Goal: Feedback & Contribution: Submit feedback/report problem

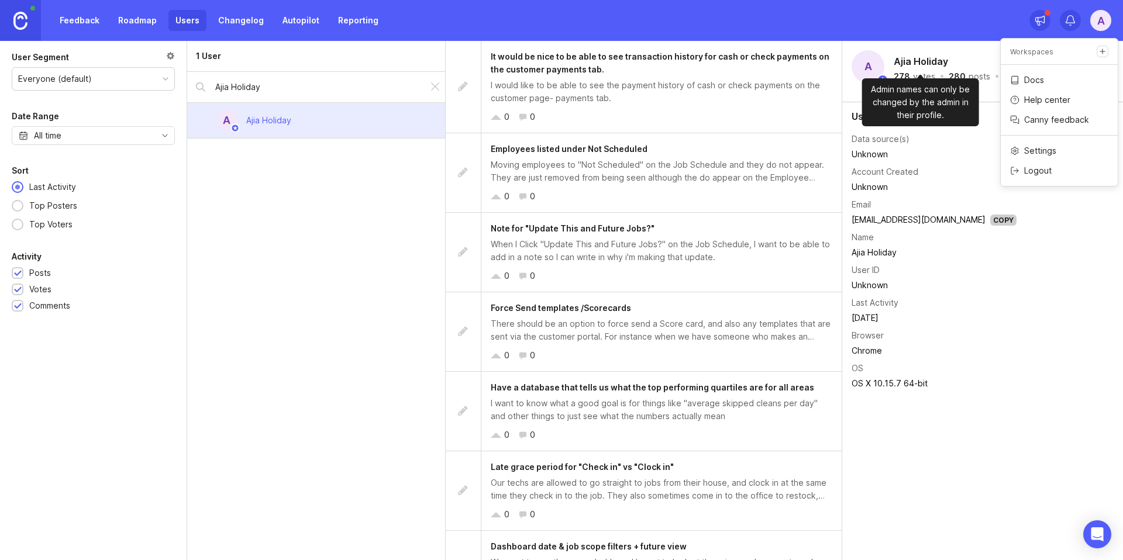
click at [911, 60] on h2 "Ajia Holiday" at bounding box center [921, 62] width 59 height 18
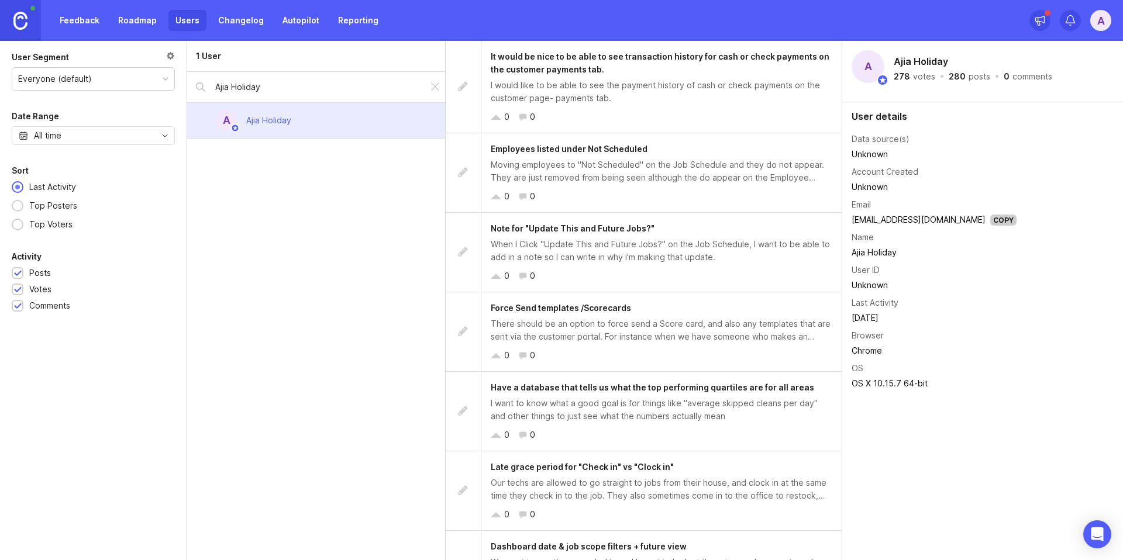
click at [537, 100] on div "I would like to be able to see the payment history of cash or check payments on…" at bounding box center [662, 92] width 342 height 26
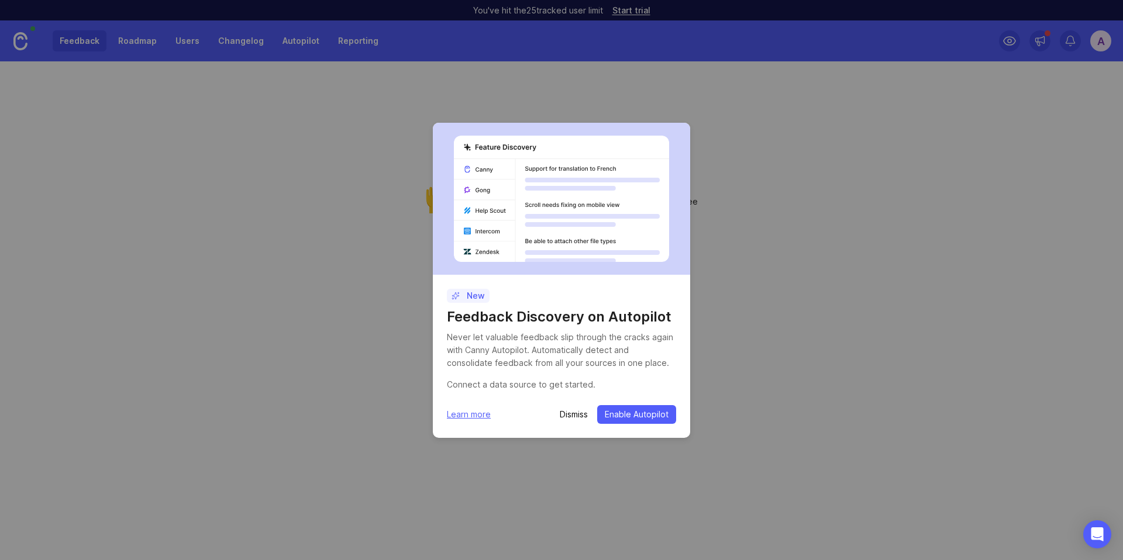
click at [575, 411] on p "Dismiss" at bounding box center [574, 415] width 28 height 12
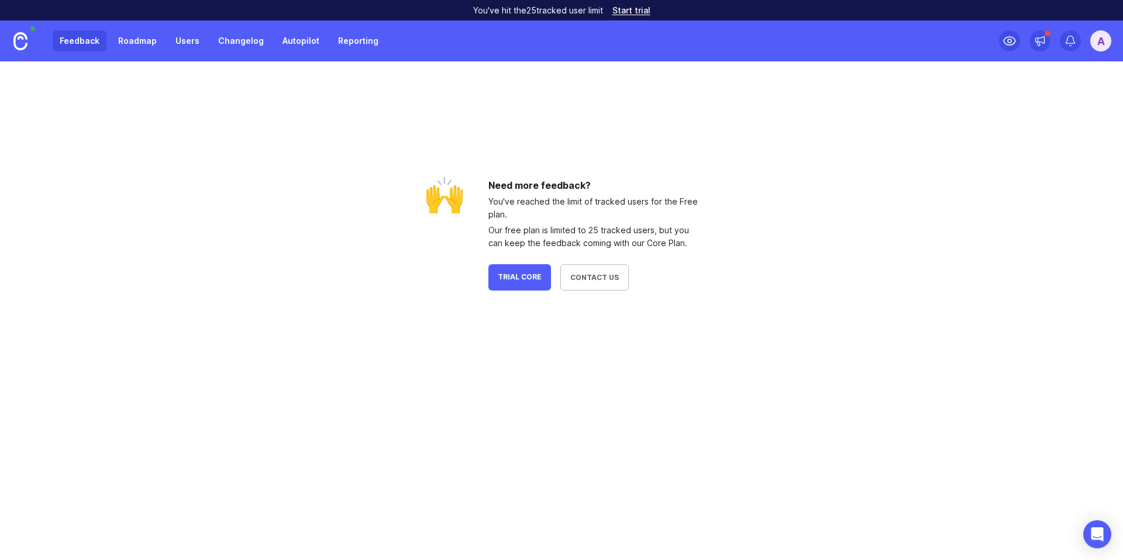
click at [80, 46] on div "Feedback Roadmap Users Changelog Autopilot Reporting" at bounding box center [219, 40] width 333 height 21
click at [71, 40] on div "Feedback Roadmap Users Changelog Autopilot Reporting" at bounding box center [219, 40] width 333 height 21
click at [131, 41] on link "Roadmap" at bounding box center [137, 40] width 53 height 21
click at [81, 46] on link "Feedback" at bounding box center [80, 40] width 54 height 21
click at [572, 12] on p "You've hit the 25 tracked user limit" at bounding box center [538, 11] width 130 height 12
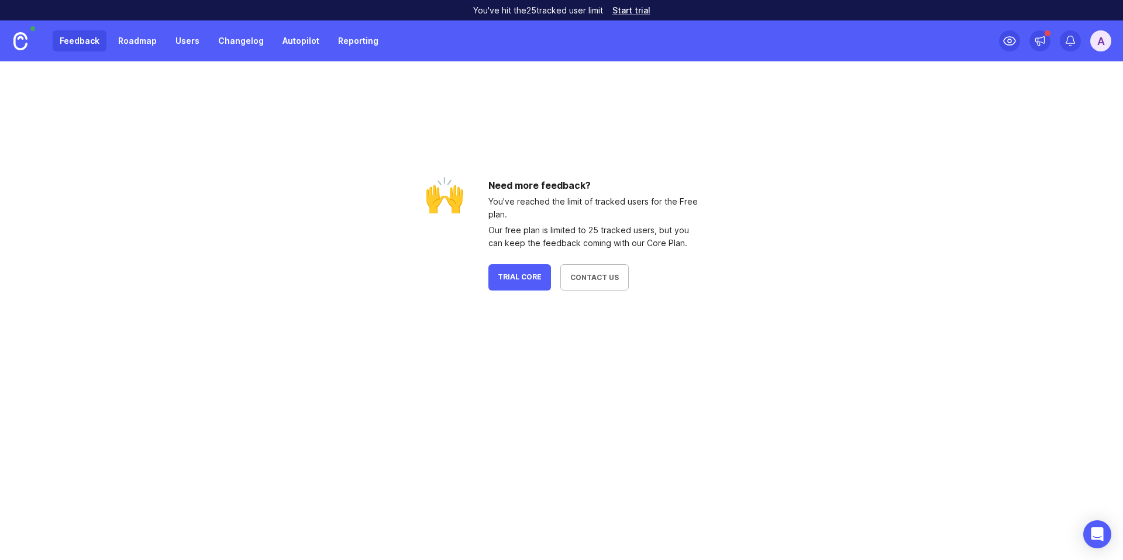
click at [632, 9] on link "Start trial" at bounding box center [631, 10] width 38 height 8
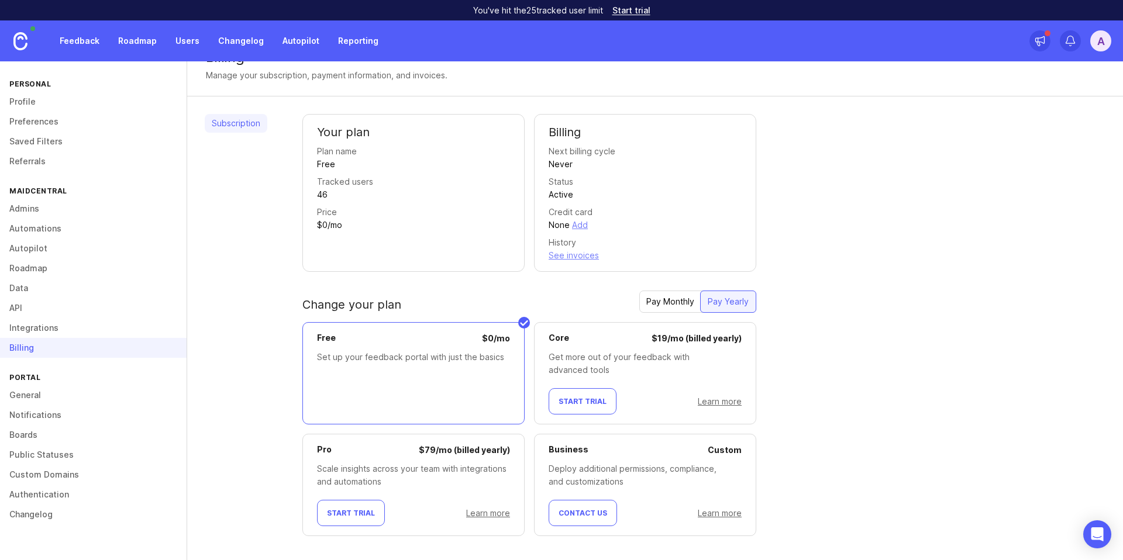
scroll to position [37, 0]
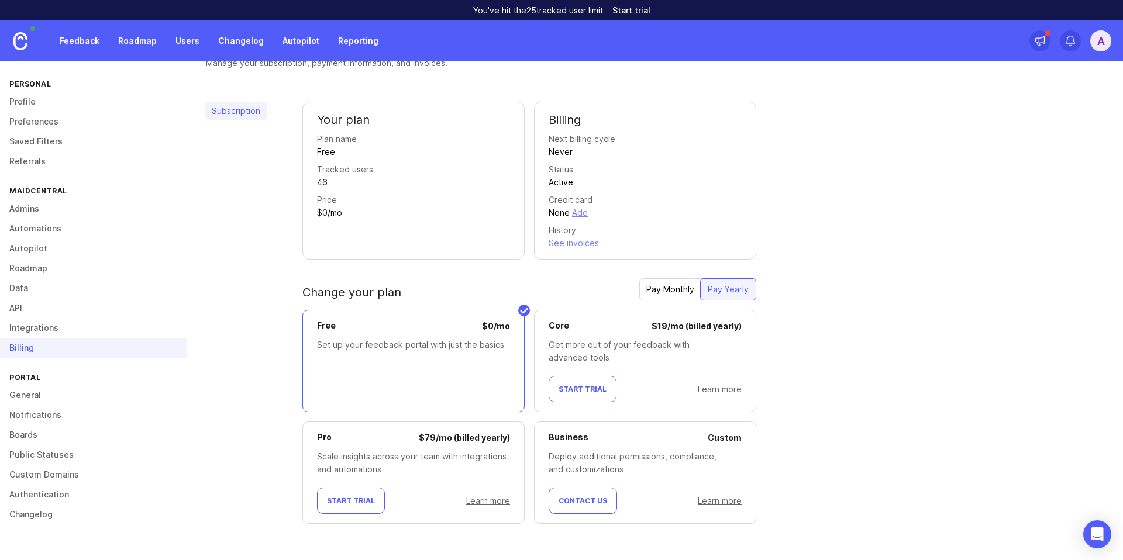
click at [361, 497] on span "Start Trial" at bounding box center [351, 501] width 48 height 9
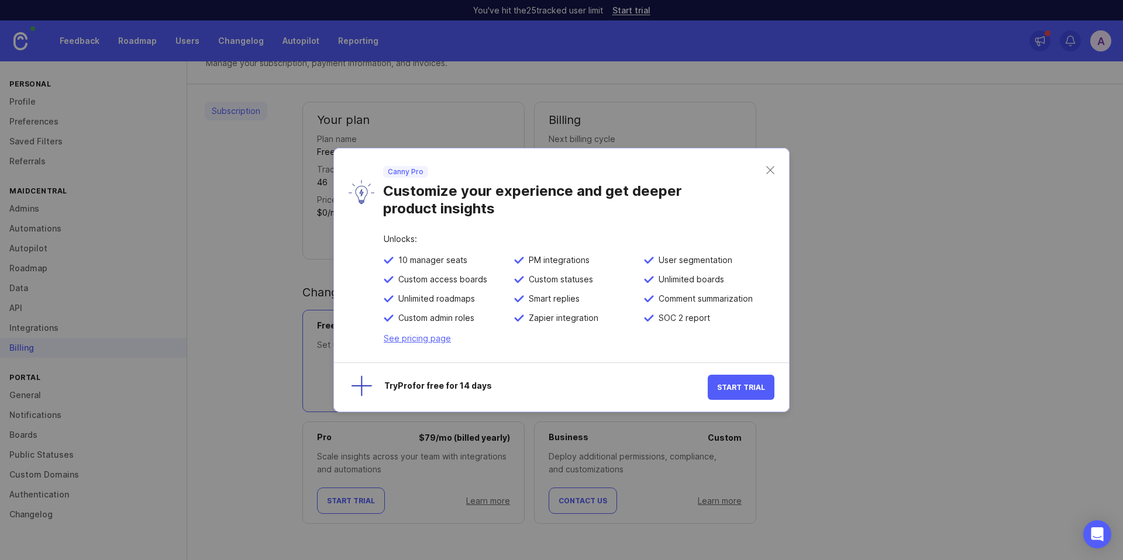
click at [729, 386] on span "Start Trial" at bounding box center [741, 387] width 48 height 9
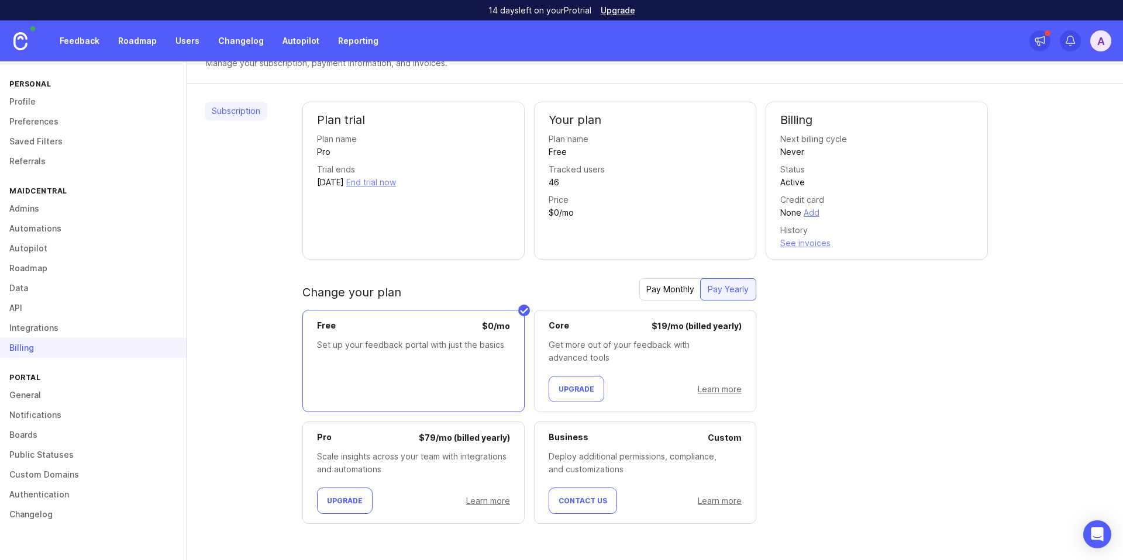
click at [79, 50] on link "Feedback" at bounding box center [80, 40] width 54 height 21
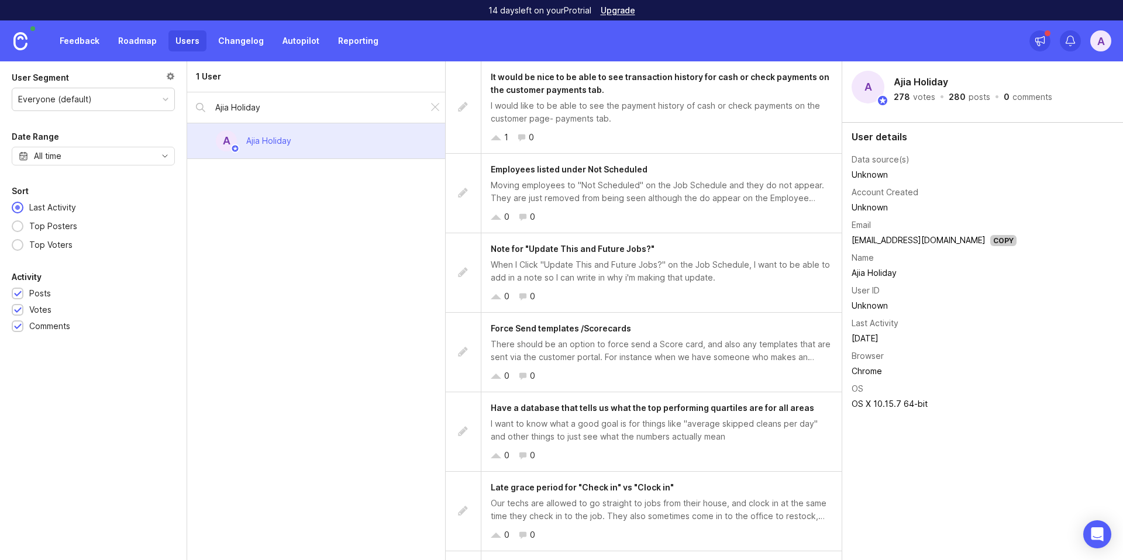
click at [84, 40] on link "Feedback" at bounding box center [80, 40] width 54 height 21
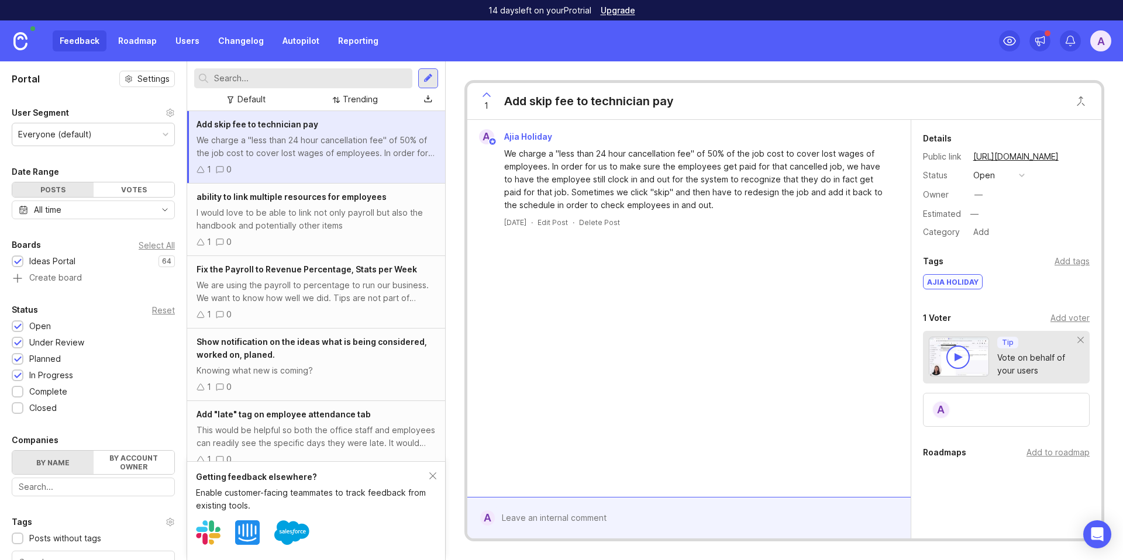
click at [486, 96] on icon at bounding box center [487, 95] width 14 height 14
click at [488, 95] on icon at bounding box center [487, 95] width 14 height 14
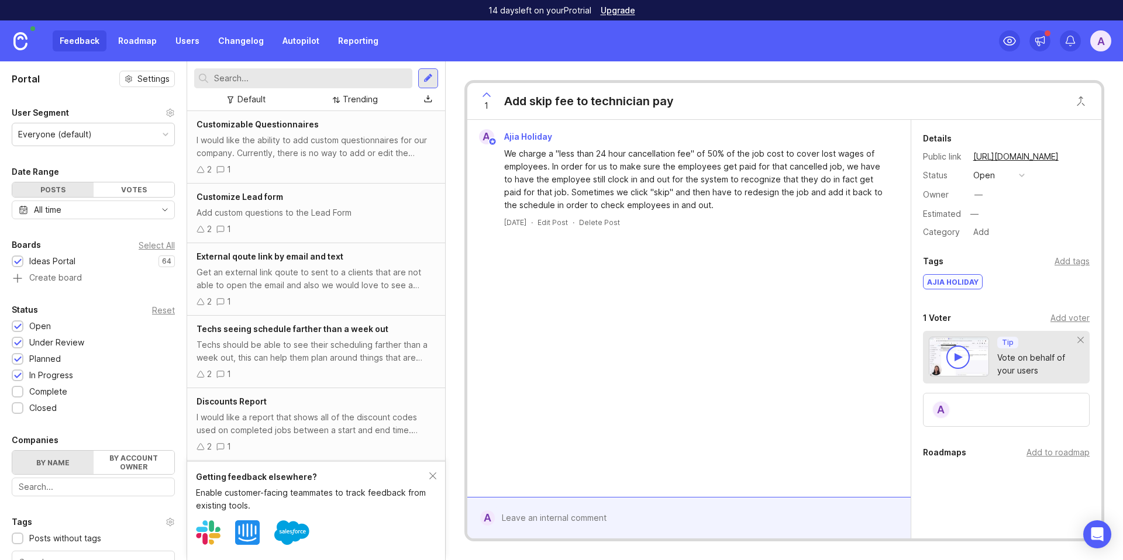
click at [351, 406] on div "Discounts Report" at bounding box center [316, 401] width 239 height 13
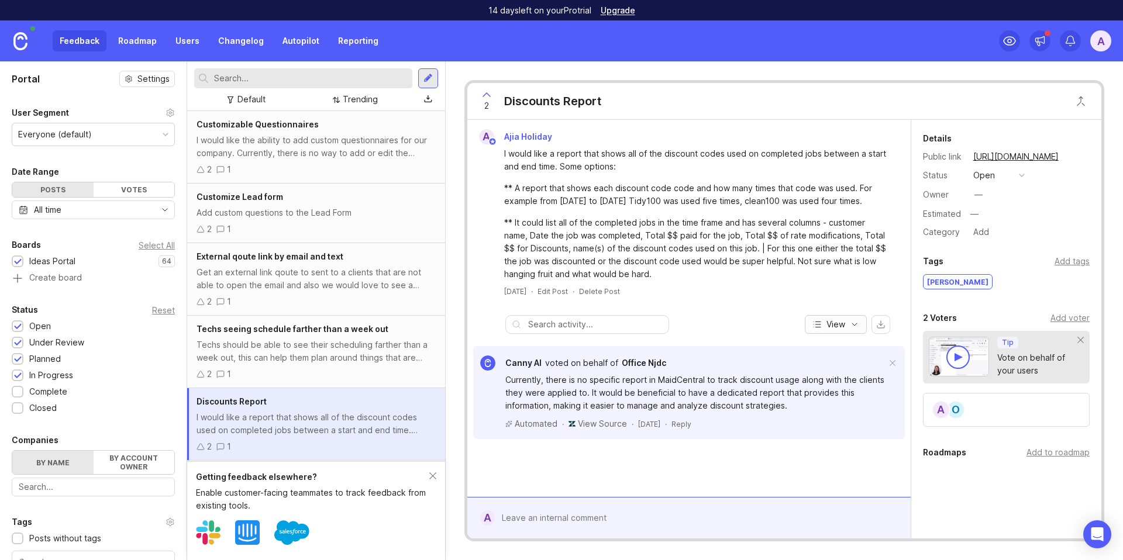
click at [846, 323] on button "View" at bounding box center [836, 324] width 62 height 19
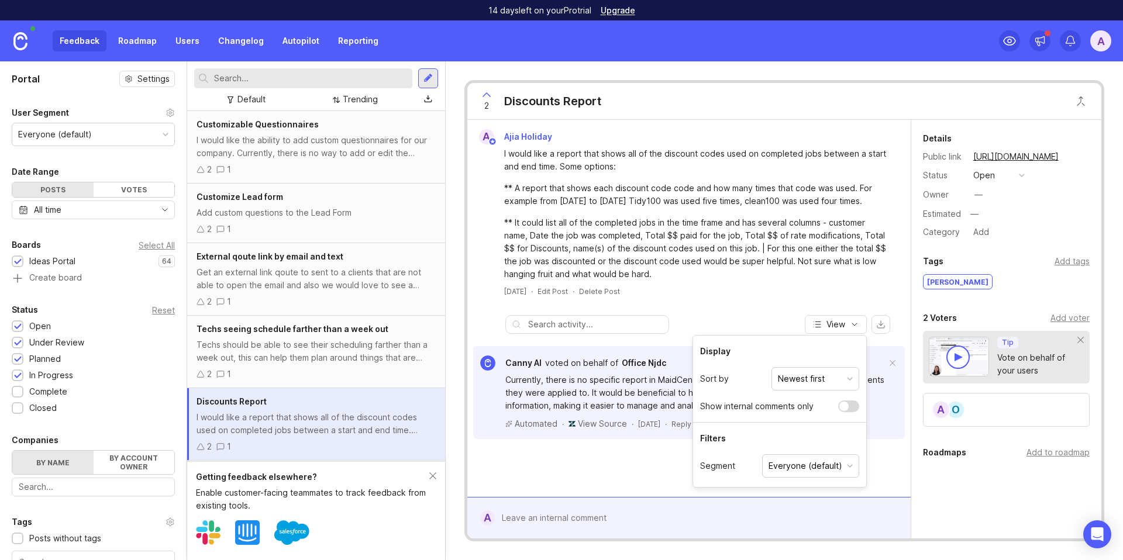
click at [769, 291] on div "4 days ago · Edit Post · Delete Post" at bounding box center [689, 292] width 434 height 10
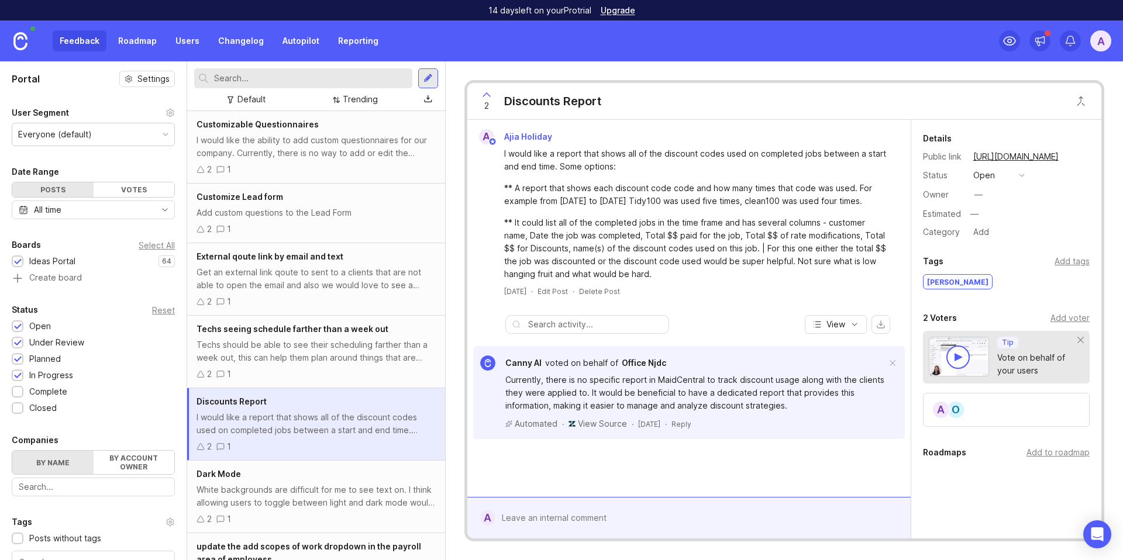
click at [373, 503] on div "White backgrounds are difficult for me to see text on. I think allowing users t…" at bounding box center [316, 497] width 239 height 26
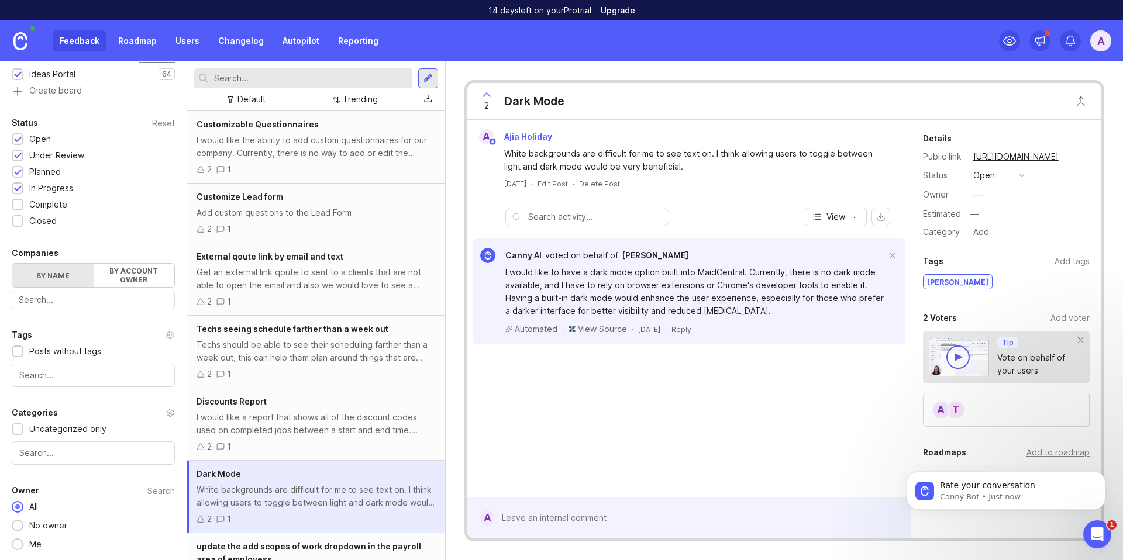
click at [1096, 42] on div "A" at bounding box center [1100, 40] width 21 height 21
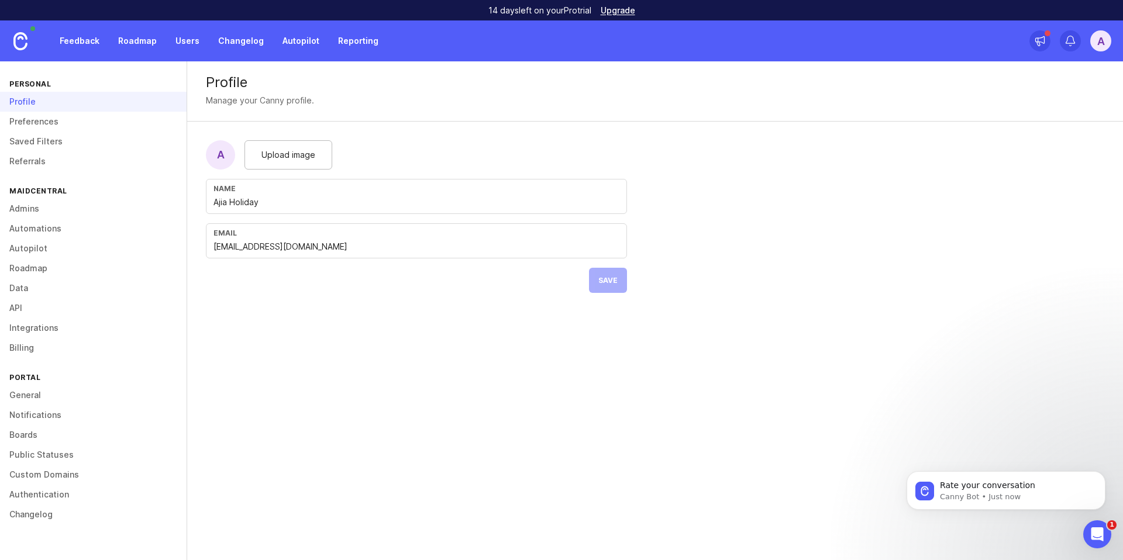
click at [28, 211] on link "Admins" at bounding box center [93, 209] width 187 height 20
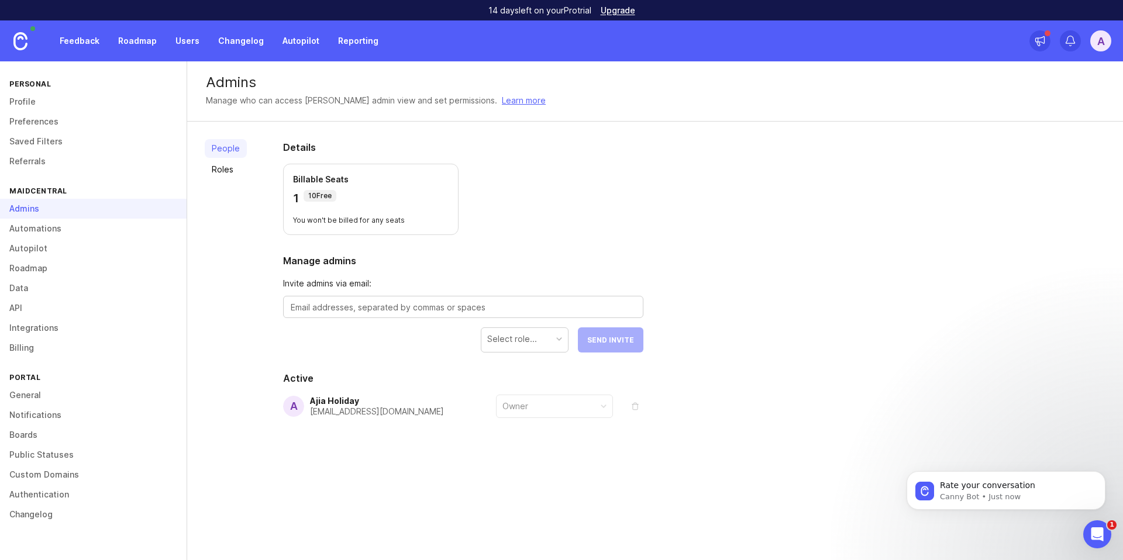
click at [36, 228] on link "Automations" at bounding box center [93, 229] width 187 height 20
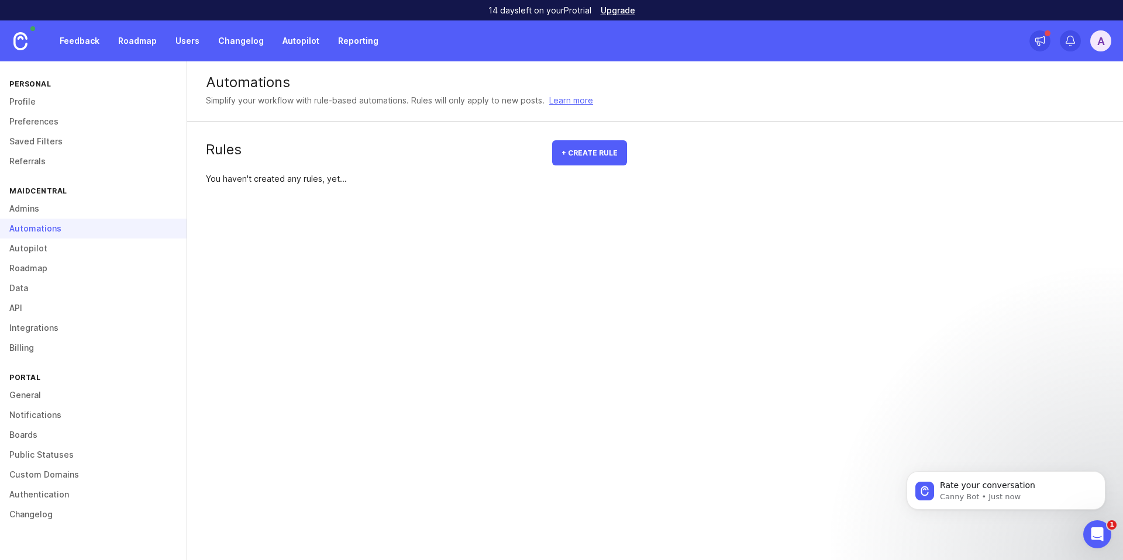
click at [22, 345] on link "Billing" at bounding box center [93, 348] width 187 height 20
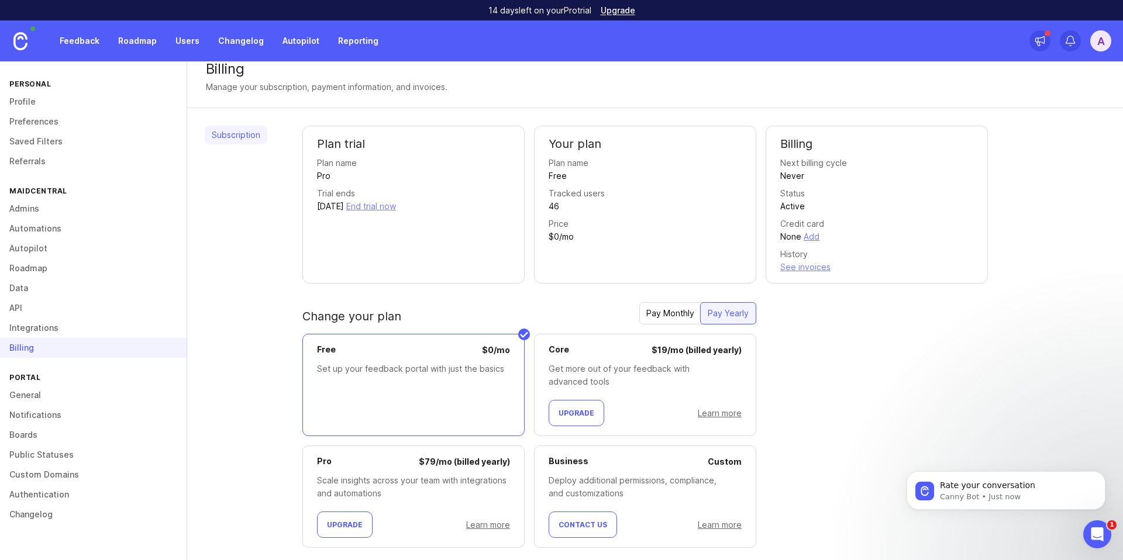
scroll to position [37, 0]
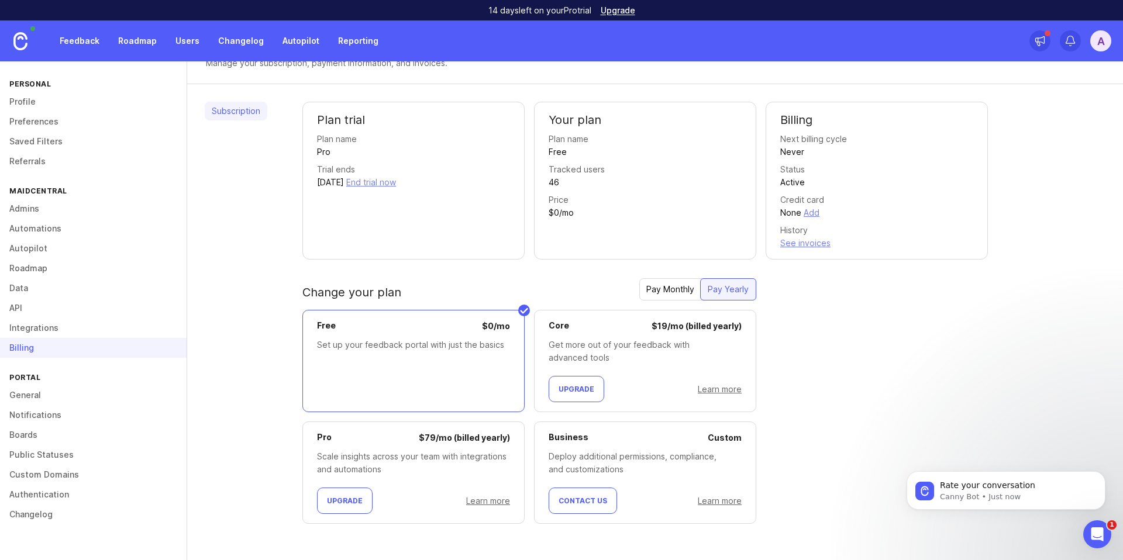
click at [43, 323] on link "Integrations" at bounding box center [93, 328] width 187 height 20
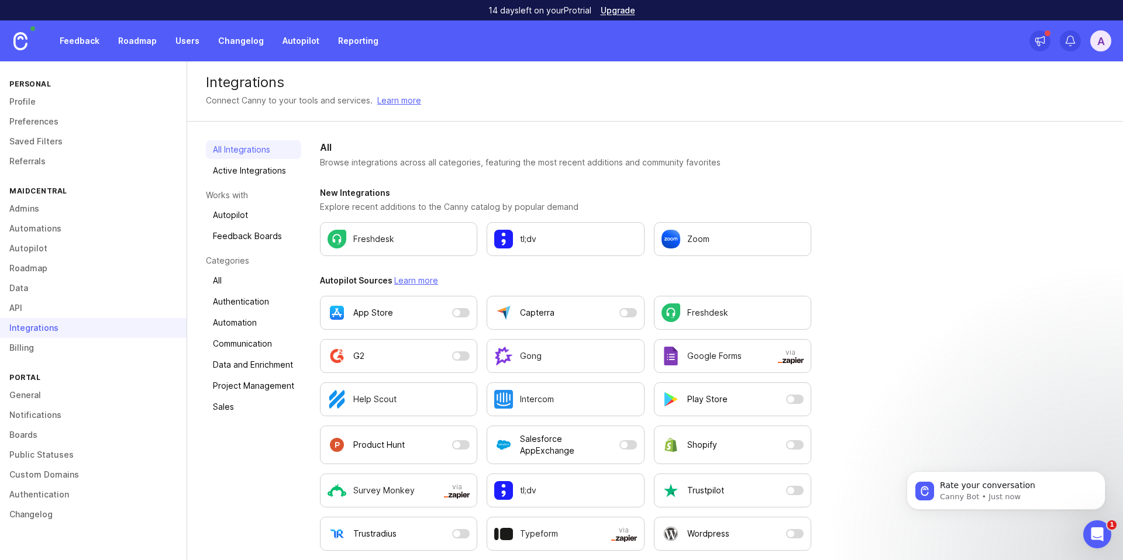
click at [27, 305] on link "API" at bounding box center [93, 308] width 187 height 20
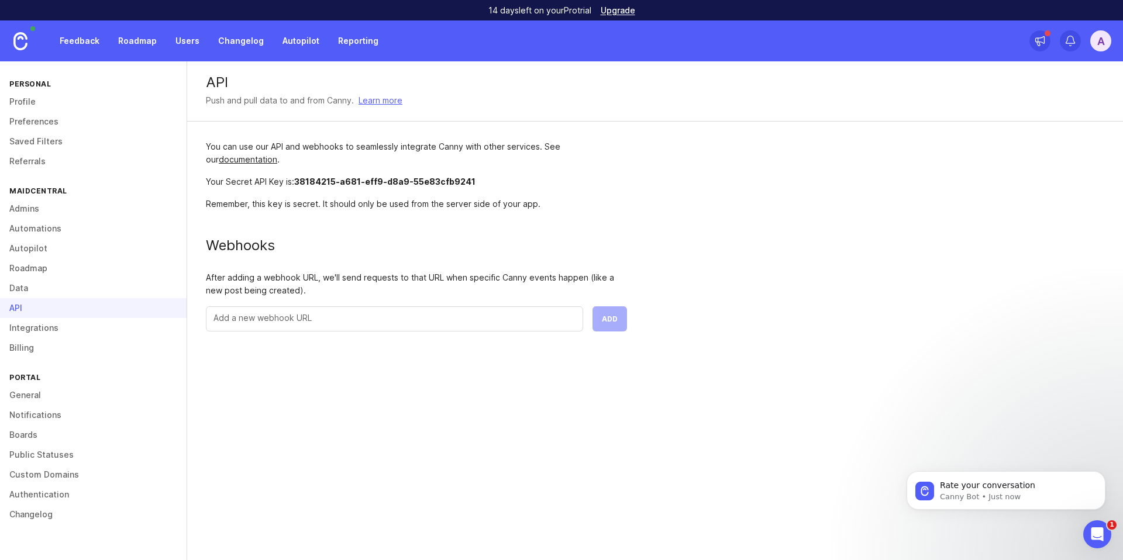
click at [29, 394] on link "General" at bounding box center [93, 396] width 187 height 20
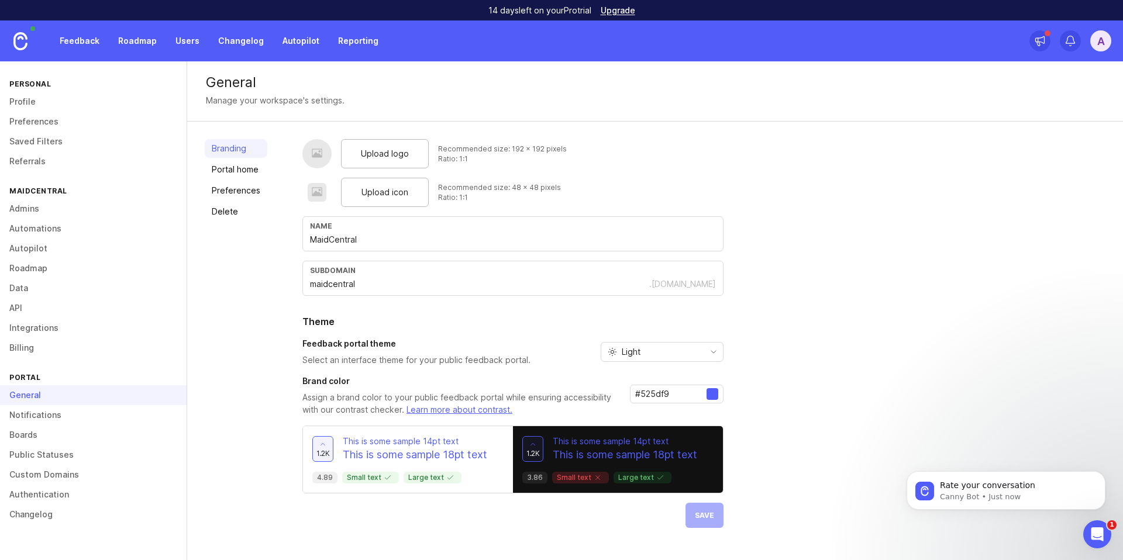
click at [46, 449] on link "Public Statuses" at bounding box center [93, 455] width 187 height 20
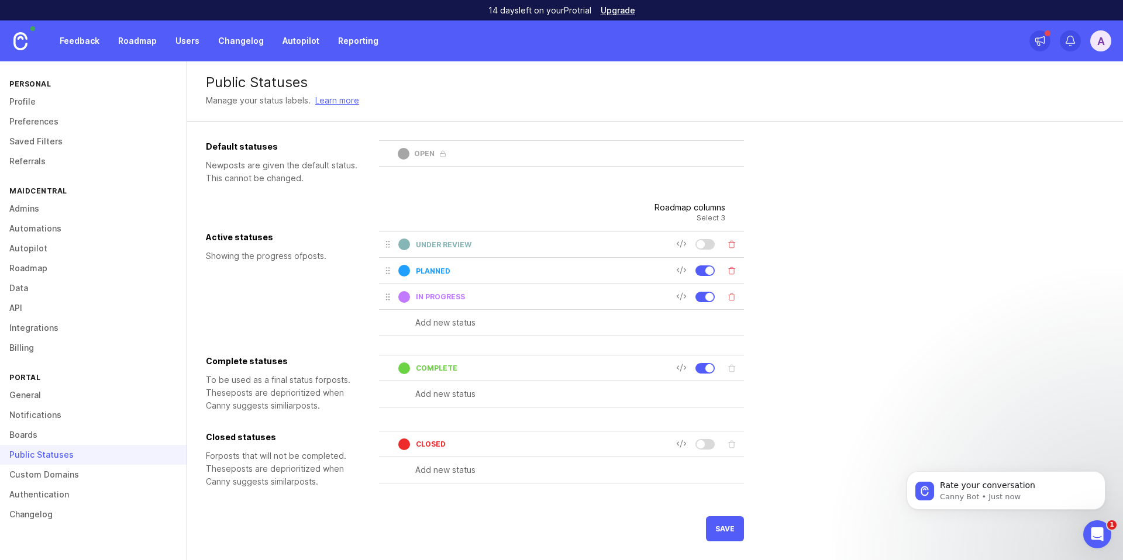
click at [53, 473] on link "Custom Domains" at bounding box center [93, 475] width 187 height 20
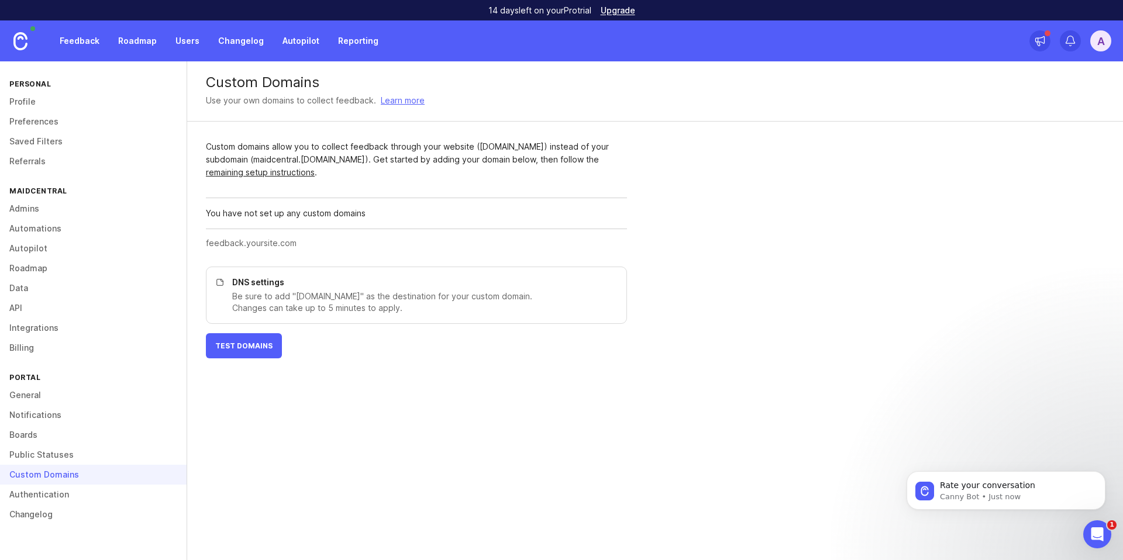
click at [47, 491] on link "Authentication" at bounding box center [93, 495] width 187 height 20
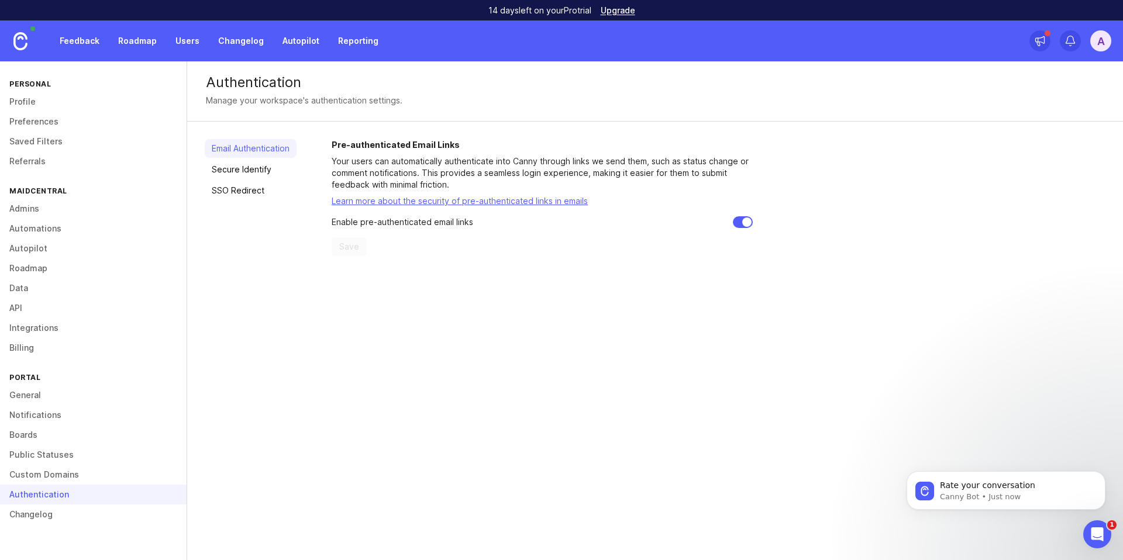
click at [44, 512] on link "Changelog" at bounding box center [93, 515] width 187 height 20
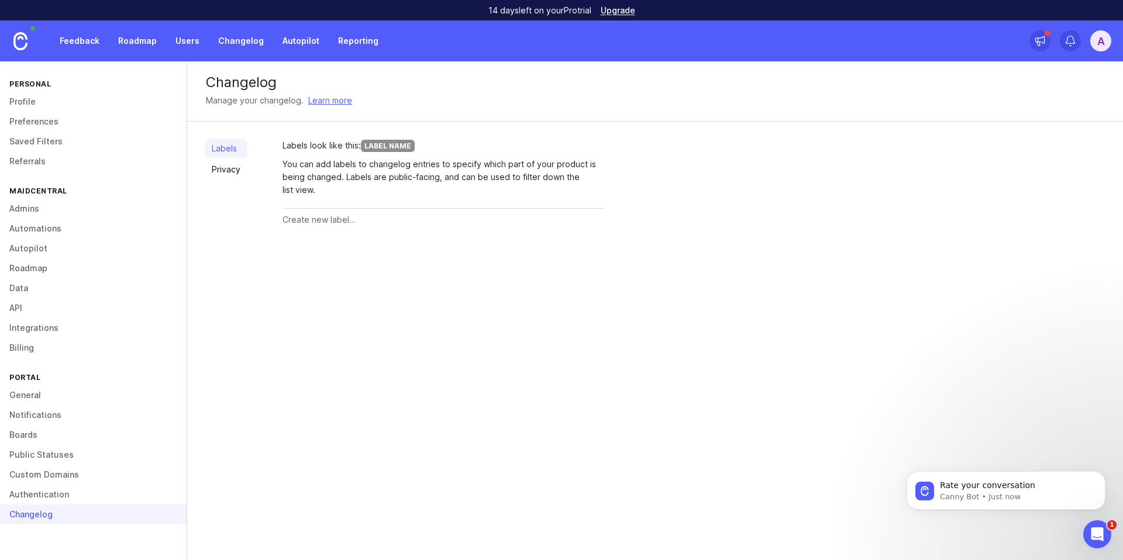
click at [37, 409] on link "Notifications" at bounding box center [93, 415] width 187 height 20
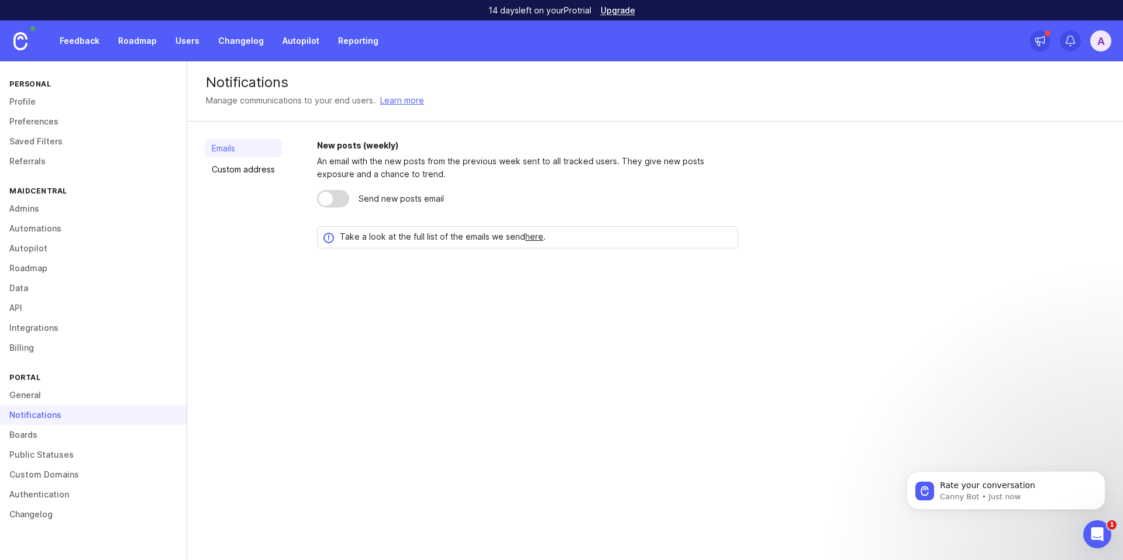
click at [31, 390] on link "General" at bounding box center [93, 396] width 187 height 20
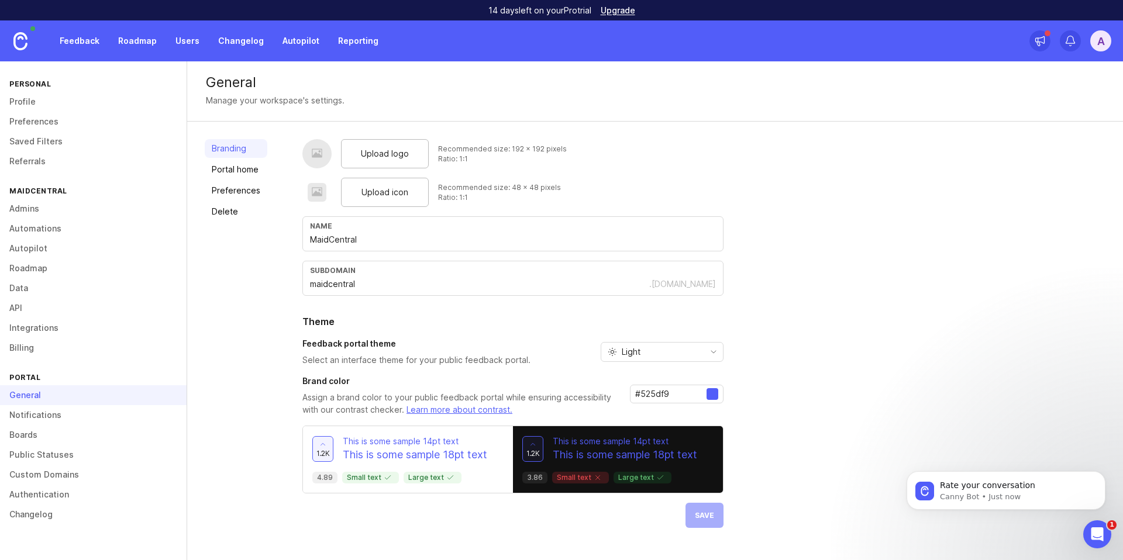
click at [232, 215] on link "Delete" at bounding box center [236, 211] width 63 height 19
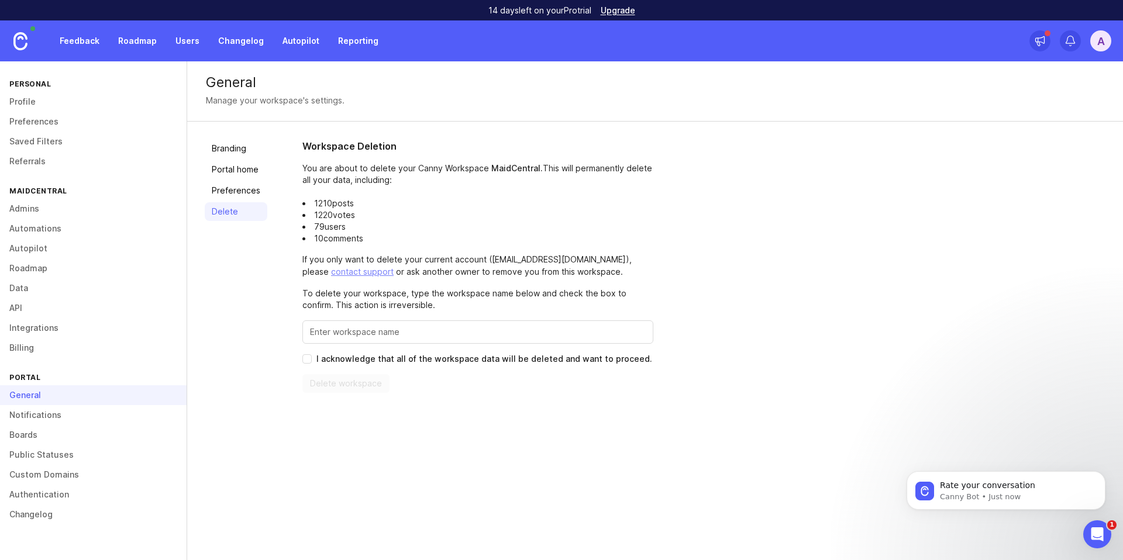
click at [388, 331] on input "Enter this workspace's name to confirm" at bounding box center [478, 332] width 336 height 13
type input "MaidCentral"
click at [342, 357] on span "I acknowledge that all of the workspace data will be deleted and want to procee…" at bounding box center [484, 359] width 336 height 12
click at [312, 357] on input "I acknowledge that all of the workspace data will be deleted and want to procee…" at bounding box center [306, 359] width 9 height 9
checkbox input "true"
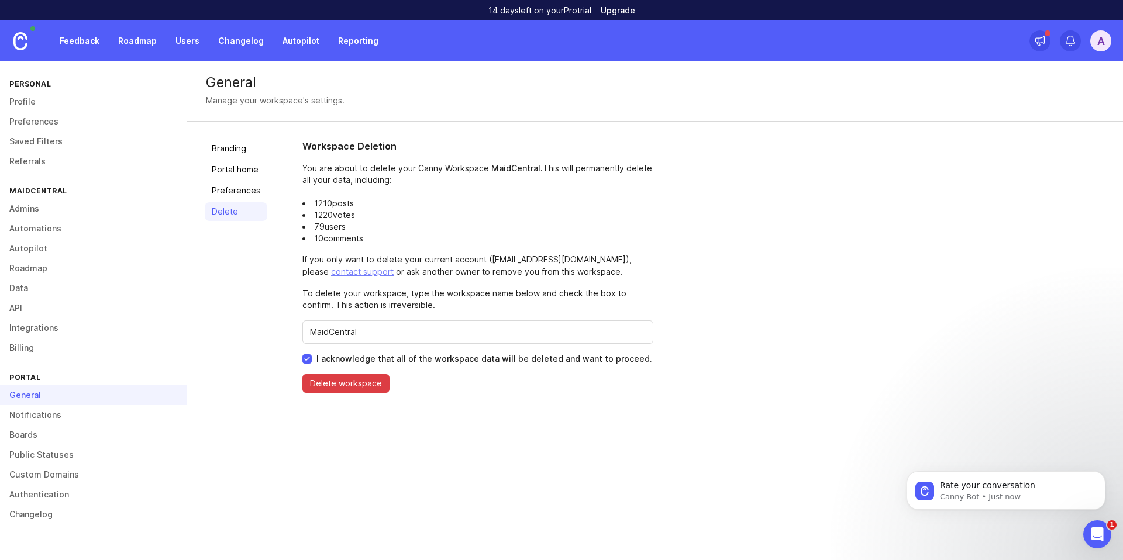
click at [342, 378] on span "Delete workspace" at bounding box center [346, 384] width 72 height 12
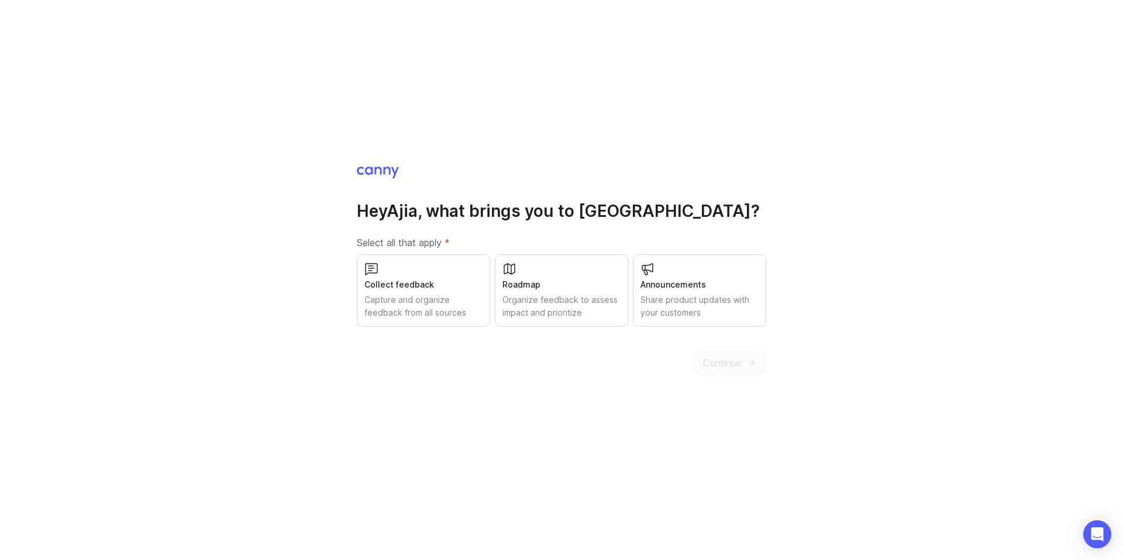
drag, startPoint x: 420, startPoint y: 302, endPoint x: 464, endPoint y: 297, distance: 44.8
click at [421, 302] on div "Capture and organize feedback from all sources" at bounding box center [423, 307] width 118 height 26
click at [587, 292] on div "Roadmap Organize feedback to assess impact and prioritize" at bounding box center [561, 290] width 133 height 73
click at [658, 285] on div "Announcements" at bounding box center [700, 284] width 118 height 13
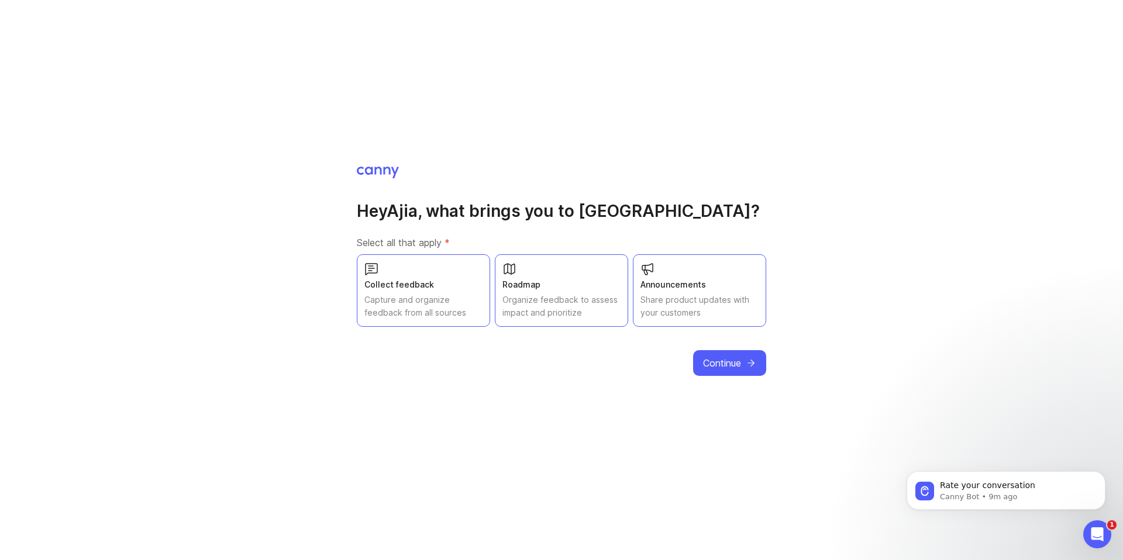
click at [729, 367] on span "Continue" at bounding box center [722, 363] width 38 height 14
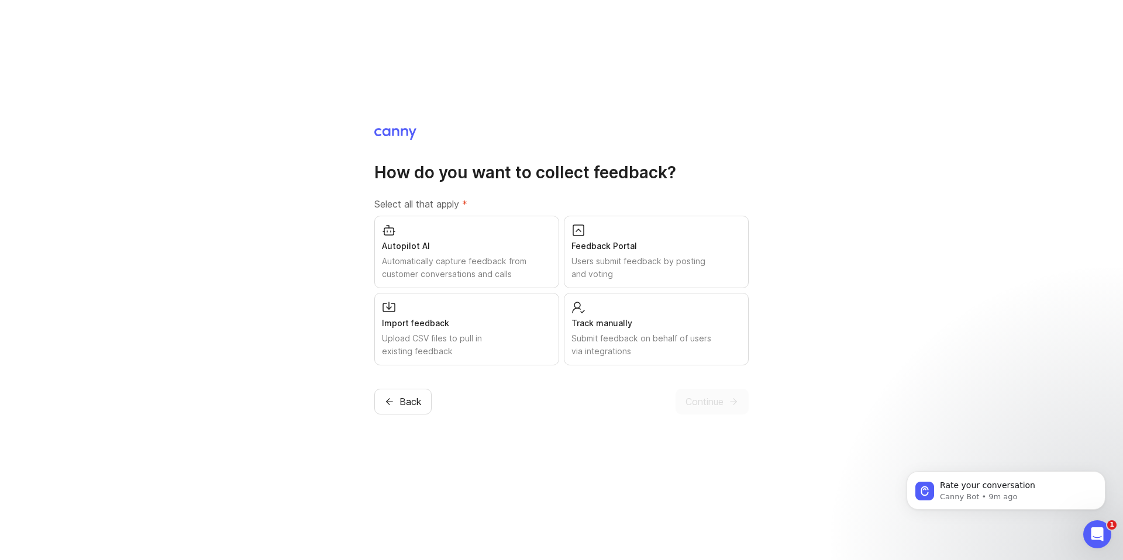
click at [515, 262] on div "Automatically capture feedback from customer conversations and calls" at bounding box center [467, 268] width 170 height 26
click div "Users submit feedback by posting and voting"
drag, startPoint x: 542, startPoint y: 324, endPoint x: 563, endPoint y: 320, distance: 21.5
click div "Import feedback"
click div "Track manually"
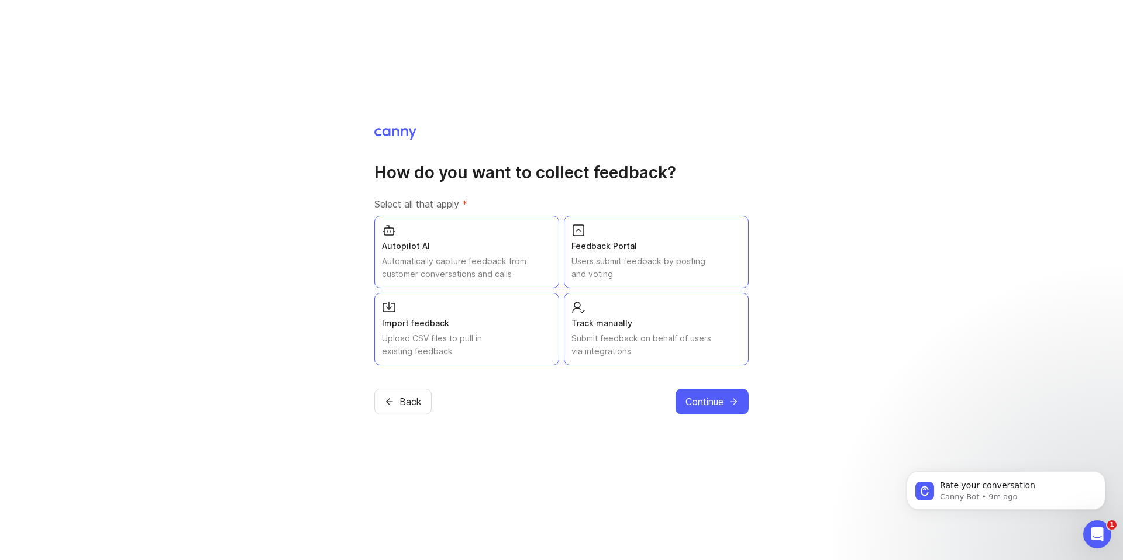
click button "Continue"
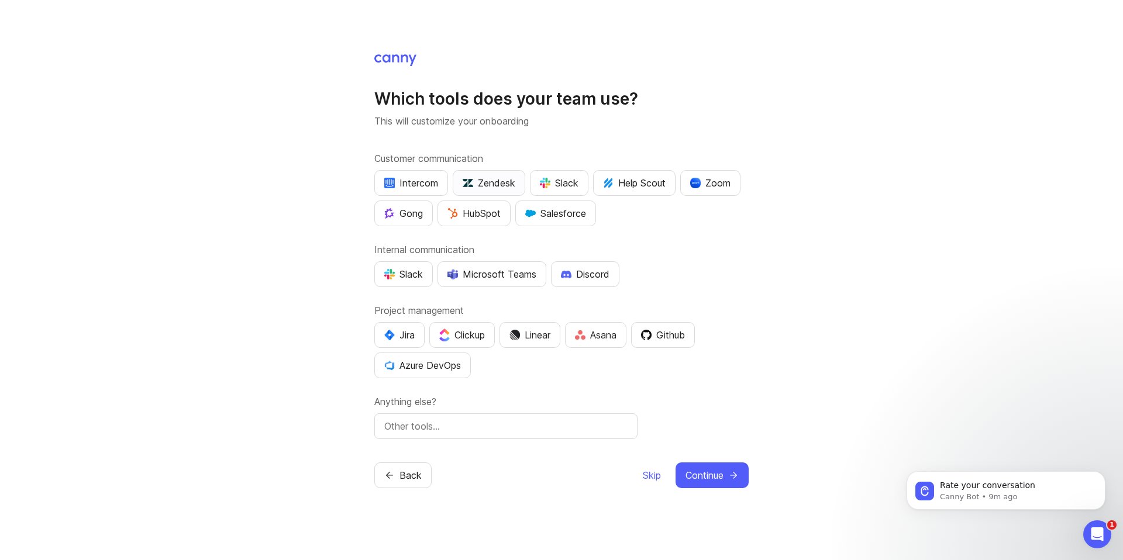
click div "Zendesk"
click div "HubSpot"
drag, startPoint x: 398, startPoint y: 337, endPoint x: 546, endPoint y: 410, distance: 164.6
click div "Jira"
click div "Slack"
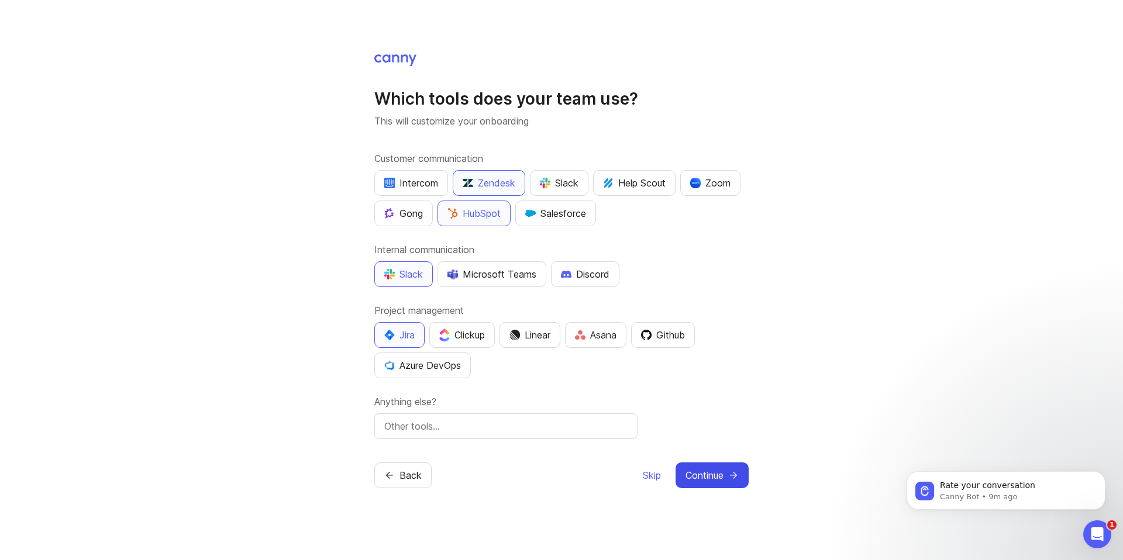
click span "Continue"
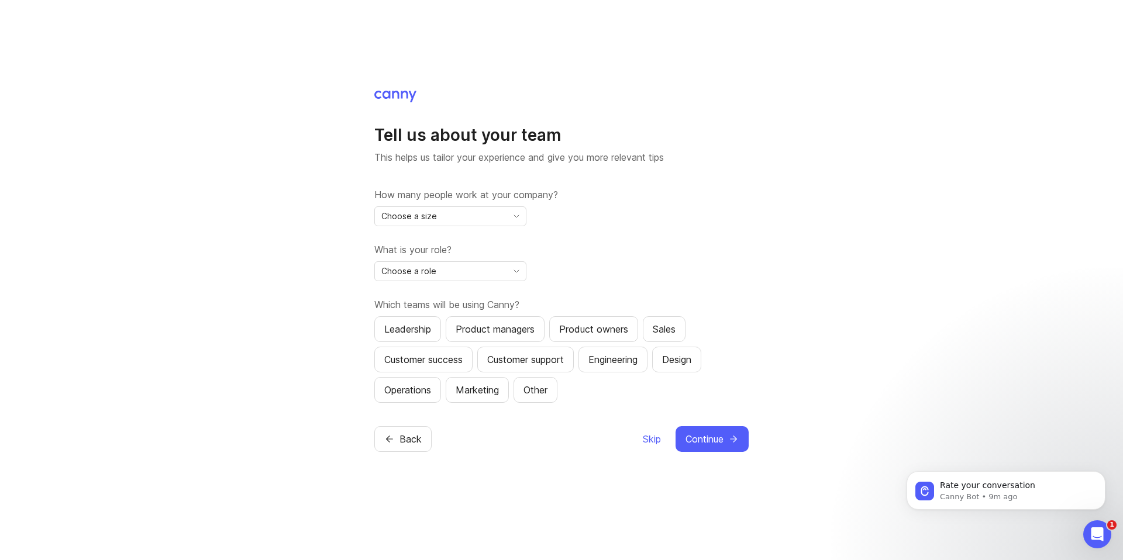
click div "Choose a size"
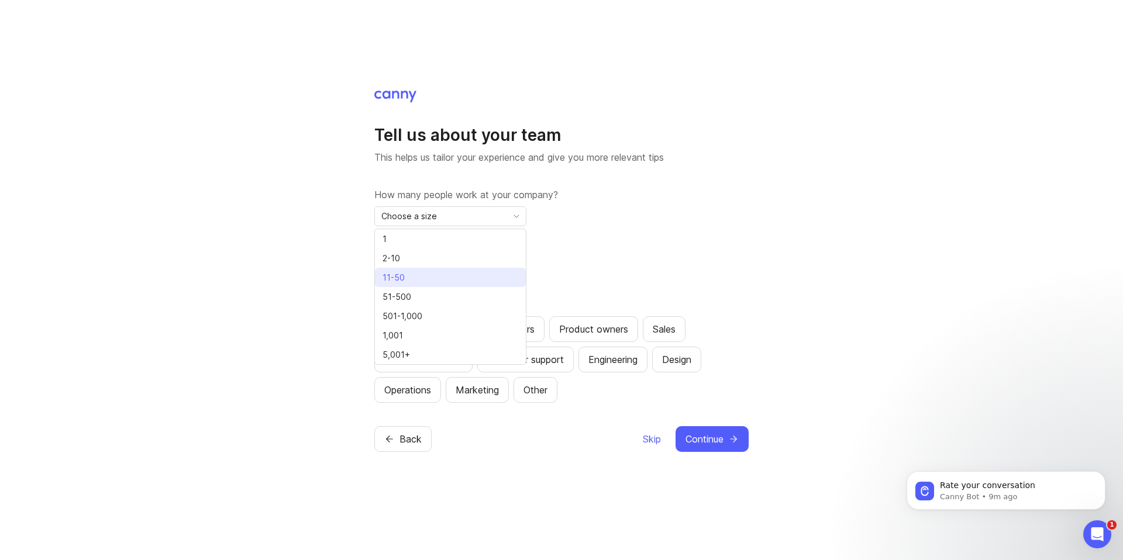
click li "11-50"
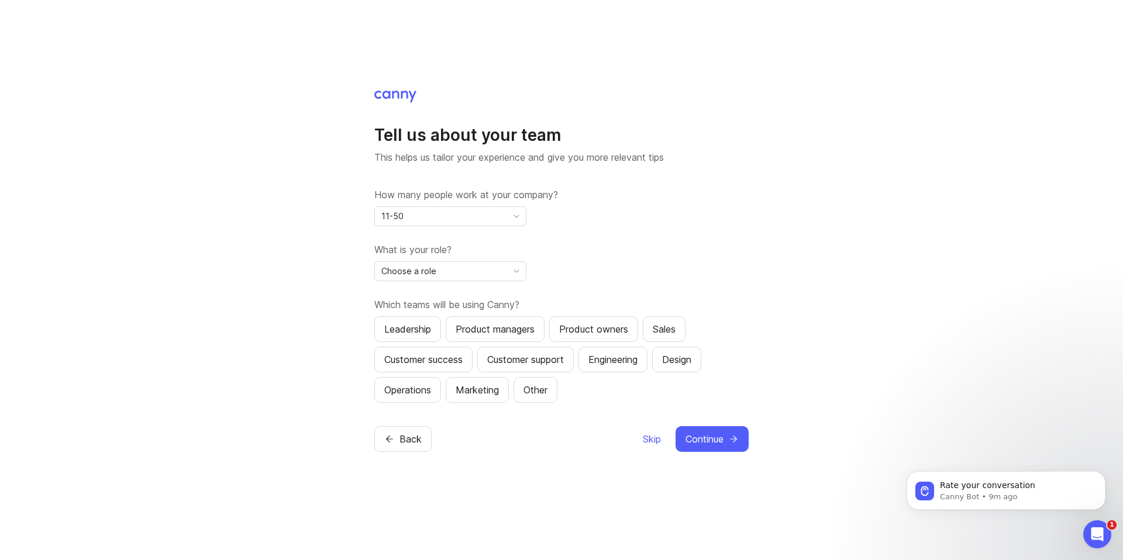
click div "Choose a role"
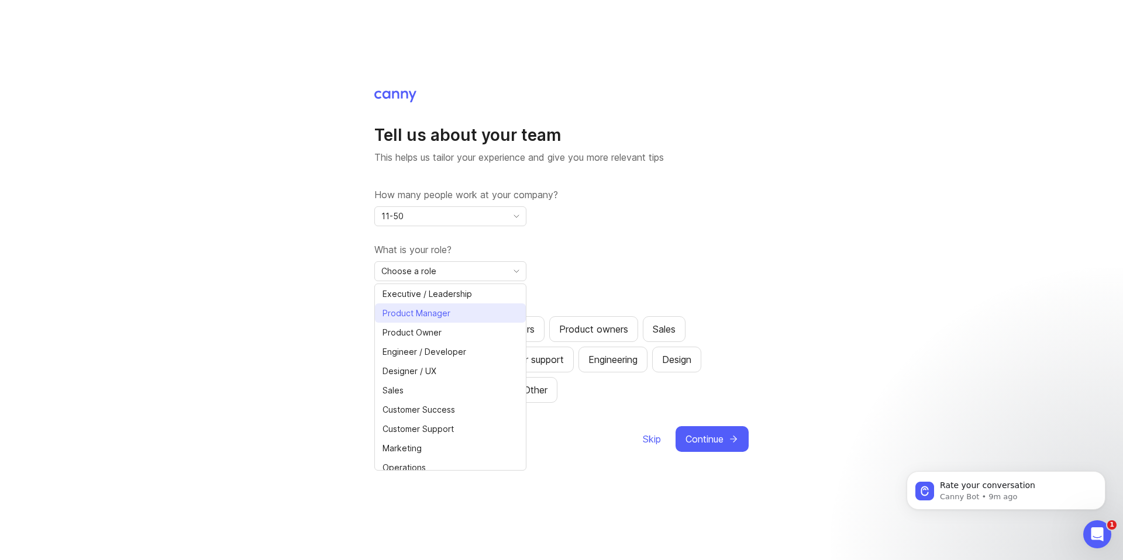
click span "Product Manager"
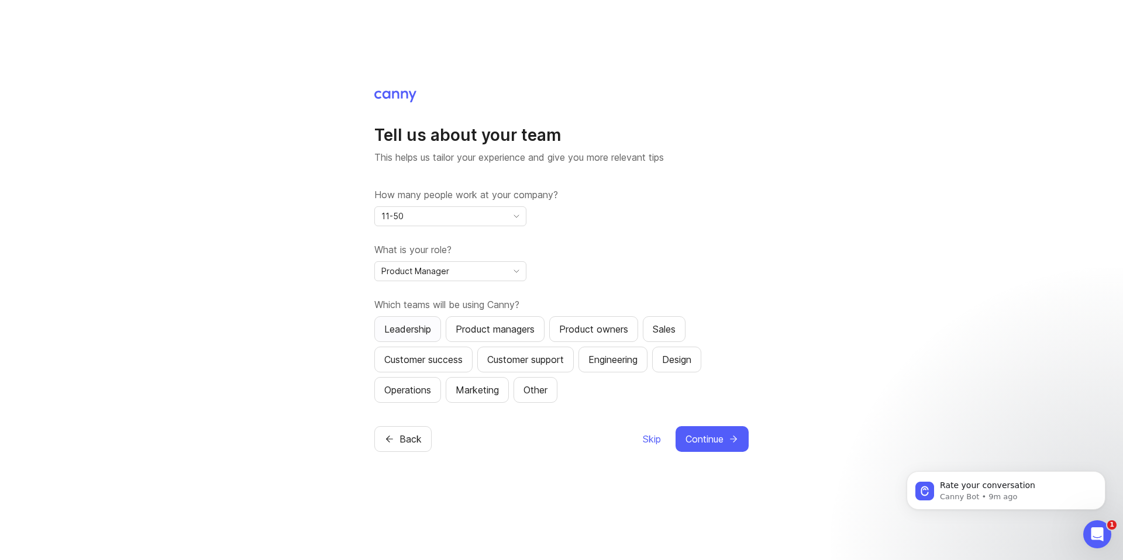
click div "Leadership"
click div "Product managers"
drag, startPoint x: 440, startPoint y: 360, endPoint x: 505, endPoint y: 360, distance: 65.5
click div "Customer success"
click div "Engineering"
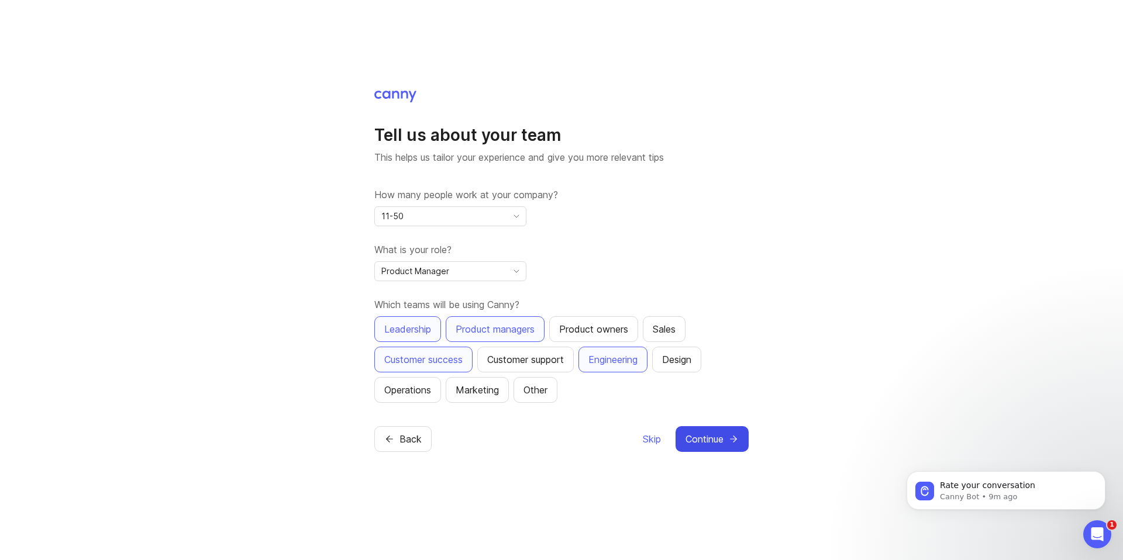
click span "Continue"
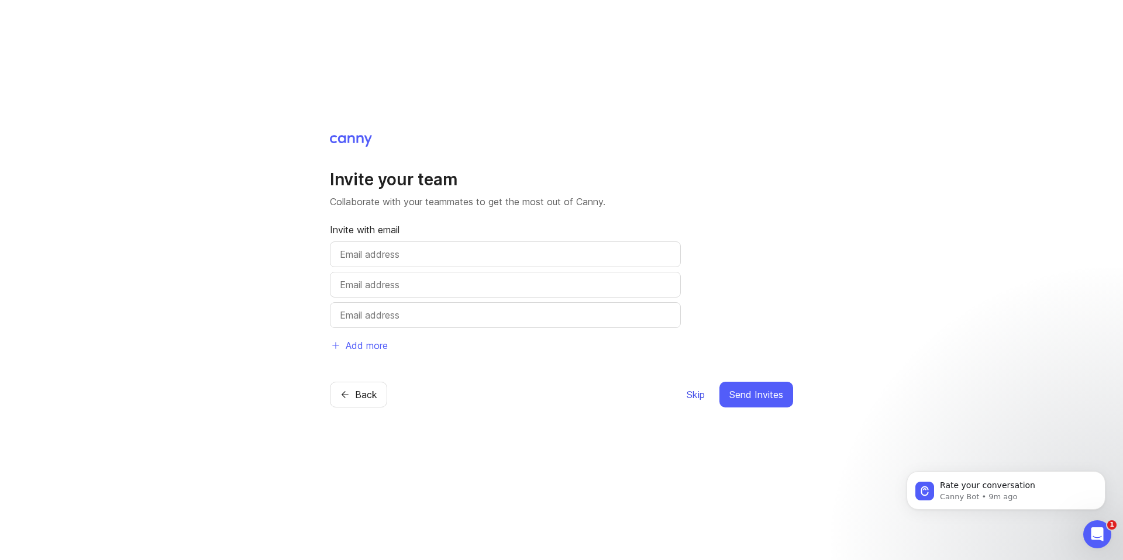
click span "Skip"
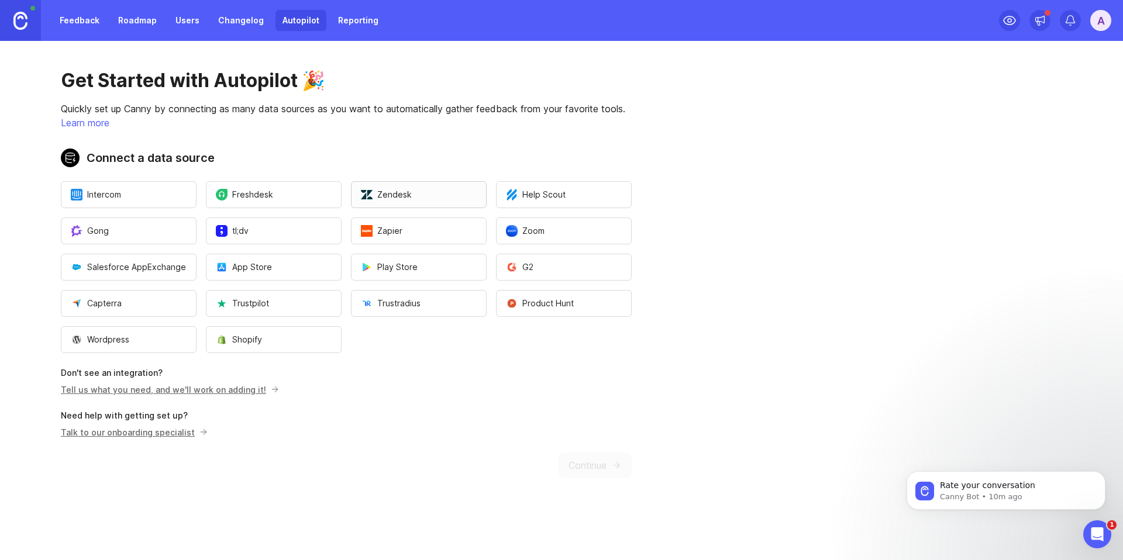
click span "Zendesk"
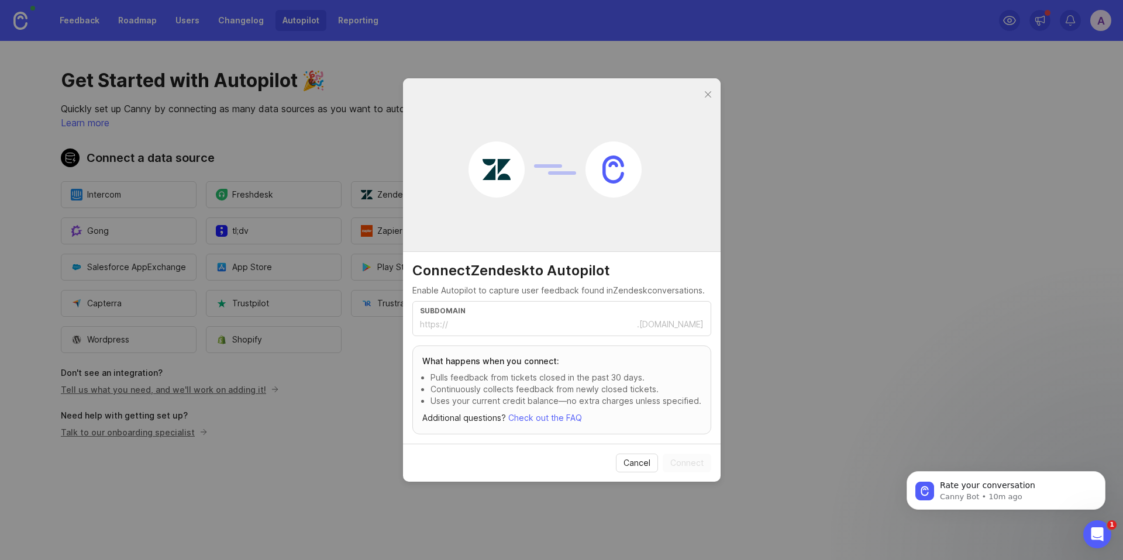
click input "text"
type input "maidcentral"
click span "Connect"
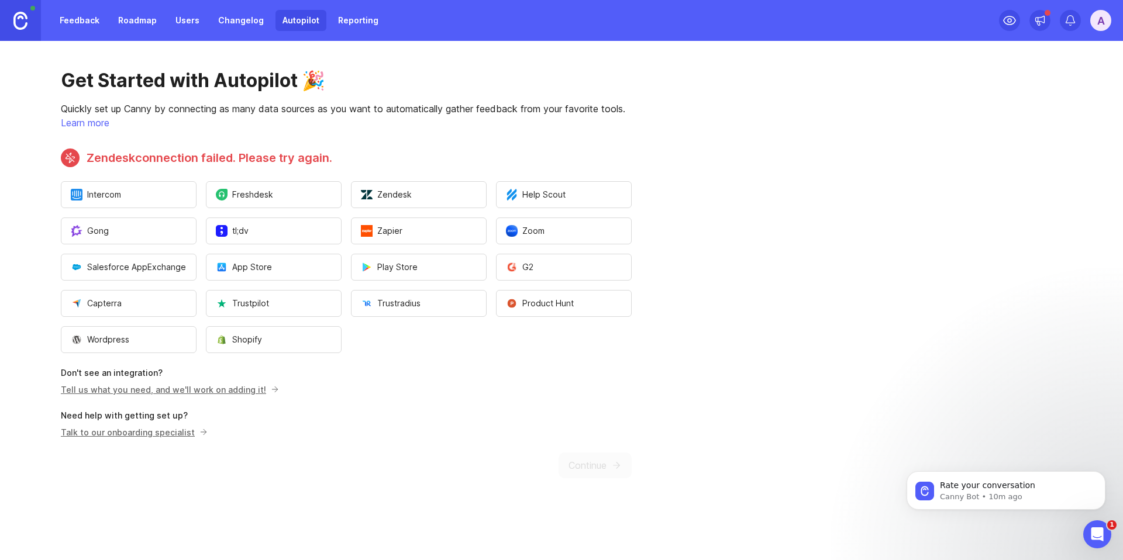
click at [465, 382] on div "Get Started with Autopilot 🎉 Quickly set up Canny by connecting as many data so…" at bounding box center [346, 274] width 693 height 466
click at [404, 196] on span "Zendesk" at bounding box center [386, 195] width 51 height 12
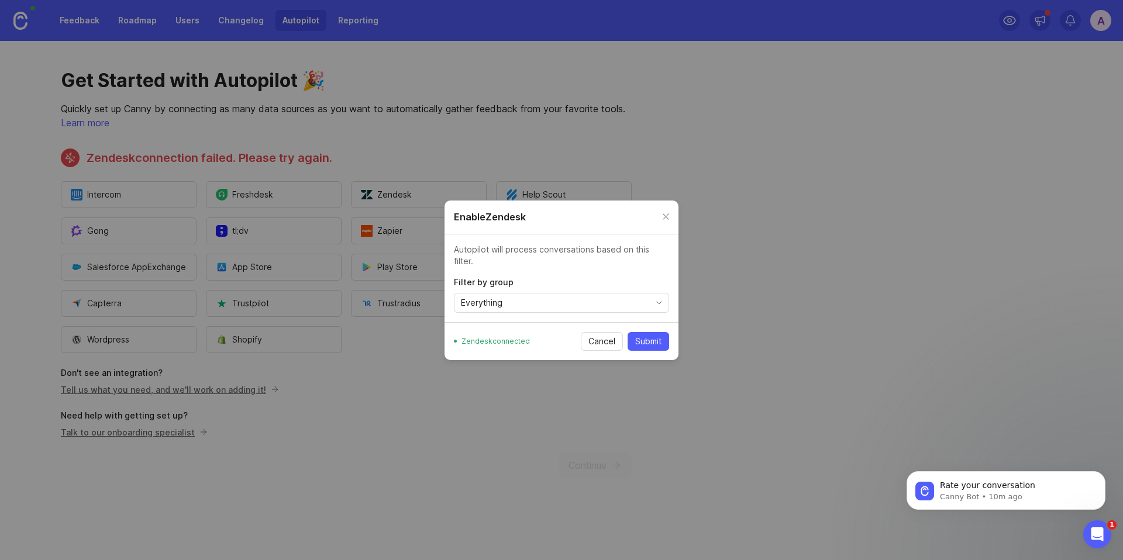
click at [646, 336] on span "Submit" at bounding box center [648, 342] width 26 height 12
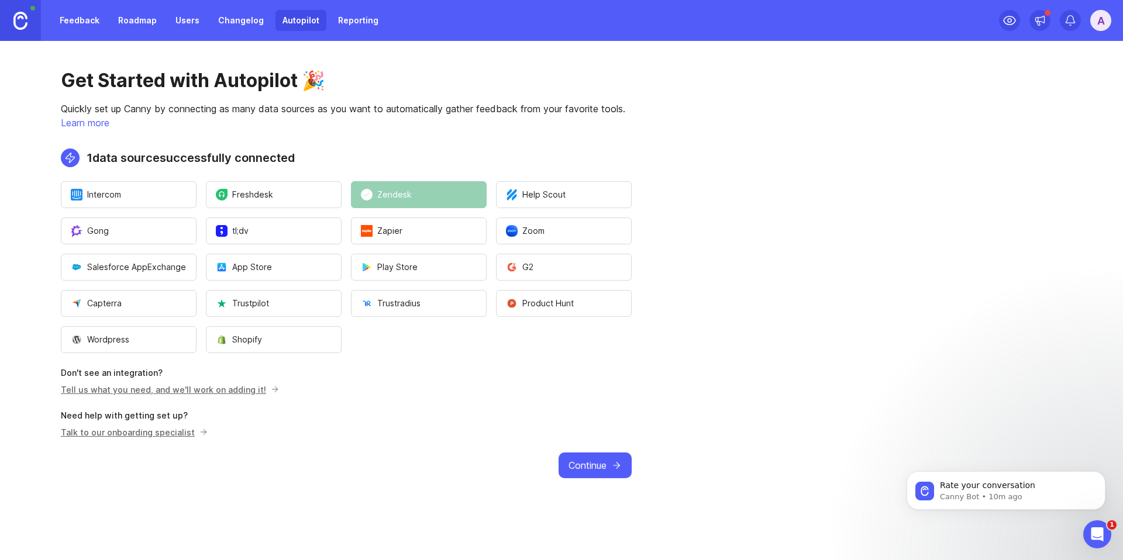
click at [587, 463] on span "Continue" at bounding box center [588, 466] width 38 height 14
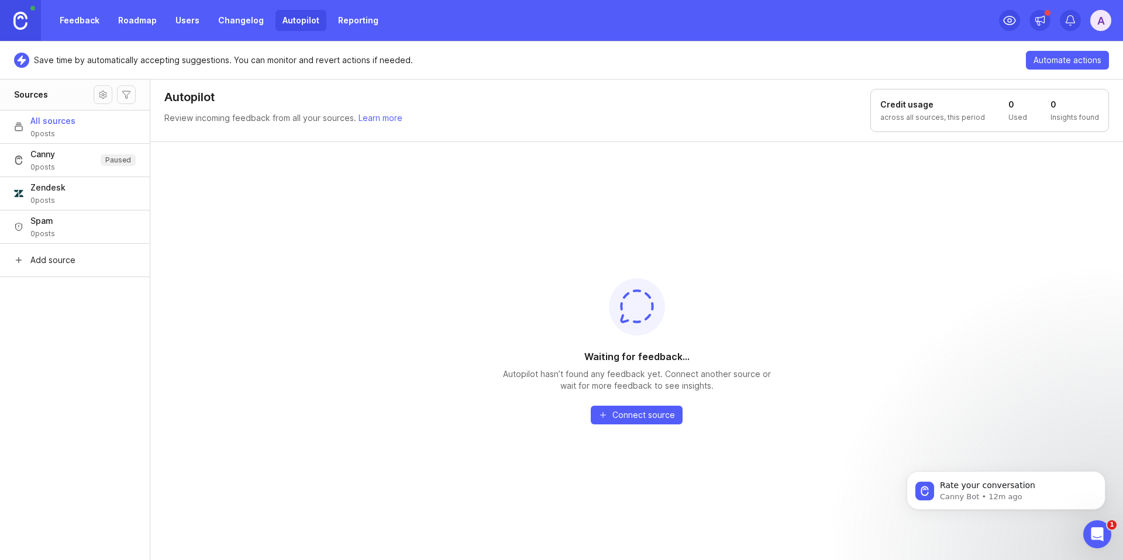
click at [1106, 21] on div "A" at bounding box center [1100, 20] width 21 height 21
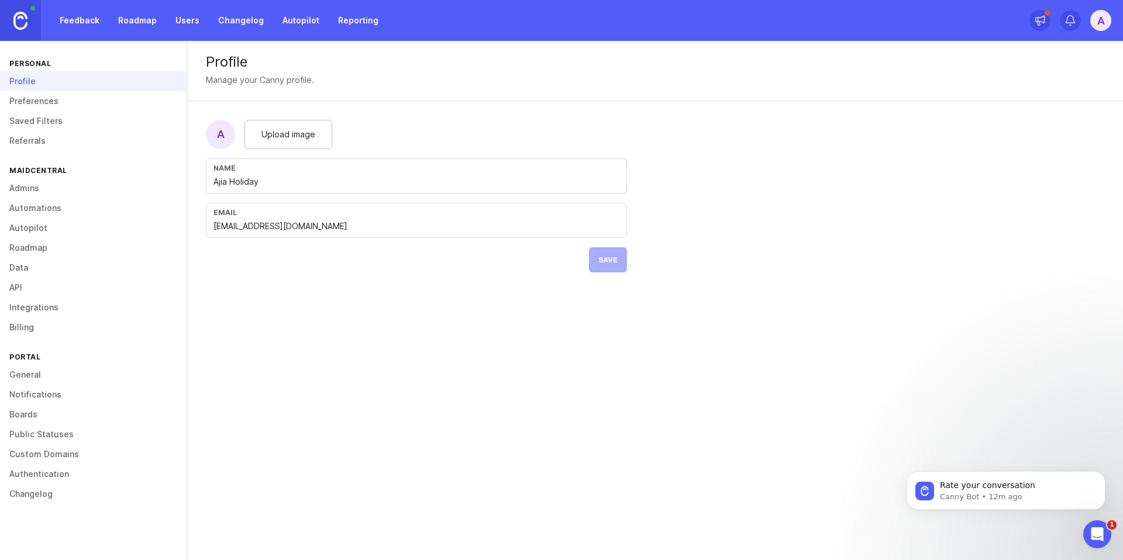
click at [29, 285] on link "API" at bounding box center [93, 288] width 187 height 20
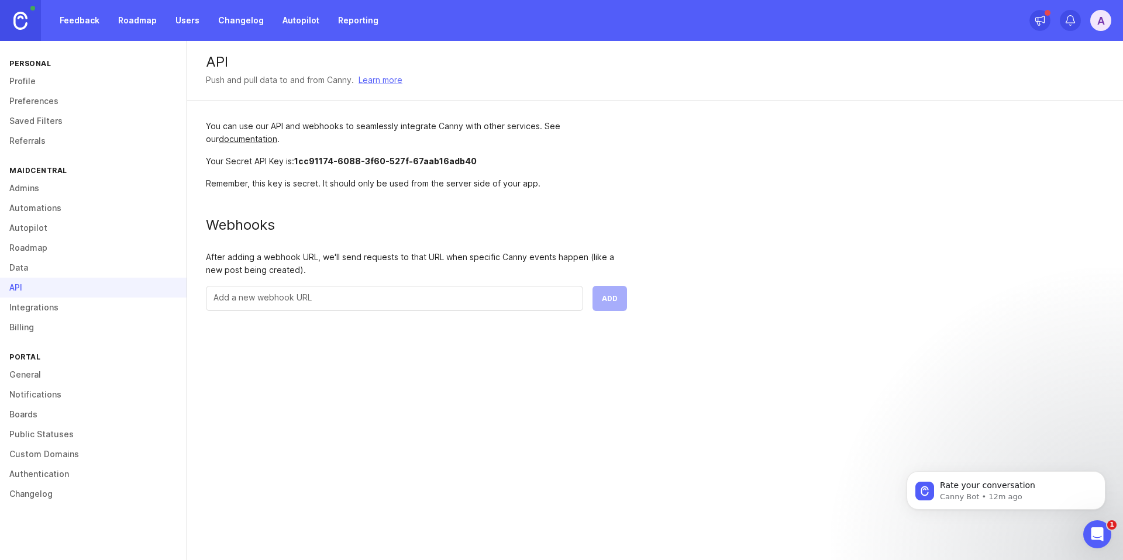
click at [315, 163] on span "1cc91174-6088-3f60-527f-67aab16adb40" at bounding box center [385, 161] width 183 height 10
click at [407, 156] on span "1cc91174-6088-3f60-527f-67aab16adb40" at bounding box center [385, 161] width 183 height 10
click at [476, 161] on div "Your Secret API Key is: 1cc91174-6088-3f60-527f-67aab16adb40" at bounding box center [416, 161] width 421 height 13
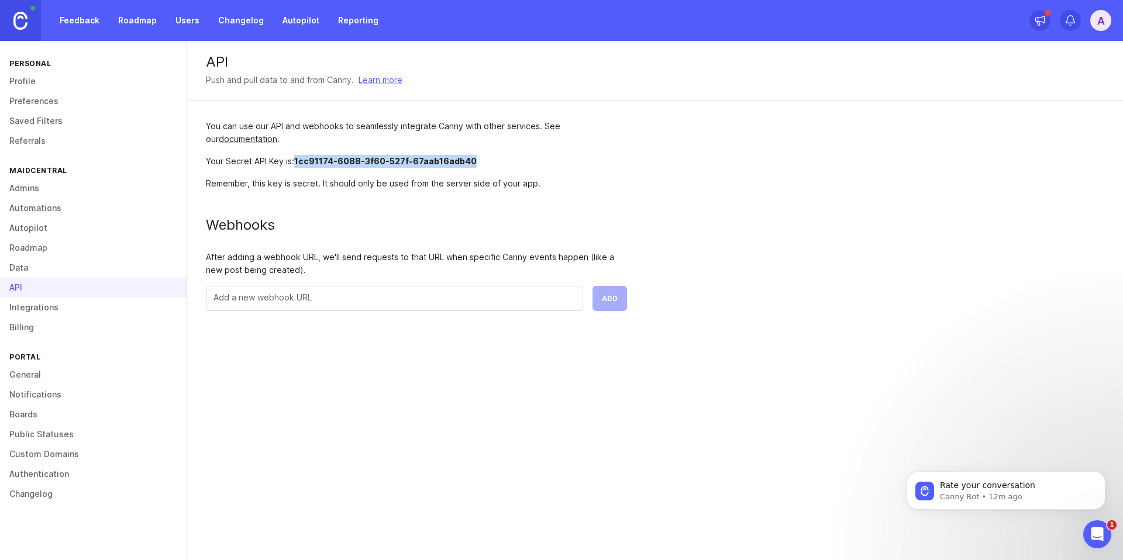
drag, startPoint x: 478, startPoint y: 161, endPoint x: 297, endPoint y: 161, distance: 181.3
click at [297, 161] on div "Your Secret API Key is: 1cc91174-6088-3f60-527f-67aab16adb40" at bounding box center [416, 161] width 421 height 13
copy span "1cc91174-6088-3f60-527f-67aab16adb40"
click at [317, 209] on div "You can use our API and webhooks to seamlessly integrate Canny with other servi…" at bounding box center [416, 215] width 459 height 229
click at [83, 18] on link "Feedback" at bounding box center [80, 20] width 54 height 21
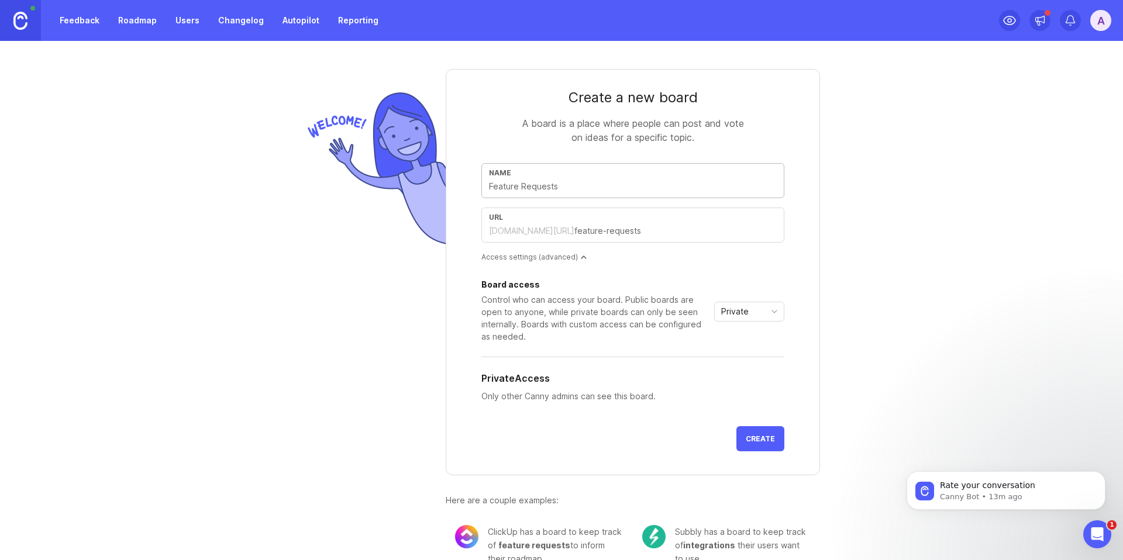
type input "I"
type input "i"
type input "ID"
type input "id"
type input "IDe"
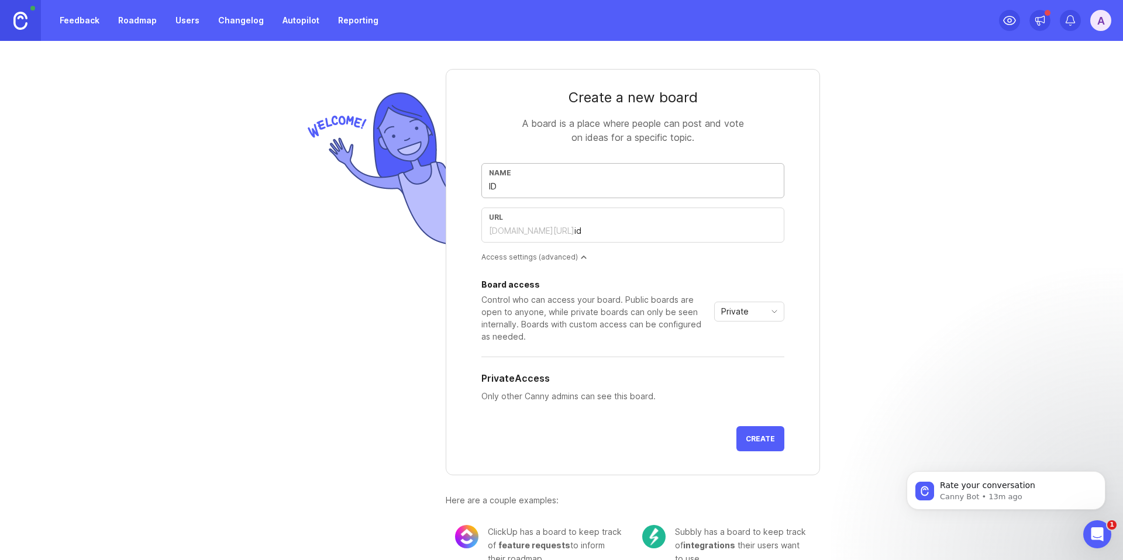
type input "ide"
type input "IDea"
type input "idea"
type input "IDe"
type input "ide"
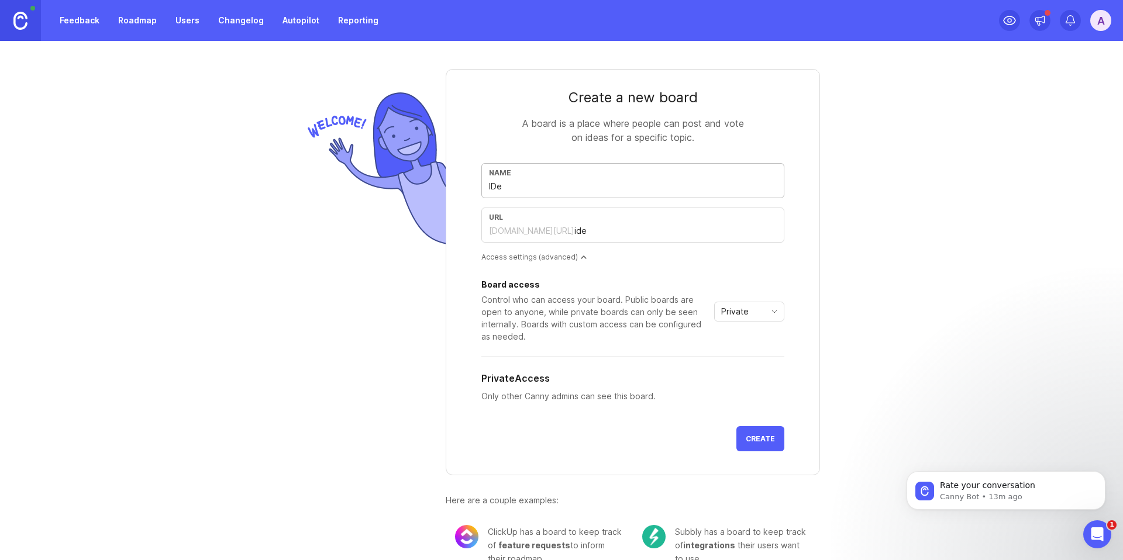
type input "ID"
type input "id"
type input "I"
type input "i"
type input "Id"
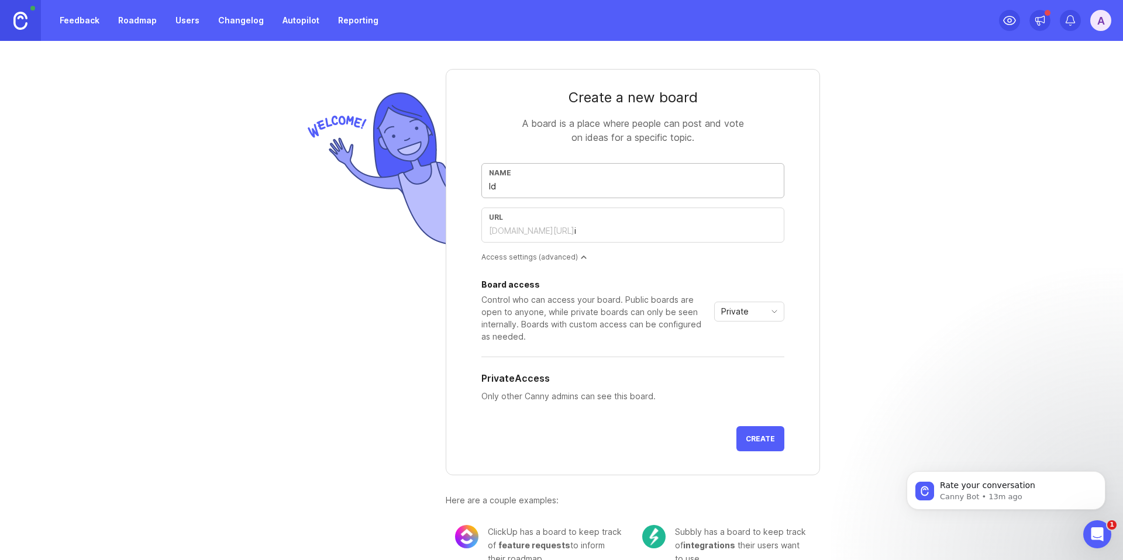
type input "id"
type input "Ide"
type input "ide"
type input "Idea"
type input "idea"
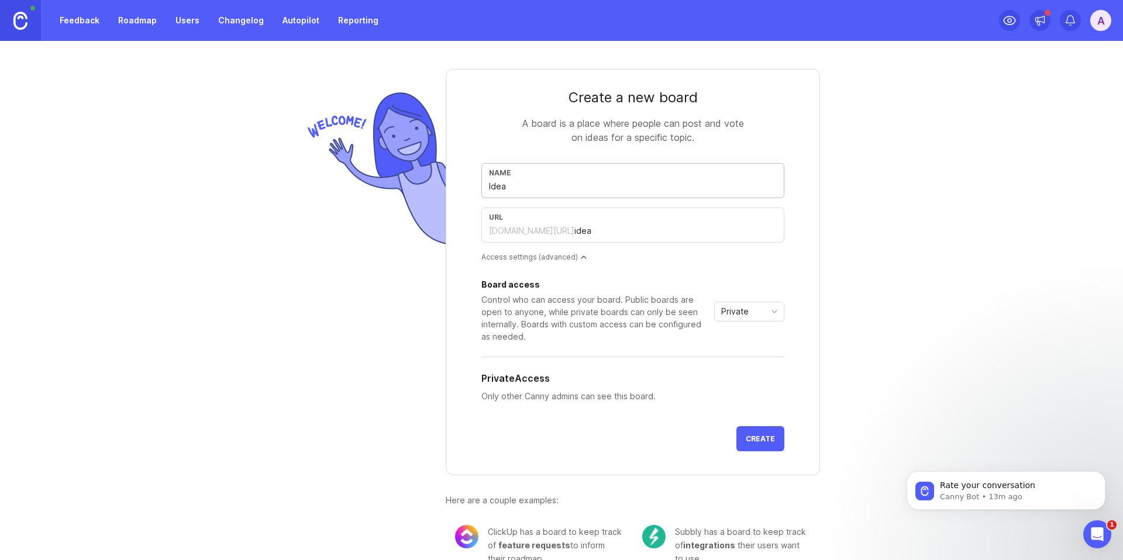
type input "Ideas"
type input "ideas"
type input "Ideas P"
type input "ideas-p"
type input "Ideas Po"
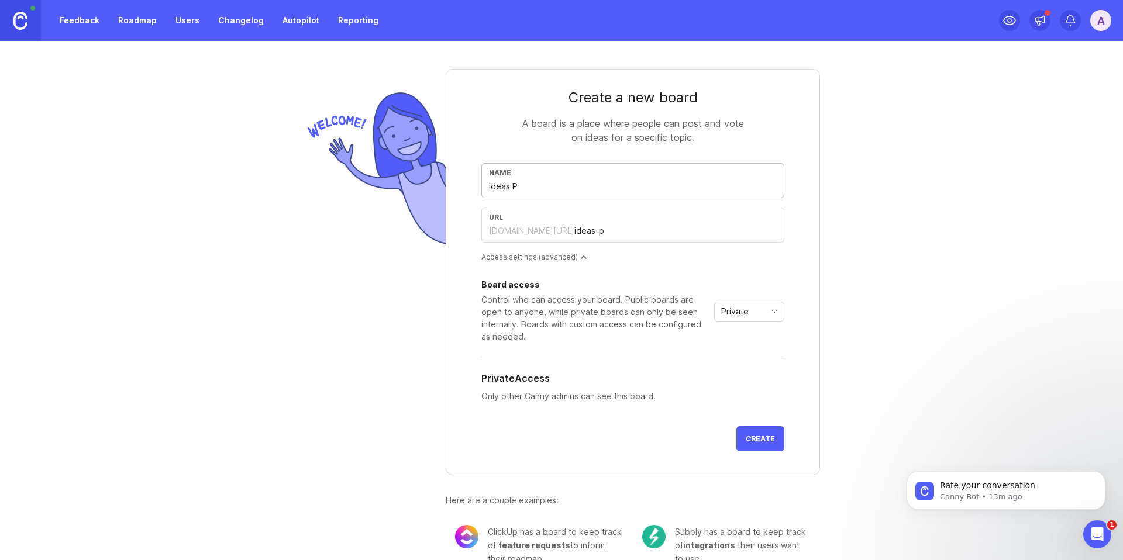
type input "ideas-po"
type input "Ideas Por"
type input "ideas-por"
type input "Ideas Port"
type input "ideas-port"
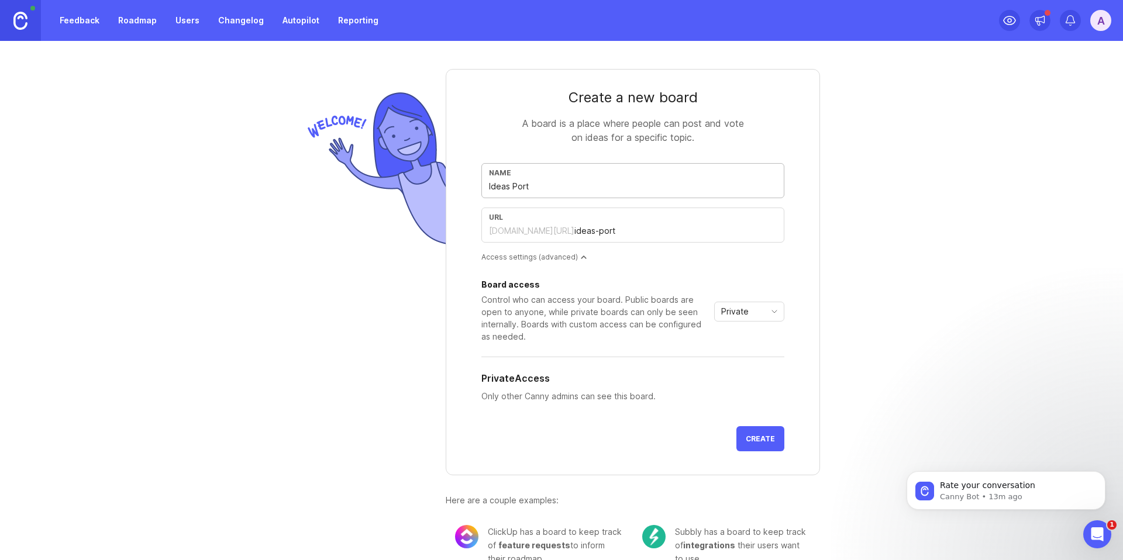
type input "Ideas Porta"
type input "ideas-porta"
type input "Ideas Portal"
type input "ideas-portal"
type input "Ideas Portal"
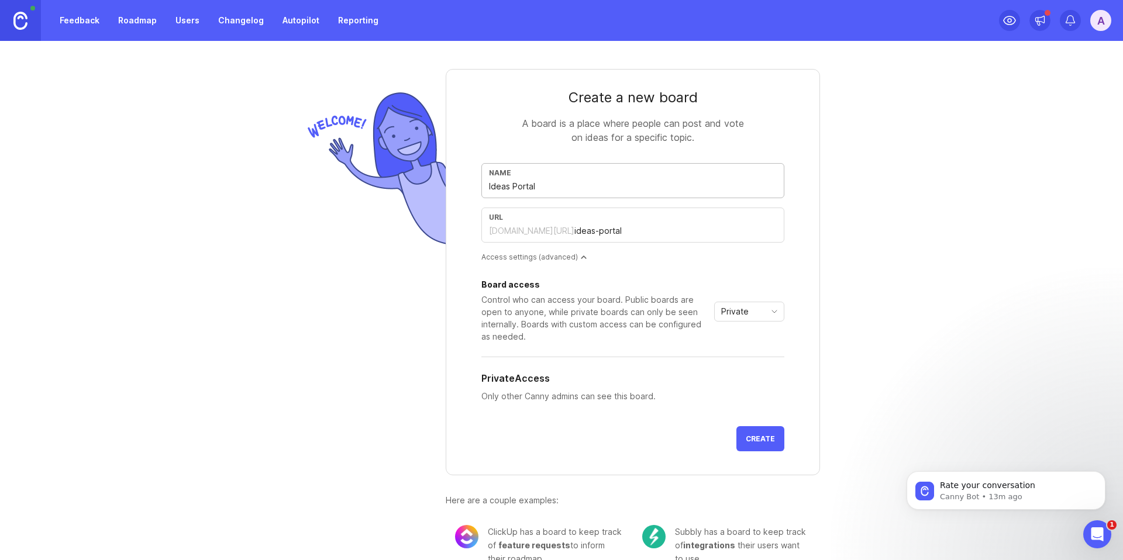
click at [734, 309] on span "Private" at bounding box center [734, 311] width 27 height 13
click at [734, 354] on span "Public" at bounding box center [729, 353] width 23 height 13
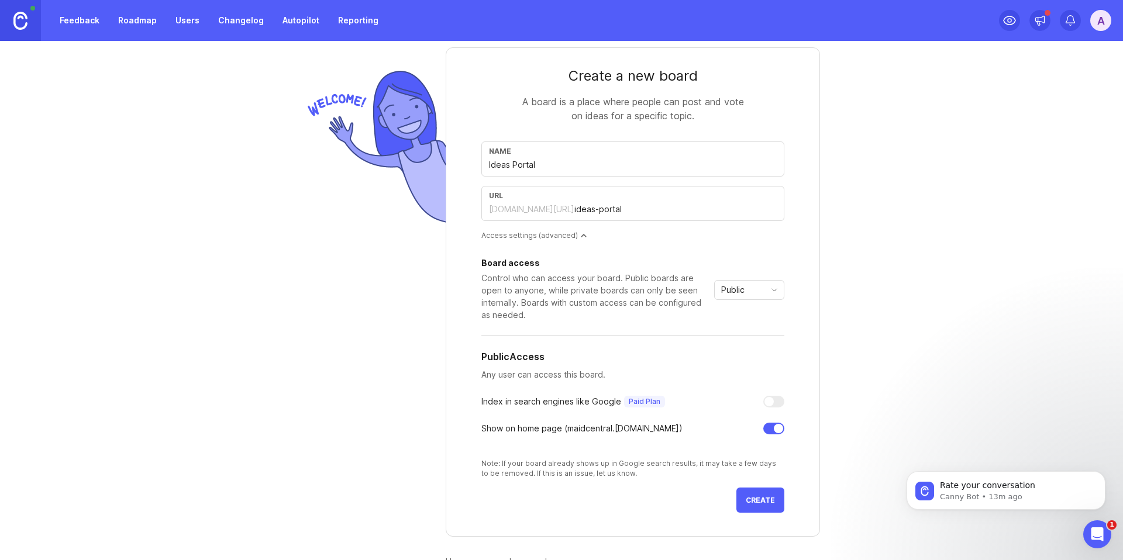
scroll to position [46, 0]
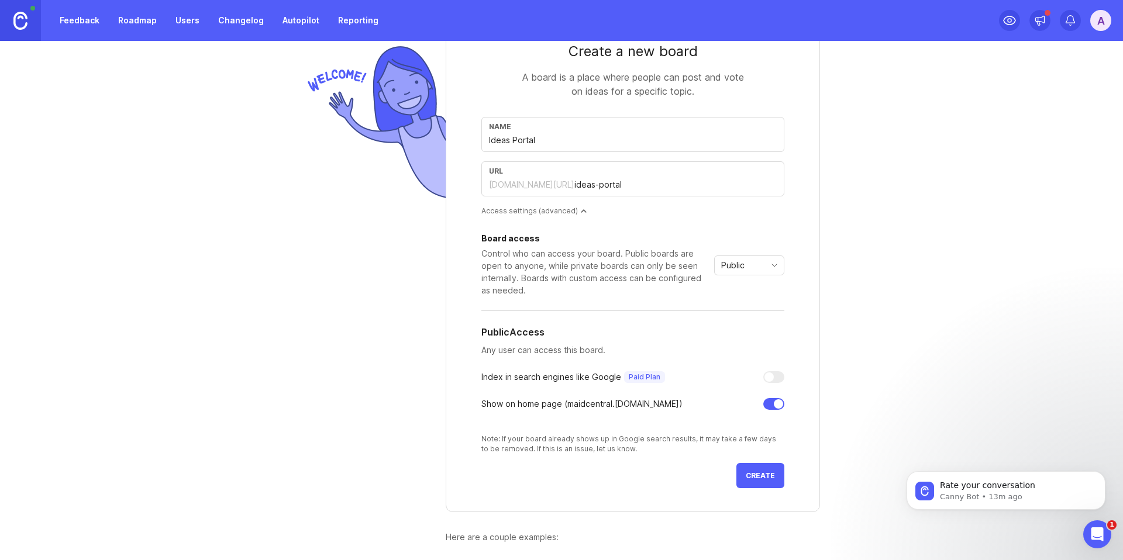
click at [754, 473] on span "Create" at bounding box center [760, 476] width 29 height 9
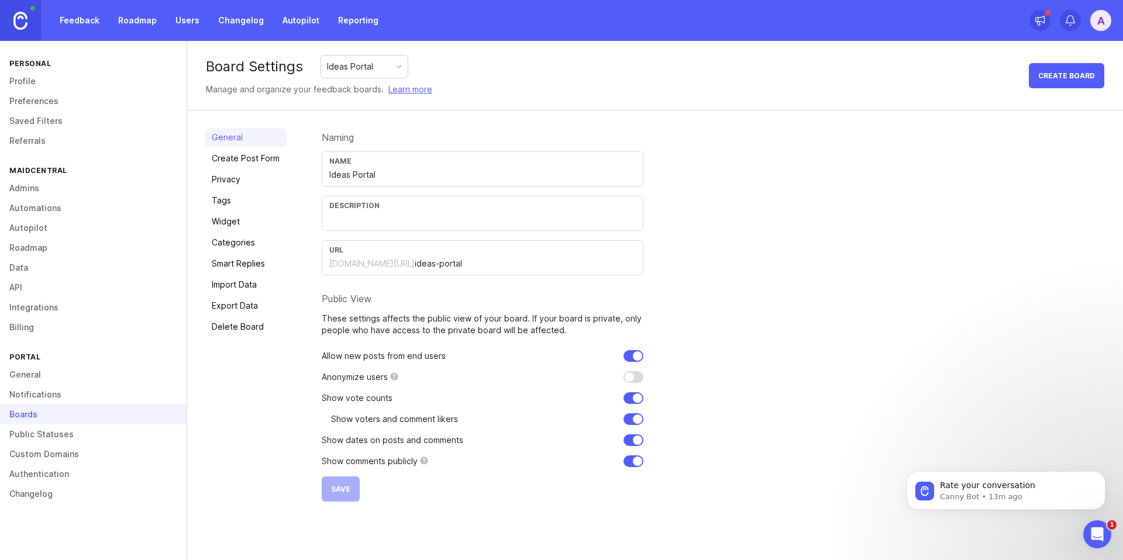
click at [257, 282] on link "Import Data" at bounding box center [246, 285] width 82 height 19
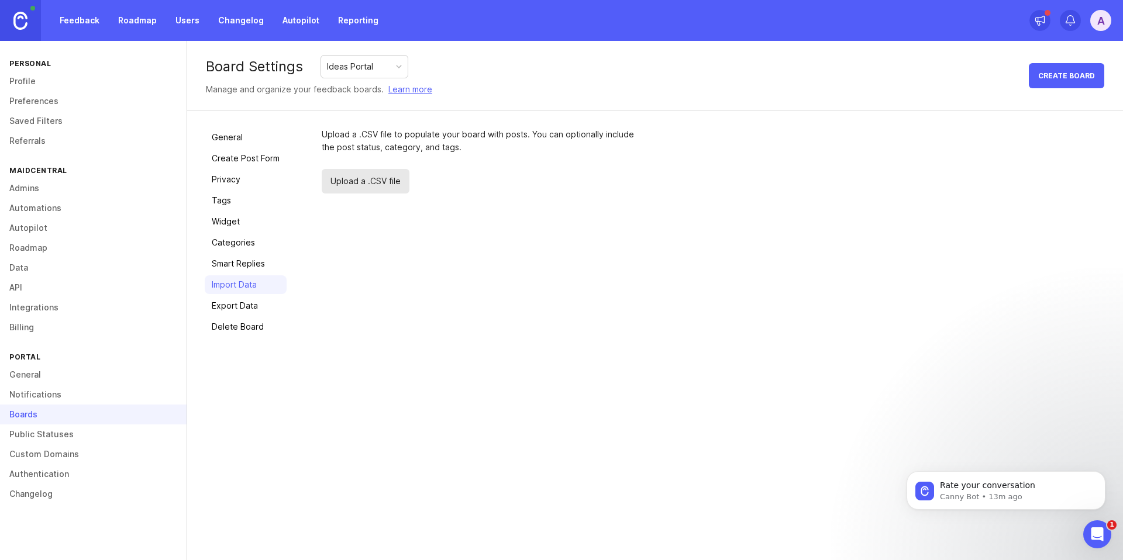
click at [244, 301] on link "Export Data" at bounding box center [246, 306] width 82 height 19
click at [238, 223] on link "Widget" at bounding box center [246, 221] width 82 height 19
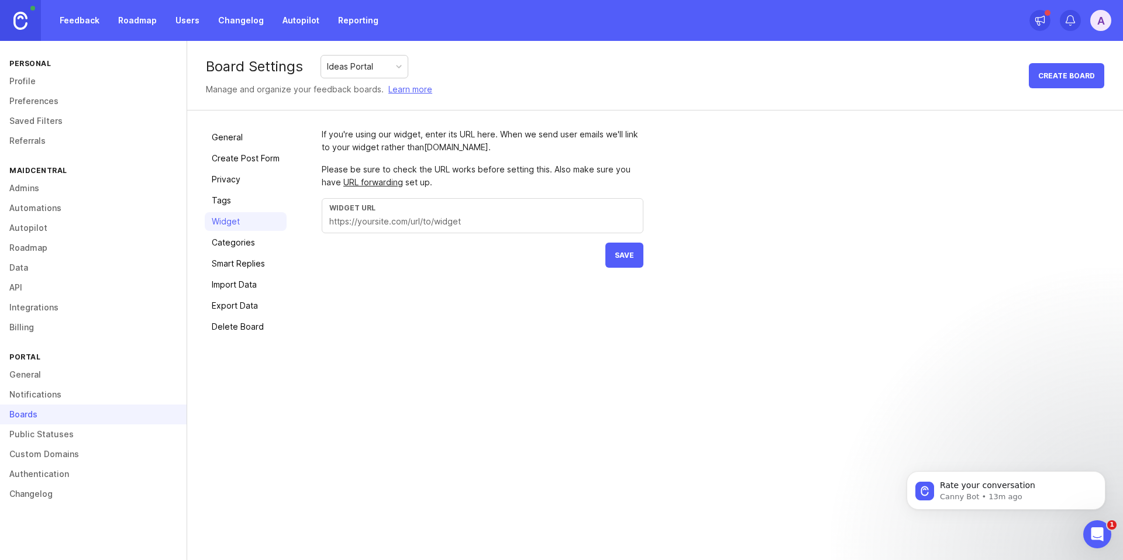
click at [238, 202] on link "Tags" at bounding box center [246, 200] width 82 height 19
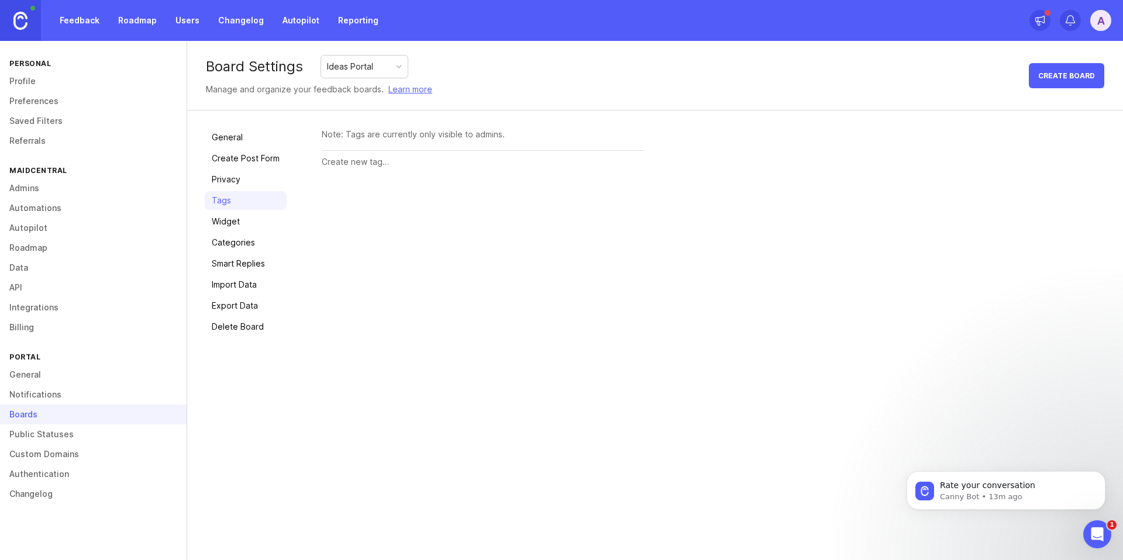
click at [244, 183] on link "Privacy" at bounding box center [246, 179] width 82 height 19
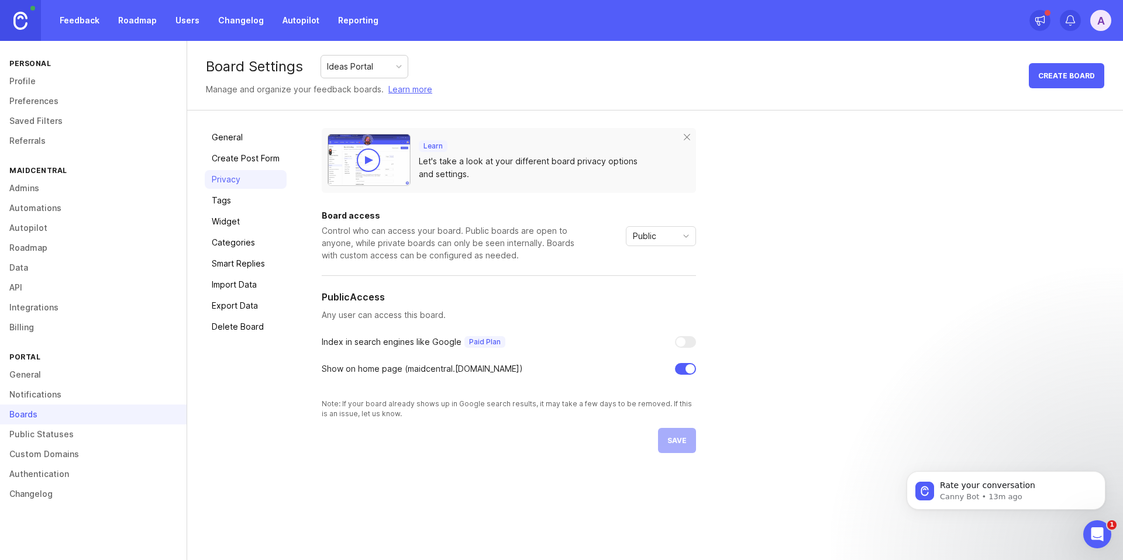
click at [243, 158] on link "Create Post Form" at bounding box center [246, 158] width 82 height 19
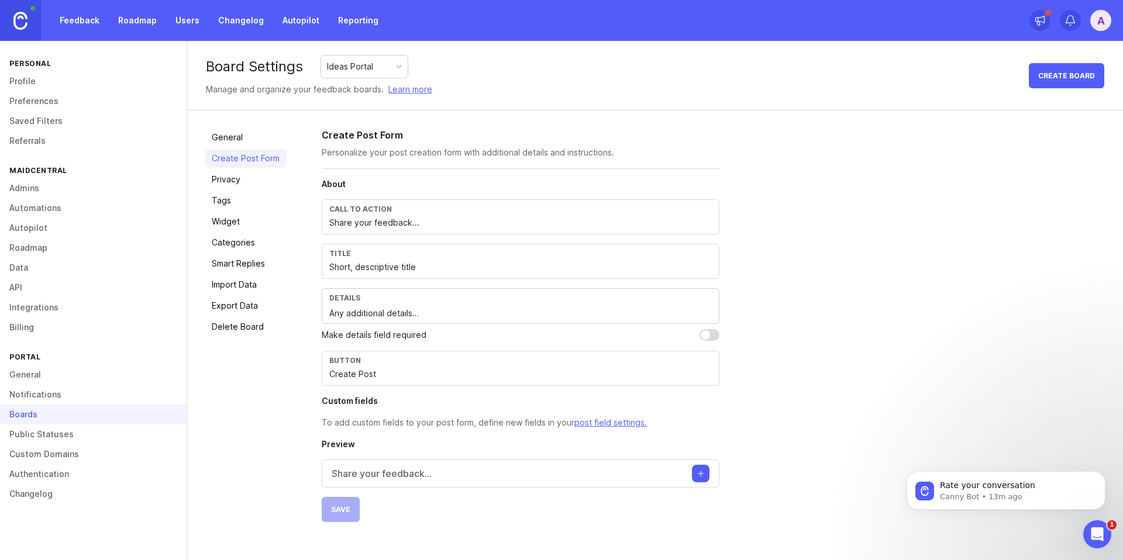
click at [232, 143] on link "General" at bounding box center [246, 137] width 82 height 19
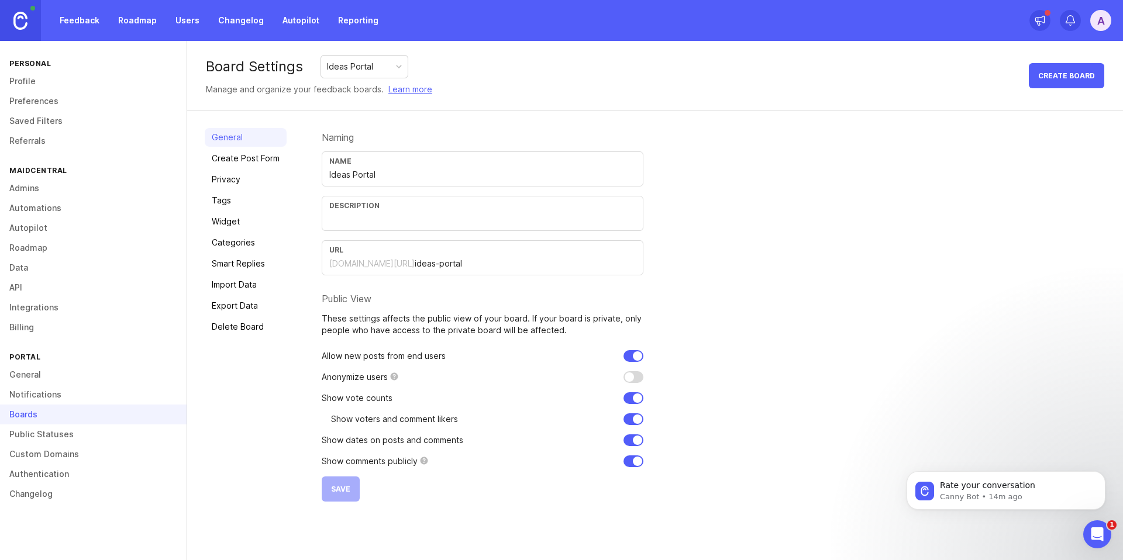
click at [82, 18] on link "Feedback" at bounding box center [80, 20] width 54 height 21
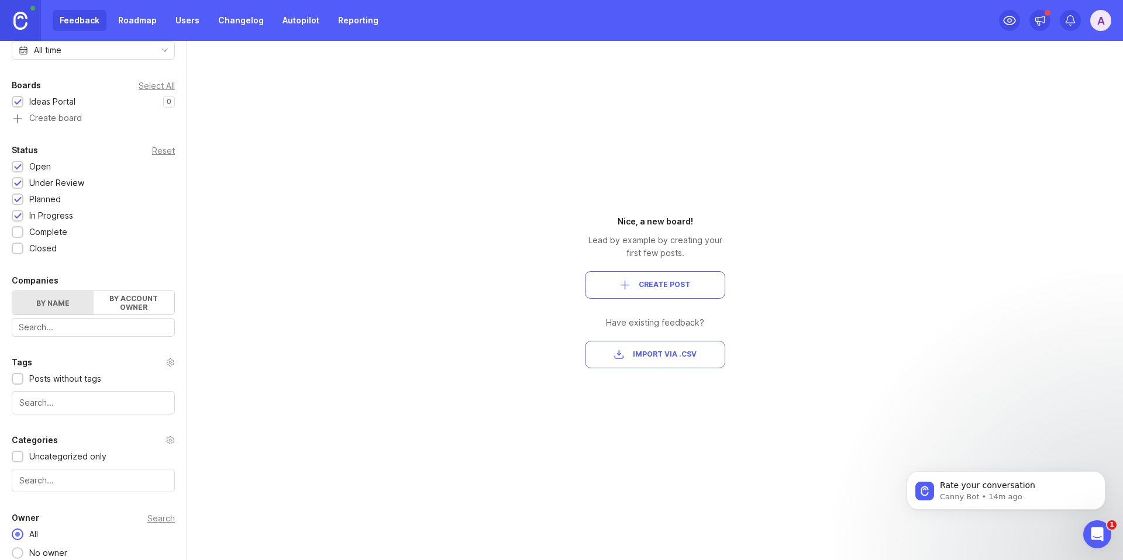
scroll to position [136, 0]
click at [646, 279] on button "Create Post" at bounding box center [655, 284] width 140 height 27
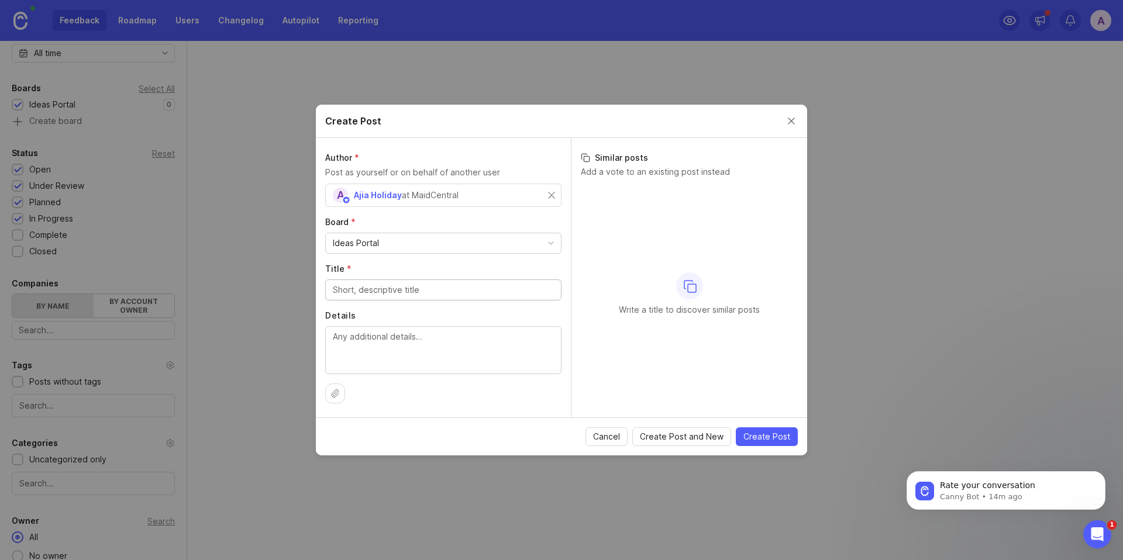
click at [411, 291] on input "Title *" at bounding box center [443, 290] width 221 height 13
type input "Test"
click at [394, 343] on textarea "Details" at bounding box center [443, 350] width 221 height 39
type textarea "Test"
click at [759, 429] on button "Create Post" at bounding box center [767, 437] width 62 height 19
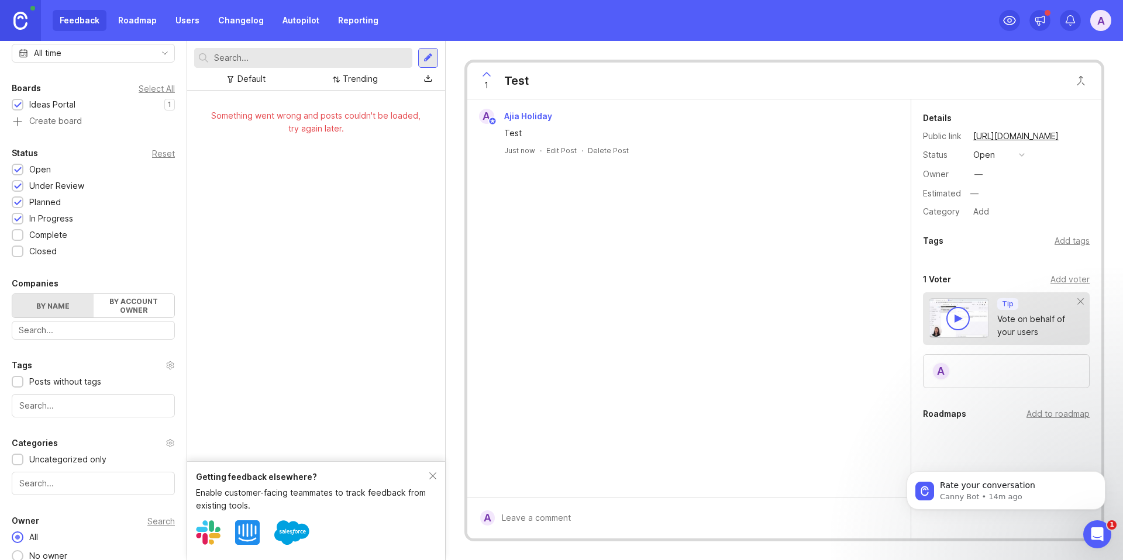
click at [338, 194] on div "Something went wrong and posts couldn't be loaded, try again later." at bounding box center [316, 276] width 258 height 371
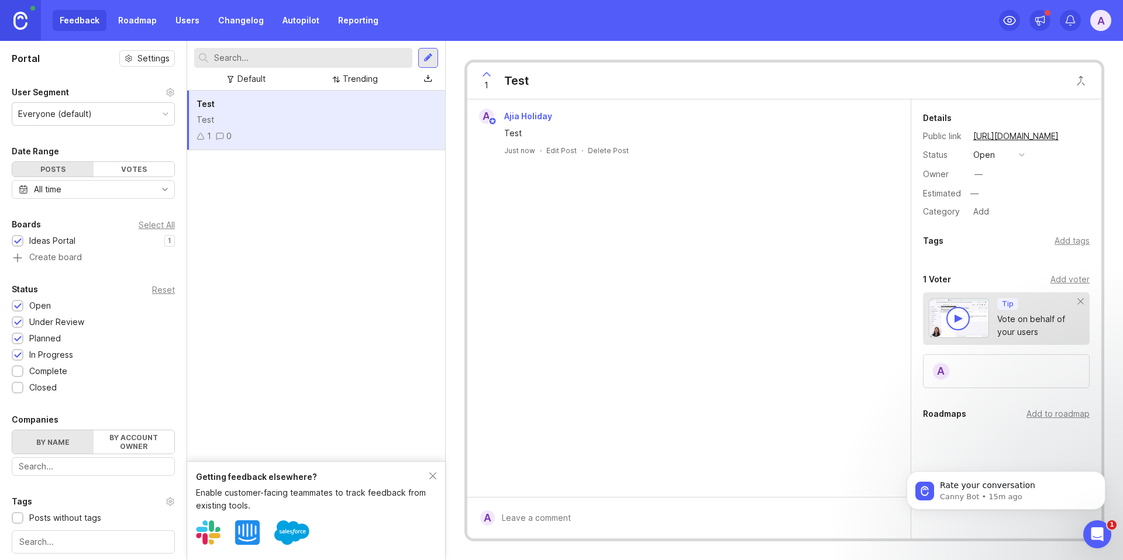
click at [401, 112] on div "Test Test 1 0" at bounding box center [316, 121] width 258 height 60
click at [1100, 473] on icon "Dismiss notification" at bounding box center [1102, 475] width 4 height 4
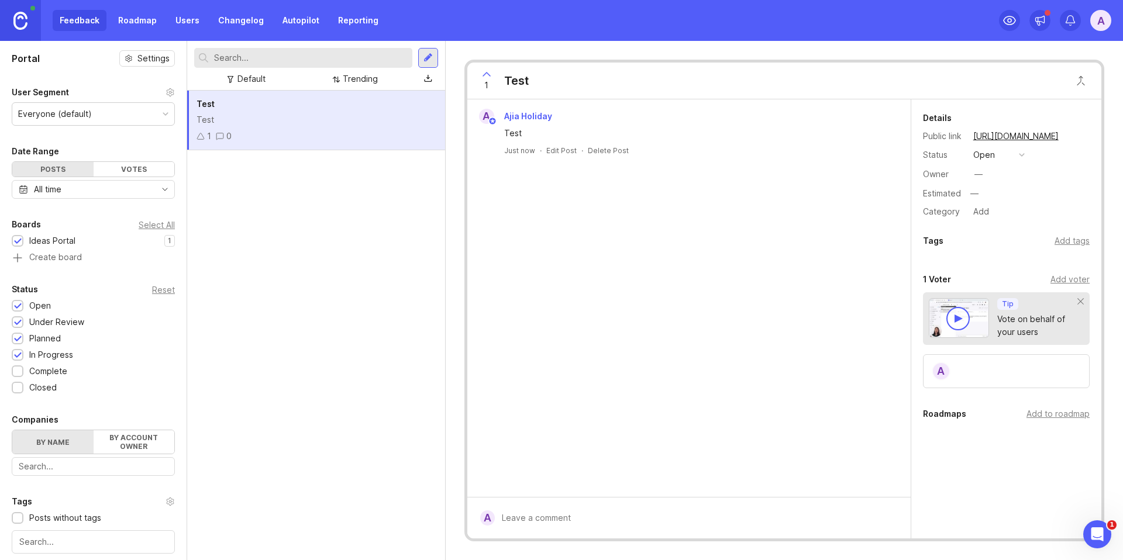
click at [984, 156] on div "open" at bounding box center [984, 155] width 22 height 13
click at [1001, 281] on div "closed" at bounding box center [992, 284] width 32 height 10
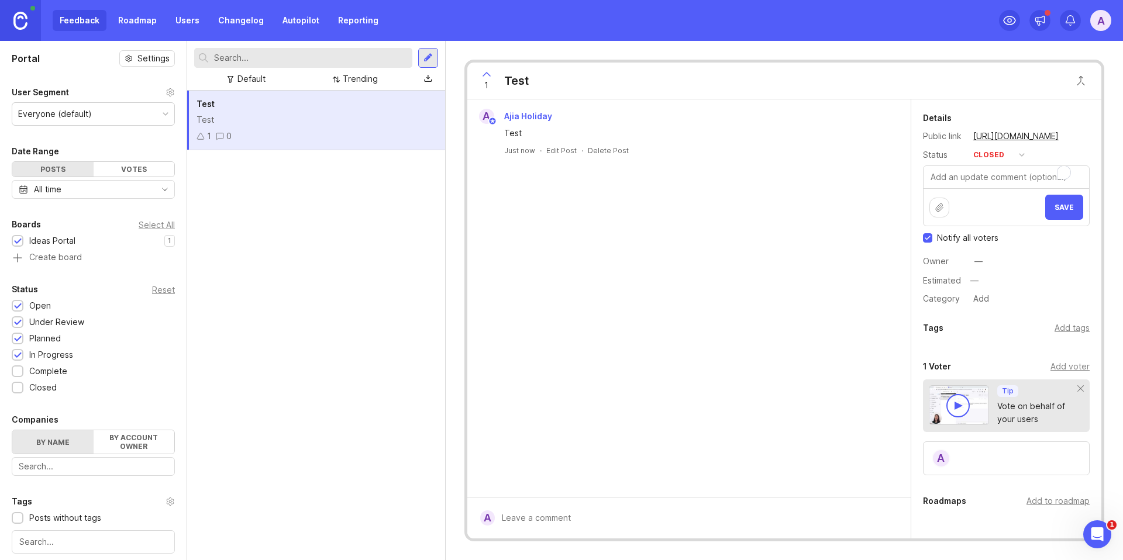
click at [792, 204] on div "A Ajia Holiday Test Just now · Edit Post · Delete Post" at bounding box center [688, 298] width 443 height 398
click at [310, 154] on div "Test Test 1 0" at bounding box center [316, 326] width 258 height 470
click at [348, 125] on div "Test" at bounding box center [316, 119] width 239 height 13
click at [430, 58] on div at bounding box center [428, 58] width 9 height 11
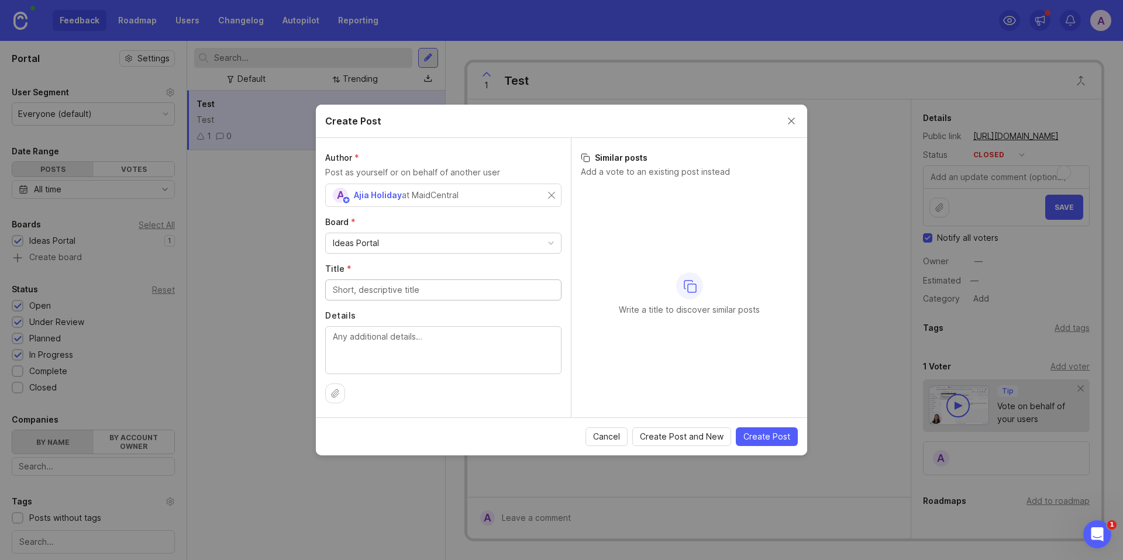
click at [453, 196] on div "at MaidCentral" at bounding box center [430, 195] width 57 height 13
click at [442, 193] on input "text" at bounding box center [443, 195] width 221 height 13
type input "A"
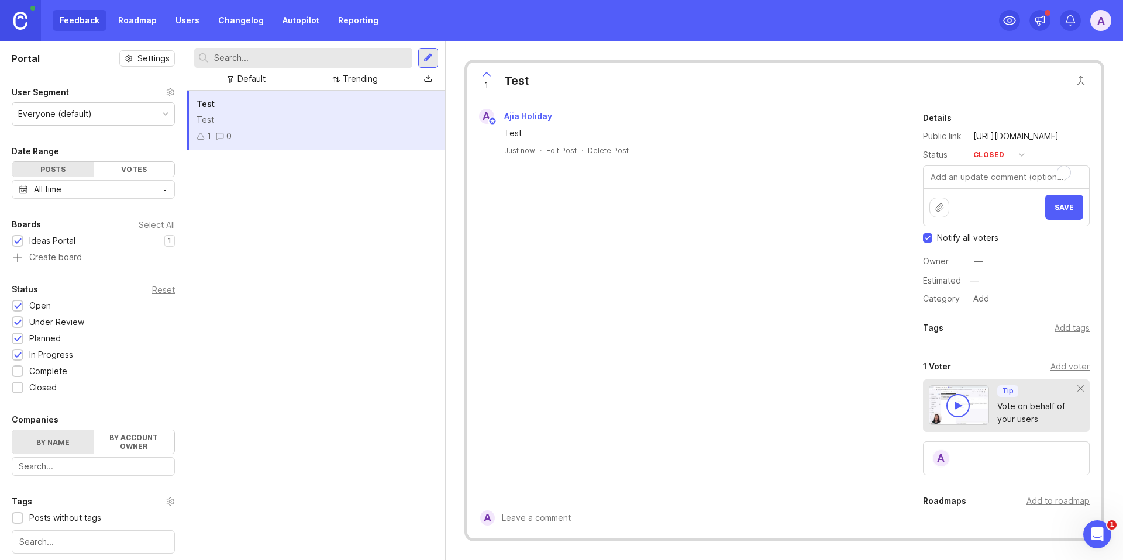
click at [182, 20] on link "Users" at bounding box center [187, 20] width 38 height 21
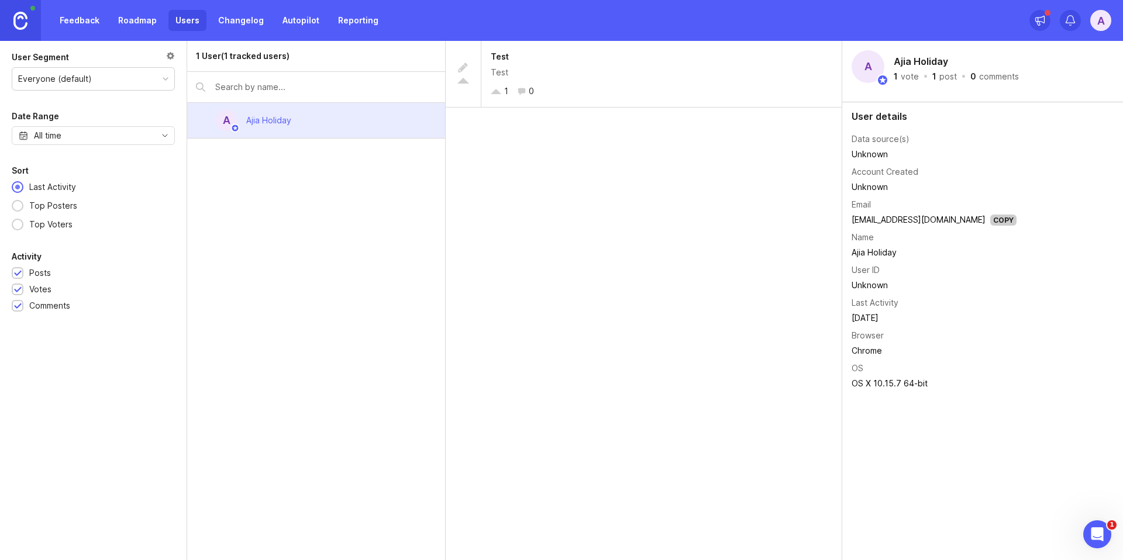
click at [84, 21] on link "Feedback" at bounding box center [80, 20] width 54 height 21
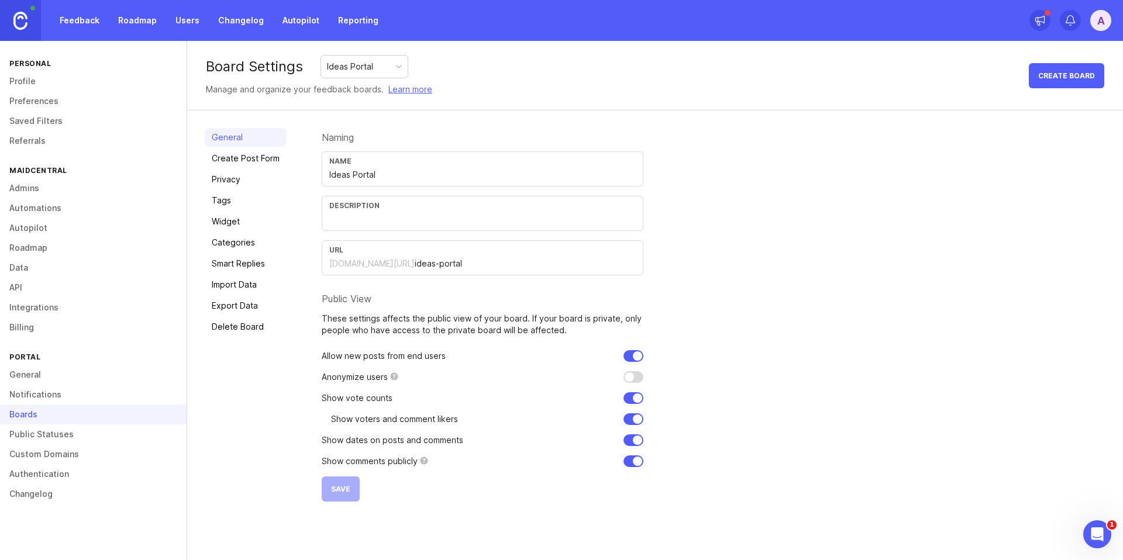
click at [429, 263] on input "ideas-portal" at bounding box center [525, 263] width 221 height 13
click at [494, 267] on input "ideas-portal" at bounding box center [525, 263] width 221 height 13
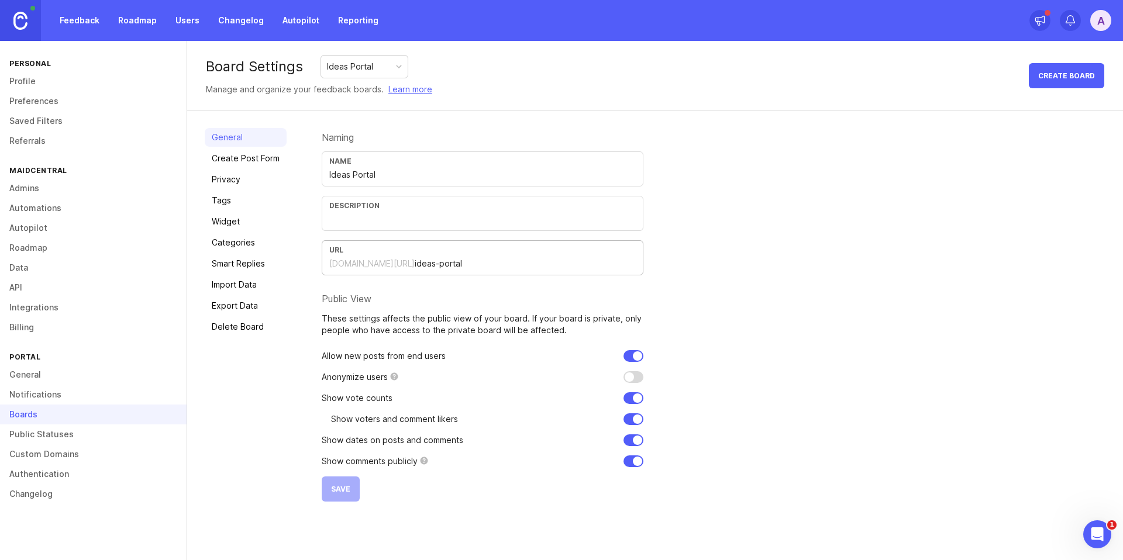
drag, startPoint x: 485, startPoint y: 260, endPoint x: 324, endPoint y: 263, distance: 160.9
click at [324, 263] on div "URL maidcentral.canny.io/ ideas-portal" at bounding box center [483, 257] width 322 height 35
click at [326, 263] on div "URL maidcentral.canny.io/ ideas-portal" at bounding box center [483, 257] width 322 height 35
click at [335, 266] on div "maidcentral.canny.io/" at bounding box center [371, 264] width 85 height 12
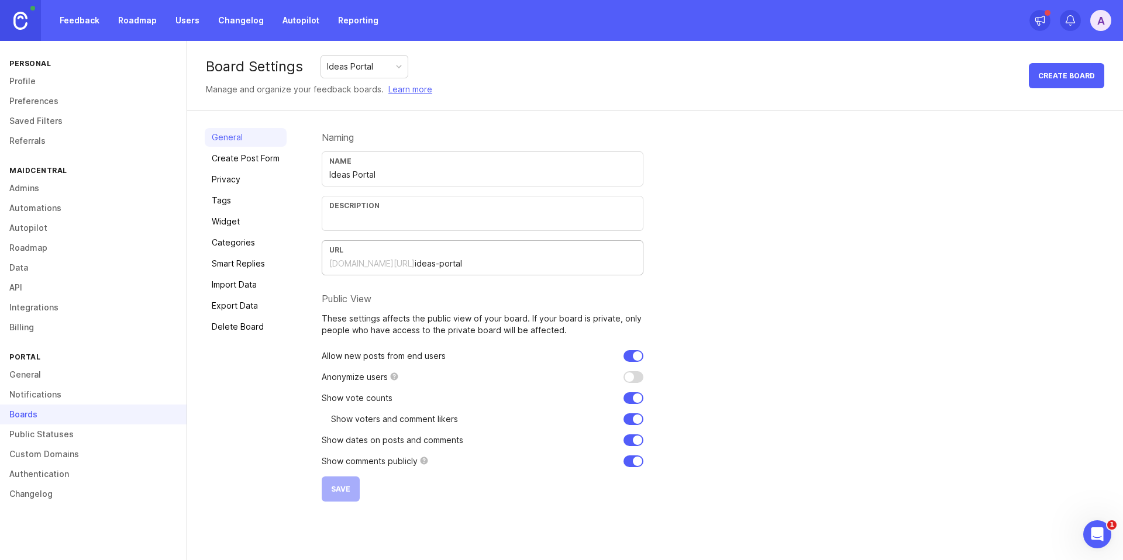
click at [75, 21] on link "Feedback" at bounding box center [80, 20] width 54 height 21
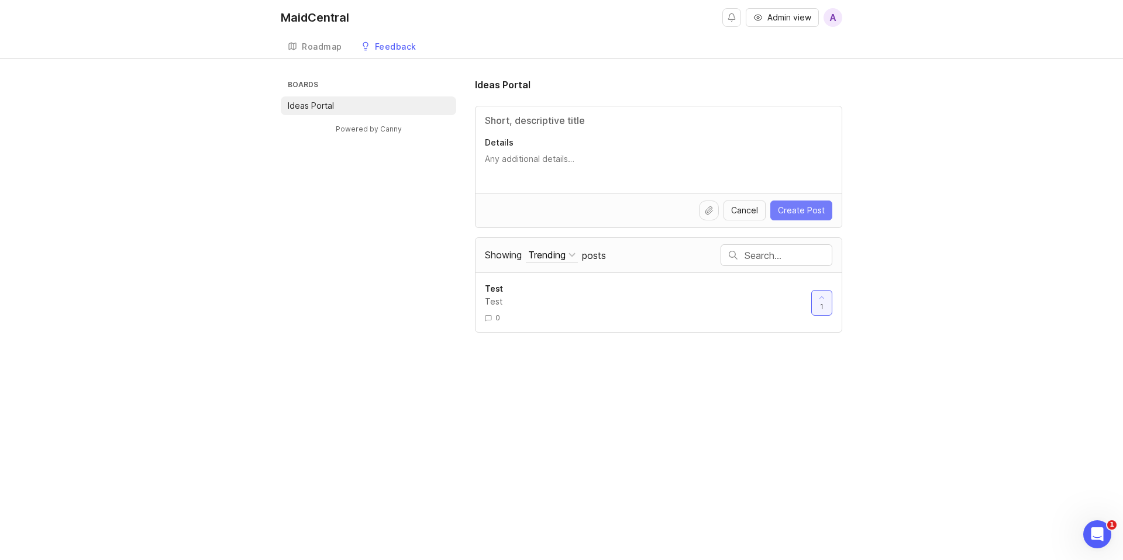
click at [786, 210] on span "Create Post" at bounding box center [801, 211] width 47 height 12
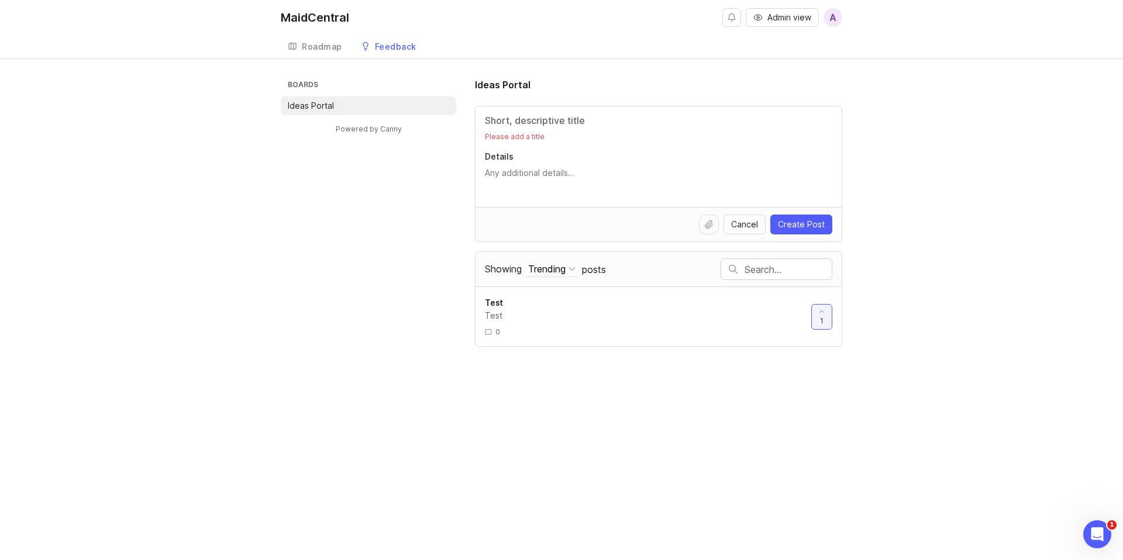
click at [519, 121] on input "Title" at bounding box center [658, 120] width 347 height 14
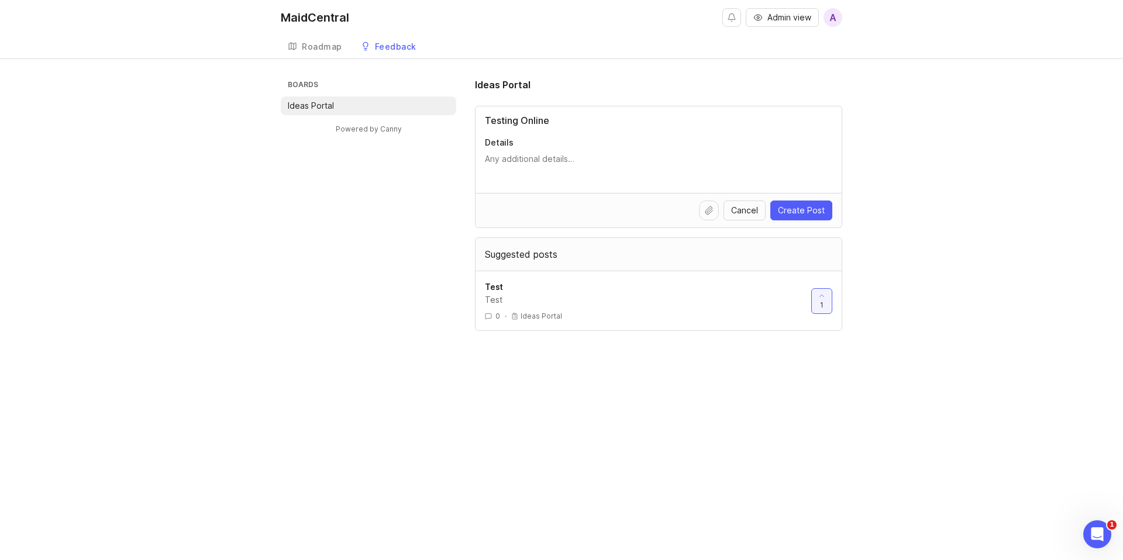
type input "Testing Online"
click at [550, 162] on textarea "Details" at bounding box center [658, 164] width 347 height 23
type textarea "testing"
click at [799, 209] on span "Create Post" at bounding box center [801, 211] width 47 height 12
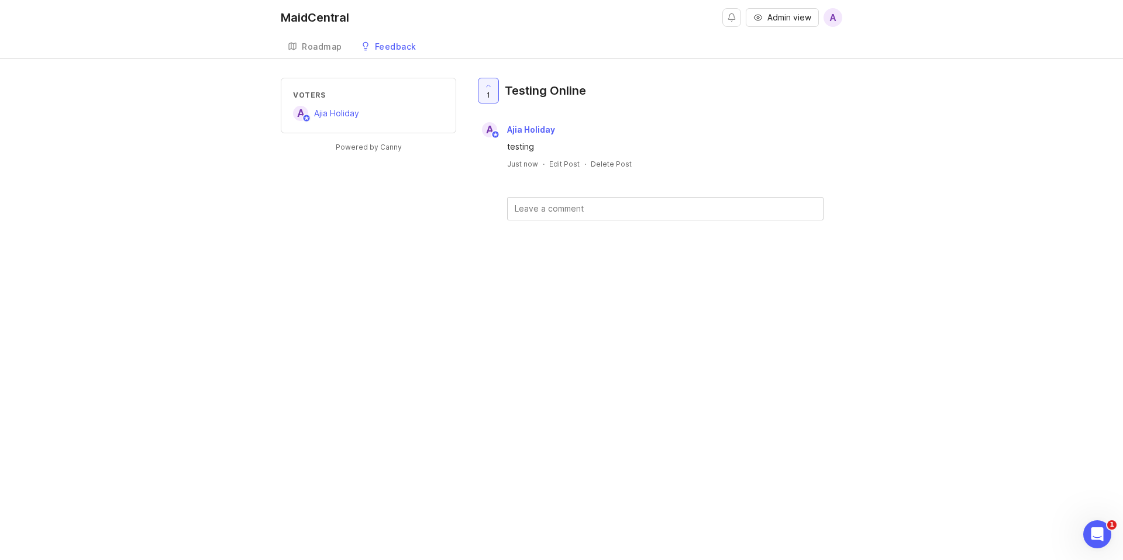
click at [834, 18] on span "A" at bounding box center [833, 18] width 7 height 14
click at [776, 70] on p "Logout" at bounding box center [768, 70] width 27 height 12
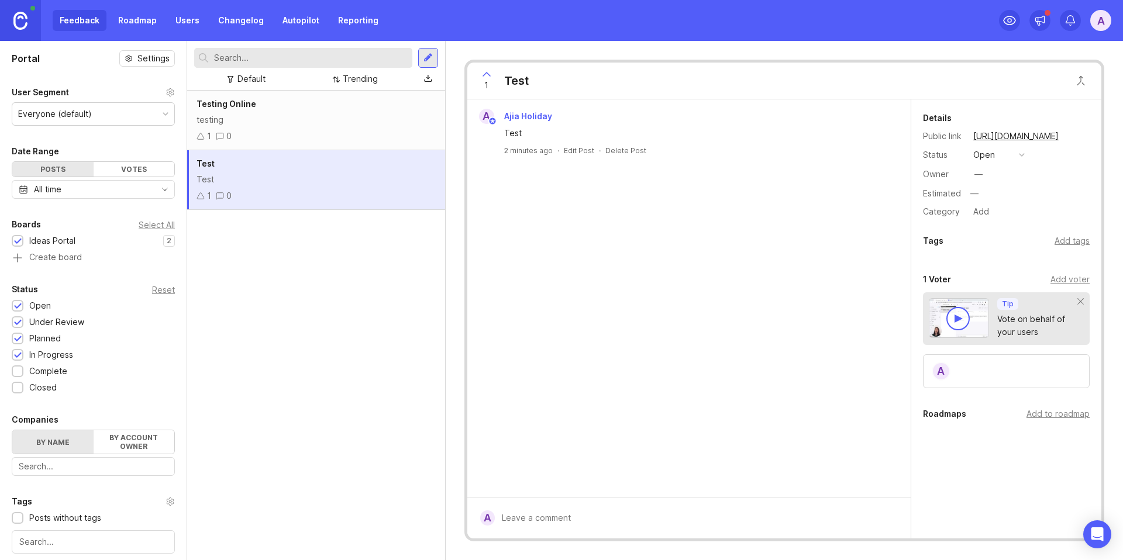
click at [278, 106] on div "Testing Online" at bounding box center [316, 104] width 239 height 13
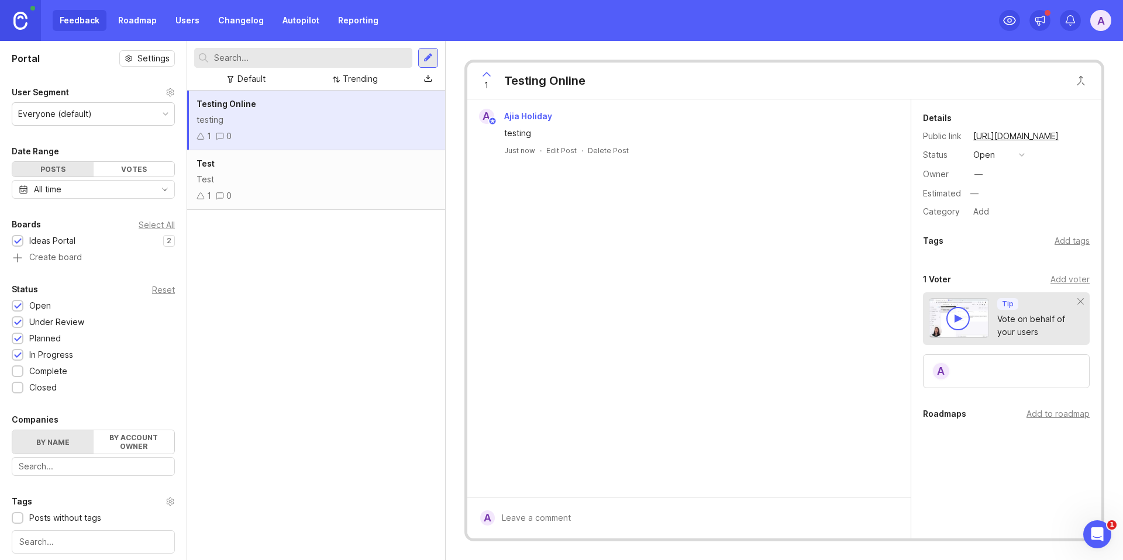
drag, startPoint x: 190, startPoint y: 21, endPoint x: 200, endPoint y: 33, distance: 15.4
click at [191, 21] on link "Users" at bounding box center [187, 20] width 38 height 21
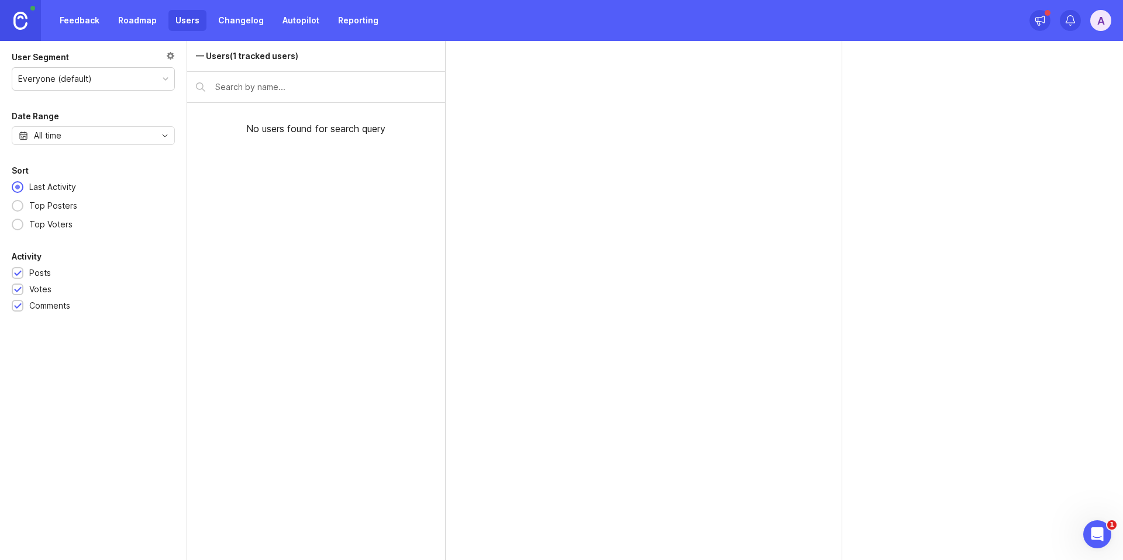
click at [250, 91] on input "text" at bounding box center [325, 87] width 221 height 13
click at [1099, 15] on div "A" at bounding box center [1100, 20] width 21 height 21
click at [27, 19] on img at bounding box center [20, 21] width 14 height 18
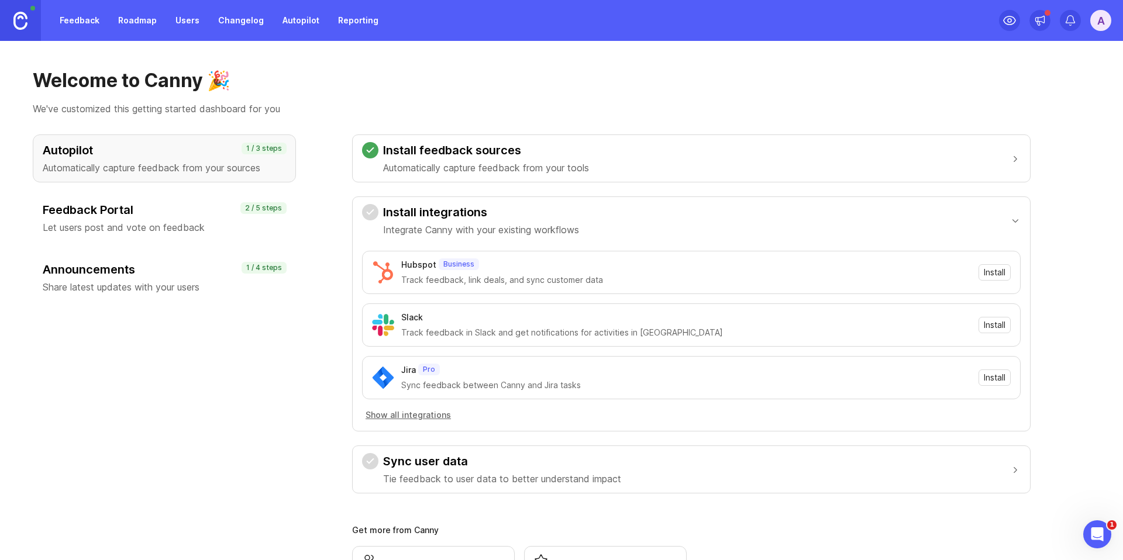
click at [76, 26] on link "Feedback" at bounding box center [80, 20] width 54 height 21
click at [94, 30] on link "Feedback" at bounding box center [80, 20] width 54 height 21
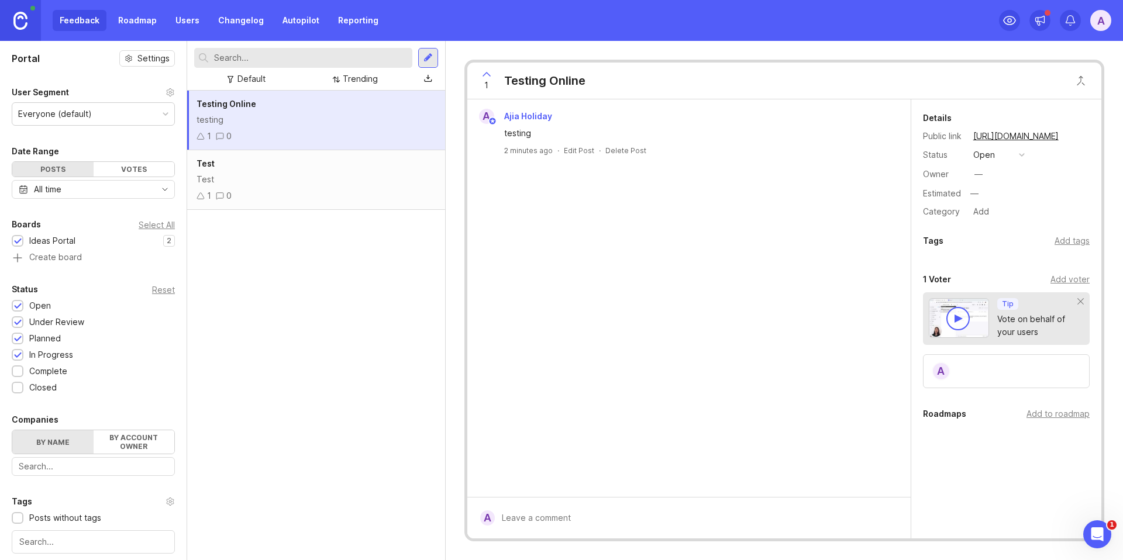
click at [298, 124] on div "testing" at bounding box center [316, 119] width 239 height 13
click at [1080, 82] on button "Close button" at bounding box center [1080, 80] width 23 height 23
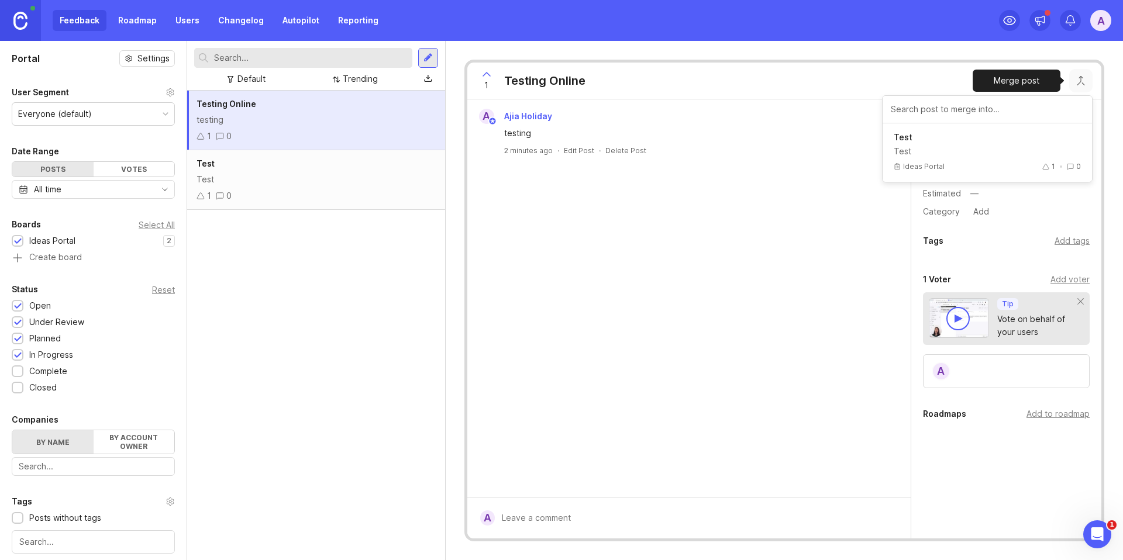
click at [979, 142] on p "Test" at bounding box center [987, 138] width 187 height 12
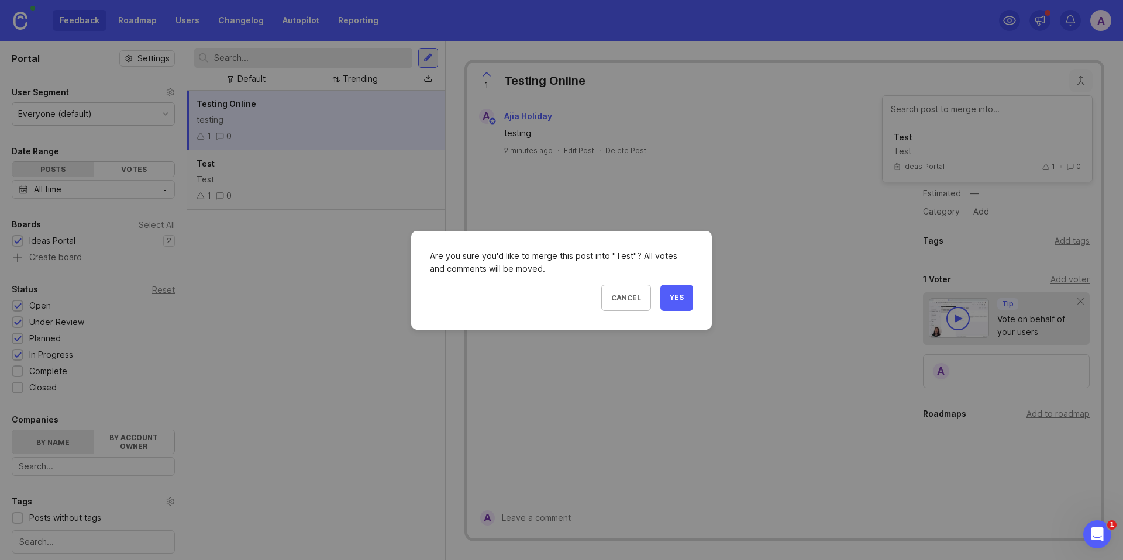
click at [684, 302] on button "Yes" at bounding box center [676, 298] width 33 height 26
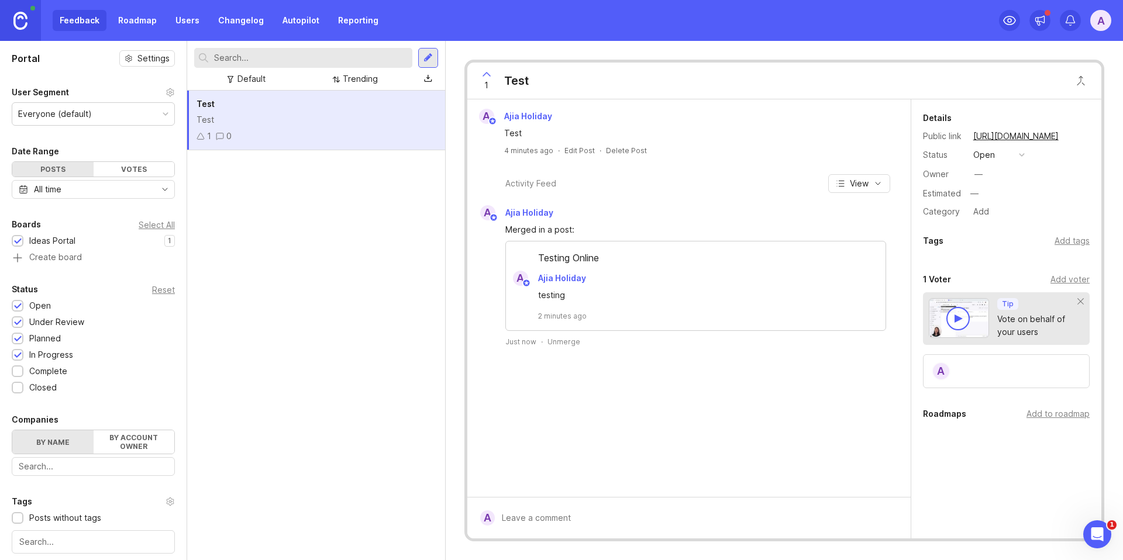
click at [347, 125] on div "Test" at bounding box center [316, 119] width 239 height 13
click at [243, 121] on div "Test" at bounding box center [316, 119] width 239 height 13
click at [1090, 529] on icon "Open Intercom Messenger" at bounding box center [1095, 533] width 19 height 19
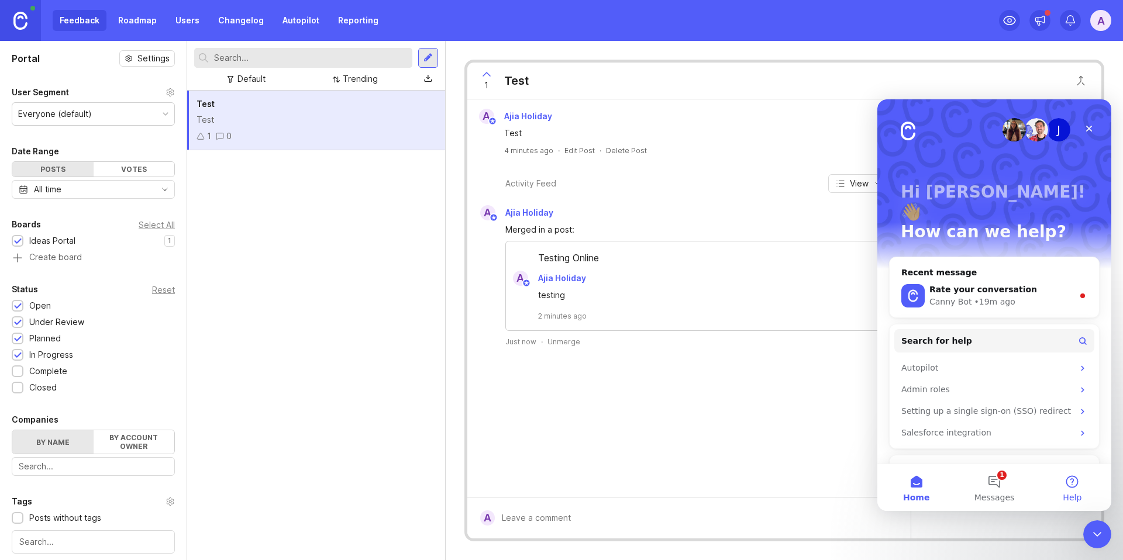
click at [1076, 488] on button "Help" at bounding box center [1073, 487] width 78 height 47
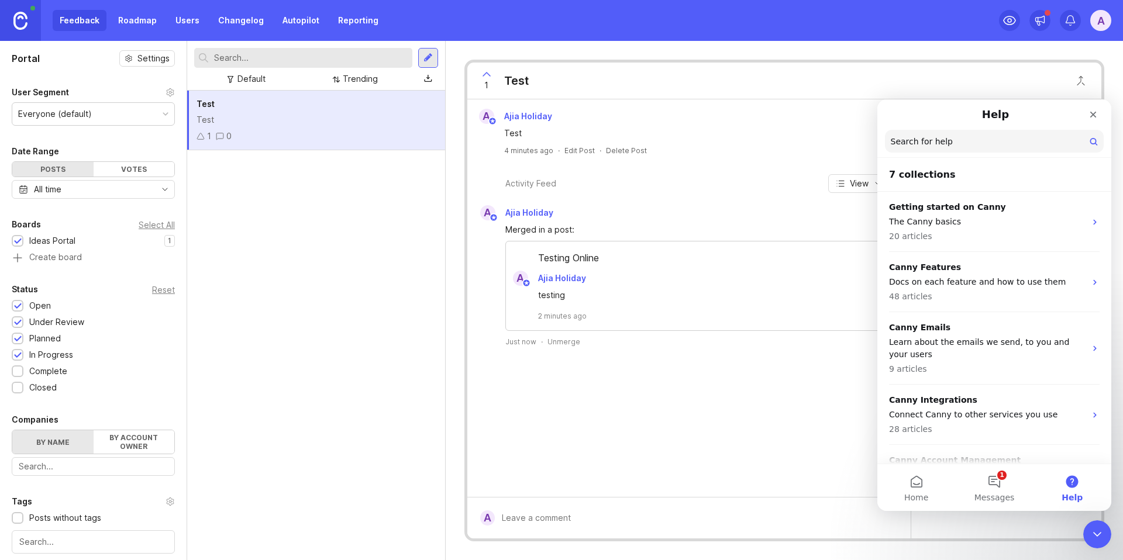
click at [964, 139] on input "Search for help" at bounding box center [994, 141] width 219 height 23
type input "delete feedback"
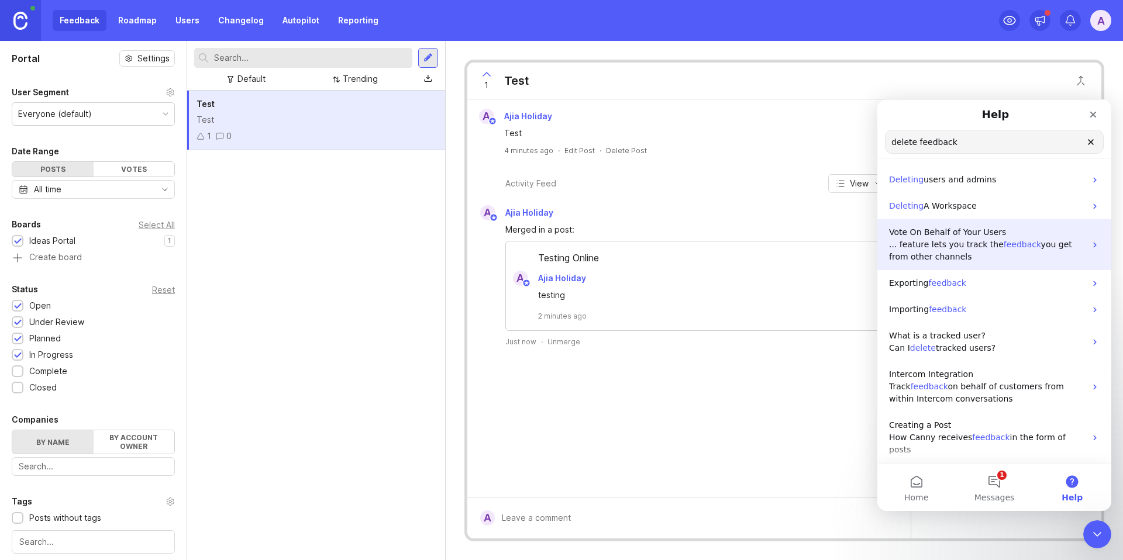
click at [990, 259] on p "... feature lets you track the feedback you get from other channels" at bounding box center [987, 251] width 197 height 25
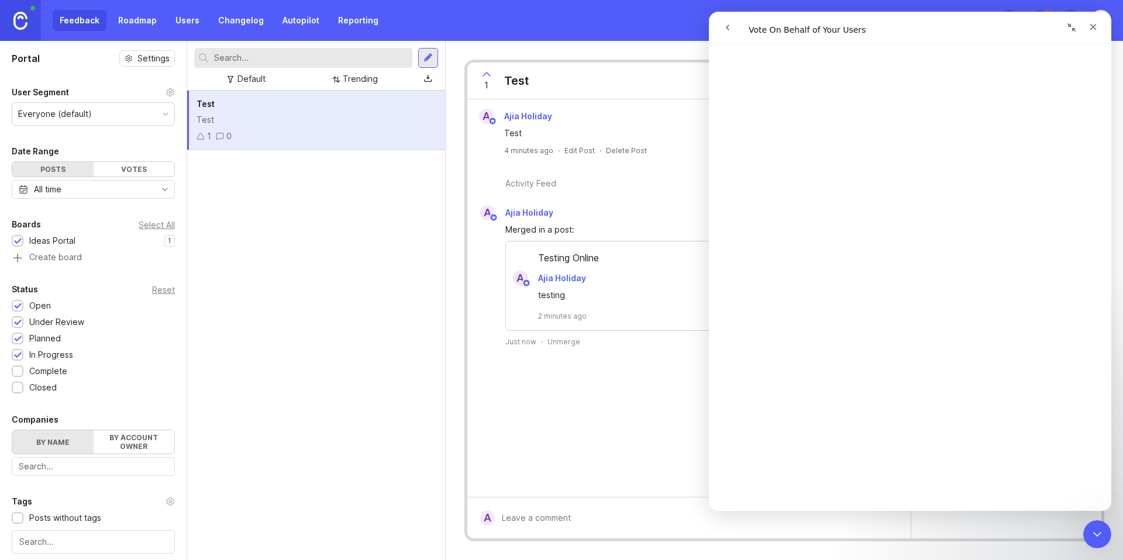
scroll to position [545, 0]
click at [1093, 24] on icon "Close" at bounding box center [1093, 26] width 9 height 9
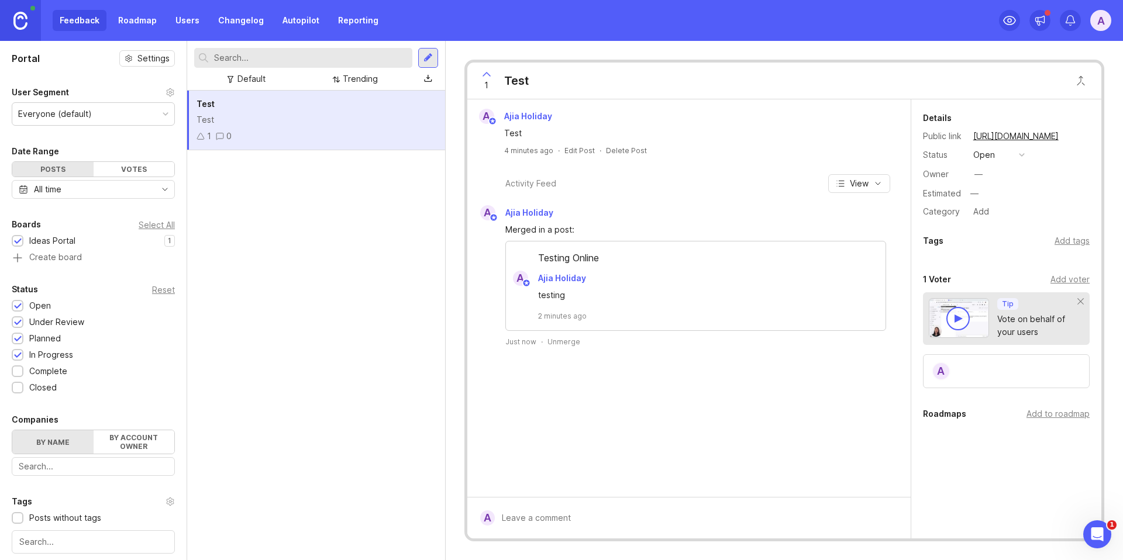
scroll to position [0, 0]
click at [1074, 283] on div "Add voter" at bounding box center [1070, 279] width 39 height 13
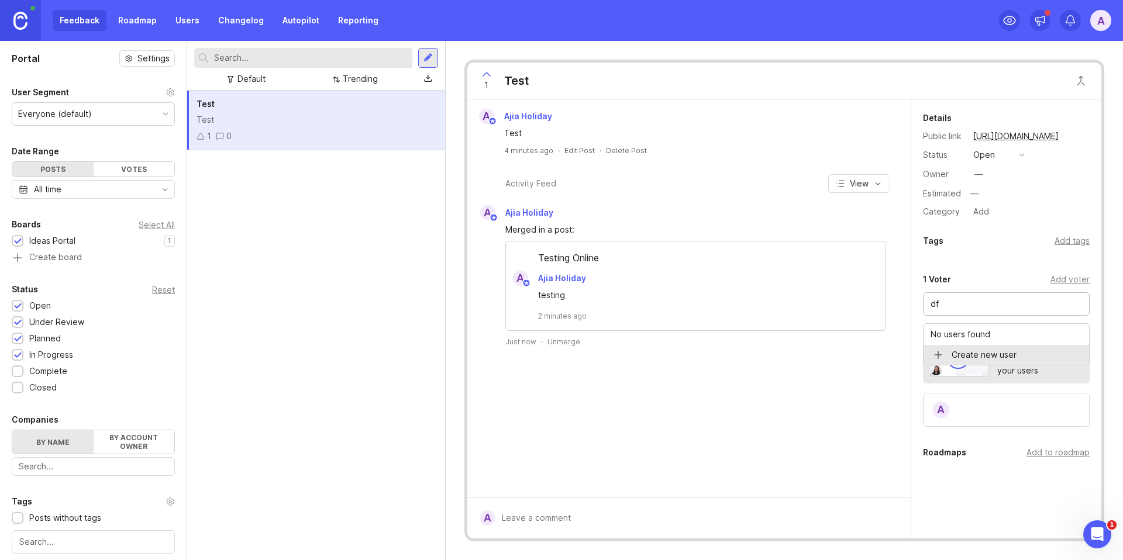
type input "d"
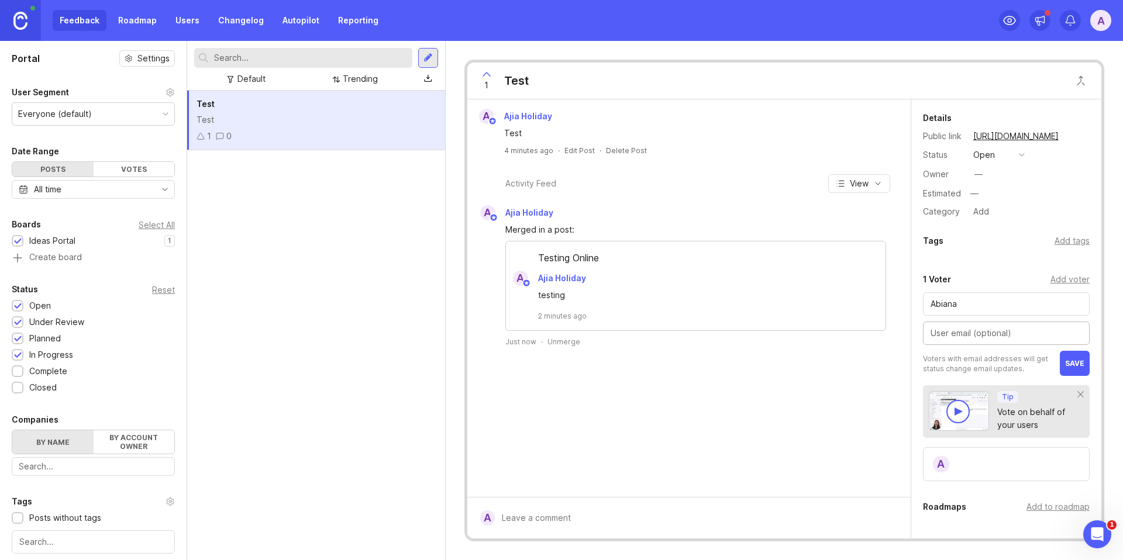
click at [979, 333] on input "text" at bounding box center [1007, 333] width 152 height 13
click at [976, 302] on input "Abiana" at bounding box center [1007, 304] width 152 height 13
drag, startPoint x: 951, startPoint y: 302, endPoint x: 908, endPoint y: 300, distance: 43.4
click at [908, 300] on div "A Ajia Holiday Test 4 minutes ago · Edit Post · Delete Post Activity Feed View …" at bounding box center [784, 318] width 634 height 439
type input "[PERSON_NAME]"
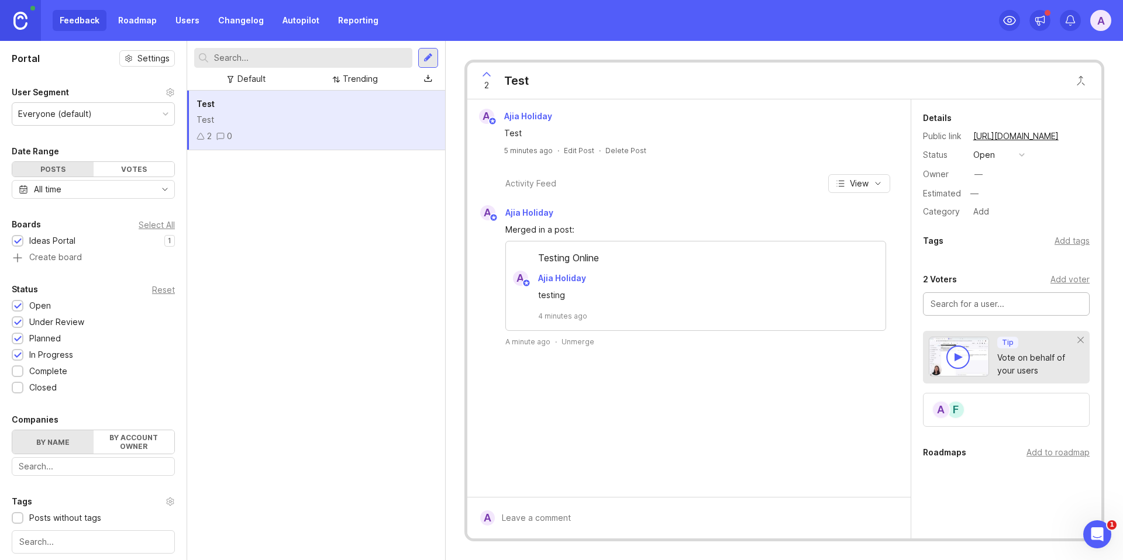
click at [940, 277] on div "2 Voters" at bounding box center [940, 280] width 34 height 14
click at [931, 280] on div "2 Voters" at bounding box center [940, 280] width 34 height 14
click at [944, 411] on div "A" at bounding box center [941, 410] width 19 height 19
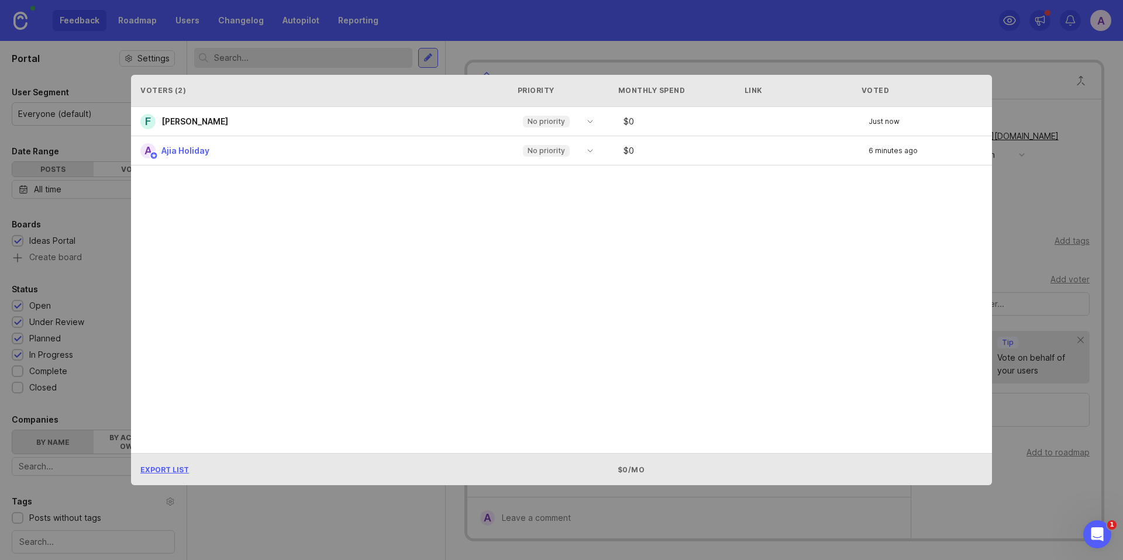
click at [198, 122] on span "[PERSON_NAME]" at bounding box center [194, 121] width 67 height 10
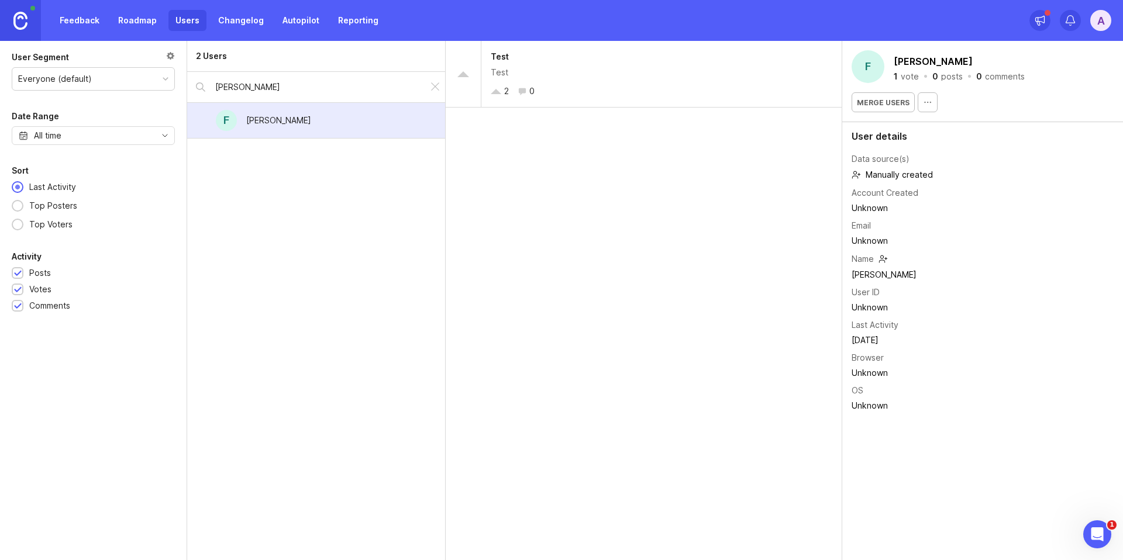
click at [860, 304] on div "Unknown" at bounding box center [892, 307] width 81 height 13
click at [879, 309] on div "Unknown" at bounding box center [892, 307] width 81 height 13
click at [867, 296] on div "User ID" at bounding box center [866, 292] width 28 height 13
click at [925, 99] on icon "button" at bounding box center [927, 102] width 9 height 9
click at [877, 193] on div "Account Created" at bounding box center [885, 193] width 67 height 13
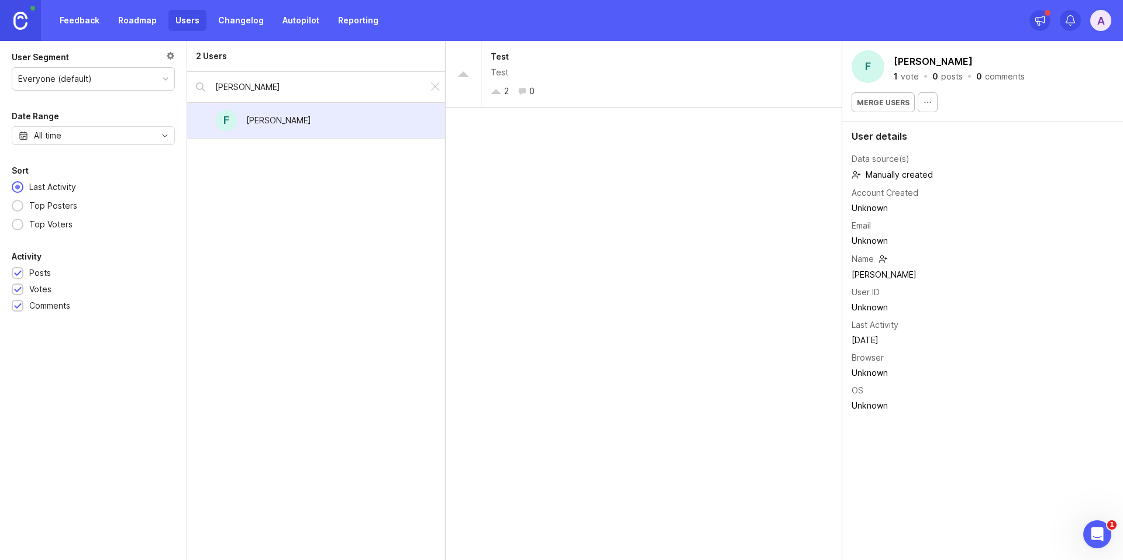
click at [930, 69] on button "[PERSON_NAME]" at bounding box center [934, 62] width 84 height 18
click at [414, 126] on div "F Fabiana Alves" at bounding box center [316, 121] width 258 height 36
click at [926, 104] on icon "button" at bounding box center [927, 102] width 9 height 9
click at [873, 68] on div "F" at bounding box center [868, 66] width 33 height 33
click at [955, 77] on div "posts" at bounding box center [952, 77] width 22 height 8
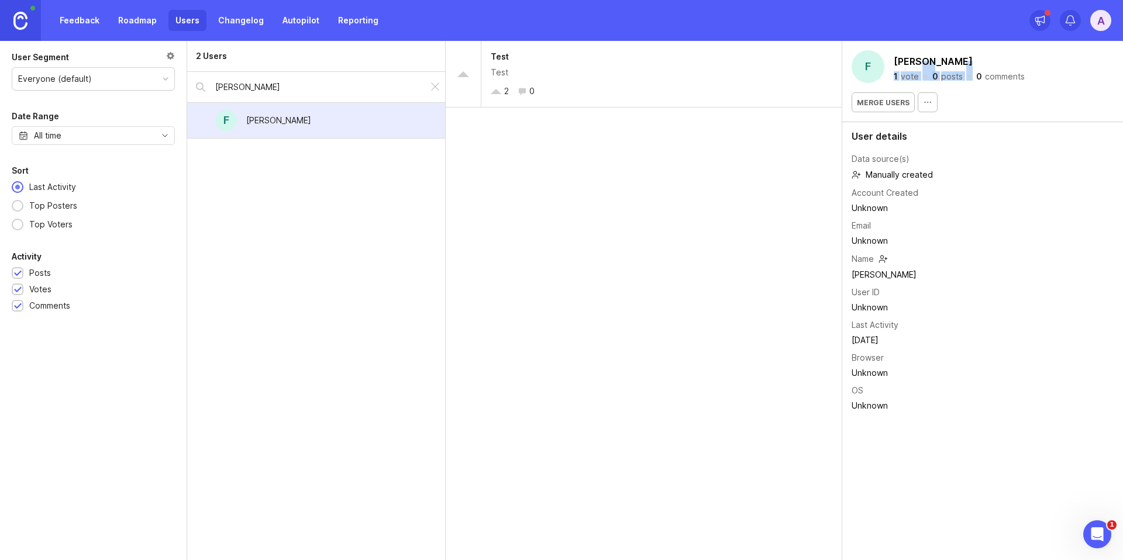
click at [969, 68] on div "Fabiana Alves 1 vote · 0 posts · 0 comments" at bounding box center [958, 67] width 133 height 28
click at [939, 58] on button "[PERSON_NAME]" at bounding box center [934, 62] width 84 height 18
click at [994, 162] on div "User details Data source(s) Manually created Account Created Unknown Email Unkn…" at bounding box center [982, 273] width 281 height 302
click at [901, 201] on td "Unknown" at bounding box center [892, 208] width 81 height 15
click at [865, 226] on div "Email" at bounding box center [861, 225] width 19 height 13
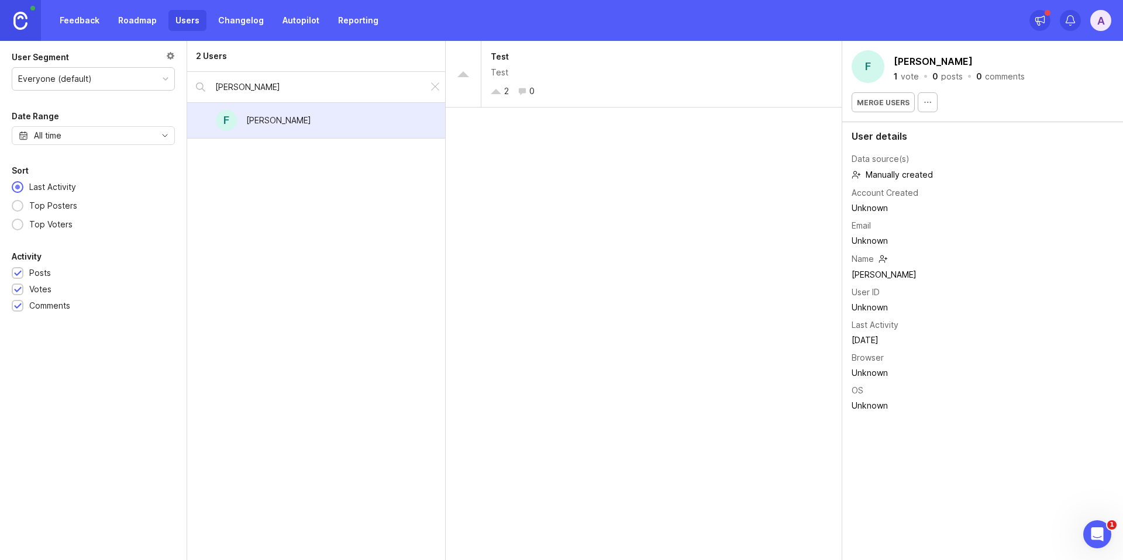
click at [874, 263] on div "Name" at bounding box center [863, 259] width 22 height 13
click at [869, 366] on td "Unknown" at bounding box center [892, 373] width 81 height 15
click at [877, 307] on div "Unknown" at bounding box center [892, 307] width 81 height 13
click at [290, 160] on div "[PERSON_NAME]" at bounding box center [278, 156] width 65 height 13
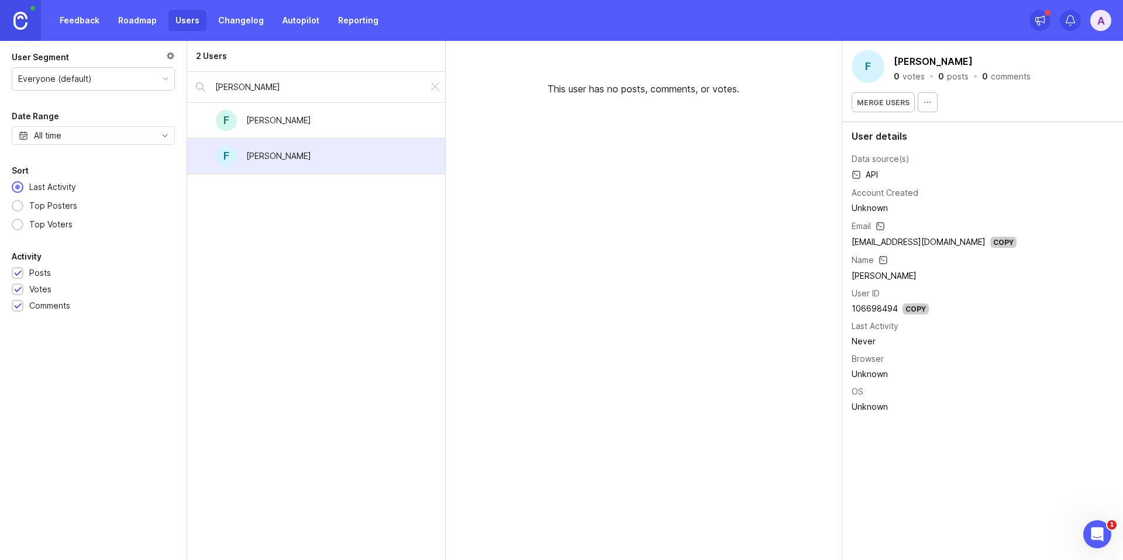
click at [304, 119] on div "[PERSON_NAME]" at bounding box center [279, 121] width 84 height 26
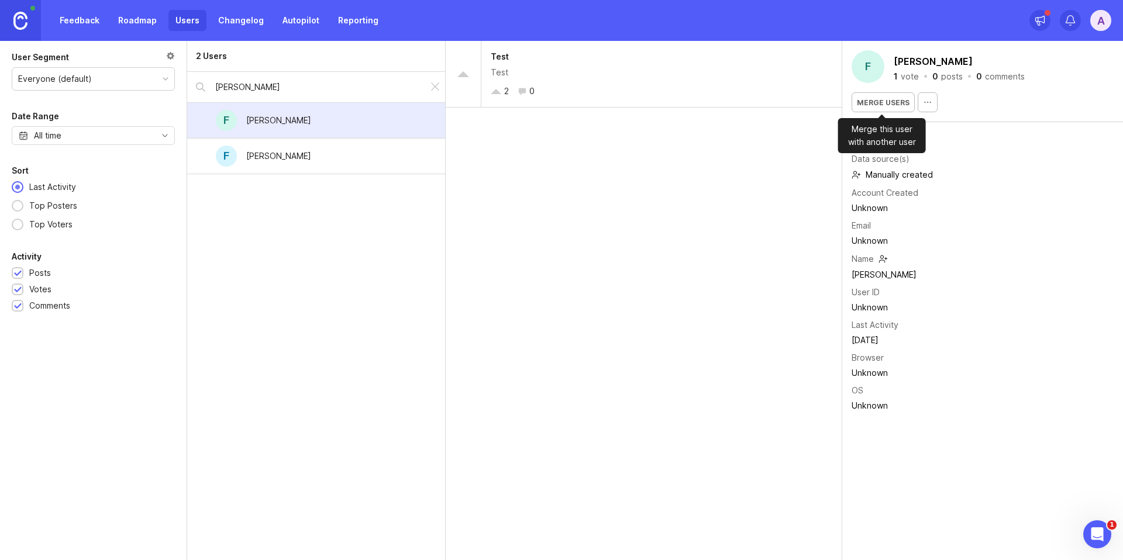
click at [862, 105] on span "Merge users" at bounding box center [883, 102] width 53 height 9
click at [906, 161] on div "[EMAIL_ADDRESS][DOMAIN_NAME]" at bounding box center [942, 158] width 119 height 7
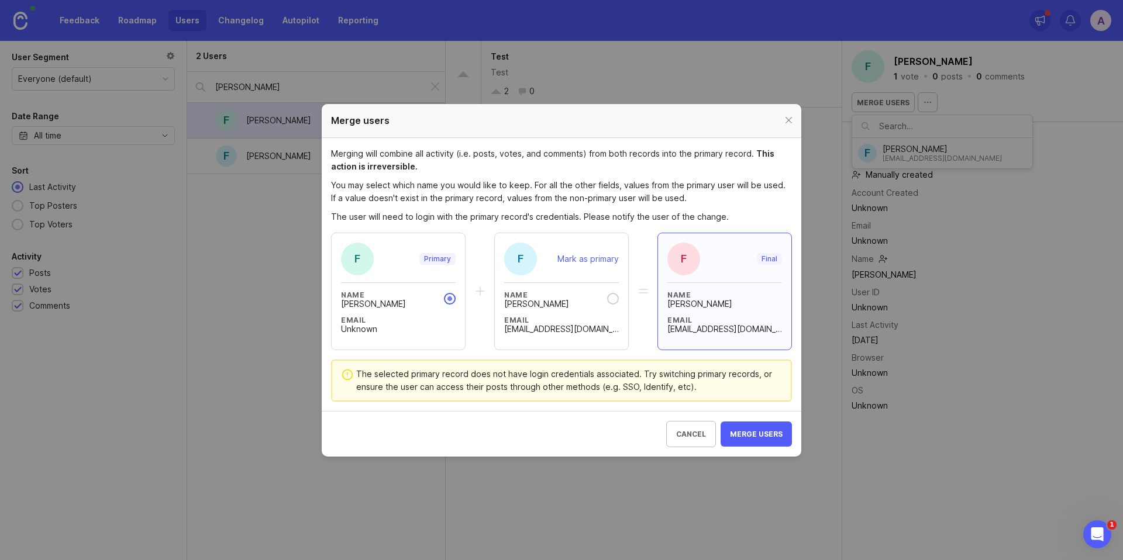
click at [608, 297] on div "name" at bounding box center [613, 299] width 12 height 12
click at [765, 435] on span "Merge users" at bounding box center [756, 434] width 53 height 9
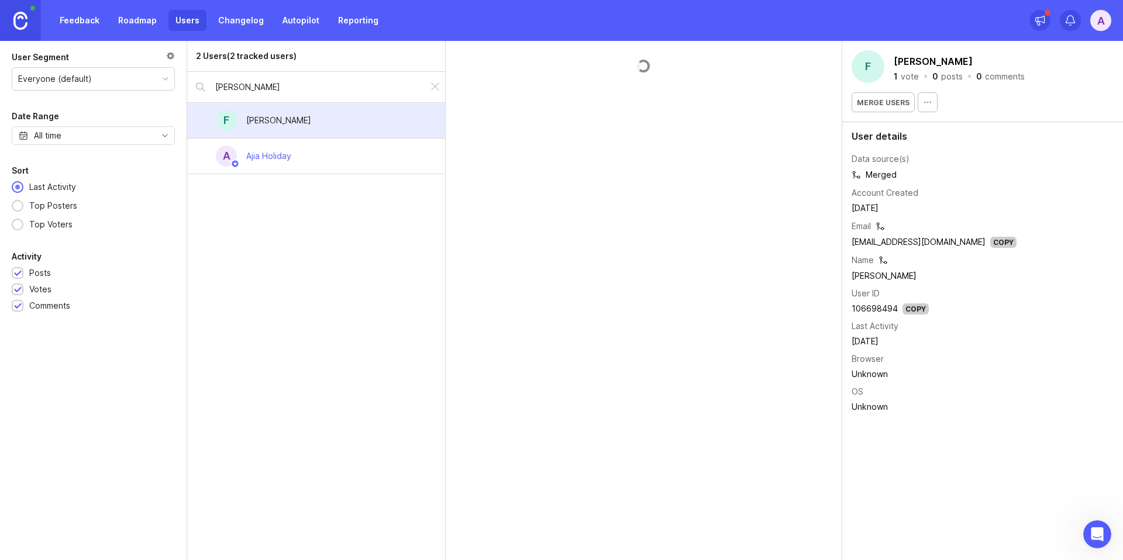
click at [73, 19] on link "Feedback" at bounding box center [80, 20] width 54 height 21
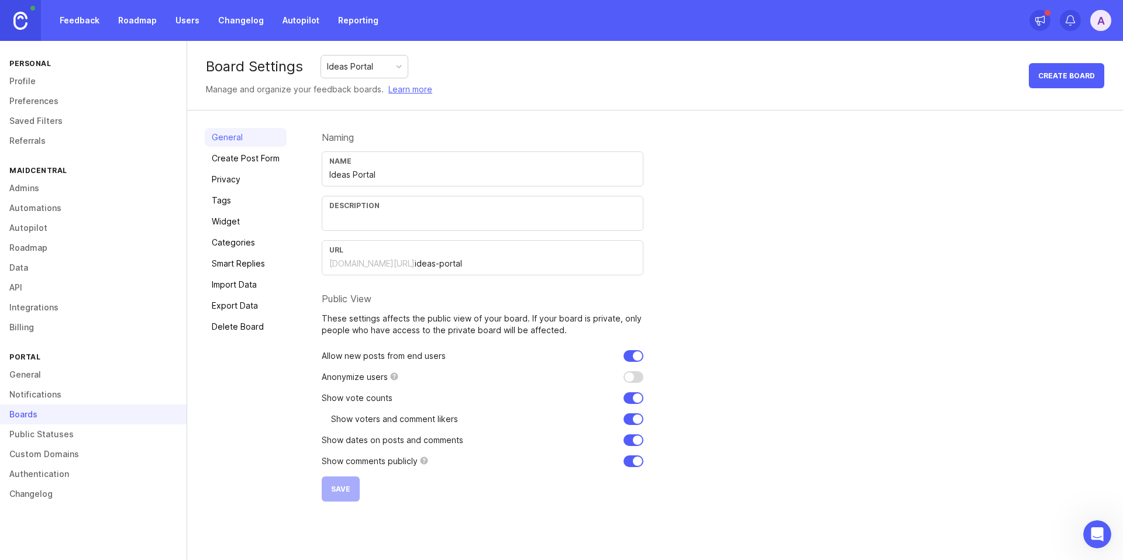
click at [95, 18] on link "Feedback" at bounding box center [80, 20] width 54 height 21
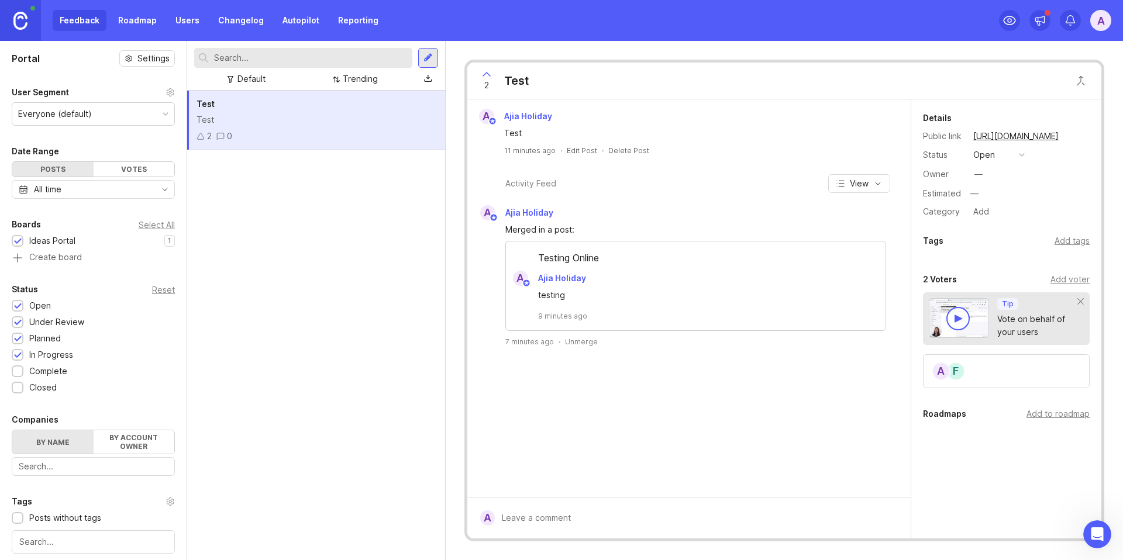
click at [63, 240] on div "Ideas Portal" at bounding box center [52, 241] width 46 height 13
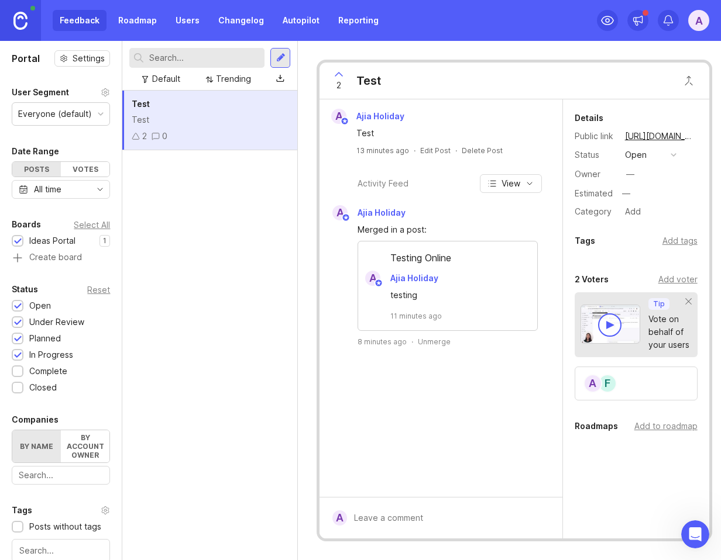
click at [58, 247] on div "Ideas Portal" at bounding box center [52, 241] width 46 height 13
click at [36, 247] on div "Ideas Portal" at bounding box center [52, 241] width 46 height 13
click at [230, 204] on div "Test Test 2 0" at bounding box center [209, 326] width 175 height 470
click at [87, 18] on div "Feedback Roadmap Users Changelog Autopilot Reporting" at bounding box center [219, 20] width 333 height 21
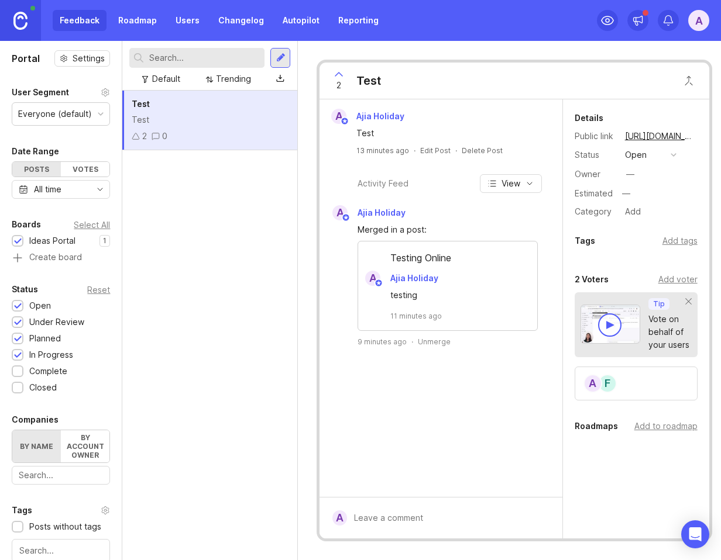
click at [67, 85] on div "User Segment" at bounding box center [40, 92] width 57 height 14
click at [90, 9] on div "Feedback Roadmap Users Changelog Autopilot Reporting" at bounding box center [193, 20] width 386 height 41
click at [77, 20] on div "Feedback Roadmap Users Changelog Autopilot Reporting" at bounding box center [219, 20] width 333 height 21
click at [19, 246] on div at bounding box center [18, 242] width 8 height 9
click at [16, 246] on div at bounding box center [18, 242] width 8 height 9
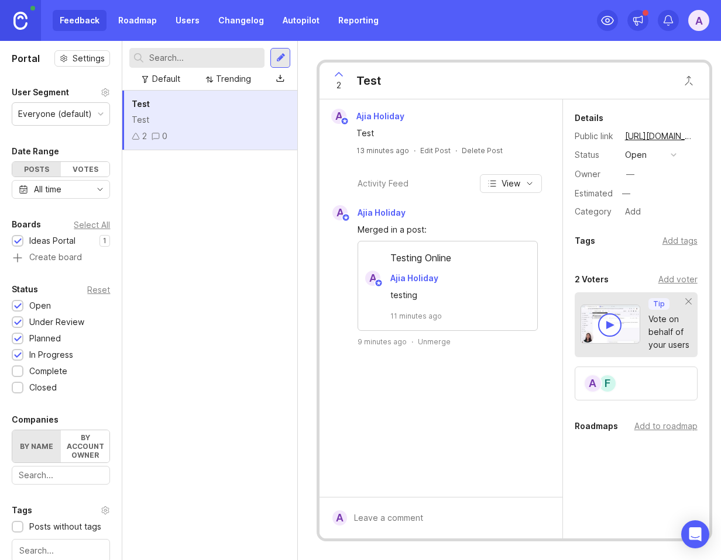
click at [16, 246] on div at bounding box center [18, 242] width 8 height 9
click at [543, 322] on div "Merged in a post: Testing Online A Ajia Holiday testing 11 minutes ago 9 minute…" at bounding box center [440, 284] width 230 height 126
click at [368, 114] on span "Ajia Holiday" at bounding box center [380, 116] width 48 height 10
click at [639, 126] on div "Details Public link [URL][DOMAIN_NAME] Status open Owner — Estimated — Category…" at bounding box center [636, 165] width 146 height 108
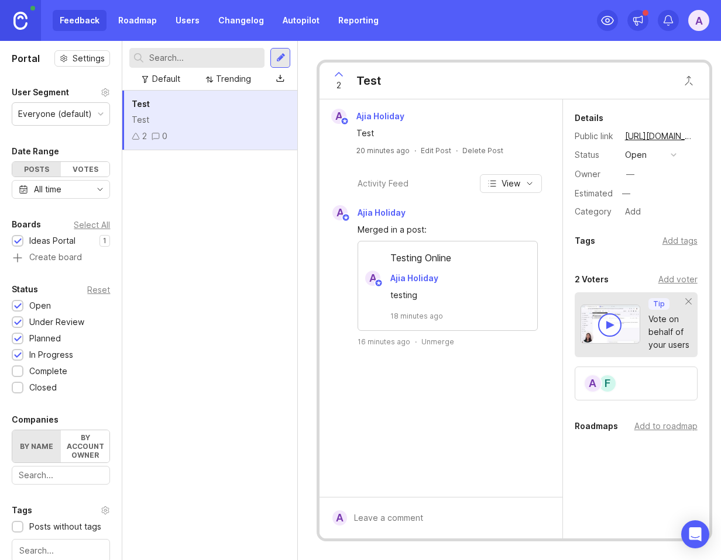
click at [642, 135] on link "[URL][DOMAIN_NAME]" at bounding box center [659, 136] width 76 height 15
click at [188, 231] on div "Test Test 2 0" at bounding box center [209, 326] width 175 height 470
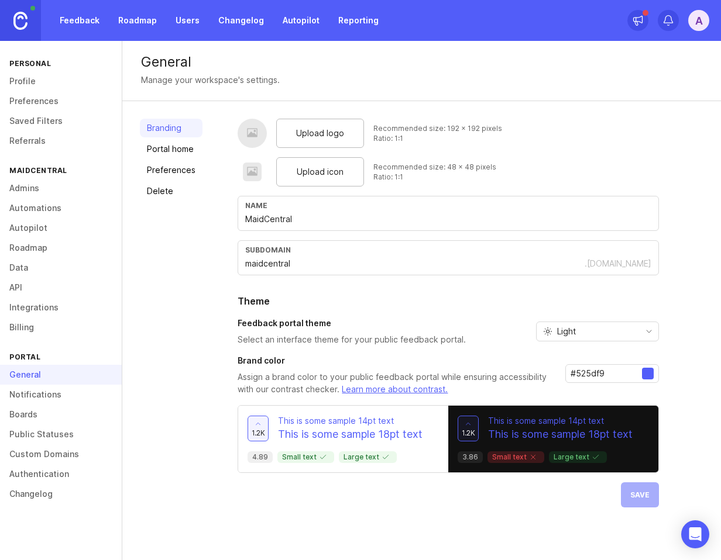
click at [74, 23] on link "Feedback" at bounding box center [80, 20] width 54 height 21
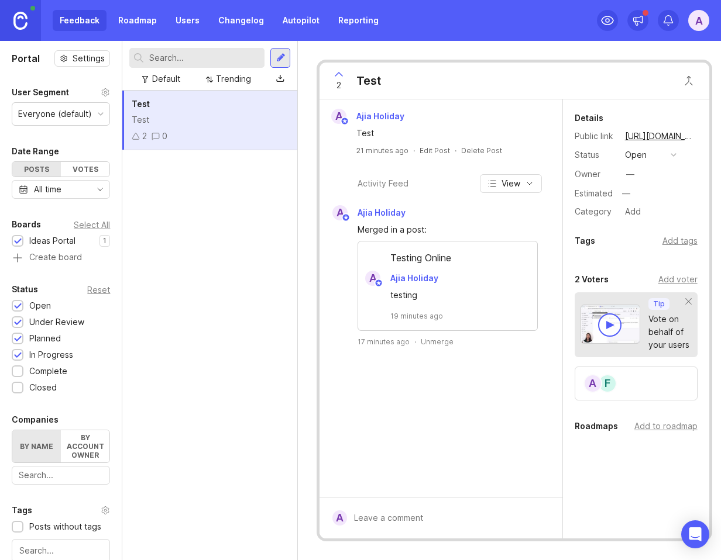
click at [698, 18] on div "A" at bounding box center [698, 20] width 21 height 21
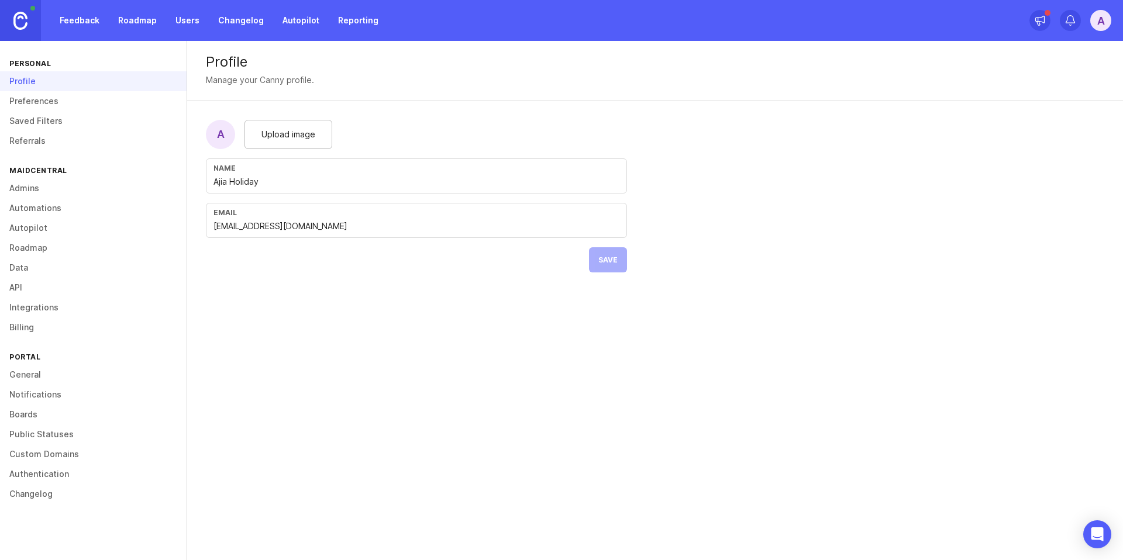
click at [42, 414] on link "Boards" at bounding box center [93, 415] width 187 height 20
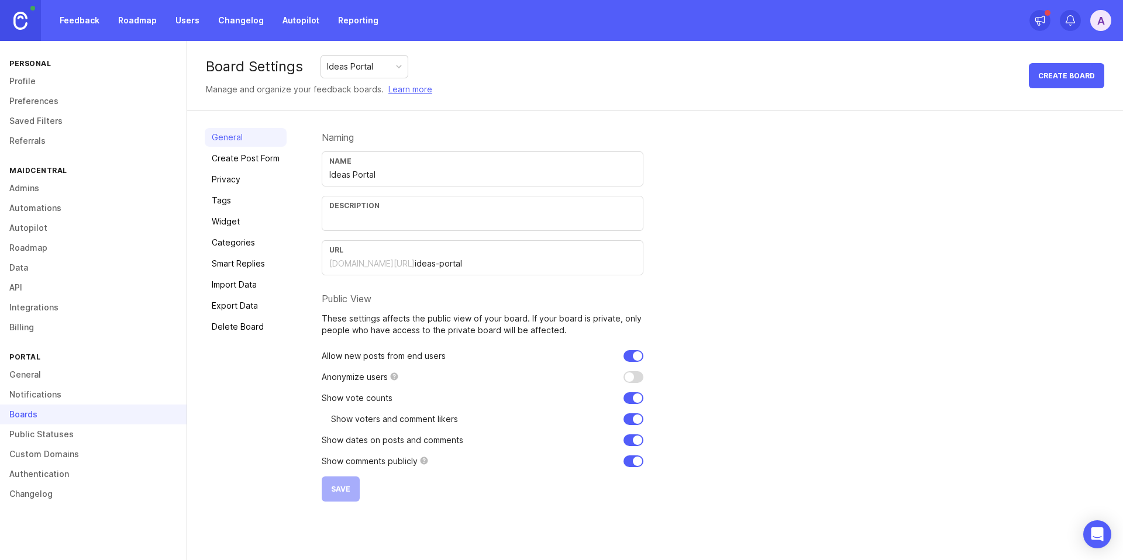
click at [242, 164] on link "Create Post Form" at bounding box center [246, 158] width 82 height 19
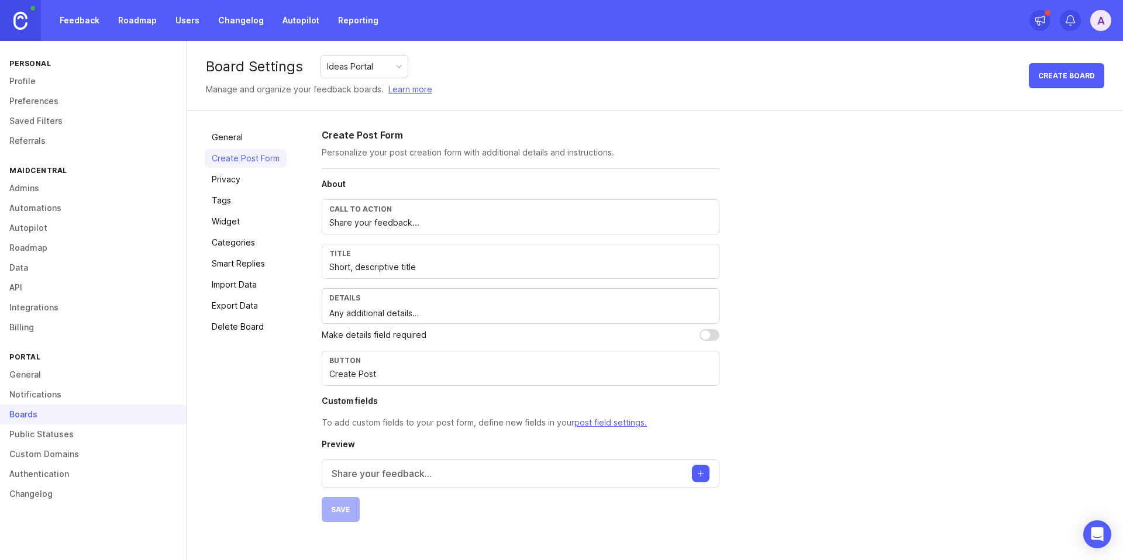
click at [238, 177] on link "Privacy" at bounding box center [246, 179] width 82 height 19
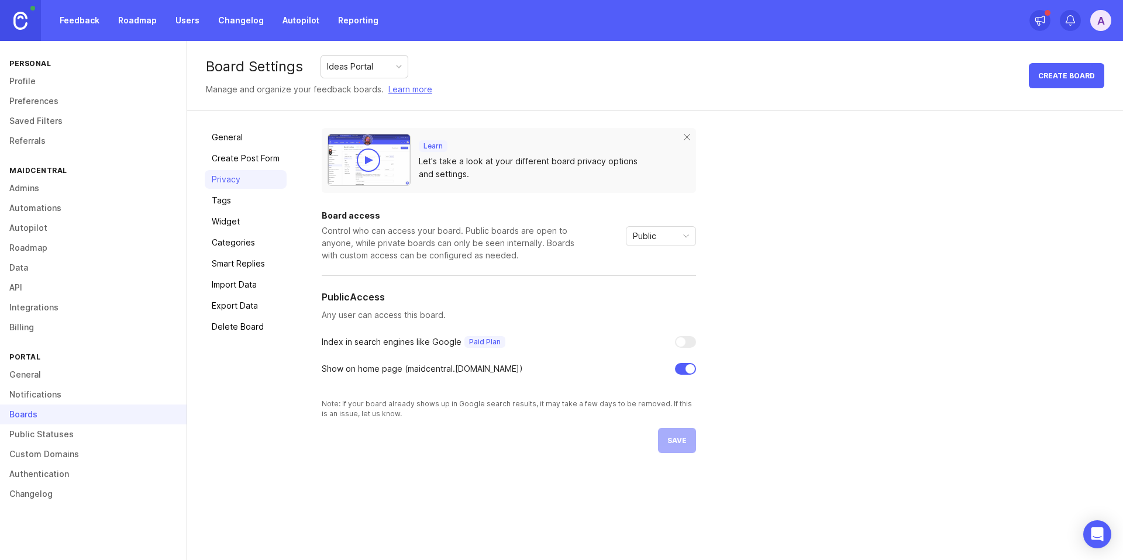
click at [240, 196] on link "Tags" at bounding box center [246, 200] width 82 height 19
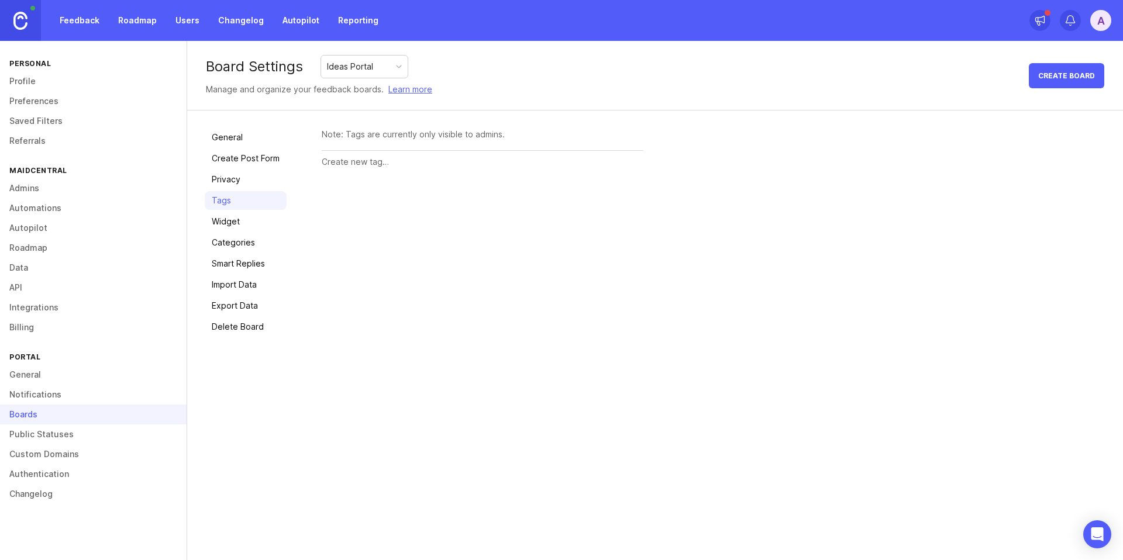
click at [240, 217] on link "Widget" at bounding box center [246, 221] width 82 height 19
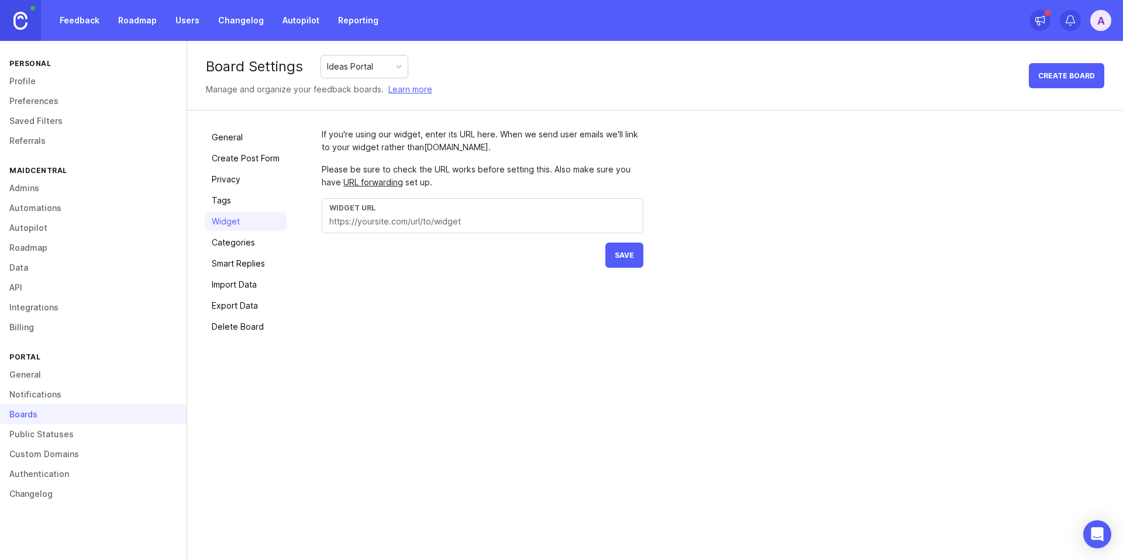
click at [252, 241] on link "Categories" at bounding box center [246, 242] width 82 height 19
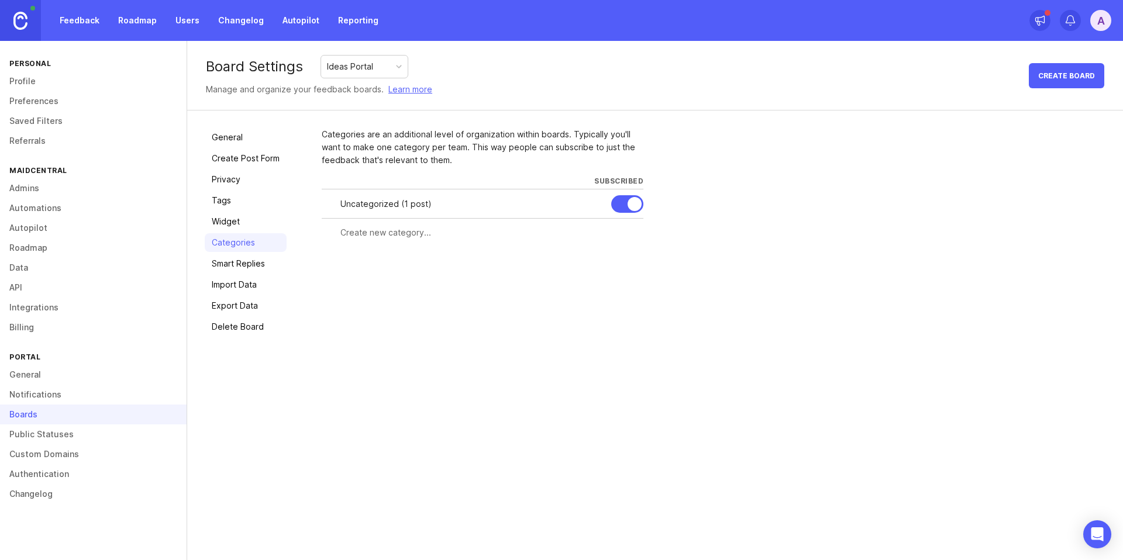
click at [252, 261] on link "Smart Replies" at bounding box center [246, 263] width 82 height 19
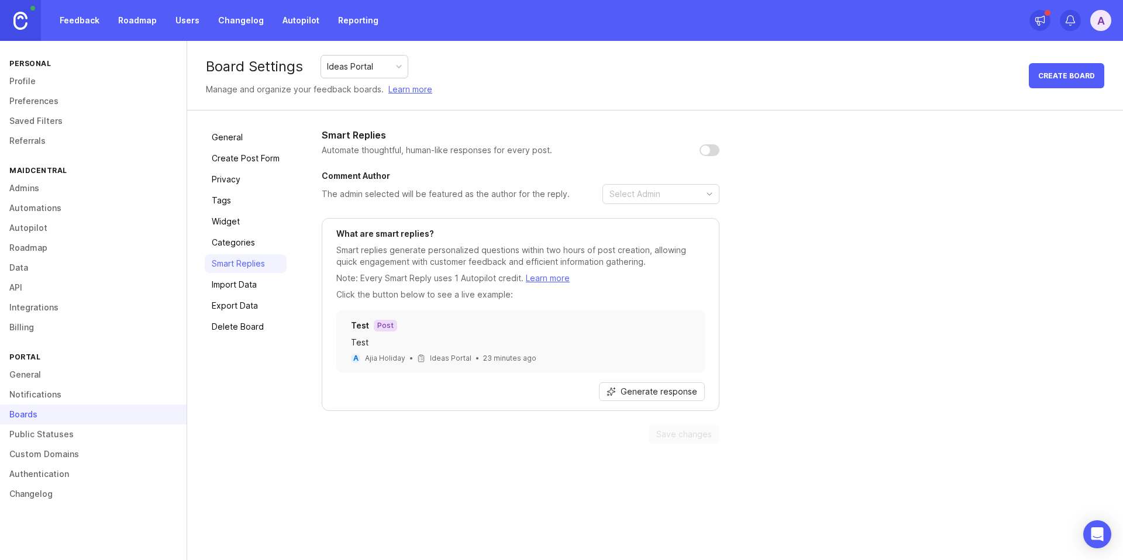
click at [253, 285] on link "Import Data" at bounding box center [246, 285] width 82 height 19
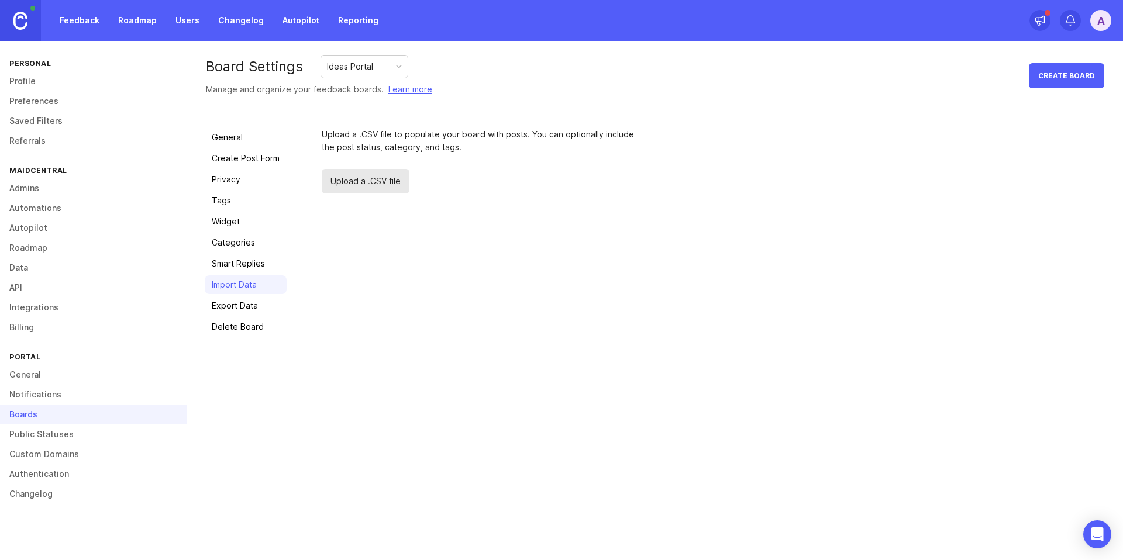
click at [254, 311] on link "Export Data" at bounding box center [246, 306] width 82 height 19
click at [27, 287] on link "API" at bounding box center [93, 288] width 187 height 20
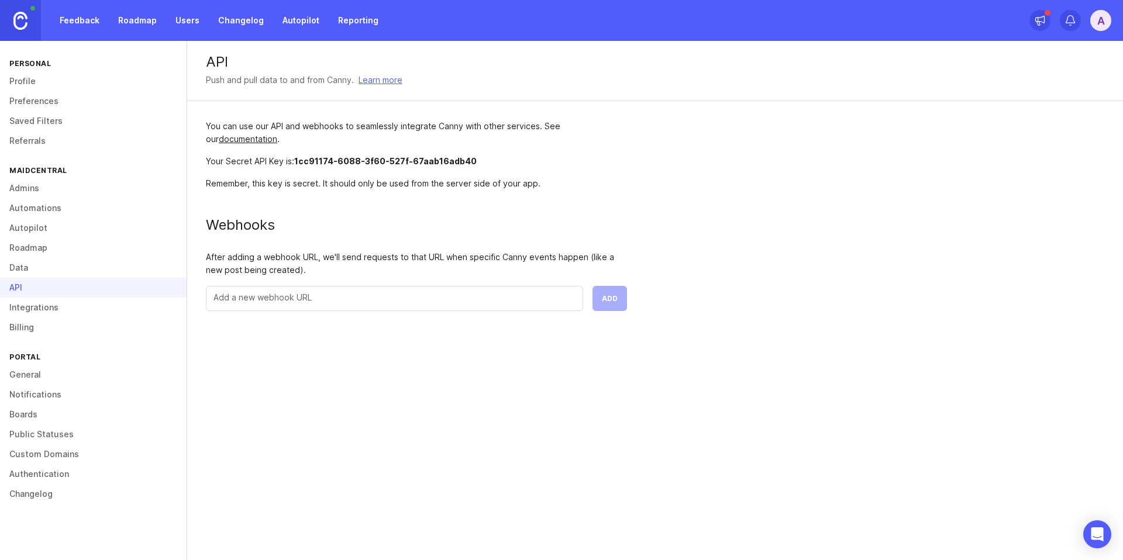
click at [28, 414] on link "Boards" at bounding box center [93, 415] width 187 height 20
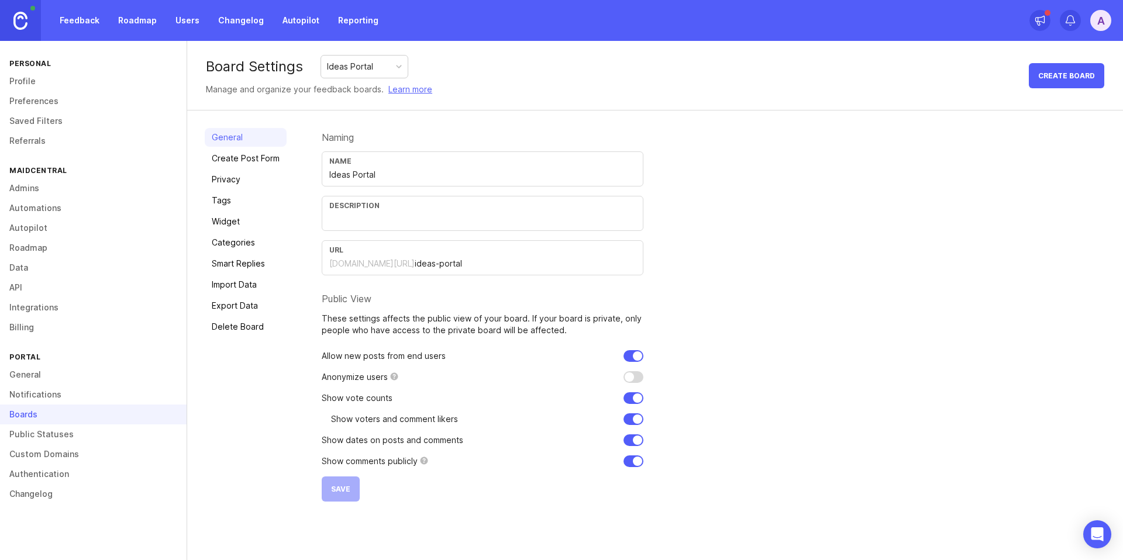
click at [356, 67] on div "Ideas Portal" at bounding box center [350, 66] width 46 height 13
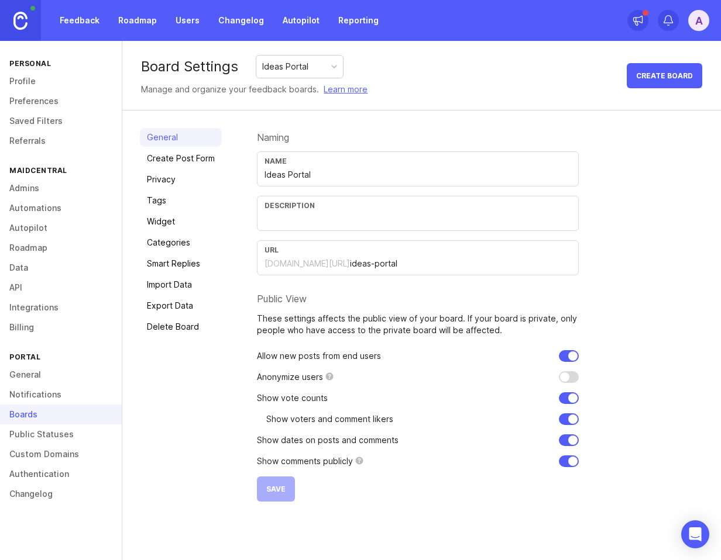
click at [311, 62] on div "Ideas Portal" at bounding box center [299, 67] width 87 height 22
click at [35, 397] on link "Notifications" at bounding box center [61, 395] width 122 height 20
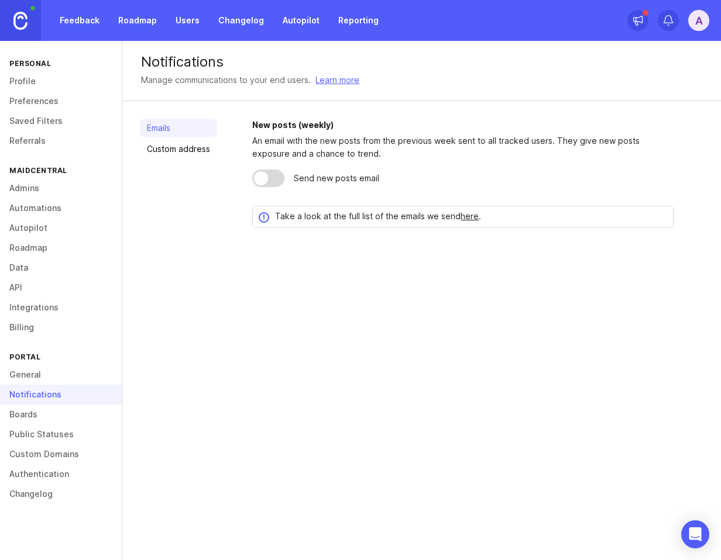
click at [33, 414] on link "Boards" at bounding box center [61, 415] width 122 height 20
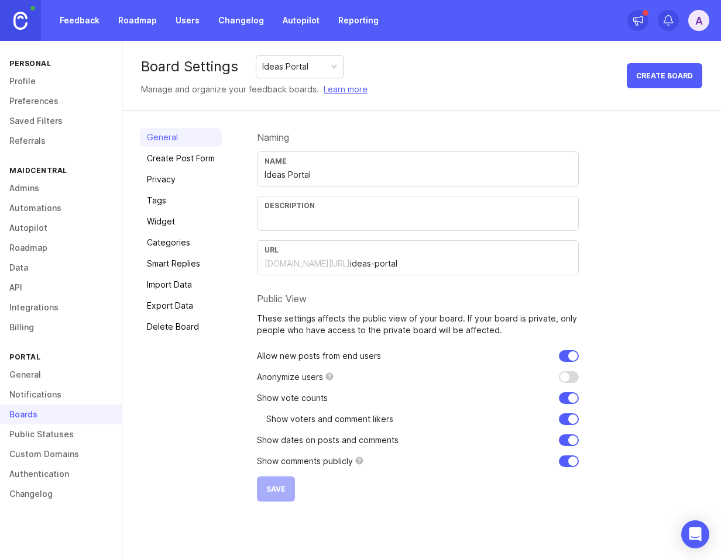
click at [569, 441] on input "checkbox" at bounding box center [569, 441] width 20 height 12
checkbox input "false"
click at [283, 491] on span "Save" at bounding box center [275, 489] width 19 height 9
click at [75, 15] on link "Feedback" at bounding box center [80, 20] width 54 height 21
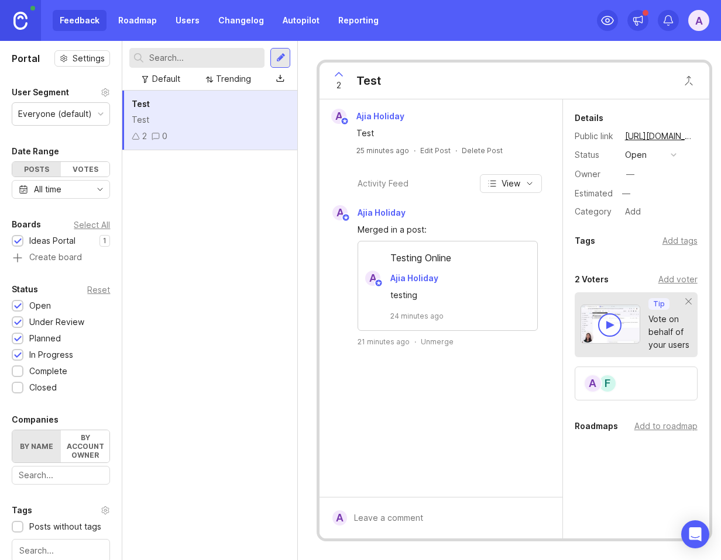
click at [610, 378] on div "F" at bounding box center [607, 383] width 19 height 19
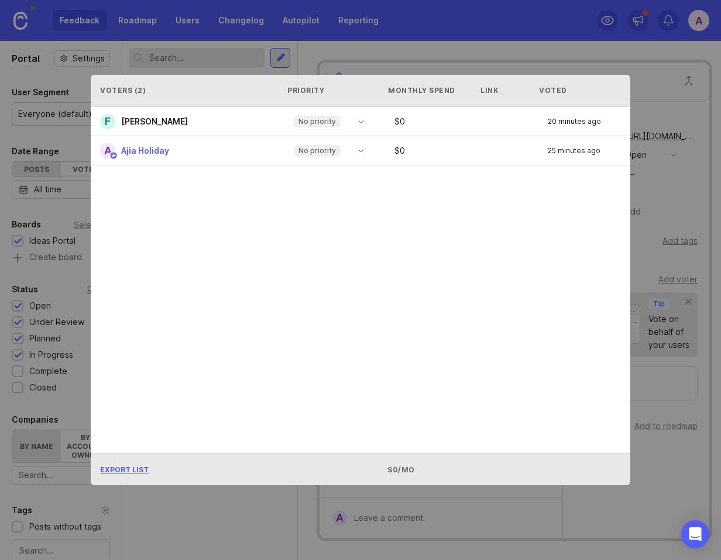
click at [160, 124] on span "[PERSON_NAME]" at bounding box center [154, 121] width 67 height 10
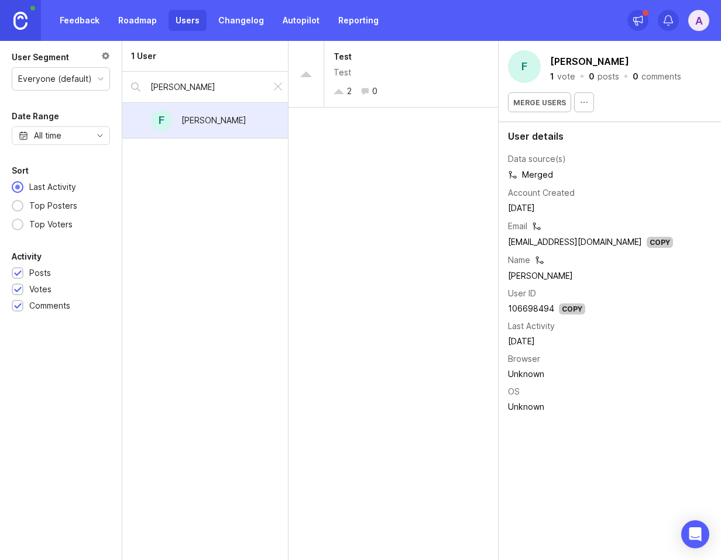
click at [77, 21] on link "Feedback" at bounding box center [80, 20] width 54 height 21
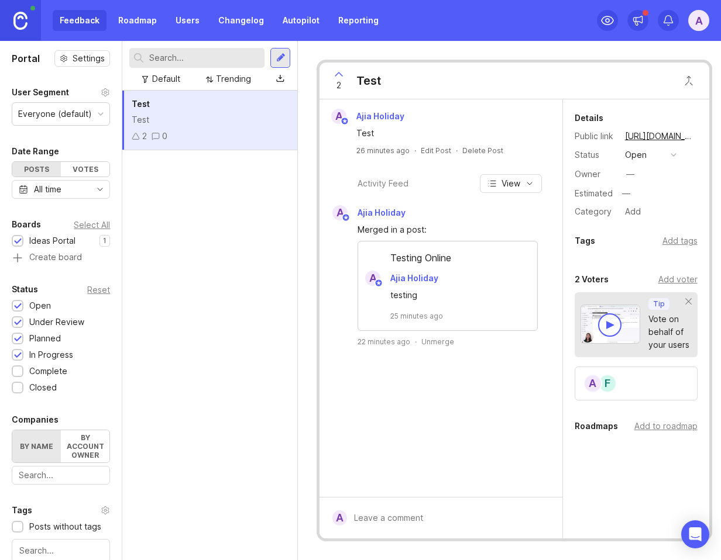
click at [209, 201] on div "Test Test 2 0" at bounding box center [209, 326] width 175 height 470
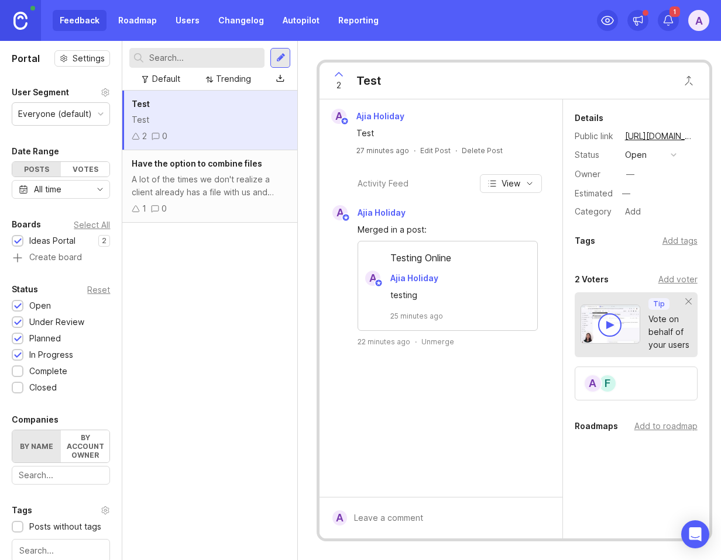
click at [208, 190] on div "A lot of the times we don't realize a client already has a file with us and dup…" at bounding box center [210, 186] width 156 height 26
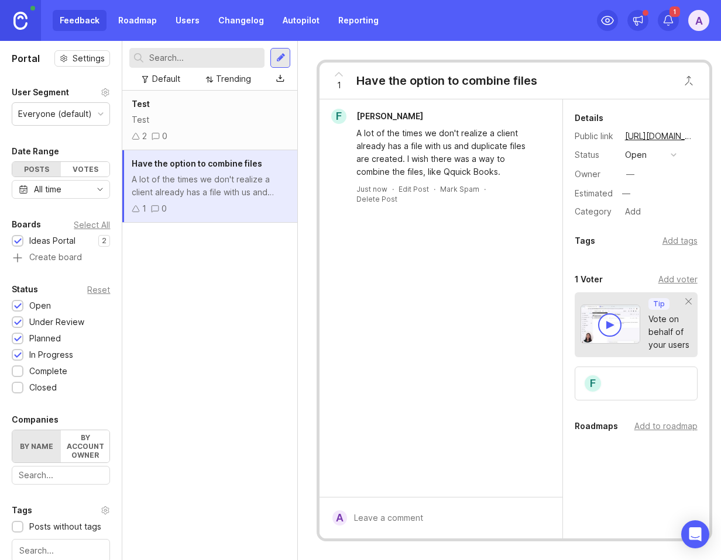
click at [192, 126] on div "Test Test 2 0" at bounding box center [209, 121] width 175 height 60
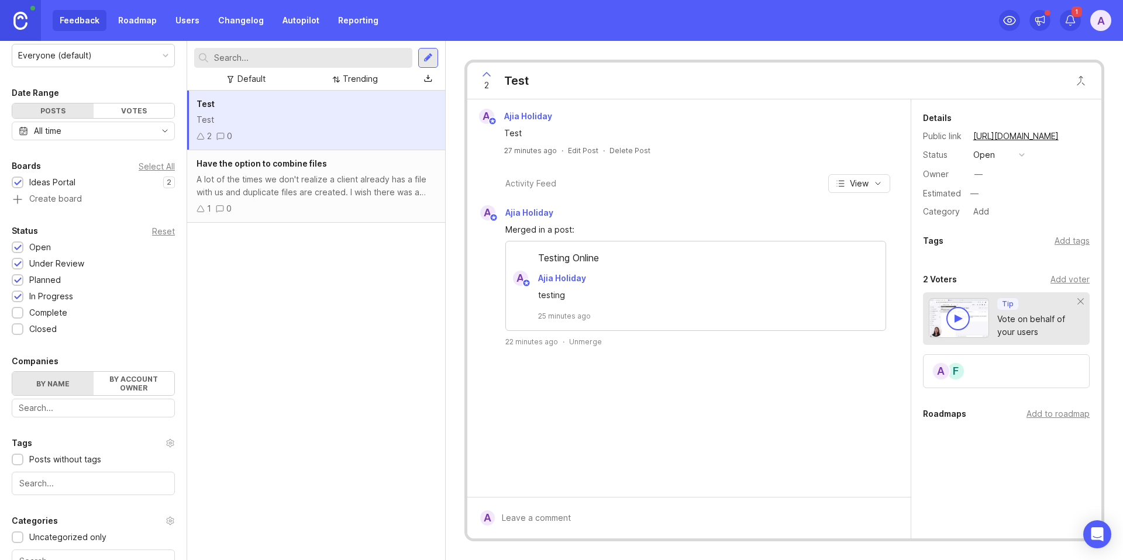
scroll to position [167, 0]
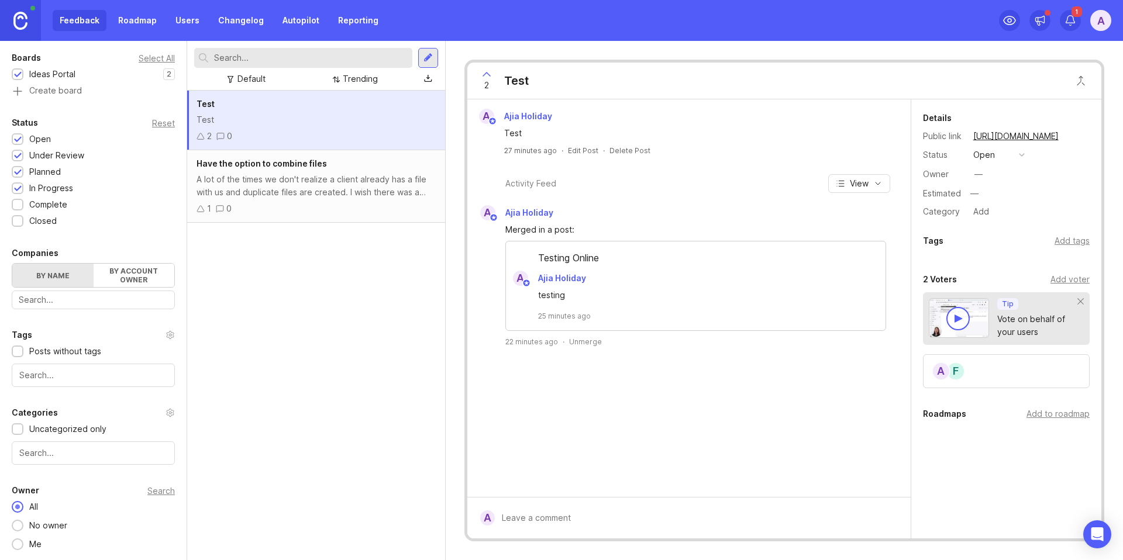
click at [631, 151] on div "Delete Post" at bounding box center [630, 151] width 41 height 10
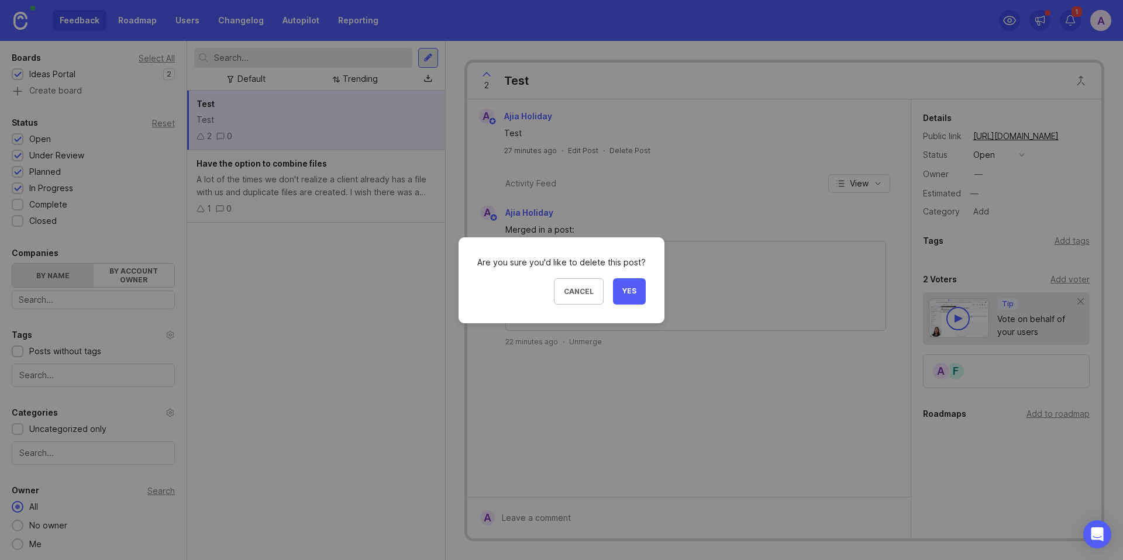
click at [632, 294] on span "Yes" at bounding box center [629, 292] width 14 height 10
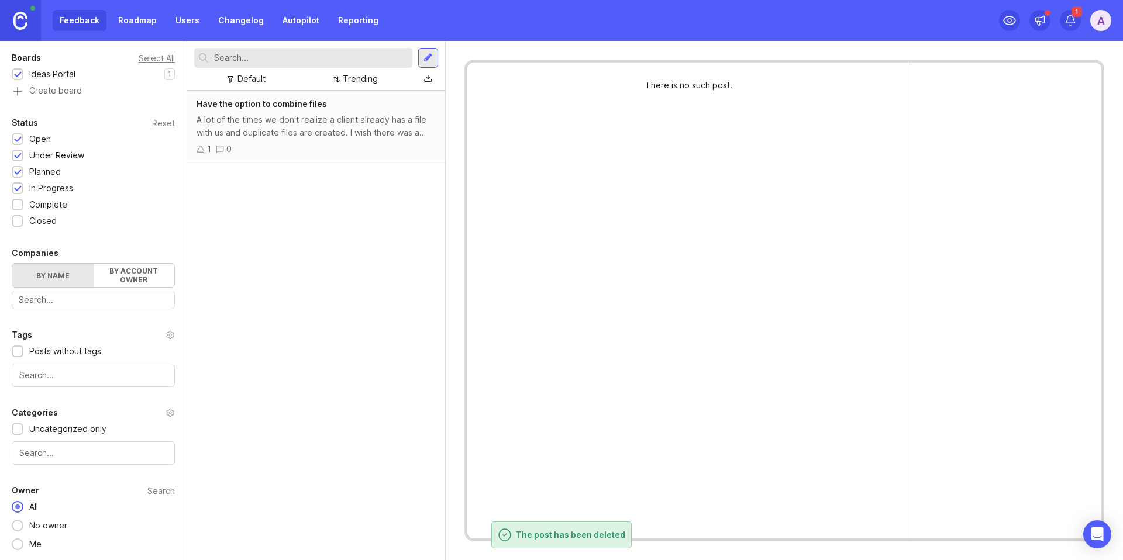
click at [363, 207] on div "Have the option to combine files A lot of the times we don't realize a client a…" at bounding box center [316, 326] width 258 height 470
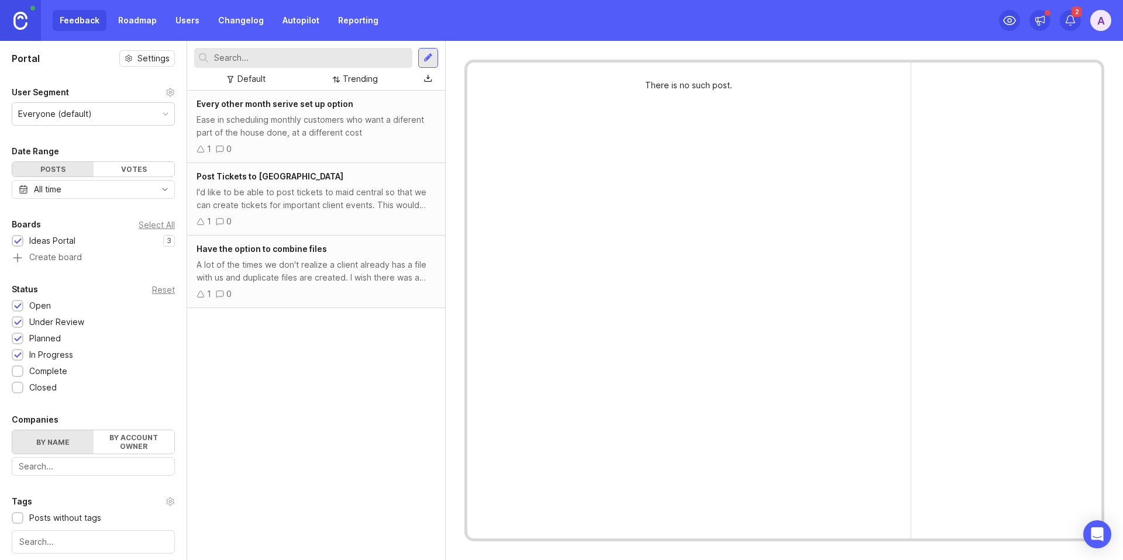
click at [304, 186] on div "I'd like to be able to post tickets to maid central so that we can create ticke…" at bounding box center [316, 199] width 239 height 26
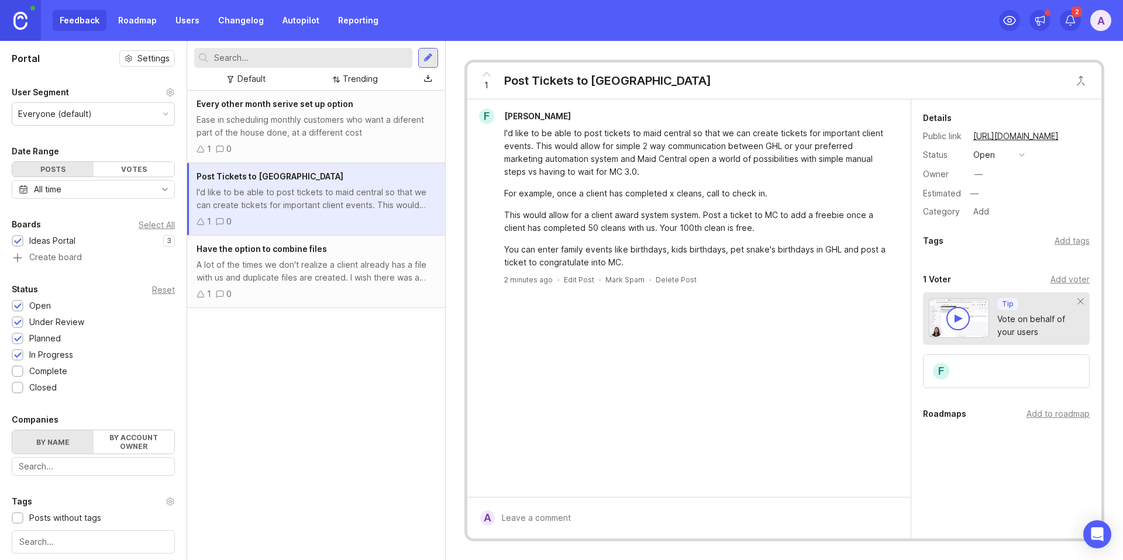
click at [307, 131] on div "Ease in scheduling monthly customers who want a diferent part of the house done…" at bounding box center [316, 126] width 239 height 26
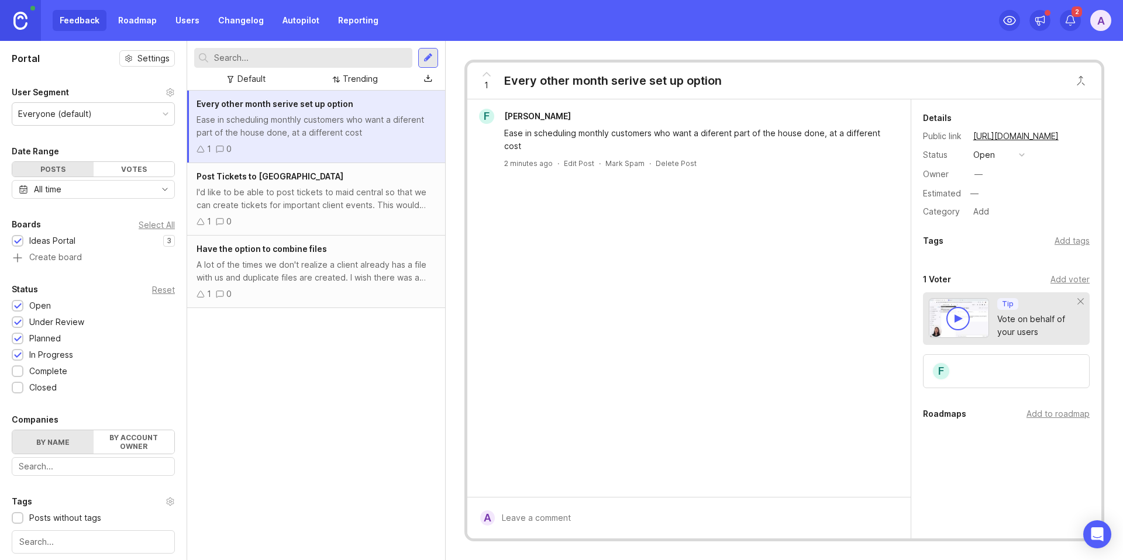
click at [302, 285] on div "Have the option to combine files A lot of the times we don't realize a client a…" at bounding box center [316, 272] width 258 height 73
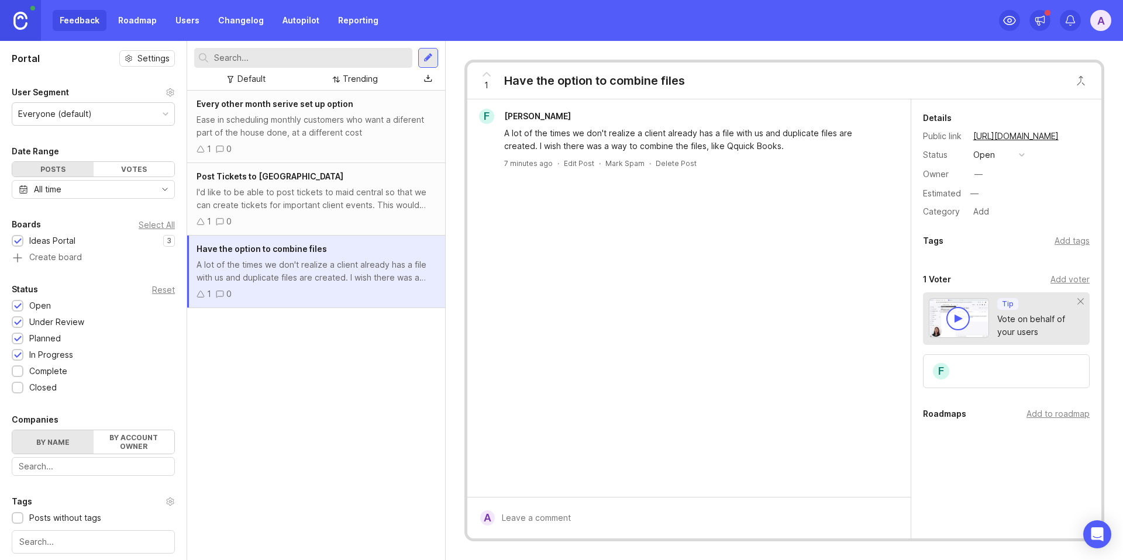
click at [327, 192] on div "I'd like to be able to post tickets to maid central so that we can create ticke…" at bounding box center [316, 199] width 239 height 26
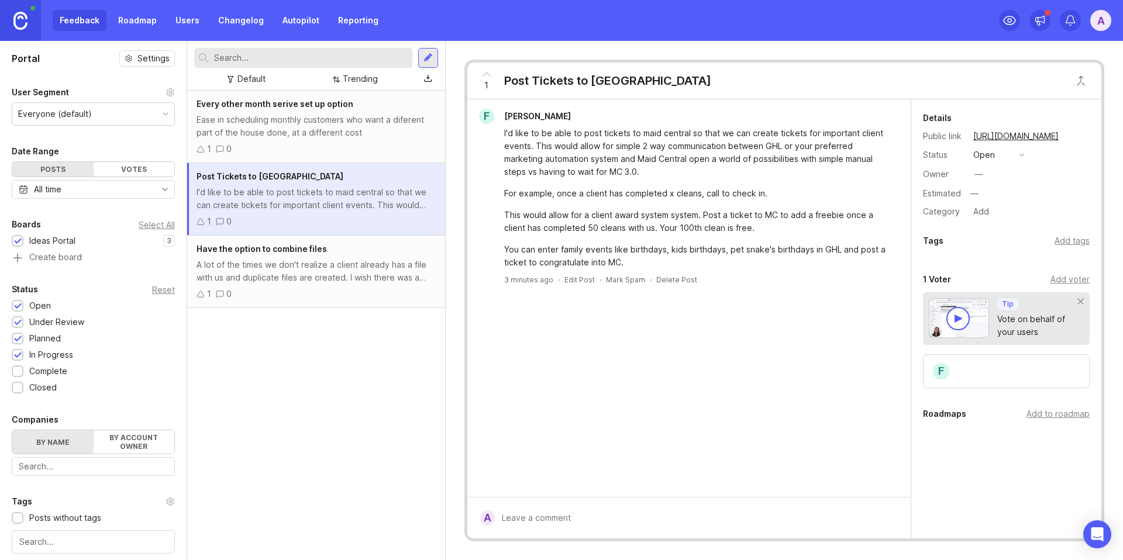
click at [662, 278] on div "Delete Post" at bounding box center [676, 280] width 41 height 10
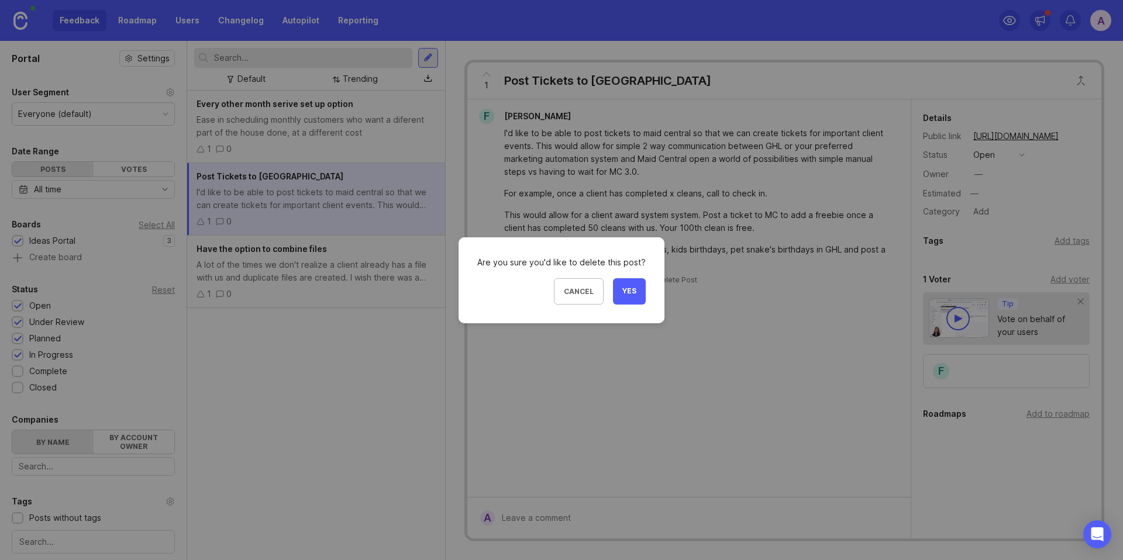
click at [637, 299] on button "Yes" at bounding box center [629, 291] width 33 height 26
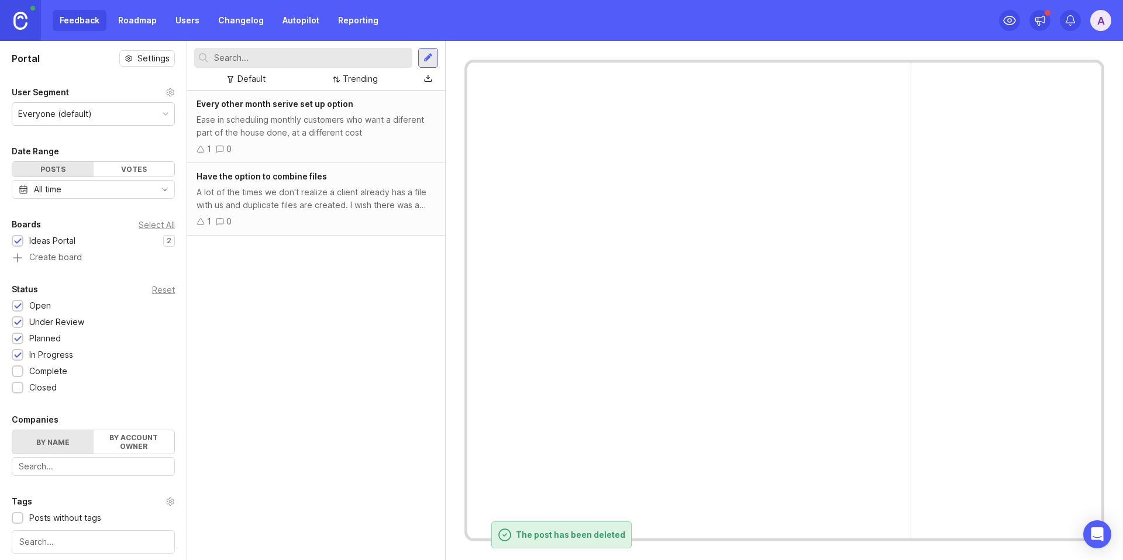
click at [337, 127] on div "Ease in scheduling monthly customers who want a diferent part of the house done…" at bounding box center [316, 126] width 239 height 26
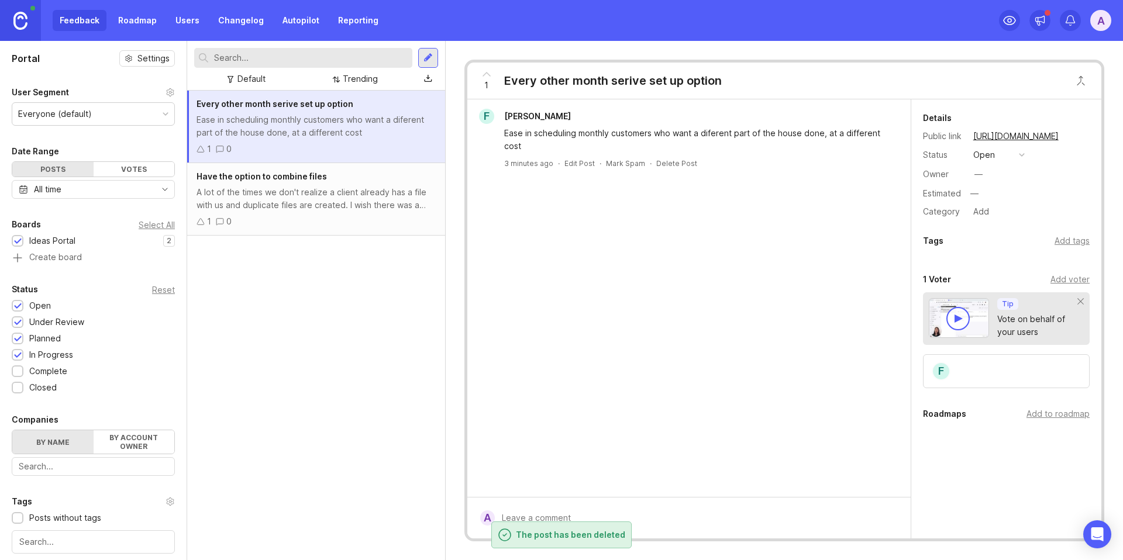
click at [670, 164] on div "Delete Post" at bounding box center [676, 164] width 41 height 10
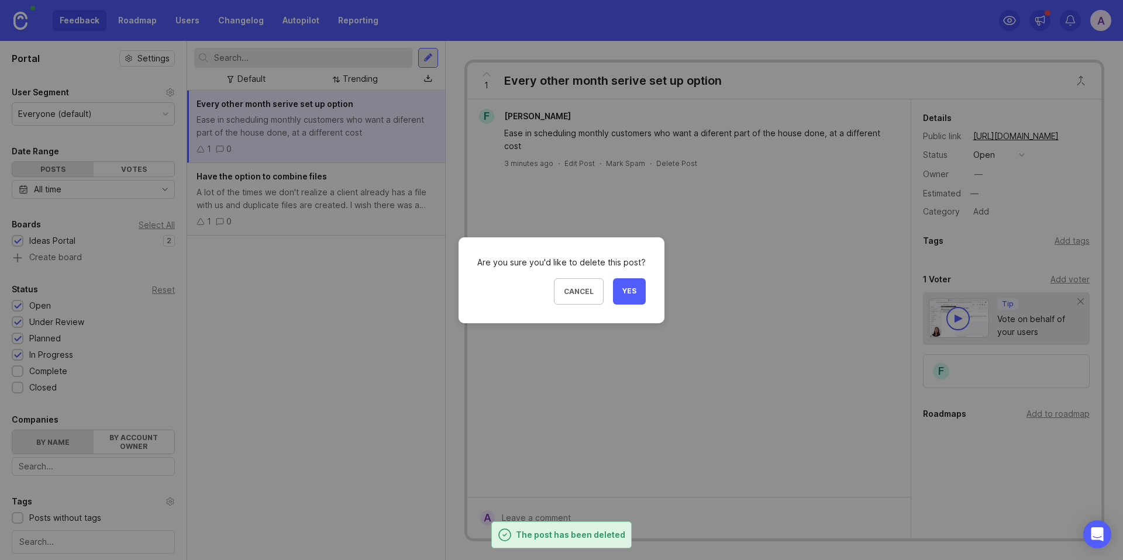
click at [631, 287] on span "Yes" at bounding box center [629, 292] width 14 height 10
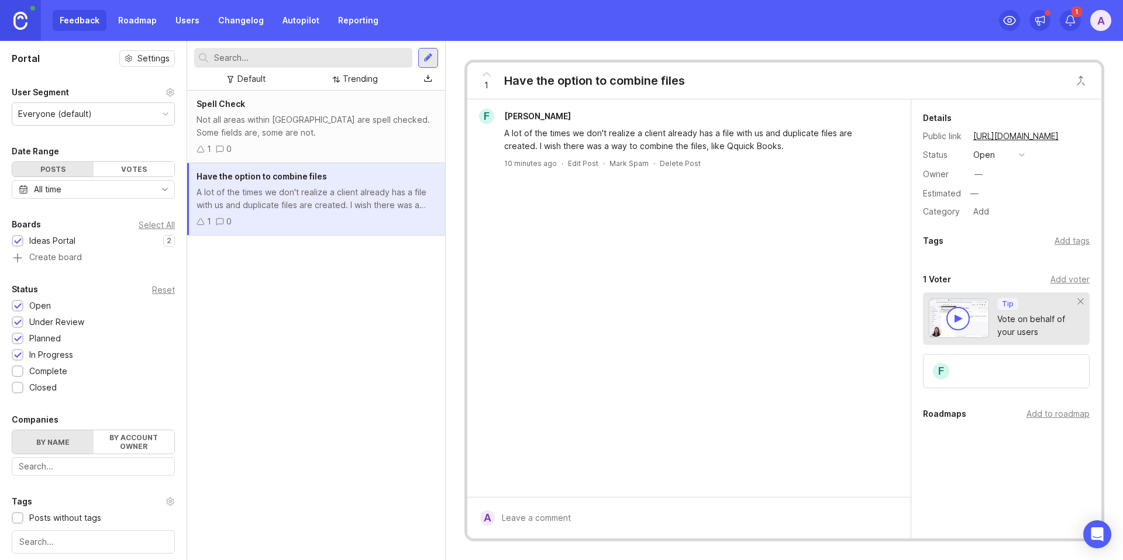
click at [346, 137] on div "Not all areas within [GEOGRAPHIC_DATA] are spell checked. Some fields are, some…" at bounding box center [316, 126] width 239 height 26
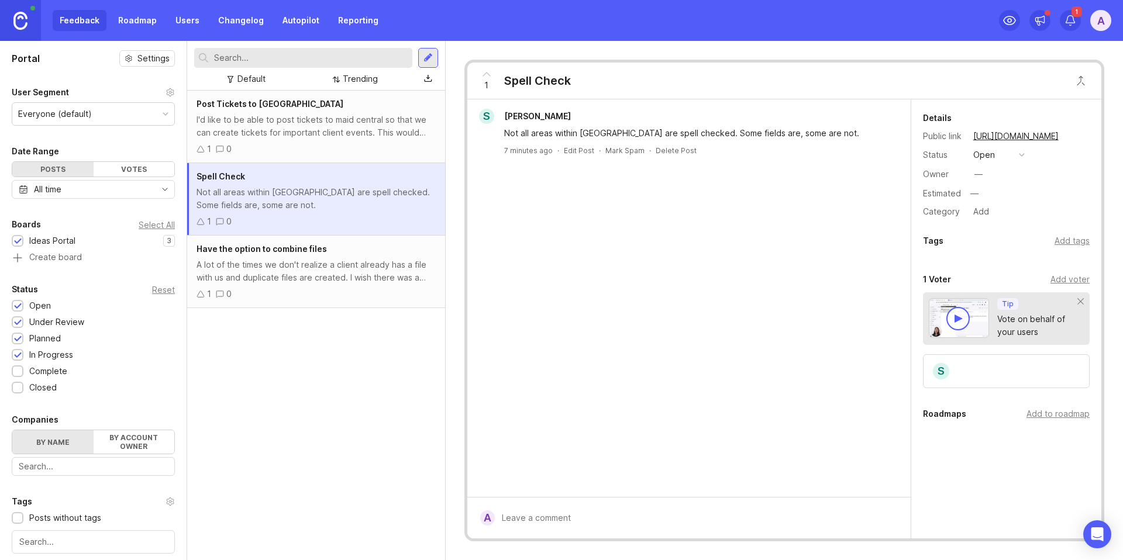
click at [333, 132] on div "I'd like to be able to post tickets to maid central so that we can create ticke…" at bounding box center [316, 126] width 239 height 26
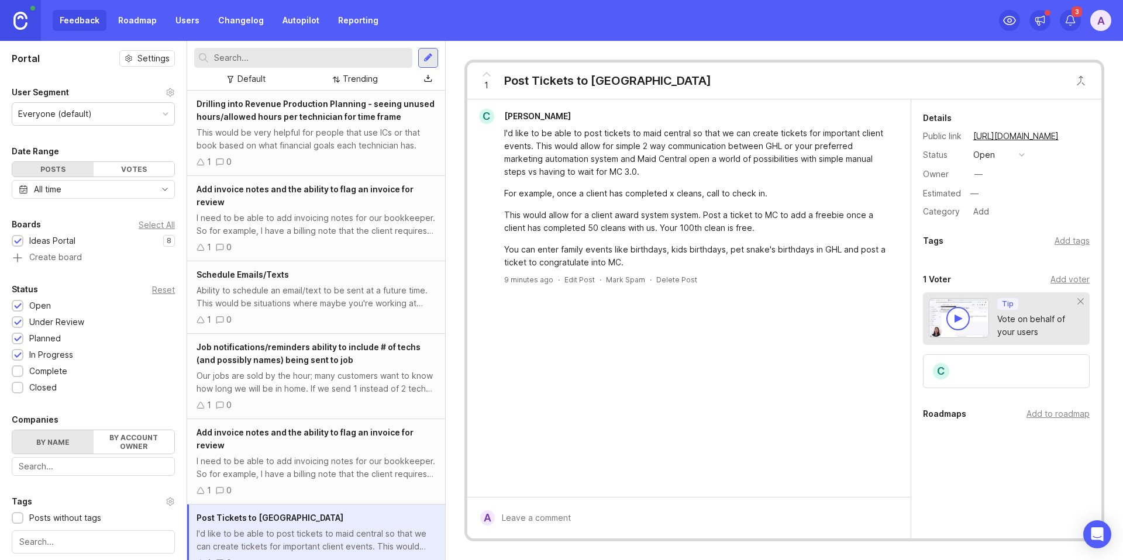
click at [256, 78] on div "Default" at bounding box center [252, 79] width 28 height 13
click at [346, 76] on div "Trending" at bounding box center [360, 79] width 35 height 13
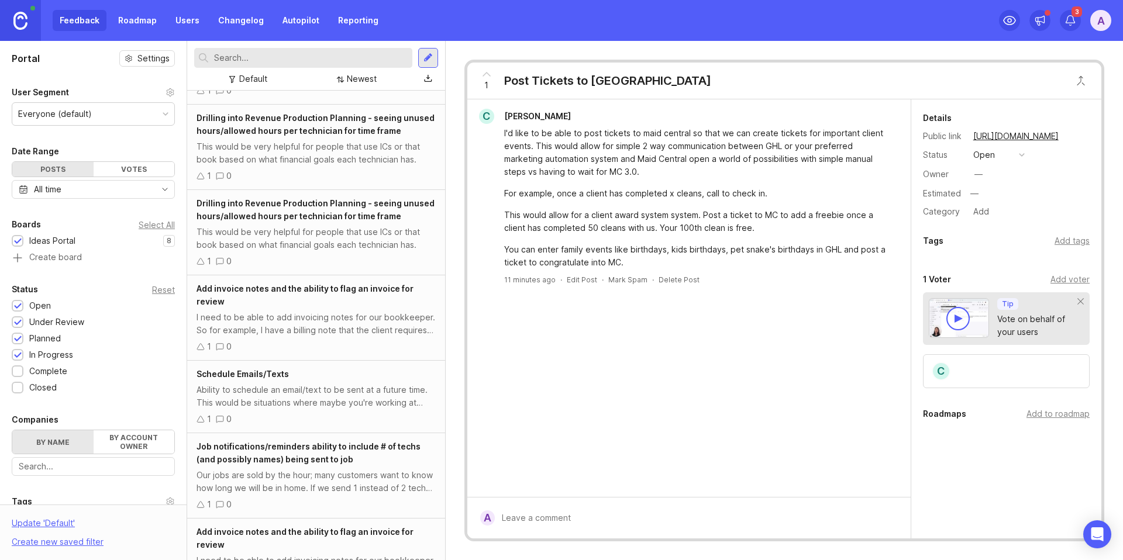
scroll to position [261, 0]
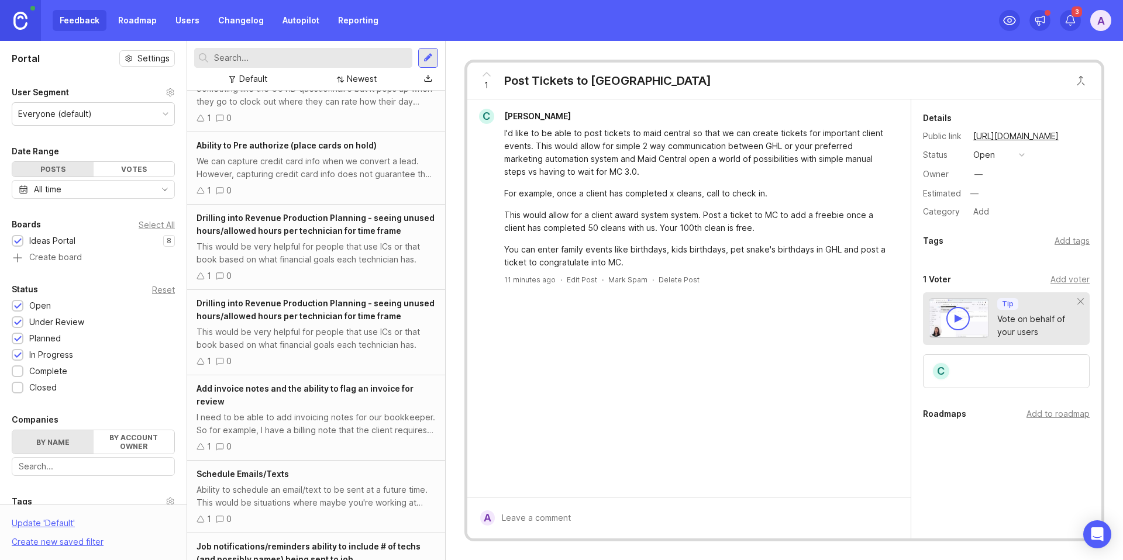
click at [339, 317] on span "Drilling into Revenue Production Planning - seeing unused hours/allowed hours p…" at bounding box center [316, 309] width 238 height 23
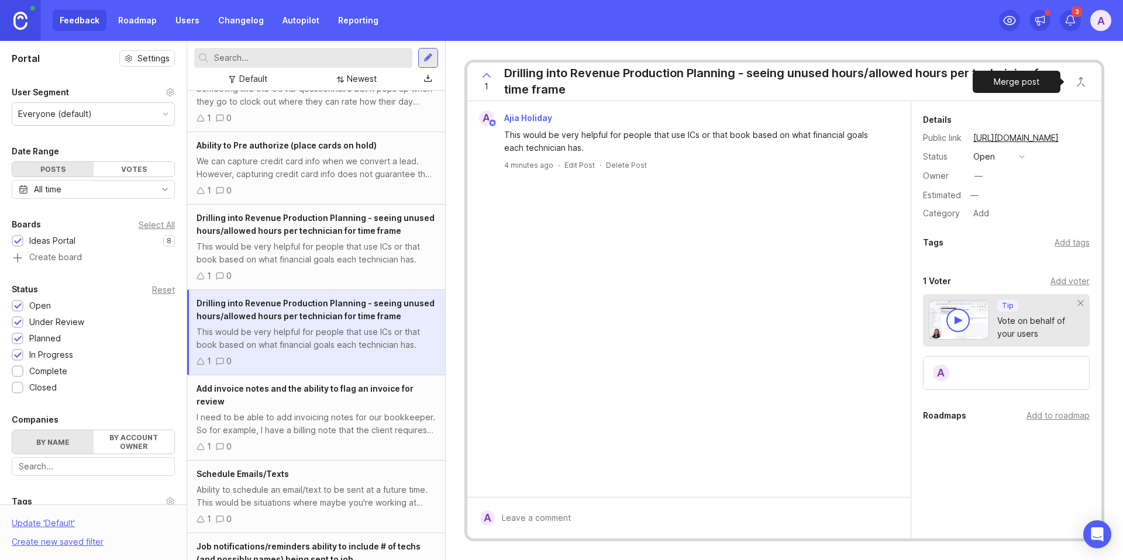
click at [1081, 84] on button "Close button" at bounding box center [1080, 81] width 23 height 23
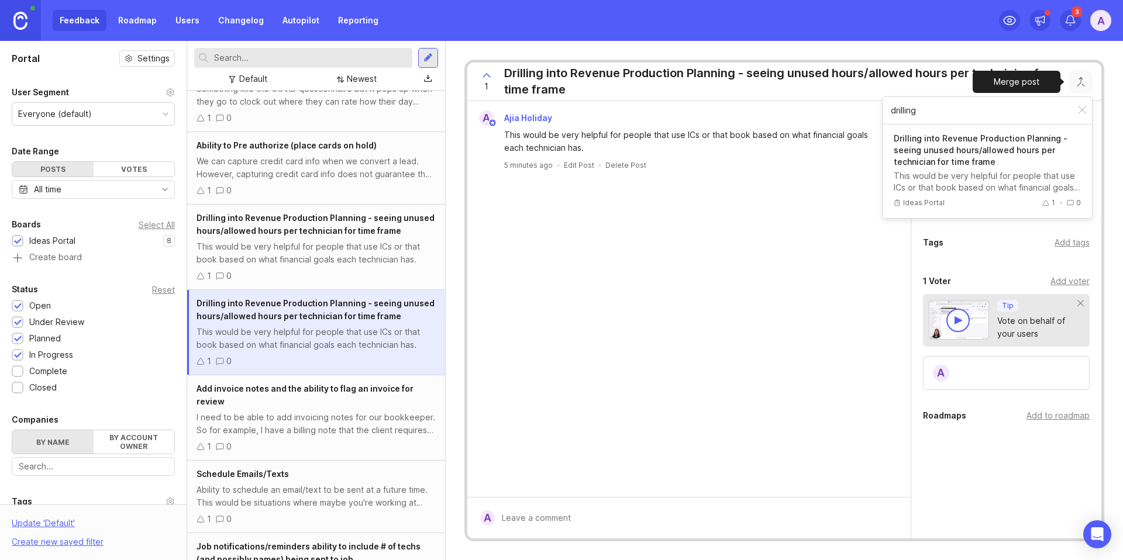
type input "drilling"
click at [1020, 153] on p "Drilling into Revenue Production Planning - seeing unused hours/allowed hours p…" at bounding box center [987, 150] width 187 height 35
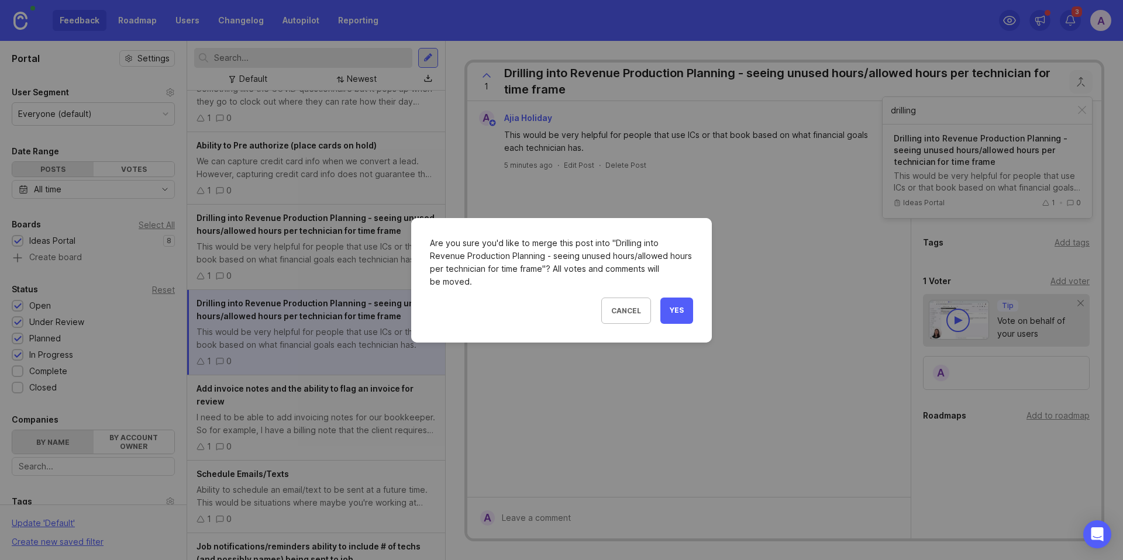
click at [684, 308] on button "Yes" at bounding box center [676, 311] width 33 height 26
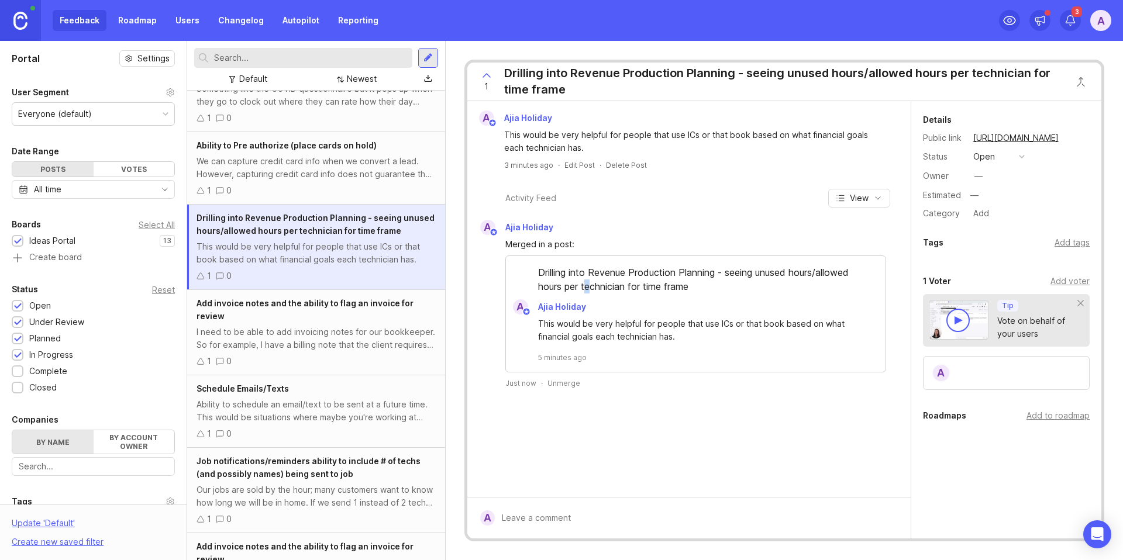
click at [589, 287] on div "Drilling into Revenue Production Planning - seeing unused hours/allowed hours p…" at bounding box center [696, 283] width 380 height 34
click at [564, 274] on div "Drilling into Revenue Production Planning - seeing unused hours/allowed hours p…" at bounding box center [696, 283] width 380 height 34
click at [540, 269] on div "Drilling into Revenue Production Planning - seeing unused hours/allowed hours p…" at bounding box center [696, 283] width 380 height 34
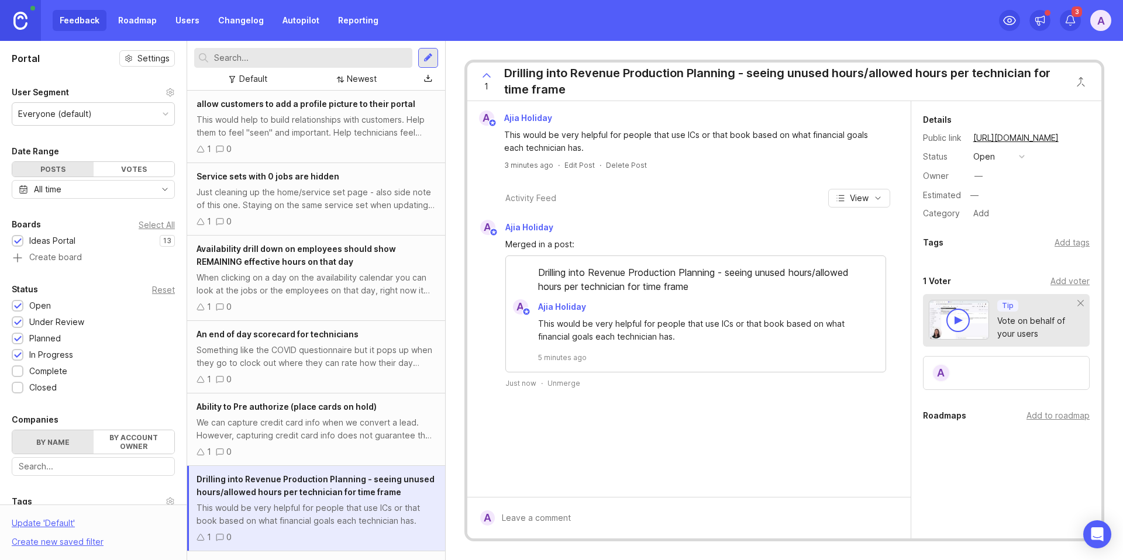
click at [360, 77] on div "Newest" at bounding box center [362, 79] width 30 height 13
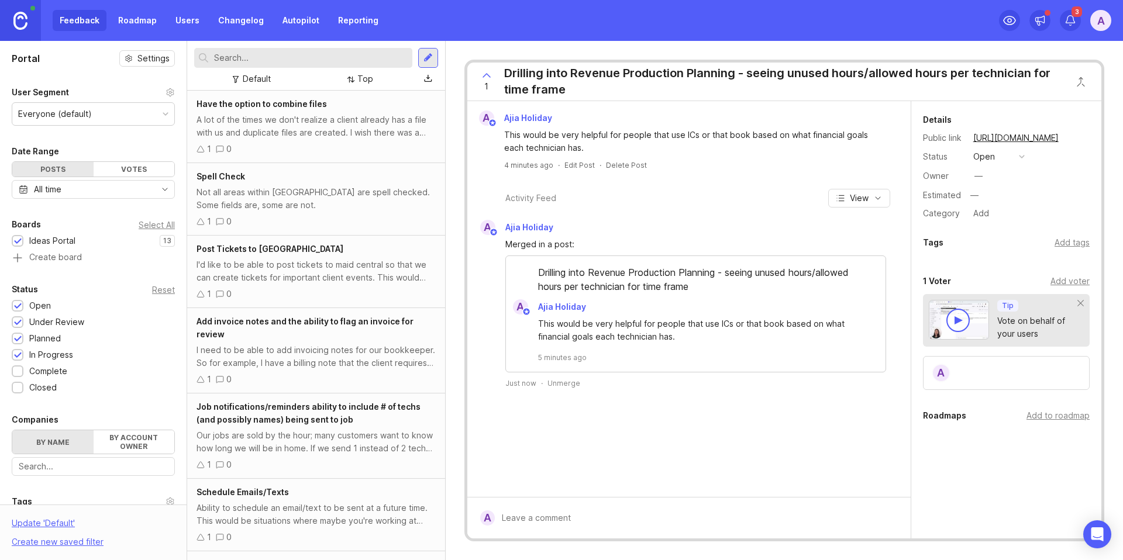
click at [428, 80] on div at bounding box center [428, 78] width 8 height 9
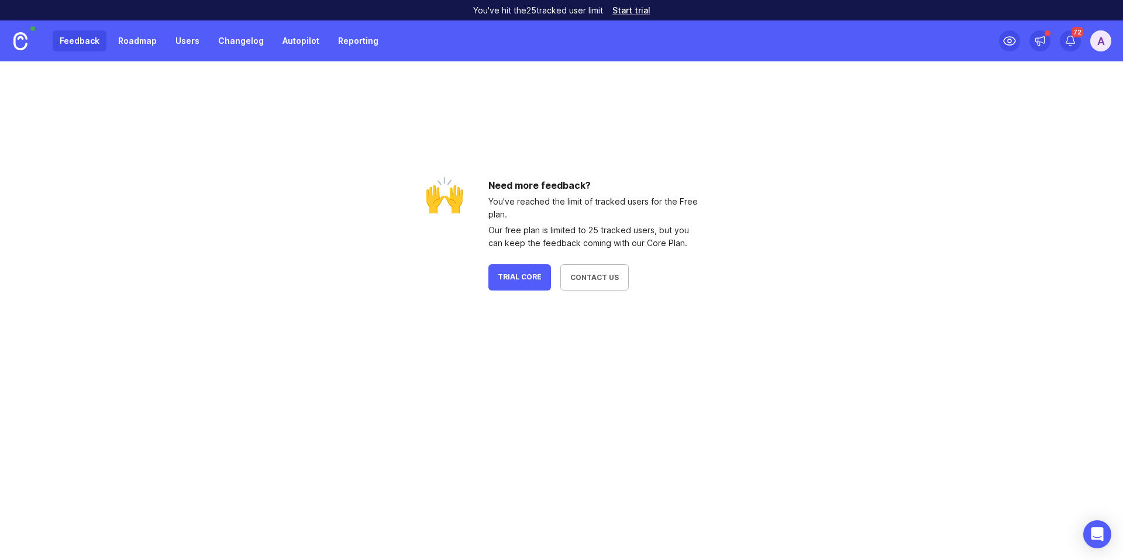
click at [622, 11] on link "Start trial" at bounding box center [631, 10] width 38 height 8
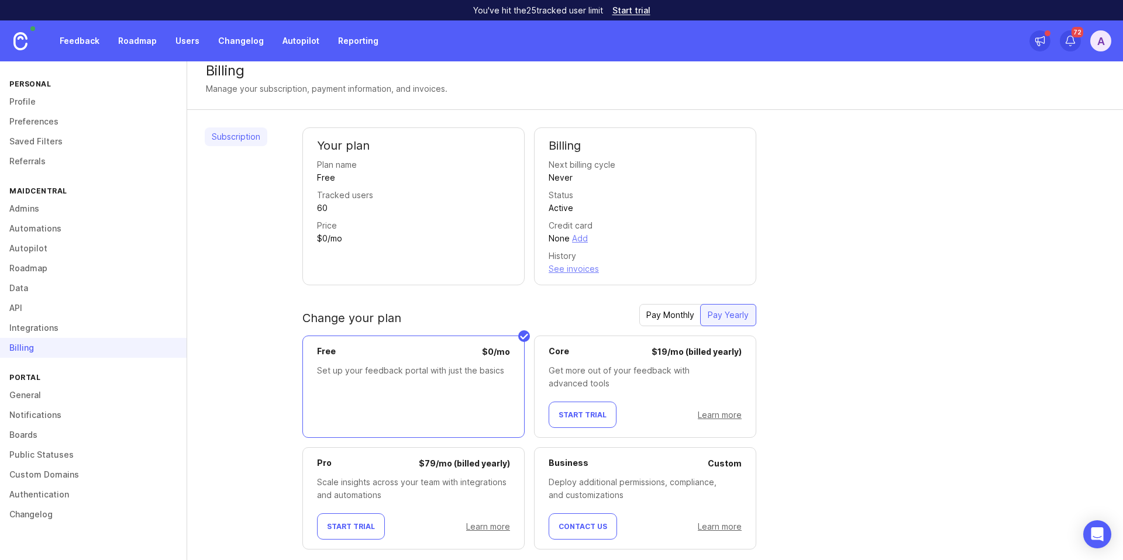
scroll to position [37, 0]
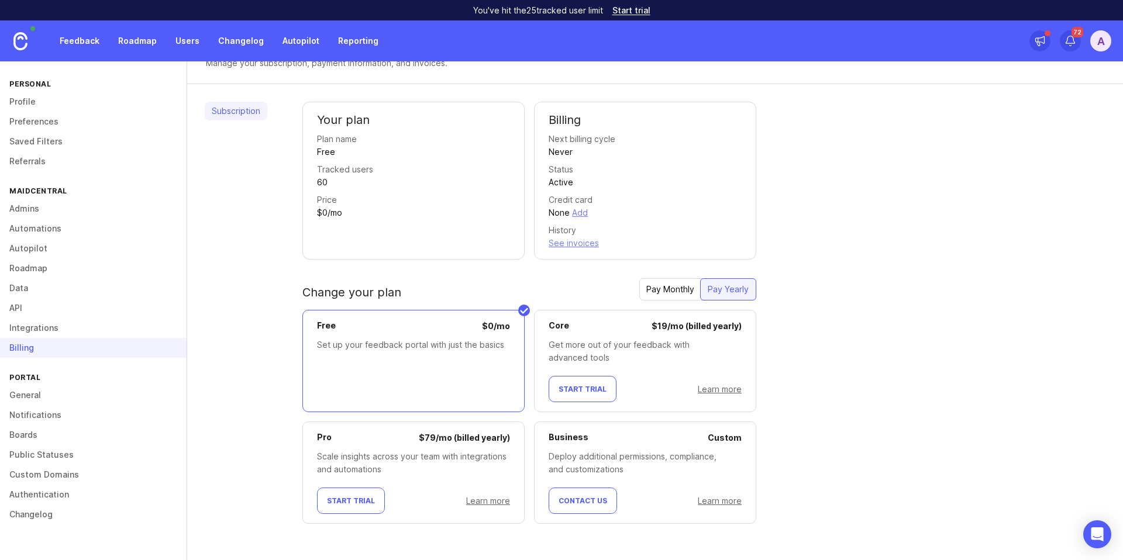
click at [362, 453] on div "Scale insights across your team with integrations and automations" at bounding box center [413, 463] width 193 height 26
click at [357, 498] on span "Start Trial" at bounding box center [351, 501] width 48 height 9
click at [421, 448] on div "Pro $ 79 / mo (billed yearly) Scale insights across your team with integrations…" at bounding box center [413, 473] width 222 height 102
click at [328, 143] on div "Plan name" at bounding box center [337, 139] width 40 height 13
click at [666, 287] on div "Pay Monthly" at bounding box center [670, 289] width 62 height 21
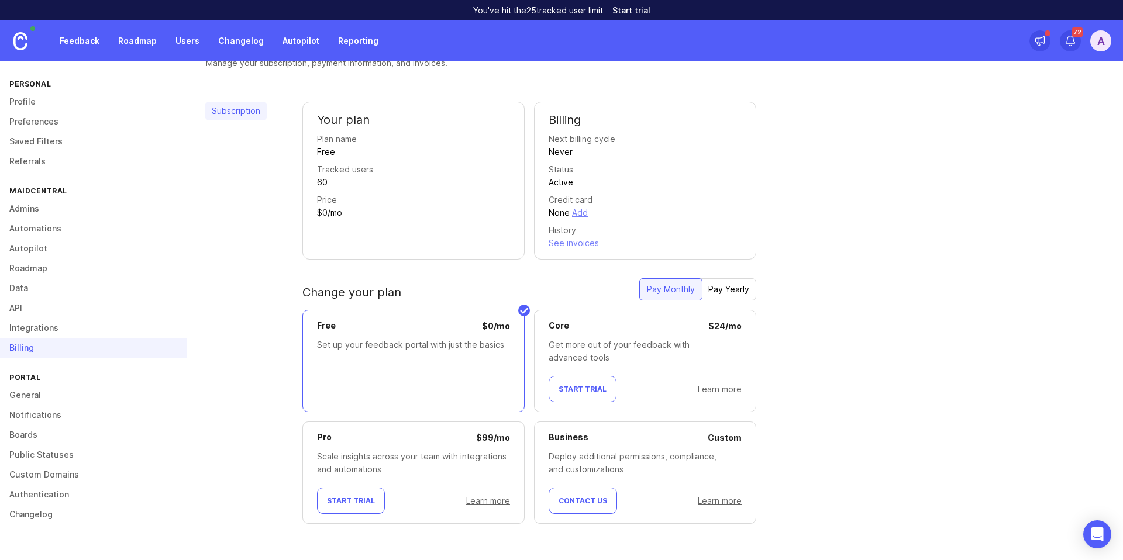
click at [363, 497] on span "Start Trial" at bounding box center [351, 501] width 48 height 9
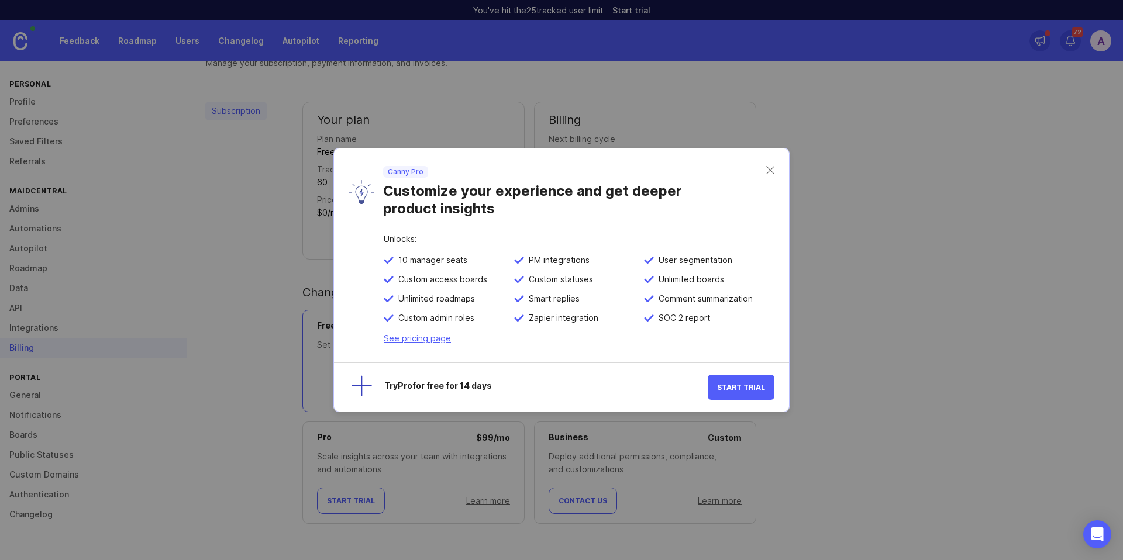
click at [454, 342] on div "Unlocks: 10 manager seats PM integrations User segmentation Custom access board…" at bounding box center [561, 299] width 455 height 128
click at [435, 338] on link "See pricing page" at bounding box center [417, 338] width 67 height 10
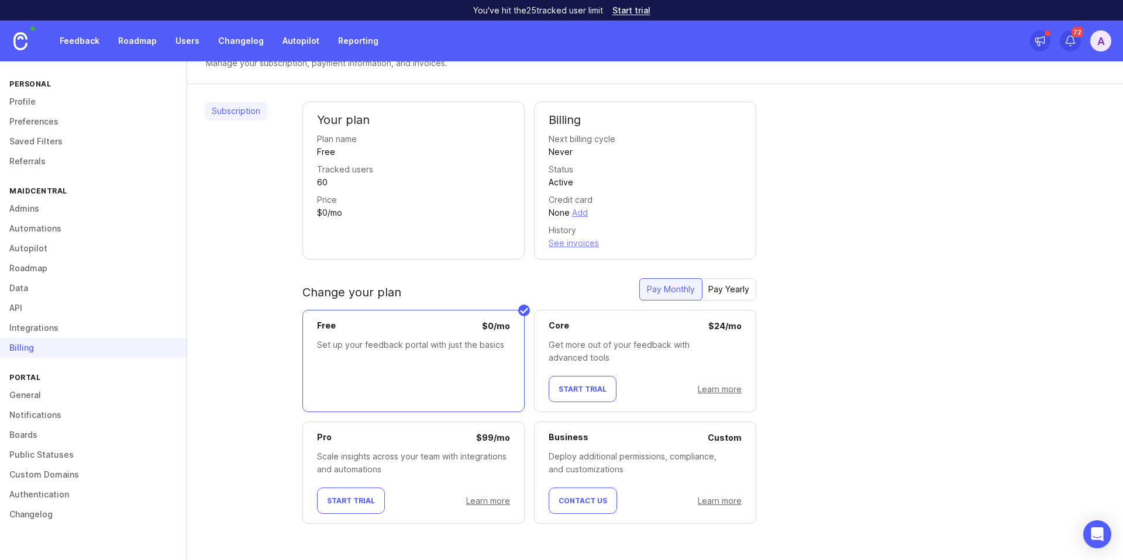
click at [73, 37] on link "Feedback" at bounding box center [80, 40] width 54 height 21
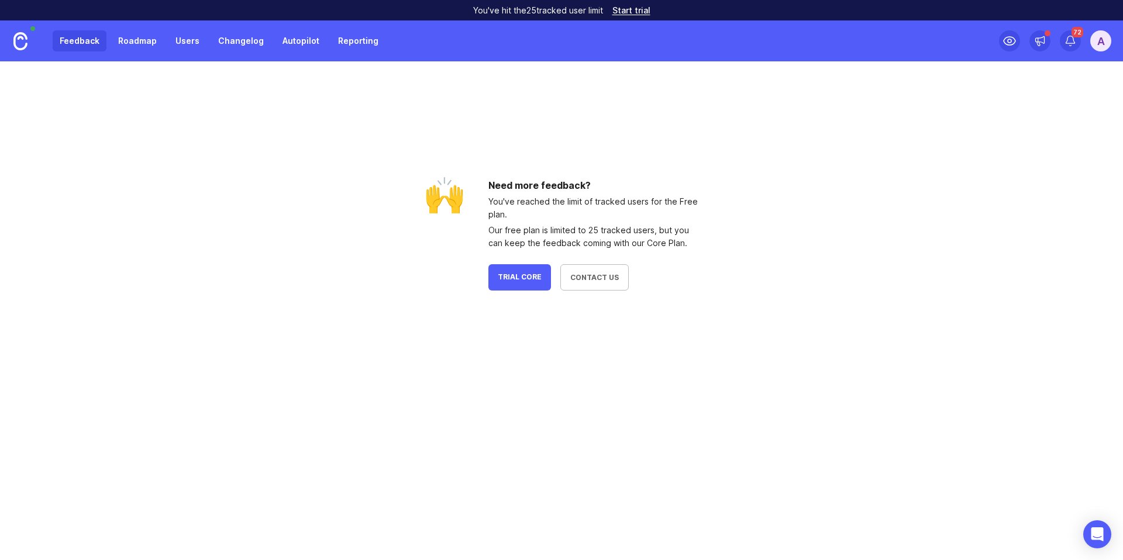
click at [145, 43] on link "Roadmap" at bounding box center [137, 40] width 53 height 21
click at [192, 45] on link "Users" at bounding box center [187, 40] width 38 height 21
click at [636, 12] on link "Start trial" at bounding box center [631, 10] width 38 height 8
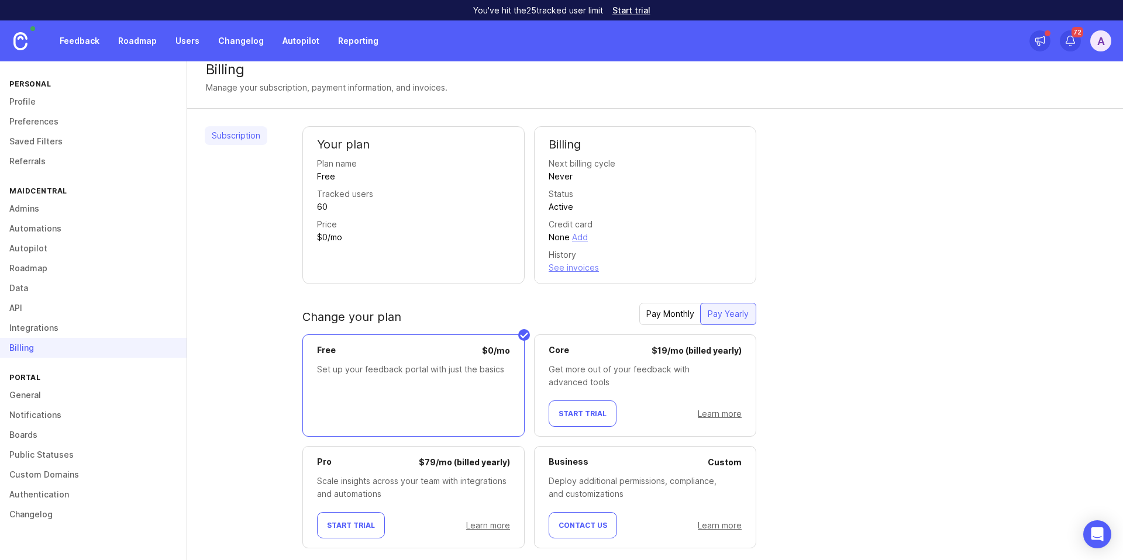
scroll to position [37, 0]
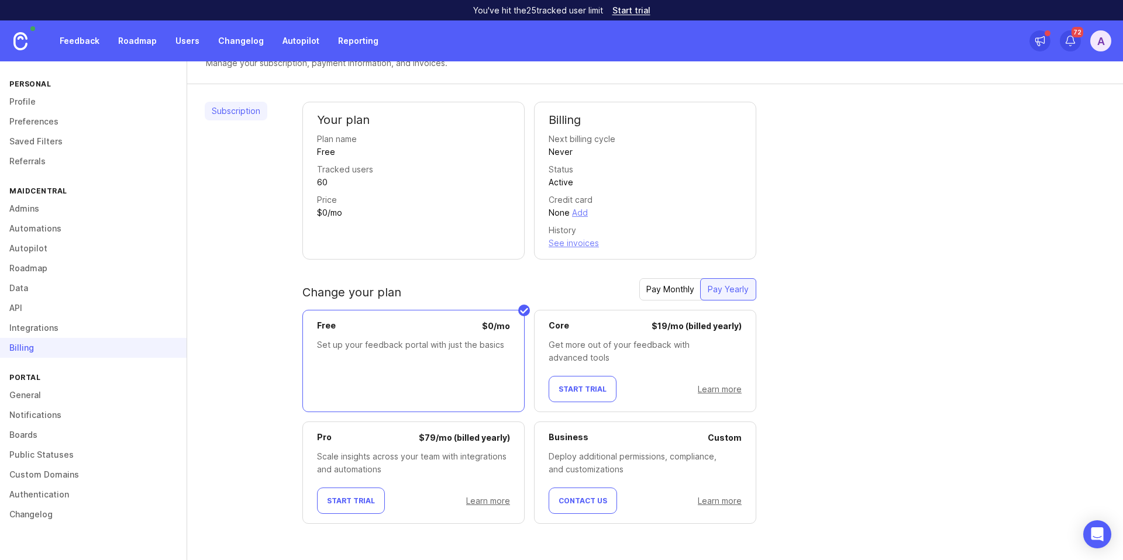
click at [360, 495] on button "Start Trial" at bounding box center [351, 501] width 68 height 26
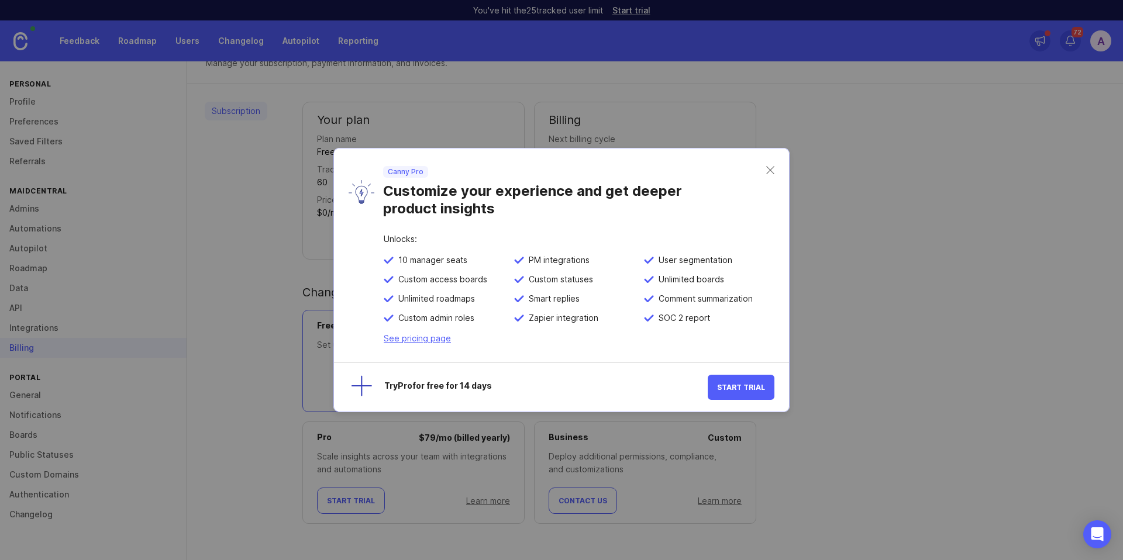
click at [760, 378] on button "Start Trial" at bounding box center [741, 387] width 67 height 25
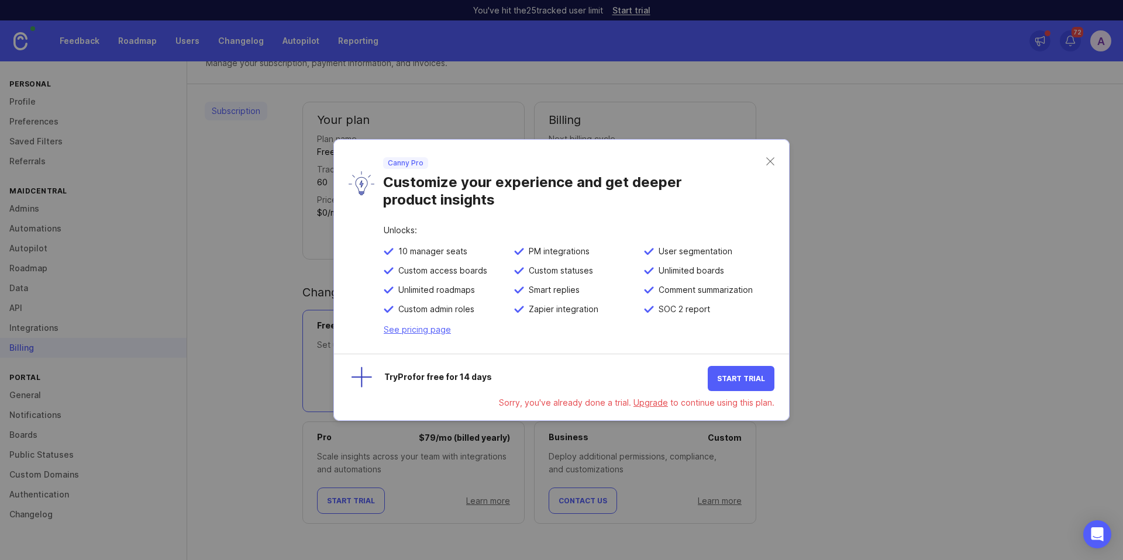
click at [652, 404] on link "Upgrade" at bounding box center [651, 403] width 35 height 10
click at [658, 403] on link "Upgrade" at bounding box center [651, 403] width 35 height 10
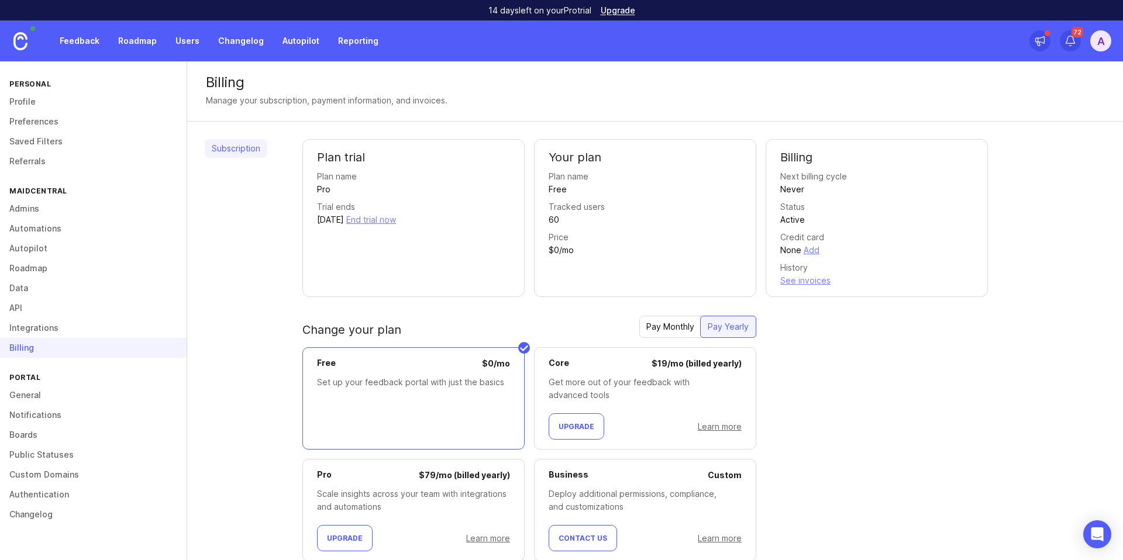
click at [80, 40] on link "Feedback" at bounding box center [80, 40] width 54 height 21
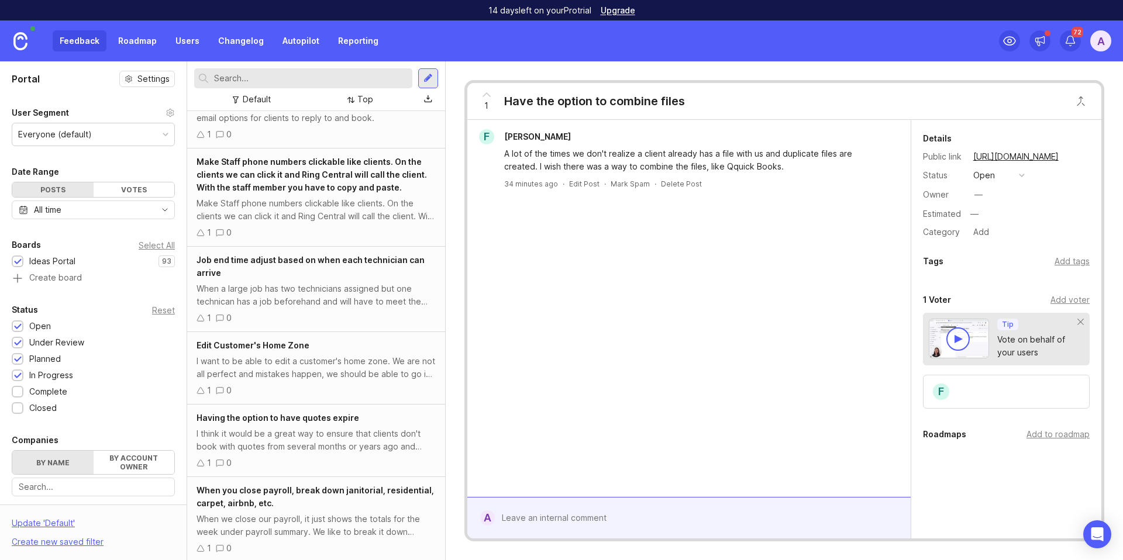
scroll to position [6824, 0]
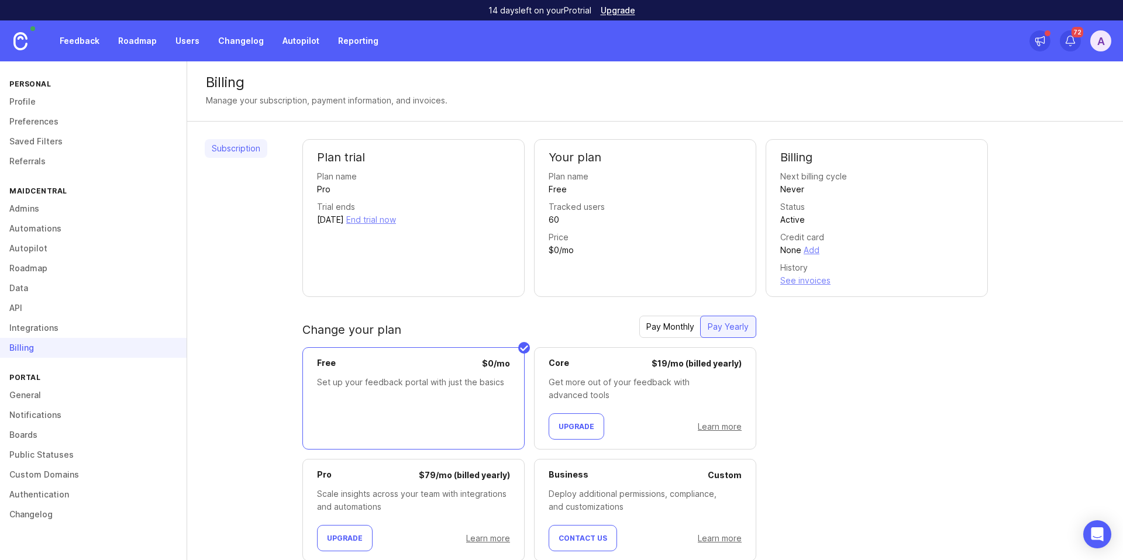
click at [74, 38] on link "Feedback" at bounding box center [80, 40] width 54 height 21
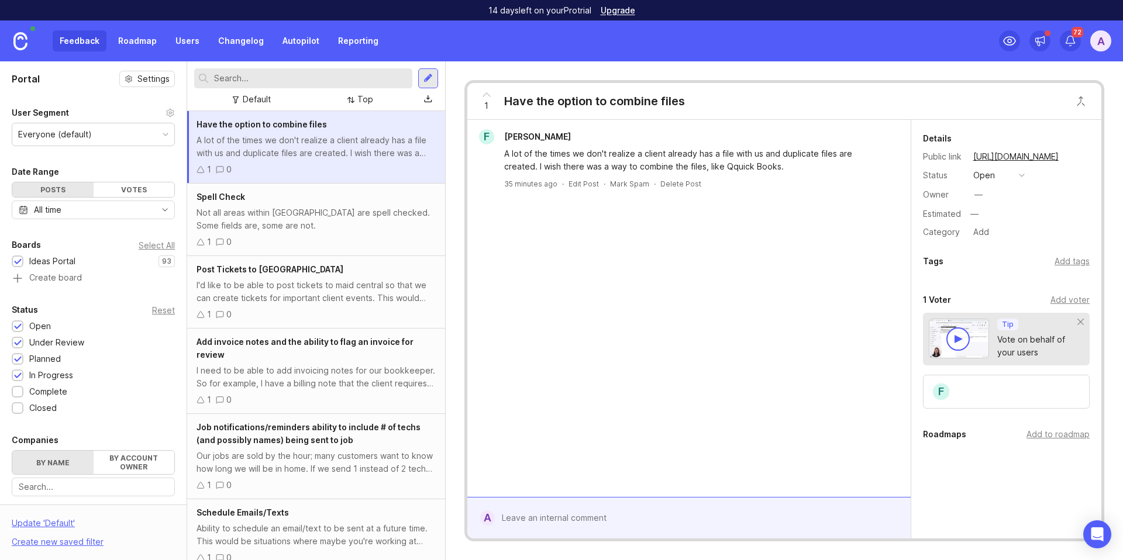
click at [284, 74] on input "text" at bounding box center [311, 78] width 194 height 13
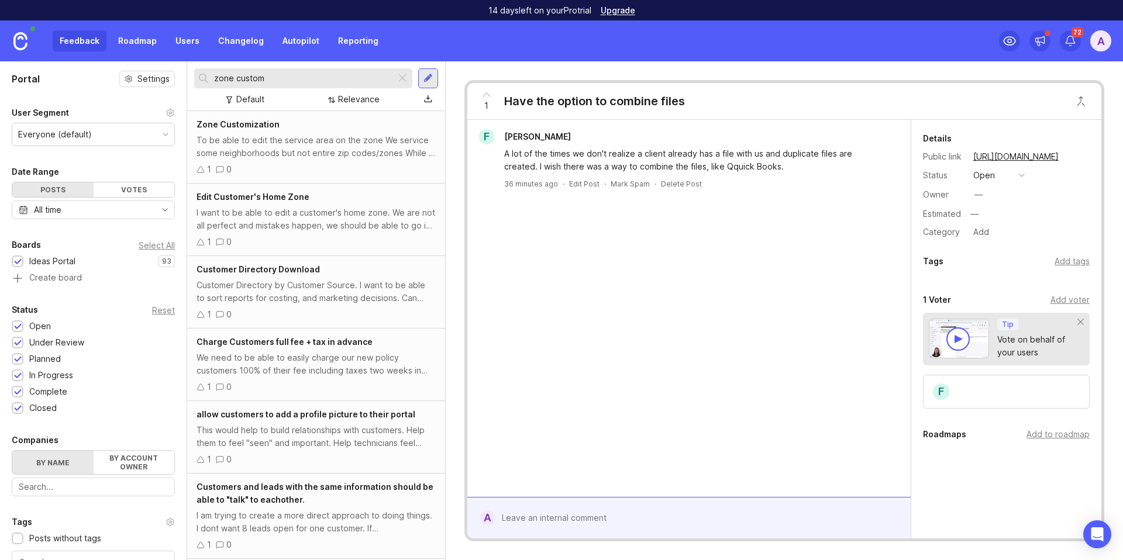
click at [281, 83] on input "zone custom" at bounding box center [302, 78] width 177 height 13
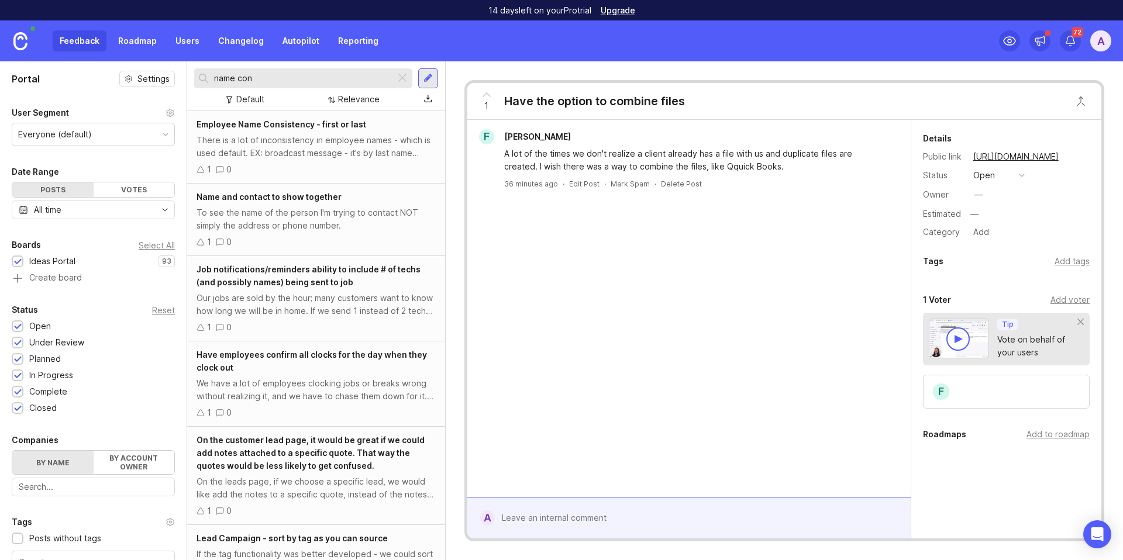
type input "name con"
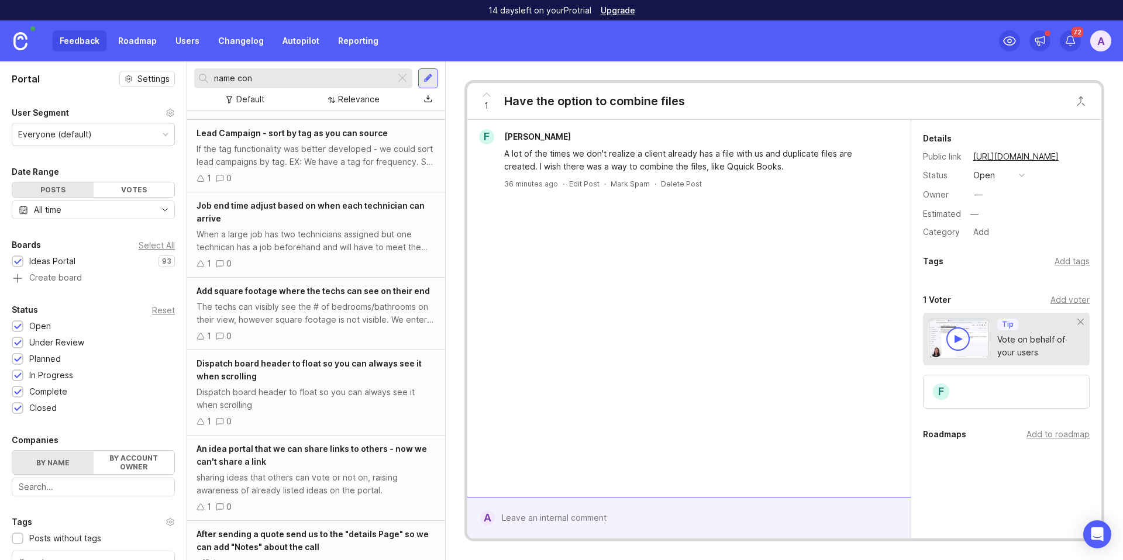
scroll to position [1984, 0]
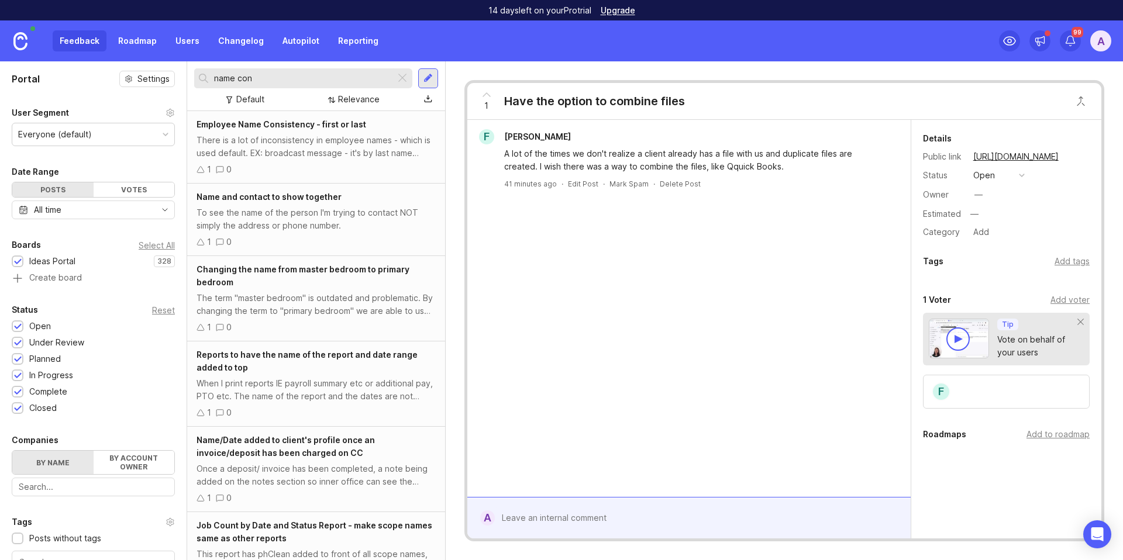
click at [301, 147] on div "There is a lot of inconsistency in employee names - which is used default. EX: …" at bounding box center [316, 147] width 239 height 26
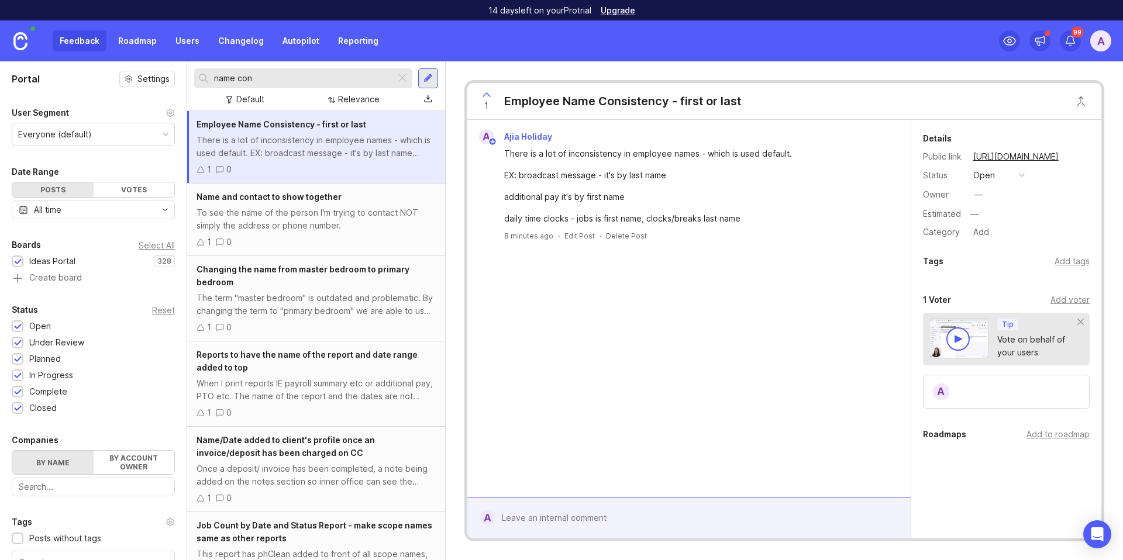
click at [320, 213] on div "To see the name of the person I'm trying to contact NOT simply the address or p…" at bounding box center [316, 220] width 239 height 26
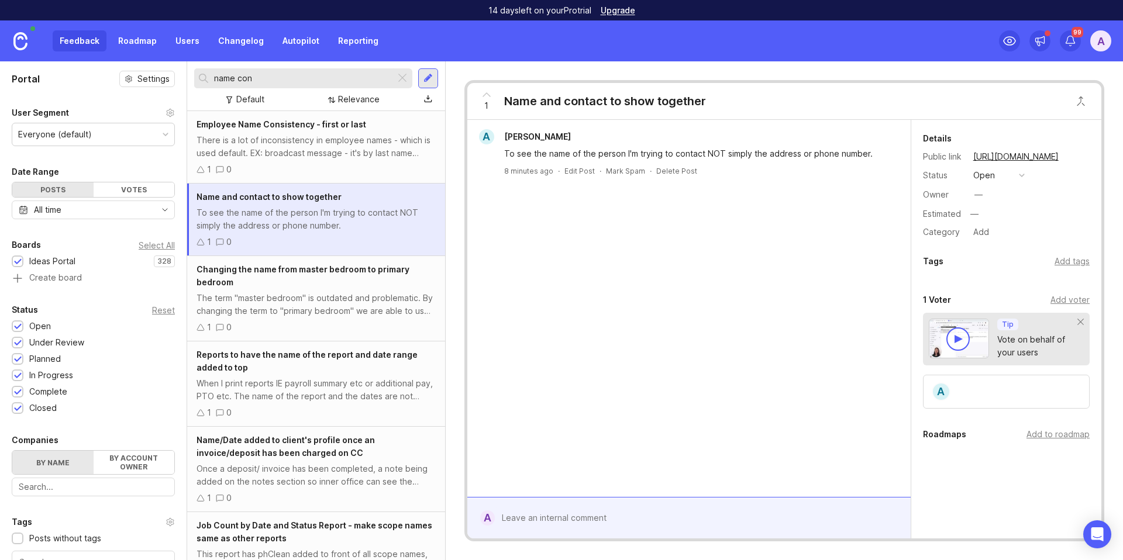
click at [329, 292] on div "The term "master bedroom" is outdated and problematic. By changing the term to …" at bounding box center [316, 305] width 239 height 26
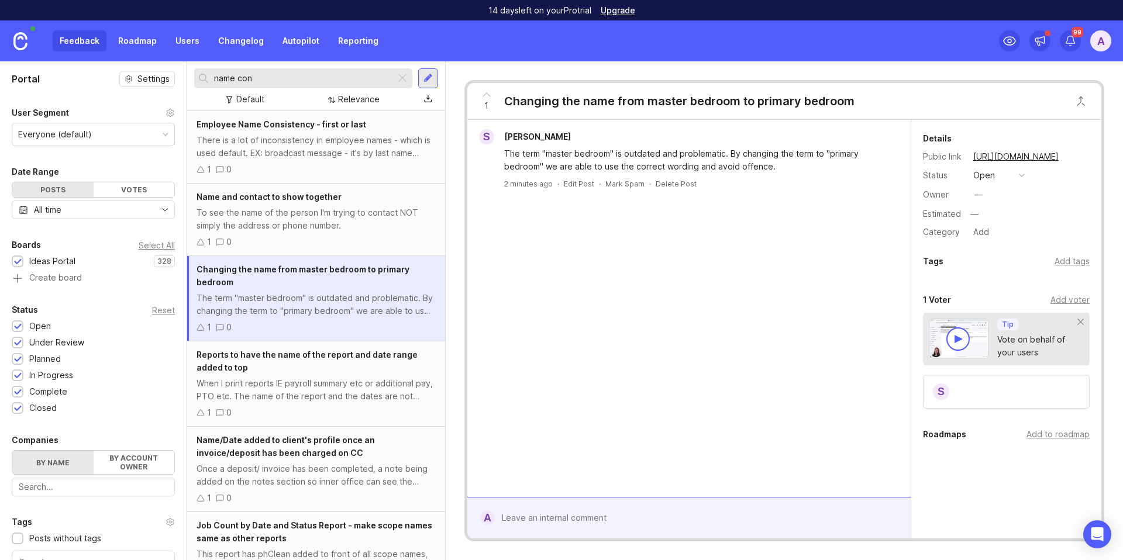
click at [353, 355] on span "Reports to have the name of the report and date range added to top" at bounding box center [307, 361] width 221 height 23
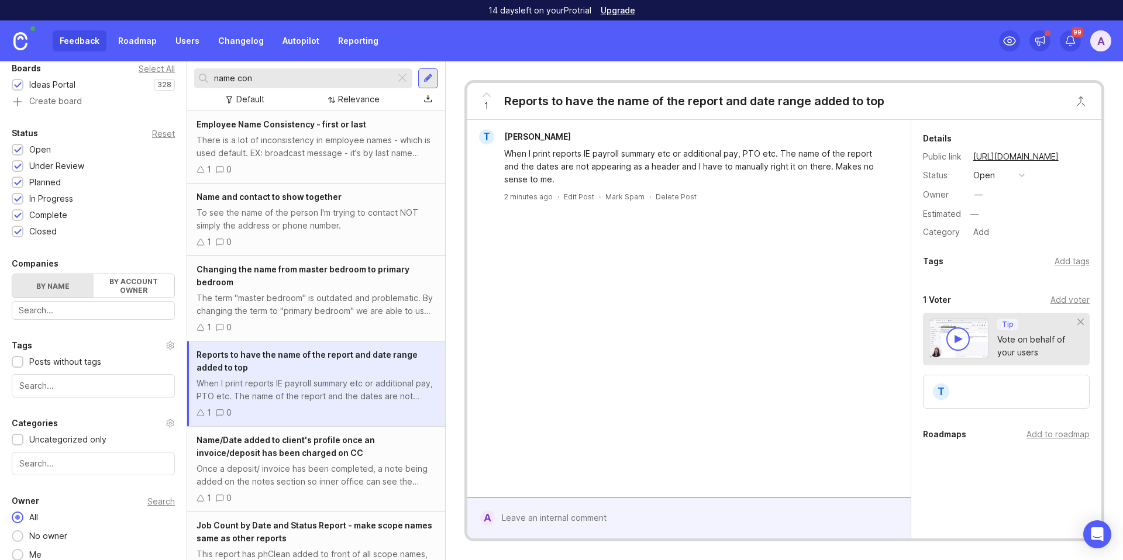
scroll to position [187, 0]
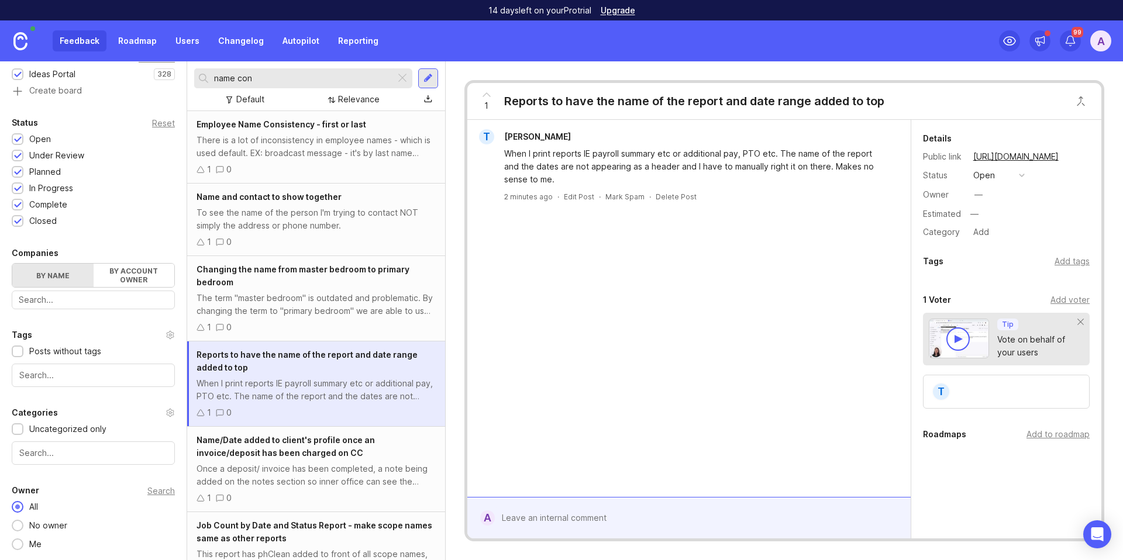
click at [41, 188] on div "In Progress" at bounding box center [51, 188] width 44 height 13
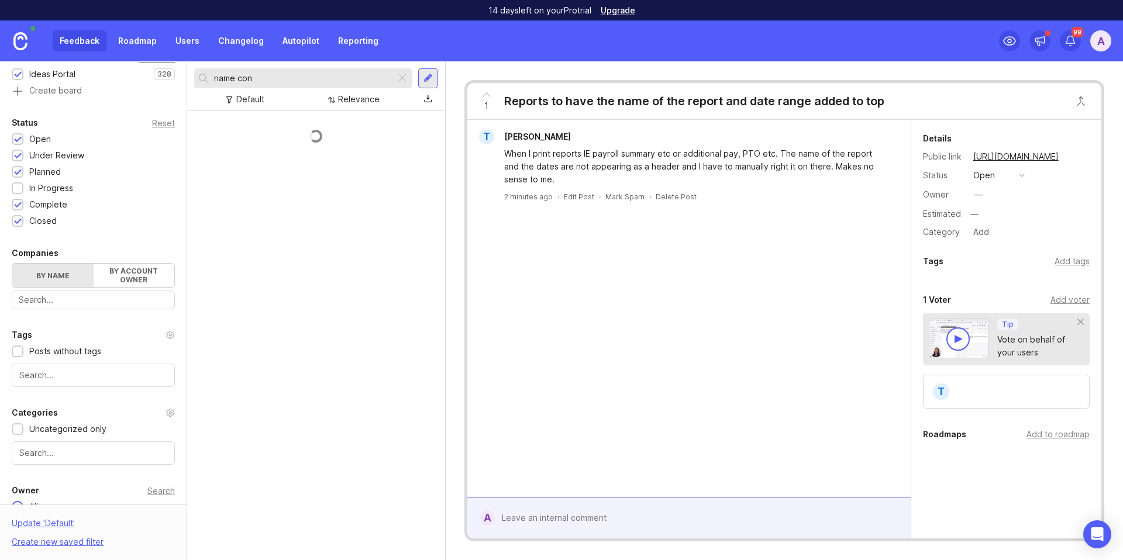
click at [38, 170] on div "Planned" at bounding box center [45, 172] width 32 height 13
click at [40, 152] on div "Under Review" at bounding box center [56, 155] width 55 height 13
click at [37, 135] on div "Open" at bounding box center [40, 139] width 22 height 13
click at [43, 202] on div "Complete" at bounding box center [48, 204] width 38 height 13
click at [42, 219] on div "Closed" at bounding box center [42, 221] width 27 height 13
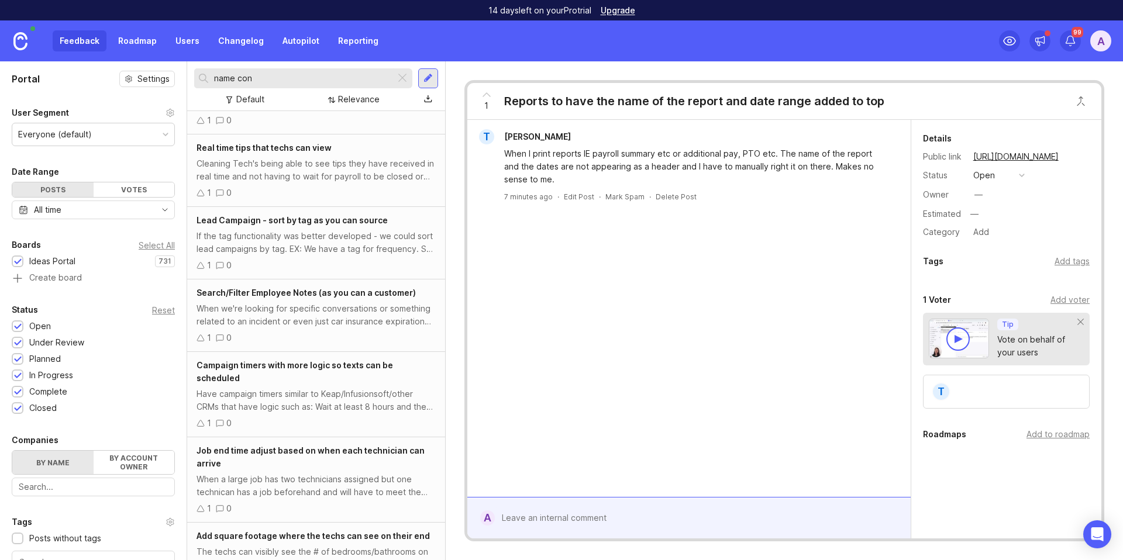
scroll to position [4371, 0]
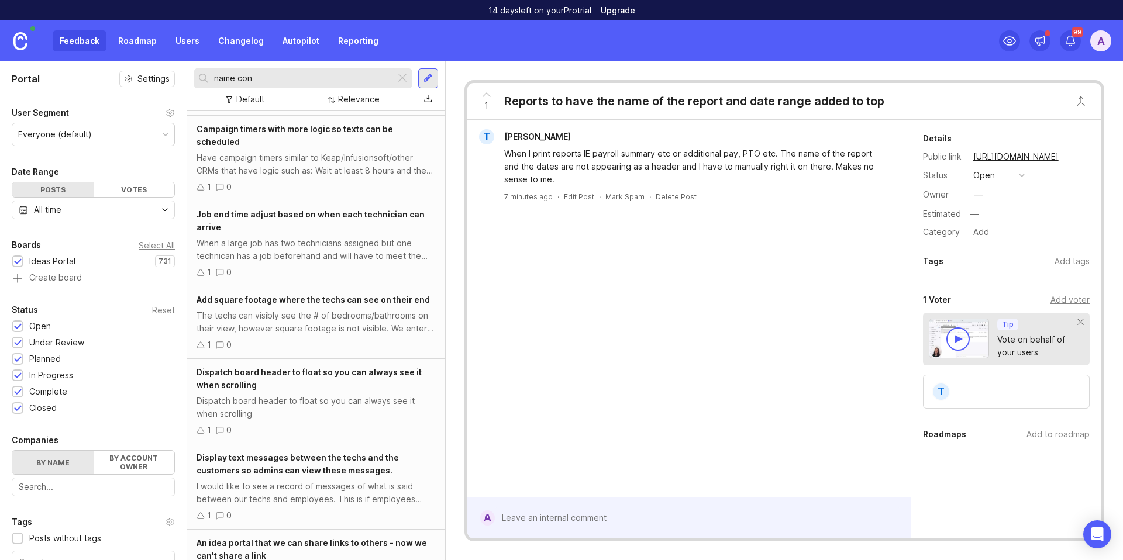
click at [287, 244] on div "When a large job has two technicians assigned but one technican has a job befor…" at bounding box center [316, 250] width 239 height 26
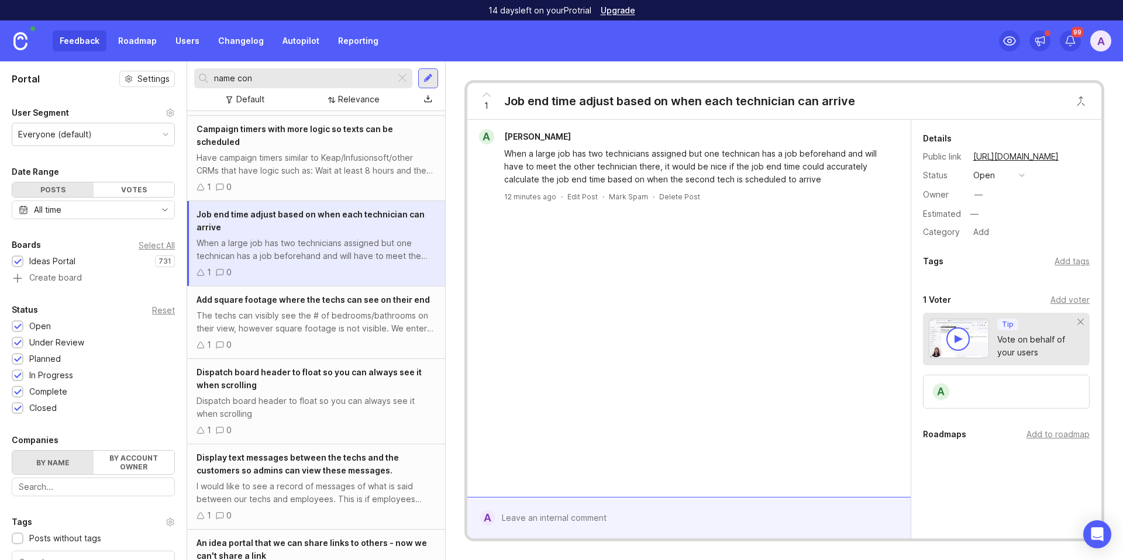
click at [532, 135] on span "[PERSON_NAME]" at bounding box center [537, 137] width 67 height 10
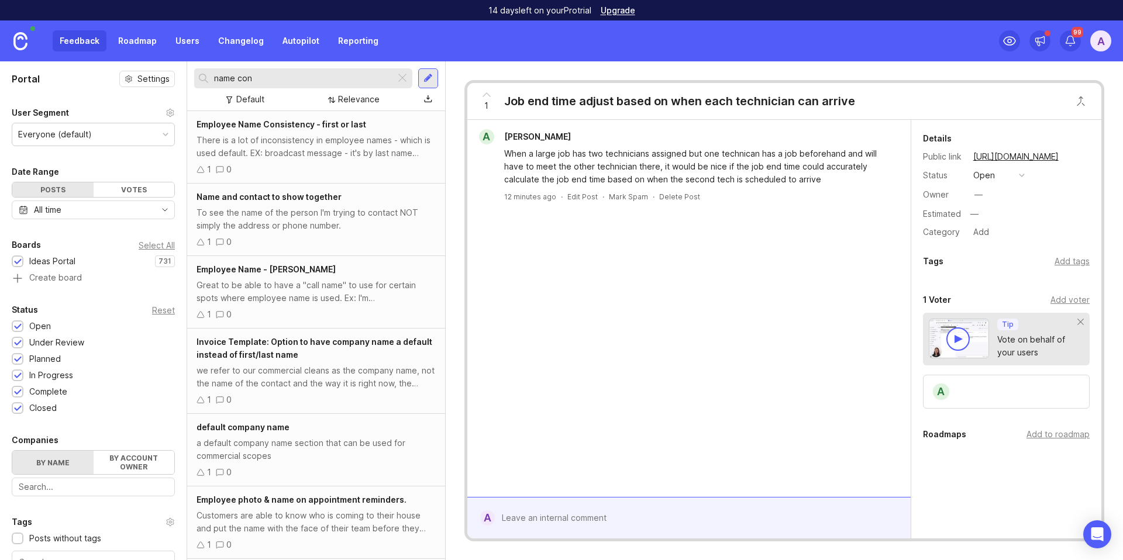
scroll to position [4097, 0]
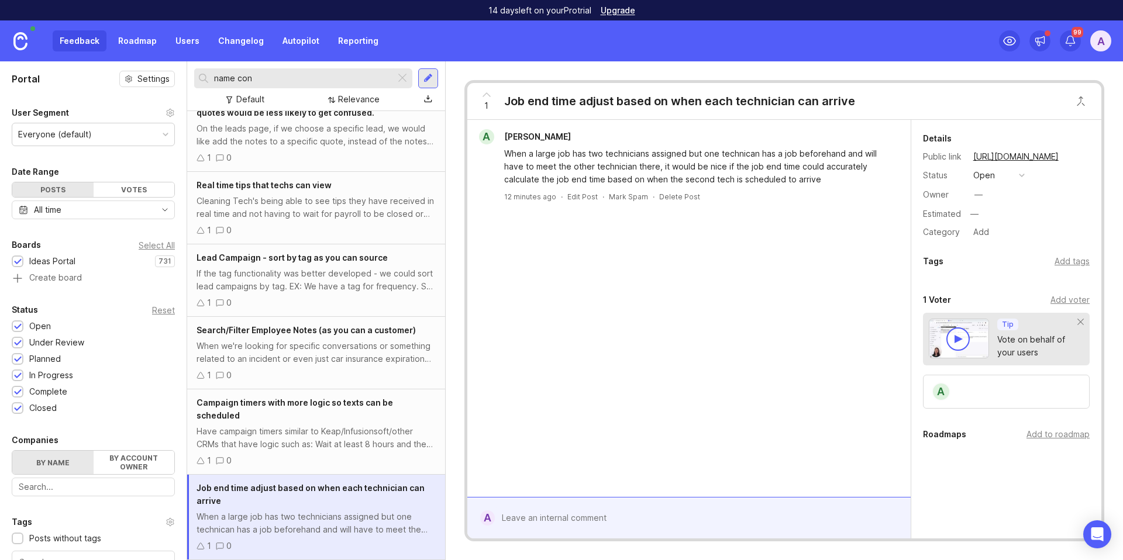
click at [263, 188] on span "Real time tips that techs can view" at bounding box center [264, 185] width 135 height 10
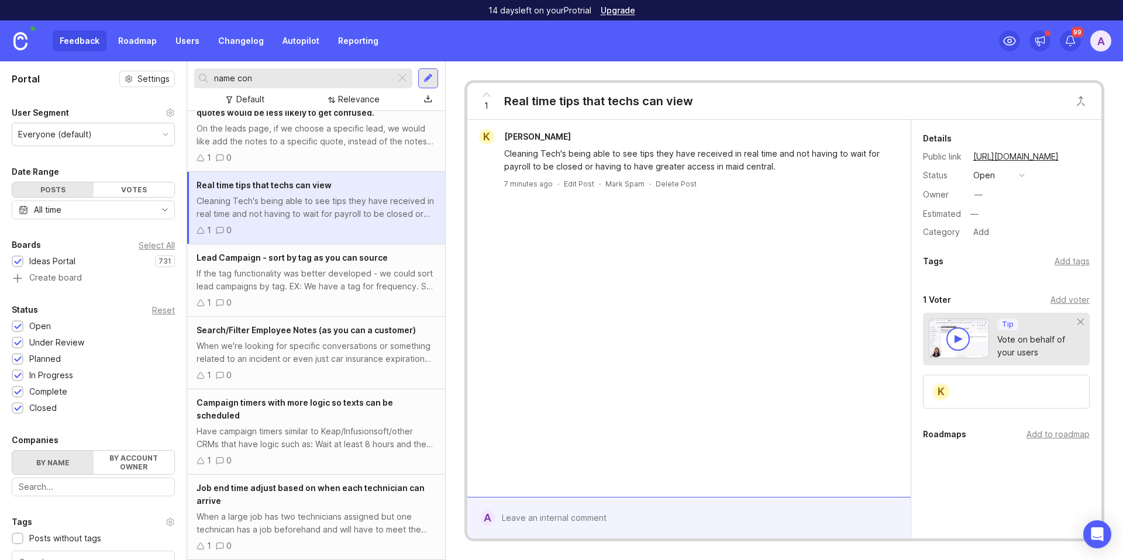
click at [296, 259] on span "Lead Campaign - sort by tag as you can source" at bounding box center [292, 258] width 191 height 10
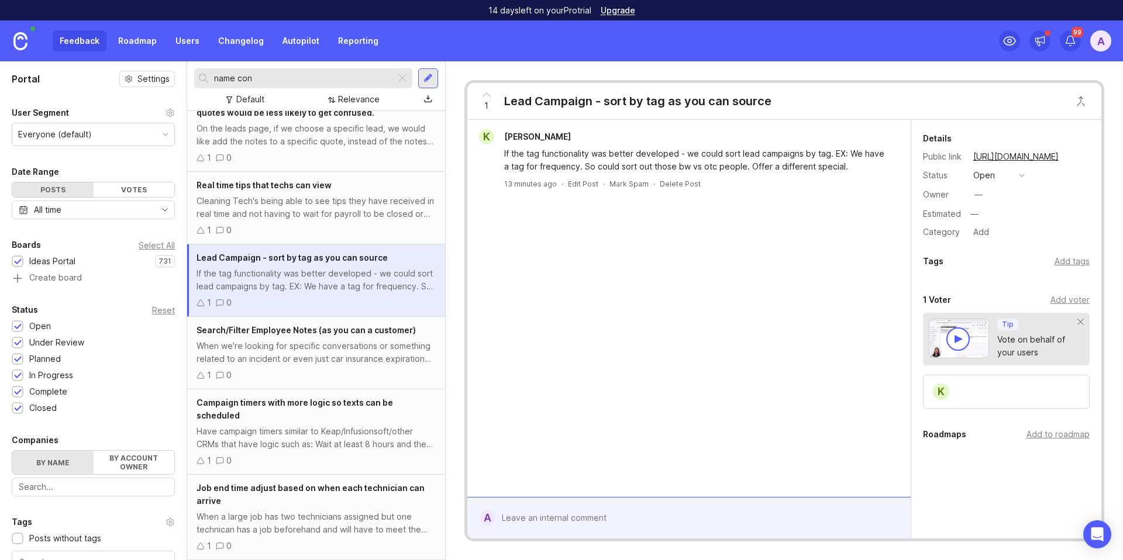
click at [518, 135] on span "[PERSON_NAME]" at bounding box center [537, 137] width 67 height 10
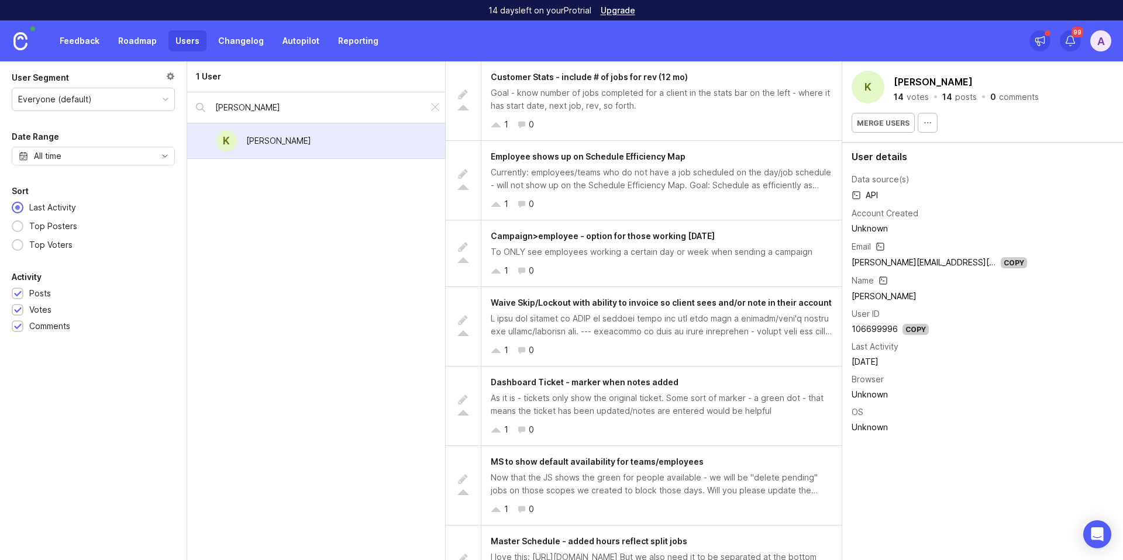
click at [79, 43] on link "Feedback" at bounding box center [80, 40] width 54 height 21
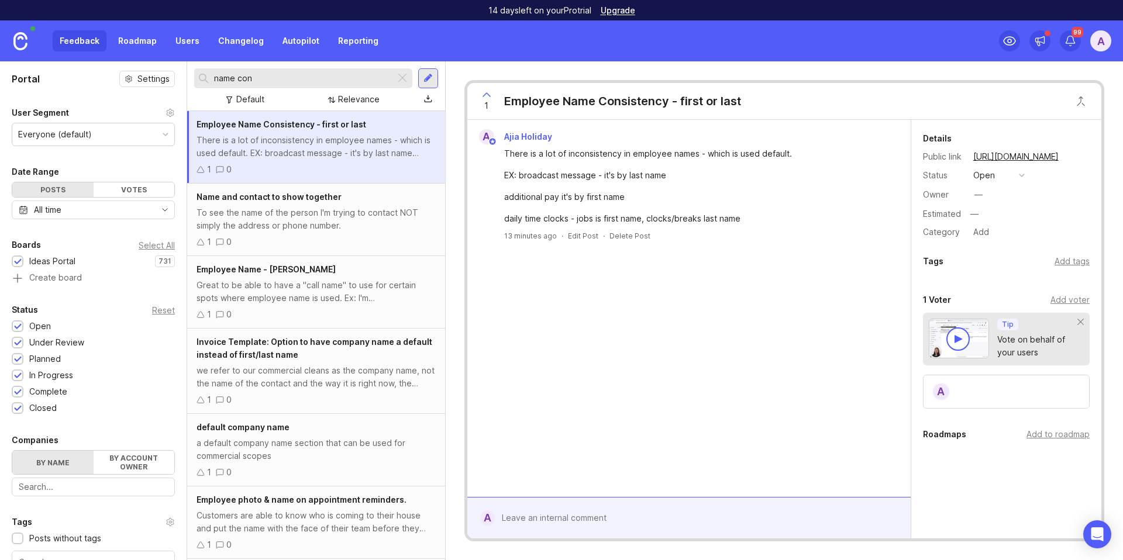
click at [296, 44] on link "Autopilot" at bounding box center [301, 40] width 51 height 21
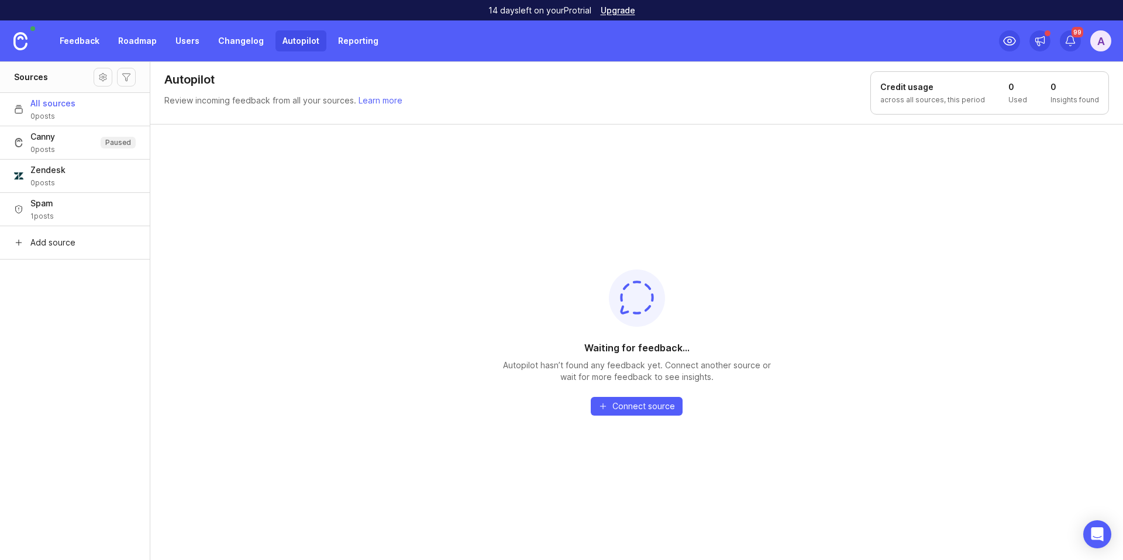
click at [73, 142] on button "Canny 0 posts Paused" at bounding box center [75, 142] width 150 height 33
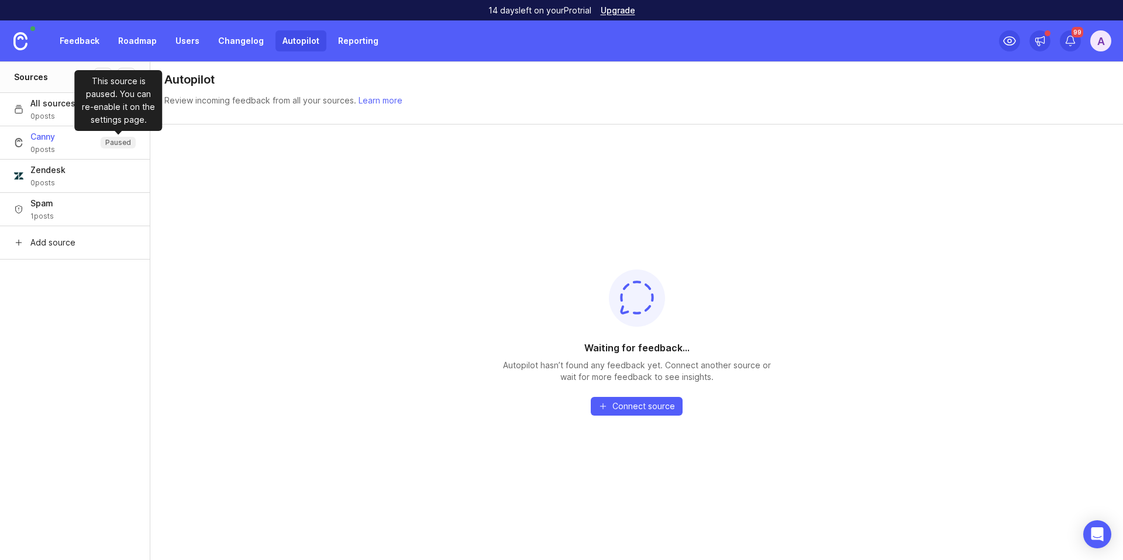
click at [122, 144] on p "Paused" at bounding box center [118, 142] width 26 height 9
click at [81, 42] on link "Feedback" at bounding box center [80, 40] width 54 height 21
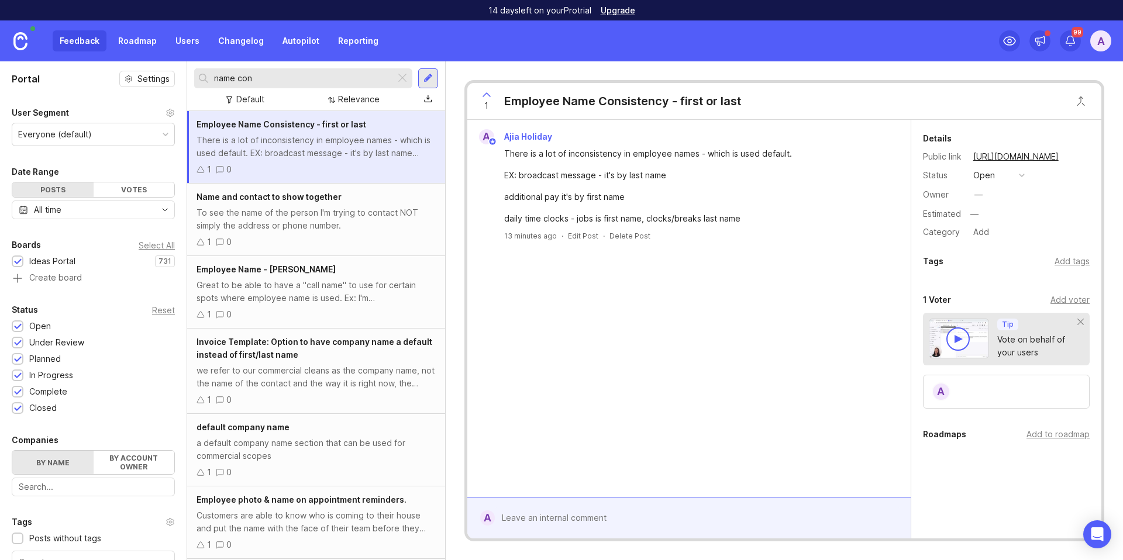
click at [1097, 44] on div "A" at bounding box center [1100, 40] width 21 height 21
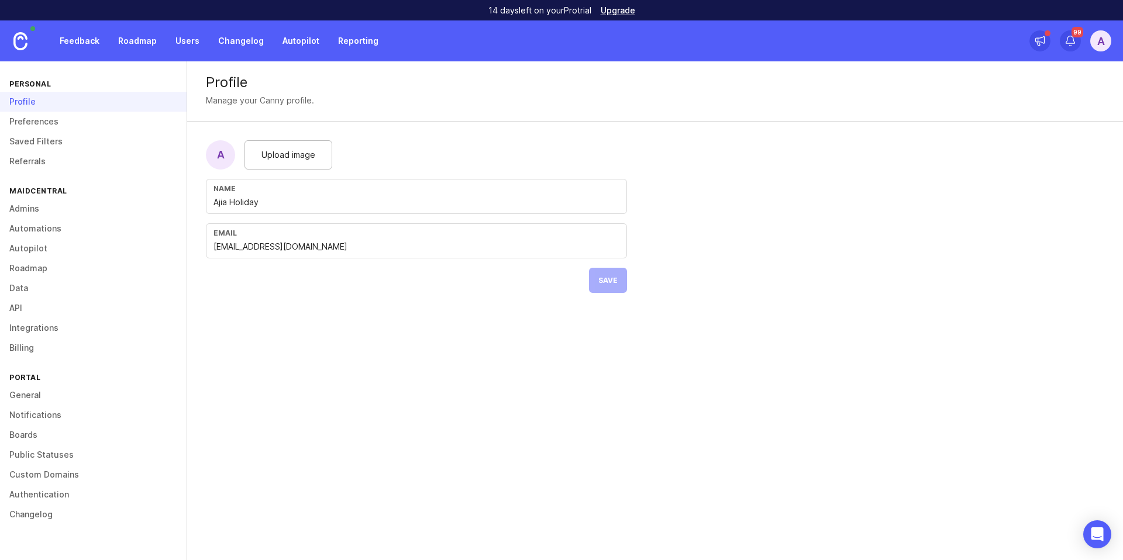
click at [23, 247] on link "Autopilot" at bounding box center [93, 249] width 187 height 20
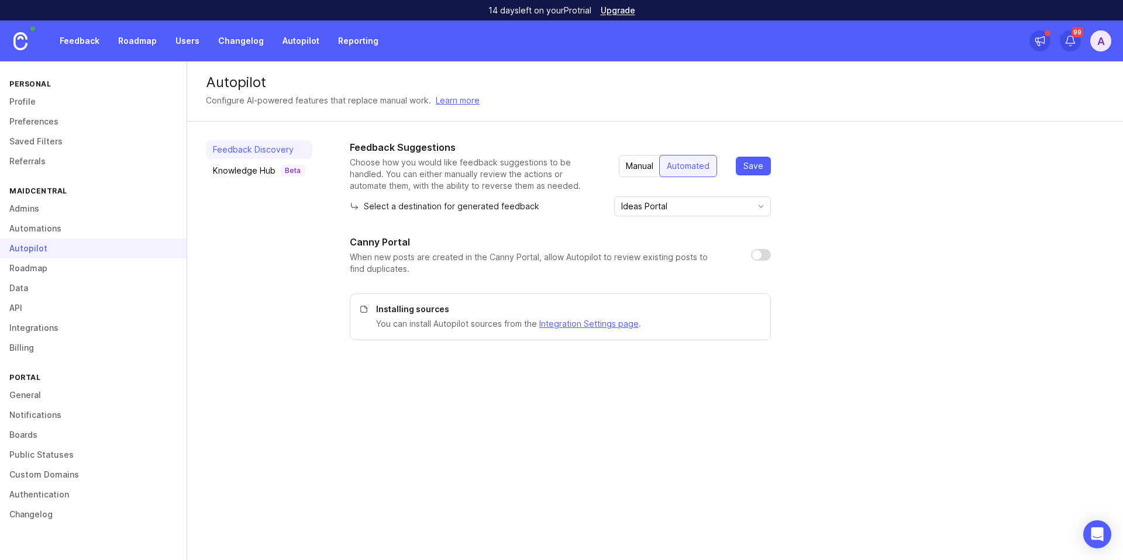
click at [764, 259] on input "checkbox" at bounding box center [761, 255] width 20 height 12
checkbox input "true"
drag, startPoint x: 750, startPoint y: 166, endPoint x: 747, endPoint y: 171, distance: 6.0
click at [750, 166] on span "Save" at bounding box center [754, 166] width 20 height 12
click at [291, 42] on link "Autopilot" at bounding box center [301, 40] width 51 height 21
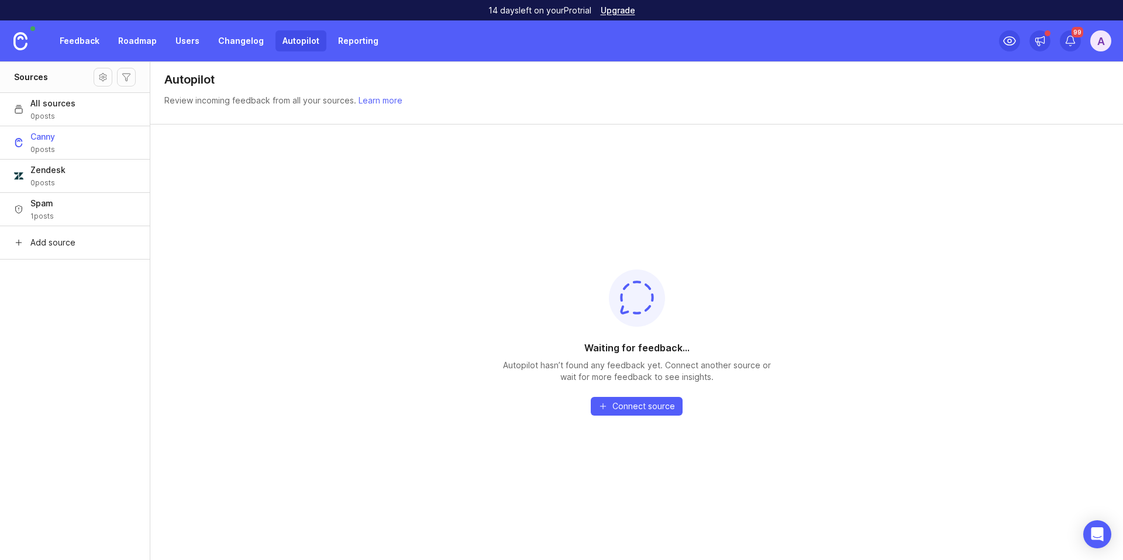
click at [63, 146] on button "Canny 0 posts" at bounding box center [75, 142] width 150 height 33
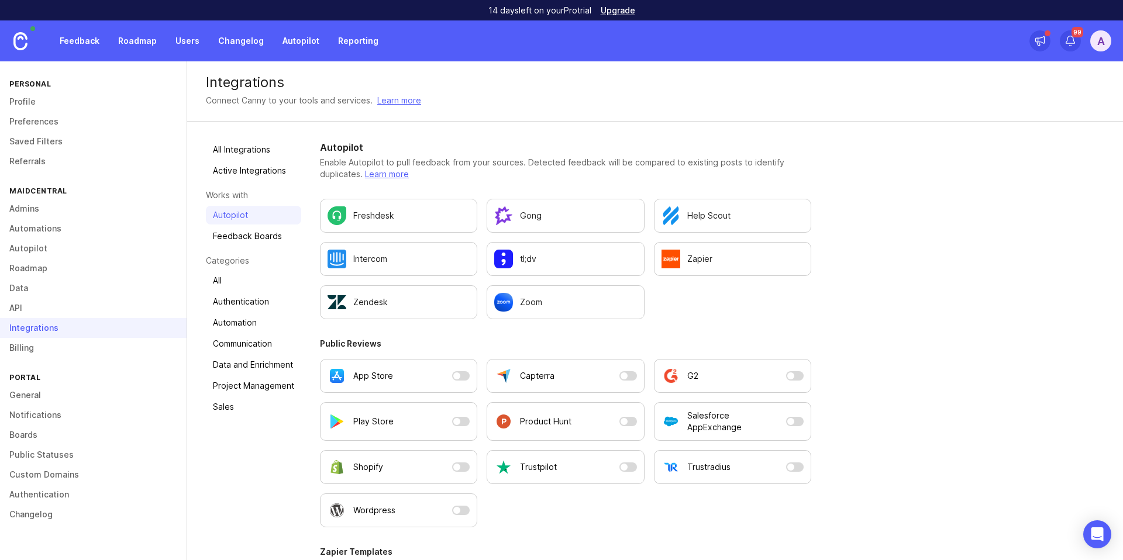
click at [77, 42] on link "Feedback" at bounding box center [80, 40] width 54 height 21
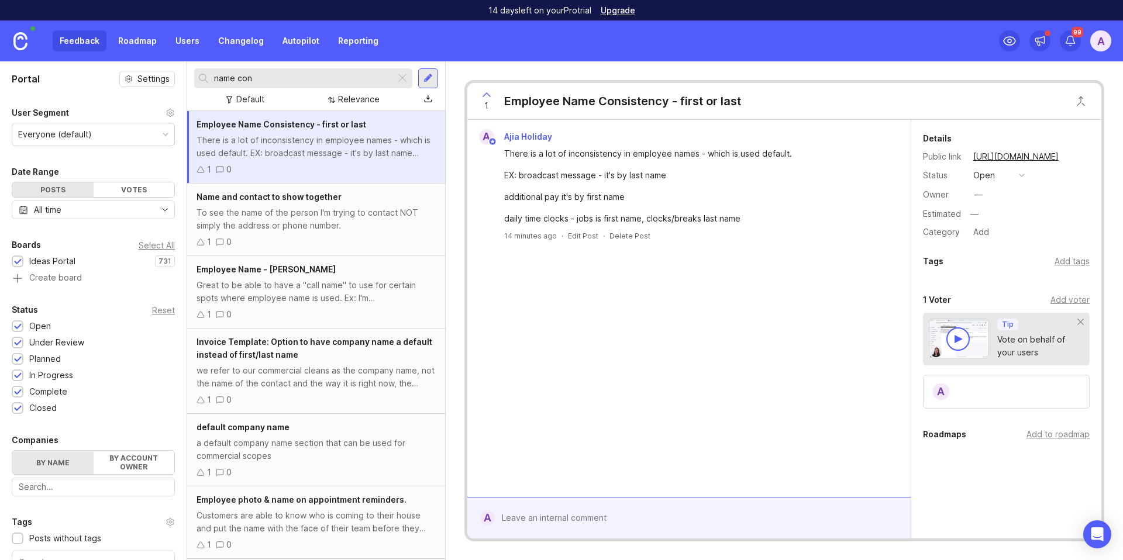
click at [292, 43] on link "Autopilot" at bounding box center [301, 40] width 51 height 21
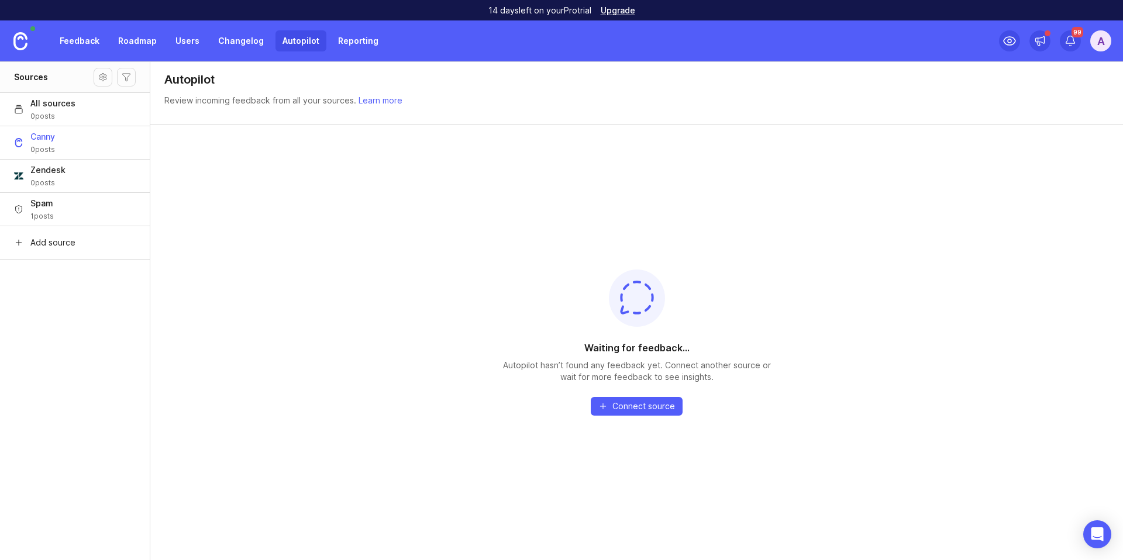
click at [63, 107] on span "All sources" at bounding box center [52, 104] width 45 height 12
click at [79, 146] on button "Canny 0 posts" at bounding box center [75, 142] width 150 height 33
click at [85, 171] on button "Zendesk 0 posts" at bounding box center [75, 175] width 150 height 33
click at [61, 146] on button "Canny 0 posts" at bounding box center [75, 142] width 150 height 33
click at [60, 143] on button "Canny 0 posts" at bounding box center [75, 142] width 150 height 33
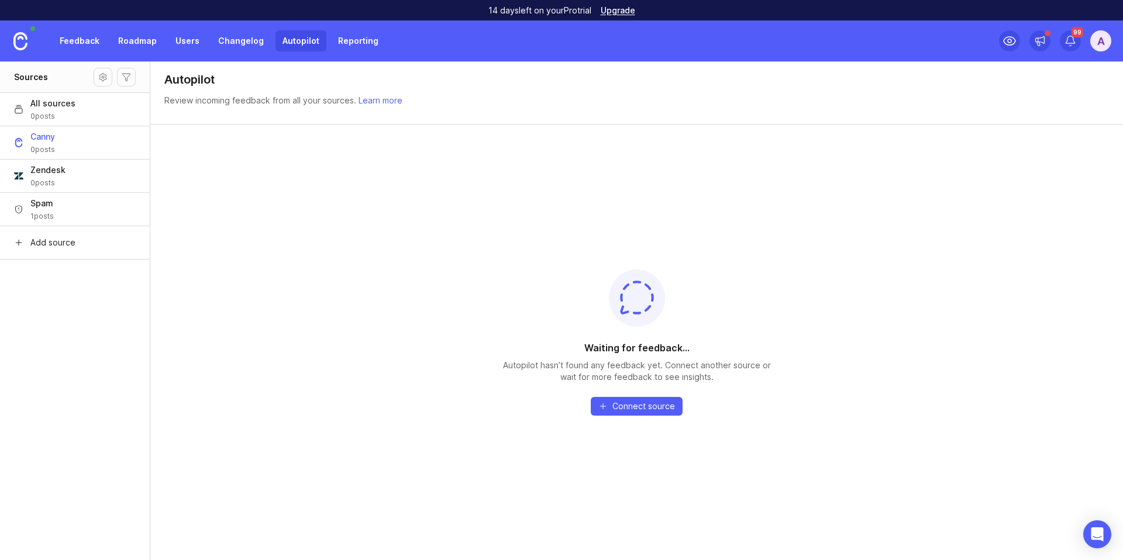
click at [334, 41] on link "Reporting" at bounding box center [358, 40] width 54 height 21
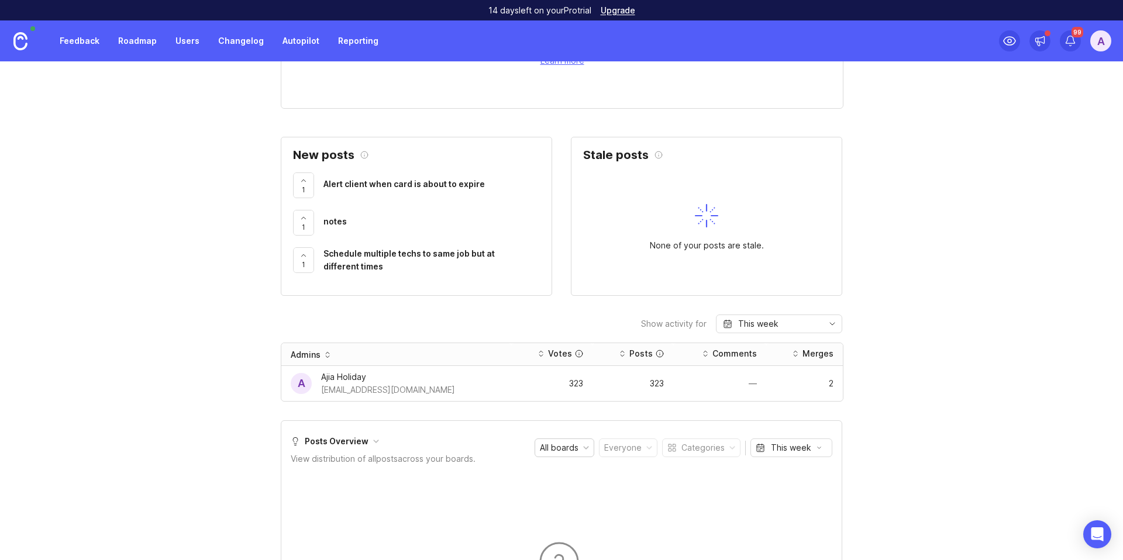
scroll to position [528, 0]
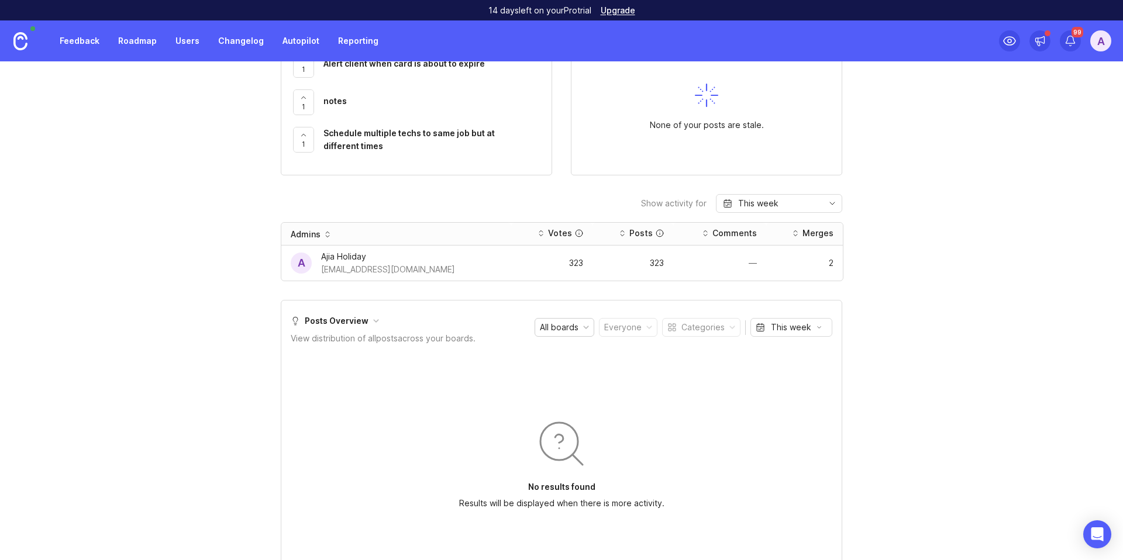
click at [323, 257] on div "Ajia Holiday" at bounding box center [388, 256] width 134 height 13
click at [295, 261] on div "A" at bounding box center [301, 263] width 21 height 21
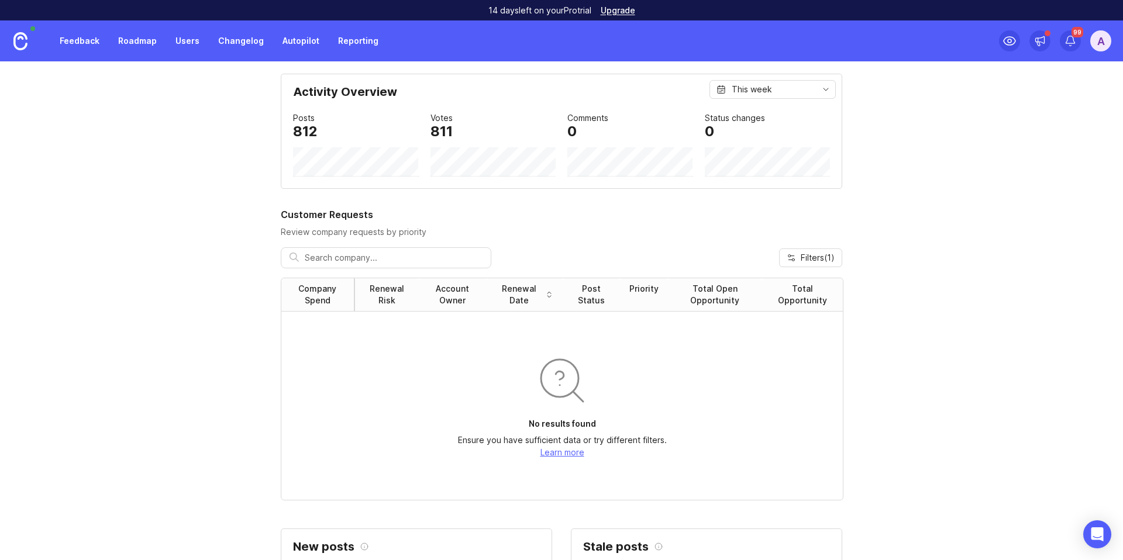
scroll to position [0, 0]
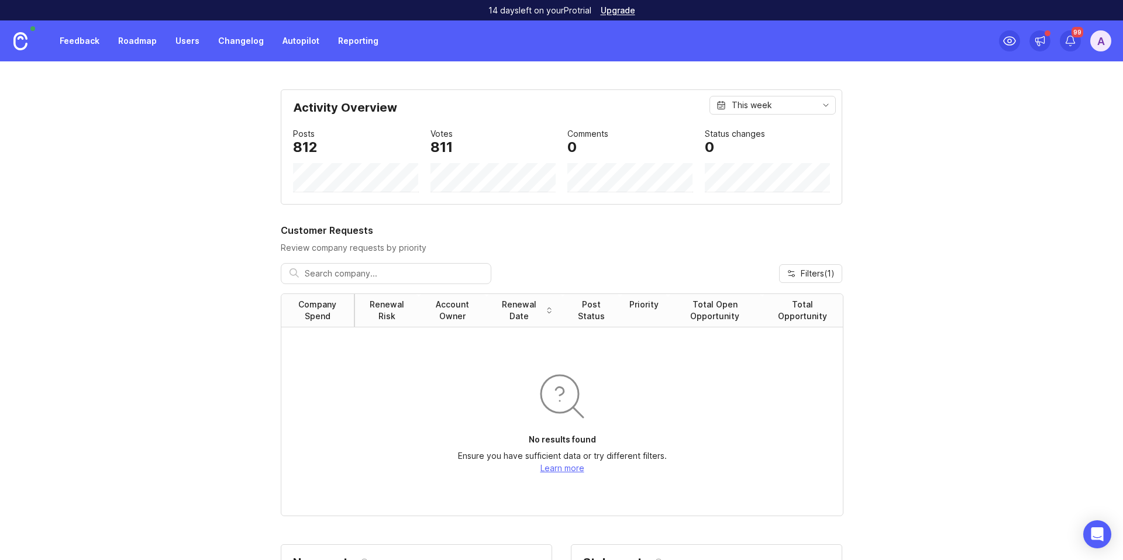
click at [333, 280] on input "text" at bounding box center [394, 273] width 178 height 13
click at [187, 44] on link "Users" at bounding box center [187, 40] width 38 height 21
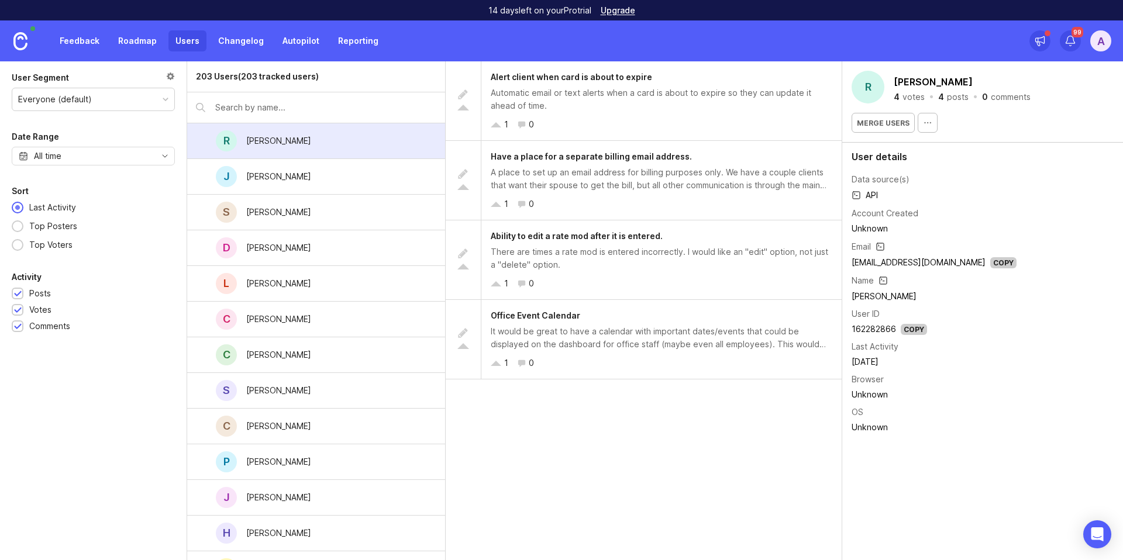
click at [923, 126] on icon "button" at bounding box center [927, 122] width 9 height 9
click at [643, 221] on div "Ability to edit a rate mod after it is entered. There are times a rate mod is e…" at bounding box center [661, 260] width 360 height 79
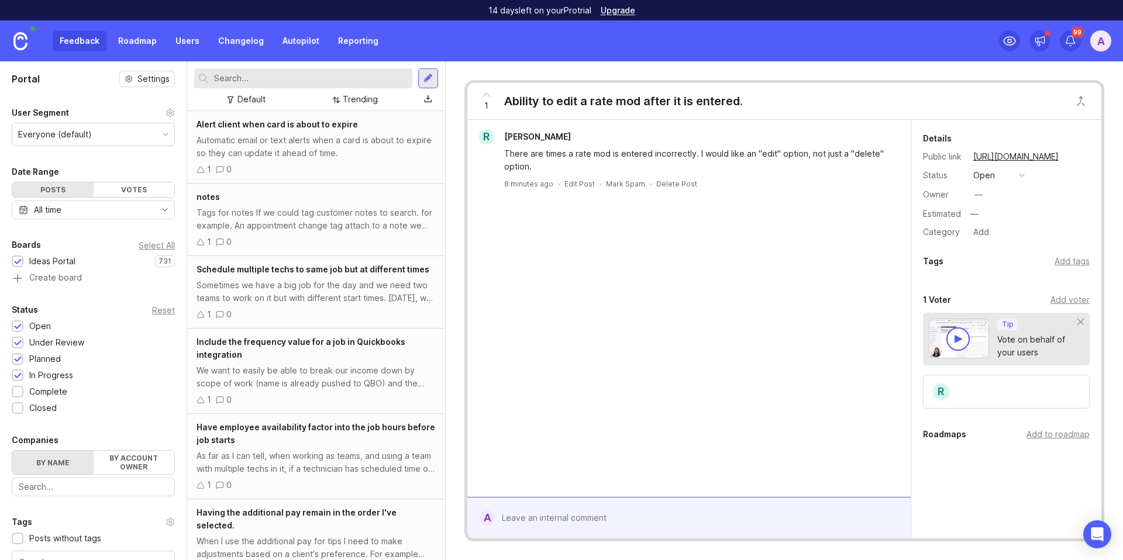
click at [189, 42] on link "Users" at bounding box center [187, 40] width 38 height 21
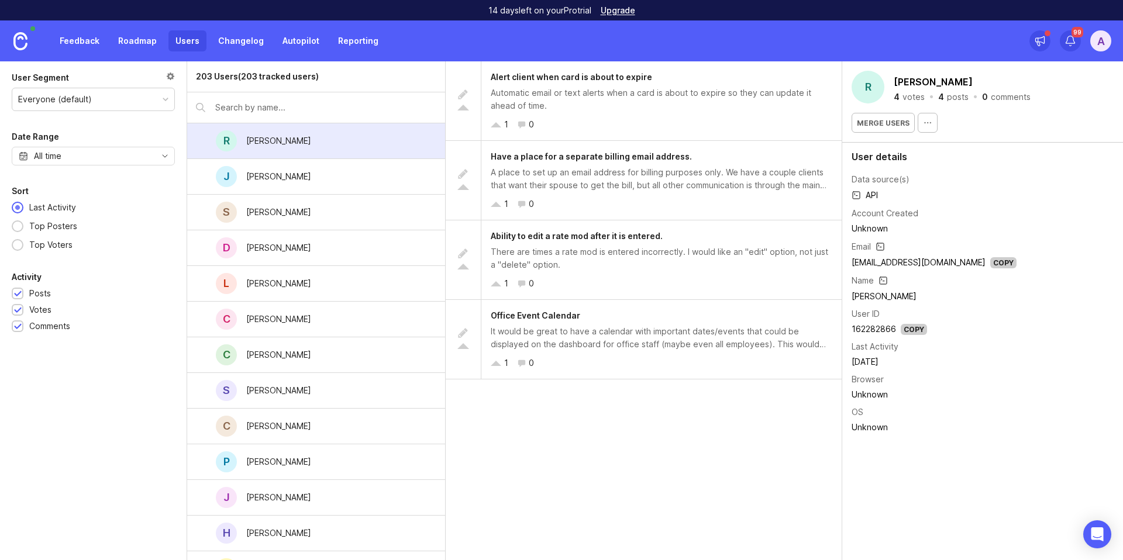
click at [303, 251] on div "[PERSON_NAME]" at bounding box center [279, 248] width 84 height 26
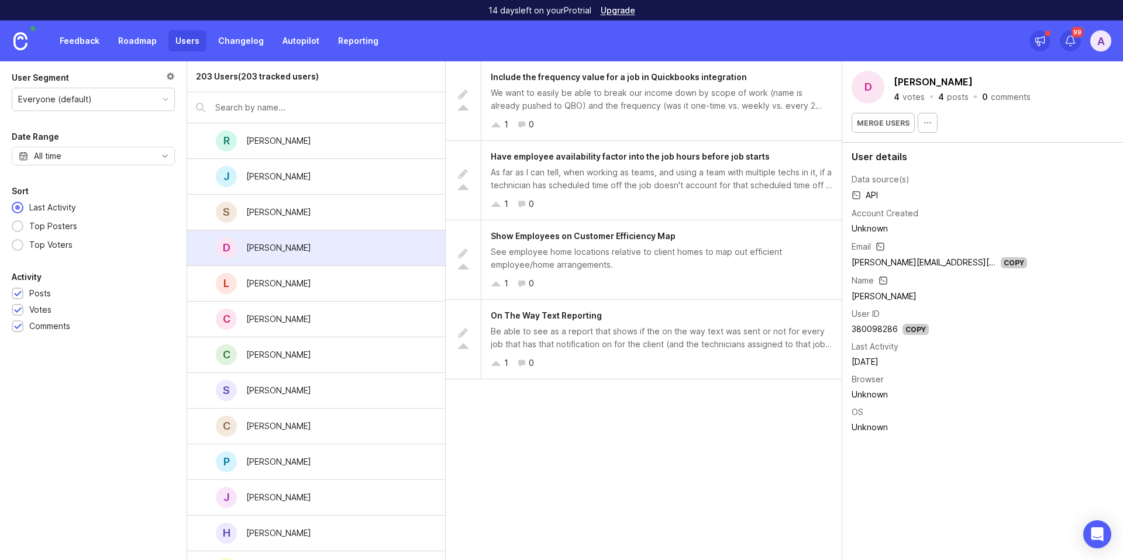
click at [284, 249] on div "[PERSON_NAME]" at bounding box center [278, 248] width 65 height 13
click at [920, 79] on button "[PERSON_NAME]" at bounding box center [934, 82] width 84 height 18
click at [876, 84] on div "D" at bounding box center [868, 87] width 33 height 33
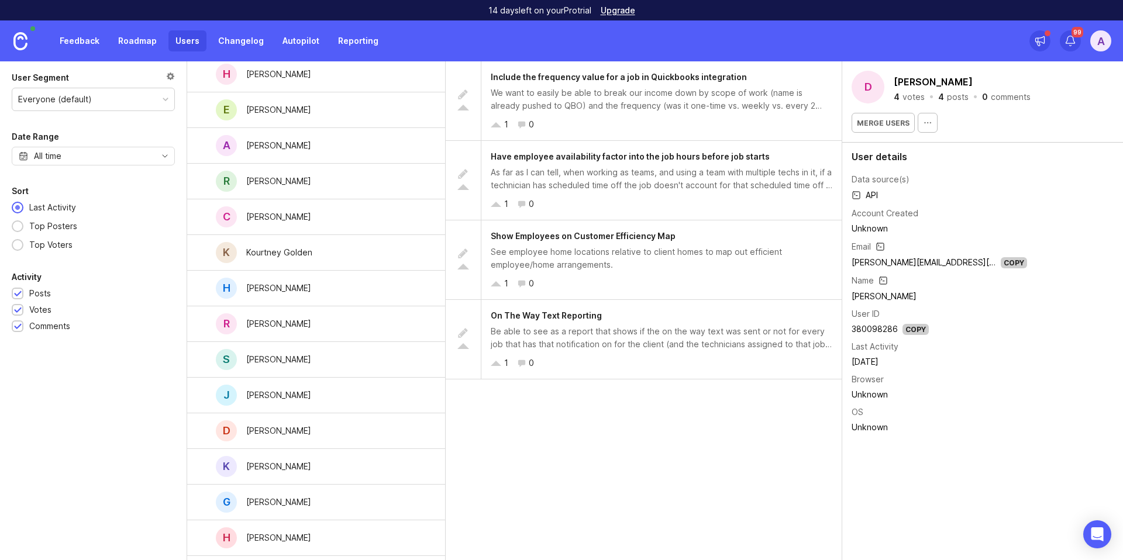
scroll to position [906, 0]
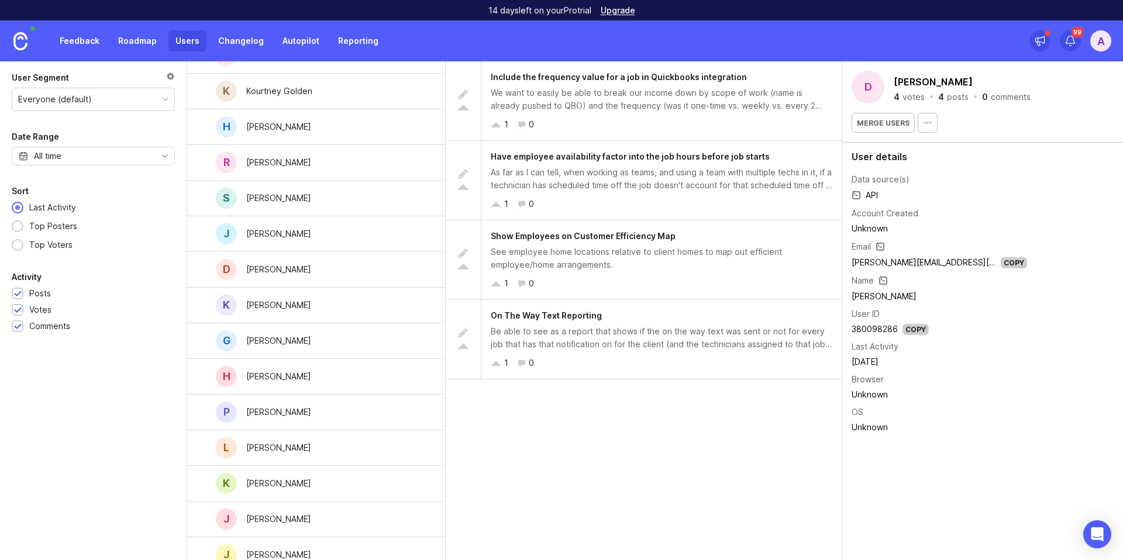
click at [75, 40] on link "Feedback" at bounding box center [80, 40] width 54 height 21
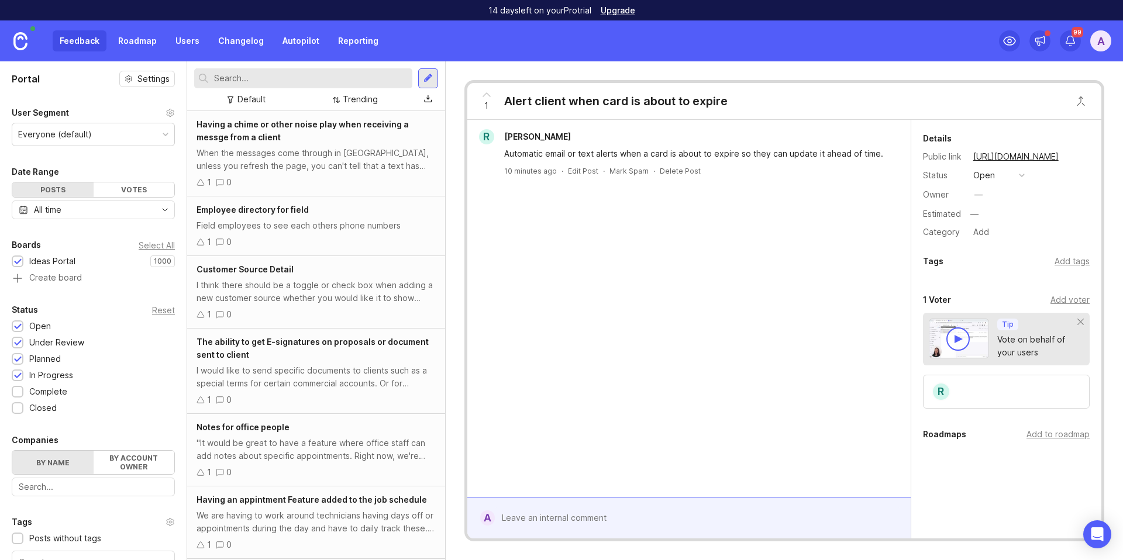
click at [115, 135] on div "Everyone (default)" at bounding box center [93, 134] width 162 height 22
click at [137, 460] on label "By account owner" at bounding box center [134, 462] width 81 height 23
click at [12, 451] on input "By account owner" at bounding box center [12, 451] width 0 height 0
click at [65, 456] on label "By name" at bounding box center [52, 462] width 81 height 23
click at [12, 451] on input "By name" at bounding box center [12, 451] width 0 height 0
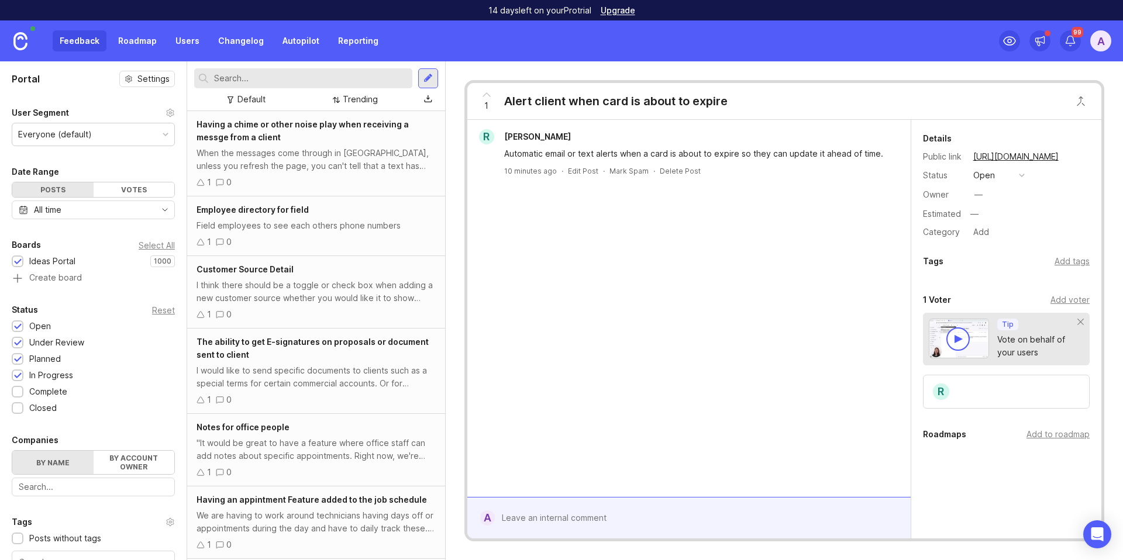
click at [91, 488] on input "text" at bounding box center [93, 487] width 149 height 13
click at [384, 139] on div "Having a chime or other noise play when receiving a messge from a client" at bounding box center [316, 131] width 239 height 26
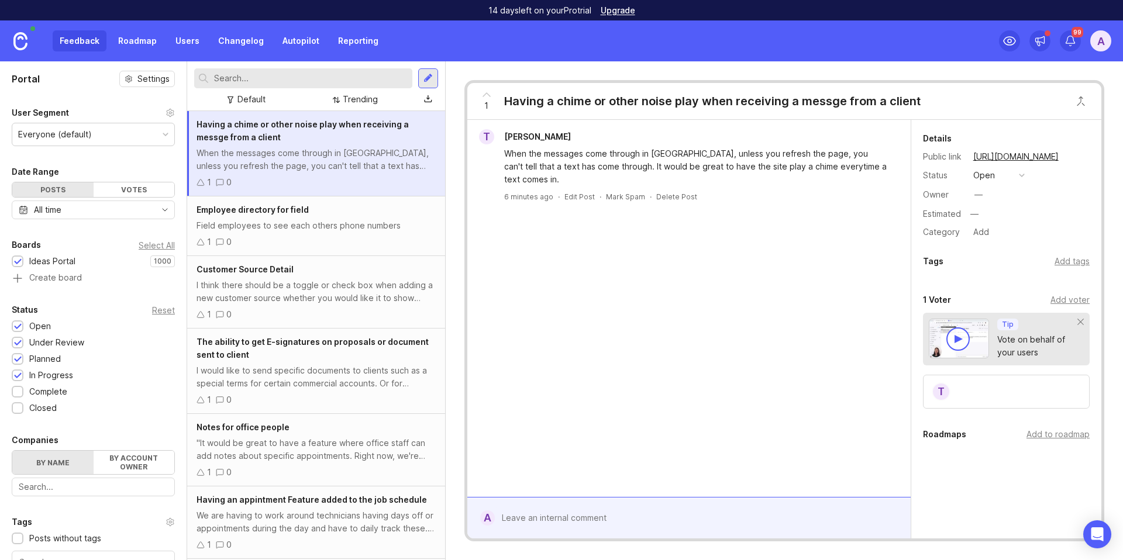
click at [550, 135] on span "[PERSON_NAME]" at bounding box center [537, 137] width 67 height 10
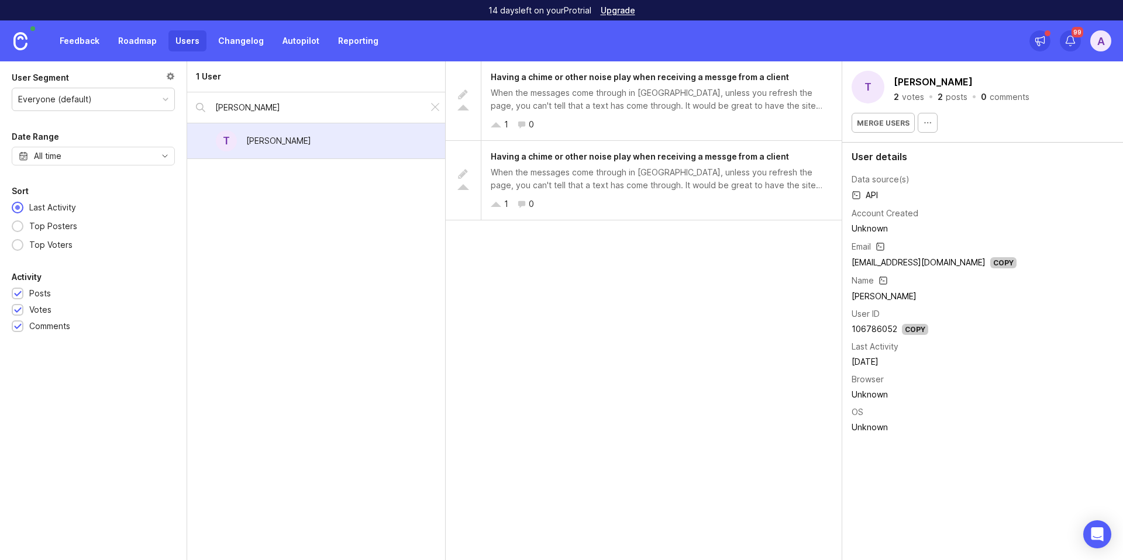
click at [1102, 40] on div "A" at bounding box center [1100, 40] width 21 height 21
click at [1042, 170] on p "Settings" at bounding box center [1040, 172] width 32 height 12
click at [74, 45] on link "Feedback" at bounding box center [80, 40] width 54 height 21
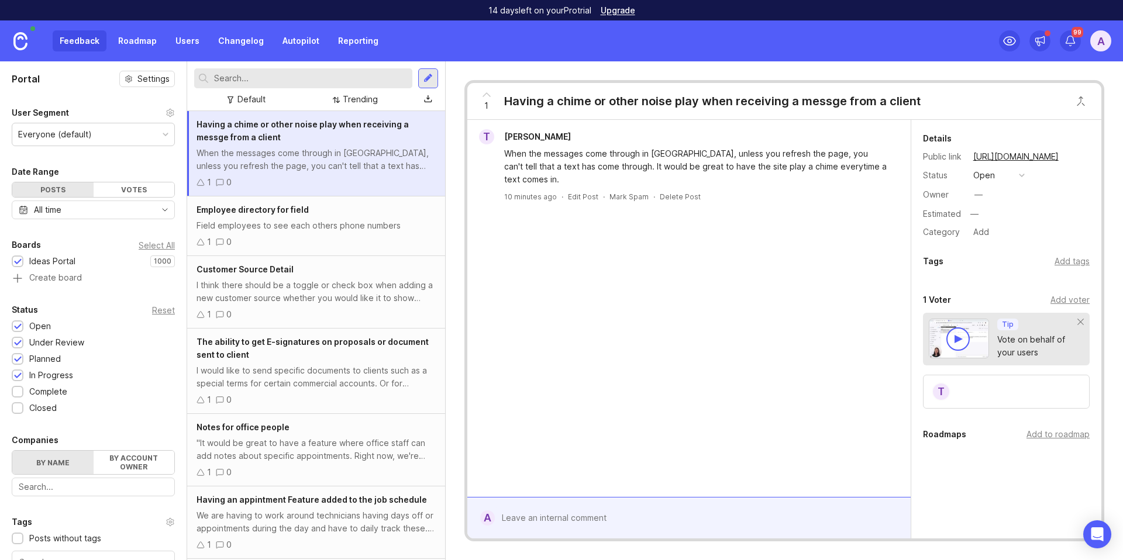
click at [143, 187] on div "Votes" at bounding box center [134, 190] width 81 height 15
click at [293, 43] on link "Autopilot" at bounding box center [301, 40] width 51 height 21
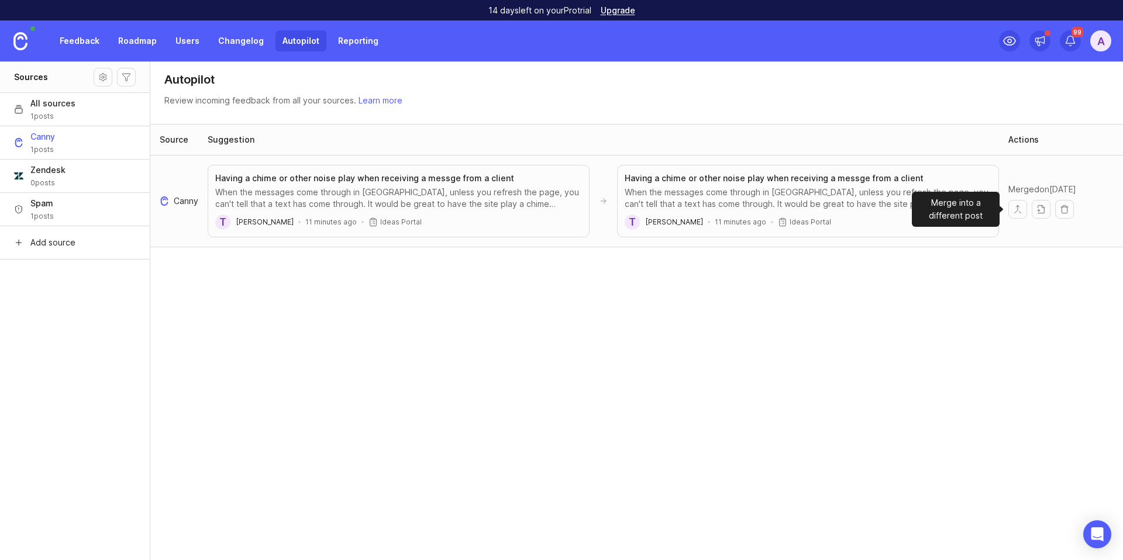
click at [1017, 208] on button "Merge into a different post" at bounding box center [1018, 209] width 19 height 19
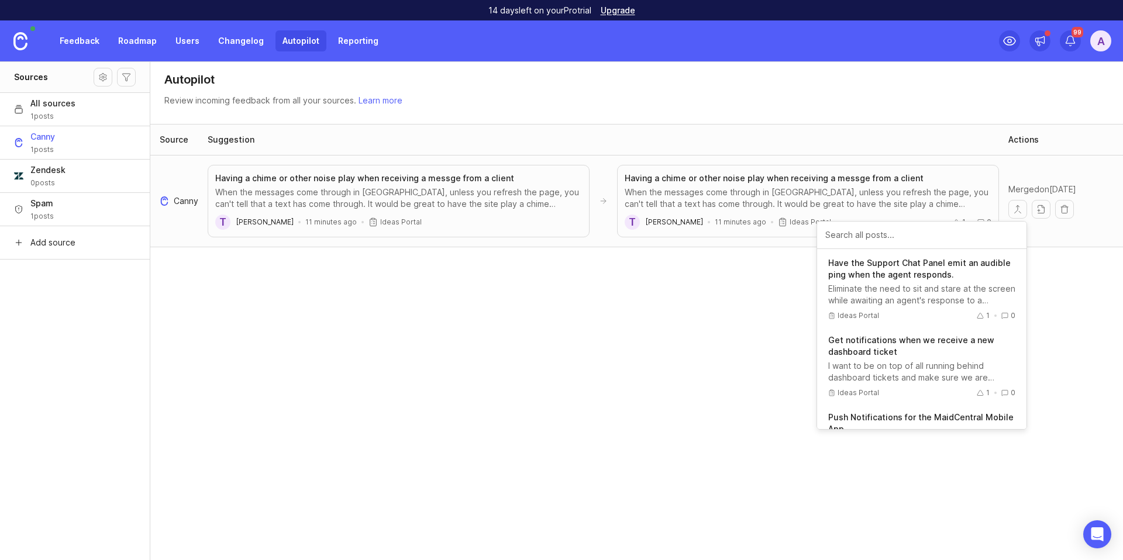
click at [755, 277] on div "Source Suggestion Actions Canny Having a chime or other noise play when receivi…" at bounding box center [636, 343] width 973 height 438
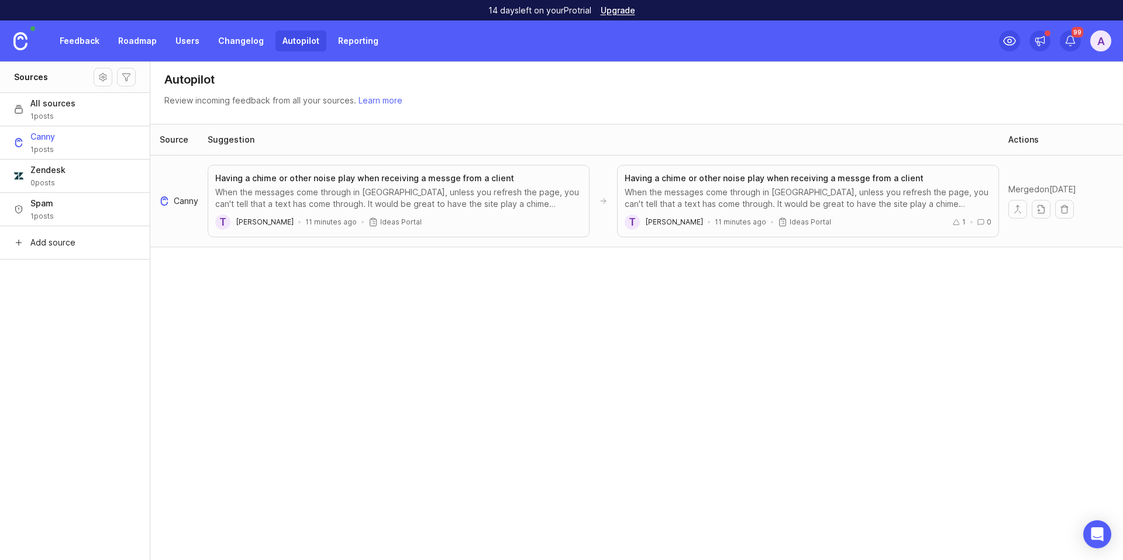
click at [702, 184] on h3 "Having a chime or other noise play when receiving a messge from a client" at bounding box center [774, 179] width 299 height 12
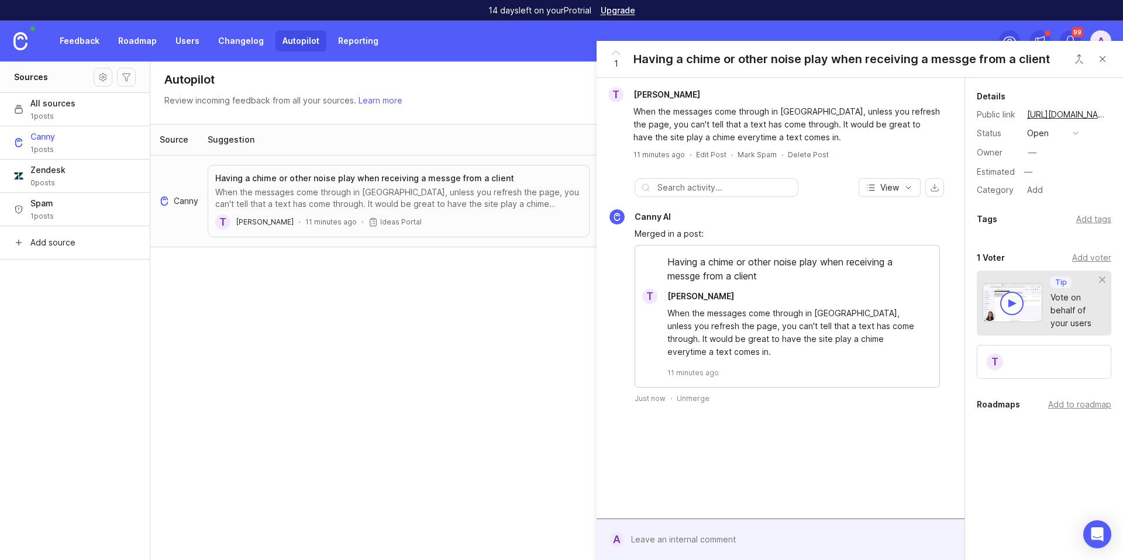
click at [687, 267] on div "Having a chime or other noise play when receiving a messge from a client" at bounding box center [787, 272] width 304 height 34
click at [534, 299] on div "Source Suggestion Actions Canny Having a chime or other noise play when receivi…" at bounding box center [636, 343] width 973 height 438
click at [1101, 57] on button "Close button" at bounding box center [1102, 58] width 23 height 23
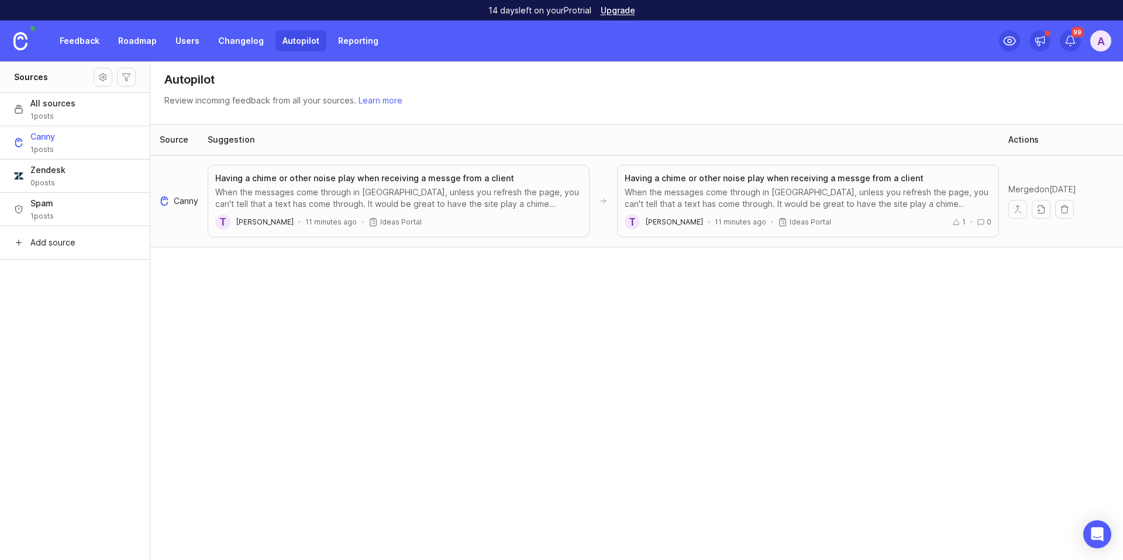
click at [170, 143] on div "Source" at bounding box center [174, 140] width 29 height 12
click at [175, 137] on div "Source" at bounding box center [174, 140] width 29 height 12
click at [69, 110] on div "All sources 1 posts" at bounding box center [52, 109] width 45 height 23
click at [344, 42] on link "Reporting" at bounding box center [358, 40] width 54 height 21
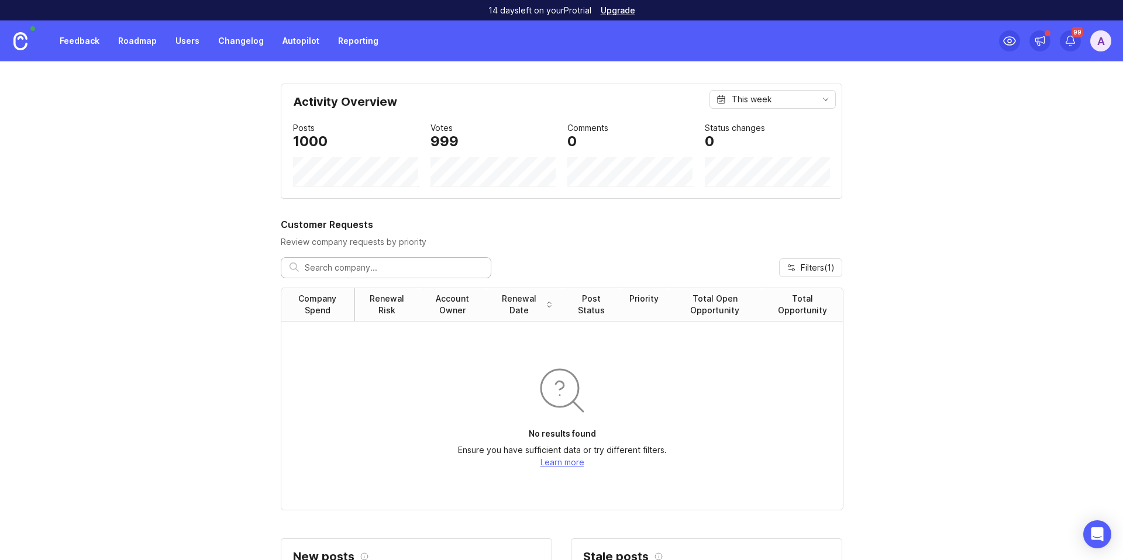
scroll to position [27, 0]
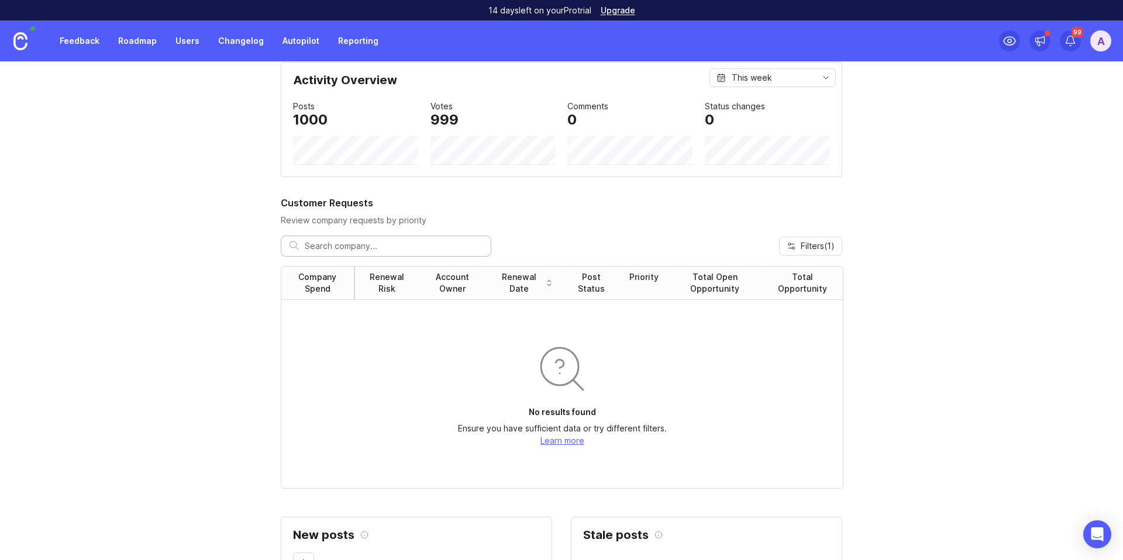
click at [548, 446] on p "Learn more" at bounding box center [562, 441] width 209 height 13
click at [549, 442] on link "Learn more" at bounding box center [563, 441] width 44 height 10
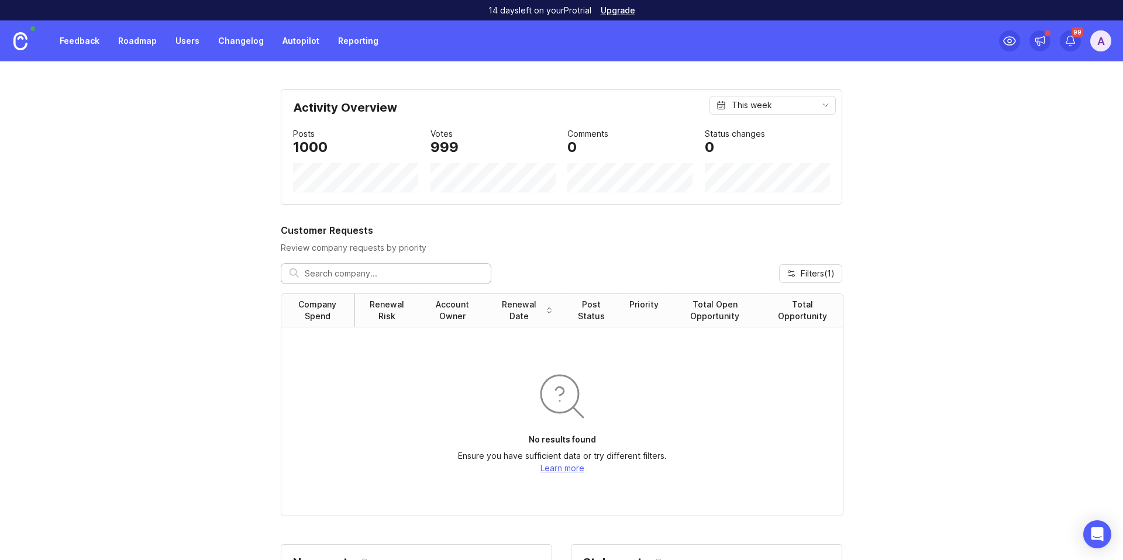
click at [90, 46] on link "Feedback" at bounding box center [80, 40] width 54 height 21
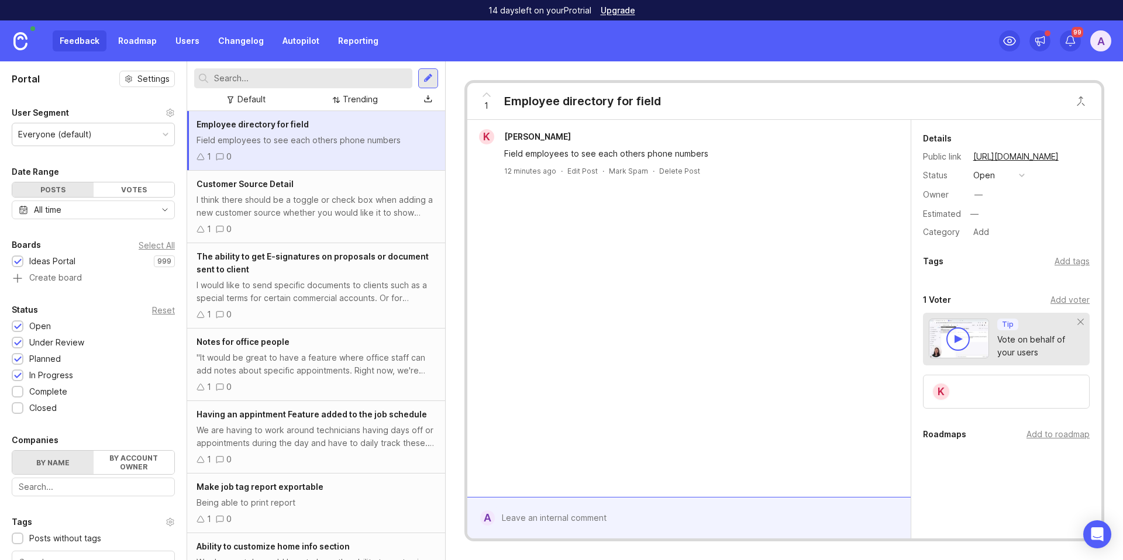
click at [184, 38] on link "Users" at bounding box center [187, 40] width 38 height 21
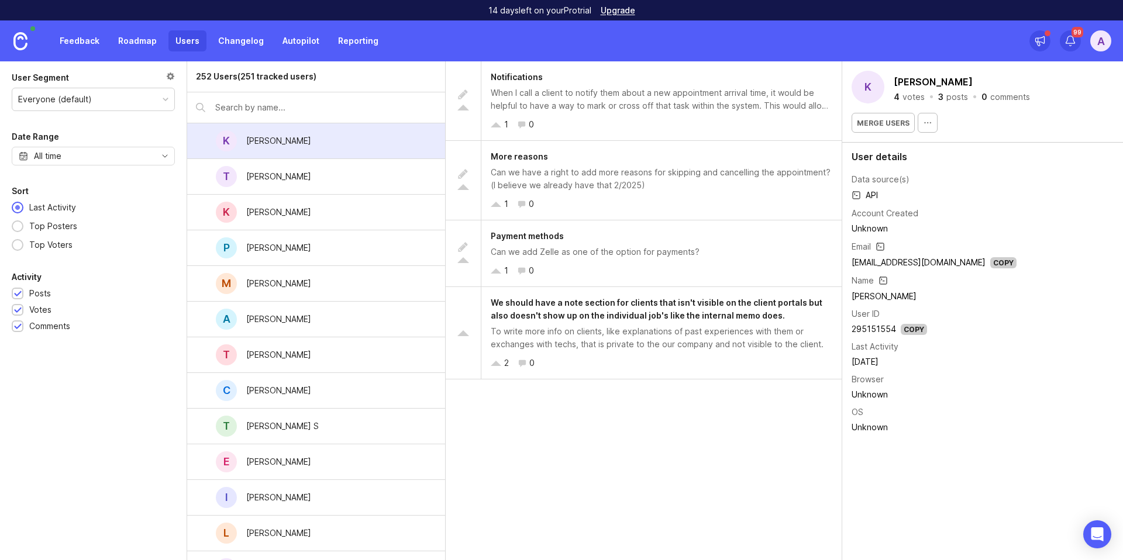
click at [353, 41] on link "Reporting" at bounding box center [358, 40] width 54 height 21
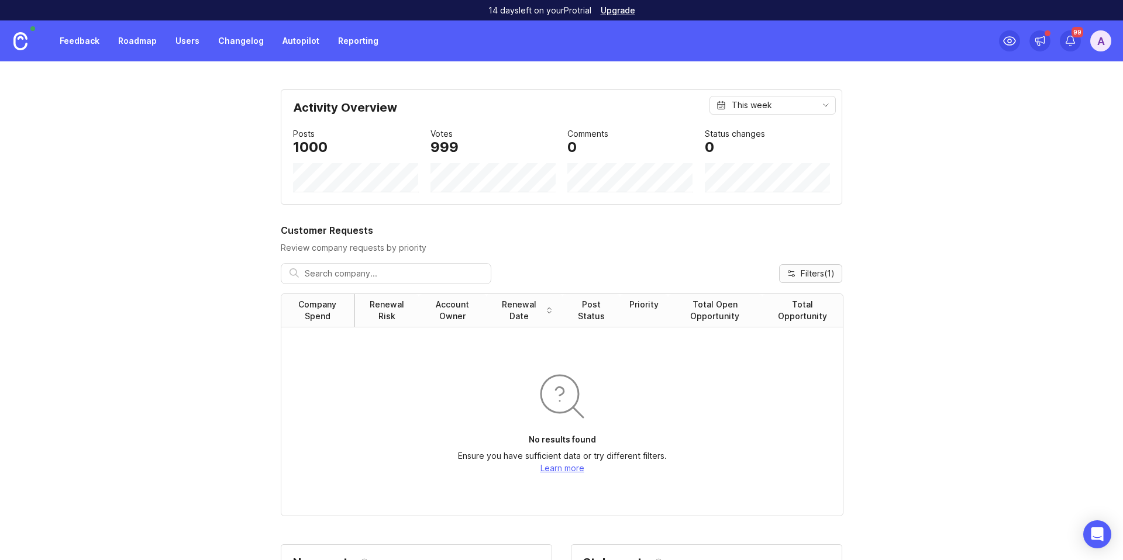
click at [819, 278] on span "Filters ( 1 )" at bounding box center [818, 274] width 34 height 12
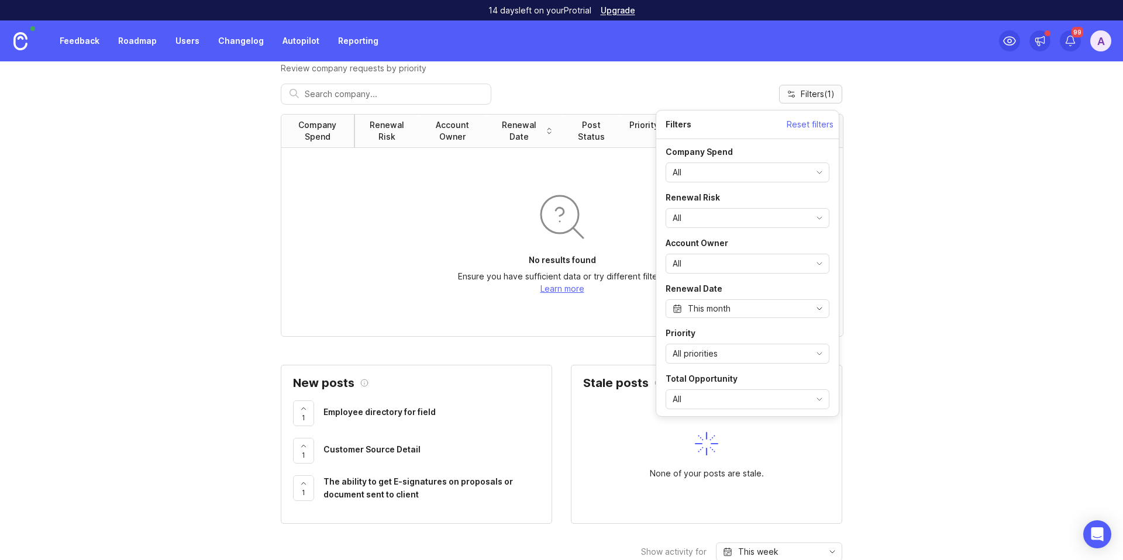
scroll to position [116, 0]
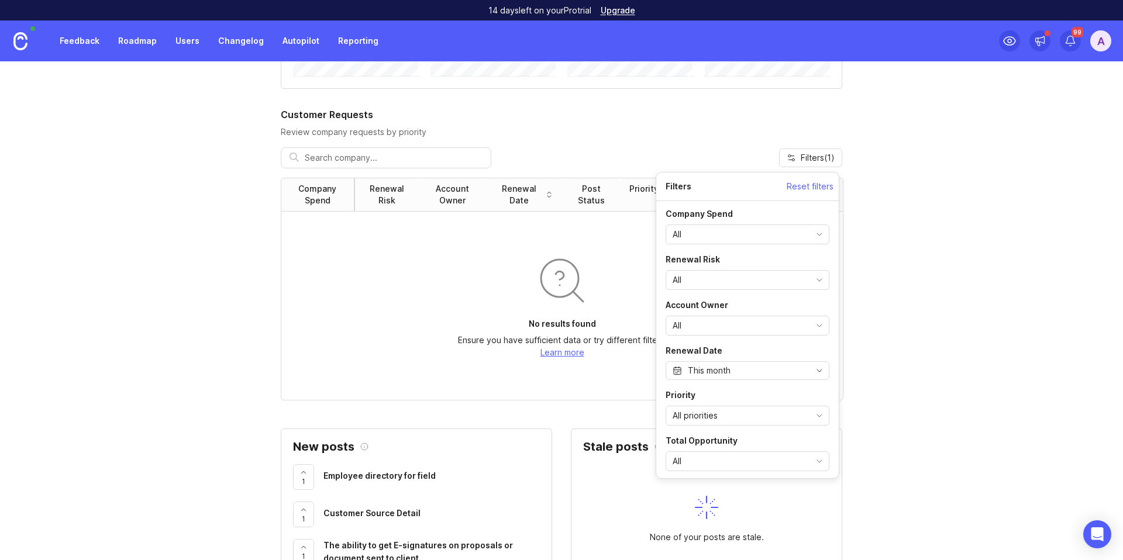
click at [363, 311] on div "No results found Ensure you have sufficient data or try different filters. Lear…" at bounding box center [562, 306] width 562 height 188
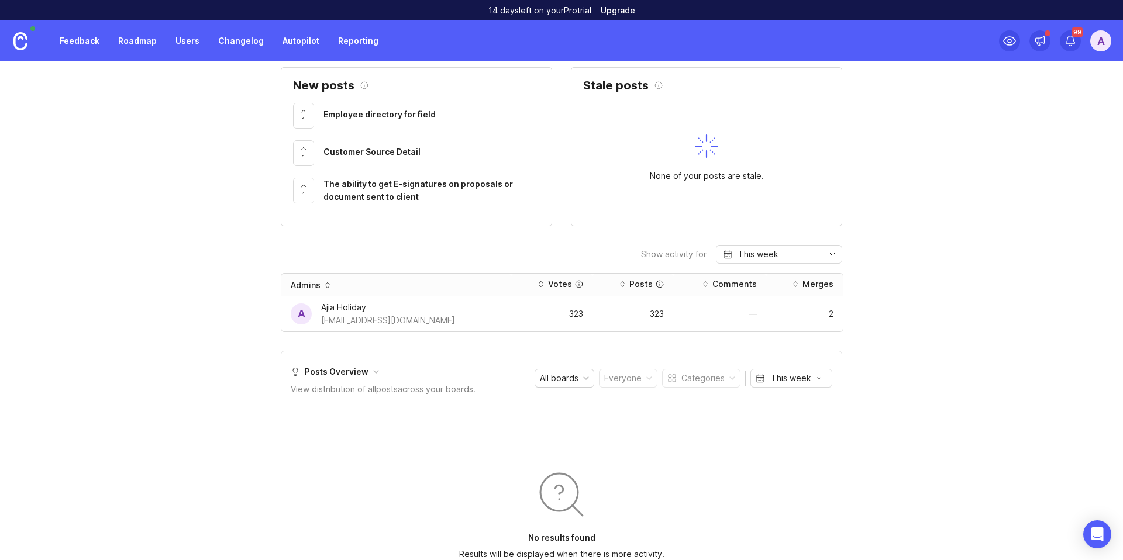
scroll to position [482, 0]
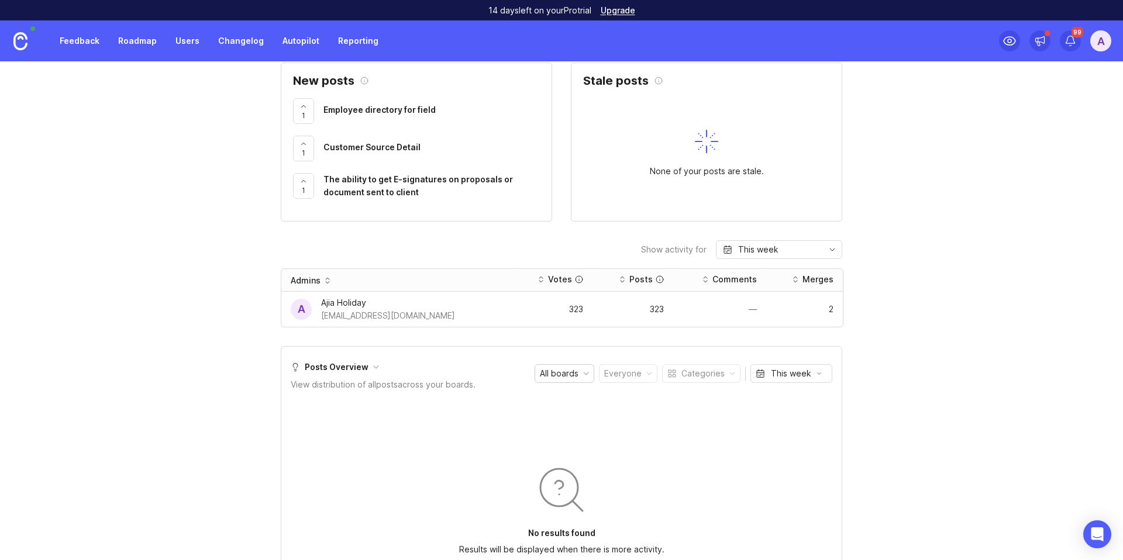
click at [827, 306] on div "2" at bounding box center [805, 309] width 58 height 8
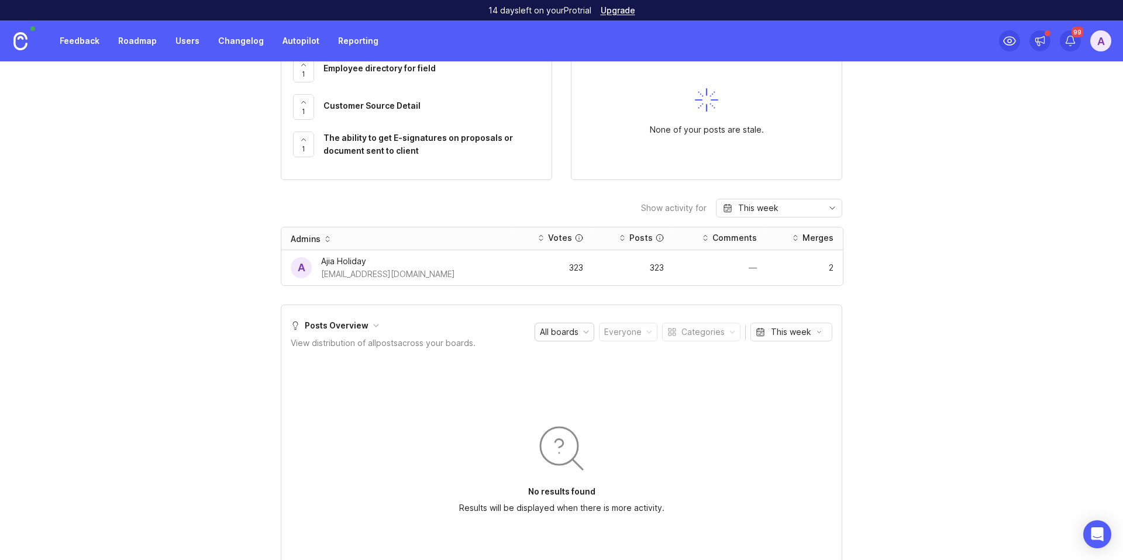
scroll to position [525, 0]
click at [548, 327] on div "All boards" at bounding box center [559, 330] width 39 height 13
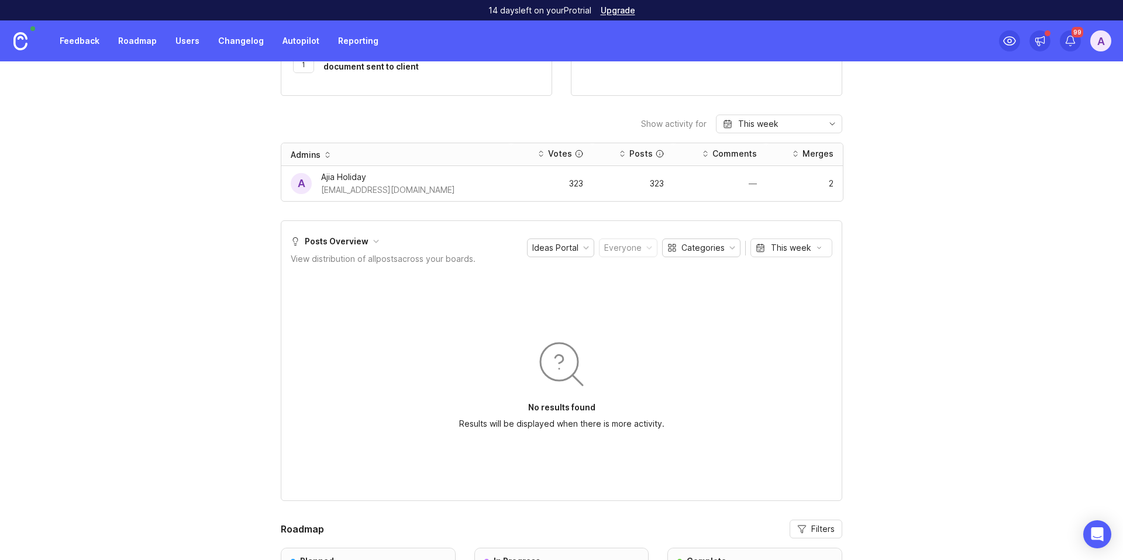
scroll to position [620, 0]
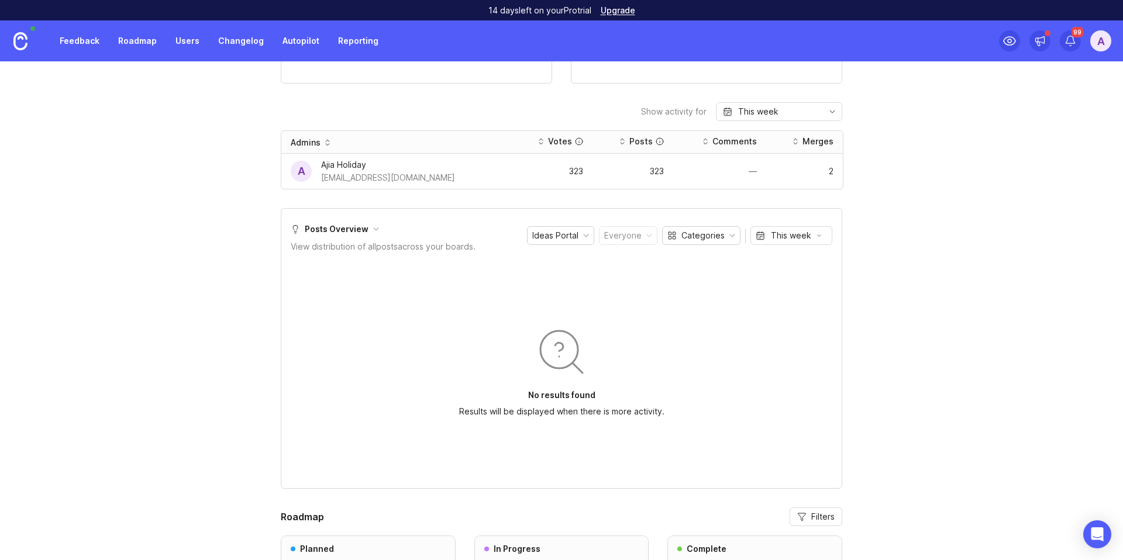
click at [714, 239] on div "Categories" at bounding box center [703, 235] width 43 height 13
click at [815, 255] on div "Posts Overview View distribution of all posts across your boards. Ideas Portal …" at bounding box center [562, 348] width 562 height 281
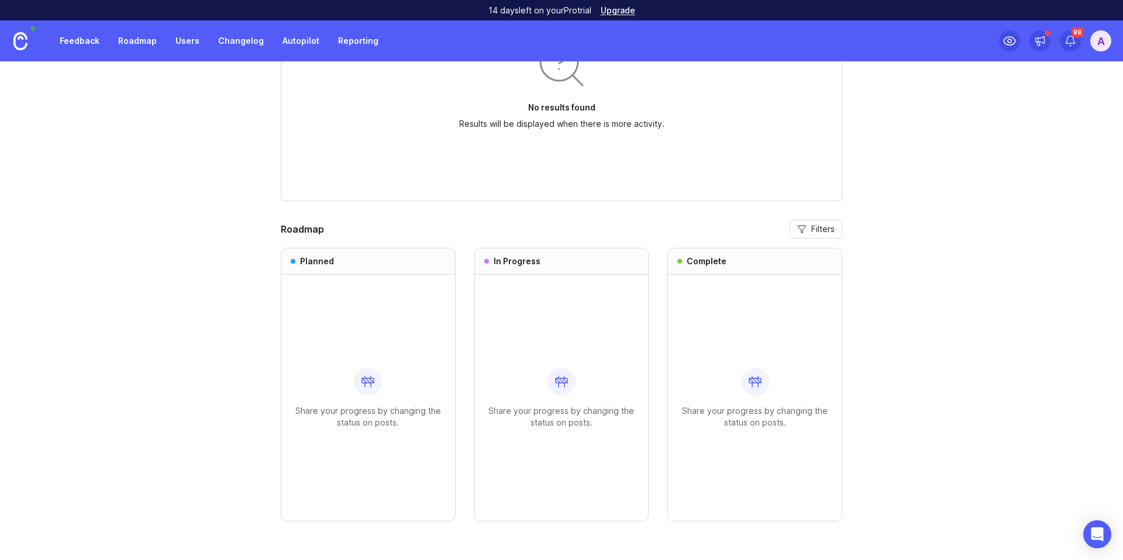
scroll to position [916, 0]
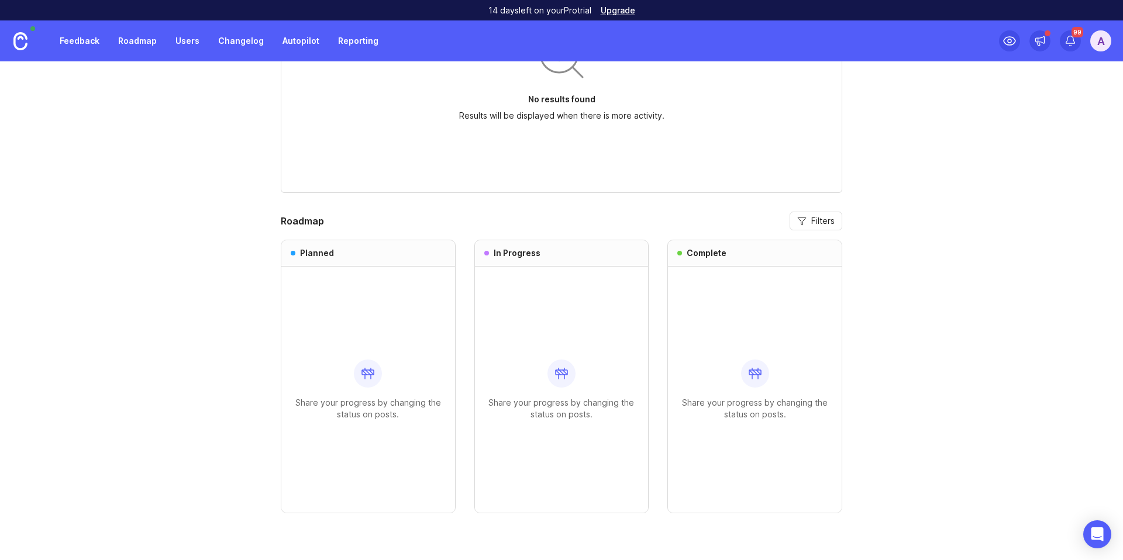
drag, startPoint x: 407, startPoint y: 380, endPoint x: 424, endPoint y: 376, distance: 18.2
click at [407, 380] on div "Share your progress by changing the status on posts." at bounding box center [368, 390] width 155 height 246
click at [511, 357] on div "Share your progress by changing the status on posts." at bounding box center [561, 390] width 155 height 246
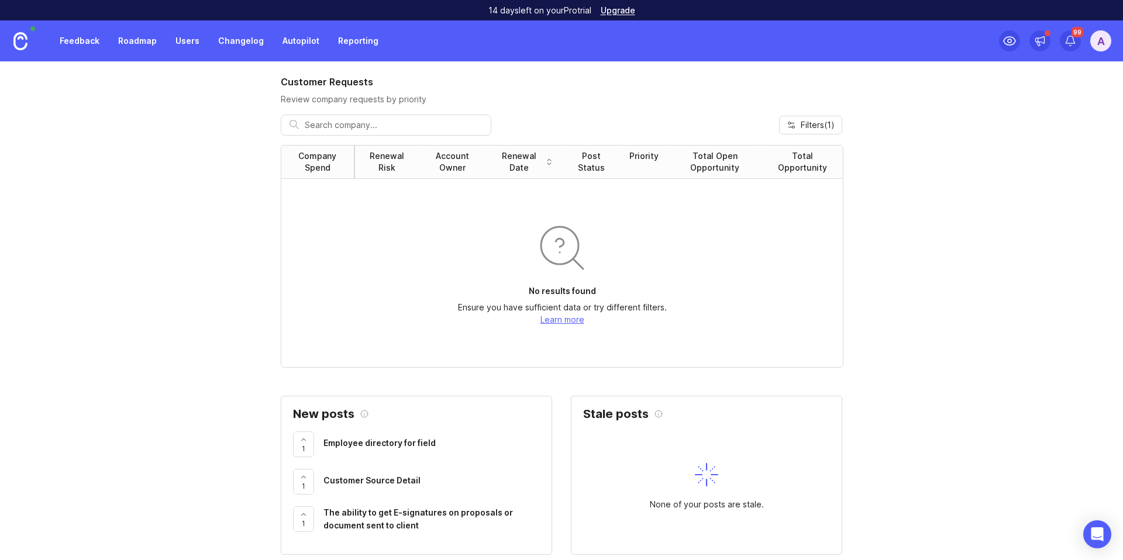
scroll to position [0, 0]
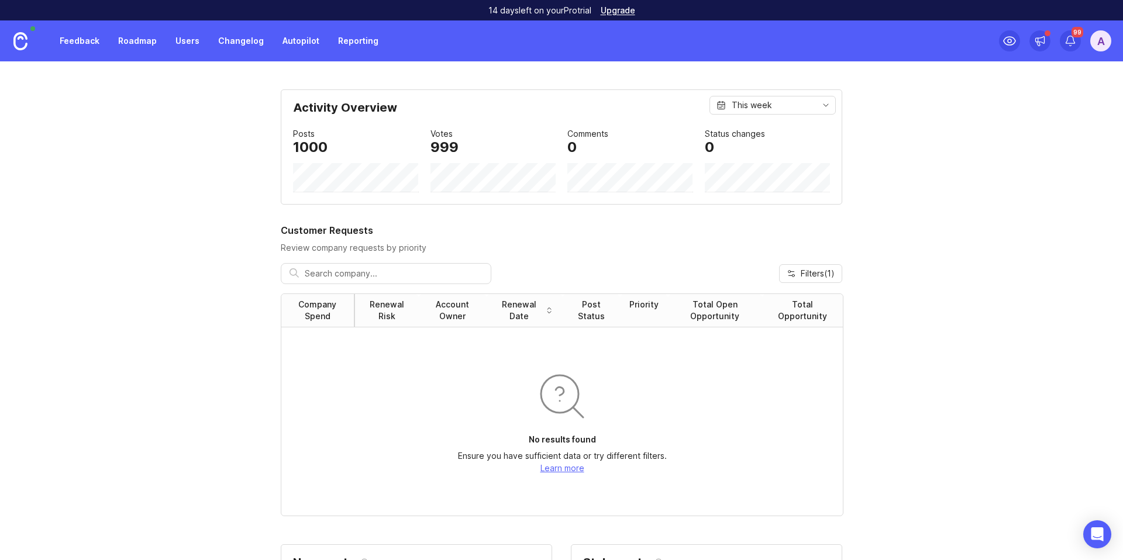
click at [87, 49] on link "Feedback" at bounding box center [80, 40] width 54 height 21
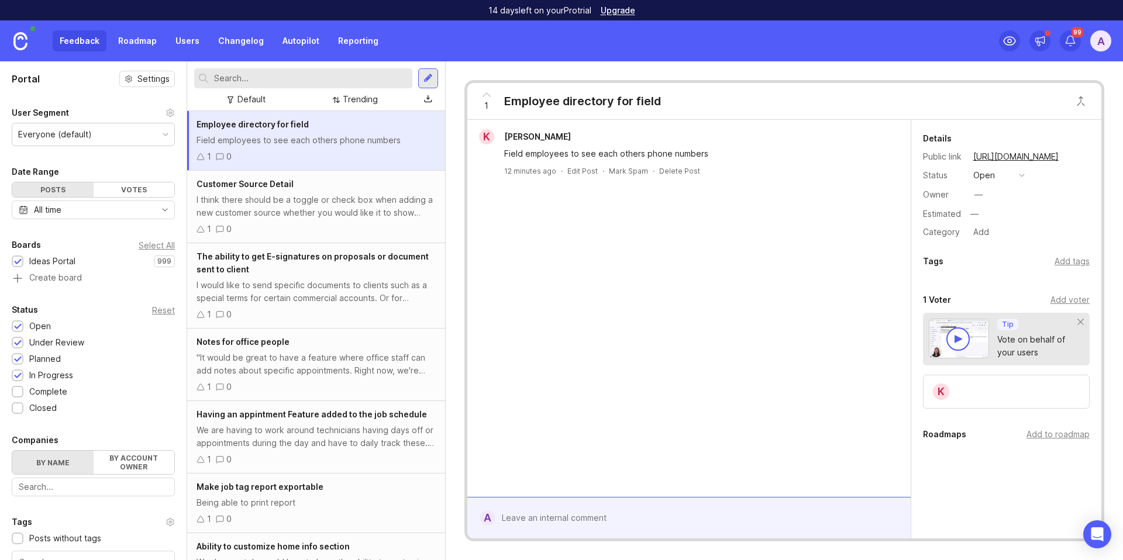
click at [989, 177] on div "open" at bounding box center [984, 175] width 22 height 13
click at [493, 259] on div "K [PERSON_NAME] Field employees to see each others phone numbers 12 minutes ago…" at bounding box center [688, 308] width 443 height 377
click at [1010, 175] on button "open" at bounding box center [999, 175] width 58 height 15
click at [591, 225] on div "K [PERSON_NAME] Field employees to see each others phone numbers 12 minutes ago…" at bounding box center [688, 308] width 443 height 377
click at [1071, 299] on div "Add voter" at bounding box center [1070, 300] width 39 height 13
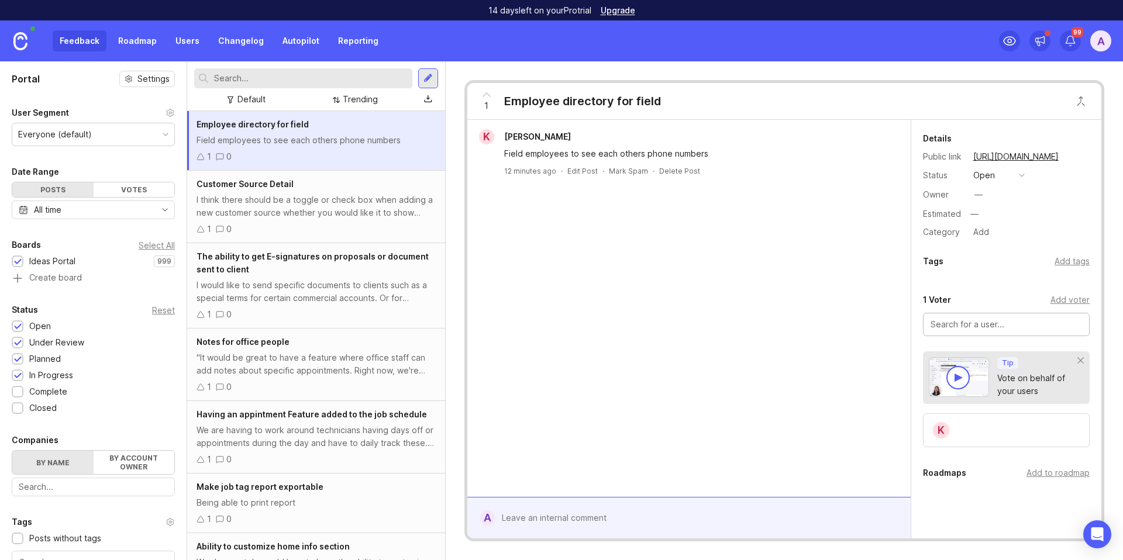
click at [240, 98] on div "Default" at bounding box center [252, 99] width 28 height 13
click at [371, 102] on div "Trending" at bounding box center [360, 99] width 35 height 13
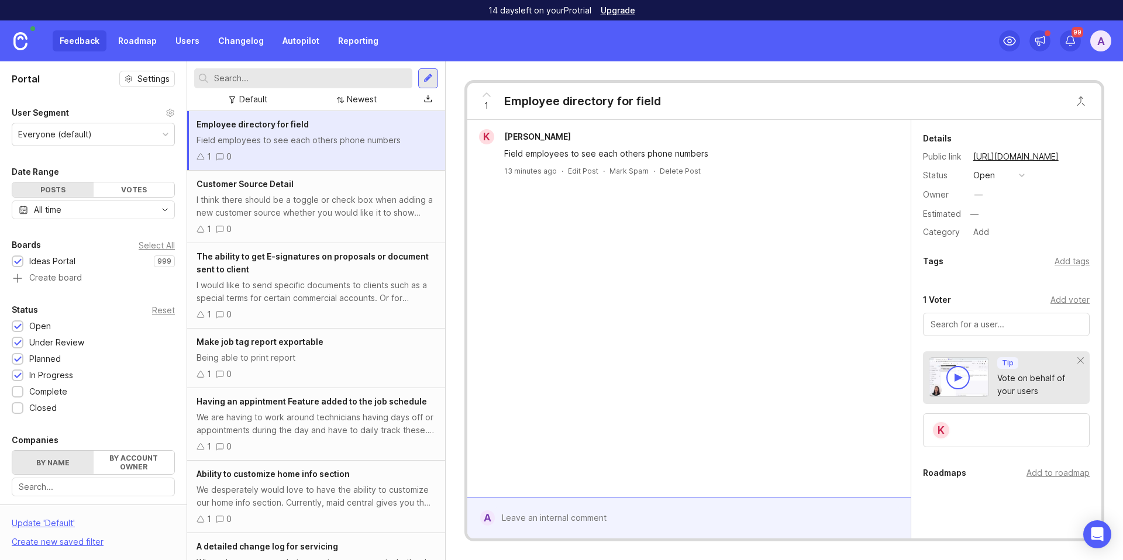
click at [243, 100] on div "Default" at bounding box center [253, 99] width 28 height 13
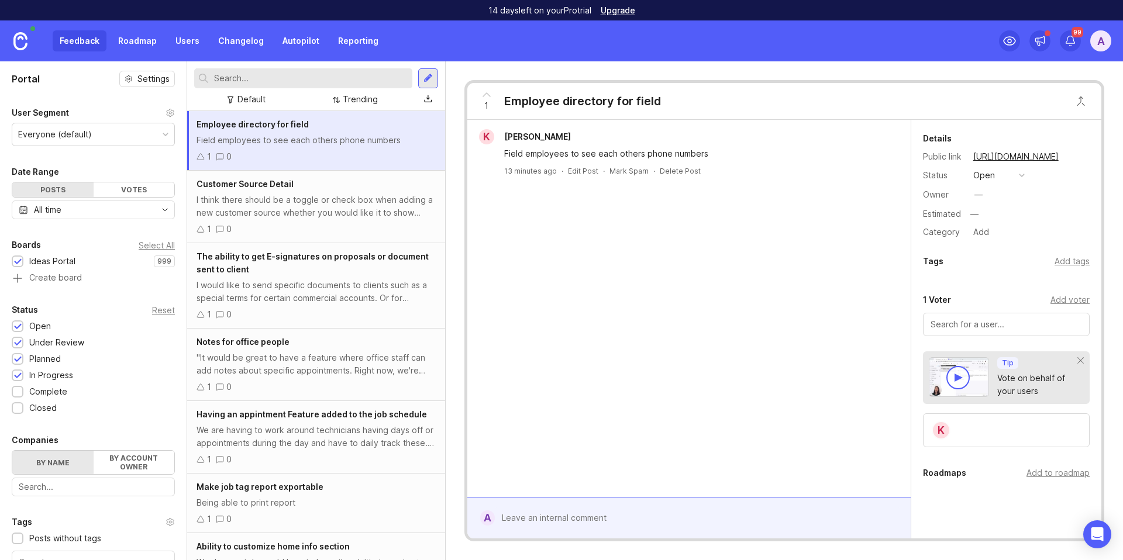
click at [281, 79] on input "text" at bounding box center [311, 78] width 194 height 13
click at [305, 208] on div "I think there should be a toggle or check box when adding a new customer source…" at bounding box center [316, 207] width 239 height 26
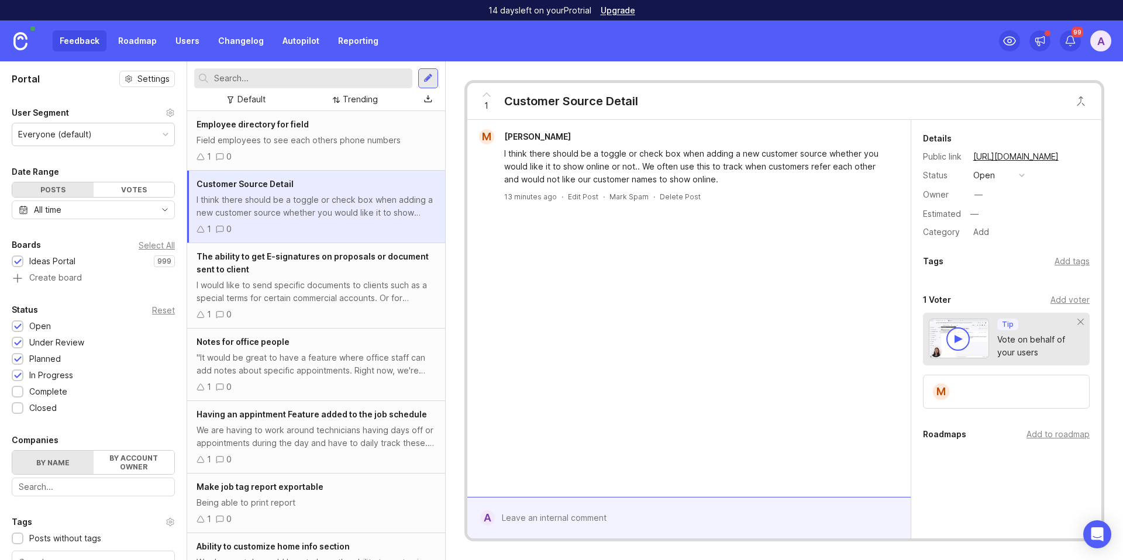
click at [339, 285] on div "I would like to send specific documents to clients such as a special terms for …" at bounding box center [316, 292] width 239 height 26
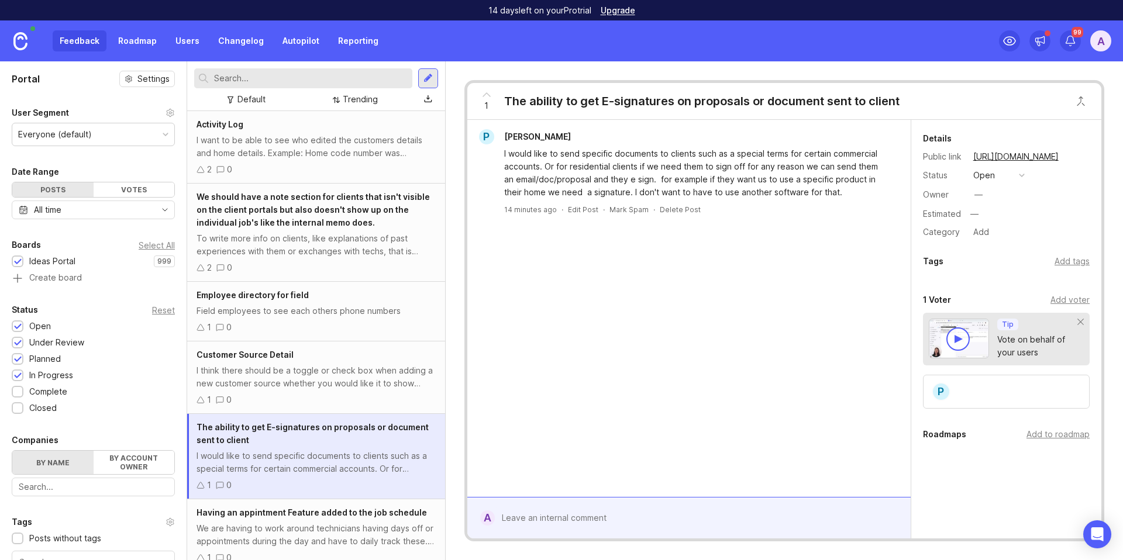
click at [311, 137] on div "I want to be able to see who edited the customers details and home details. Exa…" at bounding box center [316, 147] width 239 height 26
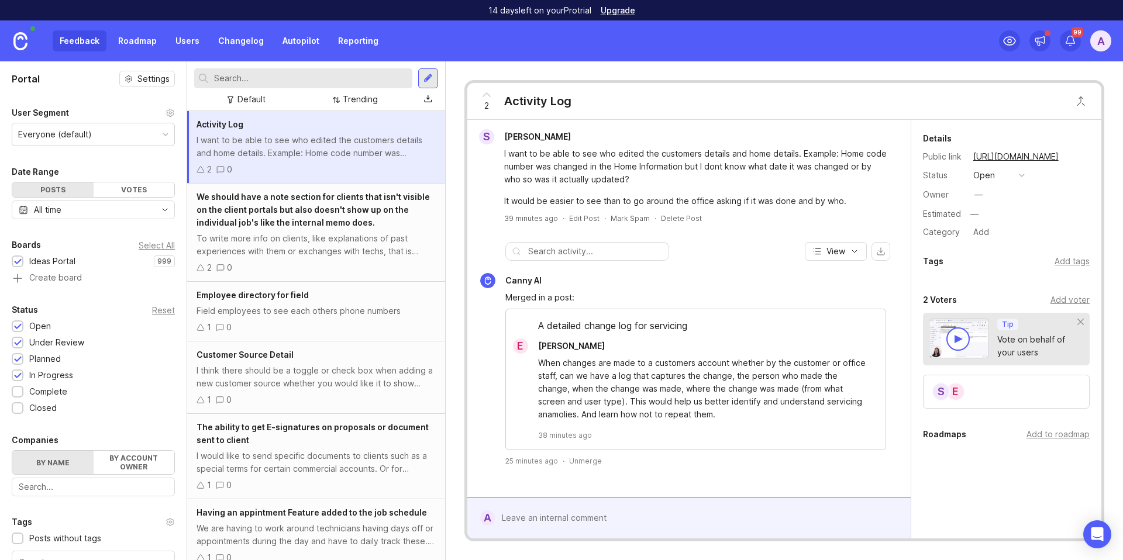
click at [300, 73] on input "text" at bounding box center [311, 78] width 194 height 13
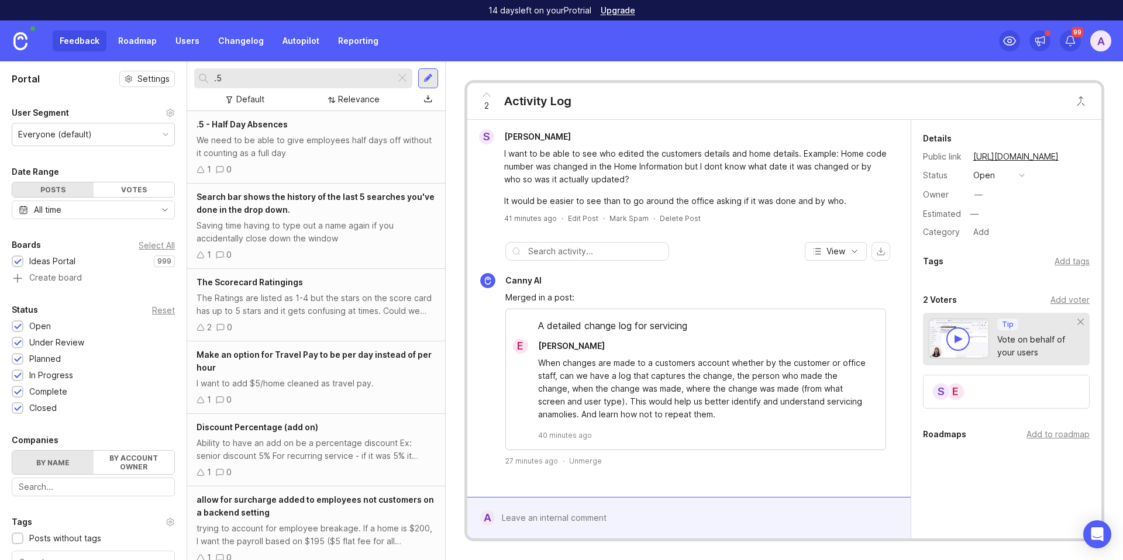
type input ".5"
click at [298, 136] on div "We need to be able to give employees half days off without it counting as a ful…" at bounding box center [316, 147] width 239 height 26
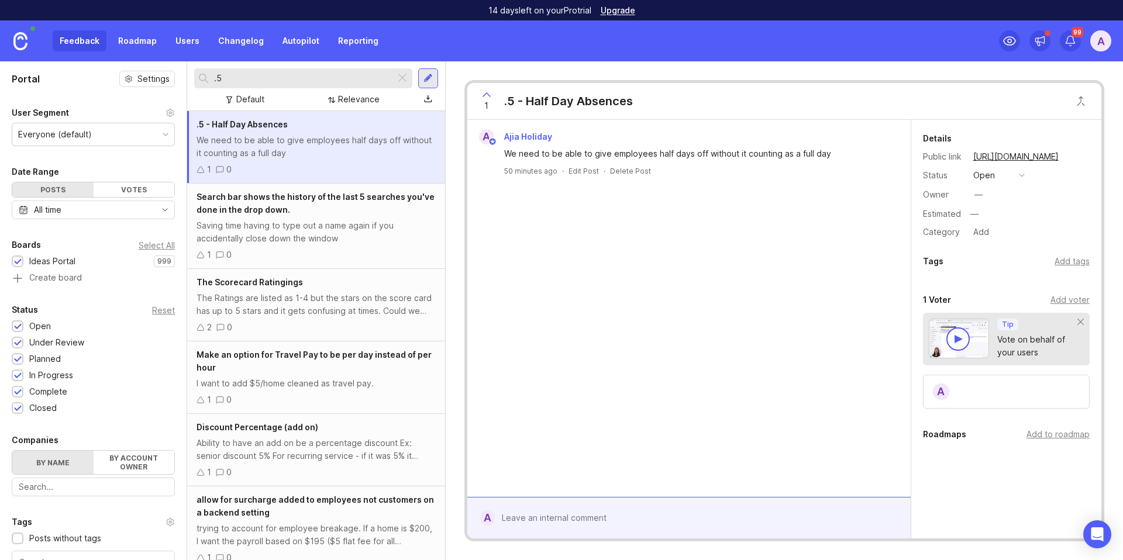
click at [1063, 296] on div "Add voter" at bounding box center [1070, 300] width 39 height 13
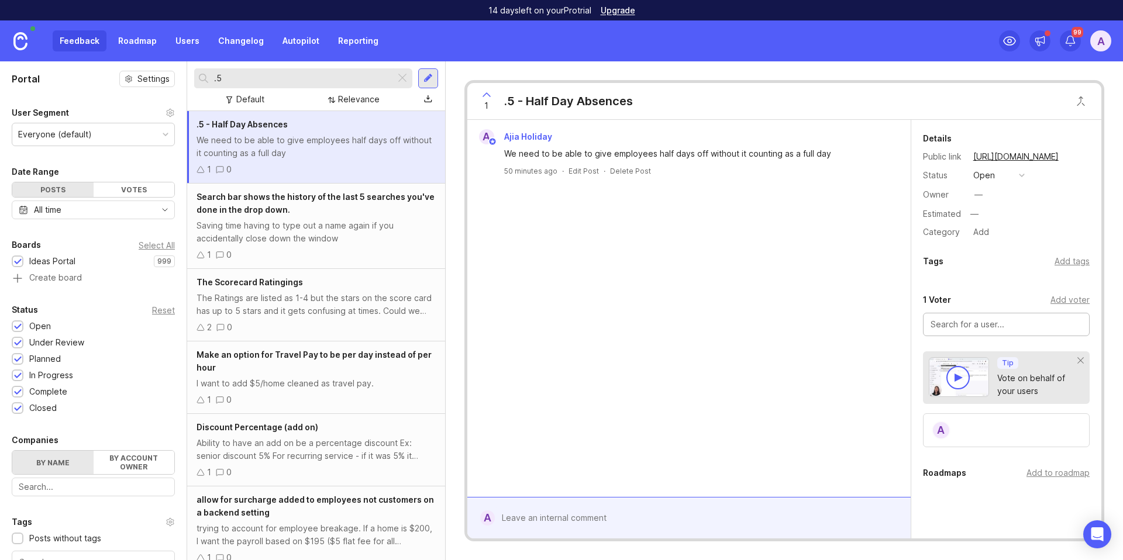
paste input "[PERSON_NAME] [PERSON_NAME] [PERSON_NAME] [PERSON_NAME] [PERSON_NAME] [PERSON_N…"
type input "[PERSON_NAME] [PERSON_NAME] [PERSON_NAME] [PERSON_NAME] [PERSON_NAME] [PERSON_N…"
paste input "[PERSON_NAME]"
type input "[PERSON_NAME]"
click at [989, 321] on input "text" at bounding box center [1007, 324] width 152 height 13
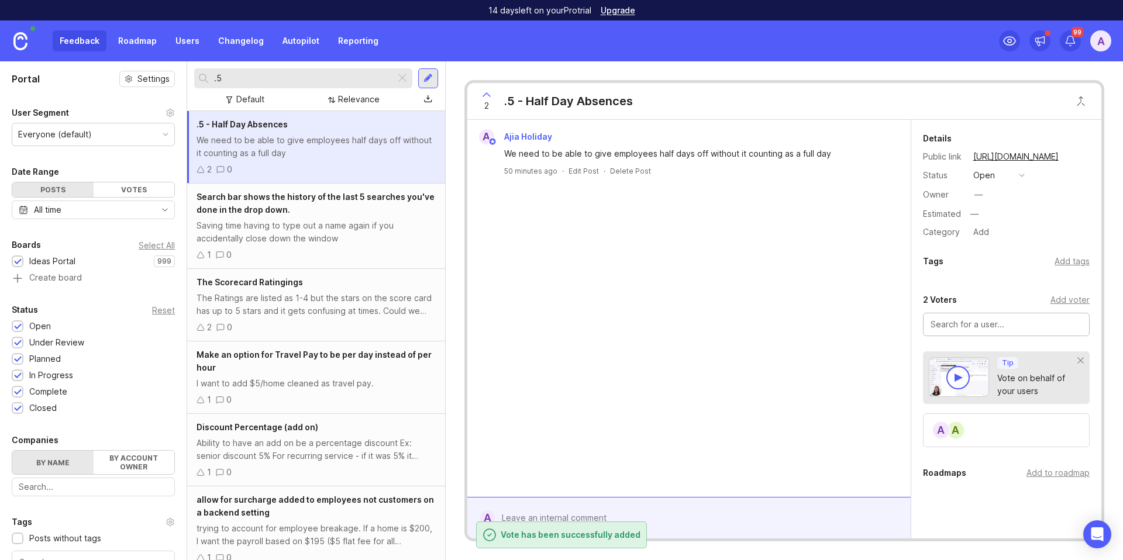
paste input "[PERSON_NAME]"
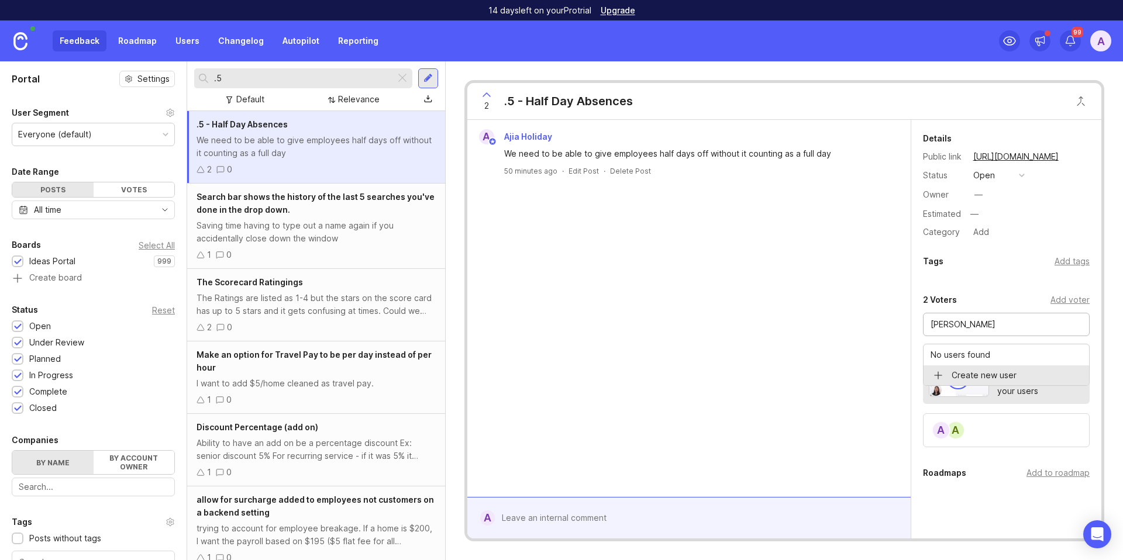
type input "[PERSON_NAME]"
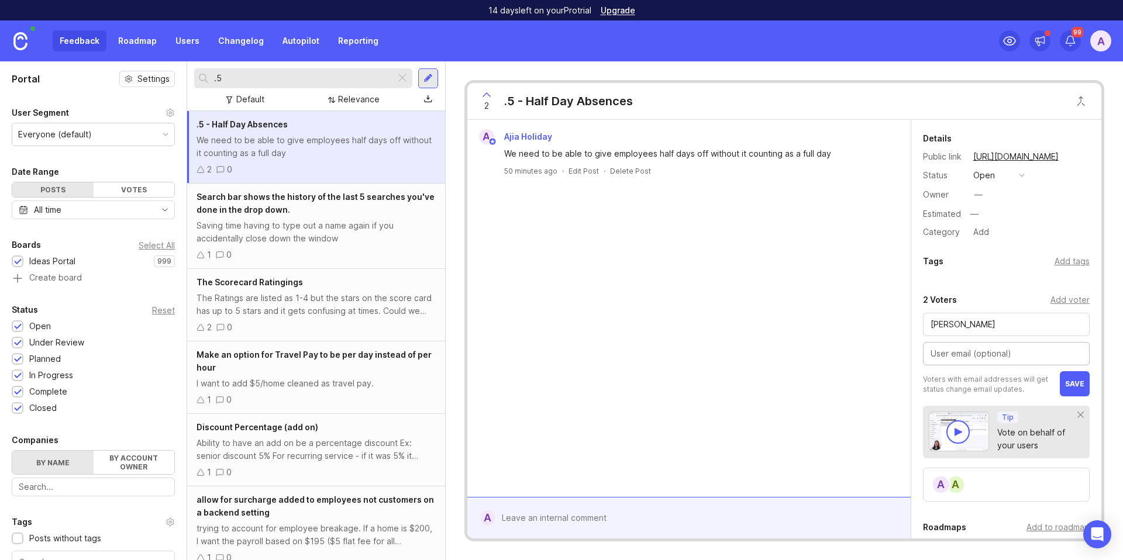
paste input "[EMAIL_ADDRESS][DOMAIN_NAME]"
type input "[EMAIL_ADDRESS][DOMAIN_NAME]"
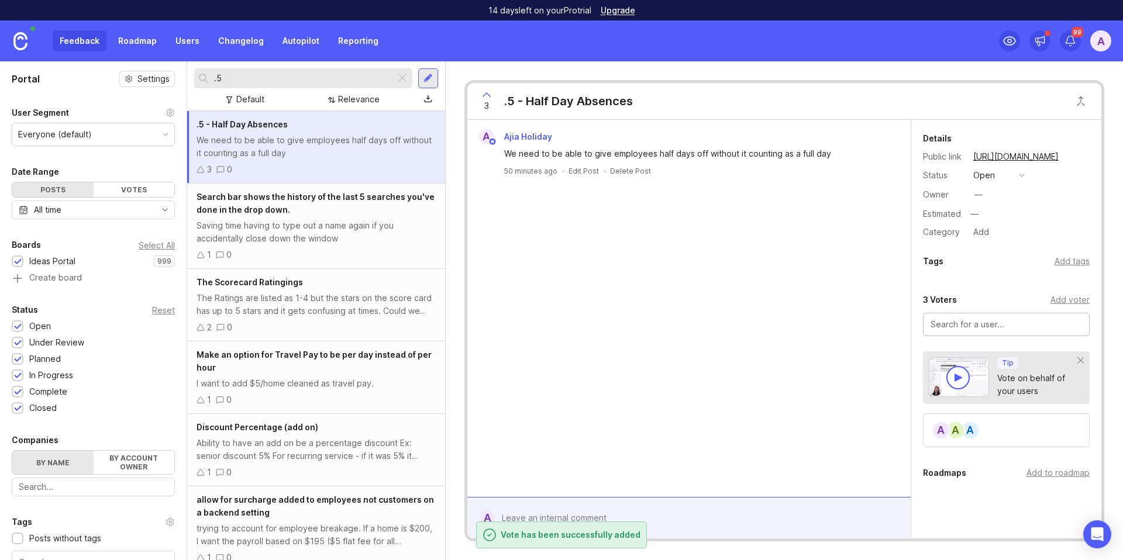
paste input "[PERSON_NAME]"
type input "[PERSON_NAME]"
paste input "[PERSON_NAME]"
type input "[PERSON_NAME]"
click at [1004, 321] on input "text" at bounding box center [1007, 324] width 152 height 13
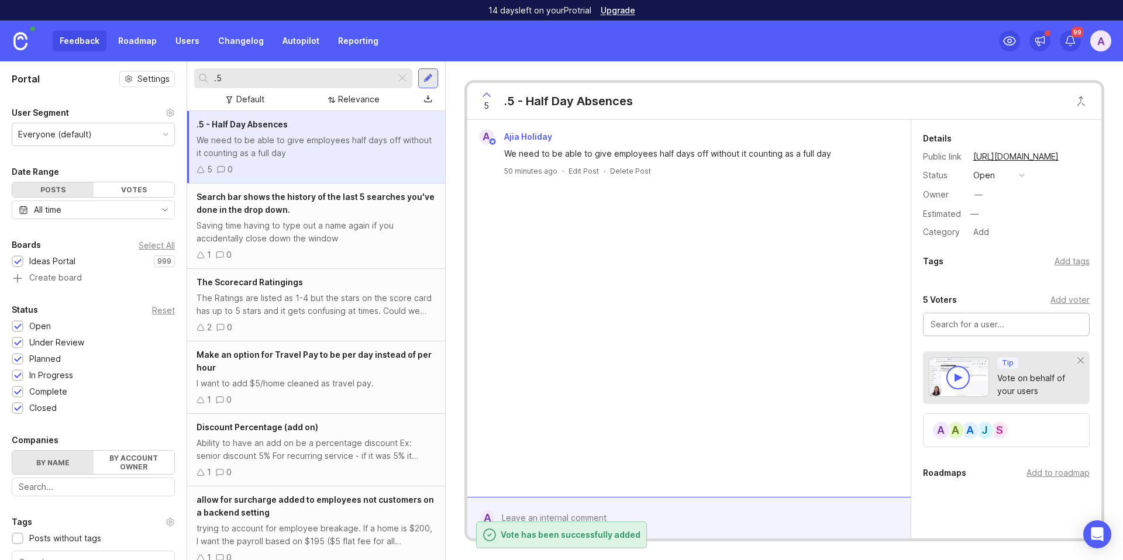
paste input "[PERSON_NAME]"
type input "[PERSON_NAME]"
click at [1018, 355] on div "No users found" at bounding box center [1007, 355] width 166 height 21
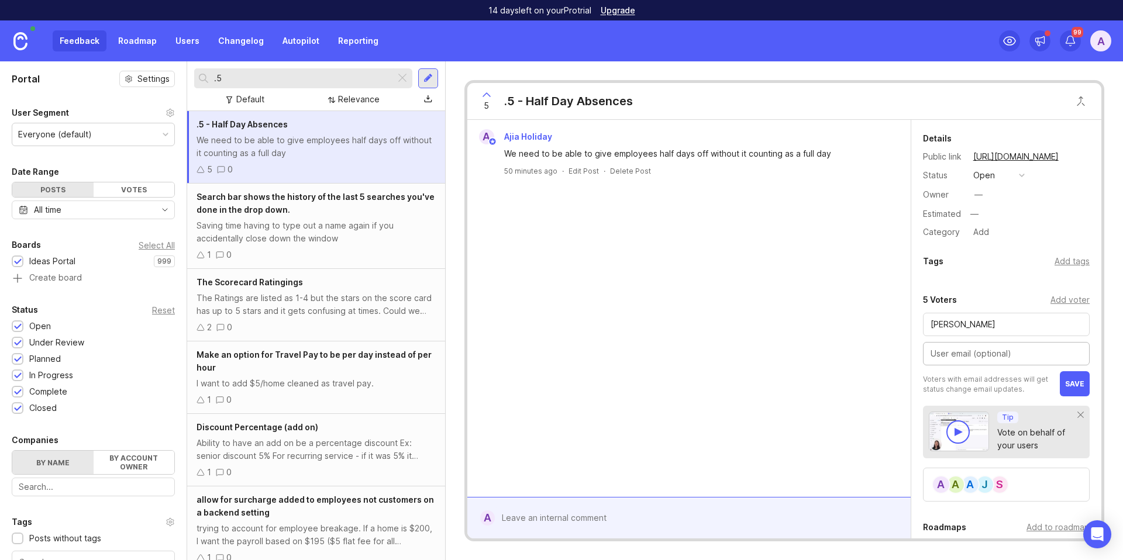
paste input "[EMAIL_ADDRESS][DOMAIN_NAME]"
type input "[EMAIL_ADDRESS][DOMAIN_NAME]"
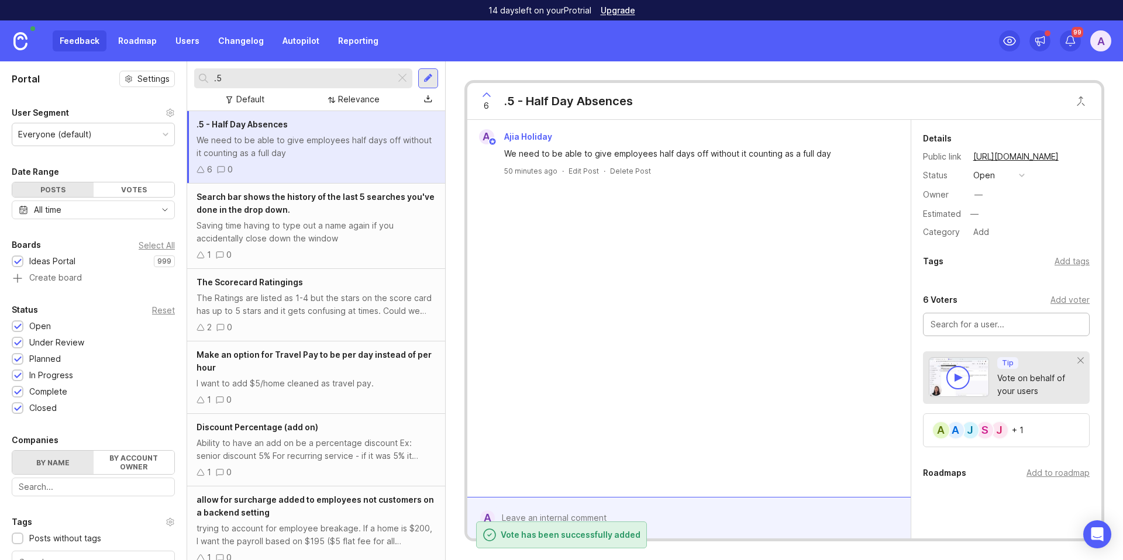
paste input "[PERSON_NAME]"
type input "[PERSON_NAME]"
drag, startPoint x: 1032, startPoint y: 349, endPoint x: 1086, endPoint y: 352, distance: 54.5
paste input "[PERSON_NAME]"
type input "[PERSON_NAME]"
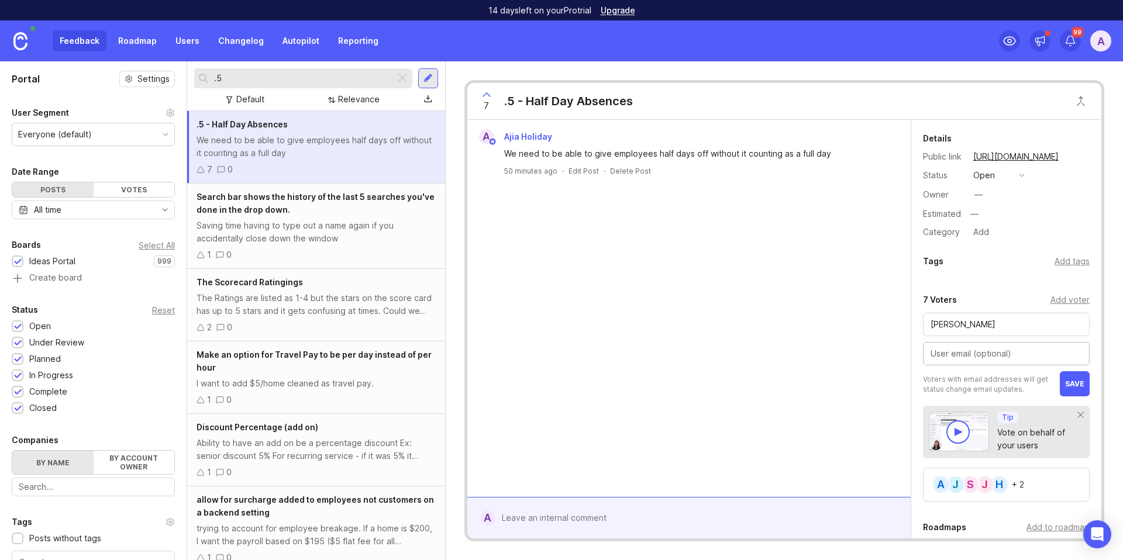
paste input "[PERSON_NAME][EMAIL_ADDRESS][DOMAIN_NAME]"
type input "[PERSON_NAME][EMAIL_ADDRESS][DOMAIN_NAME]"
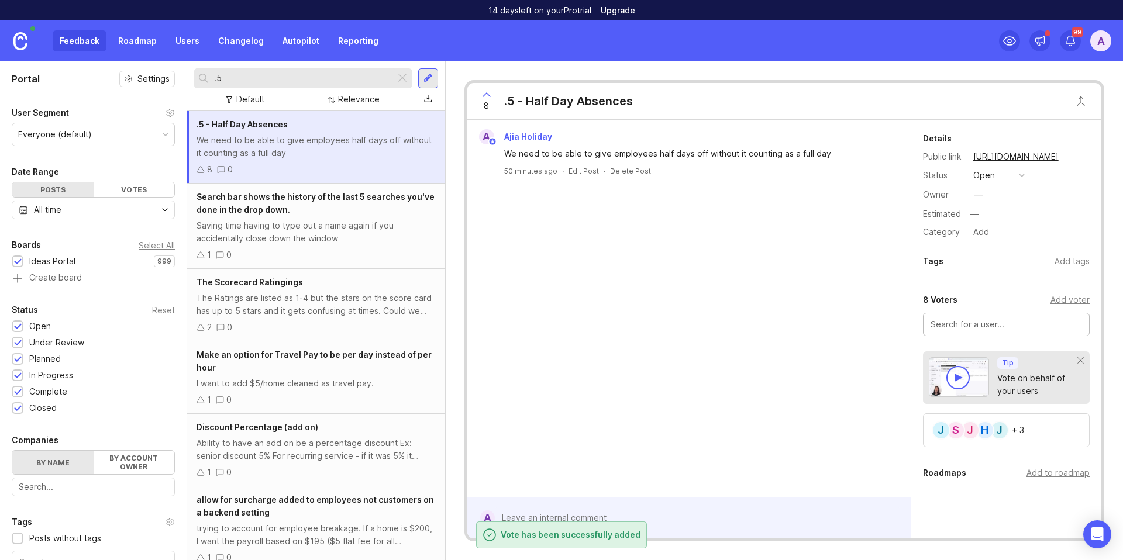
paste input "[PERSON_NAME]"
type input "[PERSON_NAME]"
click at [990, 323] on input "text" at bounding box center [1007, 324] width 152 height 13
click at [986, 325] on input "text" at bounding box center [1007, 324] width 152 height 13
paste input "[PERSON_NAME]"
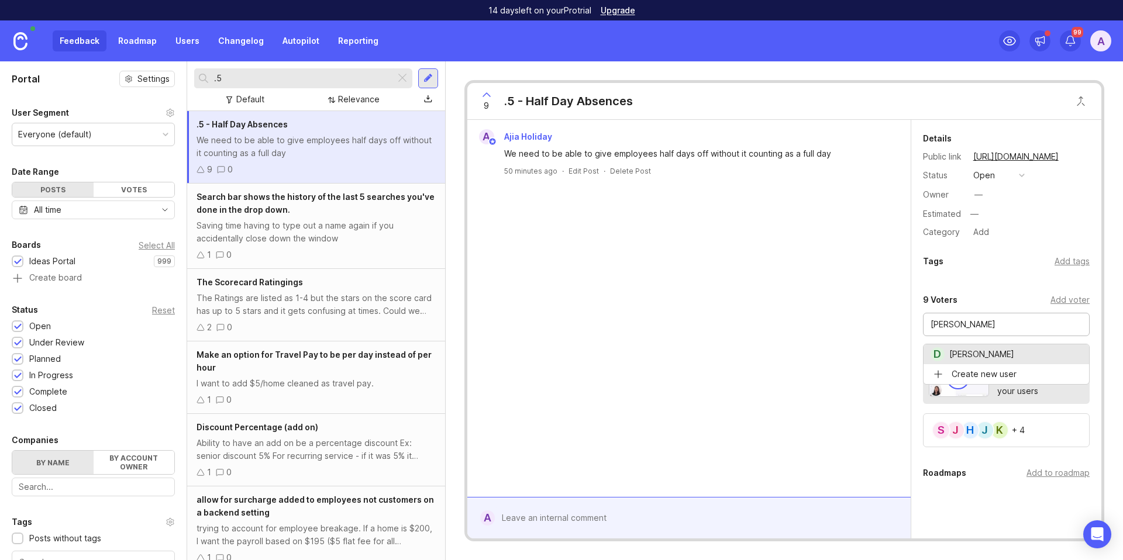
type input "[PERSON_NAME]"
paste input "[PERSON_NAME]"
type input "[PERSON_NAME]"
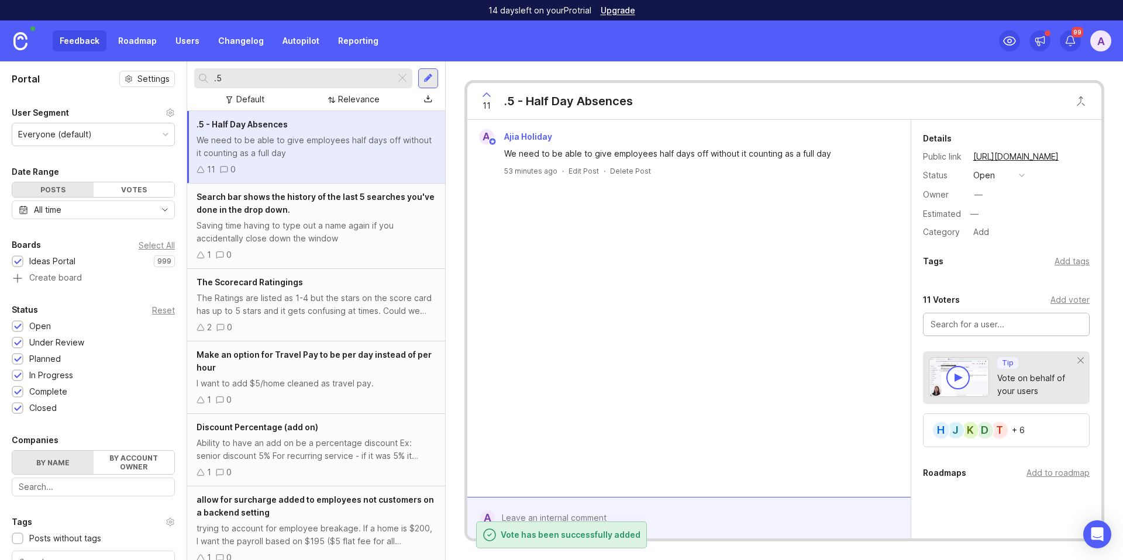
paste input "[PERSON_NAME]"
type input "[PERSON_NAME]"
paste input "[PERSON_NAME]"
type input "[PERSON_NAME]"
paste input "Talia A-Trago"
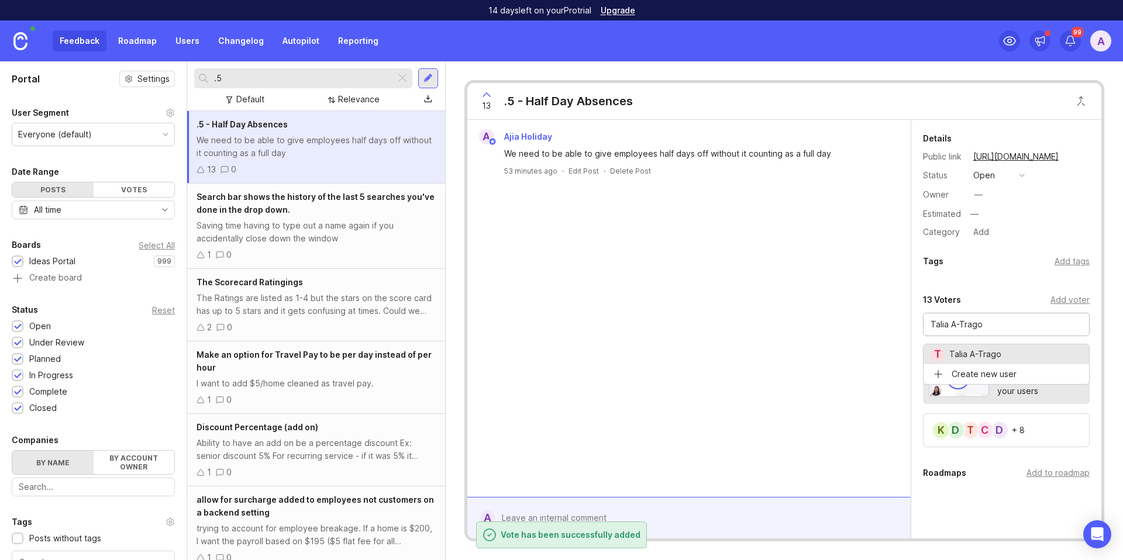
type input "Talia A-Trago"
paste input "[PERSON_NAME]"
type input "[PERSON_NAME]"
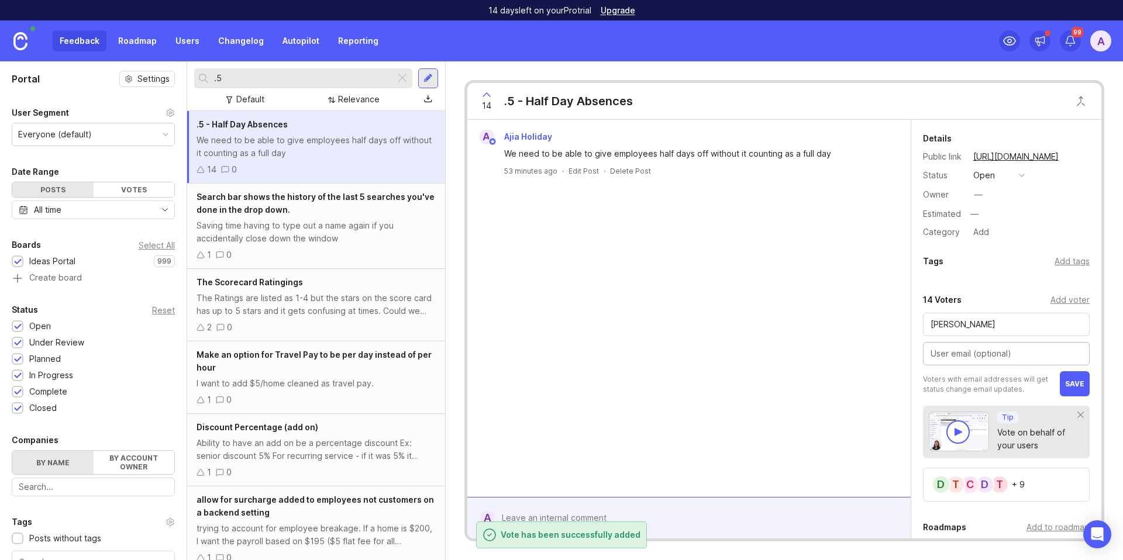
paste input "[EMAIL_ADDRESS][DOMAIN_NAME]"
type input "[EMAIL_ADDRESS][DOMAIN_NAME]"
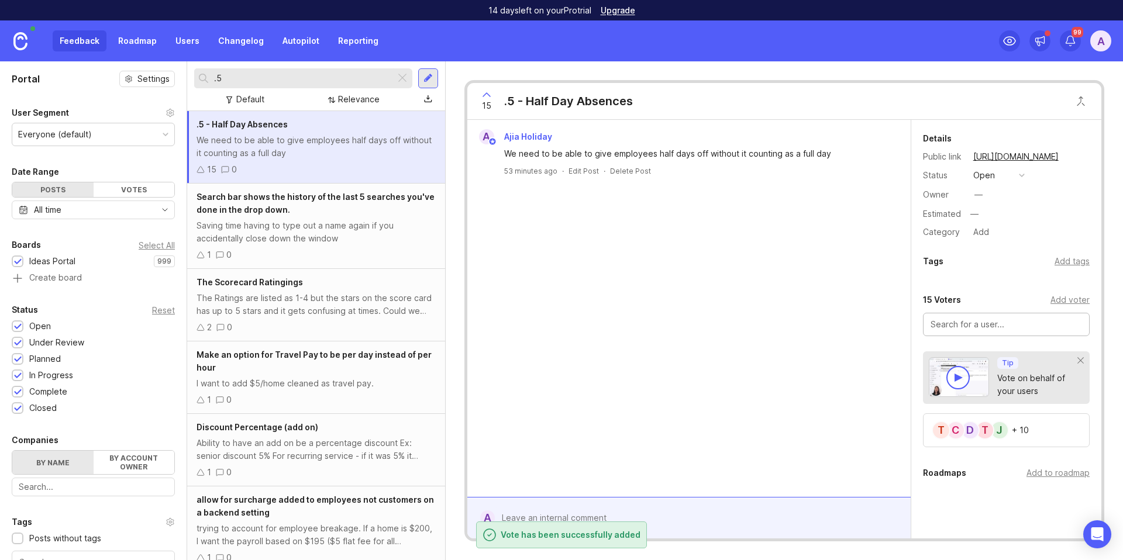
paste input "[PERSON_NAME]"
type input "[PERSON_NAME]"
paste input "[PERSON_NAME]"
type input "[PERSON_NAME]"
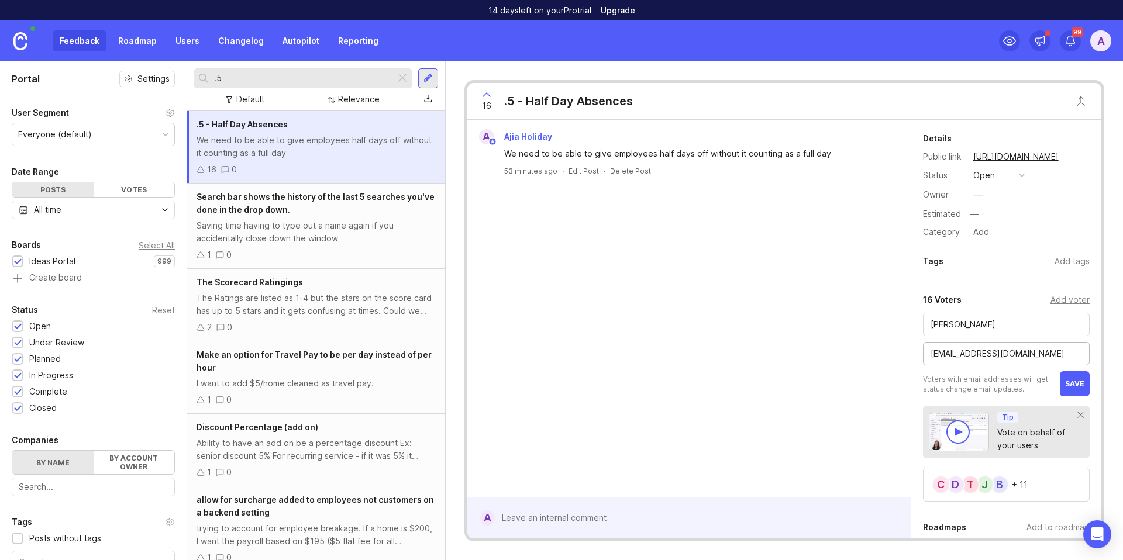
type input "[EMAIL_ADDRESS][DOMAIN_NAME]"
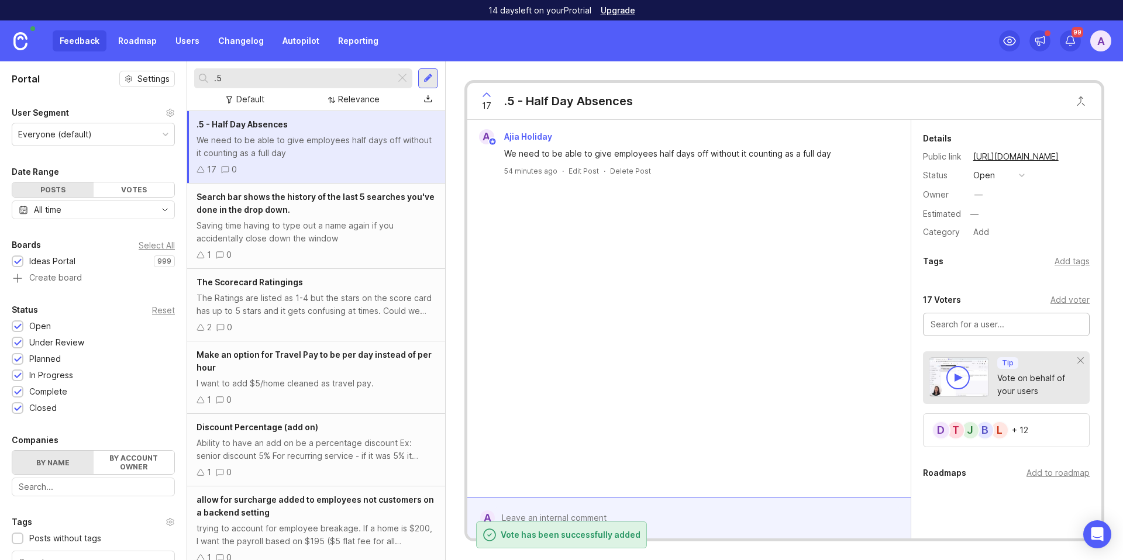
paste input "[PERSON_NAME]"
type input "[PERSON_NAME]"
paste input "[PERSON_NAME] [PERSON_NAME]"
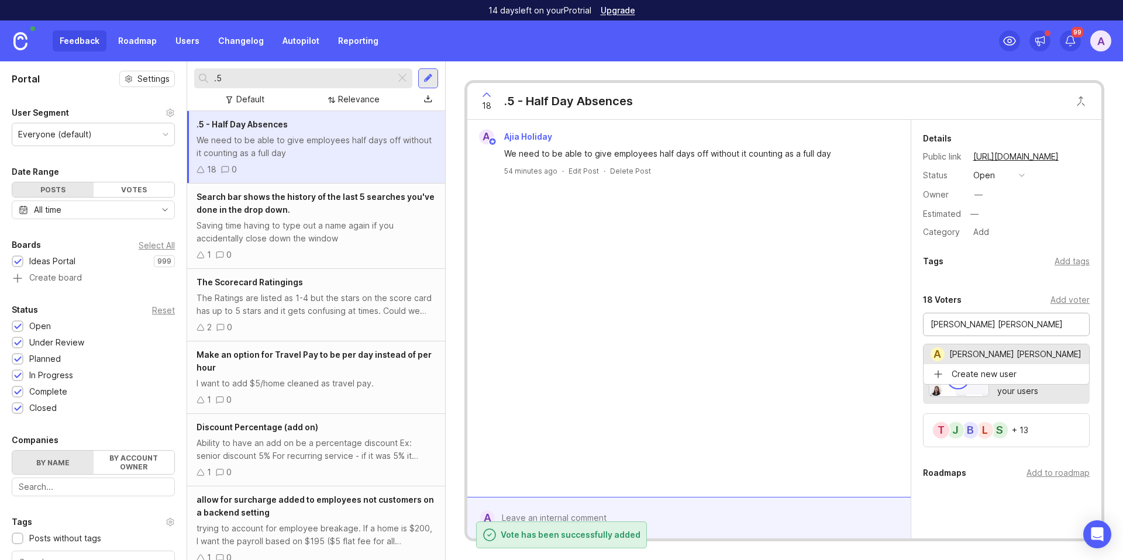
type input "[PERSON_NAME] [PERSON_NAME]"
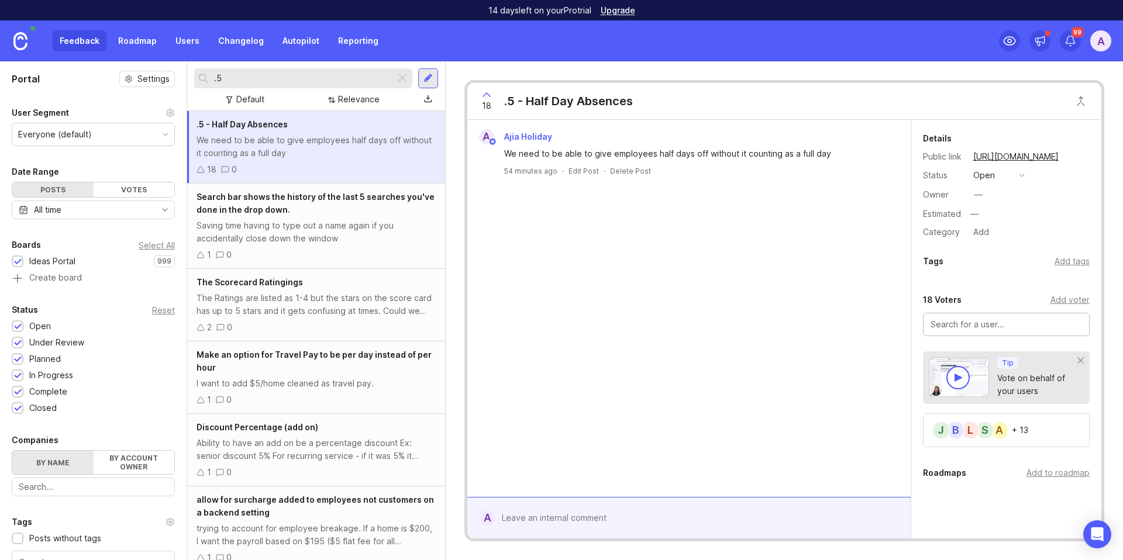
paste input "[PERSON_NAME]"
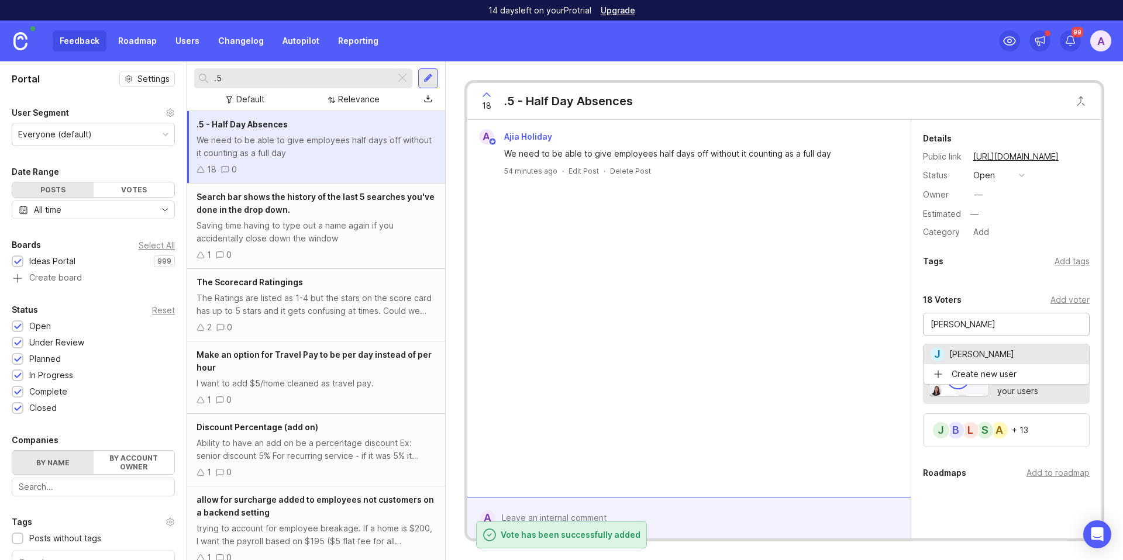
type input "[PERSON_NAME]"
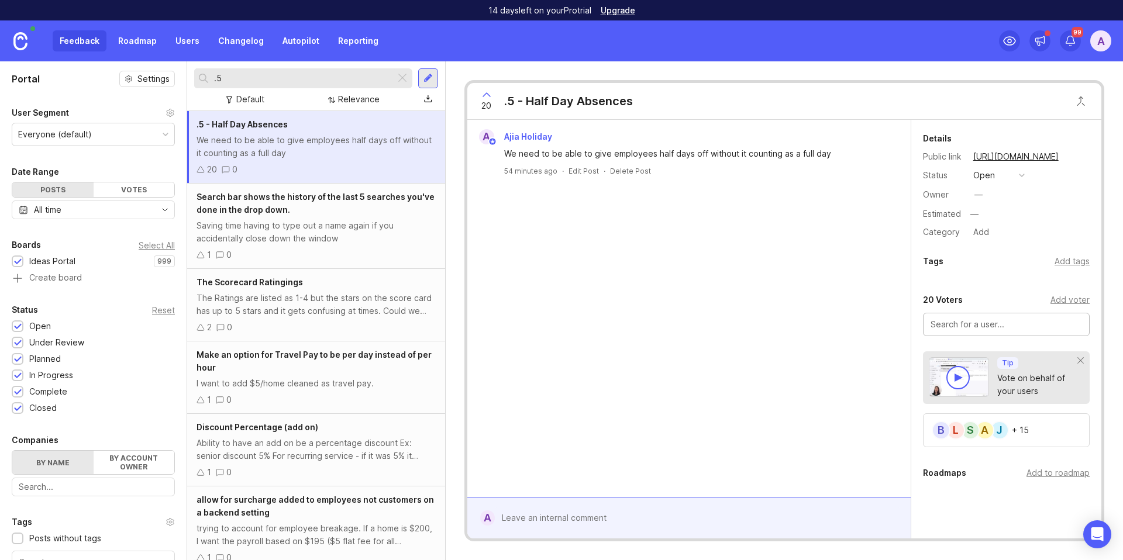
paste input "[PERSON_NAME]"
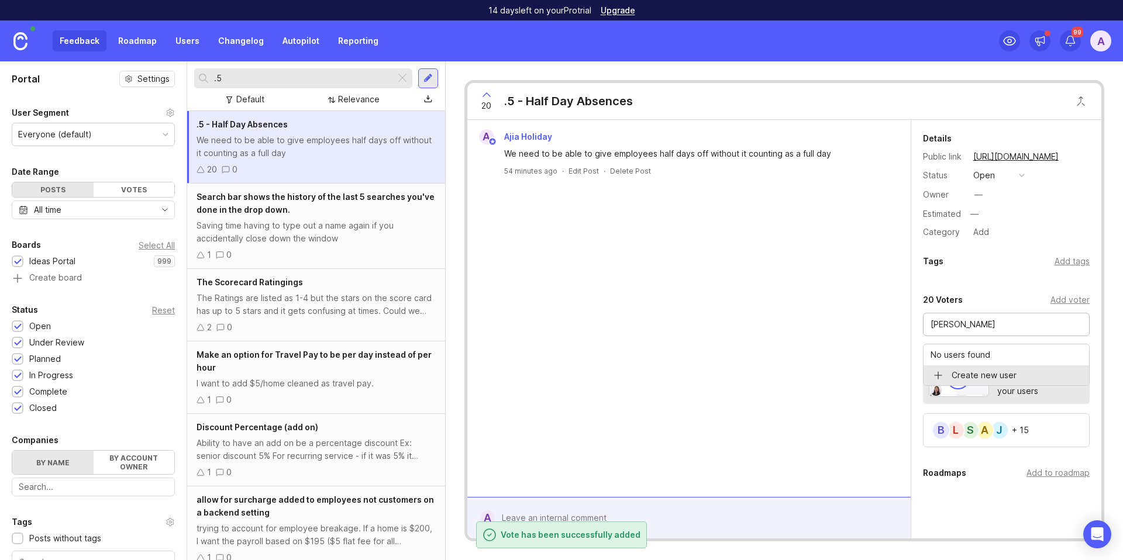
type input "[PERSON_NAME]"
click at [976, 355] on p "No users found" at bounding box center [961, 355] width 60 height 12
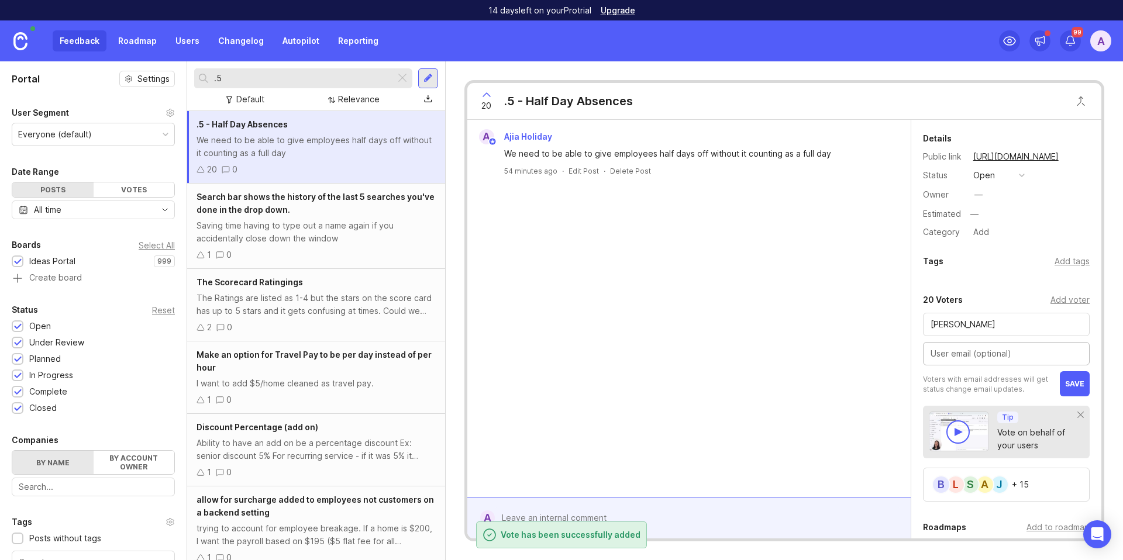
paste input "[EMAIL_ADDRESS][DOMAIN_NAME]"
type input "[EMAIL_ADDRESS][DOMAIN_NAME]"
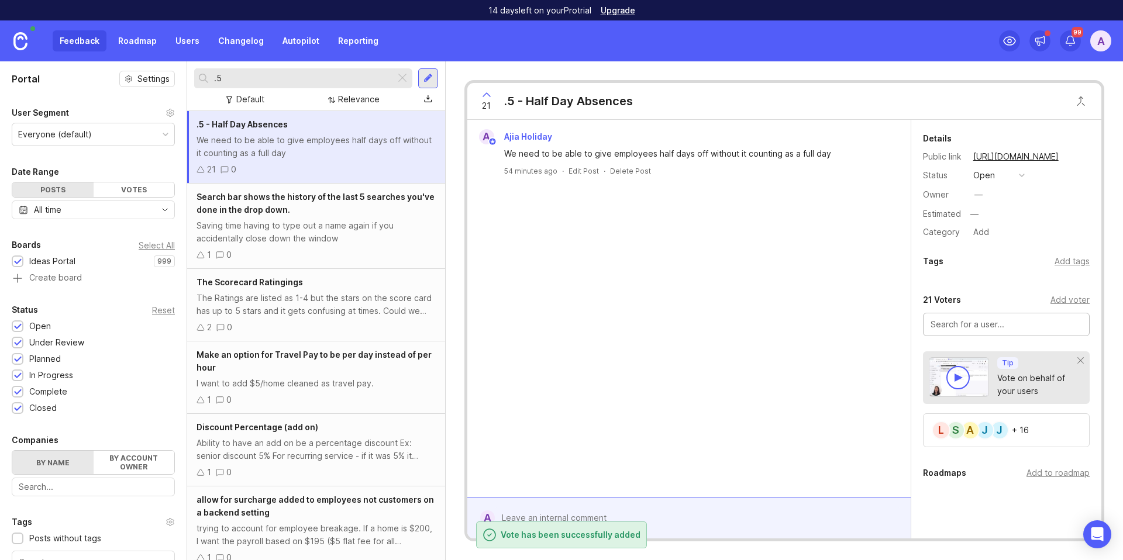
paste input "[PERSON_NAME]"
type input "[PERSON_NAME]"
paste input "[PERSON_NAME]"
type input "[PERSON_NAME]"
paste input "[PERSON_NAME]"
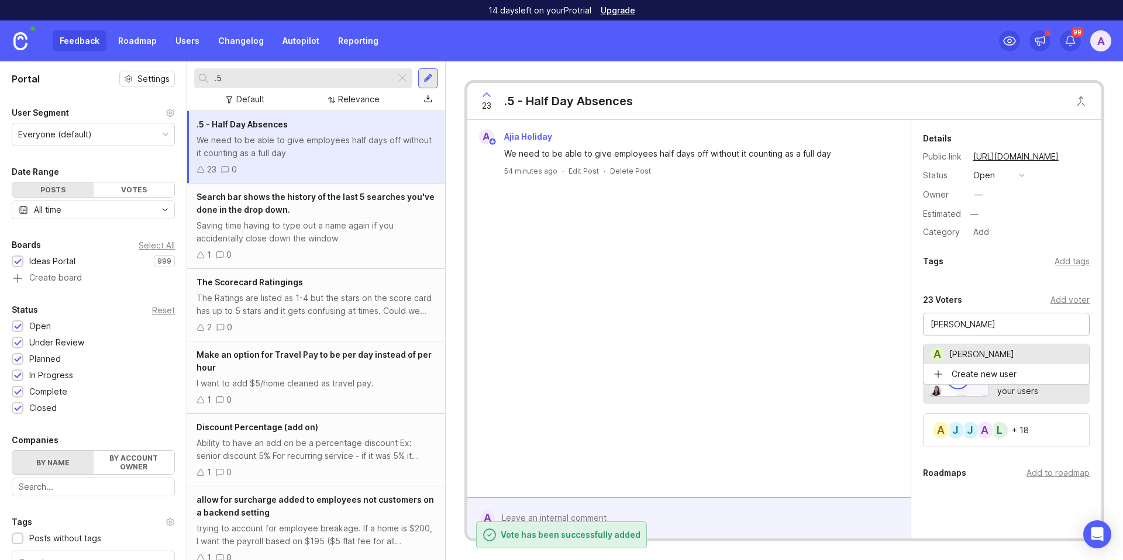
type input "[PERSON_NAME]"
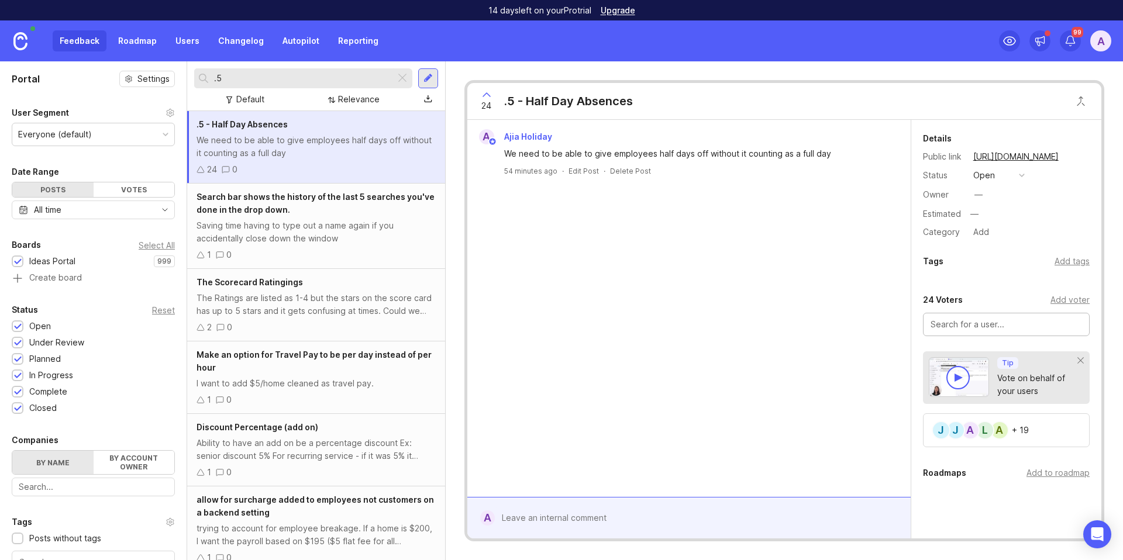
paste input "[PERSON_NAME]"
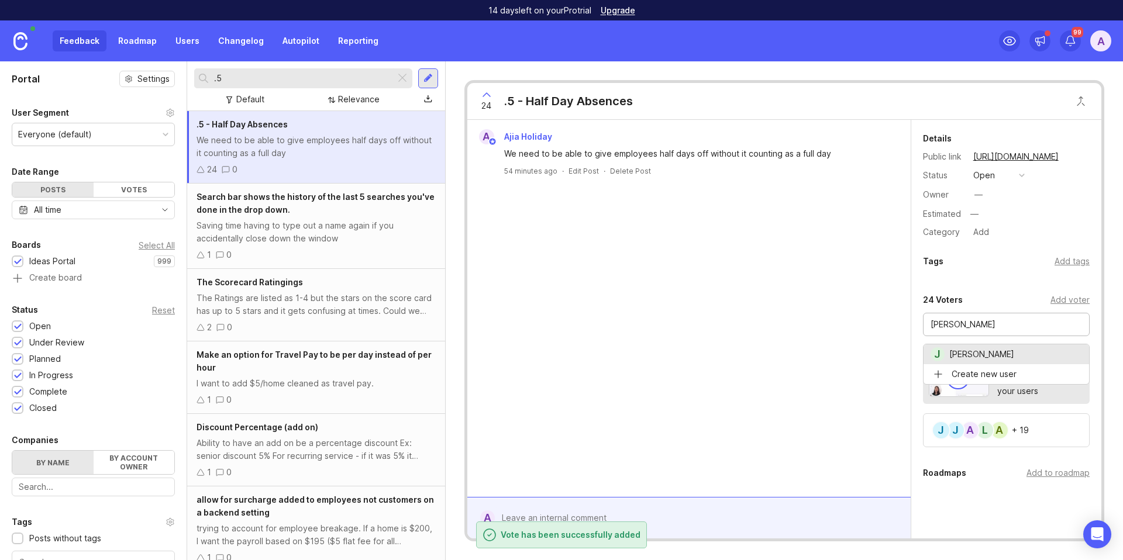
type input "[PERSON_NAME]"
paste input "[PERSON_NAME]"
type input "[PERSON_NAME]"
paste input "[PERSON_NAME]"
type input "[PERSON_NAME]"
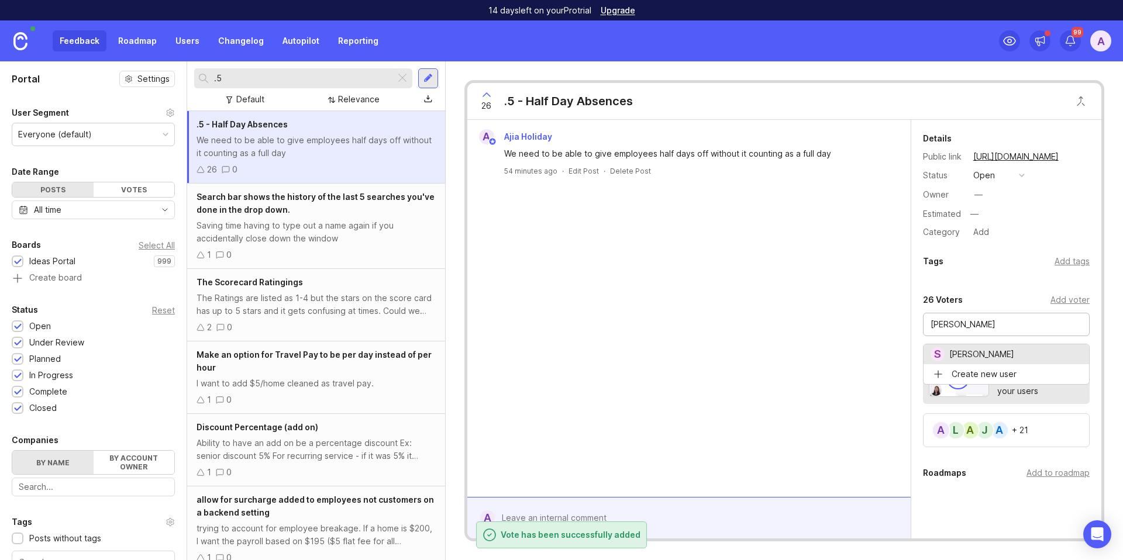
drag, startPoint x: 985, startPoint y: 353, endPoint x: 1020, endPoint y: 364, distance: 36.6
paste input "[PERSON_NAME]"
type input "[PERSON_NAME]"
paste input "[PERSON_NAME]"
type input "[PERSON_NAME]"
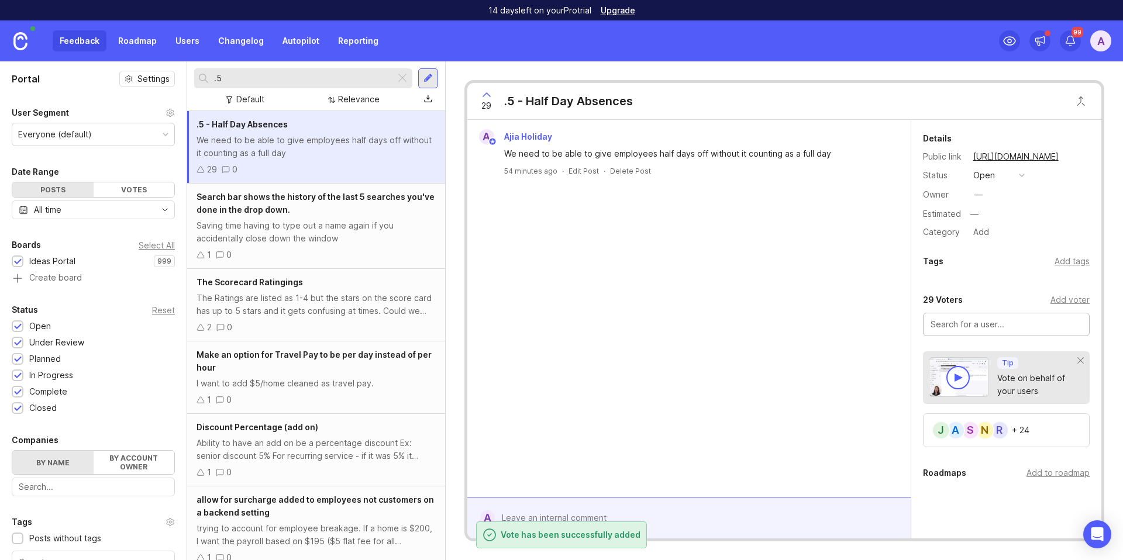
paste input "[PERSON_NAME]"
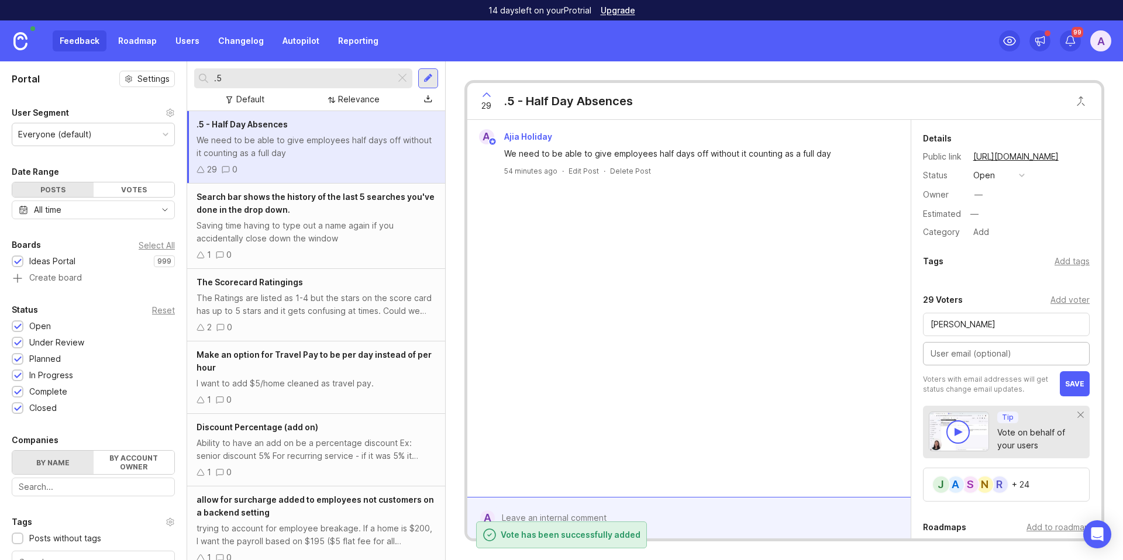
click at [974, 323] on input "[PERSON_NAME]" at bounding box center [1007, 324] width 152 height 13
type input "[PERSON_NAME]"
click at [1014, 327] on input "[PERSON_NAME]" at bounding box center [1007, 324] width 152 height 13
drag, startPoint x: 994, startPoint y: 323, endPoint x: 901, endPoint y: 318, distance: 92.6
click at [901, 318] on div "A Ajia Holiday We need to be able to give employees half days off without it co…" at bounding box center [784, 329] width 634 height 419
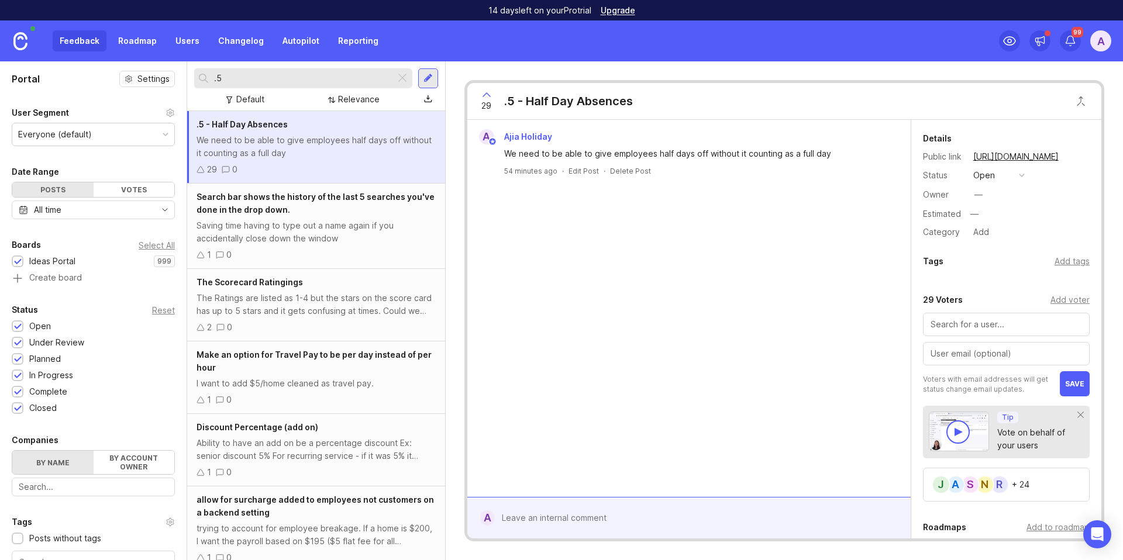
click at [890, 326] on div "A Ajia Holiday We need to be able to give employees half days off without it co…" at bounding box center [688, 308] width 443 height 377
click at [1051, 302] on div "Add voter" at bounding box center [1070, 300] width 39 height 13
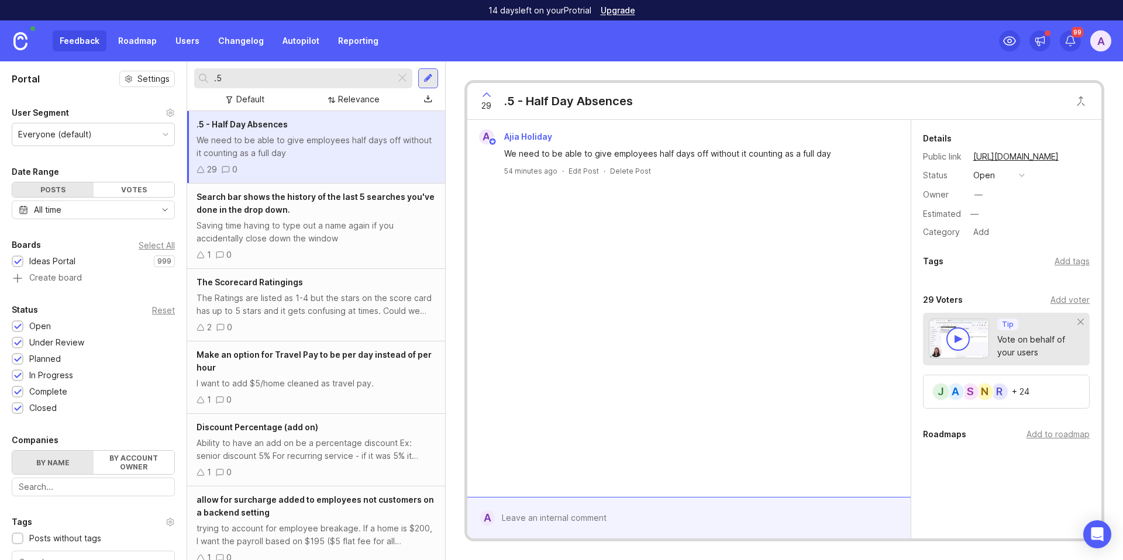
click at [1052, 304] on div "Add voter" at bounding box center [1070, 300] width 39 height 13
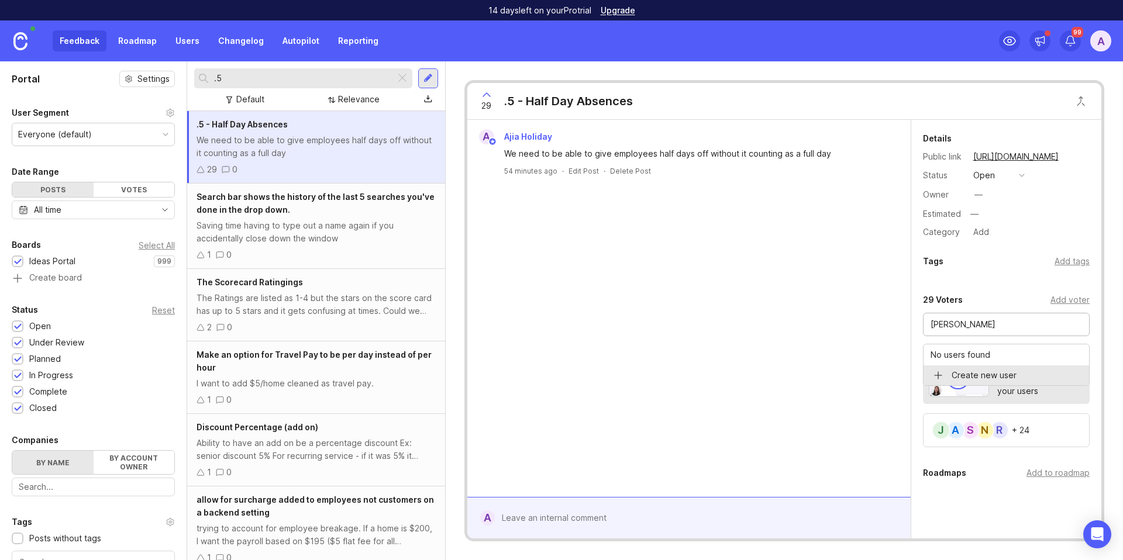
type input "[PERSON_NAME]"
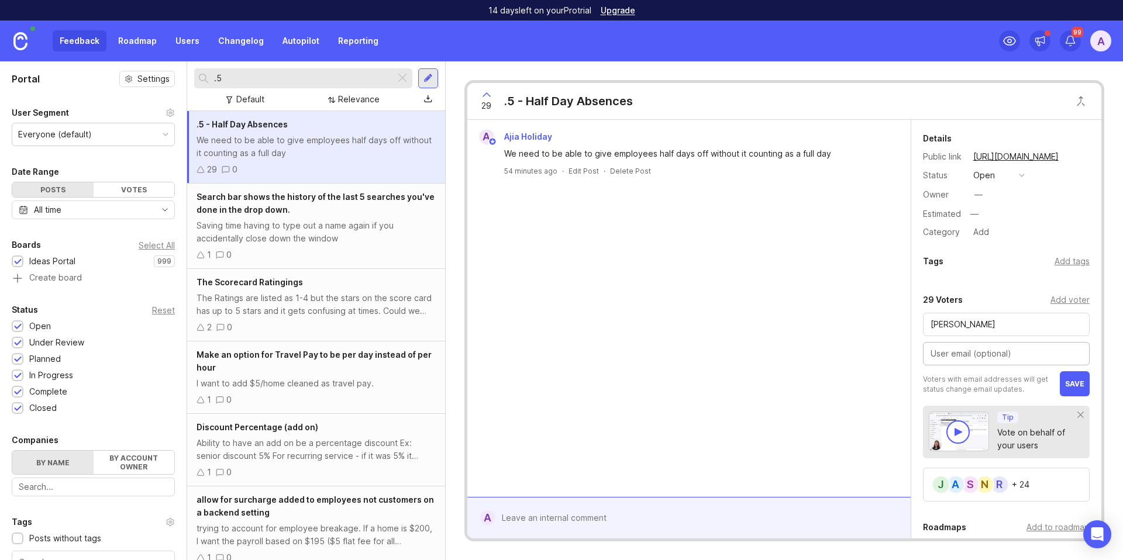
paste input "[EMAIL_ADDRESS][DOMAIN_NAME]"
type input "[EMAIL_ADDRESS][DOMAIN_NAME]"
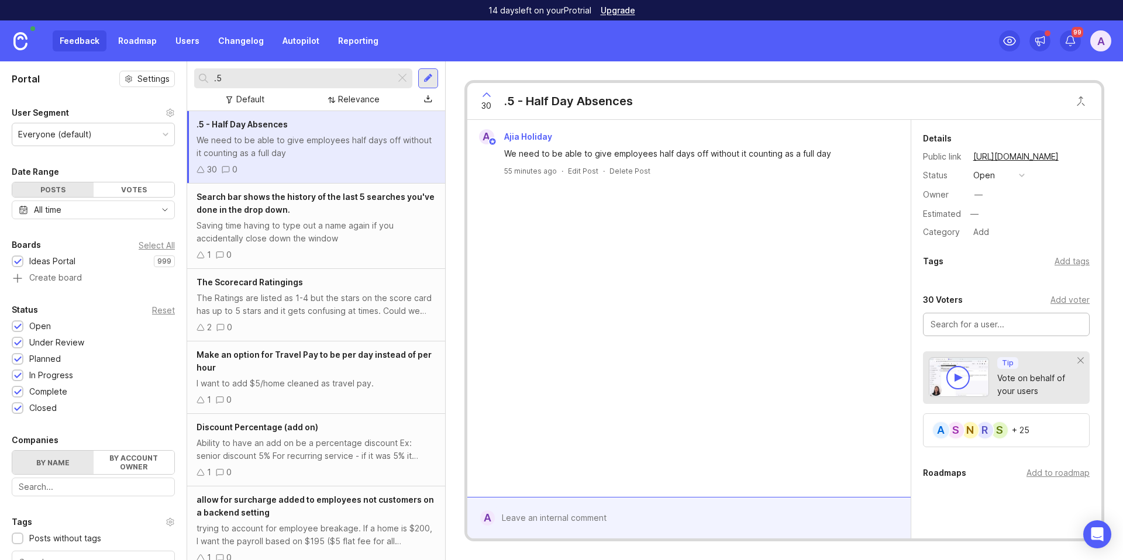
click at [312, 78] on input ".5" at bounding box center [302, 78] width 177 height 13
paste input ""back up" technician indication in additional to automatically assigned team on…"
click at [312, 78] on input "."back up" technician indication in additional to automatically assigned team o…" at bounding box center [302, 78] width 177 height 13
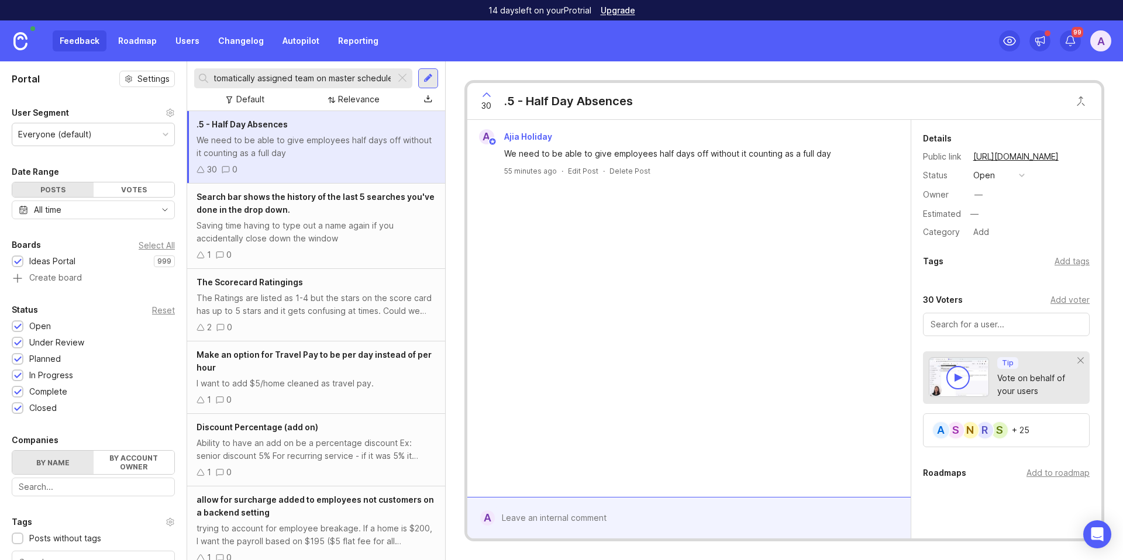
click at [312, 78] on input "."back up" technician indication in additional to automatically assigned team o…" at bounding box center [302, 78] width 177 height 13
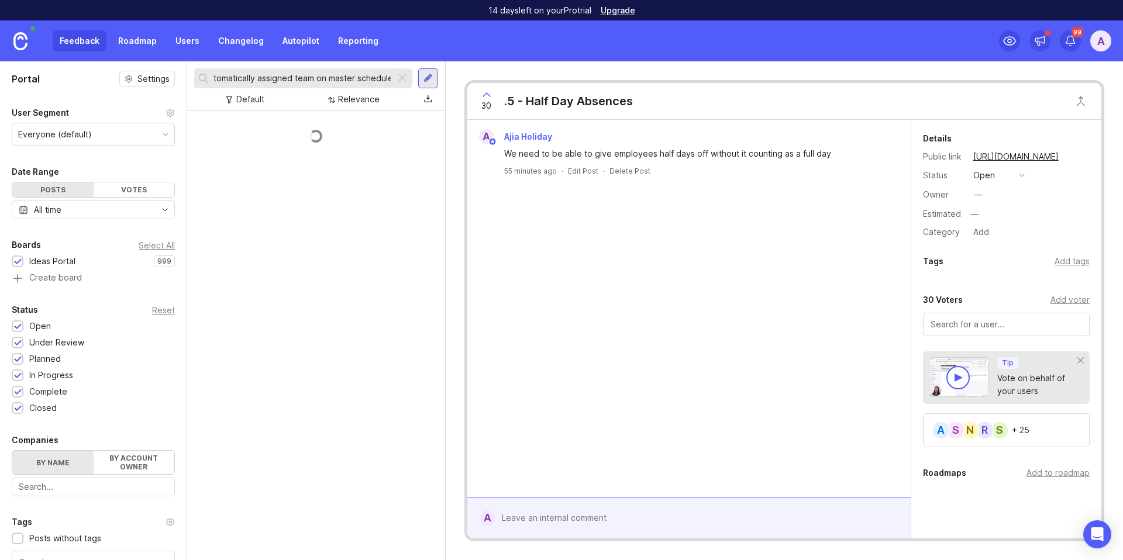
click at [312, 78] on input "."back up" technician indication in additional to automatically assigned team o…" at bounding box center [302, 78] width 177 height 13
click at [313, 78] on input "."back up" technician indication in additional to automatically assigned team o…" at bounding box center [302, 78] width 177 height 13
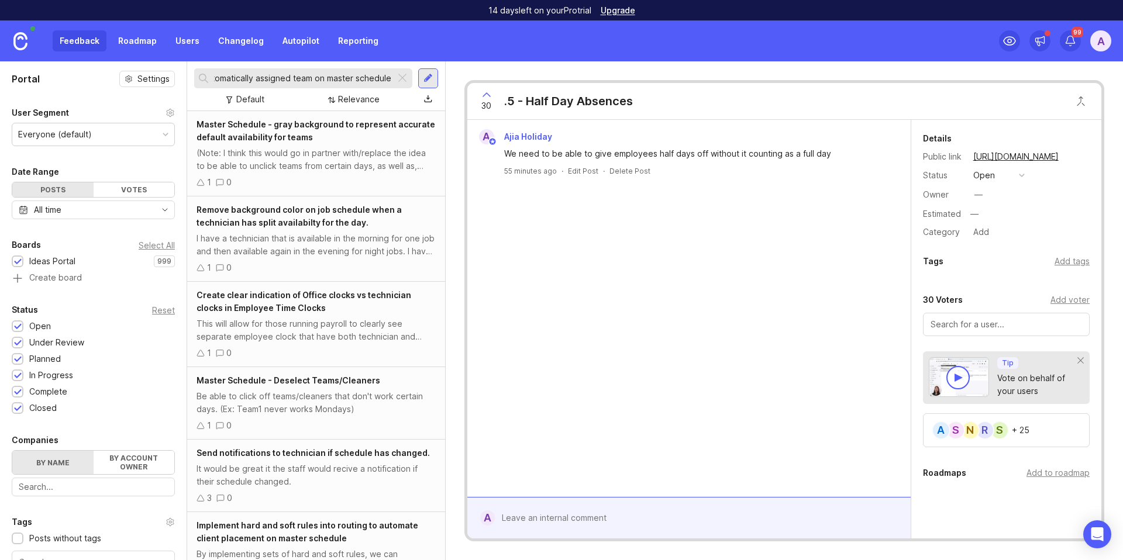
scroll to position [0, 193]
click at [257, 77] on input ""back up" technician indication in additional to automatically assigned team on…" at bounding box center [302, 78] width 177 height 13
click at [269, 79] on input ""back up" technician indication in additional to automatically assigned team on…" at bounding box center [302, 78] width 177 height 13
drag, startPoint x: 254, startPoint y: 77, endPoint x: 201, endPoint y: 75, distance: 52.7
click at [201, 75] on div ""back up" technician indication in additional to automatically assigned team on…" at bounding box center [294, 78] width 201 height 20
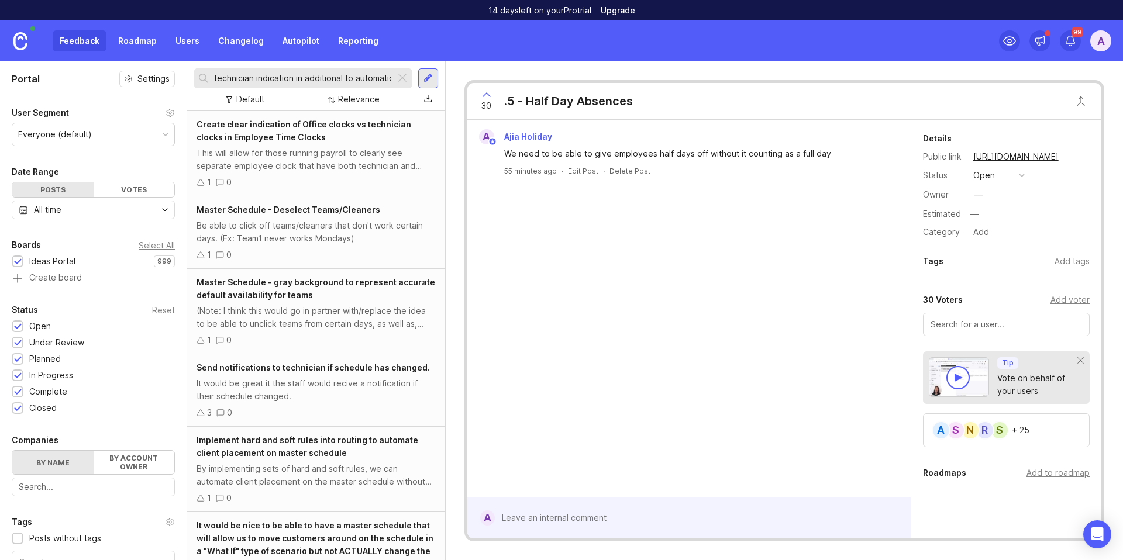
click at [317, 80] on input "technician indication in additional to automatically assigned team on master sc…" at bounding box center [302, 78] width 177 height 13
drag, startPoint x: 356, startPoint y: 77, endPoint x: 526, endPoint y: 85, distance: 170.4
click at [526, 85] on div "Portal Settings User Segment Everyone (default) Date Range Posts Votes All time…" at bounding box center [561, 310] width 1123 height 499
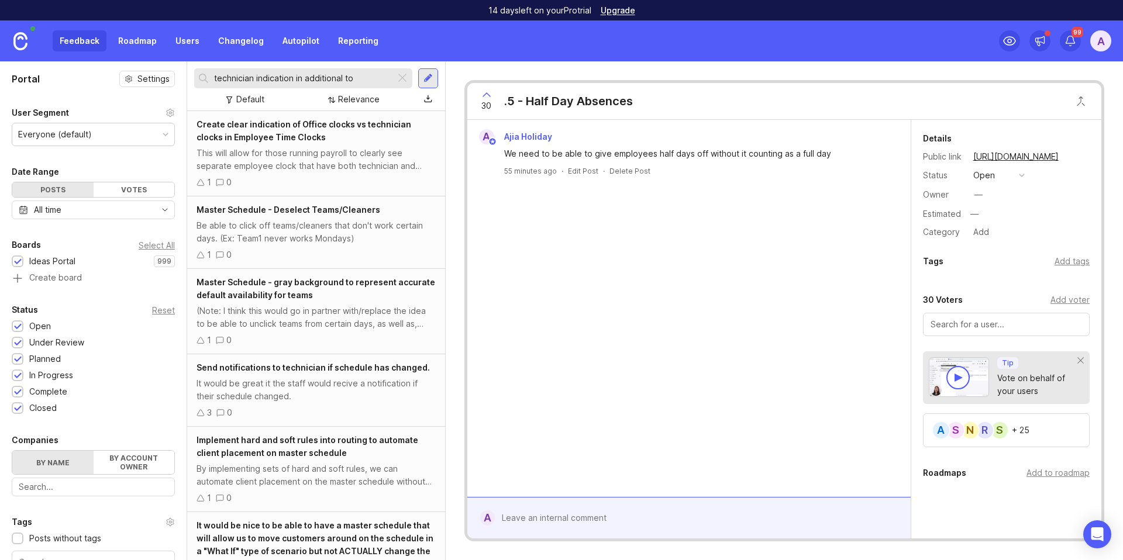
type input "technician indication in additional to"
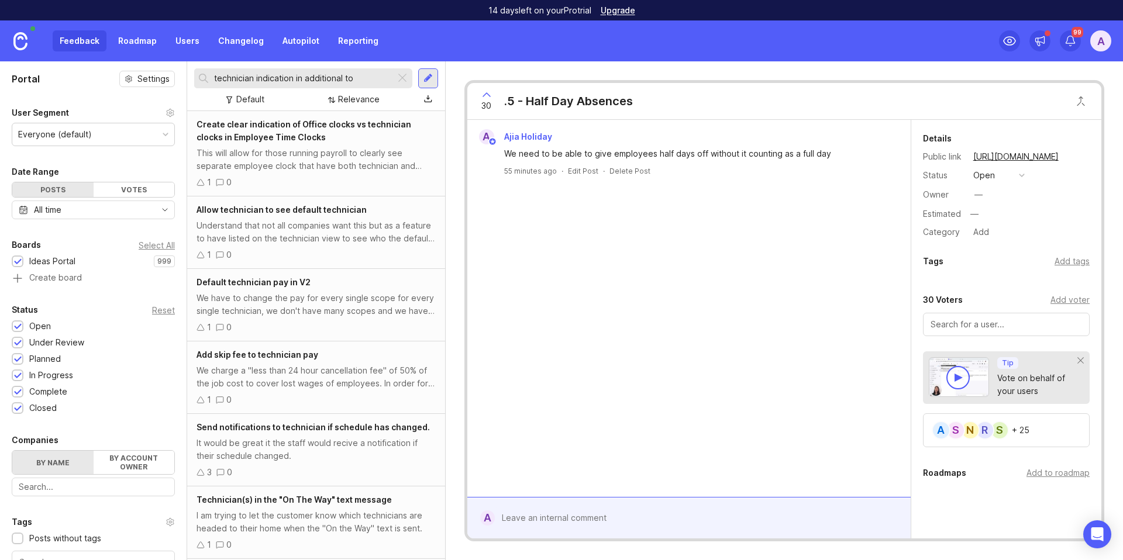
drag, startPoint x: 373, startPoint y: 77, endPoint x: 168, endPoint y: 75, distance: 204.8
click at [168, 75] on div "Portal Settings User Segment Everyone (default) Date Range Posts Votes All time…" at bounding box center [561, 310] width 1123 height 499
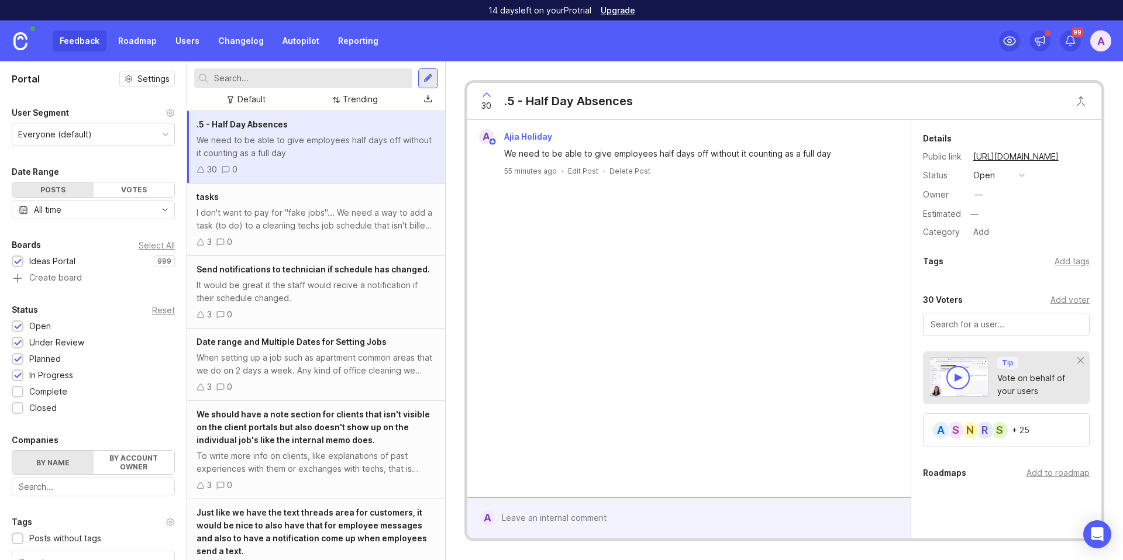
click at [320, 81] on input "text" at bounding box center [311, 78] width 194 height 13
paste input ""Emergency" time off request do not pop up as a ticket."
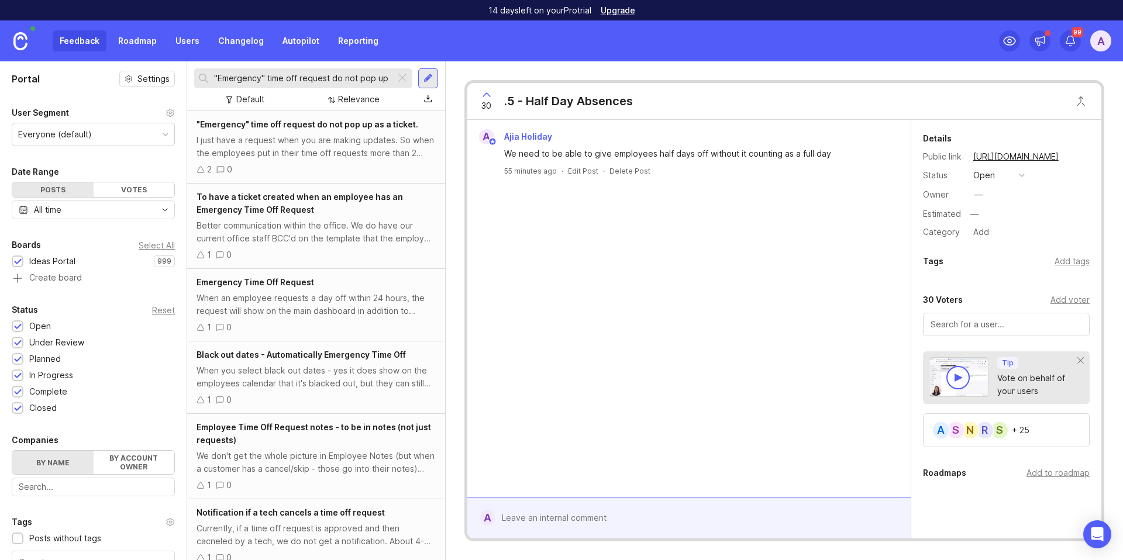
click at [346, 152] on div "I just have a request when you are making updates. So when the employees put in…" at bounding box center [316, 147] width 239 height 26
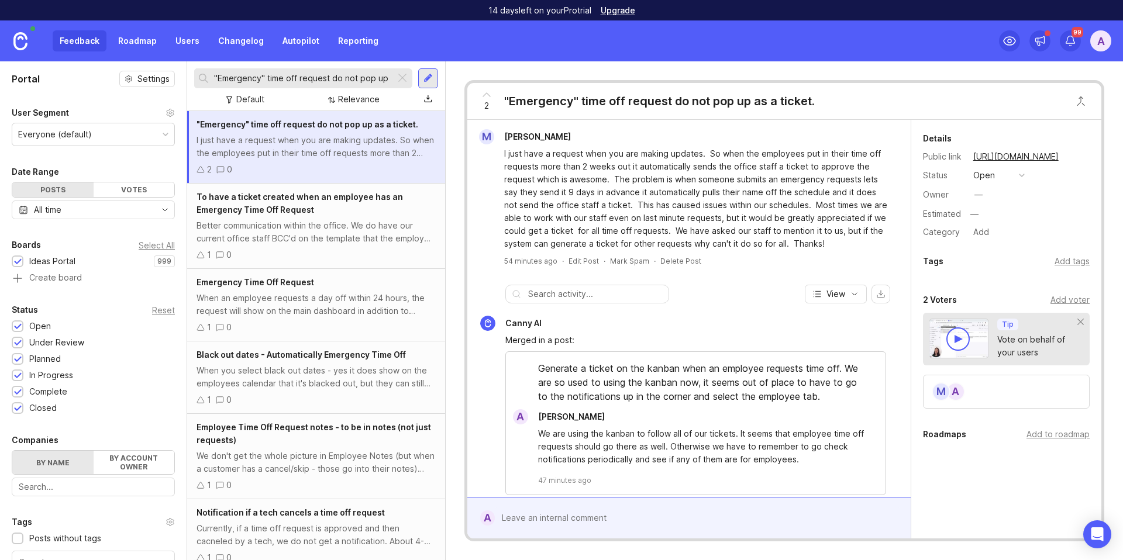
click at [1052, 299] on div "Add voter" at bounding box center [1070, 300] width 39 height 13
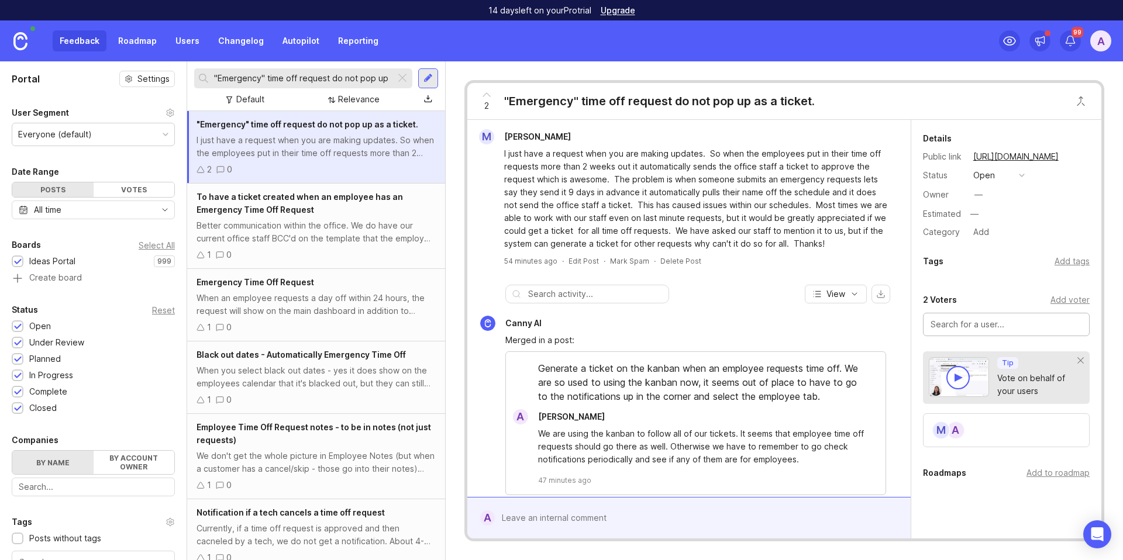
click at [948, 425] on div "M" at bounding box center [941, 430] width 19 height 19
click at [333, 80] on input ""Emergency" time off request do not pop up as a ticket." at bounding box center [302, 78] width 177 height 13
paste input "vents" have contact tickets"
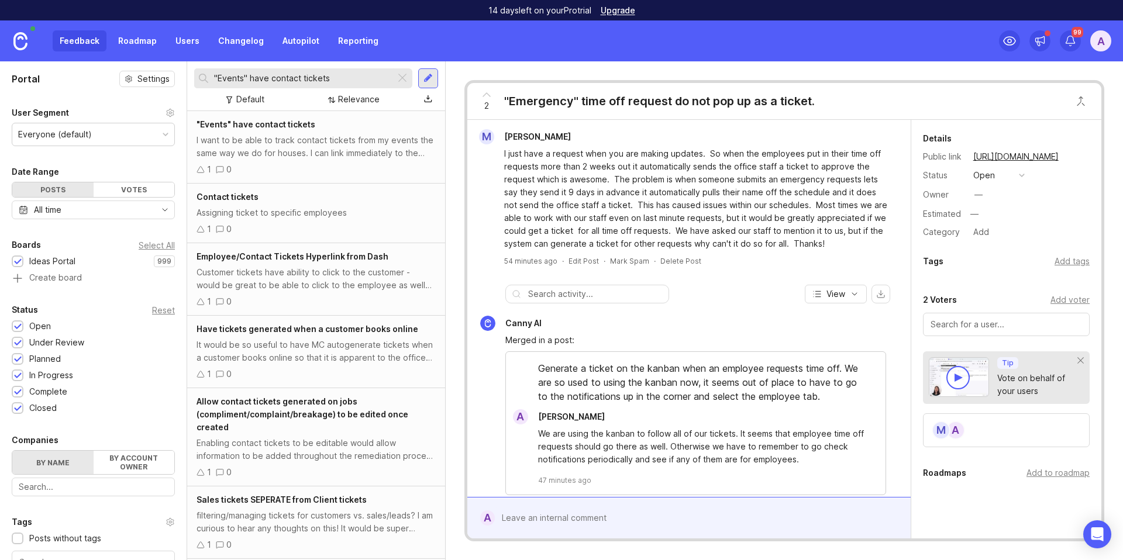
click at [325, 151] on div "I want to be able to track contact tickets from my events the same way we do fo…" at bounding box center [316, 147] width 239 height 26
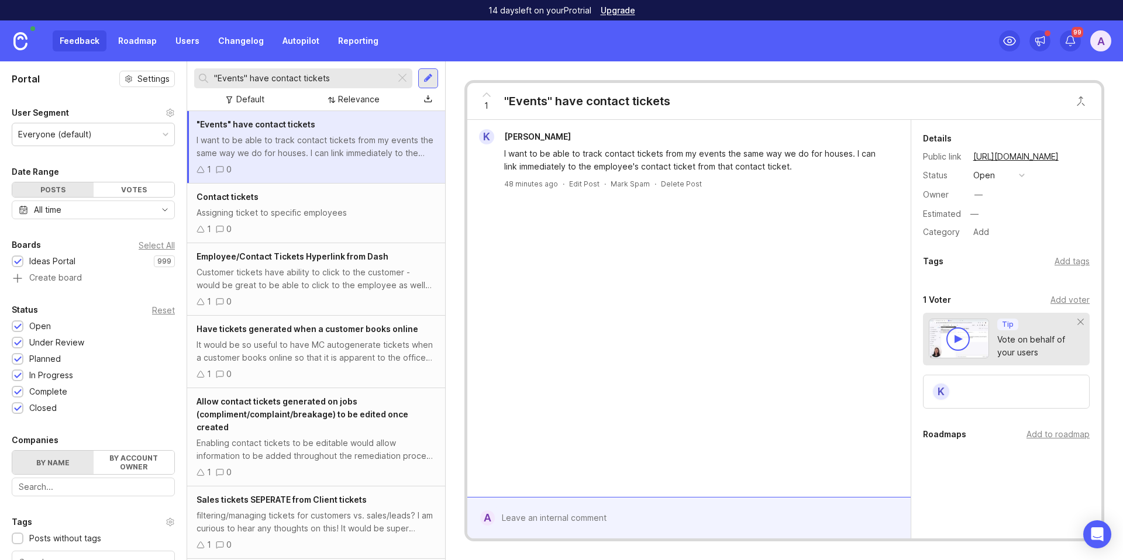
click at [941, 391] on div "K" at bounding box center [941, 392] width 19 height 19
click at [291, 78] on input ""Events" have contact tickets" at bounding box center [302, 78] width 177 height 13
click at [292, 78] on input ""Events" have contact tickets" at bounding box center [302, 78] width 177 height 13
paste input "Hired" Position & Follow-Up"
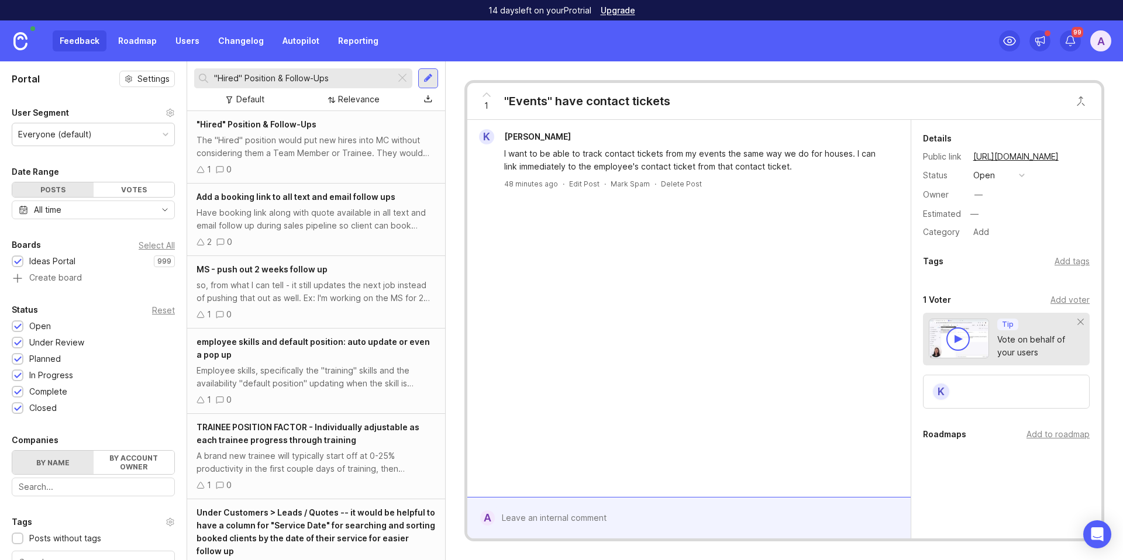
type input ""Hired" Position & Follow-Ups"
click at [301, 142] on div "The "Hired" position would put new hires into MC without considering them a Tea…" at bounding box center [316, 147] width 239 height 26
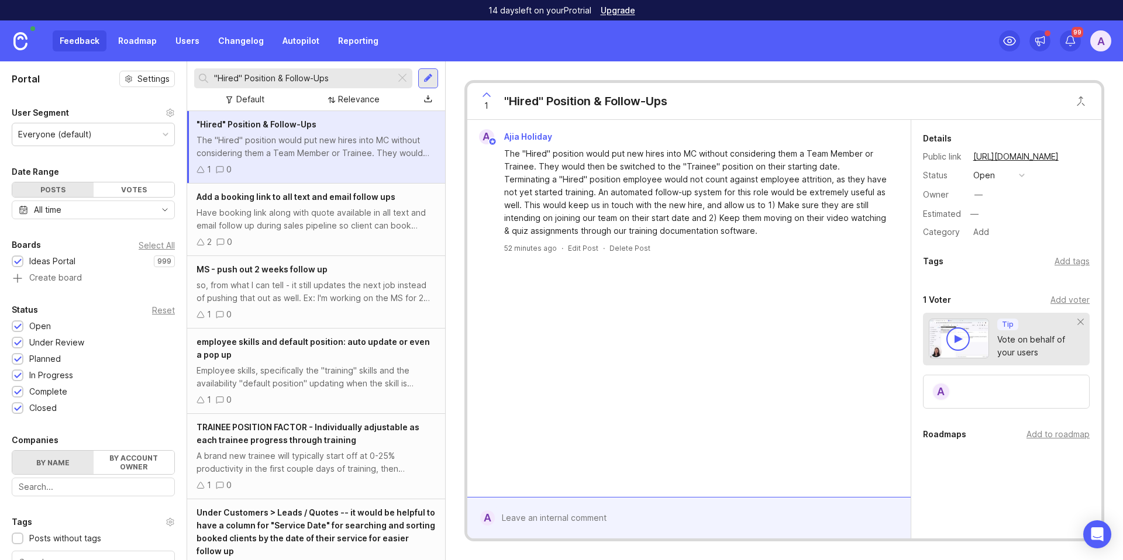
click at [1058, 302] on div "Add voter" at bounding box center [1070, 300] width 39 height 13
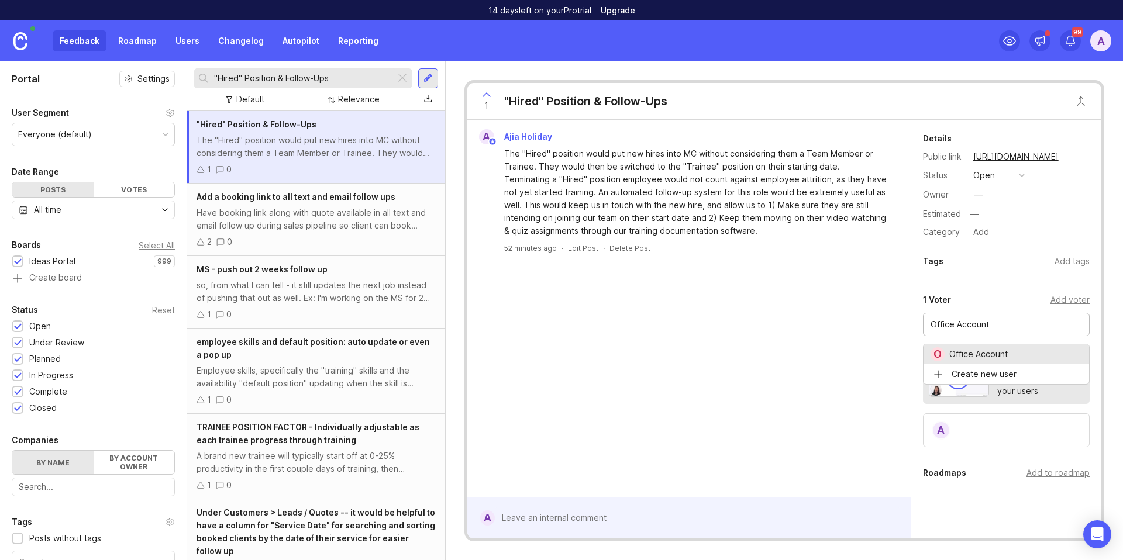
type input "Office Account"
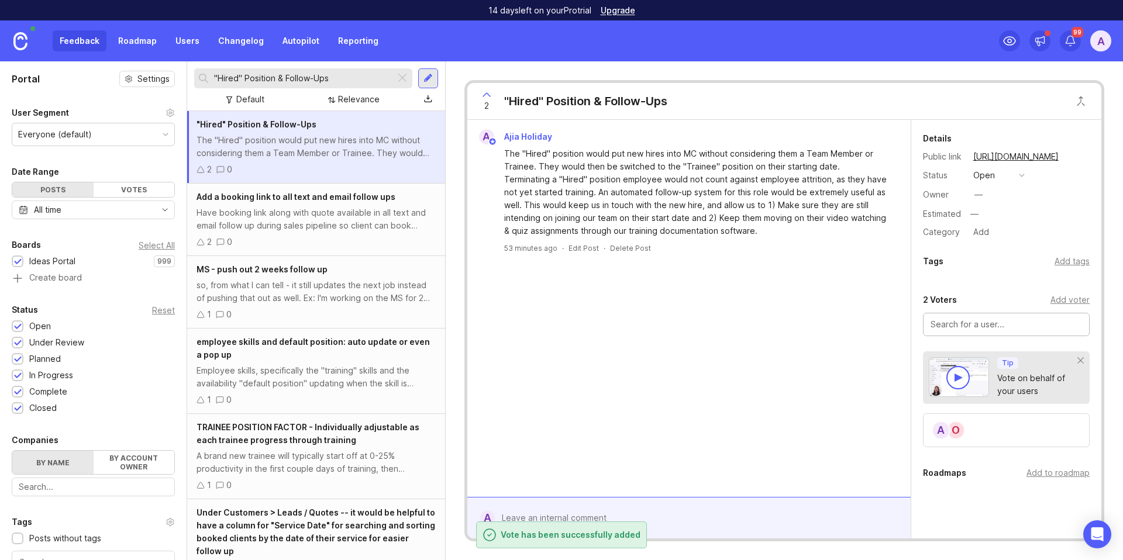
paste input "[PERSON_NAME]"
type input "[PERSON_NAME]"
paste input "[PERSON_NAME]"
type input "[PERSON_NAME]"
paste input "[PERSON_NAME]"
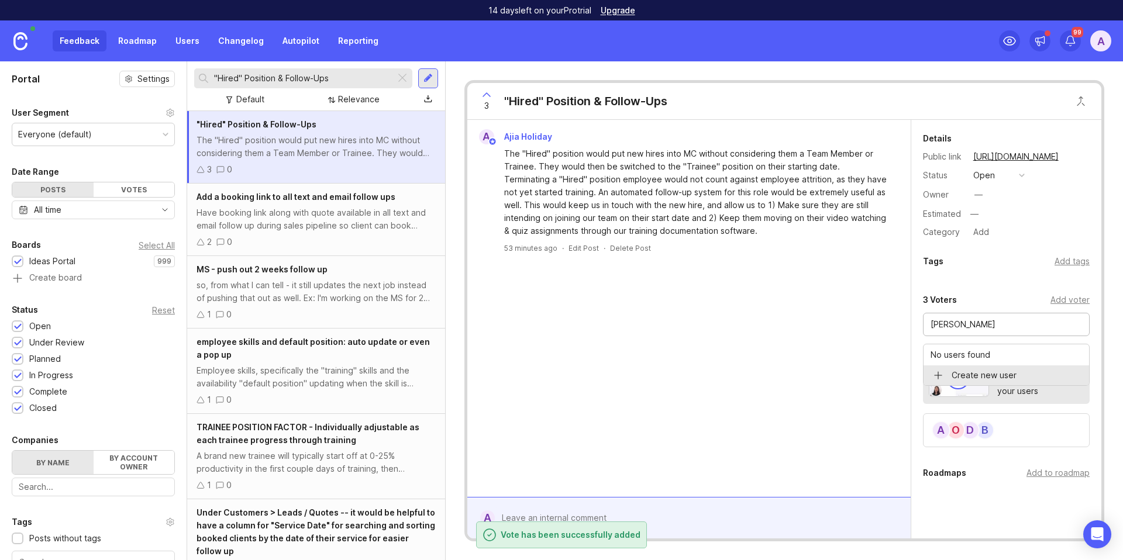
type input "[PERSON_NAME]"
click at [990, 349] on div "No users found" at bounding box center [1007, 355] width 166 height 21
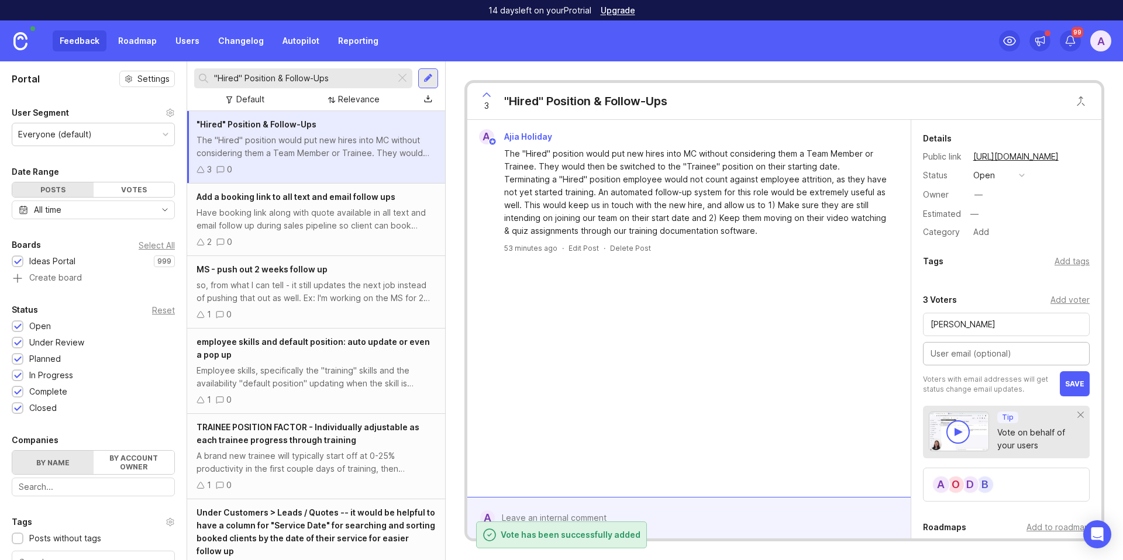
paste input "[EMAIL_ADDRESS][DOMAIN_NAME]"
type input "[EMAIL_ADDRESS][DOMAIN_NAME]"
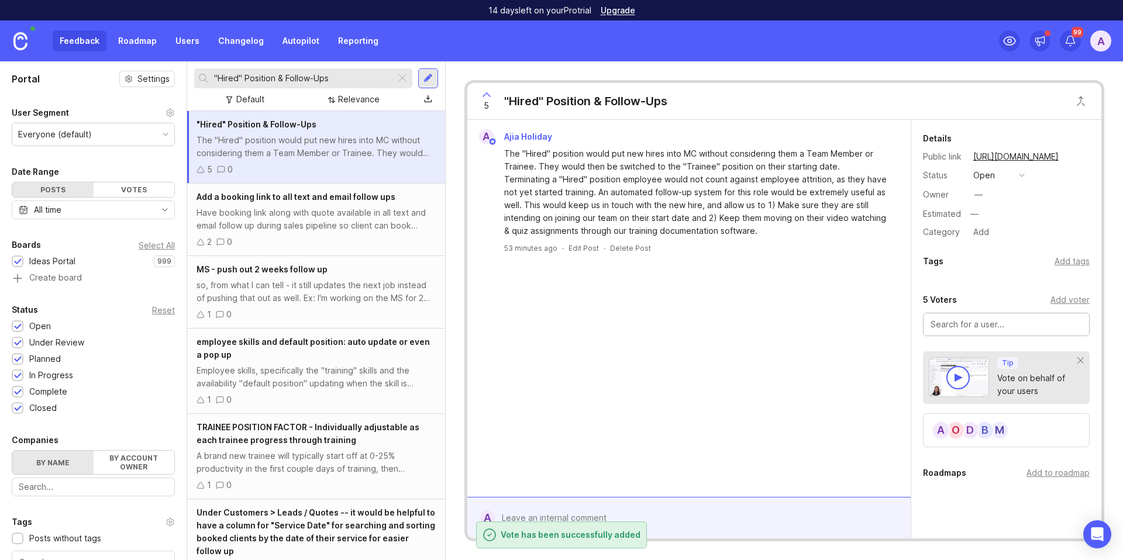
paste input "[PERSON_NAME] [PERSON_NAME]"
type input "[PERSON_NAME] [PERSON_NAME]"
paste input "[PERSON_NAME]"
type input "[PERSON_NAME]"
paste input "[PERSON_NAME]"
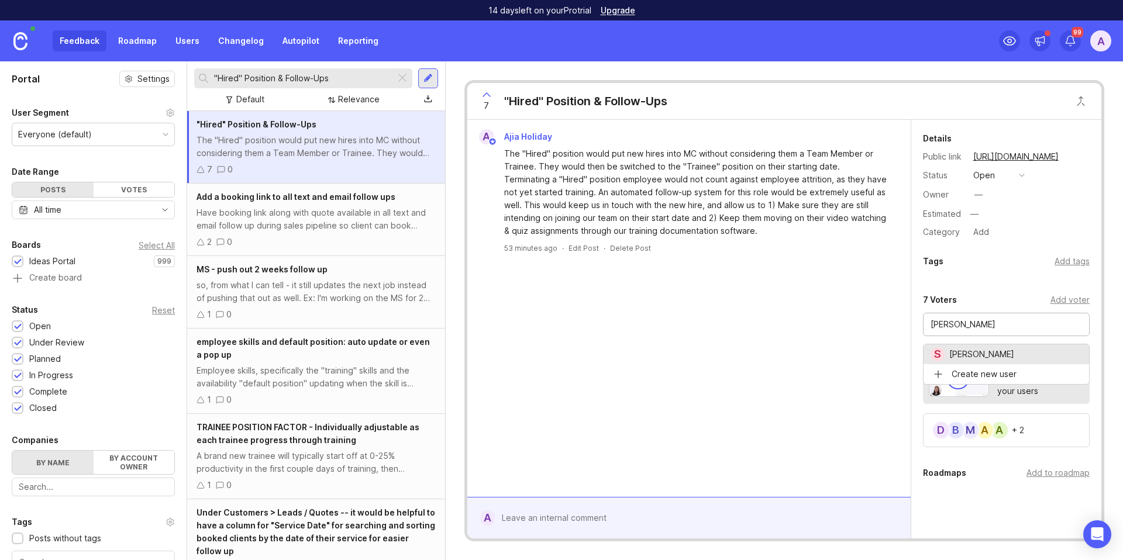
type input "[PERSON_NAME]"
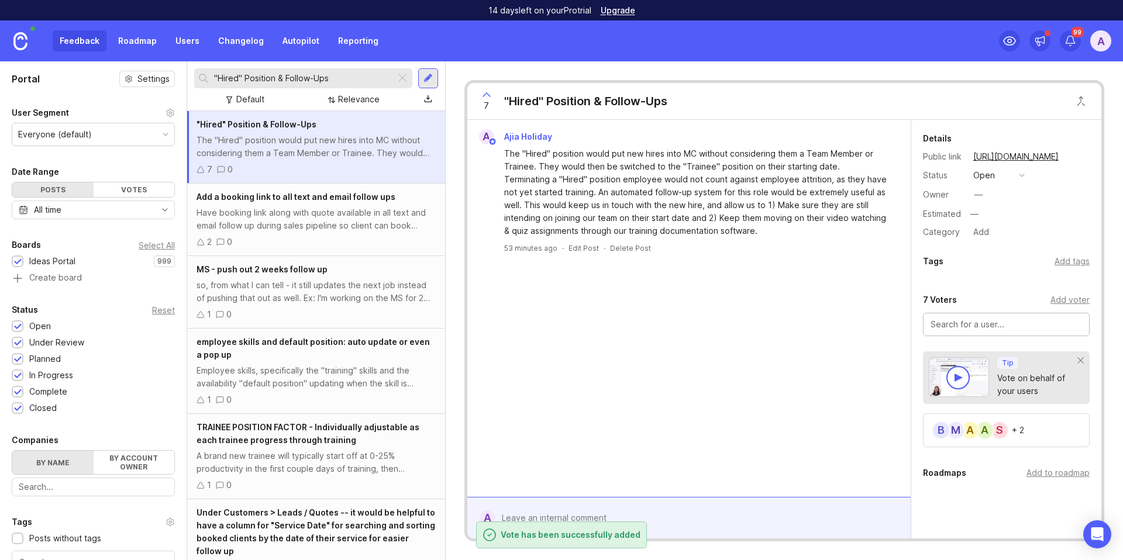
paste input "[PERSON_NAME]"
type input "[PERSON_NAME]"
click at [269, 81] on input ""Hired" Position & Follow-Ups" at bounding box center [302, 78] width 177 height 13
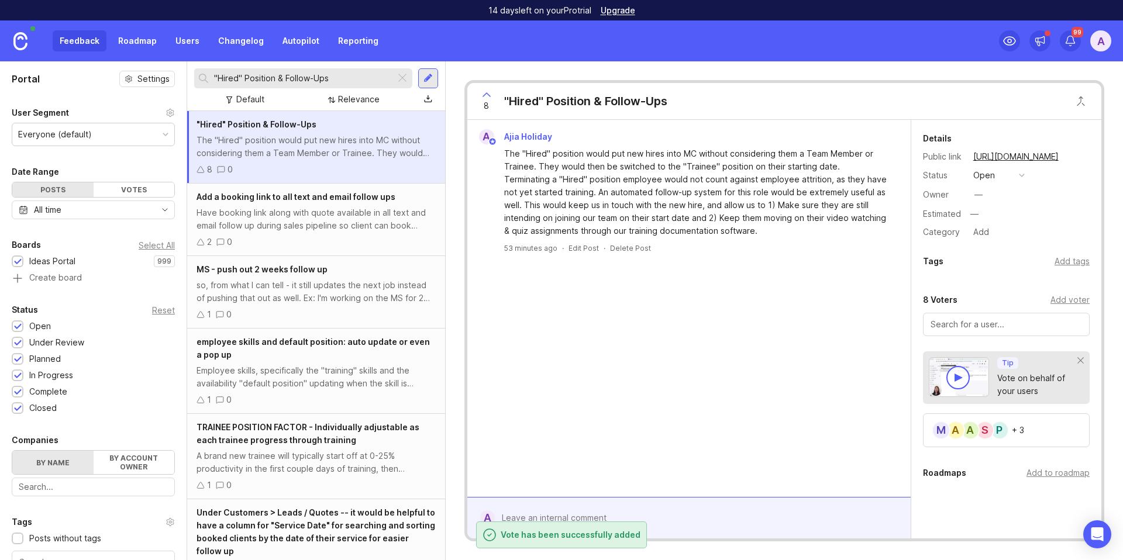
paste input "Resend All" Button For Scorecard"
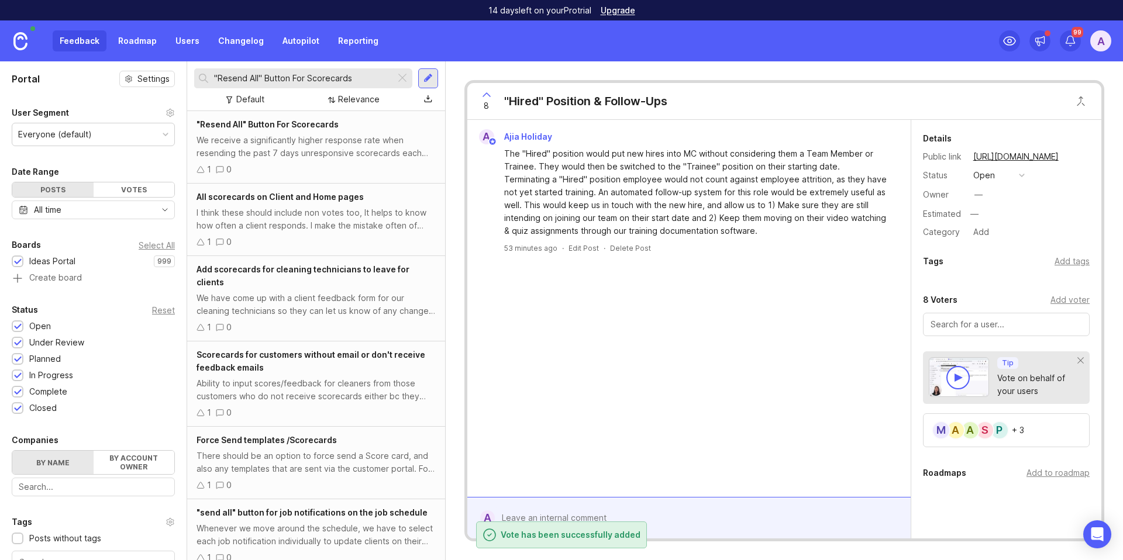
type input ""Resend All" Button For Scorecards"
click at [299, 139] on div "We receive a significantly higher response rate when resending the past 7 days …" at bounding box center [316, 147] width 239 height 26
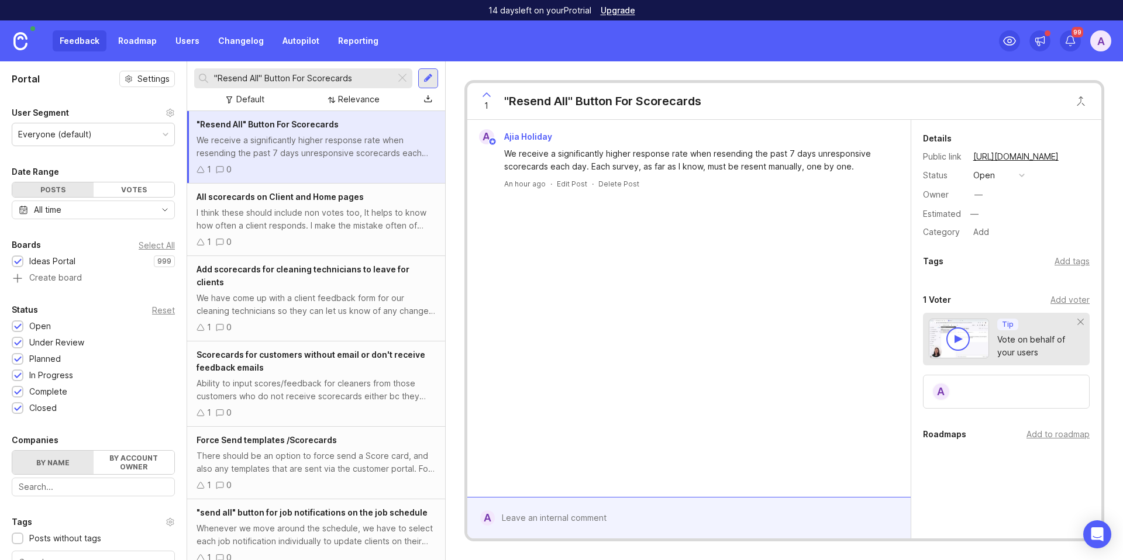
click at [1054, 301] on div "Add voter" at bounding box center [1070, 300] width 39 height 13
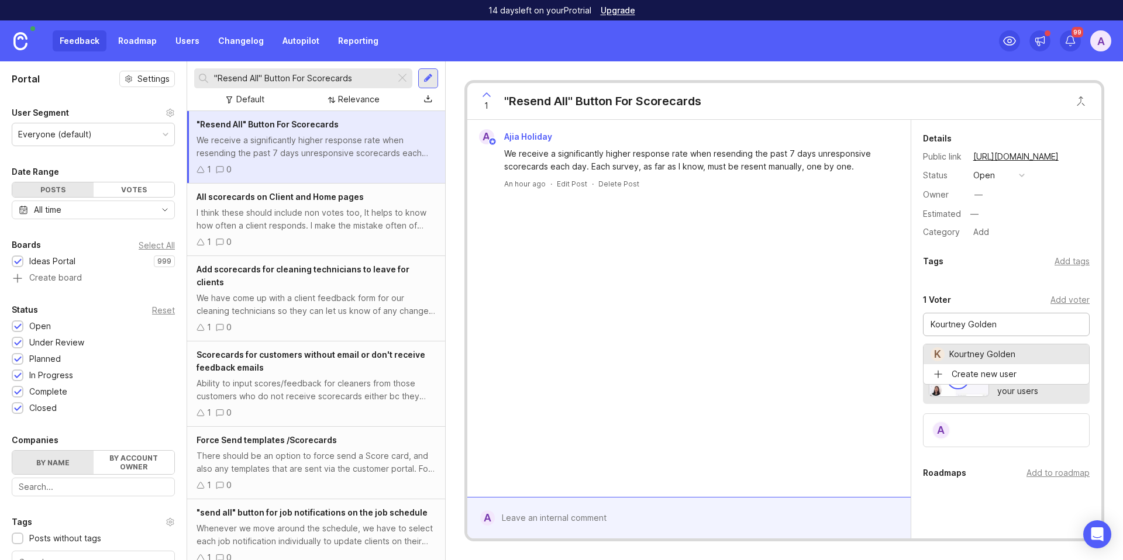
type input "Kourtney Golden"
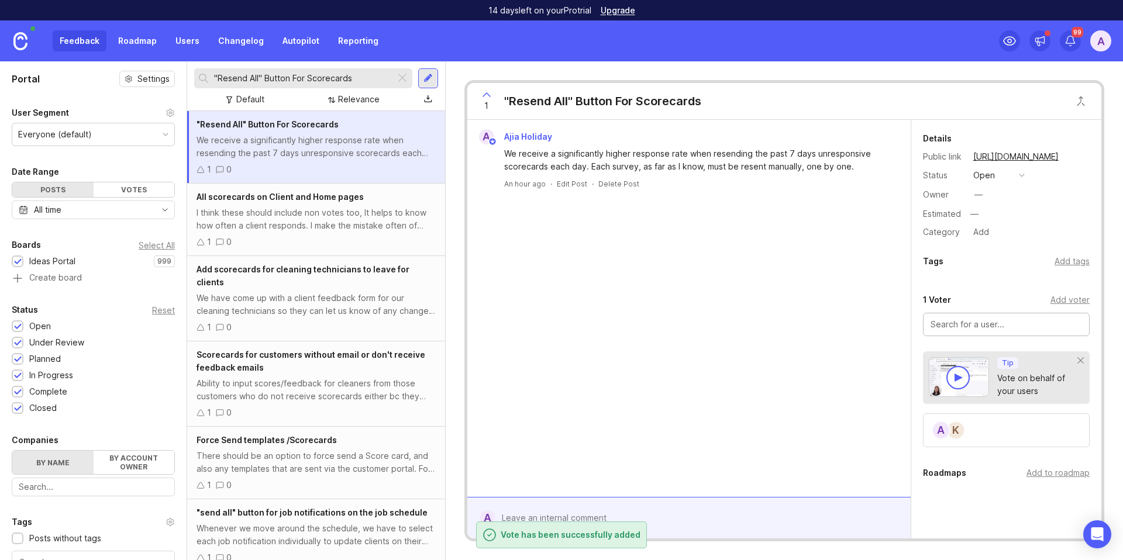
paste input "Office Account"
type input "Office Account"
paste input "[PERSON_NAME]"
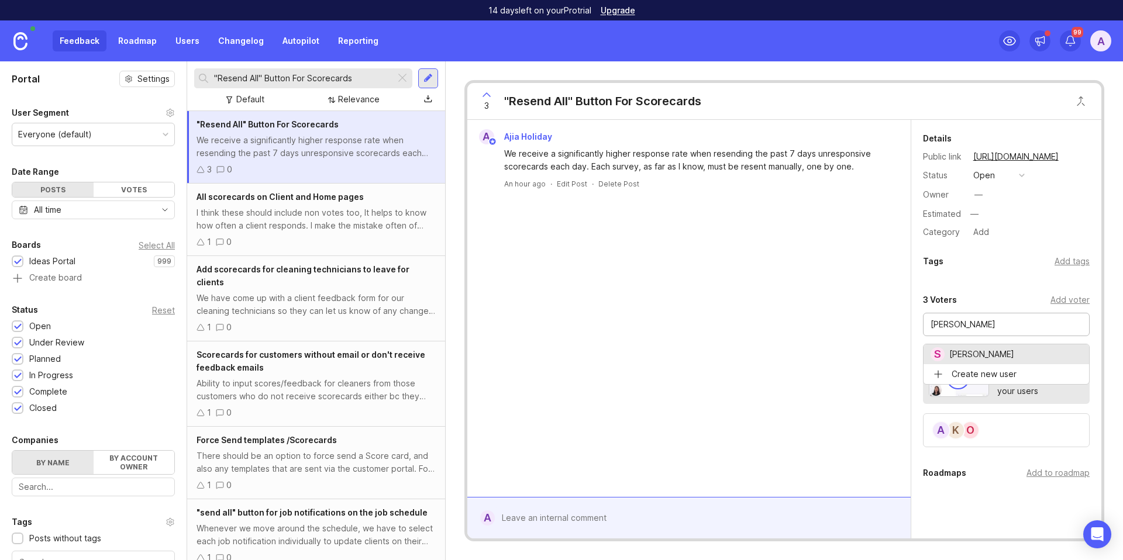
type input "[PERSON_NAME]"
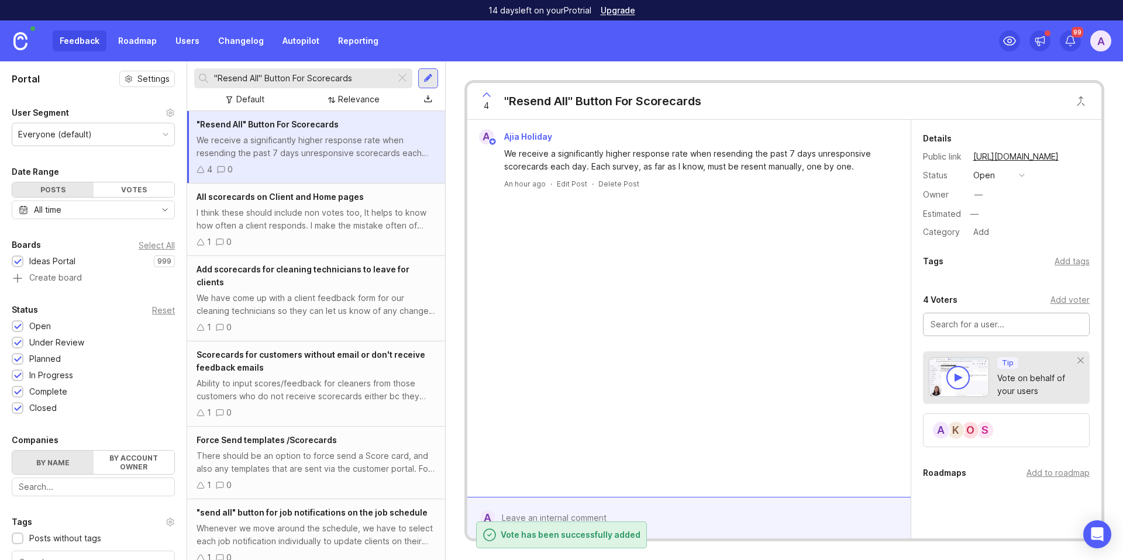
paste input "[PERSON_NAME]"
type input "[PERSON_NAME]"
click at [988, 325] on input "text" at bounding box center [1007, 324] width 152 height 13
paste input "[PERSON_NAME]"
type input "[PERSON_NAME]"
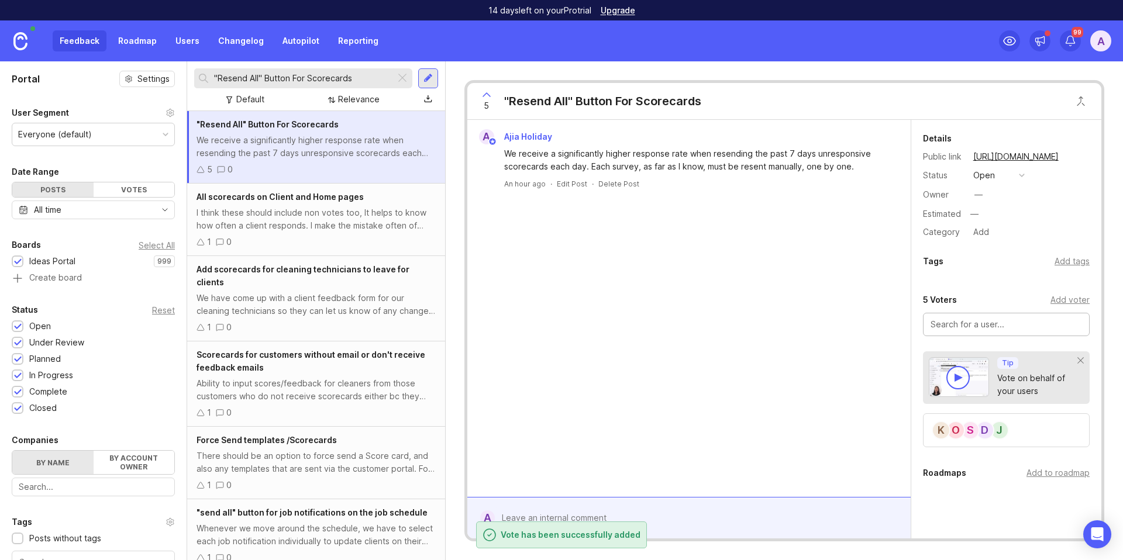
paste input "[PERSON_NAME]"
type input "[PERSON_NAME]"
paste input "[PERSON_NAME]"
type input "[PERSON_NAME]"
click at [977, 349] on p "No users found" at bounding box center [961, 355] width 60 height 12
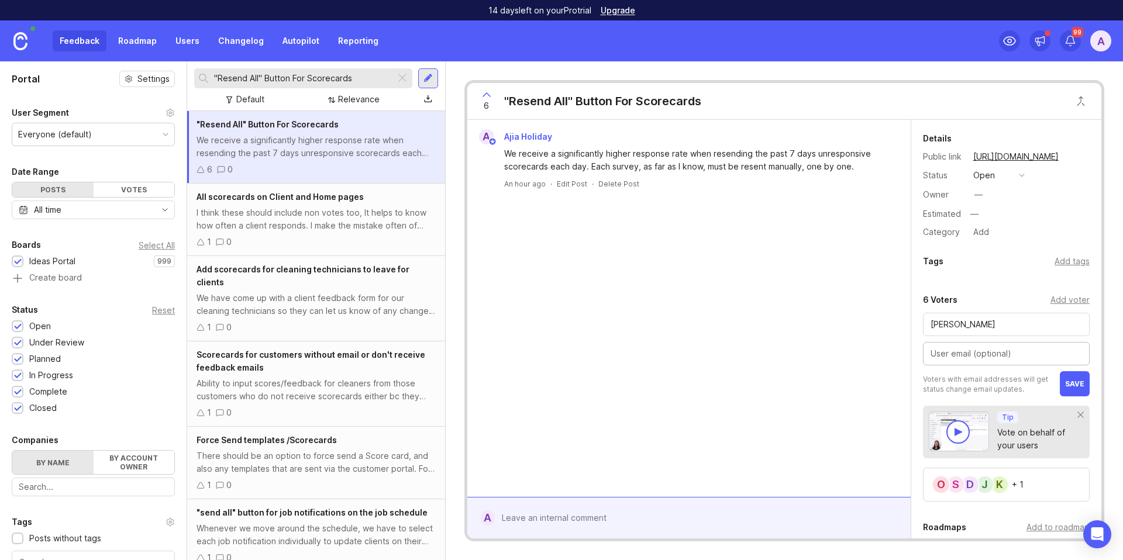
paste input "[PERSON_NAME][EMAIL_ADDRESS][DOMAIN_NAME]"
type input "[PERSON_NAME][EMAIL_ADDRESS][DOMAIN_NAME]"
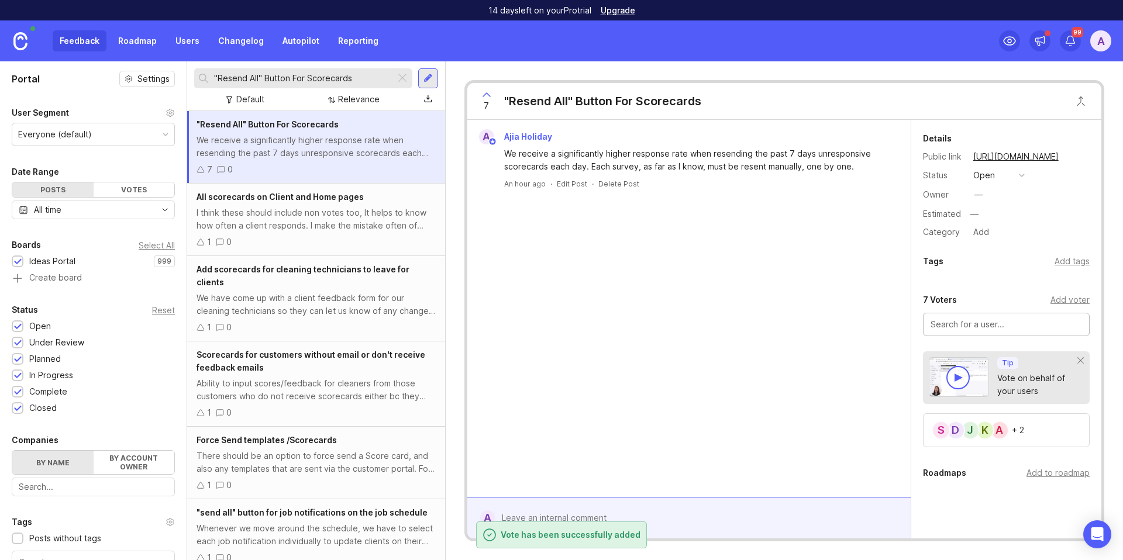
paste input "[PERSON_NAME]"
type input "[PERSON_NAME]"
paste input "[PERSON_NAME]"
type input "[PERSON_NAME]"
paste input "[PERSON_NAME]"
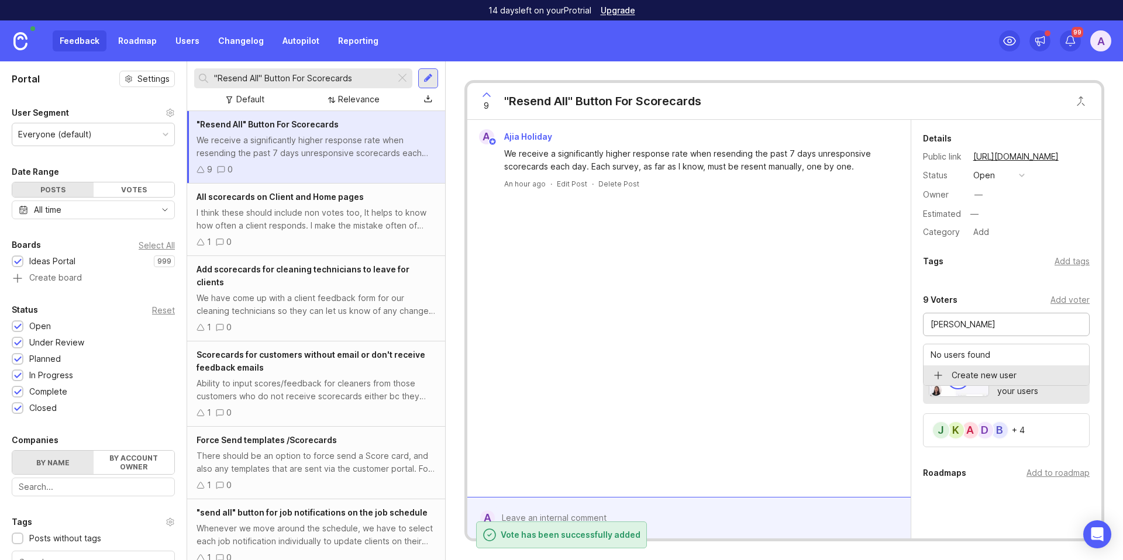
type input "[PERSON_NAME]"
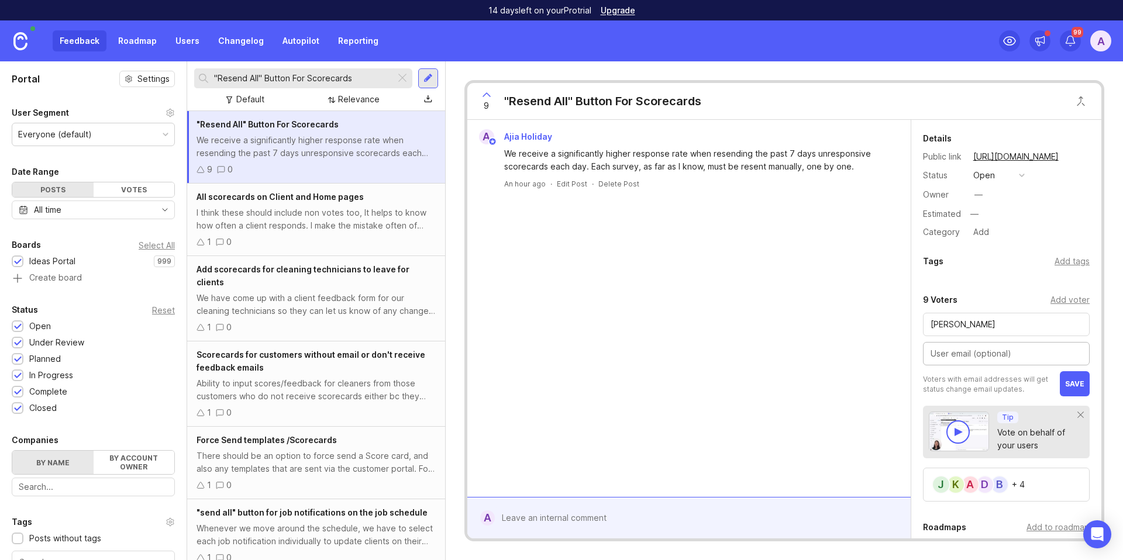
paste input "[PERSON_NAME][EMAIL_ADDRESS][DOMAIN_NAME]"
type input "[PERSON_NAME][EMAIL_ADDRESS][DOMAIN_NAME]"
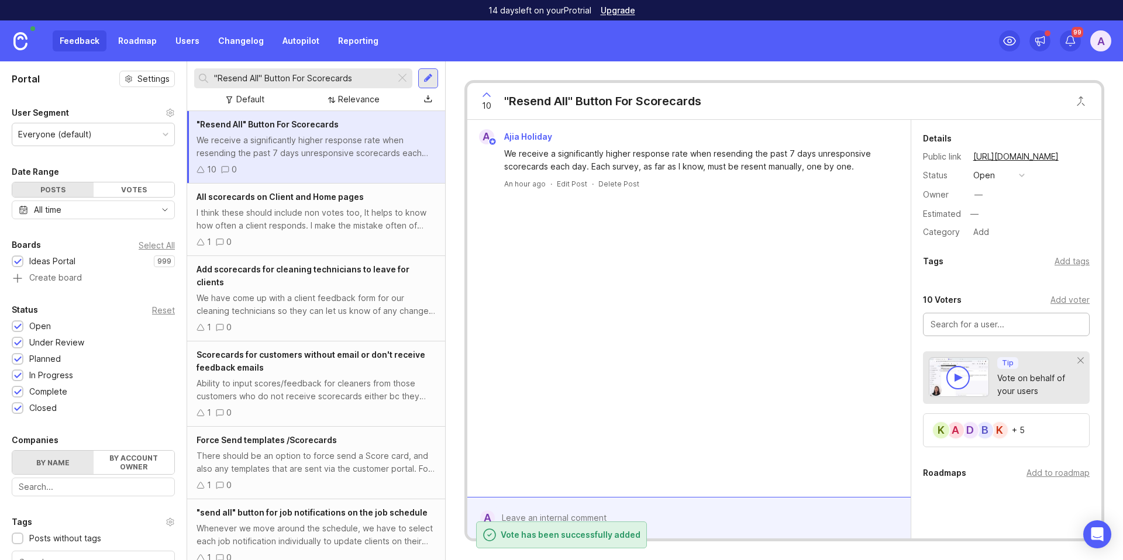
paste input "[PERSON_NAME]"
type input "[PERSON_NAME]"
paste input "[PERSON_NAME]"
type input "[PERSON_NAME]"
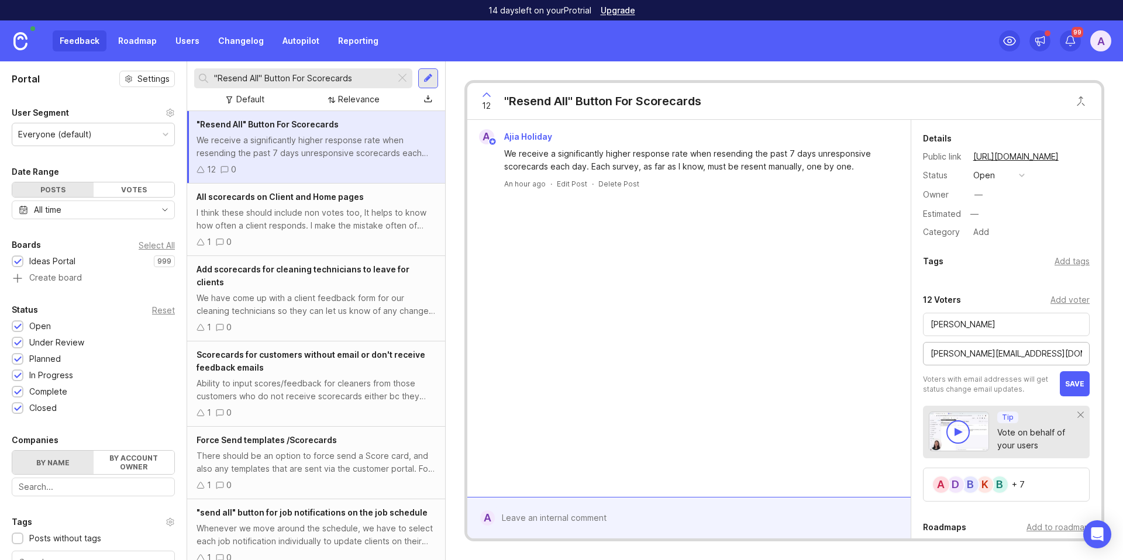
type input "[PERSON_NAME][EMAIL_ADDRESS][DOMAIN_NAME]"
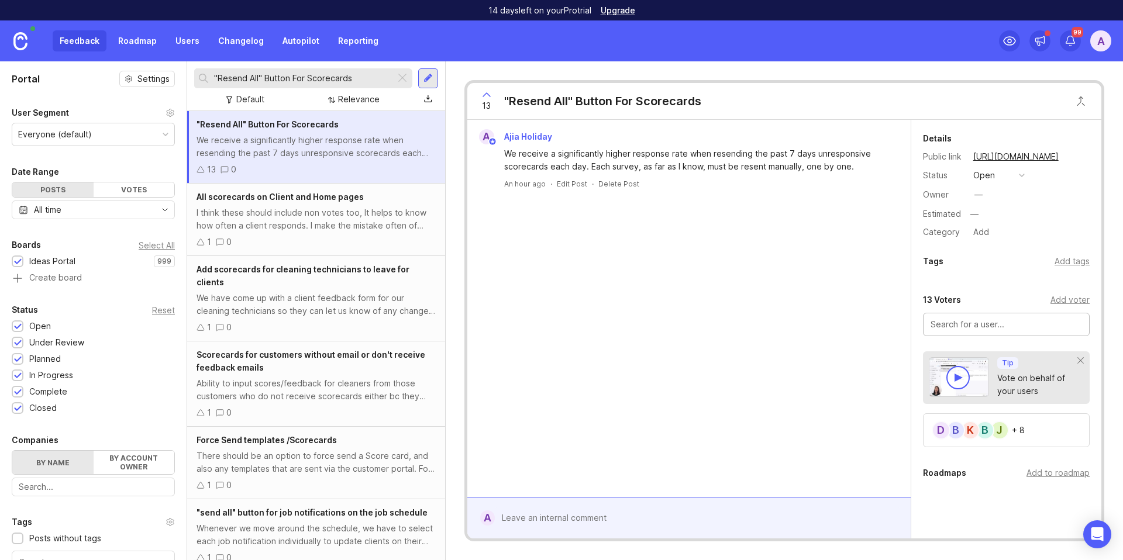
paste input "[PERSON_NAME]"
type input "[PERSON_NAME]"
paste input "[PERSON_NAME]"
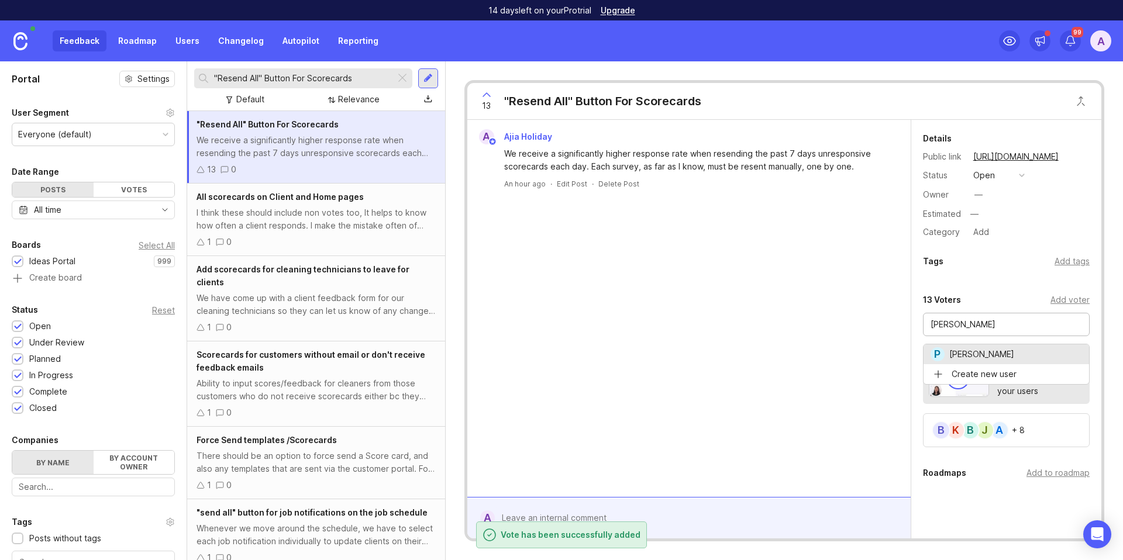
type input "[PERSON_NAME]"
paste input "[PERSON_NAME]"
type input "[PERSON_NAME]"
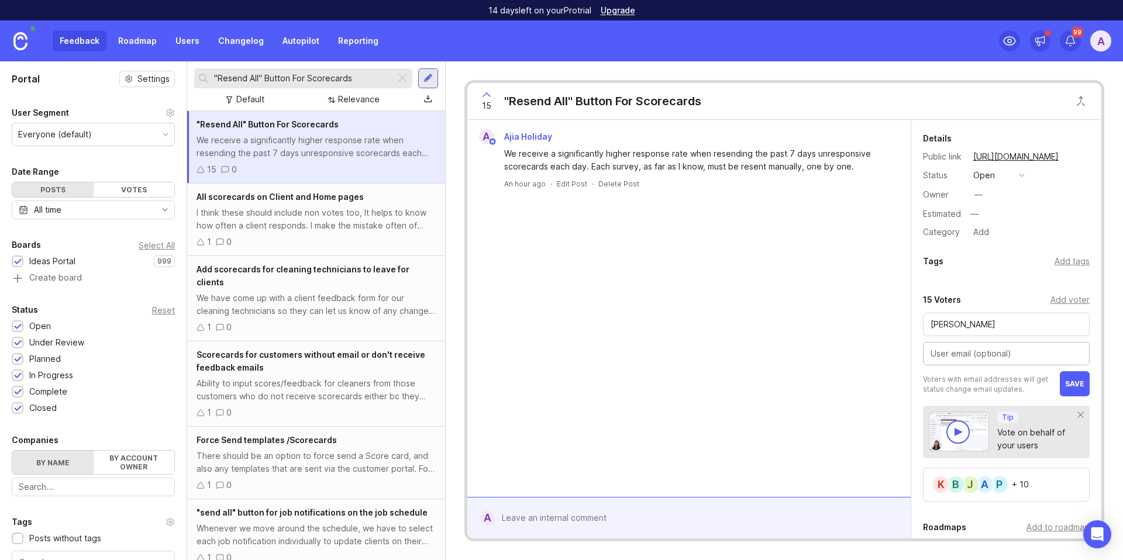
paste input "[EMAIL_ADDRESS][DOMAIN_NAME]"
type input "[EMAIL_ADDRESS][DOMAIN_NAME]"
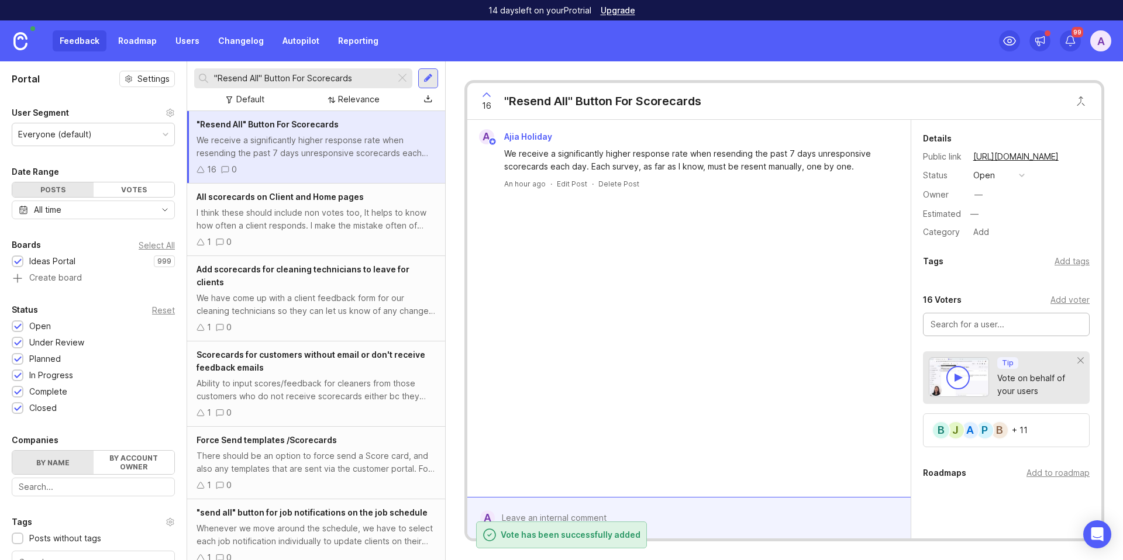
paste input "[PERSON_NAME]"
type input "[PERSON_NAME]"
paste input "[PERSON_NAME]"
type input "[PERSON_NAME]"
paste input "[PERSON_NAME]"
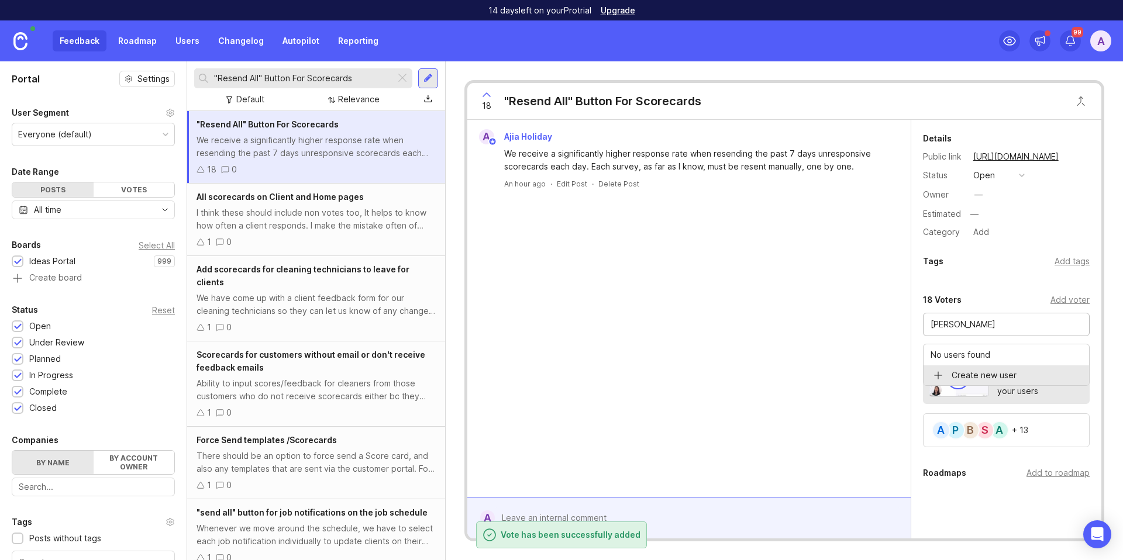
type input "[PERSON_NAME]"
click at [975, 355] on p "No users found" at bounding box center [961, 355] width 60 height 12
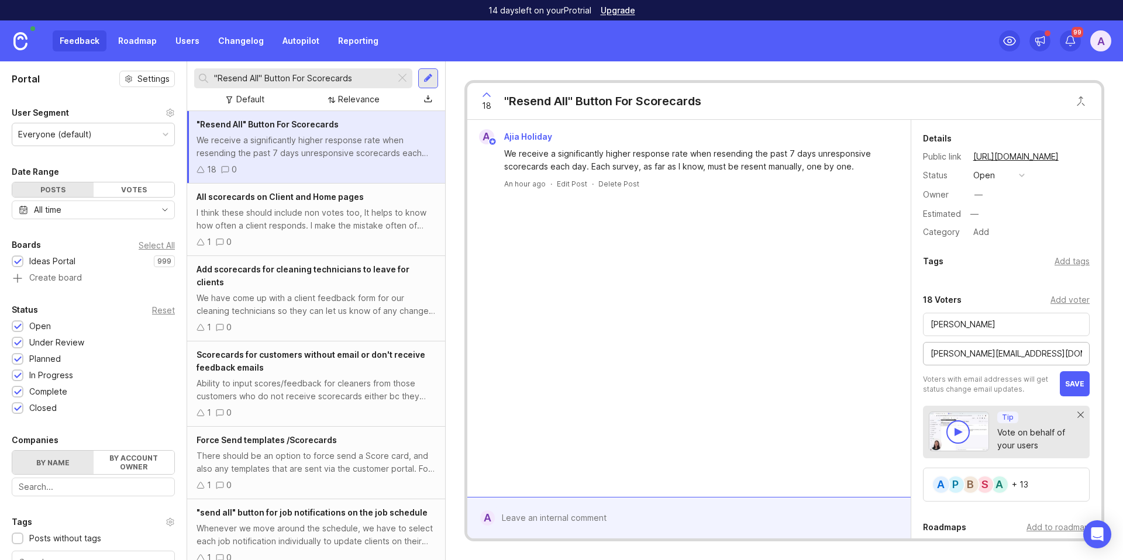
type input "[PERSON_NAME][EMAIL_ADDRESS][DOMAIN_NAME]"
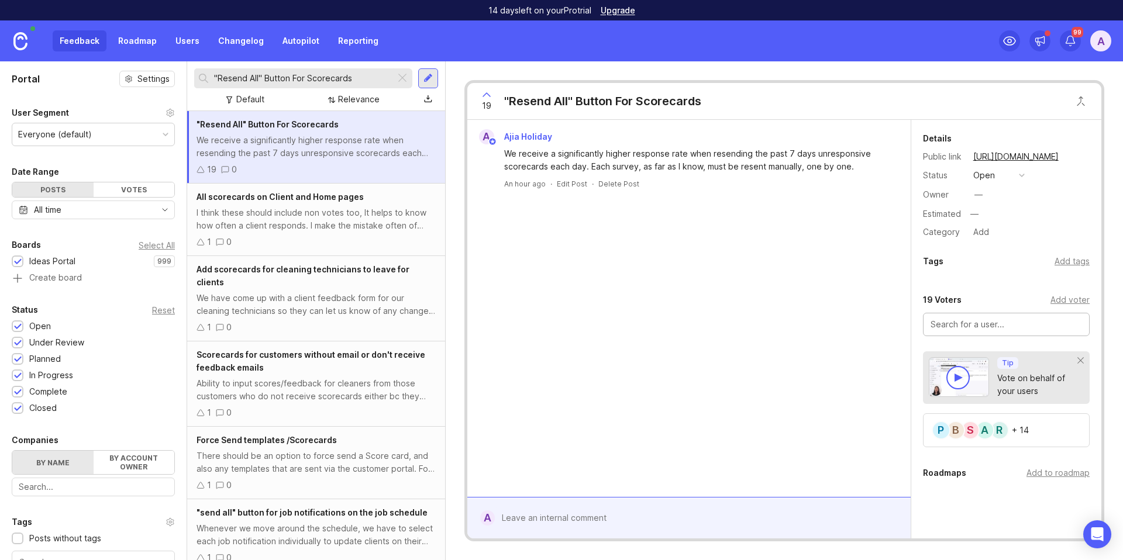
click at [320, 78] on input ""Resend All" Button For Scorecards" at bounding box center [302, 78] width 177 height 13
click at [319, 78] on input ""Resend All" Button For Scorecards" at bounding box center [302, 78] width 177 height 13
paste input "send all" button for job notifications on the job schedule"
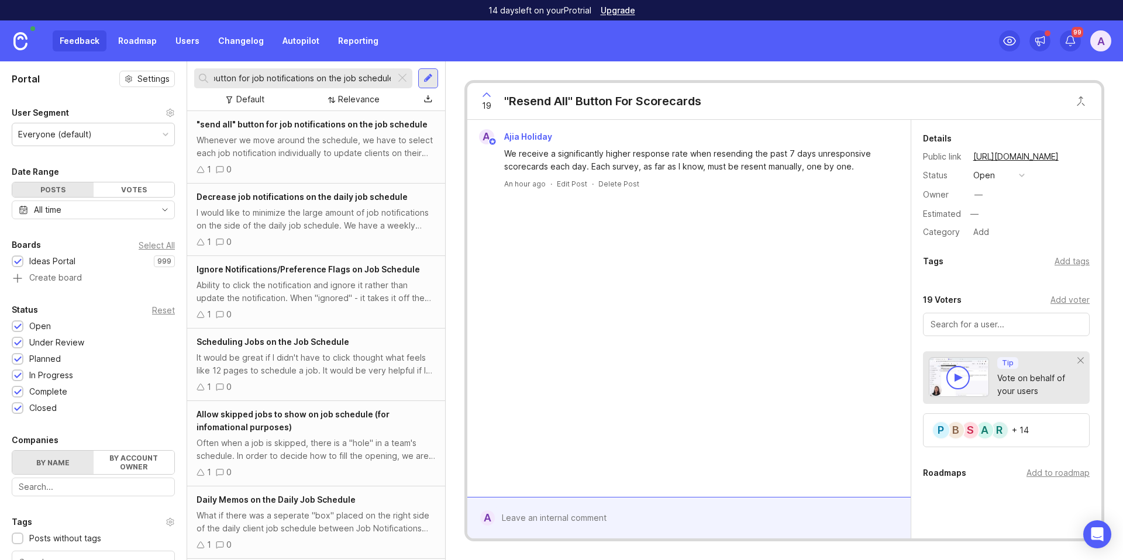
type input ""send all" button for job notifications on the job schedule"
click at [367, 144] on div "Whenever we move around the schedule, we have to select each job notification i…" at bounding box center [316, 147] width 239 height 26
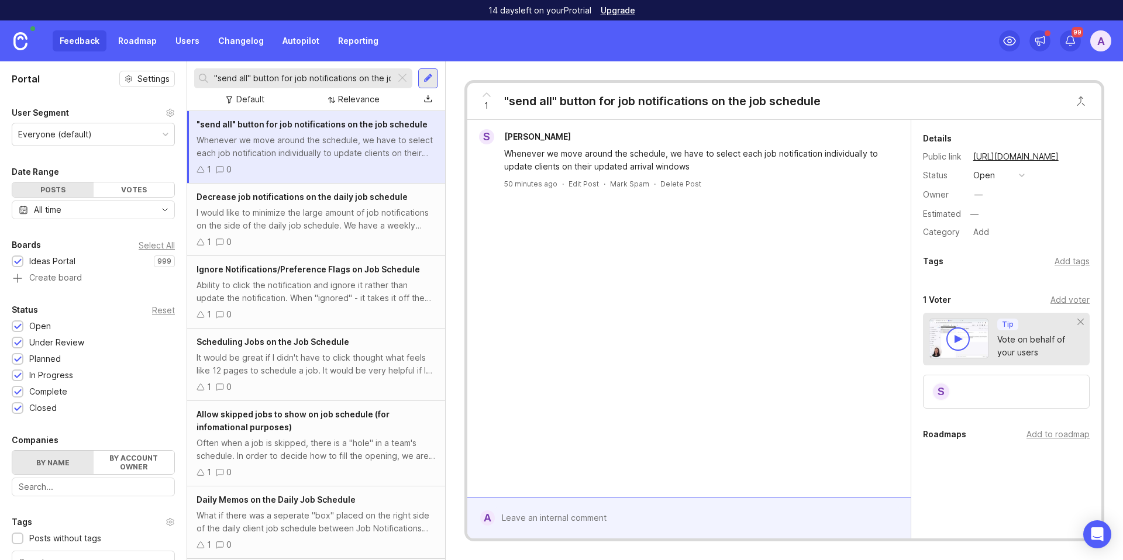
click at [1059, 299] on div "Add voter" at bounding box center [1070, 300] width 39 height 13
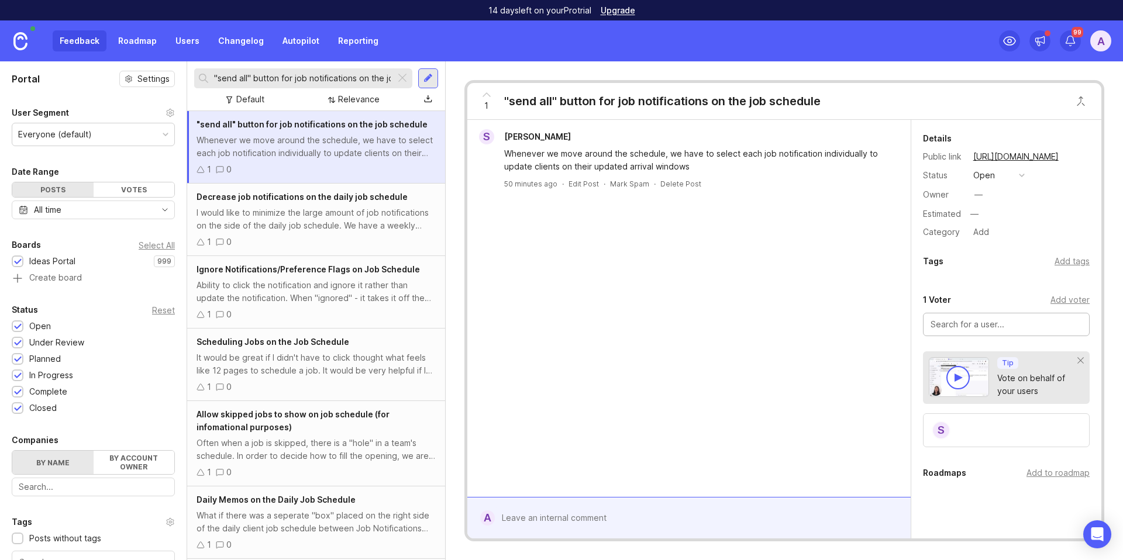
click at [997, 321] on input "text" at bounding box center [1007, 324] width 152 height 13
type input "[PERSON_NAME]"
paste input "[PERSON_NAME]"
type input "[PERSON_NAME]"
click at [951, 325] on input "text" at bounding box center [1007, 324] width 152 height 13
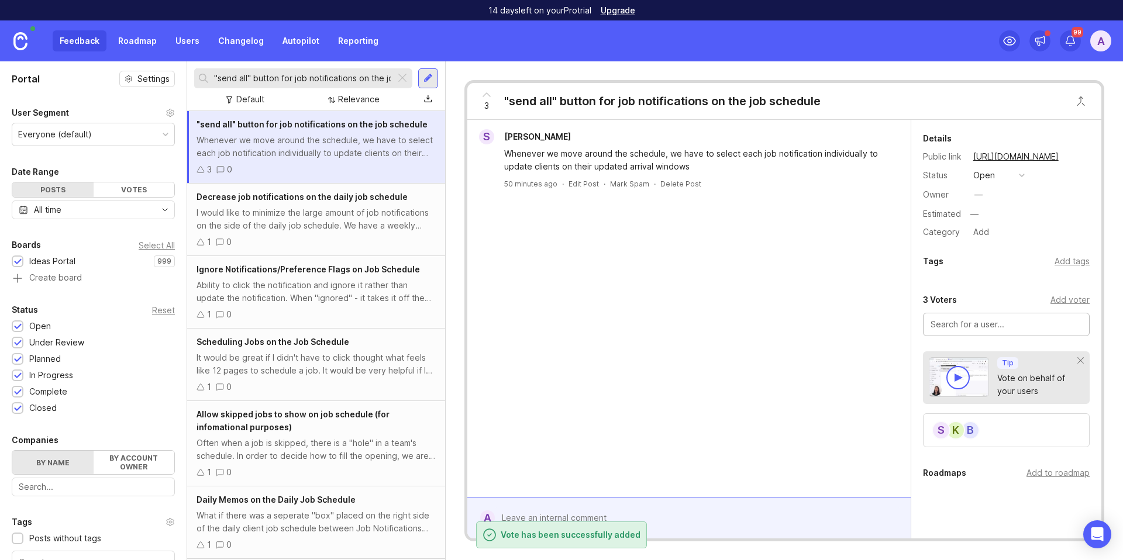
paste input "[PERSON_NAME]"
type input "[PERSON_NAME]"
click at [265, 79] on input ""send all" button for job notifications on the job schedule" at bounding box center [302, 78] width 177 height 13
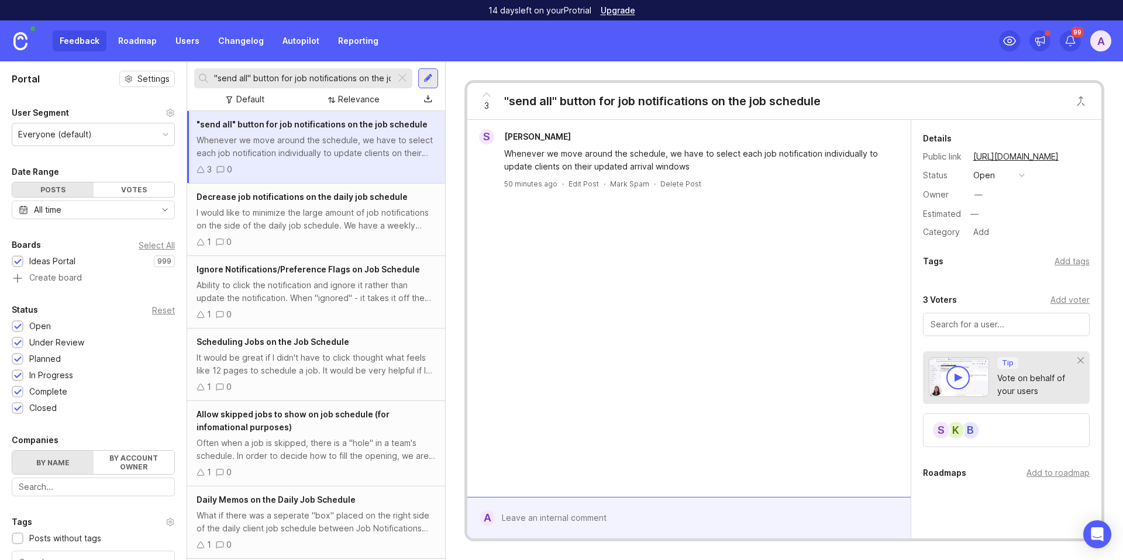
paste input "Time to complete" go off team siz"
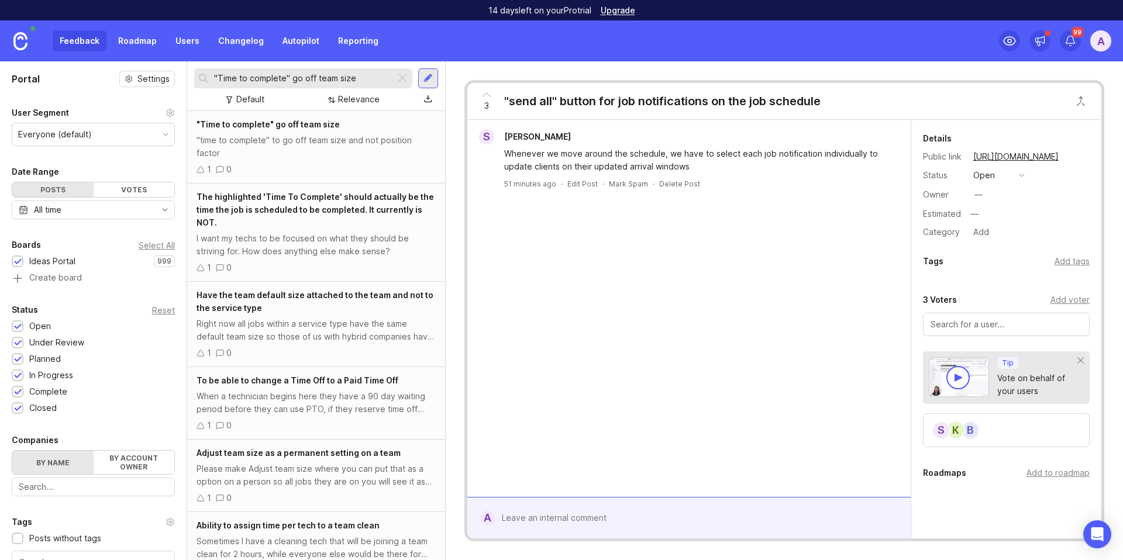
click at [307, 150] on div ""time to complete" to go off team size and not position factor" at bounding box center [316, 147] width 239 height 26
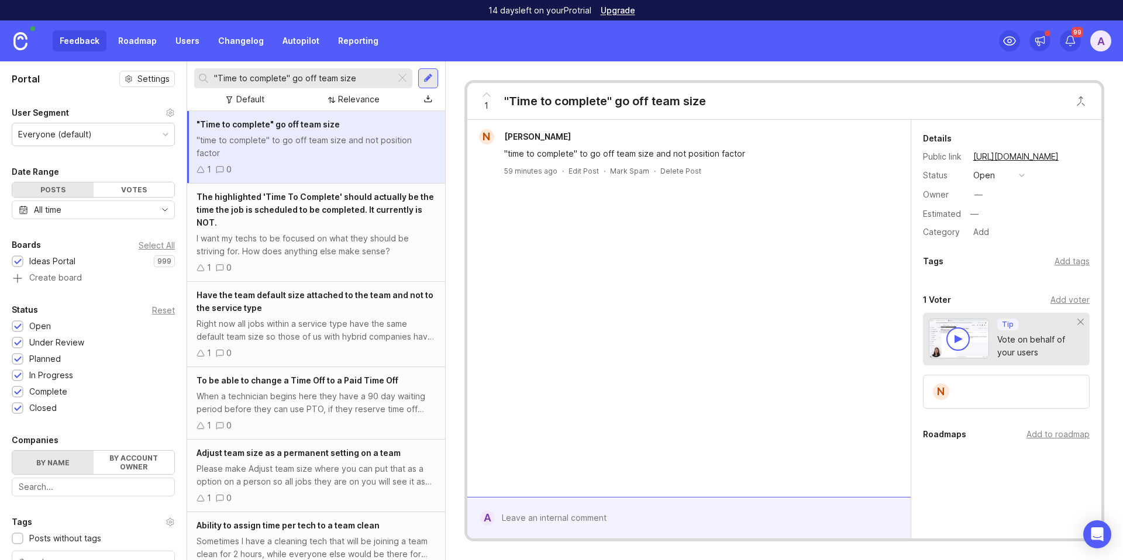
click at [336, 75] on input ""Time to complete" go off team size" at bounding box center [302, 78] width 177 height 13
paste input "#techtable# sent with the reminder text and/or email before the cleaning"
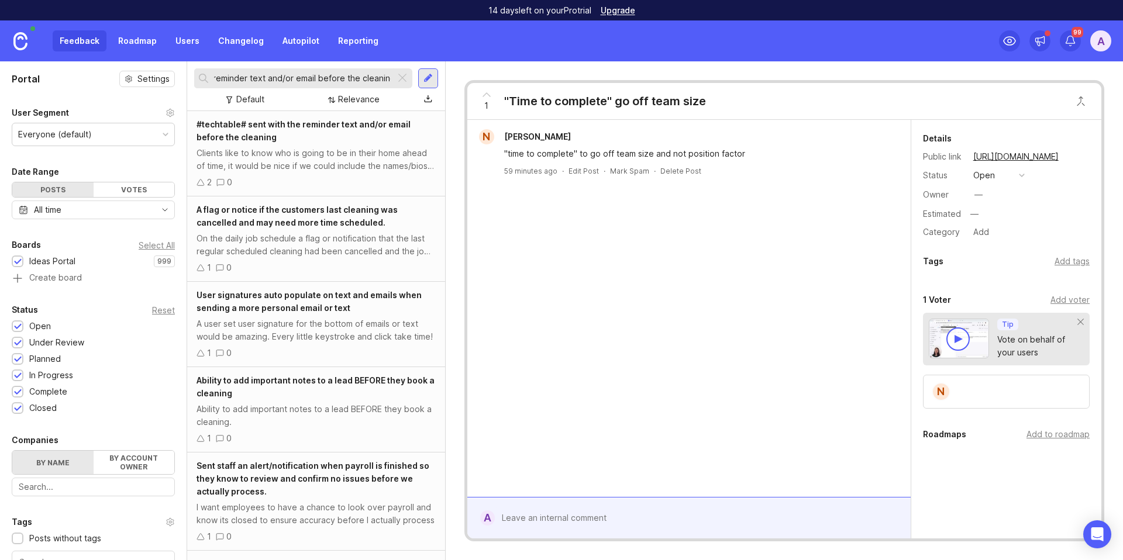
type input "#techtable# sent with the reminder text and/or email before the cleaning"
click at [352, 146] on div "#techtable# sent with the reminder text and/or email before the cleaning Client…" at bounding box center [316, 153] width 258 height 85
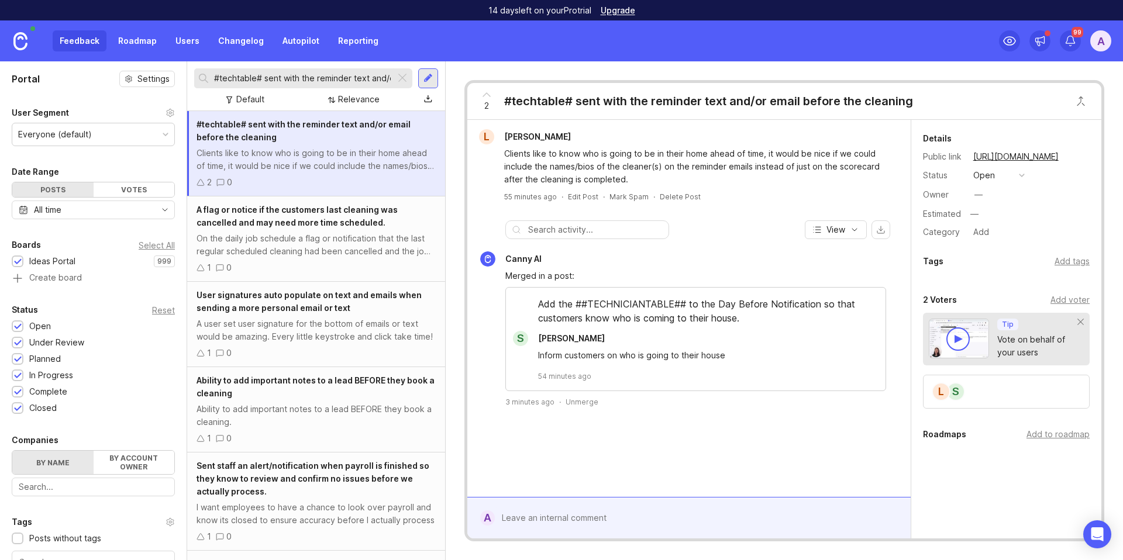
click at [1058, 298] on div "Add voter" at bounding box center [1070, 300] width 39 height 13
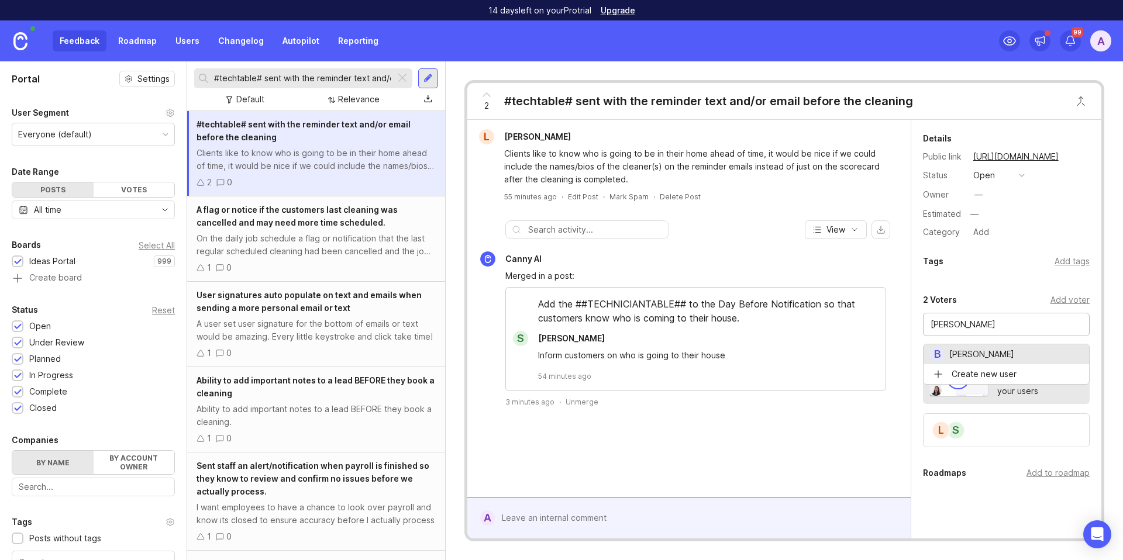
type input "[PERSON_NAME]"
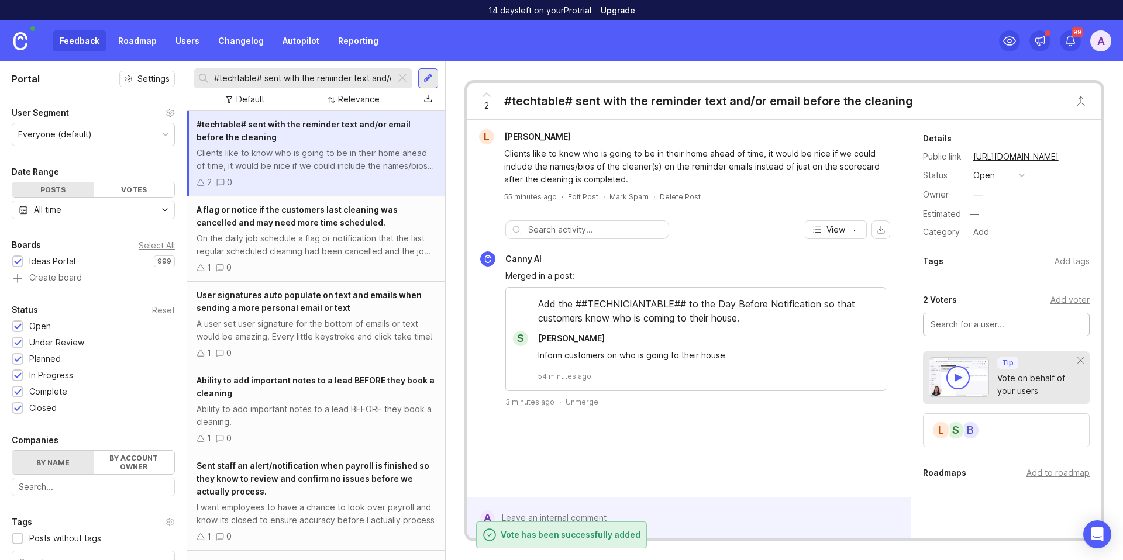
paste input "[PERSON_NAME]"
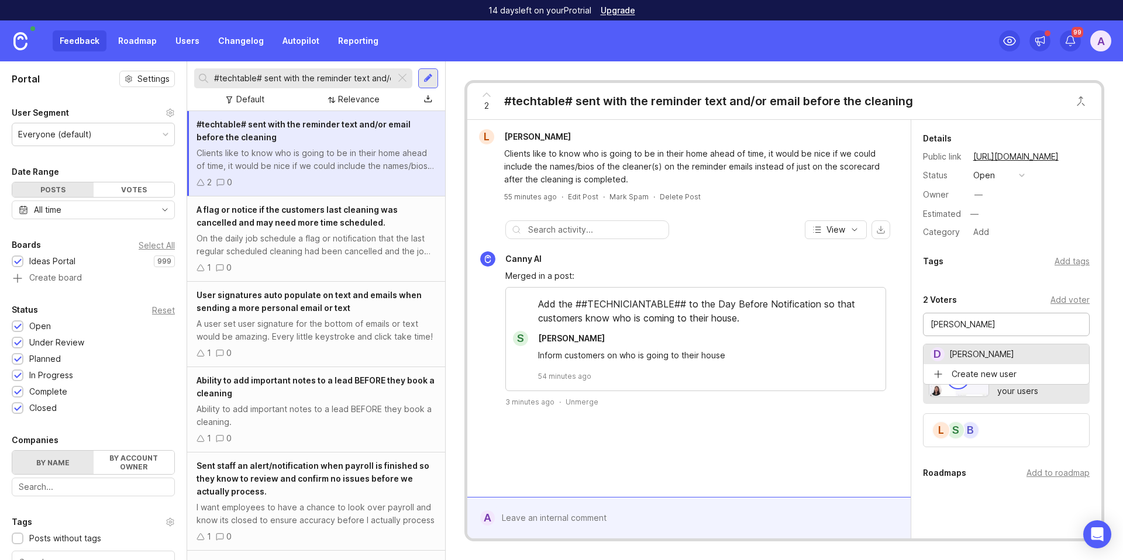
type input "[PERSON_NAME]"
click at [1051, 304] on div "Add voter" at bounding box center [1070, 300] width 39 height 13
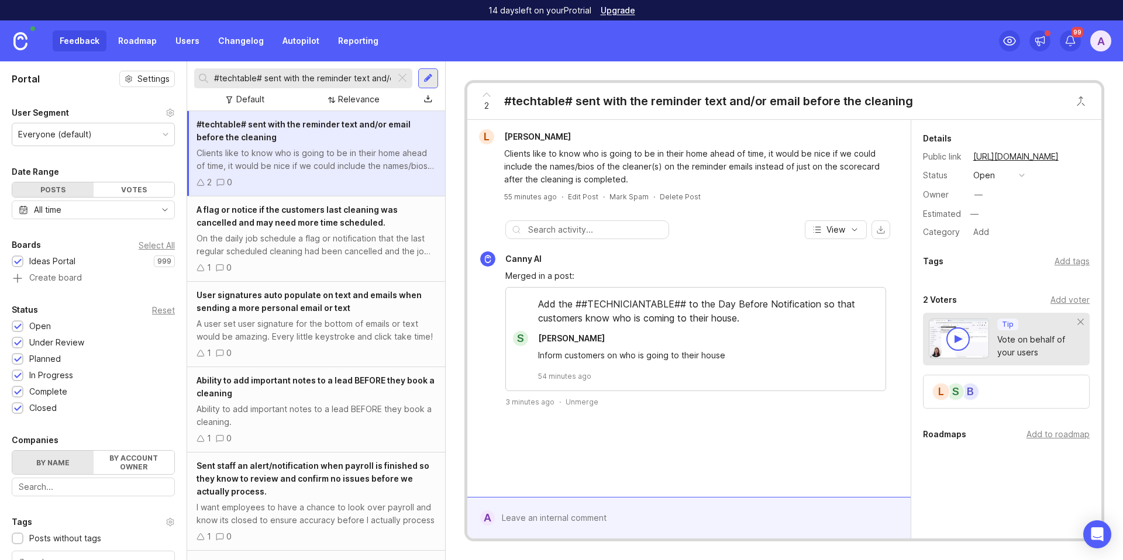
click at [273, 80] on input "#techtable# sent with the reminder text and/or email before the cleaning" at bounding box center [302, 78] width 177 height 13
paste input "2 way texting for Employees and Prospects/Leads"
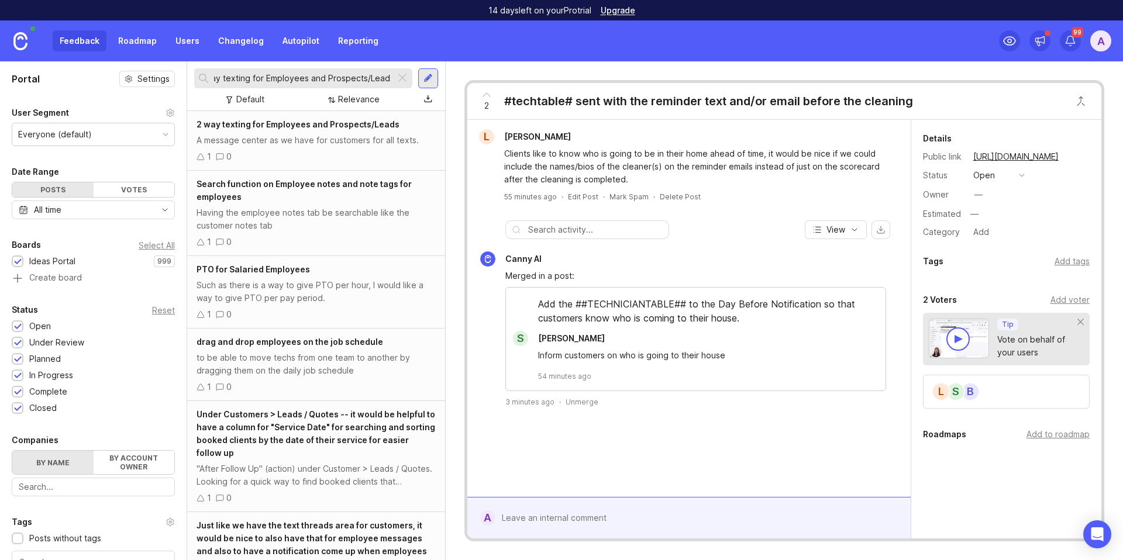
type input "2 way texting for Employees and Prospects/Leads"
click at [294, 150] on div "1 0" at bounding box center [316, 156] width 239 height 13
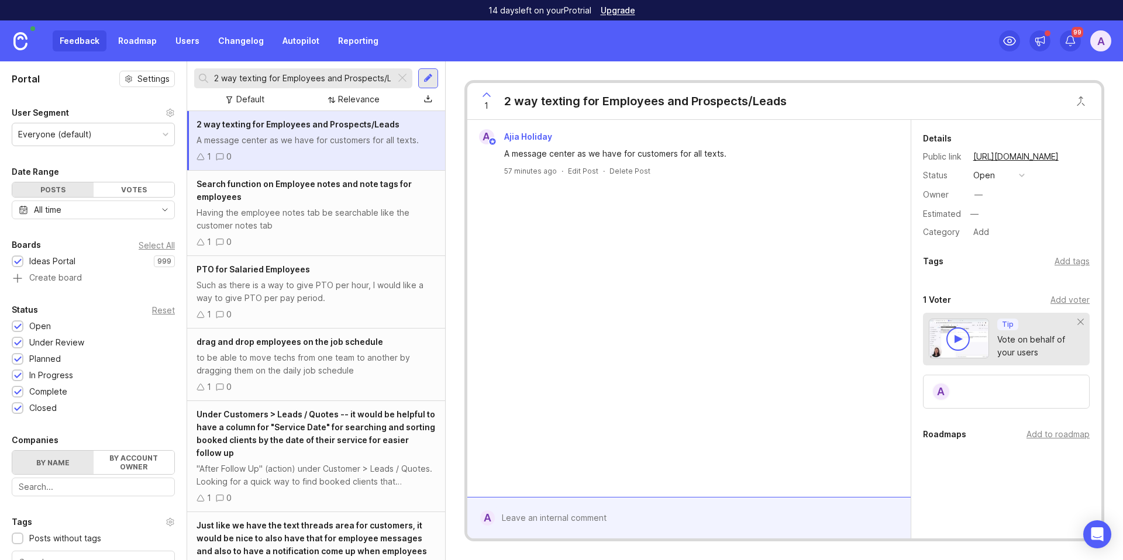
click at [1059, 300] on div "Add voter" at bounding box center [1070, 300] width 39 height 13
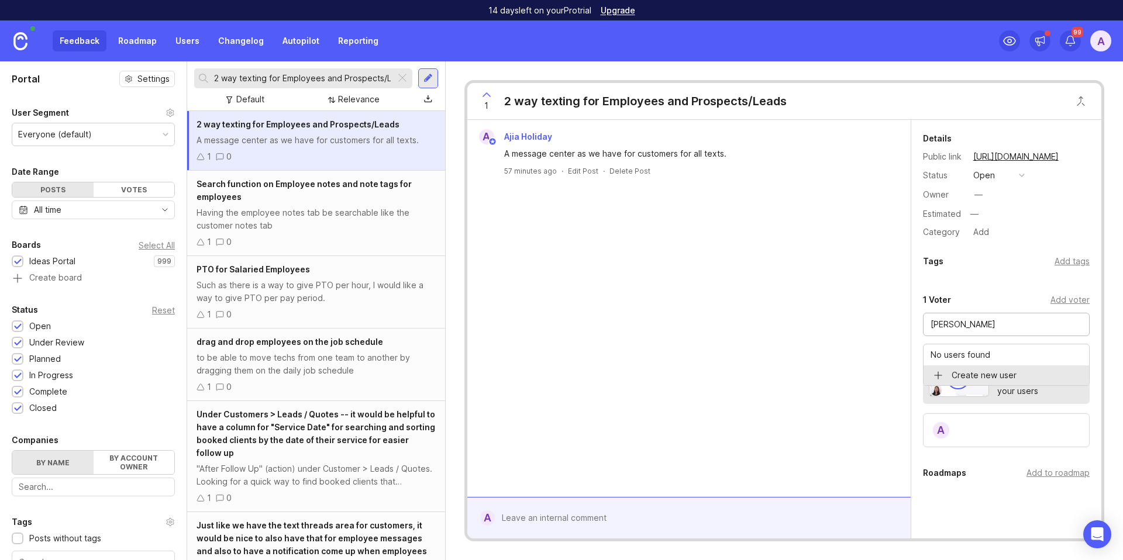
type input "[PERSON_NAME]"
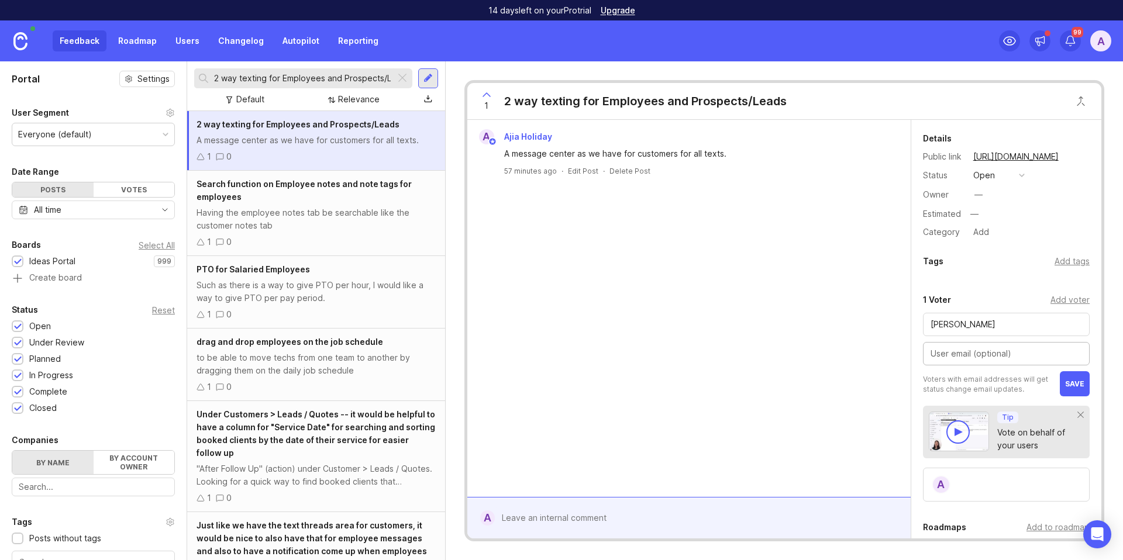
paste input "[PERSON_NAME][EMAIL_ADDRESS][DOMAIN_NAME]"
type input "[PERSON_NAME][EMAIL_ADDRESS][DOMAIN_NAME]"
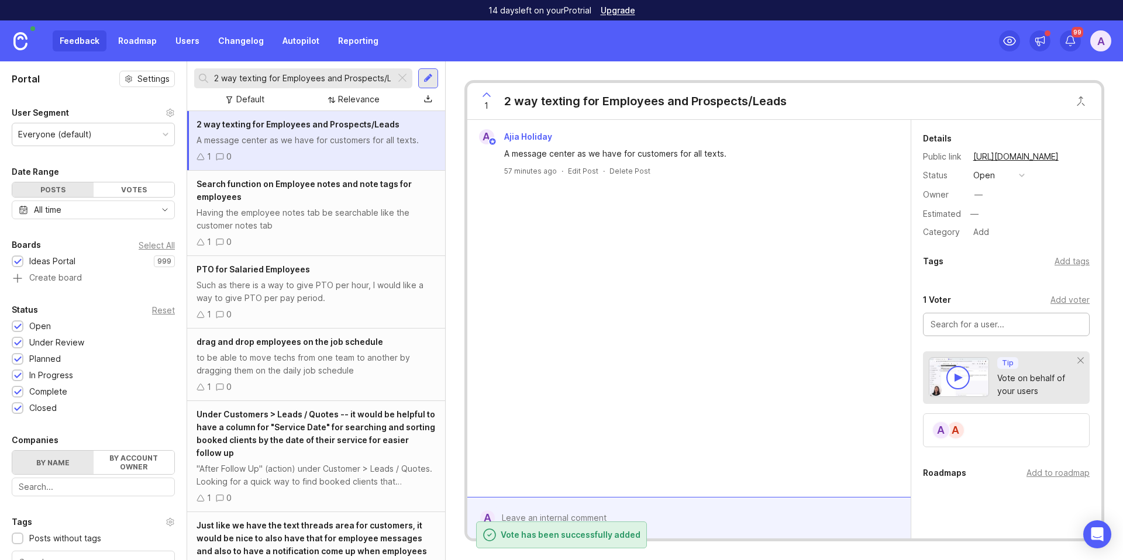
paste input "[PERSON_NAME]"
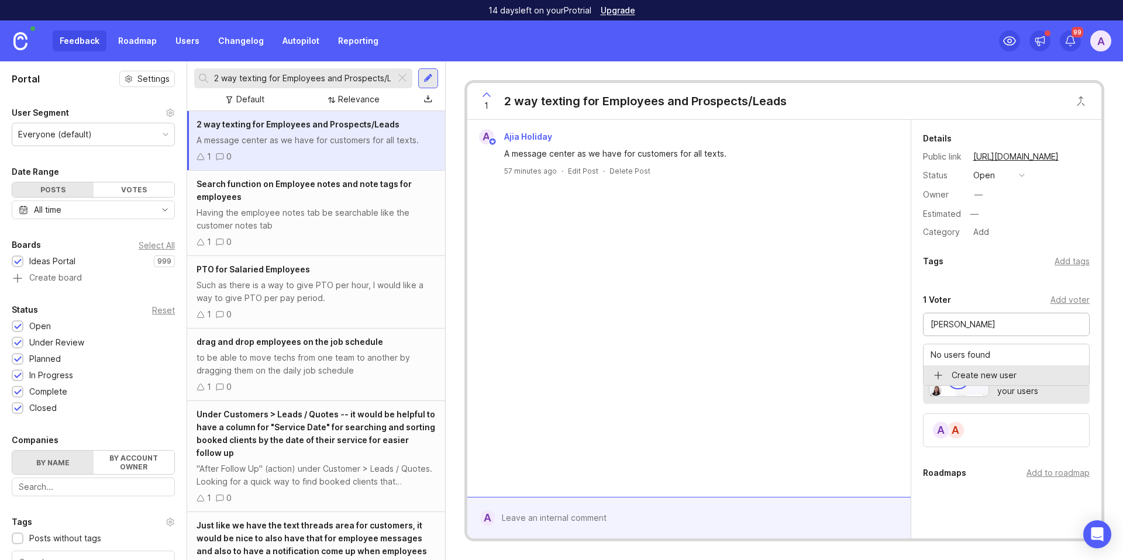
type input "[PERSON_NAME]"
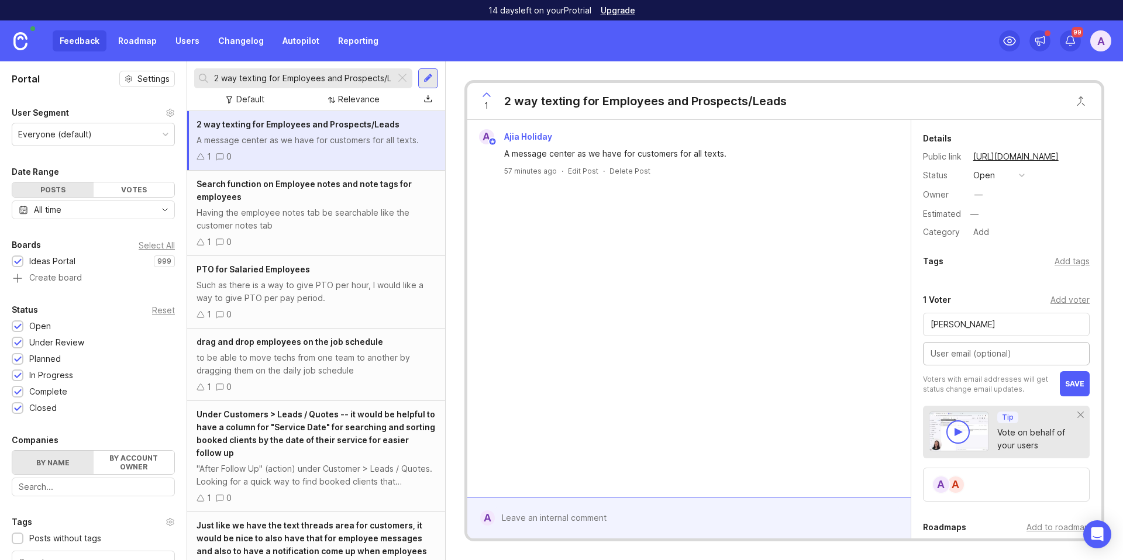
paste input "[EMAIL_ADDRESS][DOMAIN_NAME]"
type input "[EMAIL_ADDRESS][DOMAIN_NAME]"
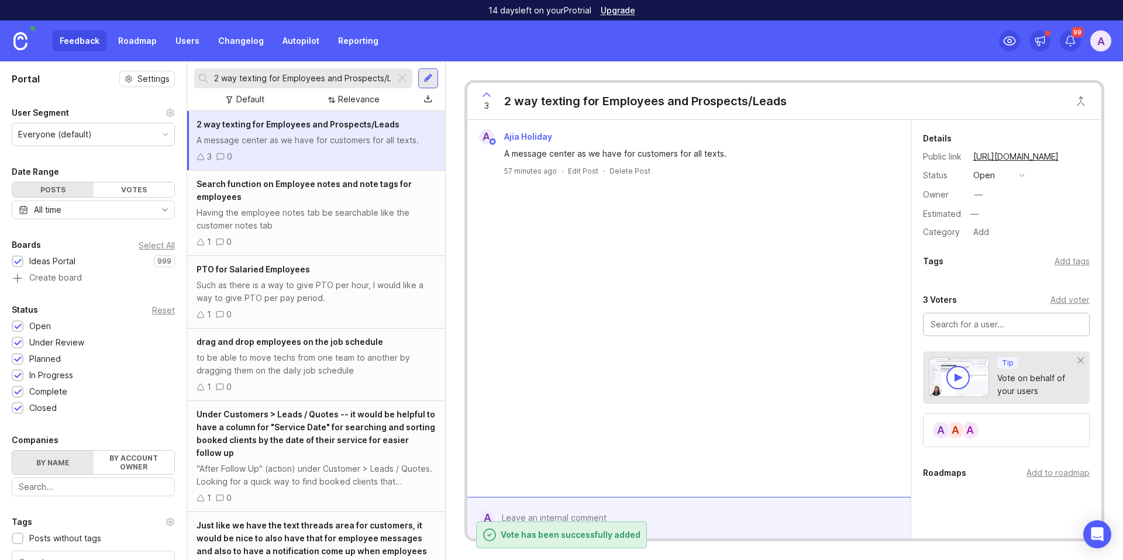
paste input "[PERSON_NAME]"
type input "[PERSON_NAME]"
paste input "[PERSON_NAME]"
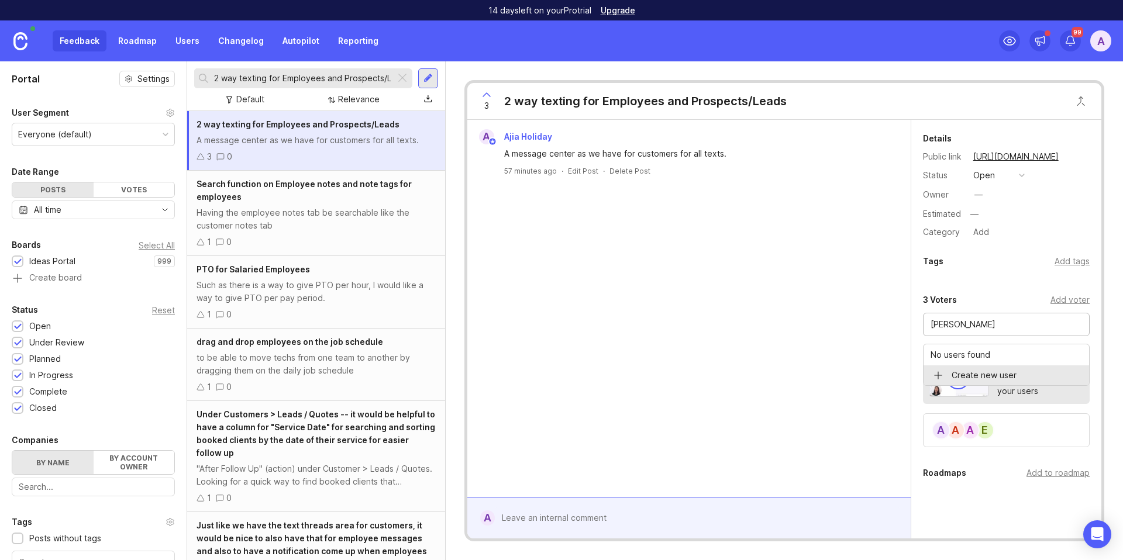
type input "[PERSON_NAME]"
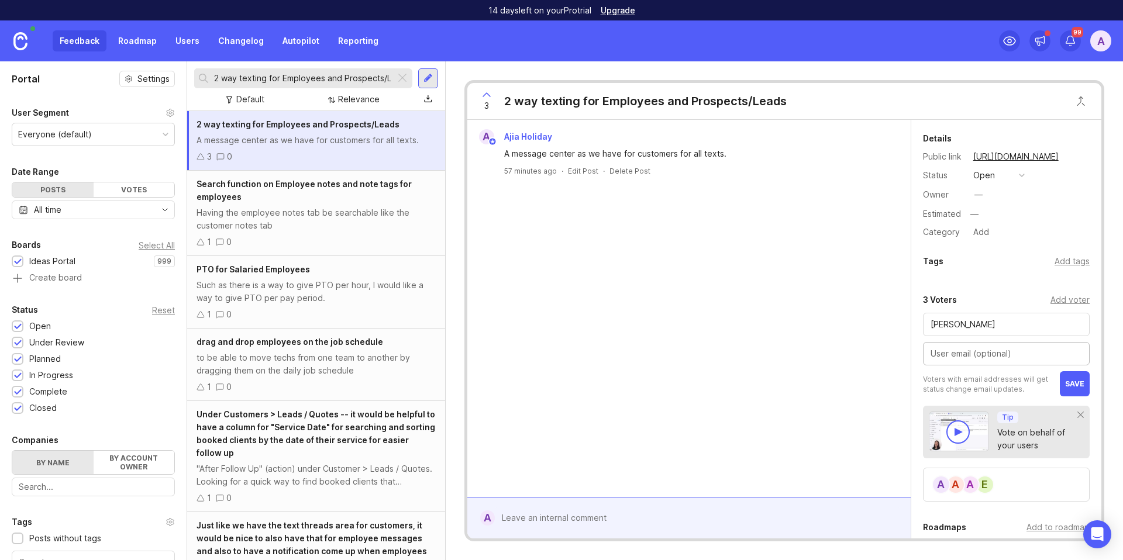
paste input "[EMAIL_ADDRESS][DOMAIN_NAME]"
type input "[EMAIL_ADDRESS][DOMAIN_NAME]"
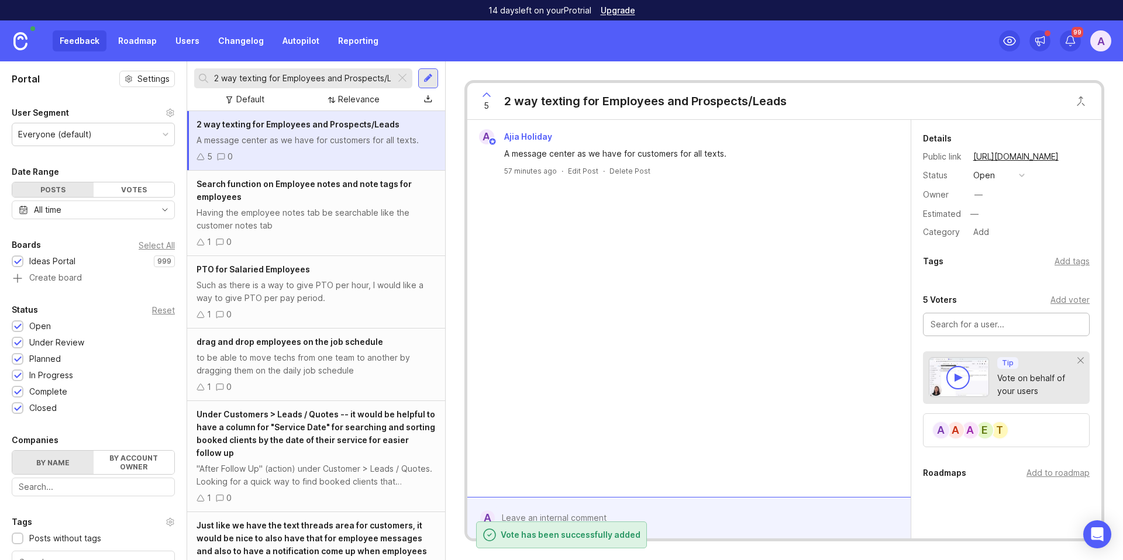
paste input "Task Away"
type input "Task Away"
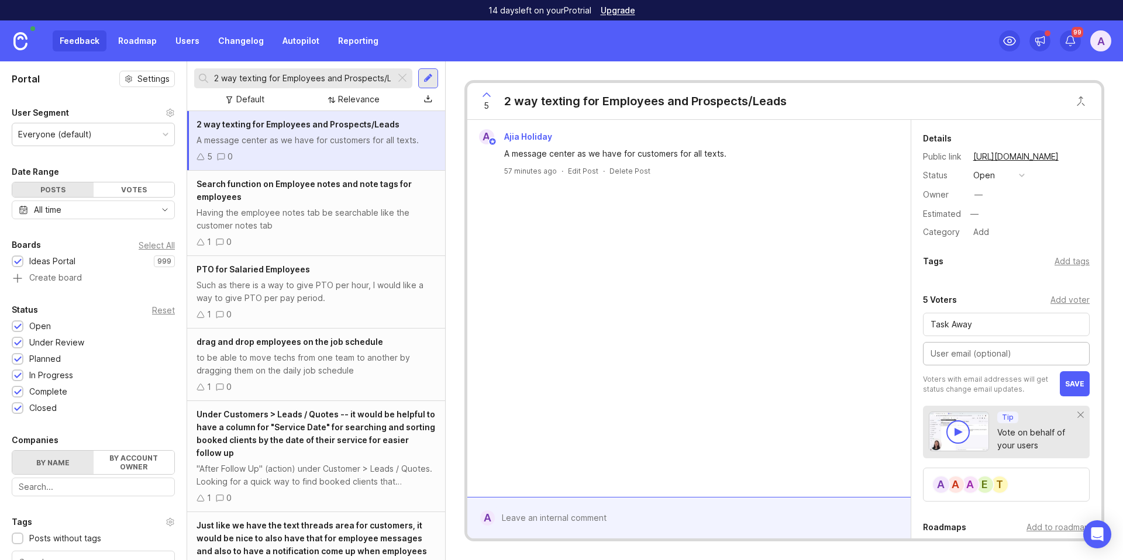
paste input "[PERSON_NAME][EMAIL_ADDRESS][DOMAIN_NAME]"
type input "[PERSON_NAME][EMAIL_ADDRESS][DOMAIN_NAME]"
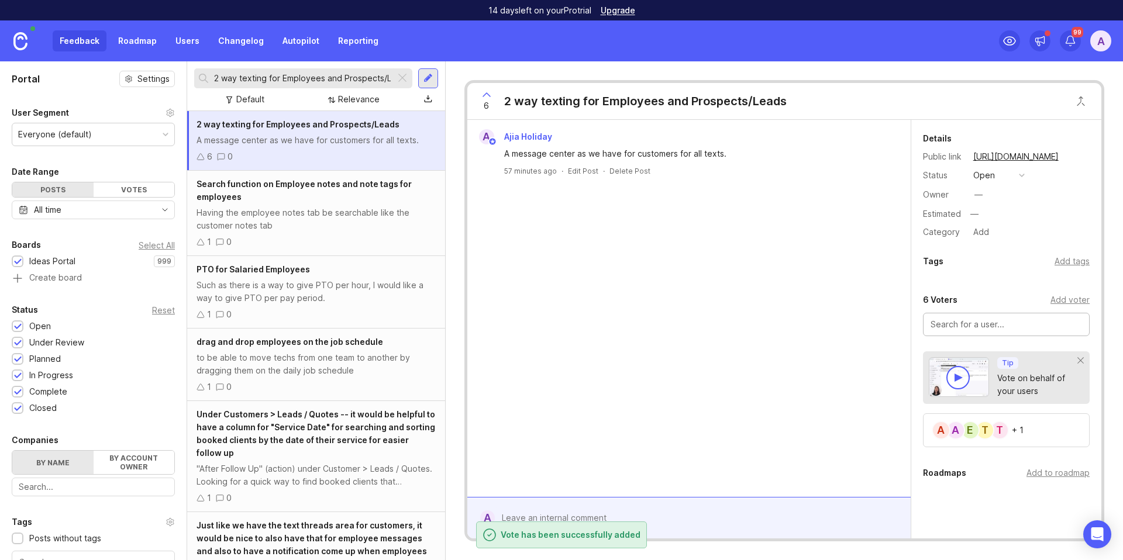
paste input "[PERSON_NAME]"
type input "[PERSON_NAME]"
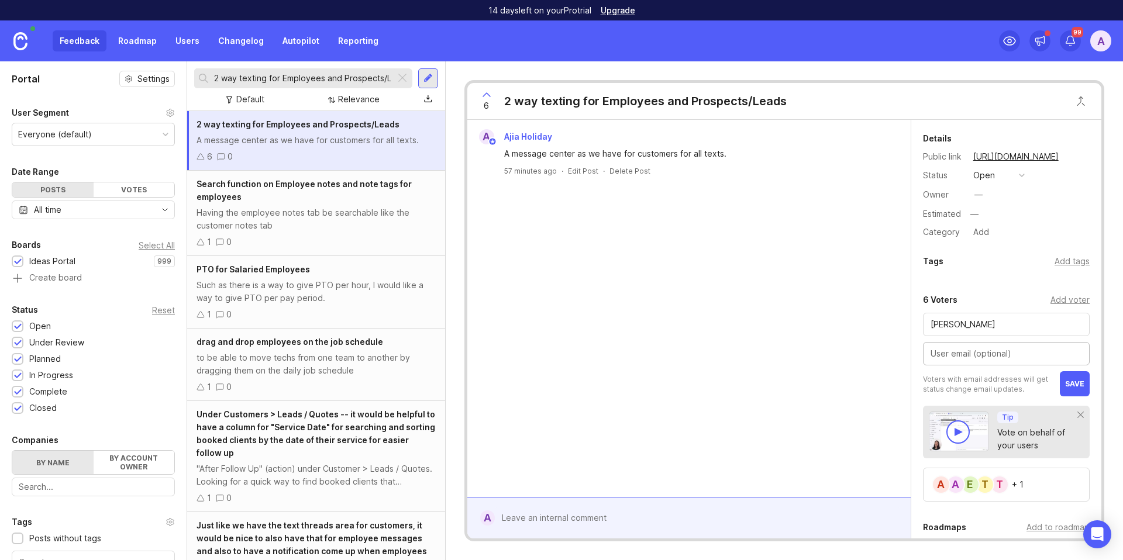
paste input "[EMAIL_ADDRESS][DOMAIN_NAME]"
type input "[EMAIL_ADDRESS][DOMAIN_NAME]"
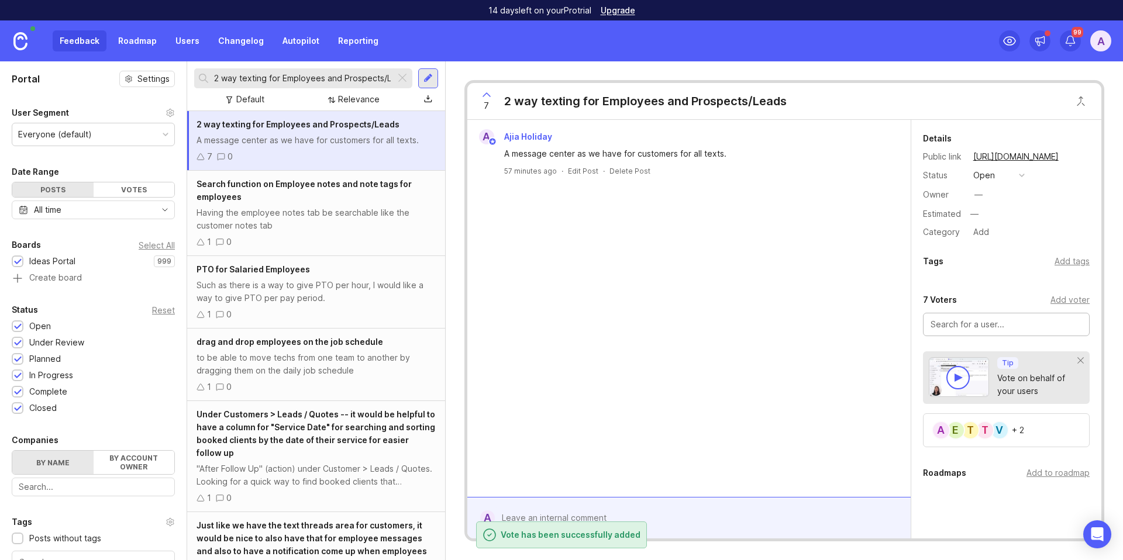
paste input "[PERSON_NAME]"
type input "[PERSON_NAME]"
paste input "[PERSON_NAME]"
type input "[PERSON_NAME]"
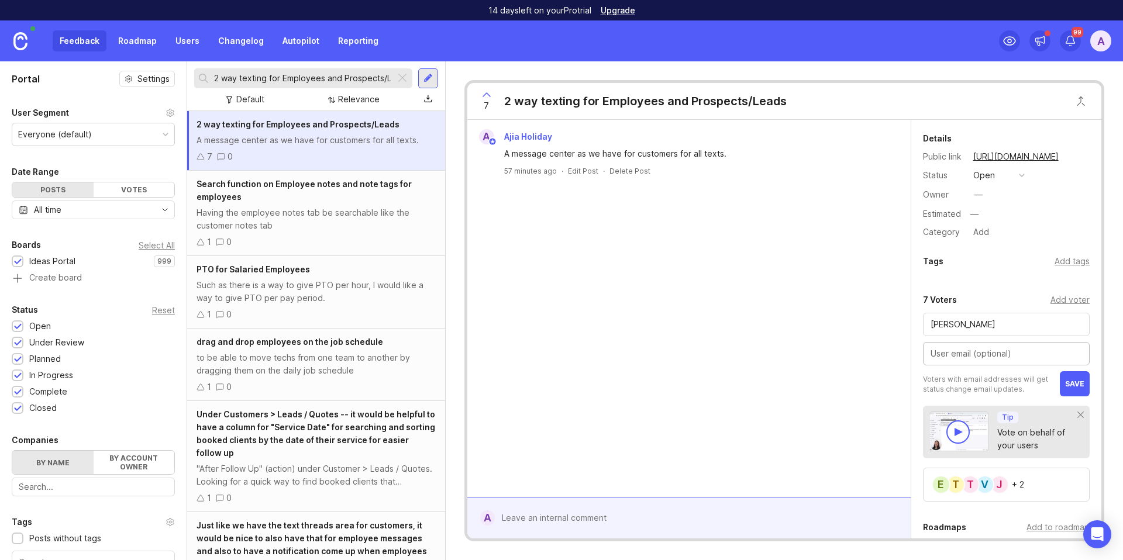
paste input "[PERSON_NAME][EMAIL_ADDRESS][DOMAIN_NAME]"
type input "[PERSON_NAME][EMAIL_ADDRESS][DOMAIN_NAME]"
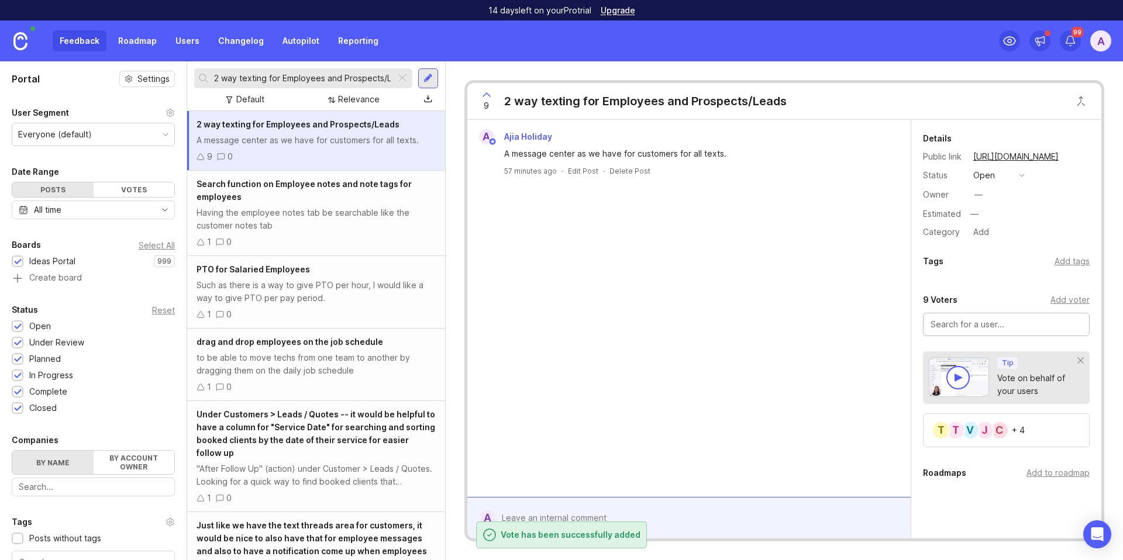
paste input "[PERSON_NAME]"
type input "[PERSON_NAME]"
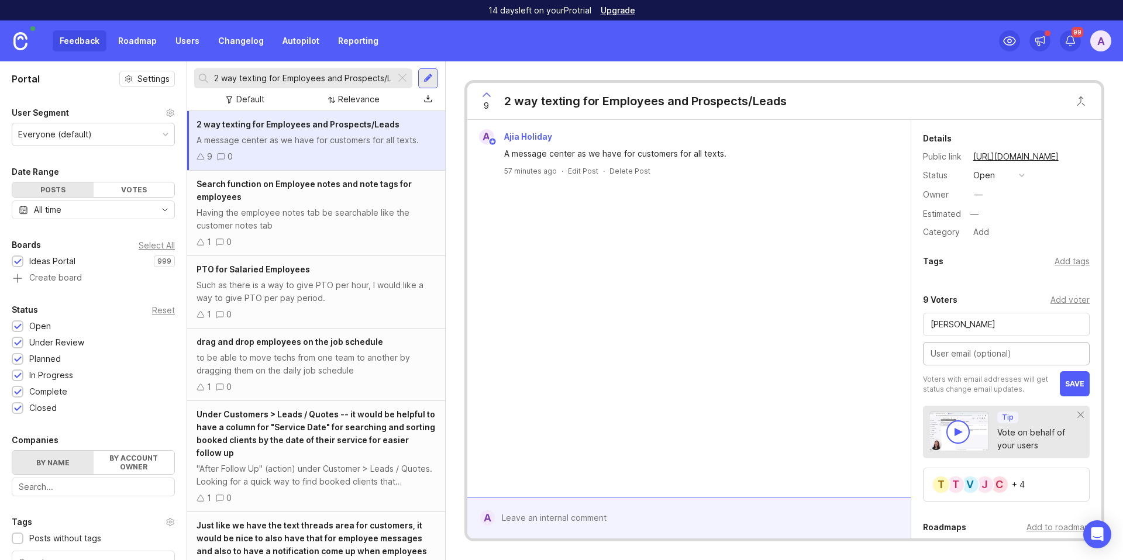
paste input "[PERSON_NAME][EMAIL_ADDRESS][DOMAIN_NAME]"
type input "[PERSON_NAME][EMAIL_ADDRESS][DOMAIN_NAME]"
click at [1049, 377] on div "Voters with email addresses will get status change email updates. save" at bounding box center [1006, 383] width 167 height 25
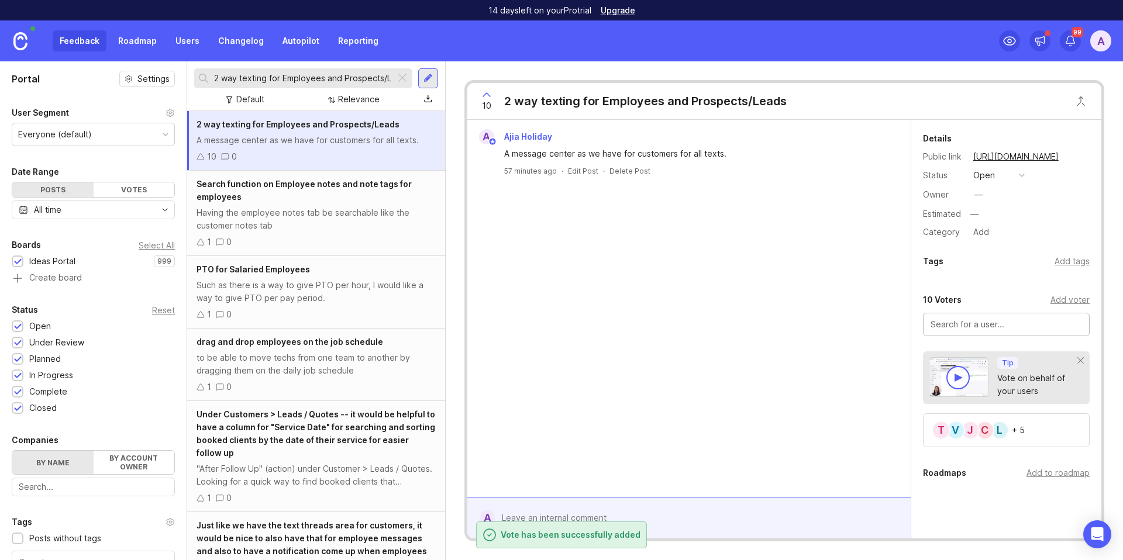
paste input "[PERSON_NAME]"
type input "[PERSON_NAME]"
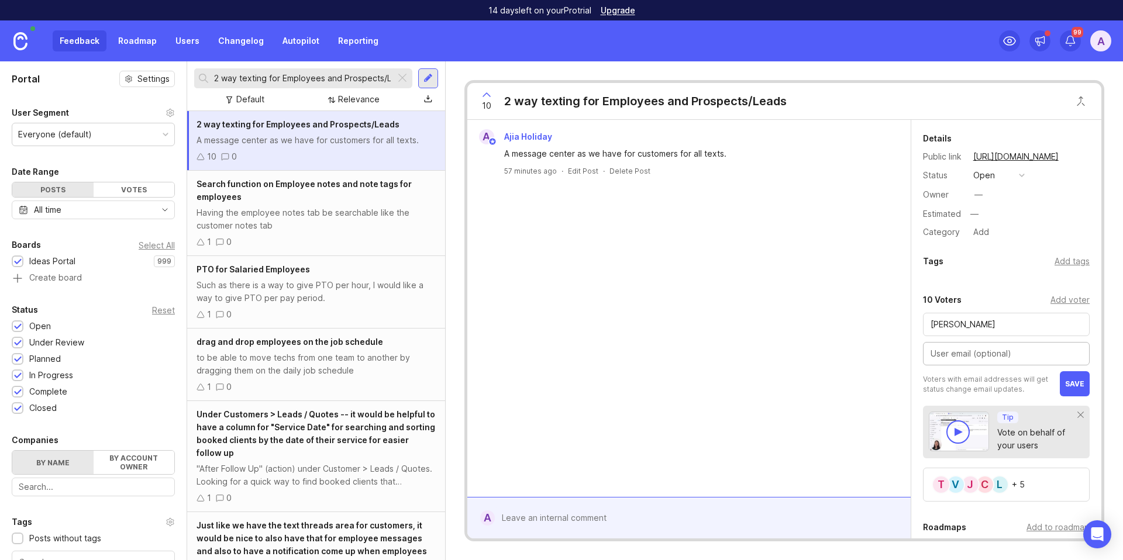
paste input "[PERSON_NAME][EMAIL_ADDRESS][DOMAIN_NAME]"
type input "[PERSON_NAME][EMAIL_ADDRESS][DOMAIN_NAME]"
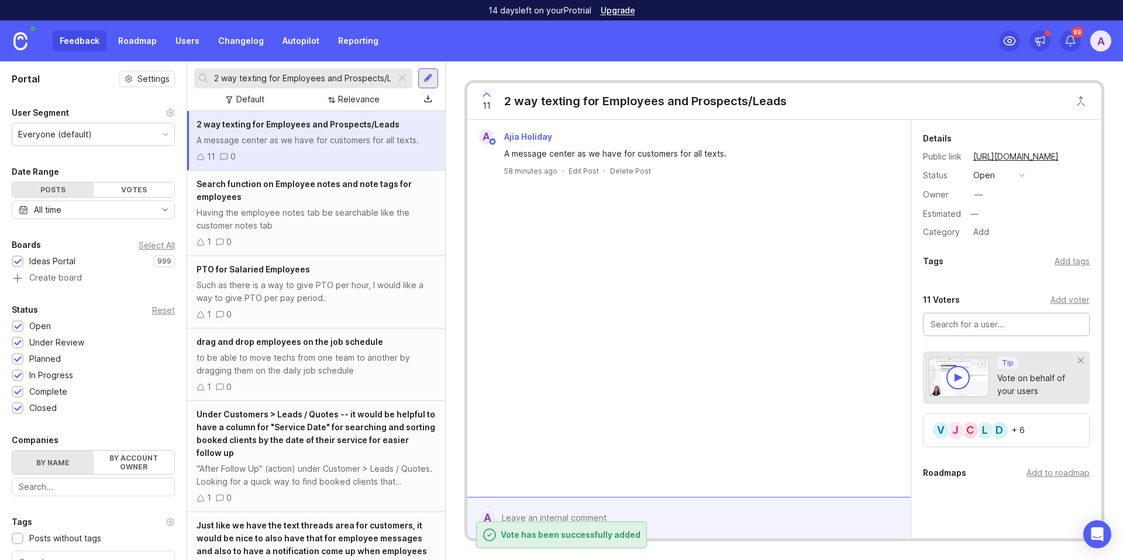
paste input "[PERSON_NAME]"
type input "[PERSON_NAME]"
paste input "[PERSON_NAME]"
type input "[PERSON_NAME]"
paste input "[PERSON_NAME]"
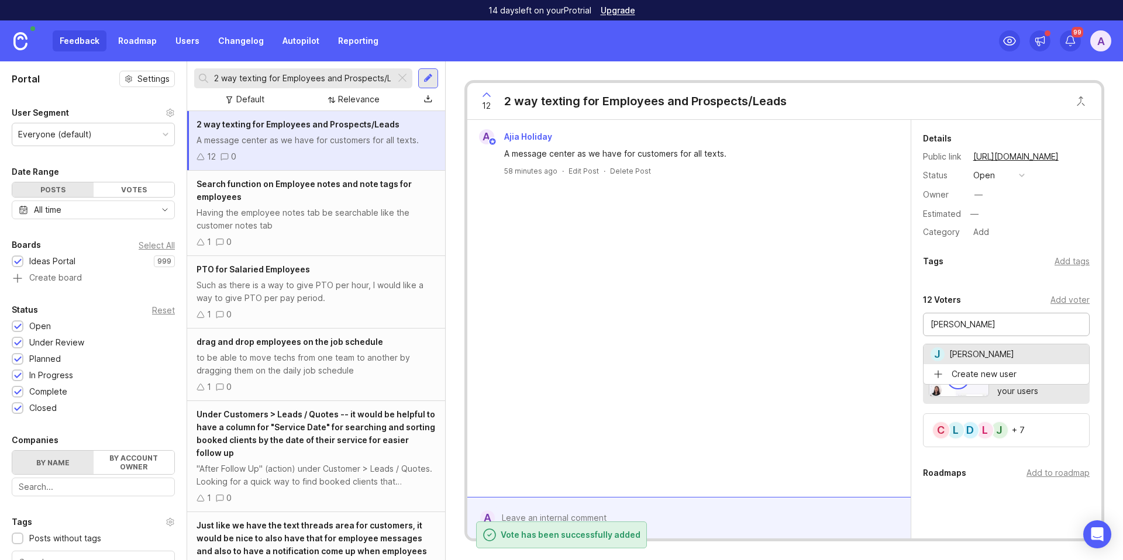
type input "[PERSON_NAME]"
paste input "[PERSON_NAME]"
type input "[PERSON_NAME]"
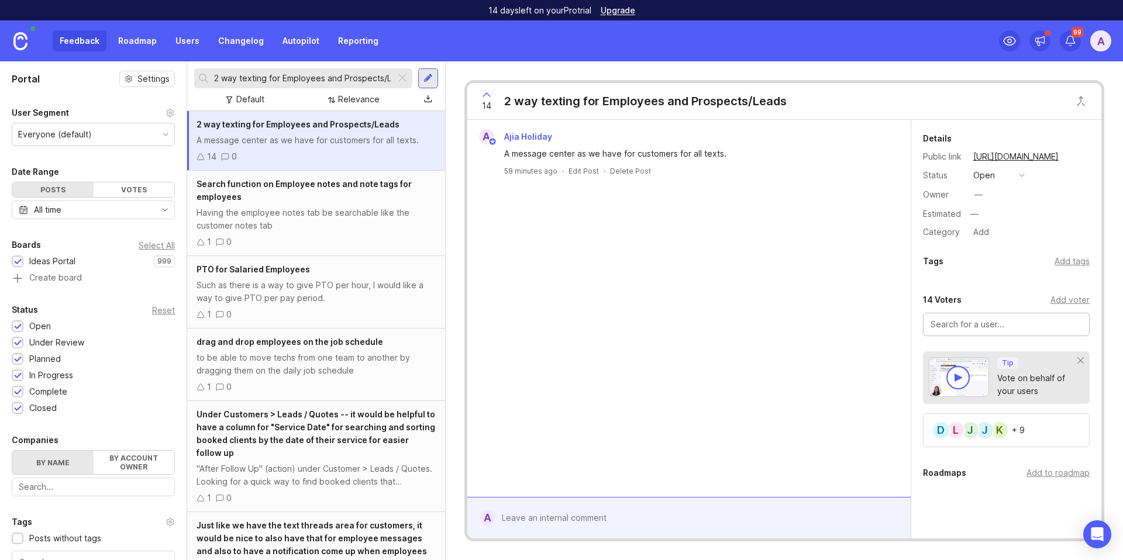
paste input "[PERSON_NAME]"
type input "[PERSON_NAME]"
paste input "[PERSON_NAME]"
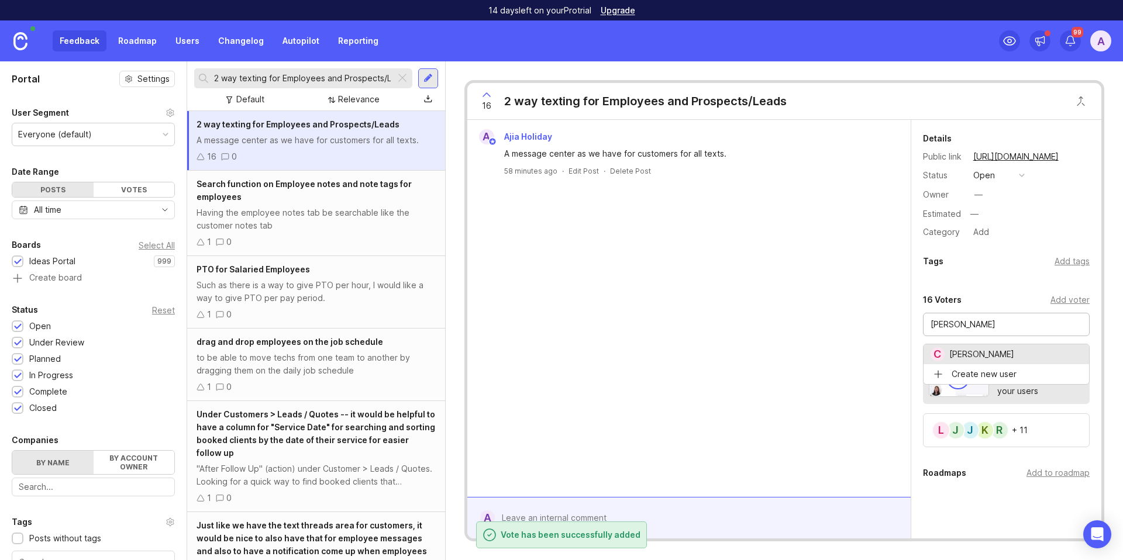
type input "[PERSON_NAME]"
paste input "Talia A-Trago"
type input "Talia A-Trago"
paste
type input "[PERSON_NAME]"
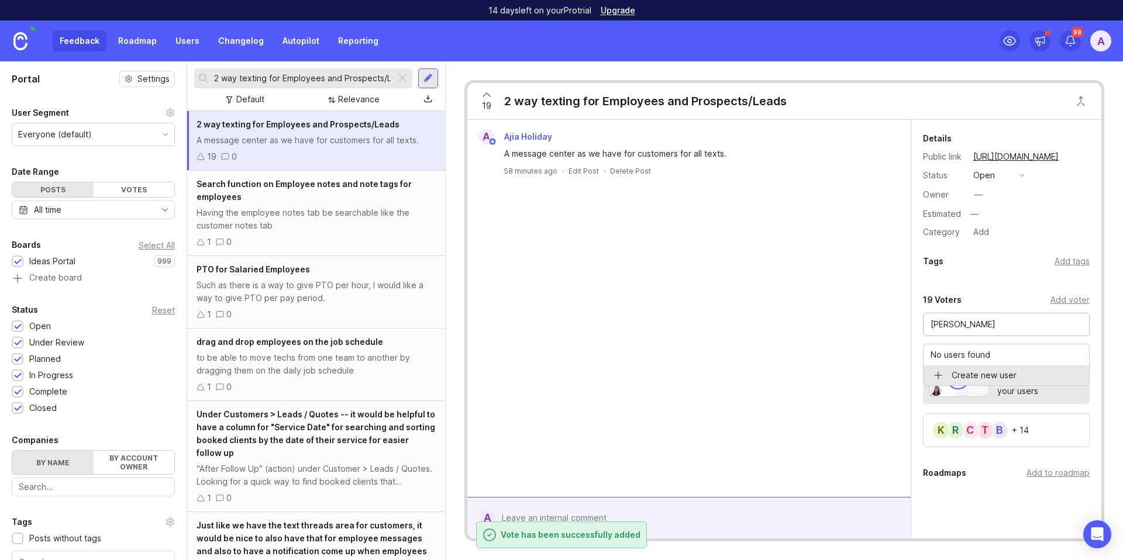
type input "[PERSON_NAME]"
click at [973, 349] on p "No users found" at bounding box center [961, 355] width 60 height 12
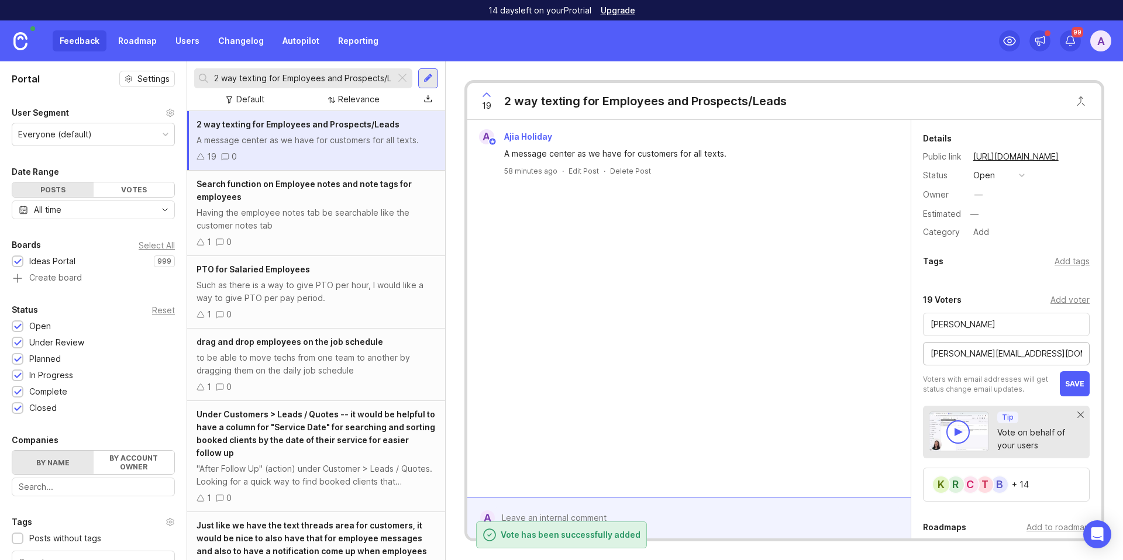
type input "[PERSON_NAME][EMAIL_ADDRESS][DOMAIN_NAME]"
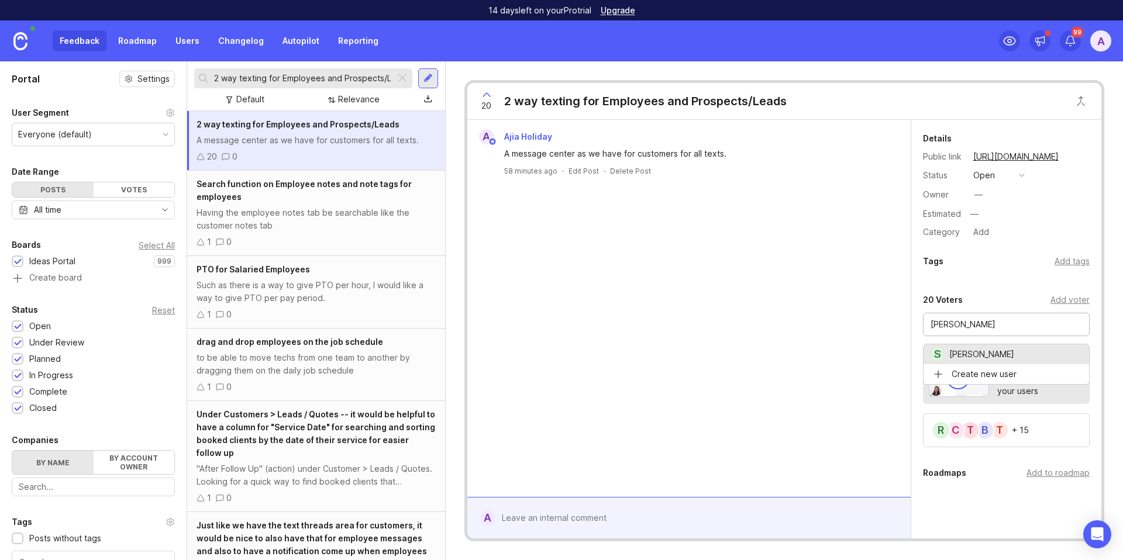
type input "[PERSON_NAME]"
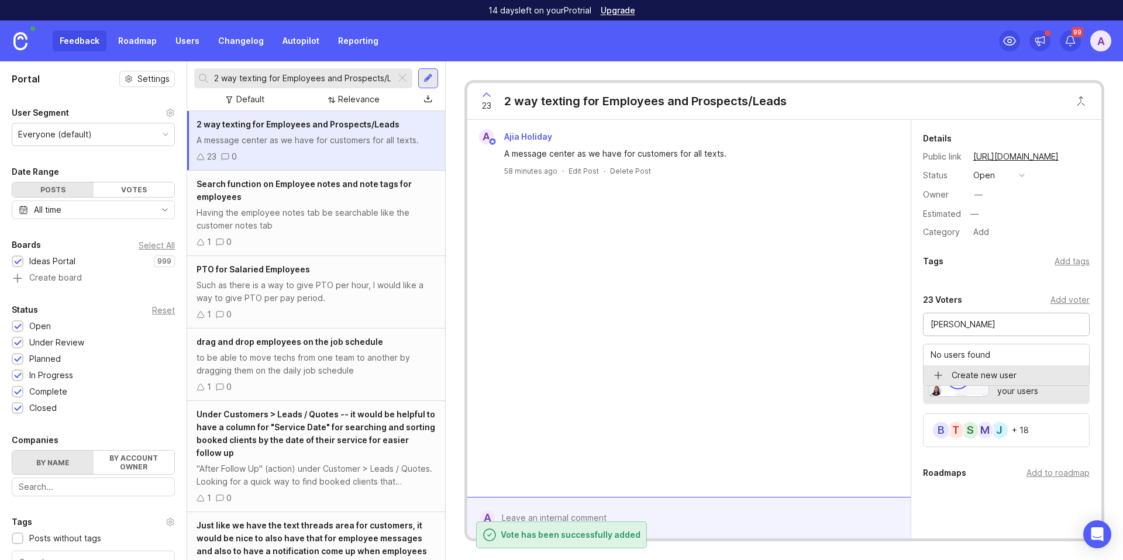
type input "[PERSON_NAME]"
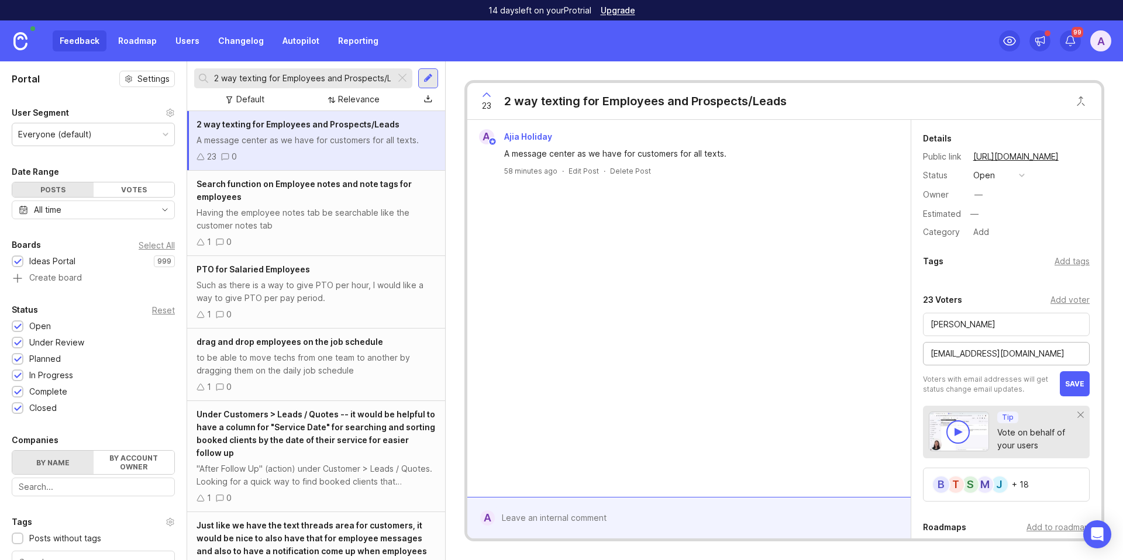
type input "[EMAIL_ADDRESS][DOMAIN_NAME]"
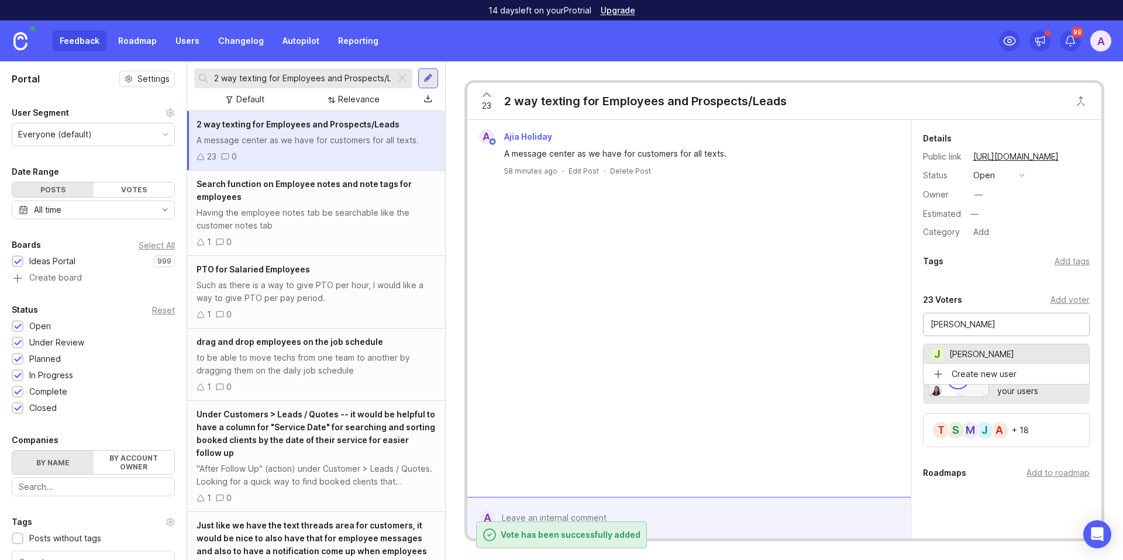
type input "[PERSON_NAME]"
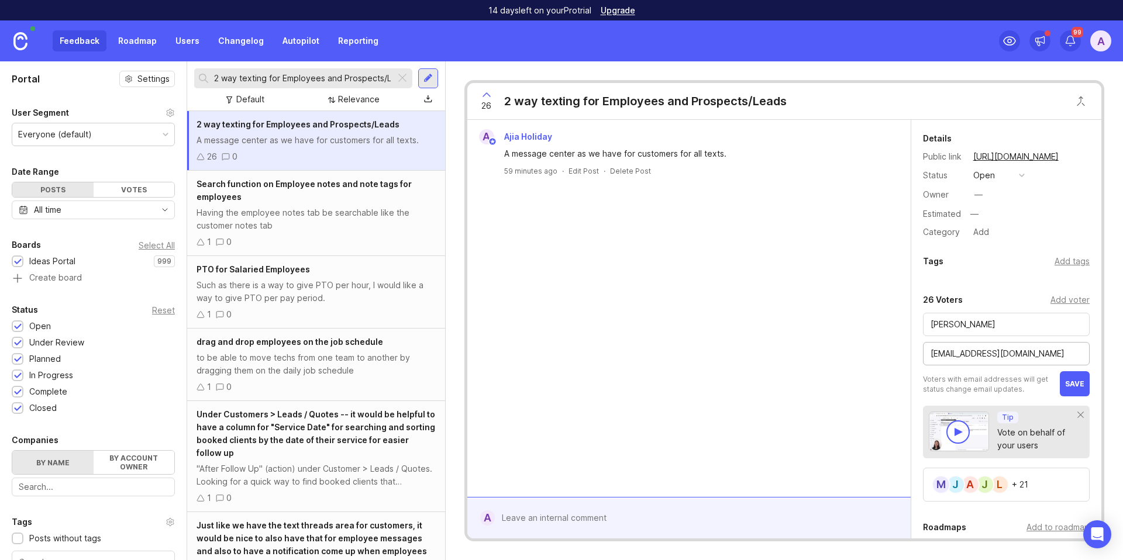
type input "[EMAIL_ADDRESS][DOMAIN_NAME]"
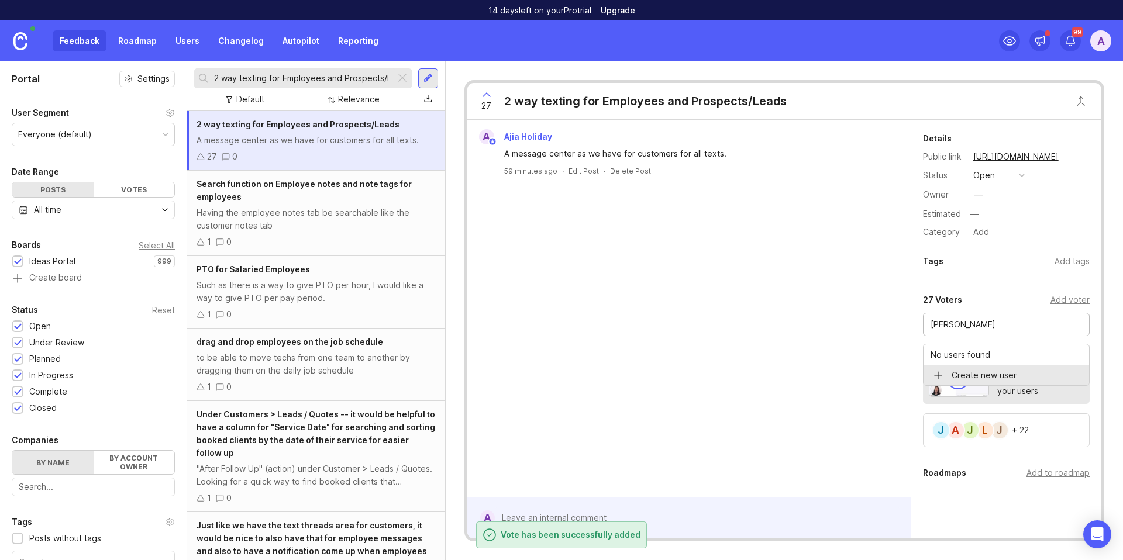
type input "[PERSON_NAME]"
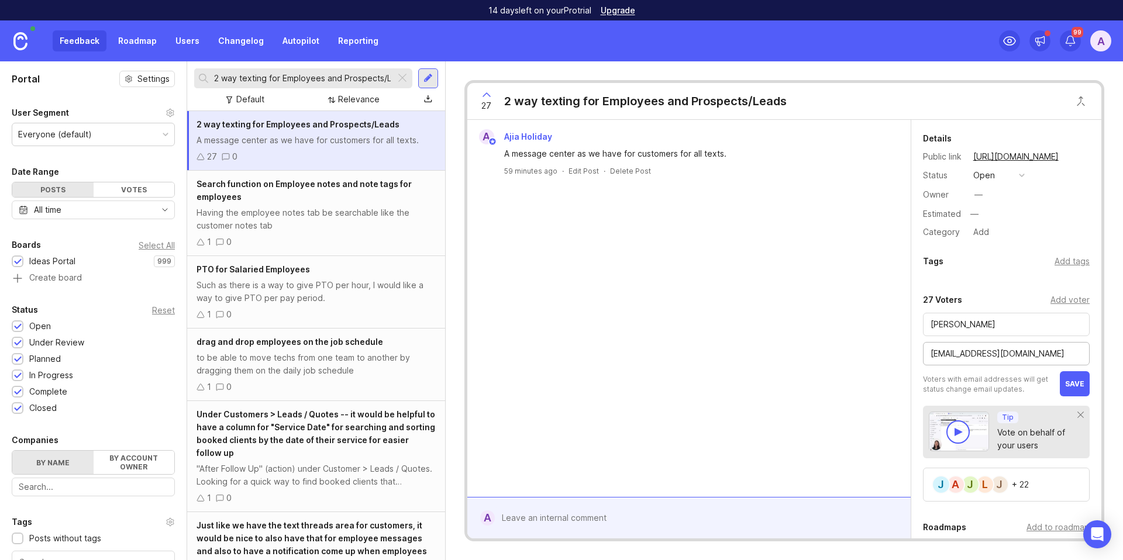
type input "[EMAIL_ADDRESS][DOMAIN_NAME]"
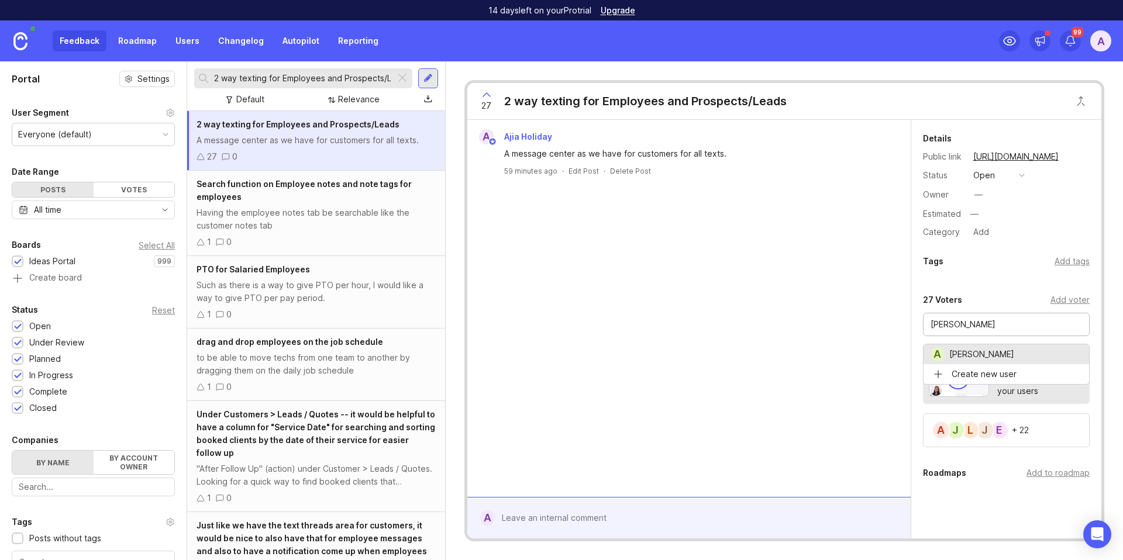
type input "[PERSON_NAME]"
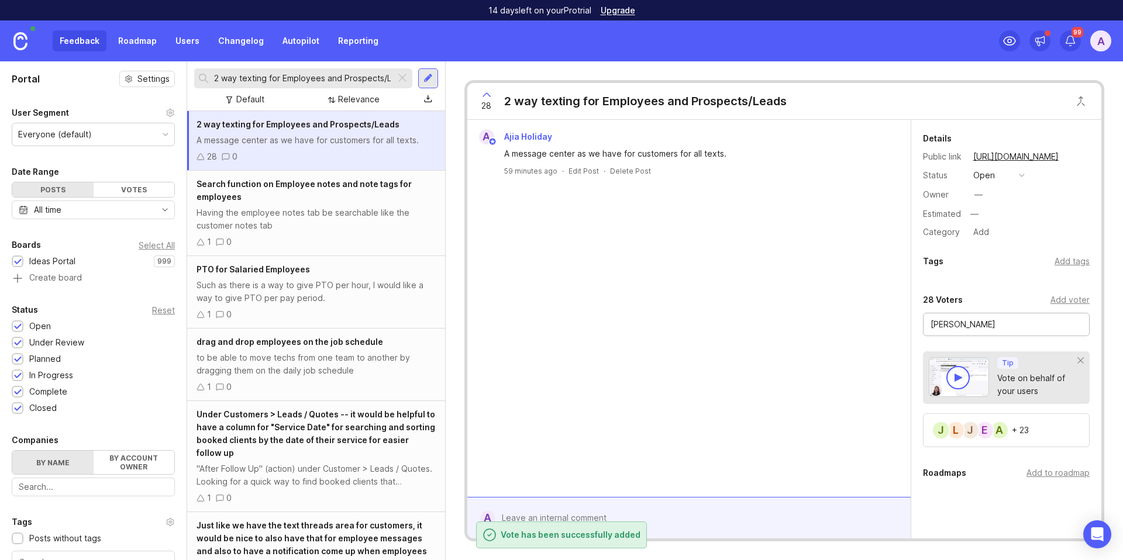
click at [979, 323] on input "[PERSON_NAME]" at bounding box center [1007, 324] width 152 height 13
click at [979, 323] on input "[PERSON_NAME] Myerss" at bounding box center [1007, 324] width 152 height 13
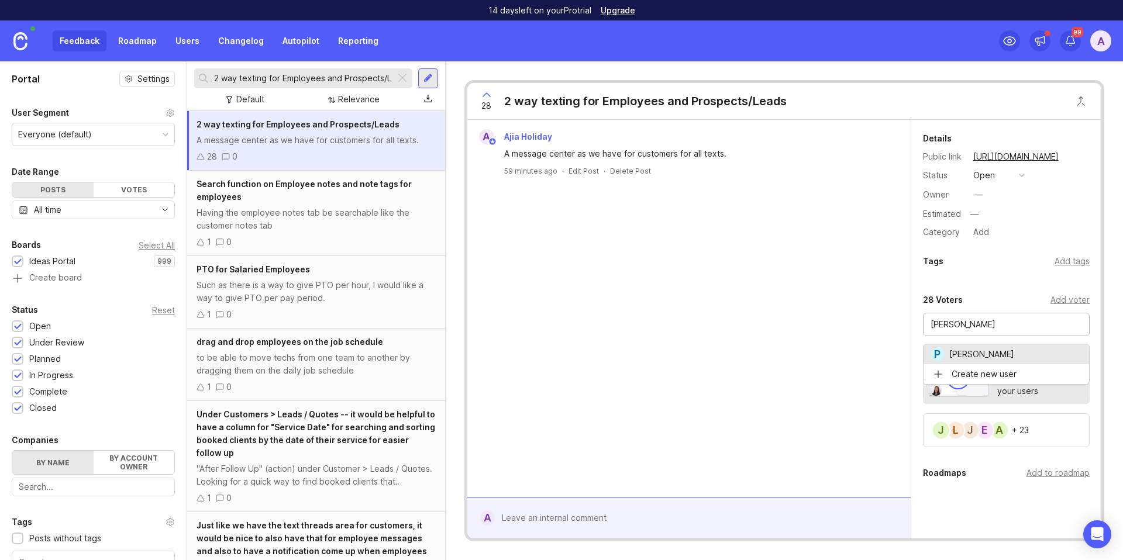
type input "[PERSON_NAME]"
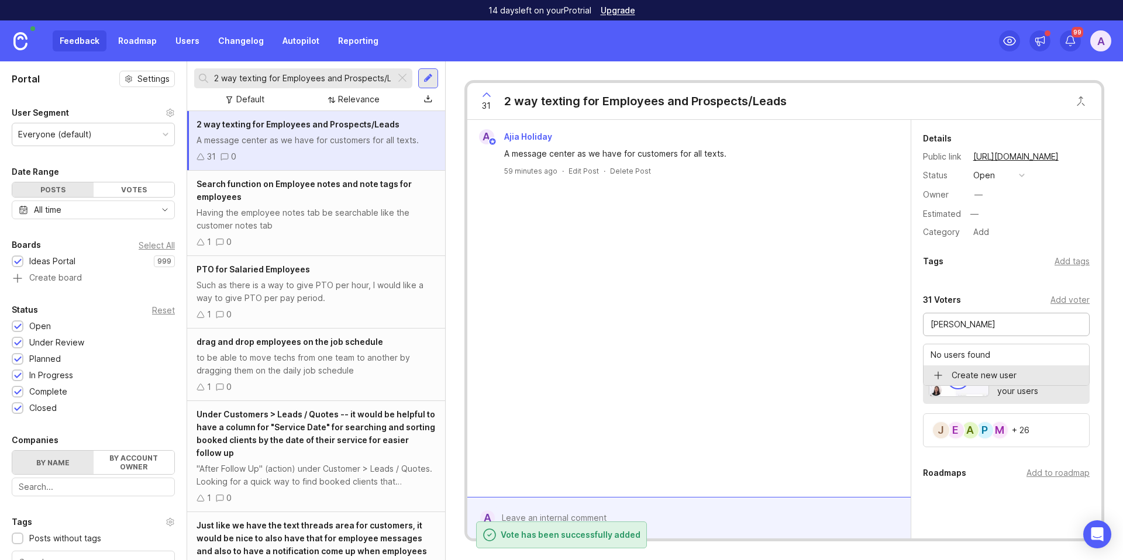
type input "[PERSON_NAME]"
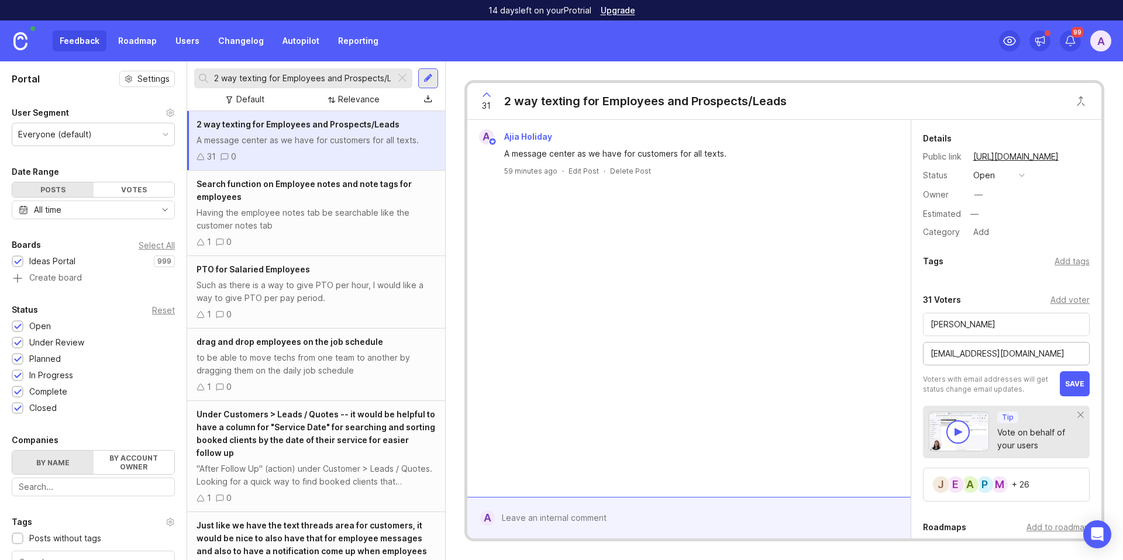
type input "[EMAIL_ADDRESS][DOMAIN_NAME]"
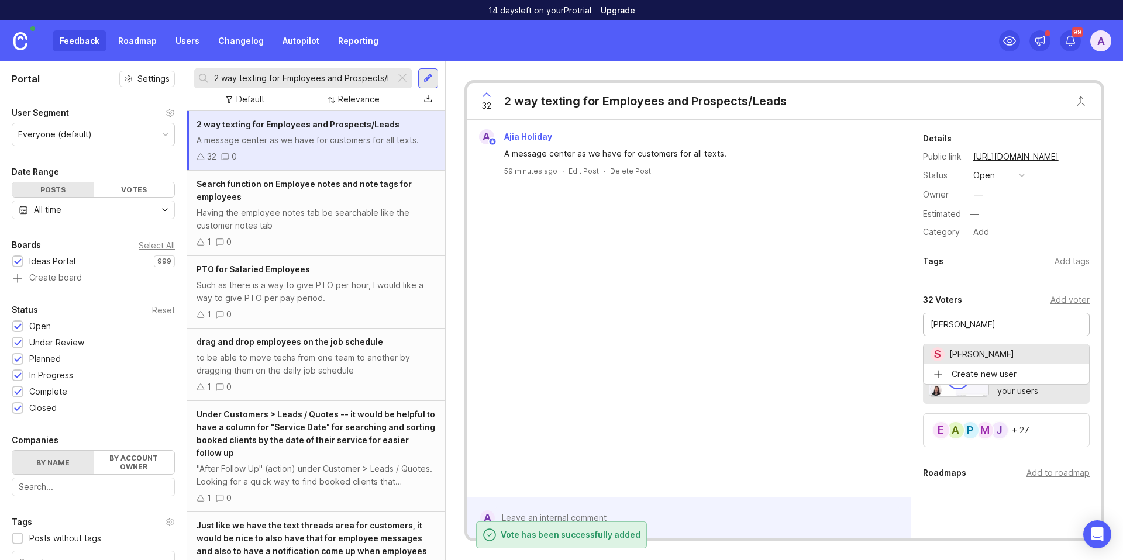
type input "[PERSON_NAME]"
drag, startPoint x: 991, startPoint y: 356, endPoint x: 1013, endPoint y: 357, distance: 22.3
type input "[PERSON_NAME]"
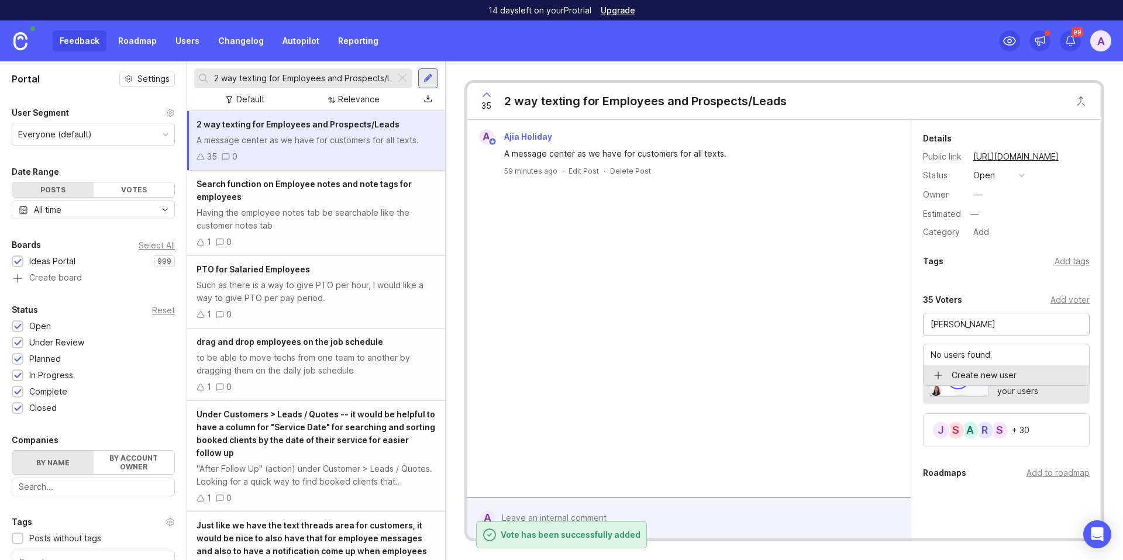
type input "[PERSON_NAME]"
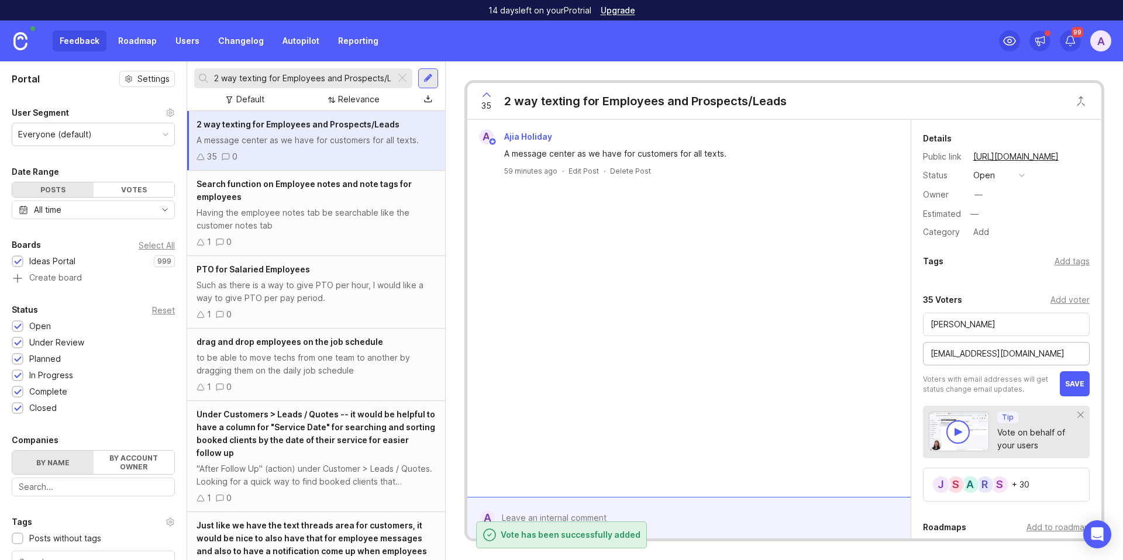
type input "[EMAIL_ADDRESS][DOMAIN_NAME]"
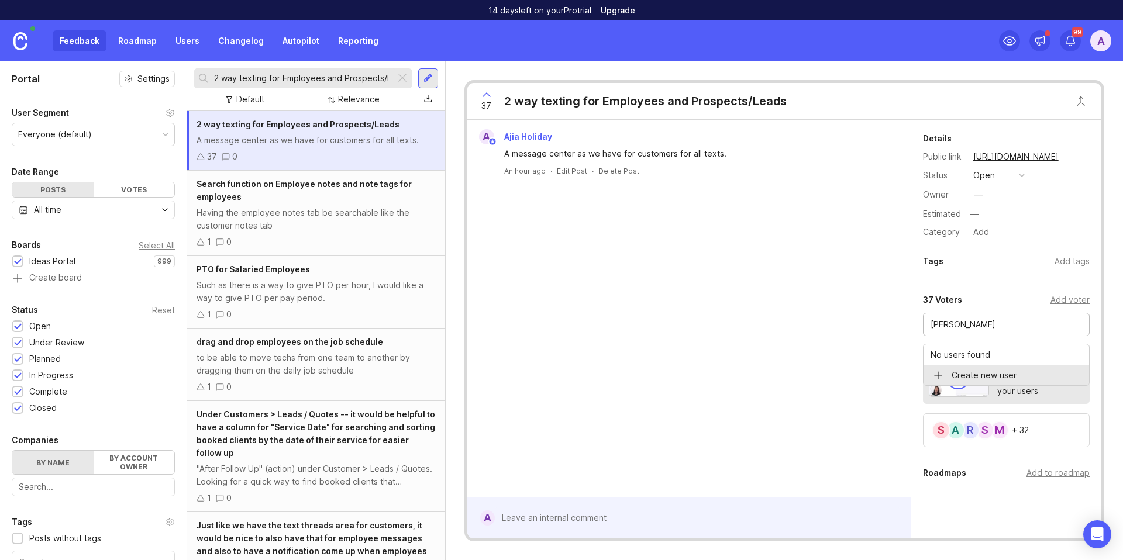
type input "[PERSON_NAME]"
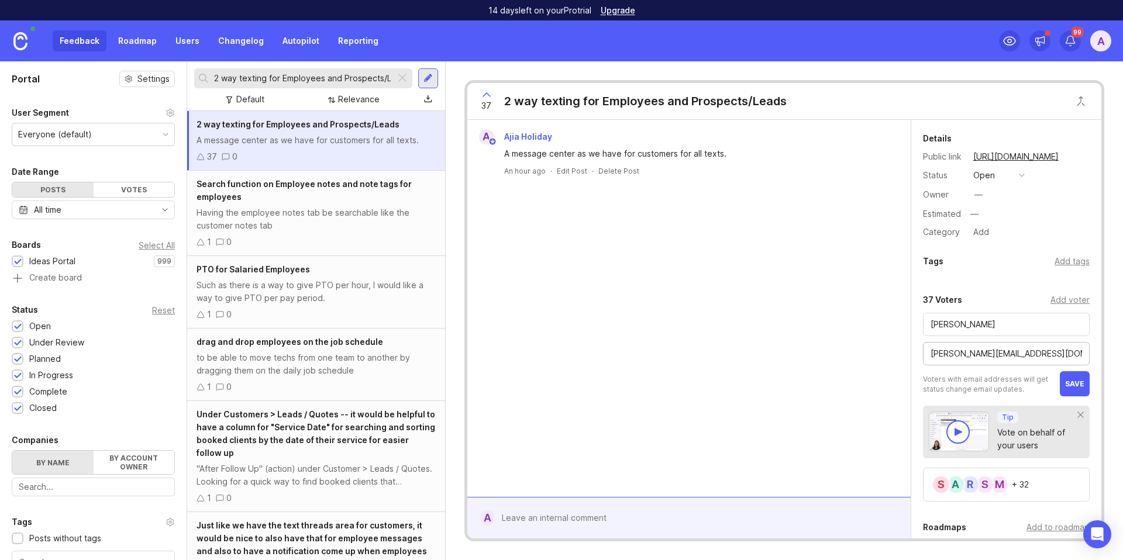
type input "[PERSON_NAME][EMAIL_ADDRESS][DOMAIN_NAME]"
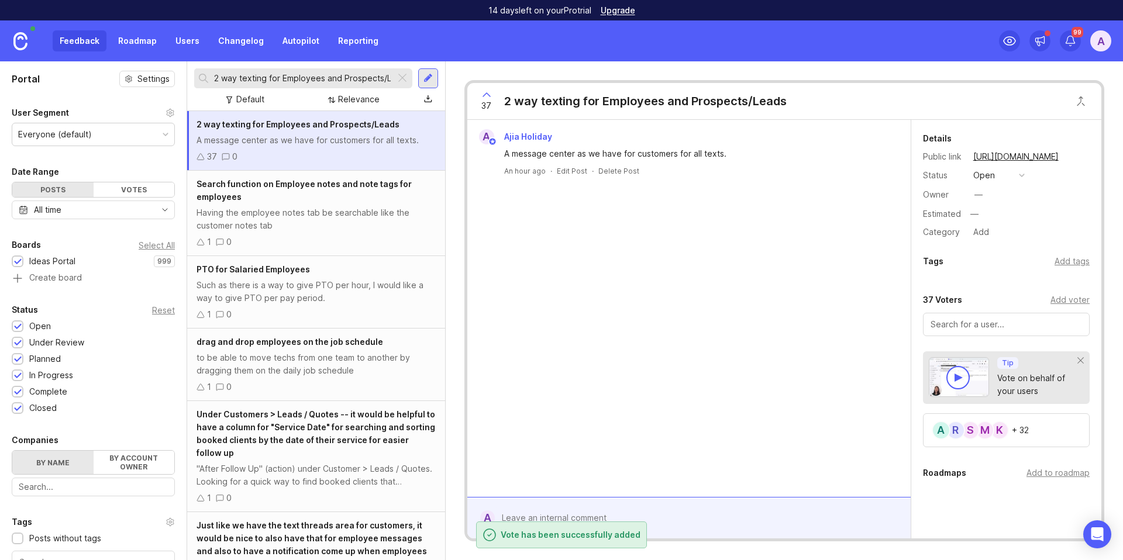
click at [302, 78] on input "2 way texting for Employees and Prospects/Leads" at bounding box center [302, 78] width 177 height 13
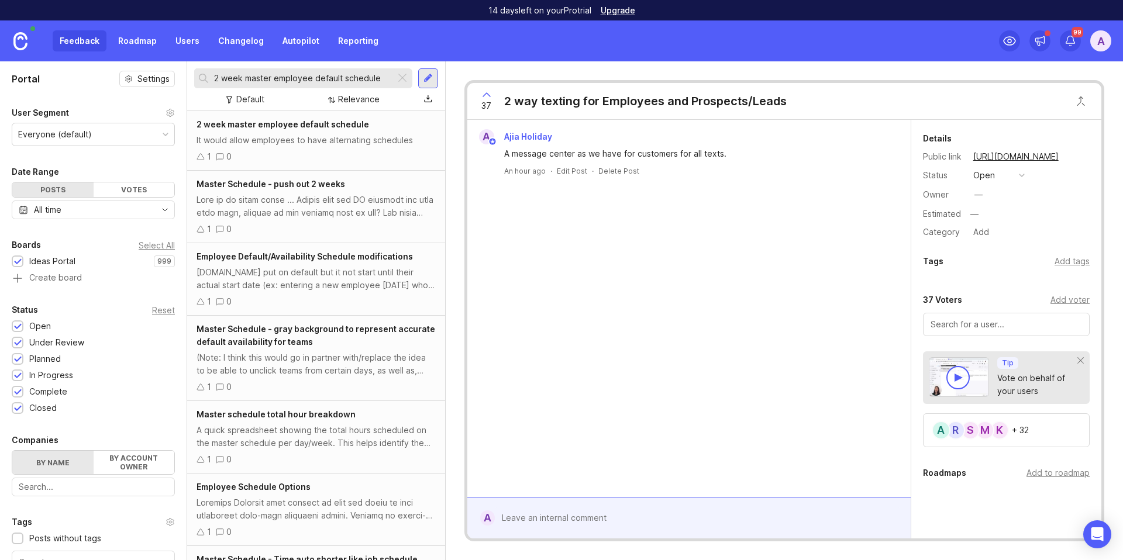
type input "2 week master employee default schedule"
click at [315, 134] on div "It would allow employees to have alternating schedules" at bounding box center [316, 140] width 239 height 13
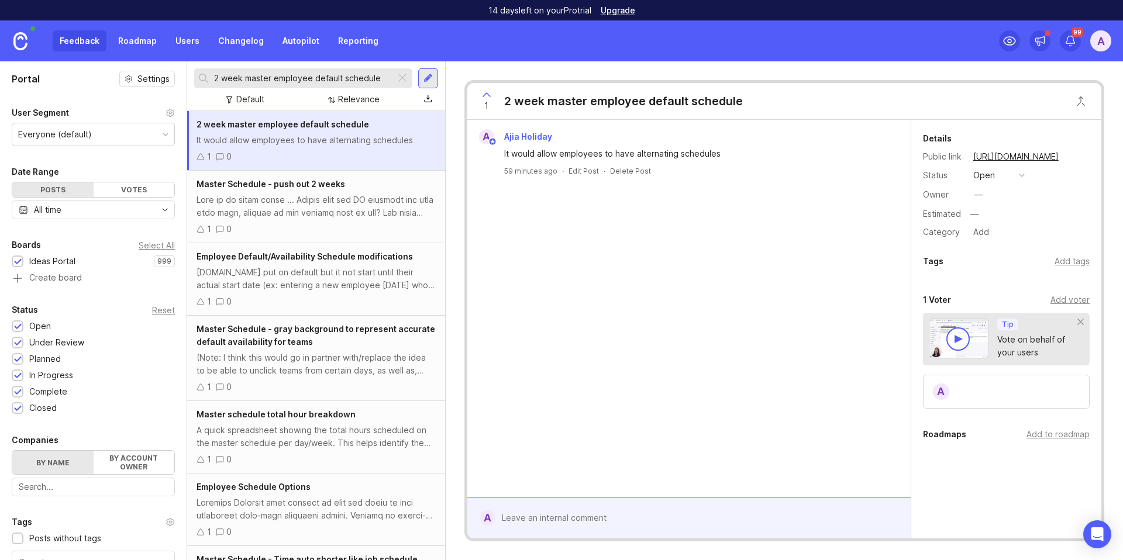
click at [1068, 300] on div "Add voter" at bounding box center [1070, 300] width 39 height 13
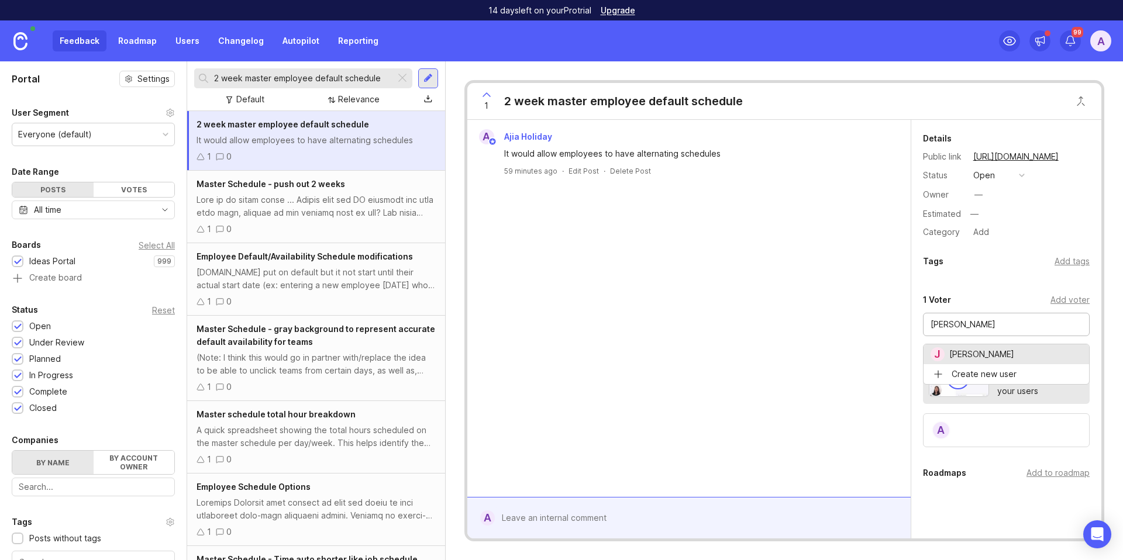
type input "[PERSON_NAME]"
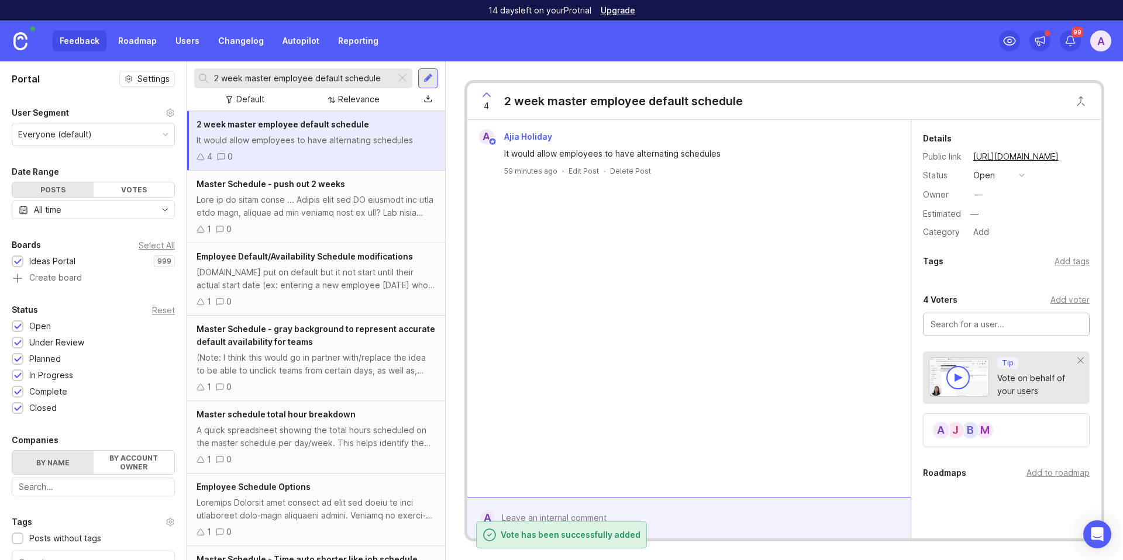
click at [285, 75] on input "2 week master employee default schedule" at bounding box center [302, 78] width 177 height 13
click at [281, 74] on input "2 week master employee default schedule" at bounding box center [302, 78] width 177 height 13
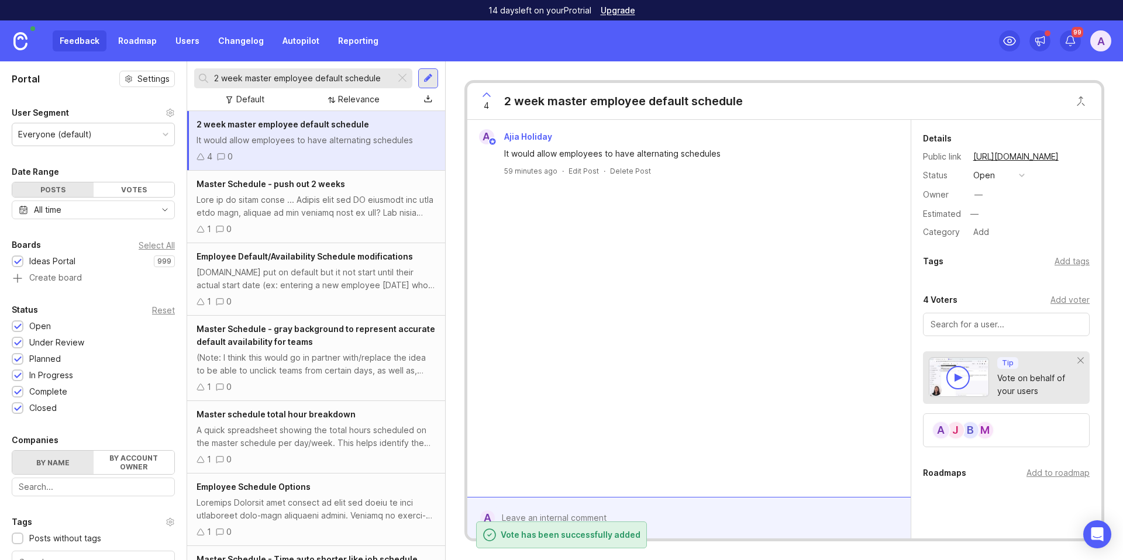
click at [281, 74] on input "2 week master employee default schedule" at bounding box center [302, 78] width 177 height 13
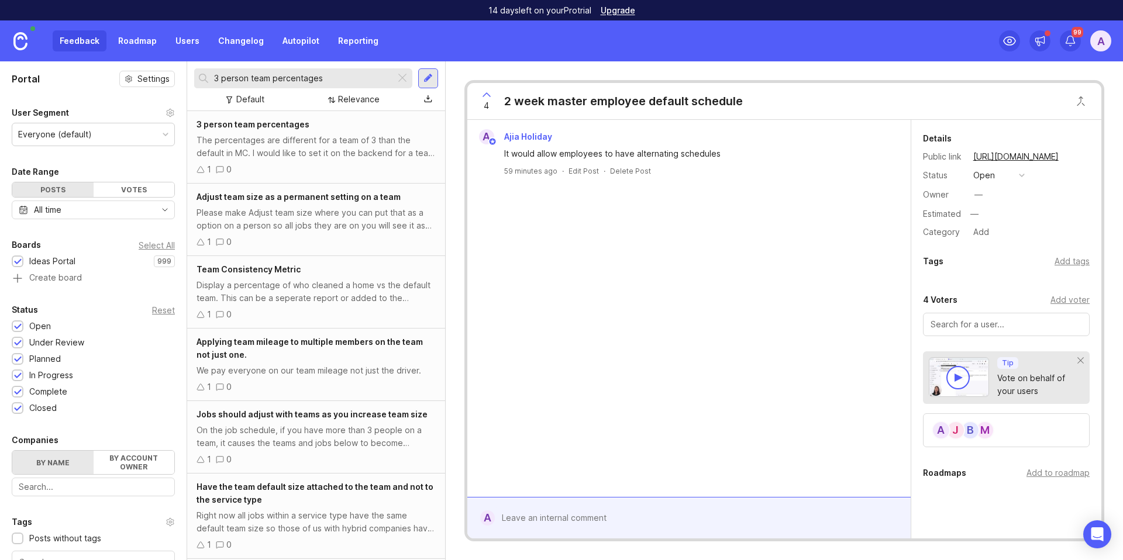
type input "3 person team percentages"
click at [305, 136] on div "The percentages are different for a team of 3 than the default in MC. I would l…" at bounding box center [316, 147] width 239 height 26
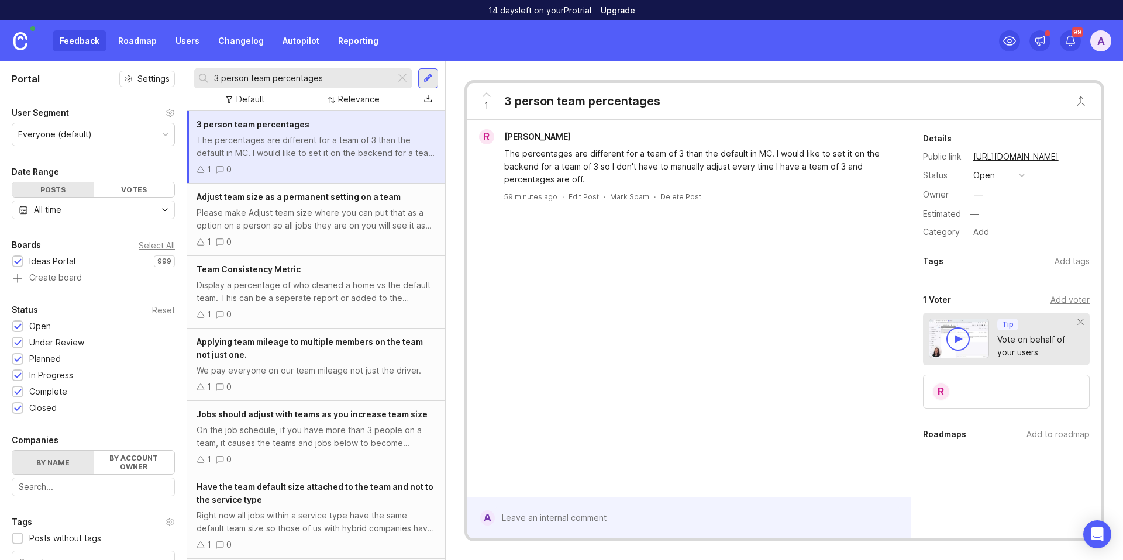
click at [1054, 300] on div "Add voter" at bounding box center [1070, 300] width 39 height 13
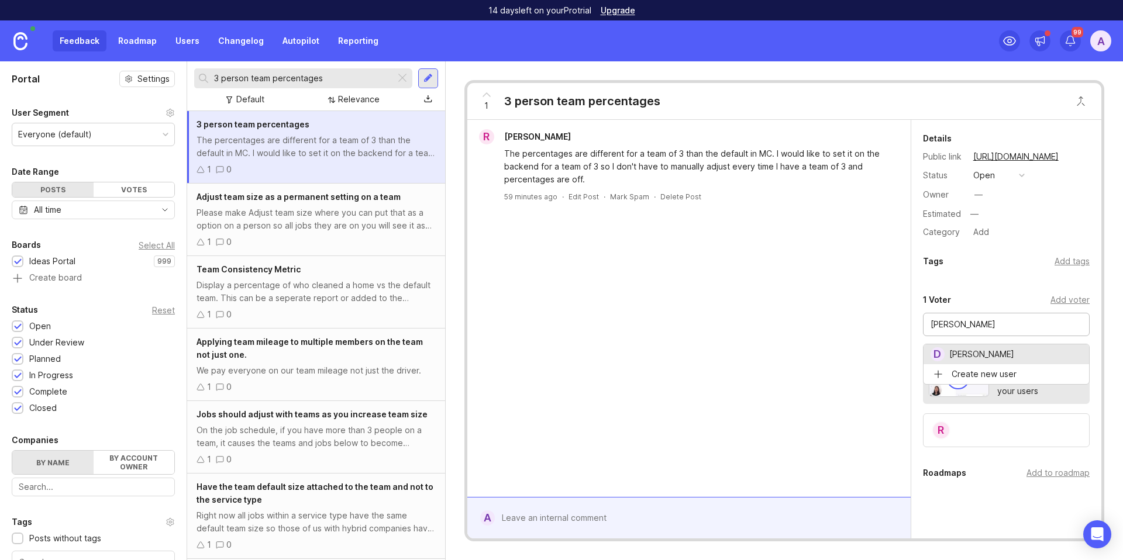
type input "[PERSON_NAME]"
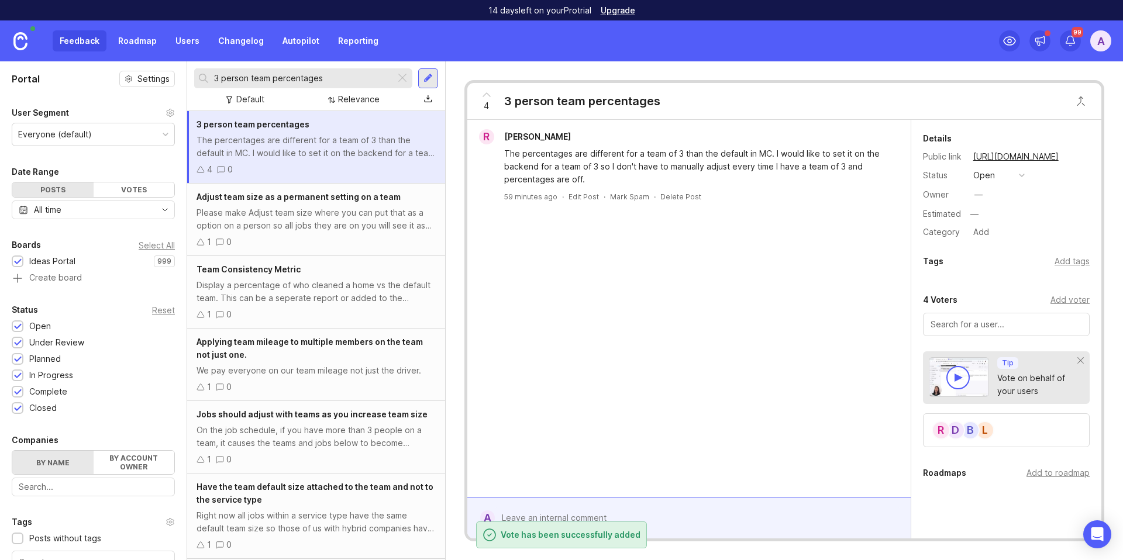
click at [270, 80] on input "3 person team percentages" at bounding box center [302, 78] width 177 height 13
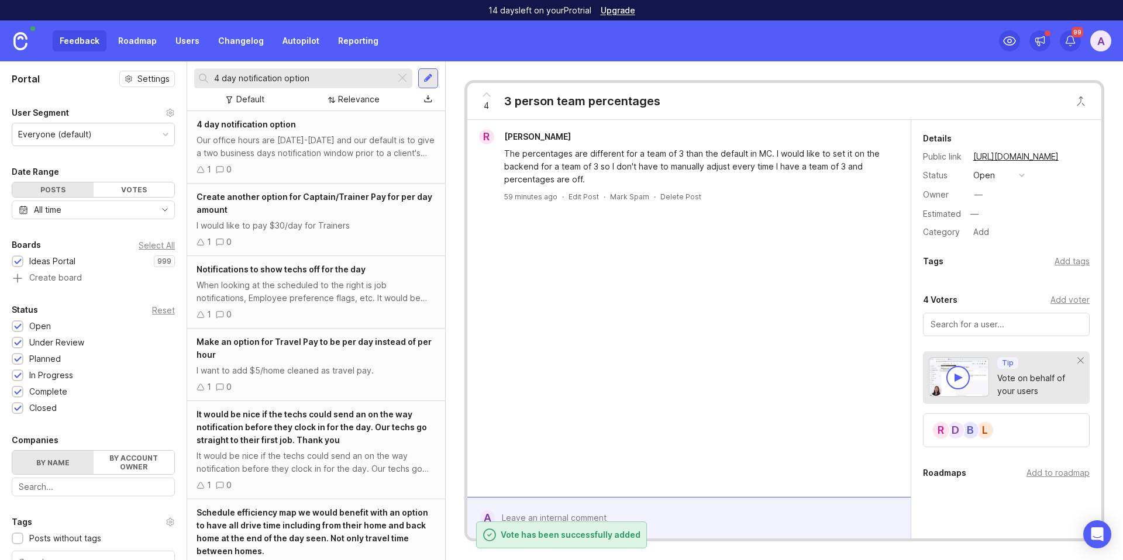
type input "4 day notification option"
click at [288, 144] on div "Our office hours are [DATE]-[DATE] and our default is to give a two business da…" at bounding box center [316, 147] width 239 height 26
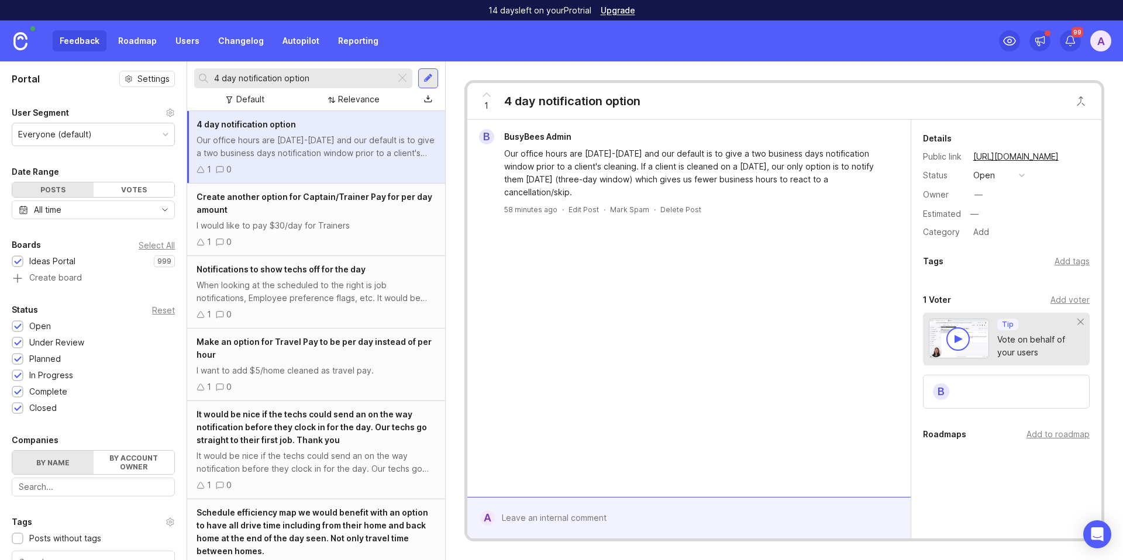
click at [945, 394] on div "B" at bounding box center [941, 392] width 19 height 19
click at [1055, 301] on div "Add voter" at bounding box center [1070, 300] width 39 height 13
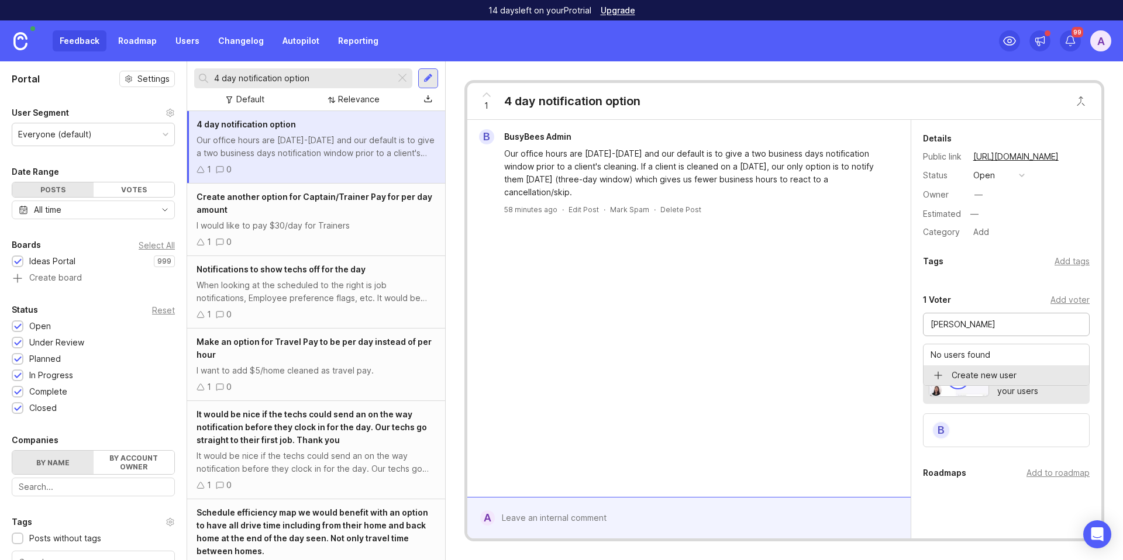
type input "[PERSON_NAME]"
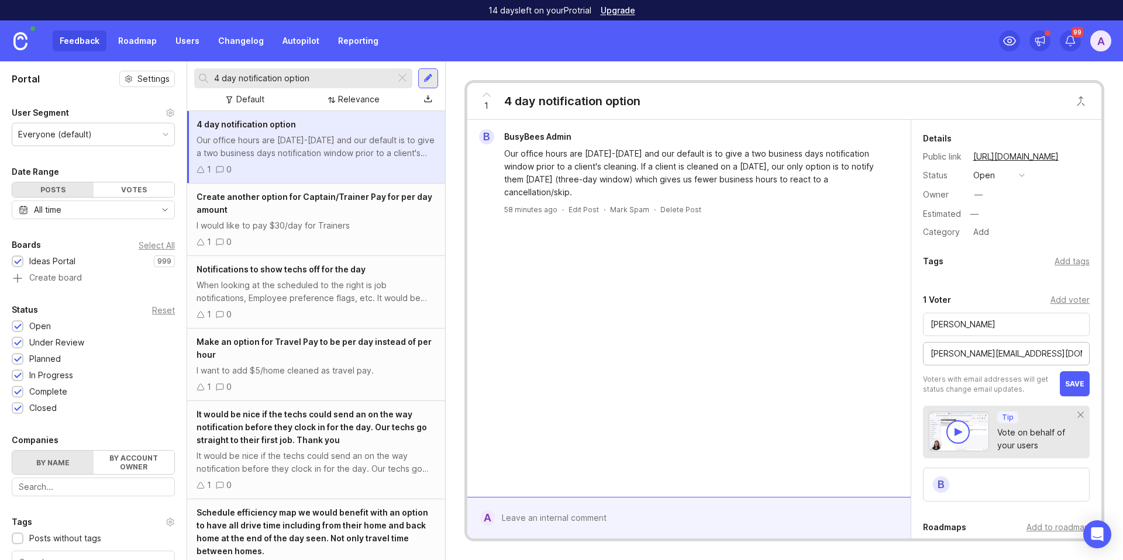
type input "[PERSON_NAME][EMAIL_ADDRESS][DOMAIN_NAME]"
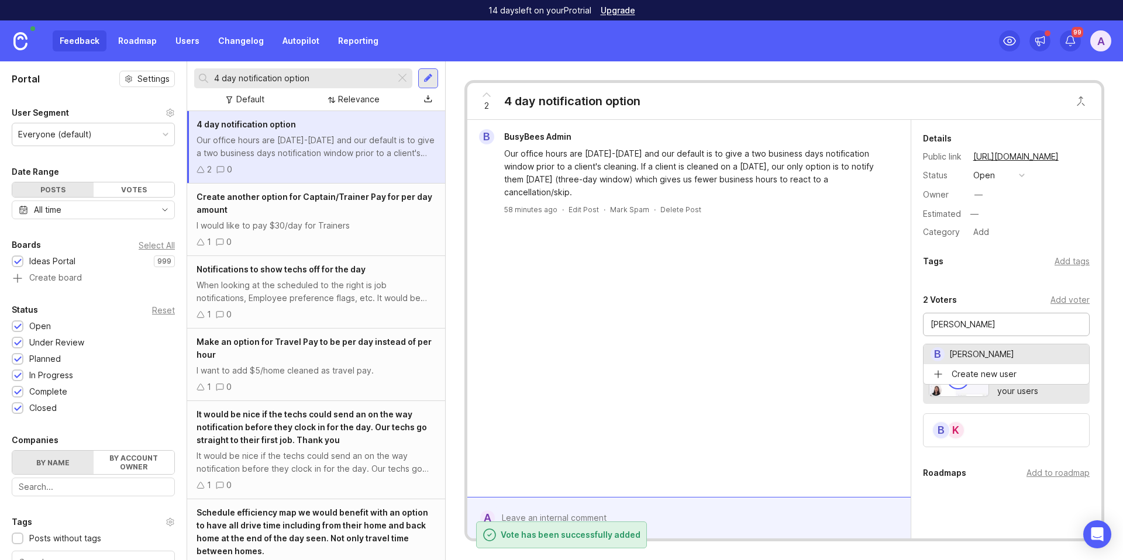
type input "[PERSON_NAME]"
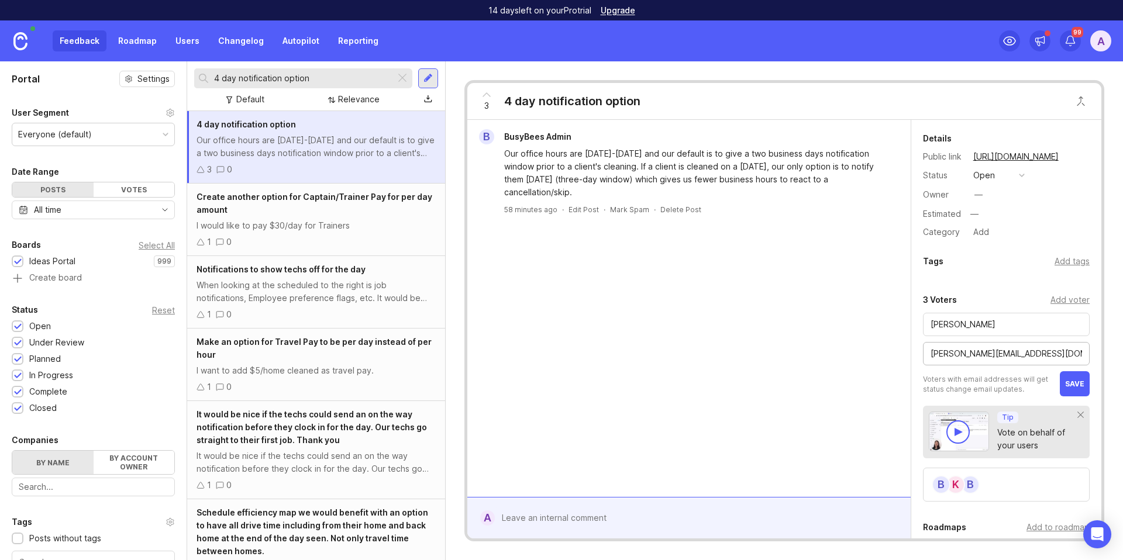
type input "[PERSON_NAME][EMAIL_ADDRESS][DOMAIN_NAME]"
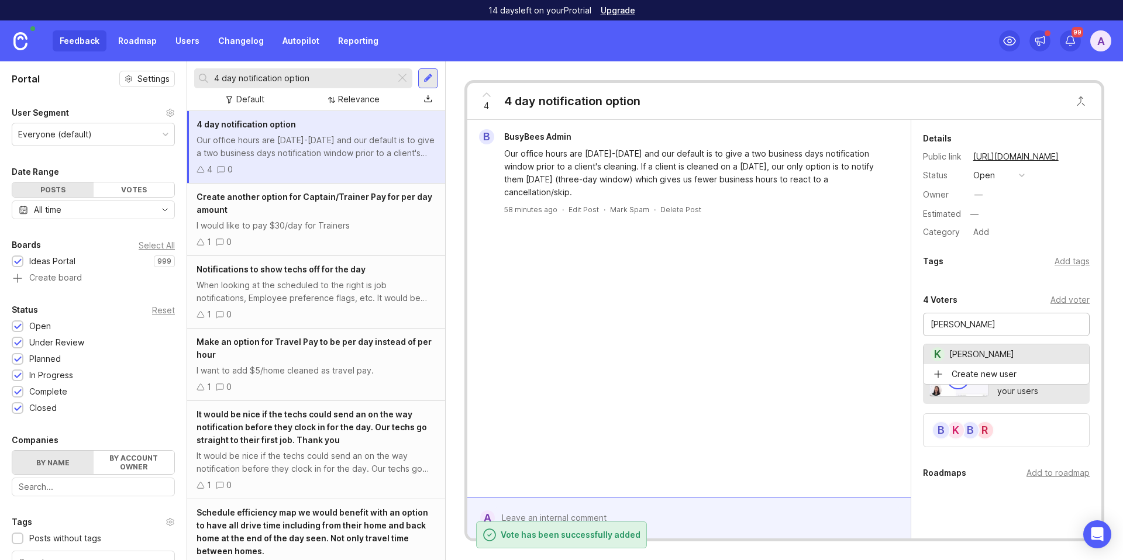
type input "[PERSON_NAME]"
click at [277, 82] on input "4 day notification option" at bounding box center [302, 78] width 177 height 13
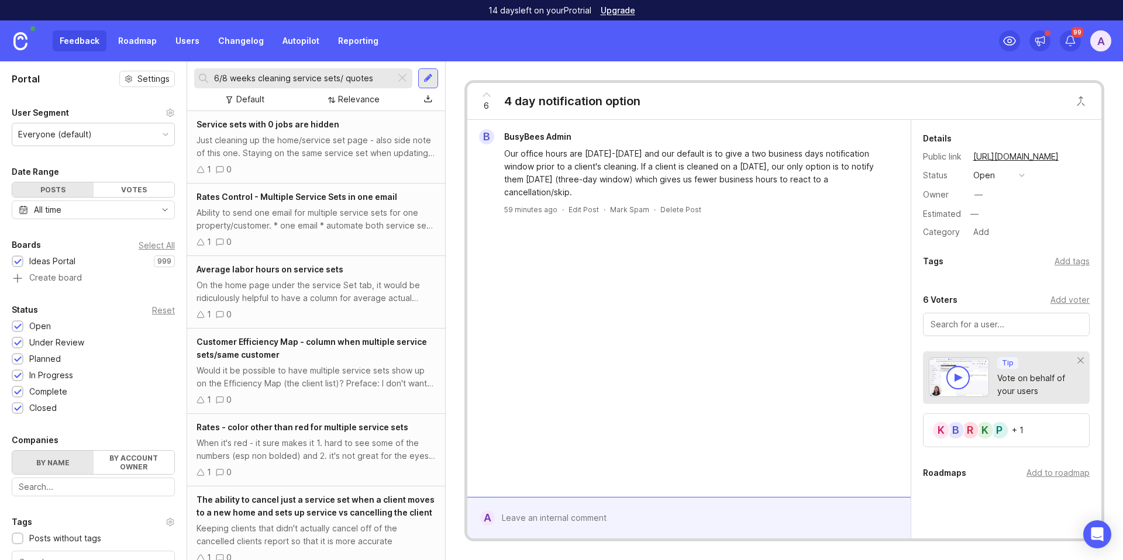
drag, startPoint x: 226, startPoint y: 75, endPoint x: 201, endPoint y: 71, distance: 25.6
click at [201, 71] on div "6/8 weeks cleaning service sets/ quotes" at bounding box center [294, 78] width 201 height 20
type input "weeks cleaning service sets/ quotes"
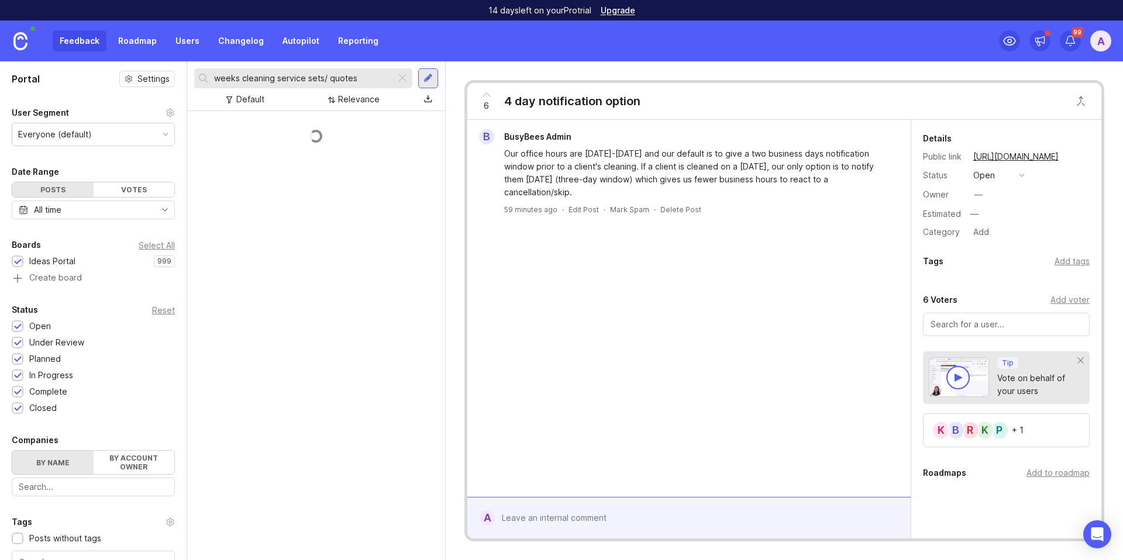
click at [371, 78] on input "weeks cleaning service sets/ quotes" at bounding box center [302, 78] width 177 height 13
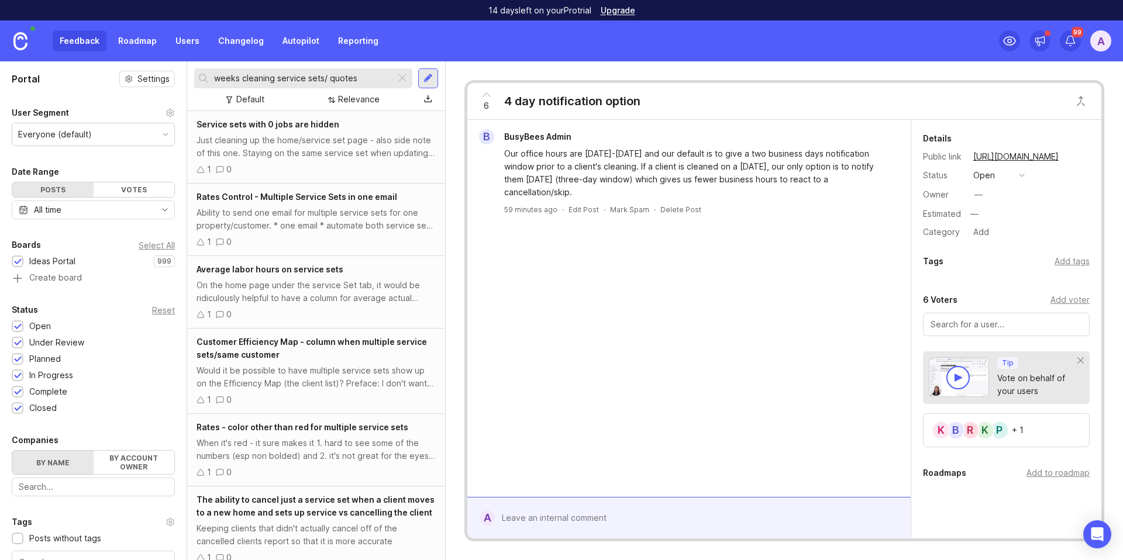
drag, startPoint x: 371, startPoint y: 78, endPoint x: 193, endPoint y: 75, distance: 178.4
click at [193, 75] on div "weeks cleaning service sets/ quotes Default Relevance" at bounding box center [316, 86] width 258 height 50
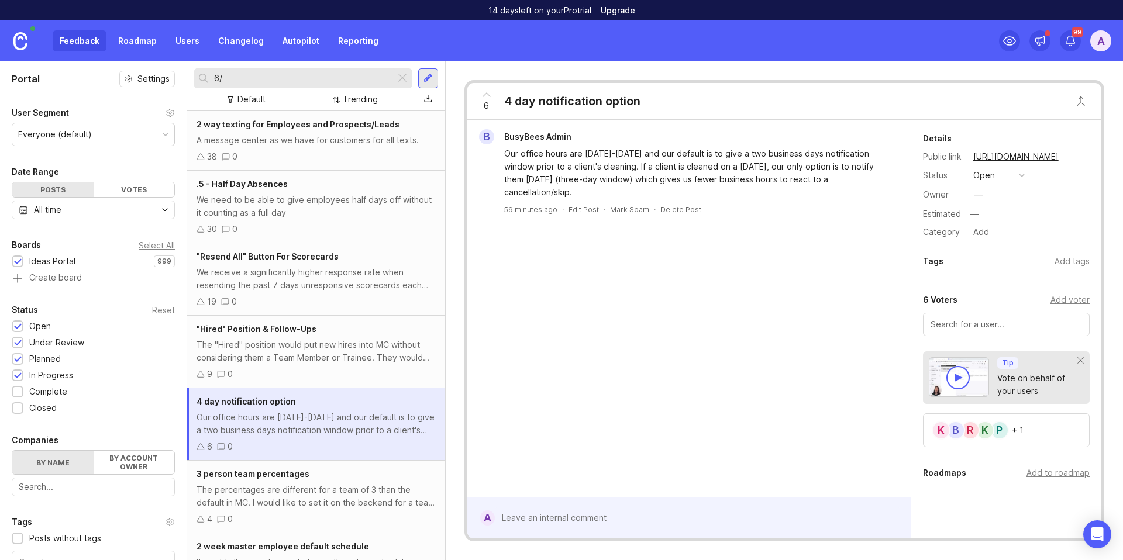
type input "6/8"
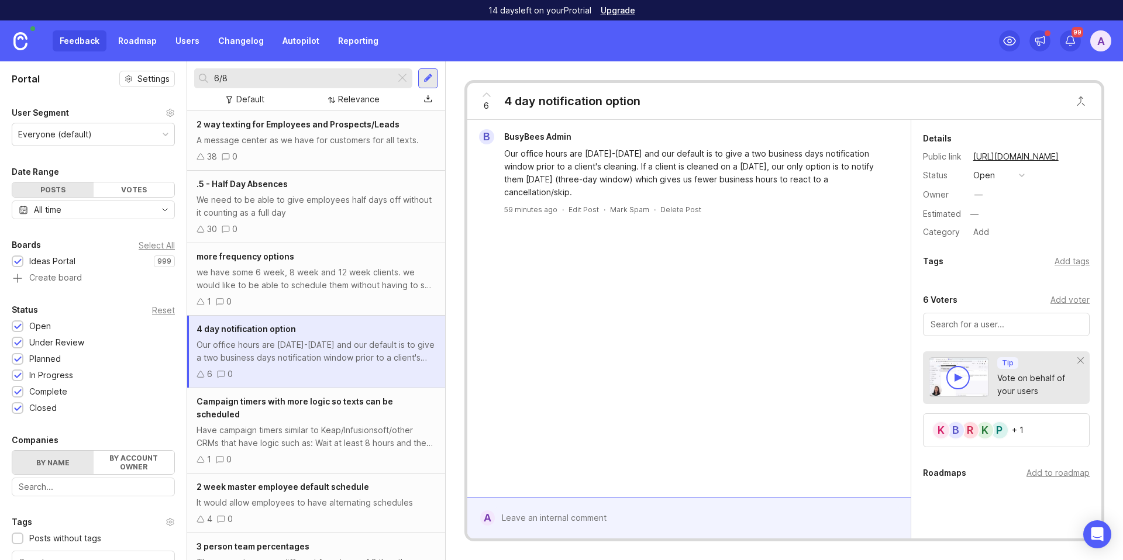
click at [270, 83] on input "6/8" at bounding box center [302, 78] width 177 height 13
drag, startPoint x: 264, startPoint y: 79, endPoint x: 187, endPoint y: 75, distance: 76.7
click at [187, 75] on div "6/8 Default Relevance" at bounding box center [316, 86] width 258 height 50
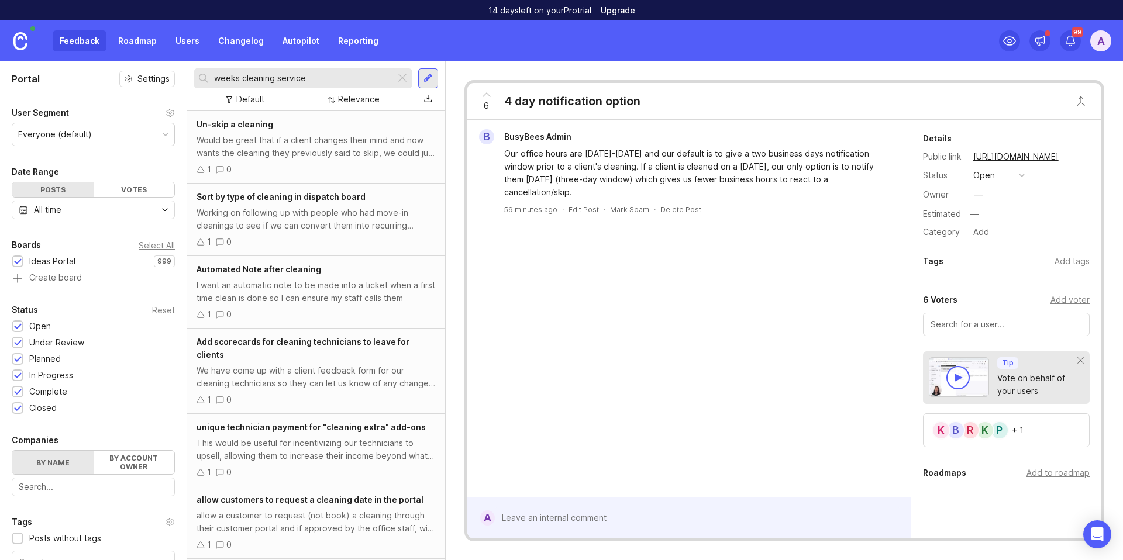
click at [294, 78] on input "weeks cleaning service" at bounding box center [302, 78] width 177 height 13
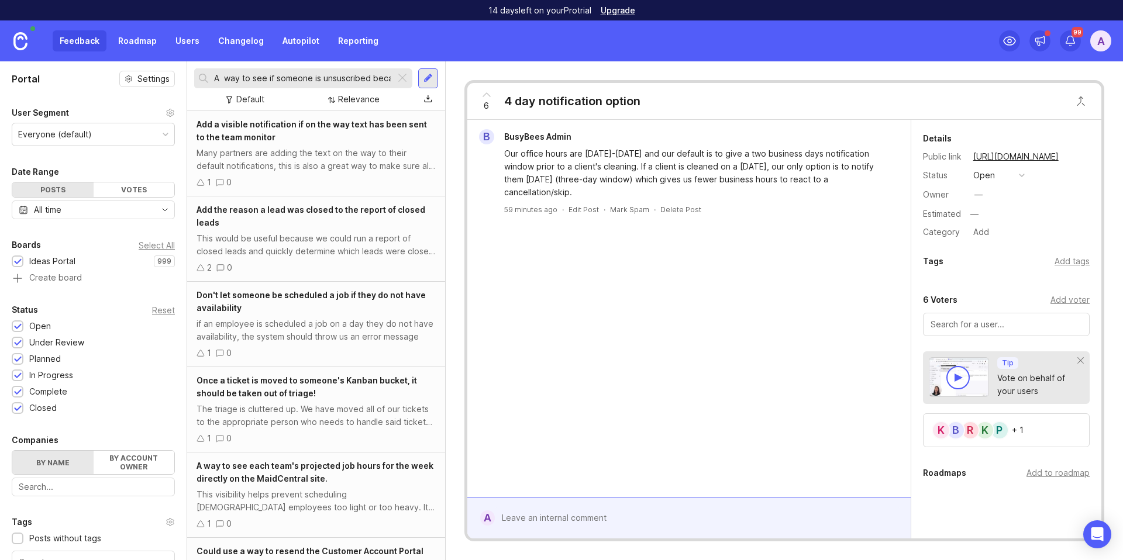
click at [309, 77] on input "A way to see if someone is unsuscribed because of Authenticate reason code" at bounding box center [302, 78] width 177 height 13
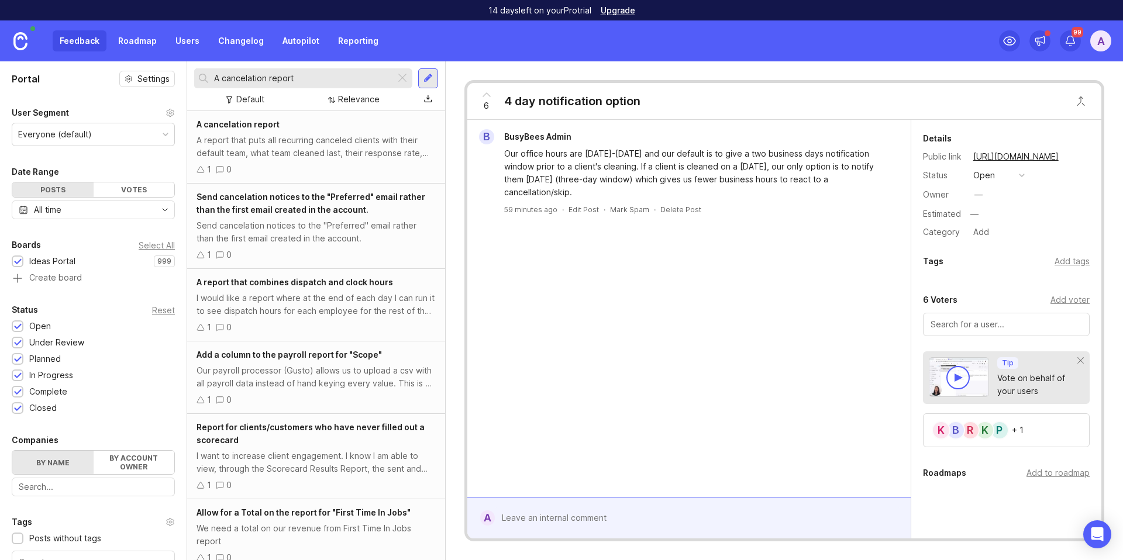
type input "A cancelation report"
click at [321, 142] on div "A report that puts all recurring canceled clients with their default team, what…" at bounding box center [316, 147] width 239 height 26
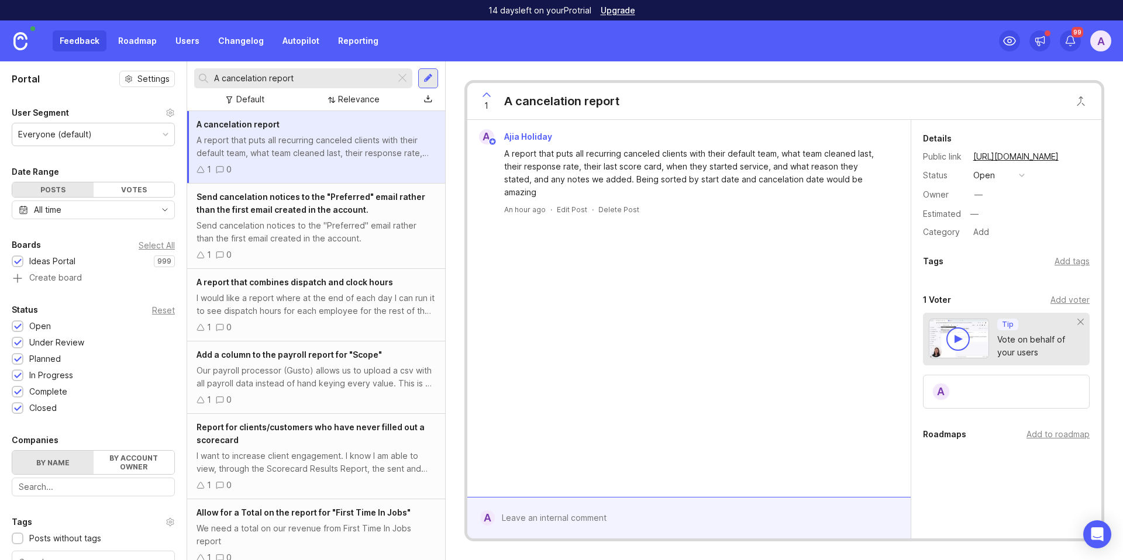
click at [1056, 300] on div "Add voter" at bounding box center [1070, 300] width 39 height 13
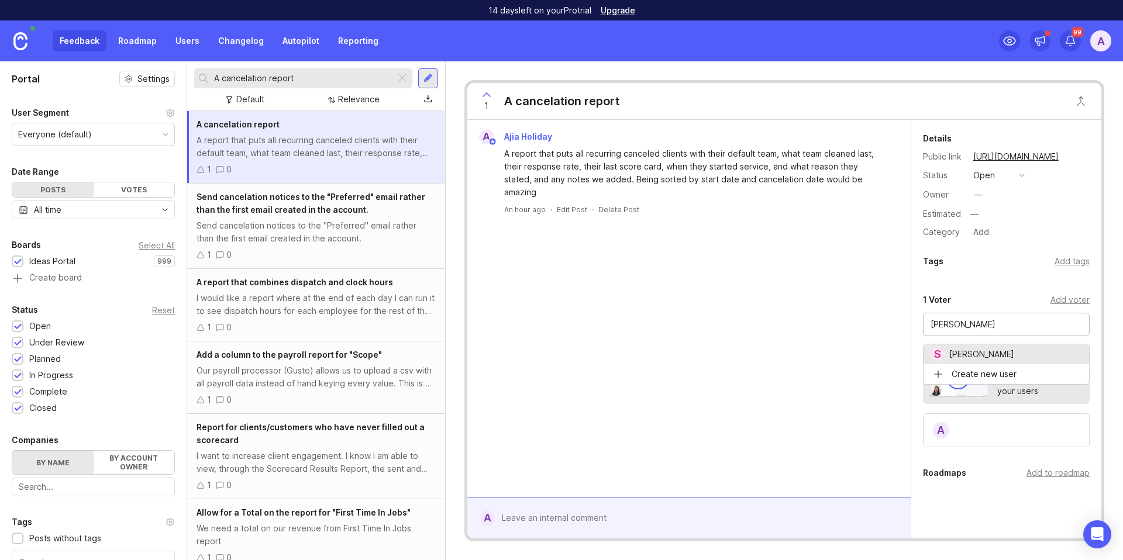
type input "[PERSON_NAME]"
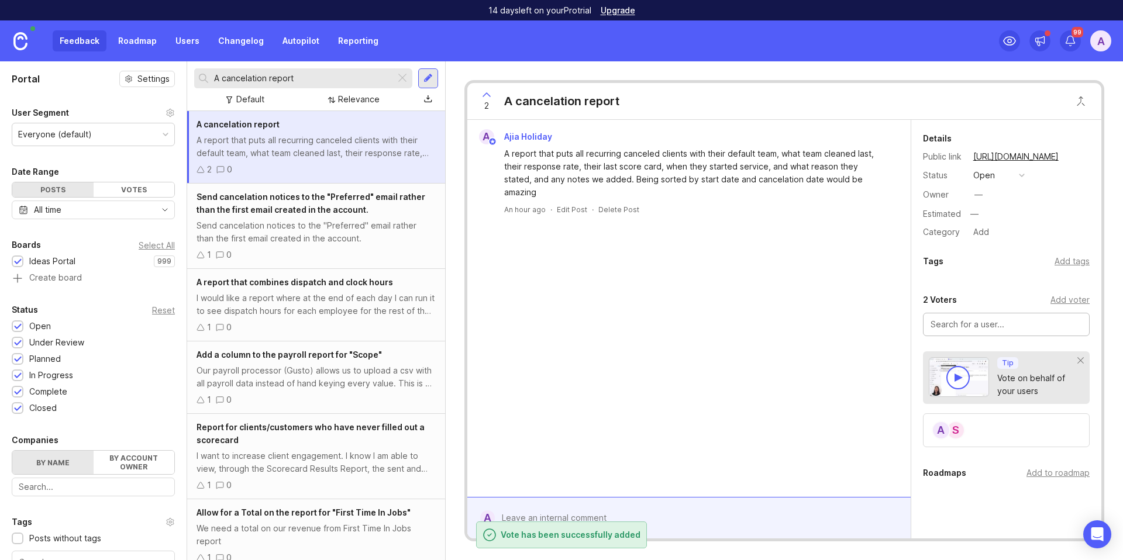
click at [962, 325] on input "text" at bounding box center [1007, 324] width 152 height 13
type input "[PERSON_NAME]"
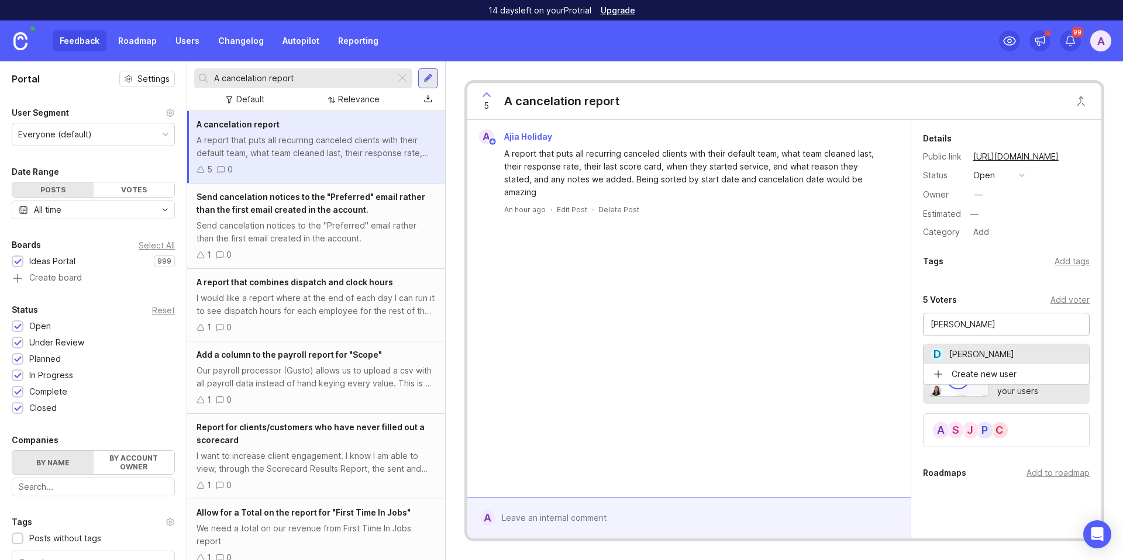
type input "[PERSON_NAME]"
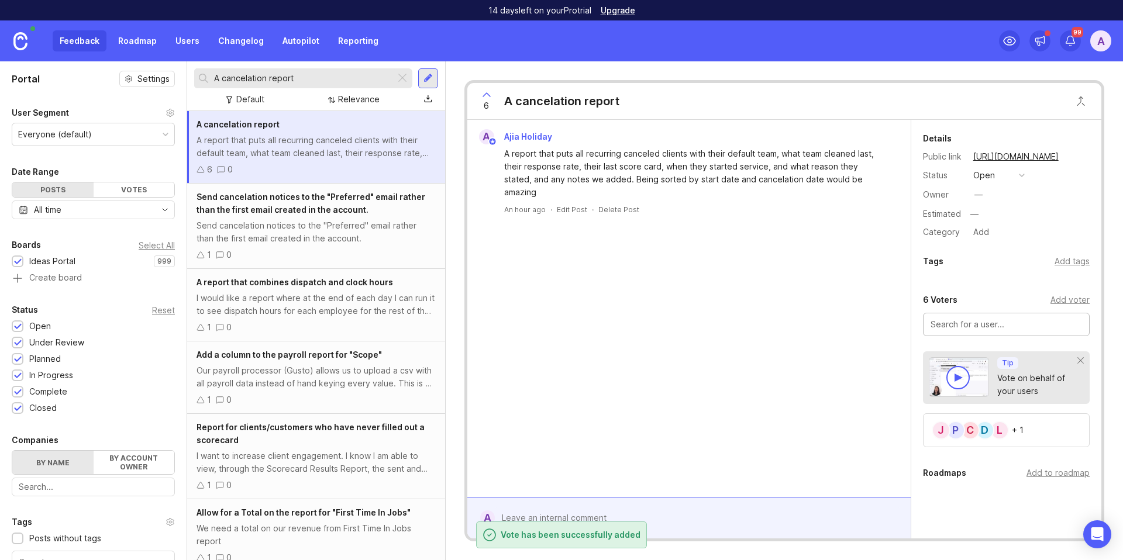
click at [999, 429] on div "L" at bounding box center [999, 430] width 19 height 19
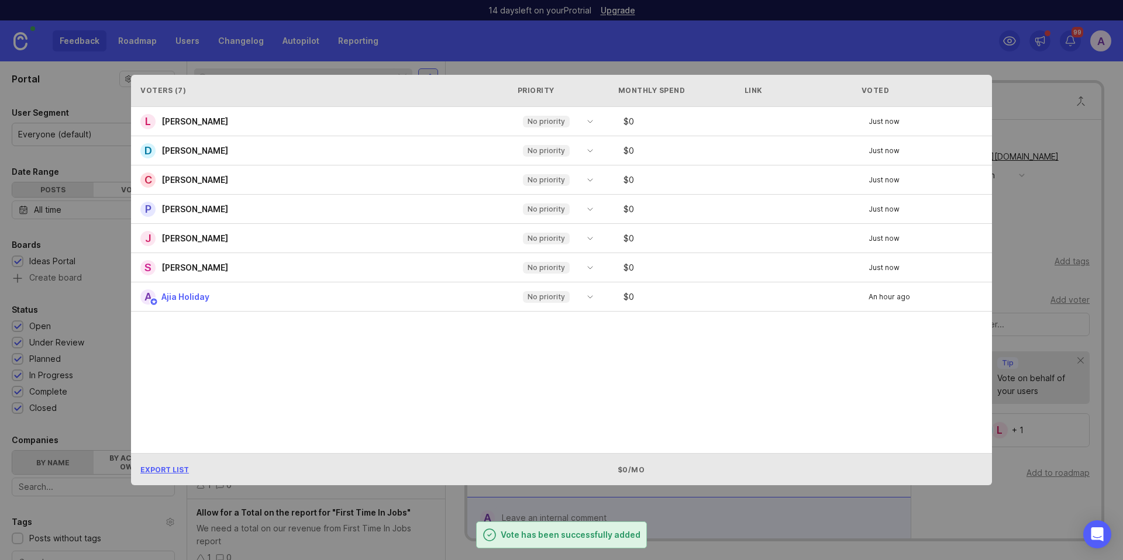
click at [203, 117] on span "[PERSON_NAME]" at bounding box center [194, 121] width 67 height 10
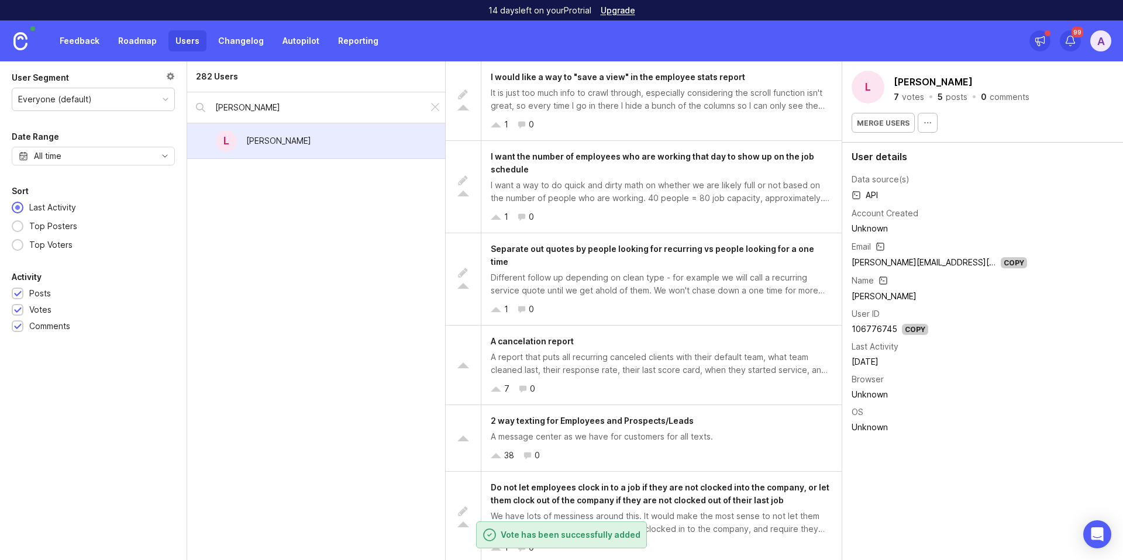
click at [898, 80] on button "[PERSON_NAME]" at bounding box center [934, 82] width 84 height 18
drag, startPoint x: 941, startPoint y: 81, endPoint x: 921, endPoint y: 80, distance: 20.0
click at [921, 80] on input "[PERSON_NAME]" at bounding box center [961, 81] width 130 height 13
type input "[PERSON_NAME]"
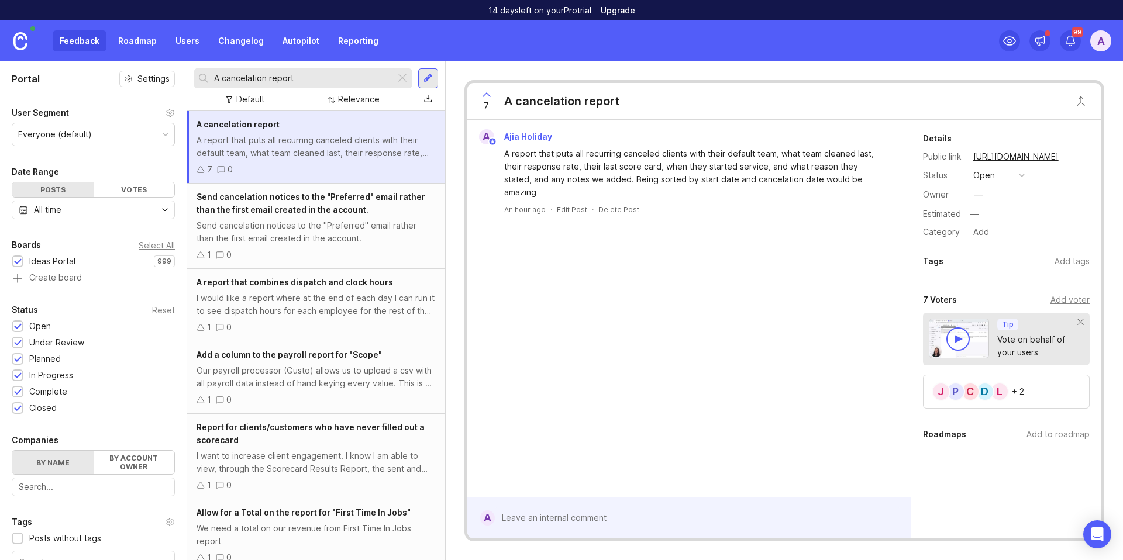
click at [1056, 300] on div "Add voter" at bounding box center [1070, 300] width 39 height 13
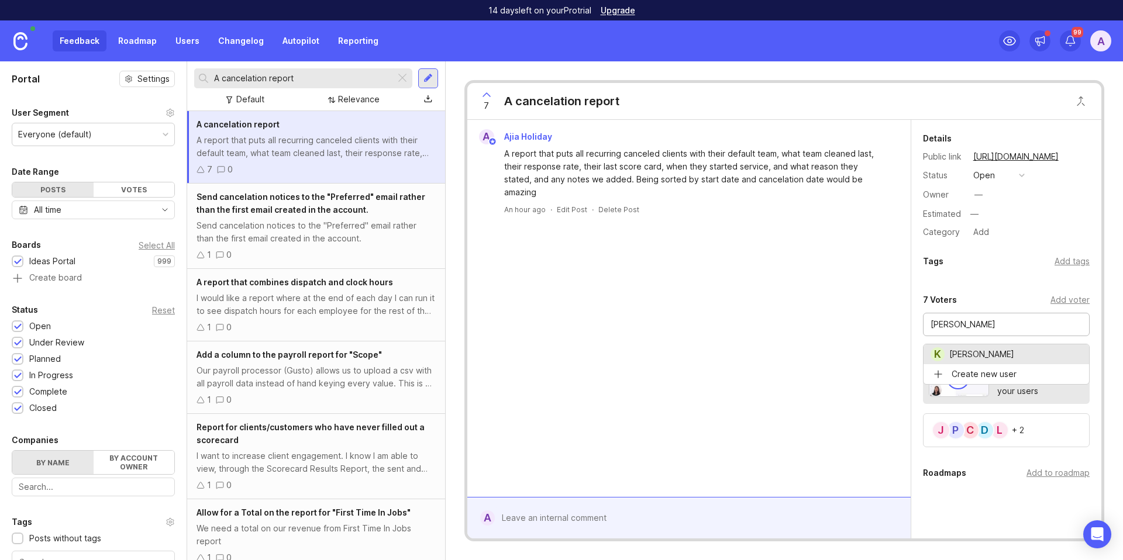
type input "[PERSON_NAME]"
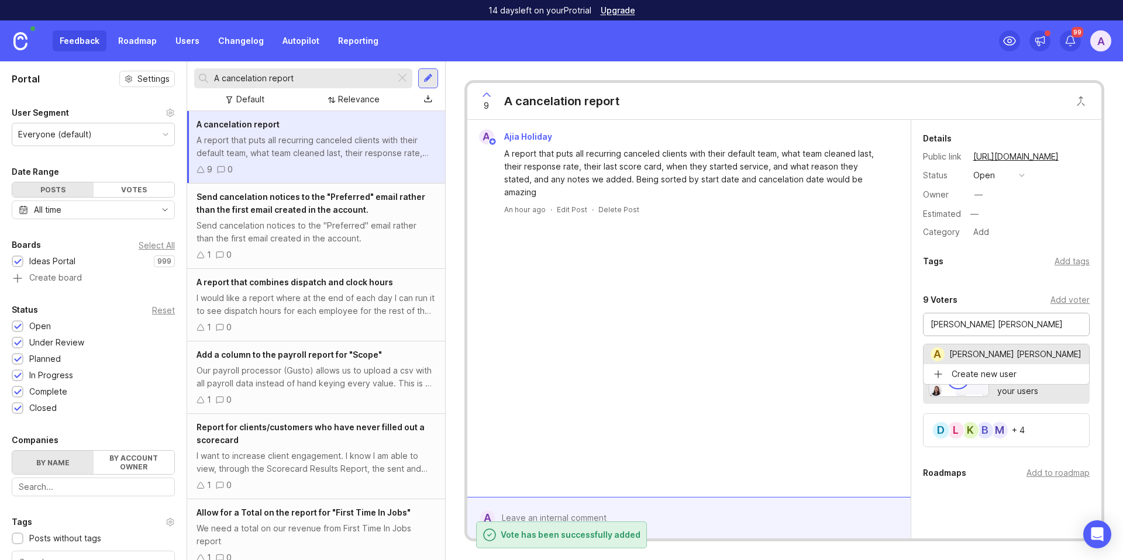
type input "[PERSON_NAME] [PERSON_NAME]"
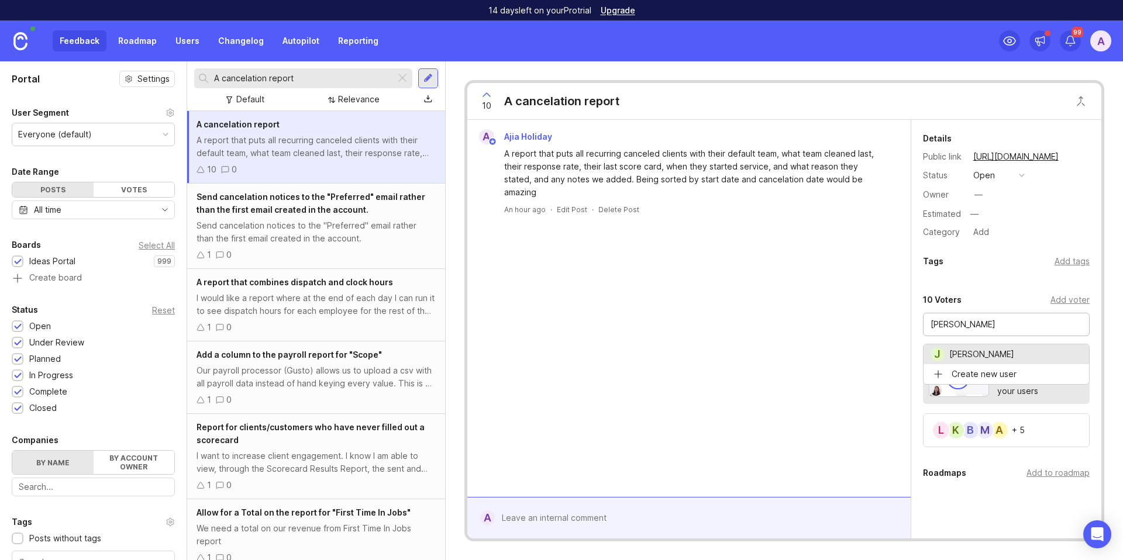
type input "[PERSON_NAME]"
type input "Spring Flowers"
type input "[PERSON_NAME]"
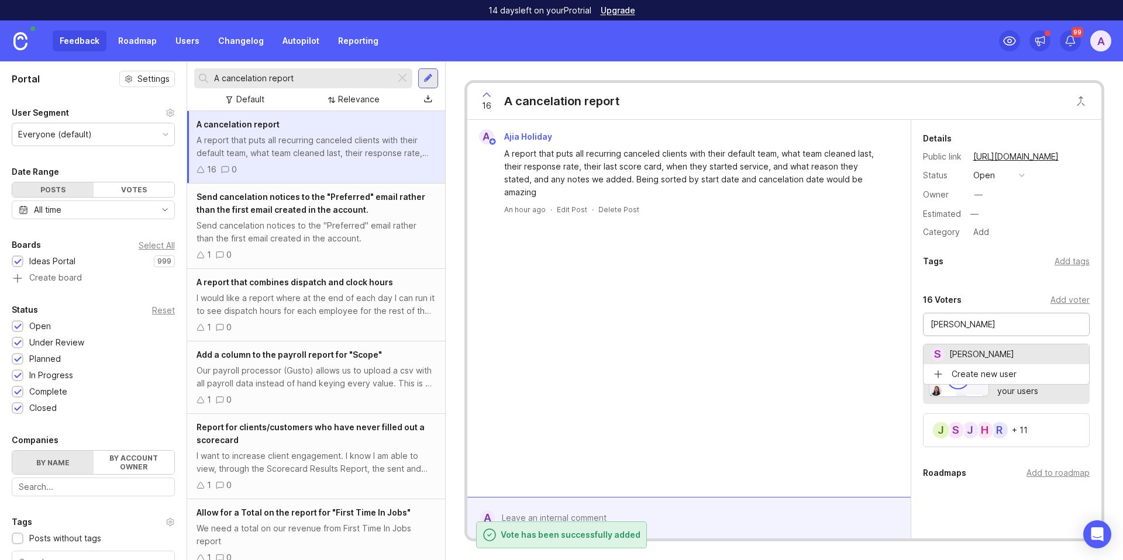
type input "[PERSON_NAME]"
click at [281, 74] on input "A cancelation report" at bounding box center [302, 78] width 177 height 13
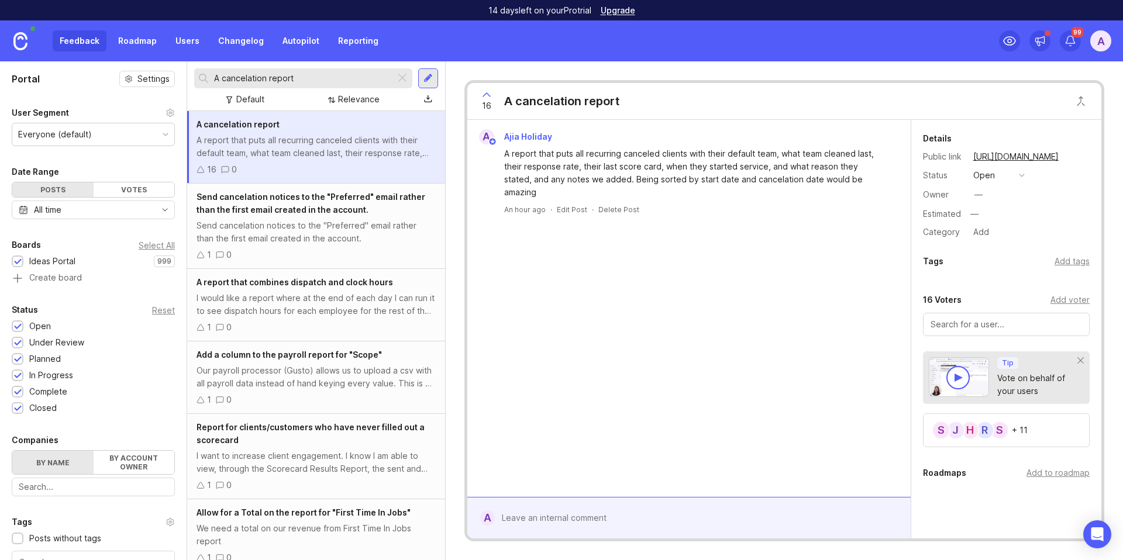
click at [281, 74] on input "A cancelation report" at bounding box center [302, 78] width 177 height 13
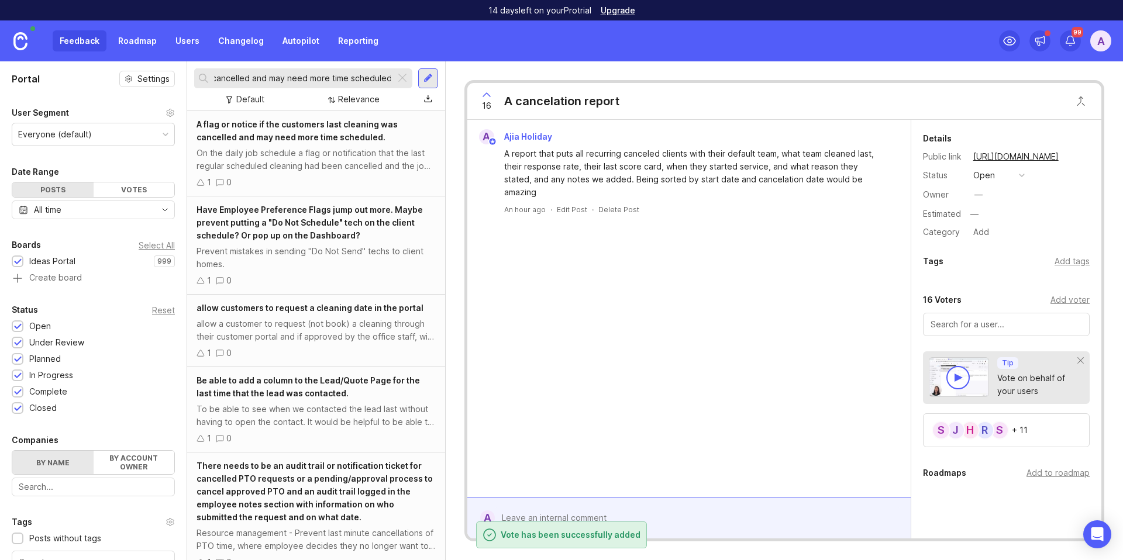
type input "A flag or notice if the customers last cleaning was cancelled and may need more…"
click at [291, 146] on div "A flag or notice if the customers last cleaning was cancelled and may need more…" at bounding box center [316, 153] width 258 height 85
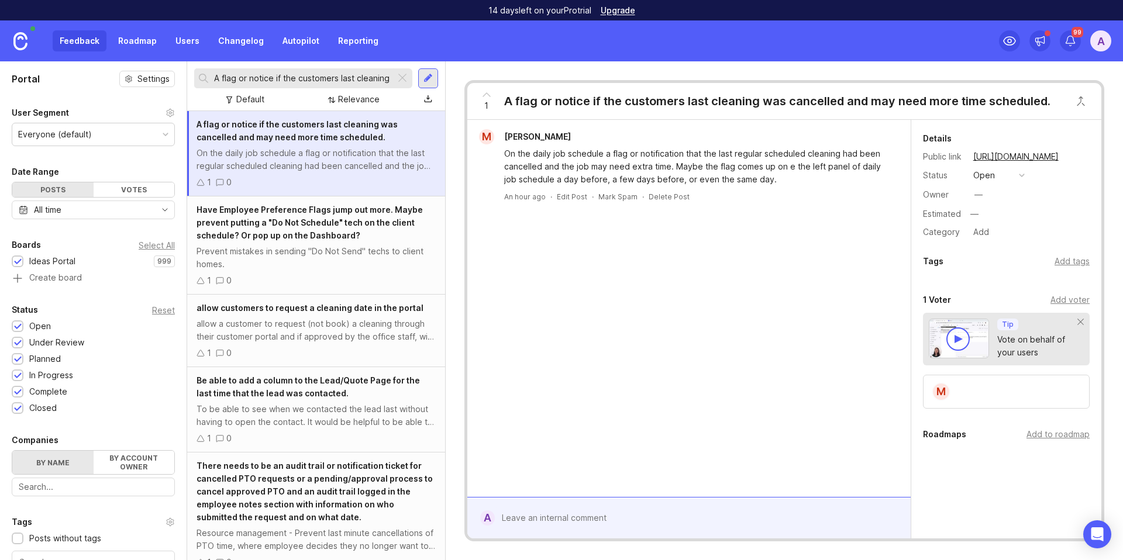
click at [1062, 297] on div "Add voter" at bounding box center [1070, 300] width 39 height 13
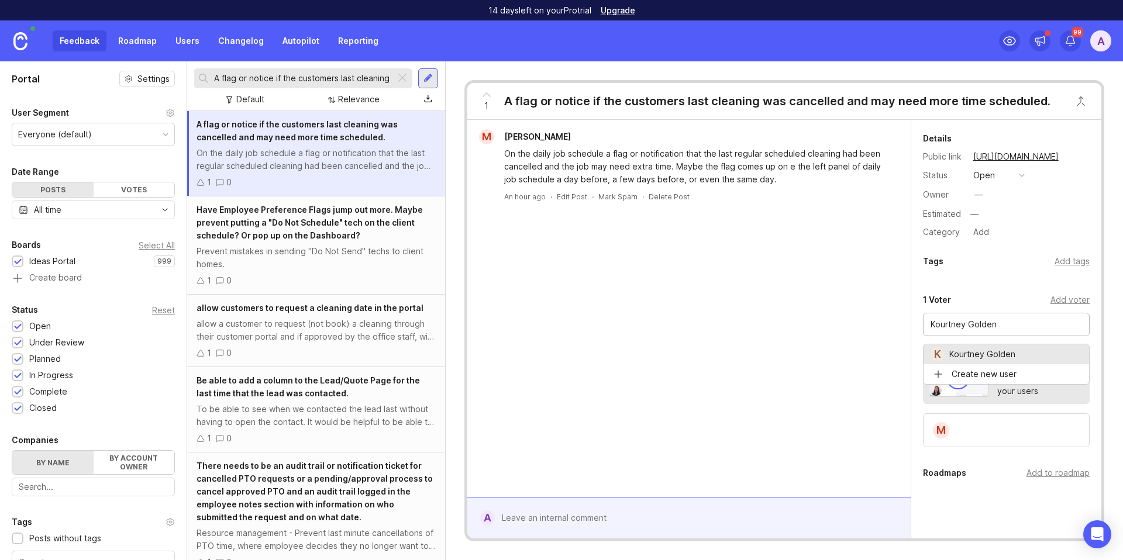
type input "Kourtney Golden"
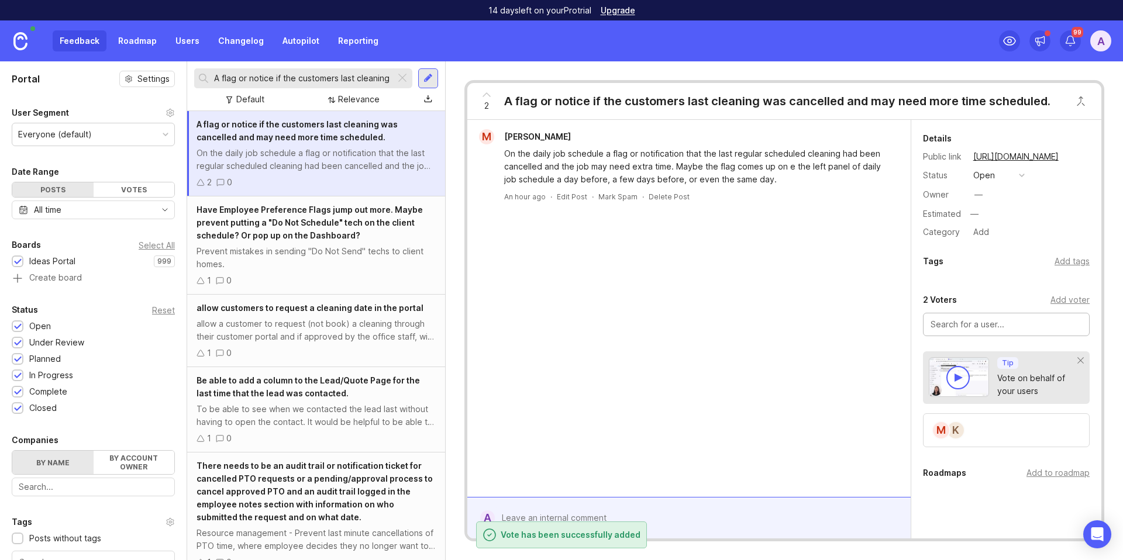
click at [1055, 300] on div "Add voter" at bounding box center [1070, 300] width 39 height 13
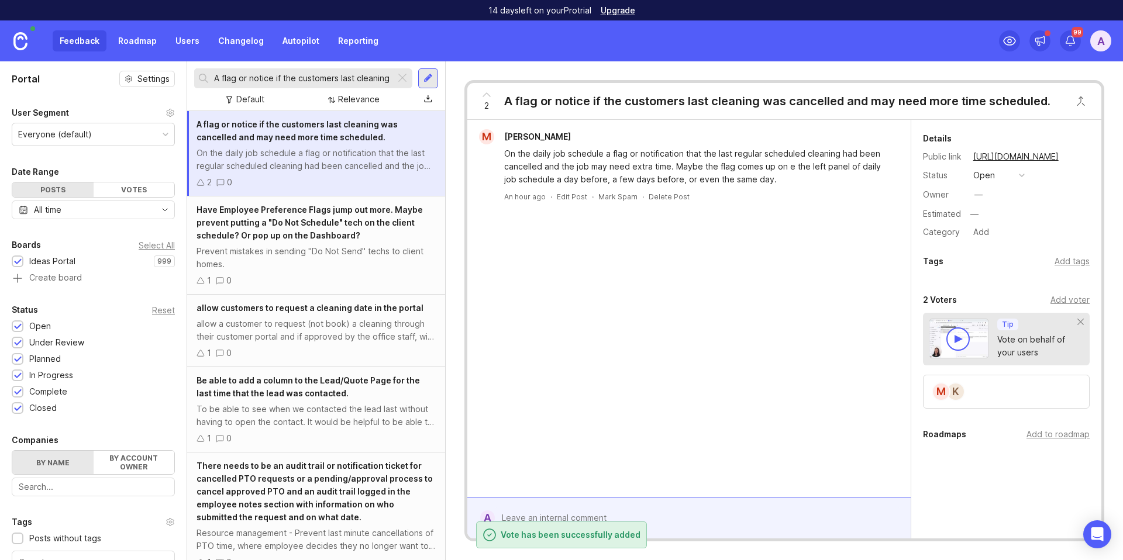
click at [1051, 302] on div "Add voter" at bounding box center [1070, 300] width 39 height 13
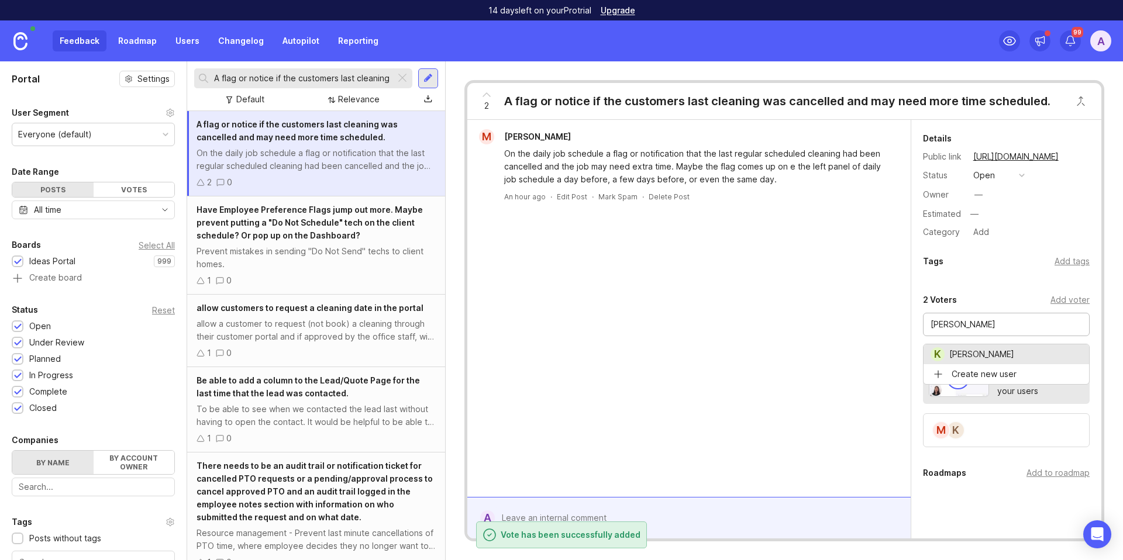
type input "[PERSON_NAME]"
click at [1059, 303] on div "Add voter" at bounding box center [1070, 300] width 39 height 13
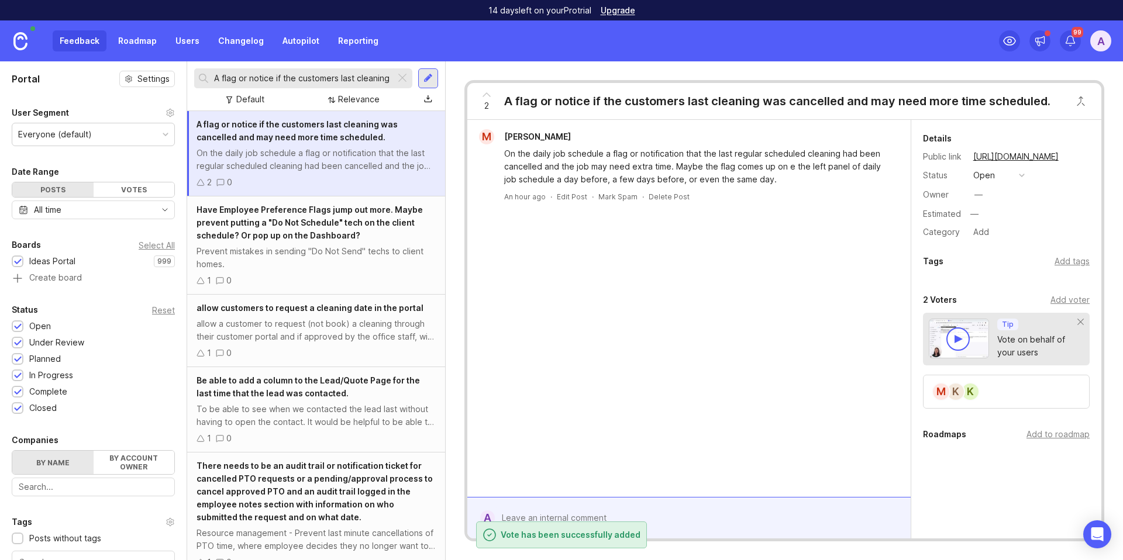
click at [1051, 298] on div "Add voter" at bounding box center [1070, 300] width 39 height 13
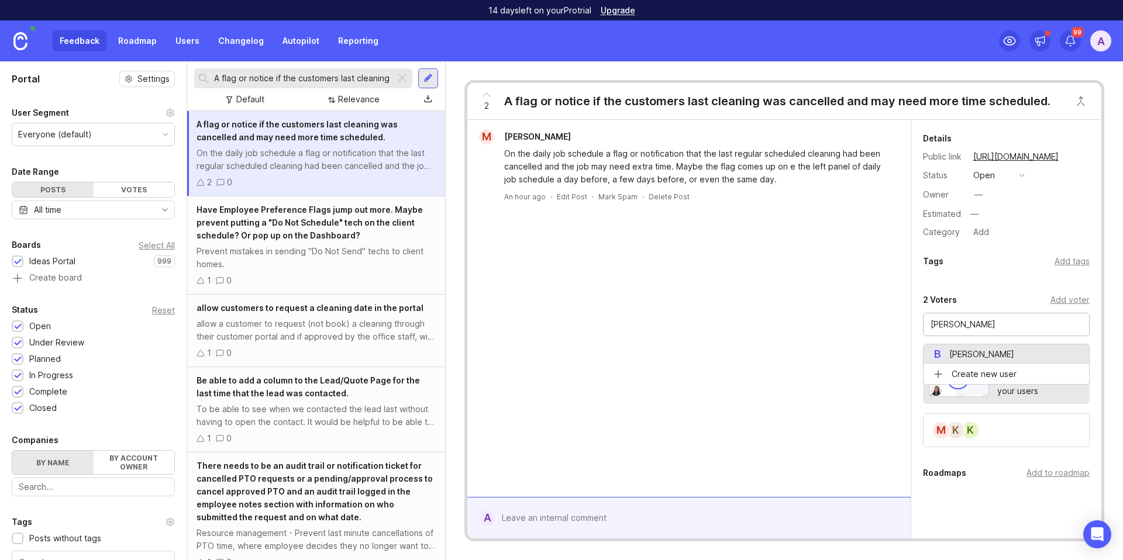
type input "[PERSON_NAME]"
click at [319, 75] on input "A flag or notice if the customers last cleaning was cancelled and may need more…" at bounding box center [302, 78] width 177 height 13
click at [318, 75] on input "A flag or notice if the customers last cleaning was cancelled and may need more…" at bounding box center [302, 78] width 177 height 13
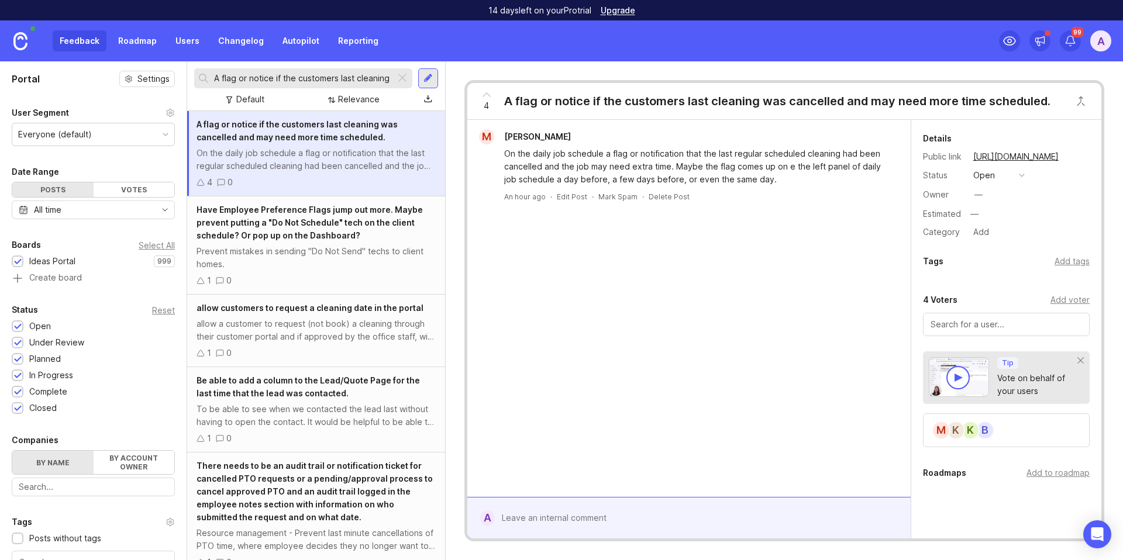
click at [318, 75] on input "A flag or notice if the customers last cleaning was cancelled and may need more…" at bounding box center [302, 78] width 177 height 13
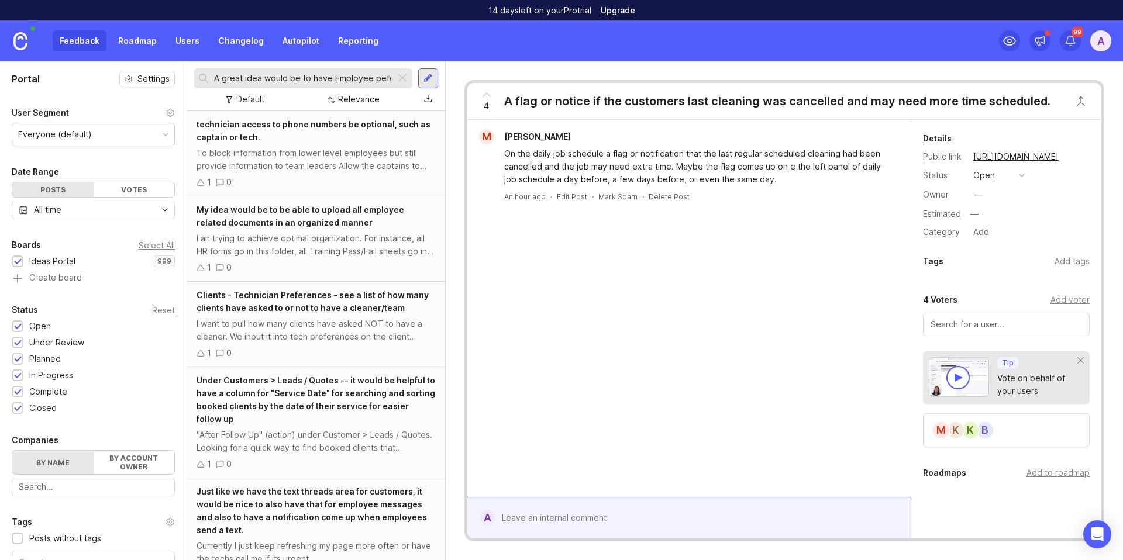
click at [313, 78] on input "A great idea would be to have Employee peference on their portfolio such as cli…" at bounding box center [302, 78] width 177 height 13
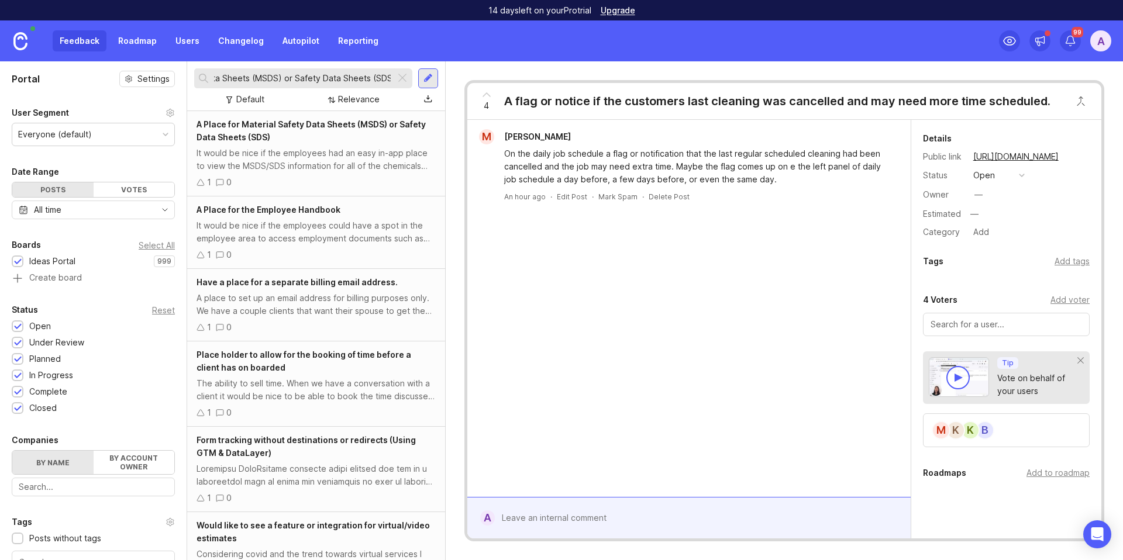
click at [311, 127] on span "A Place for Material Safety Data Sheets (MSDS) or Safety Data Sheets (SDS)" at bounding box center [311, 130] width 229 height 23
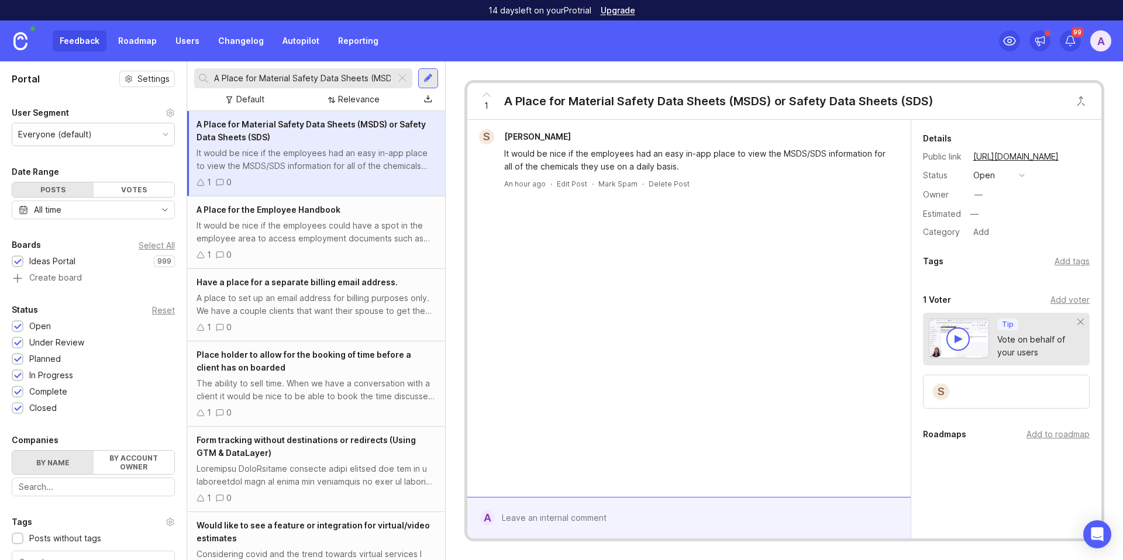
click at [314, 76] on input "A Place for Material Safety Data Sheets (MSDS) or Safety Data Sheets (SDS)" at bounding box center [302, 78] width 177 height 13
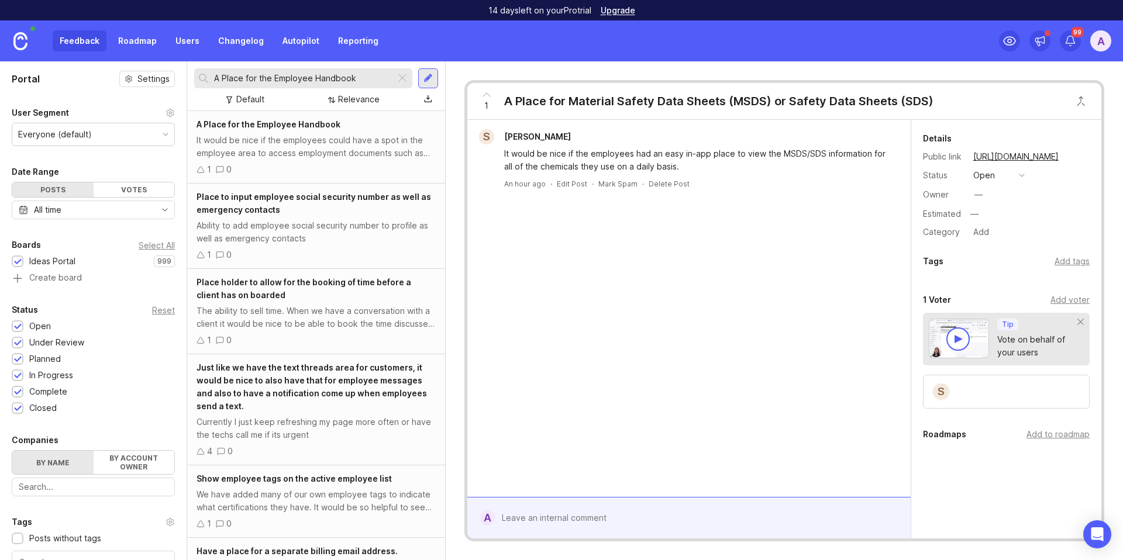
type input "A Place for the Employee Handbook"
click at [323, 135] on div "It would be nice if the employees could have a spot in the employee area to acc…" at bounding box center [316, 147] width 239 height 26
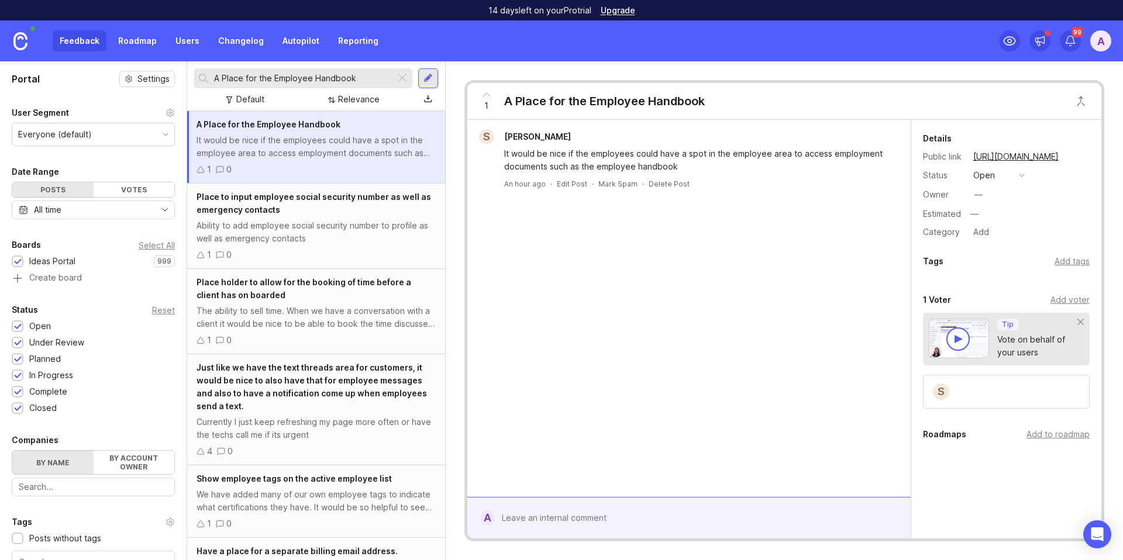
click at [1064, 299] on div "Add voter" at bounding box center [1070, 300] width 39 height 13
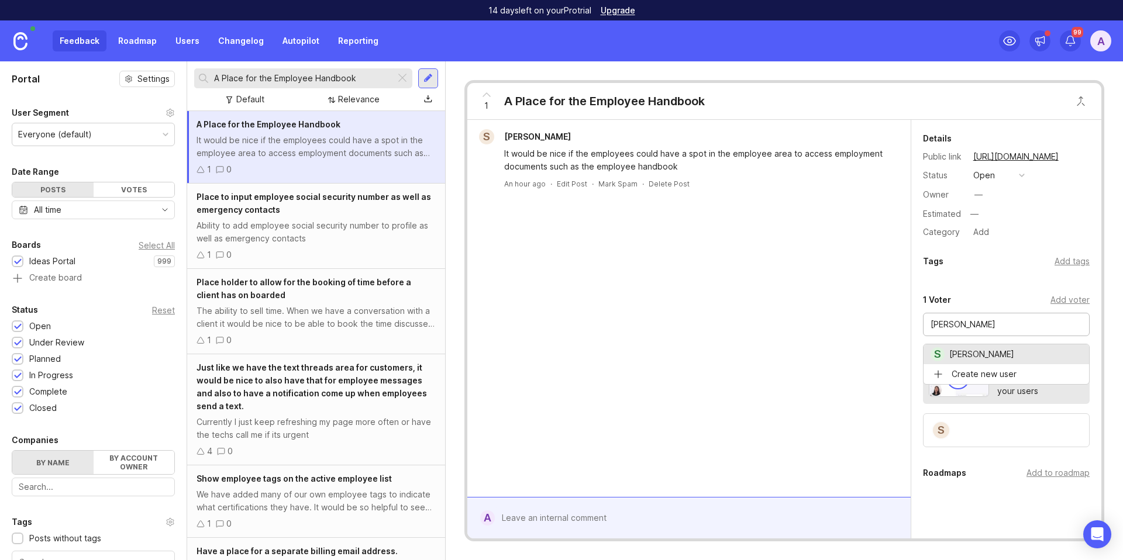
type input "[PERSON_NAME]"
click at [363, 82] on input "A Place for the Employee Handbook" at bounding box center [302, 78] width 177 height 13
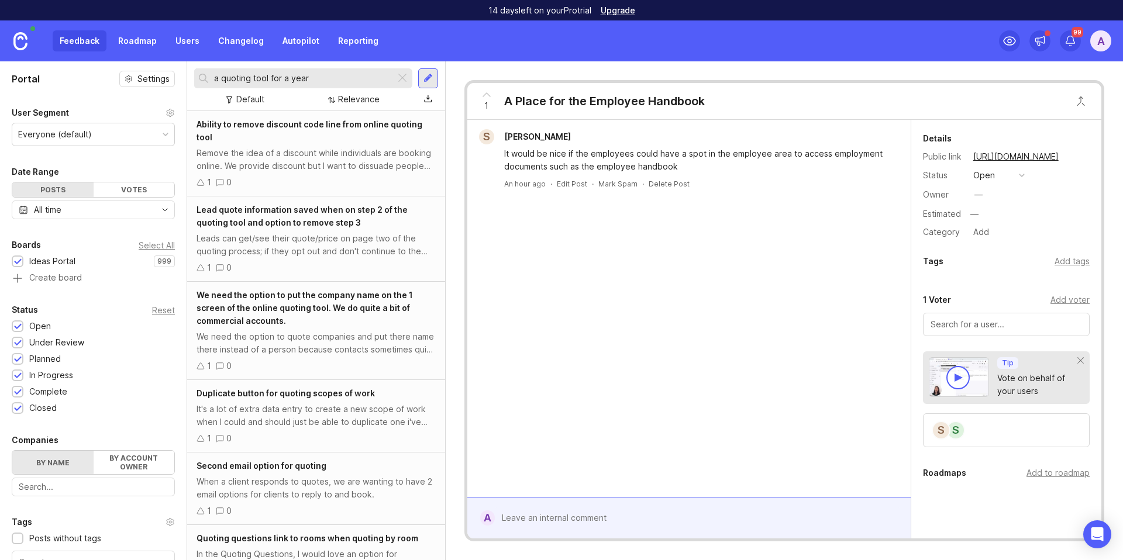
click at [292, 77] on input "a quoting tool for a year" at bounding box center [302, 78] width 177 height 13
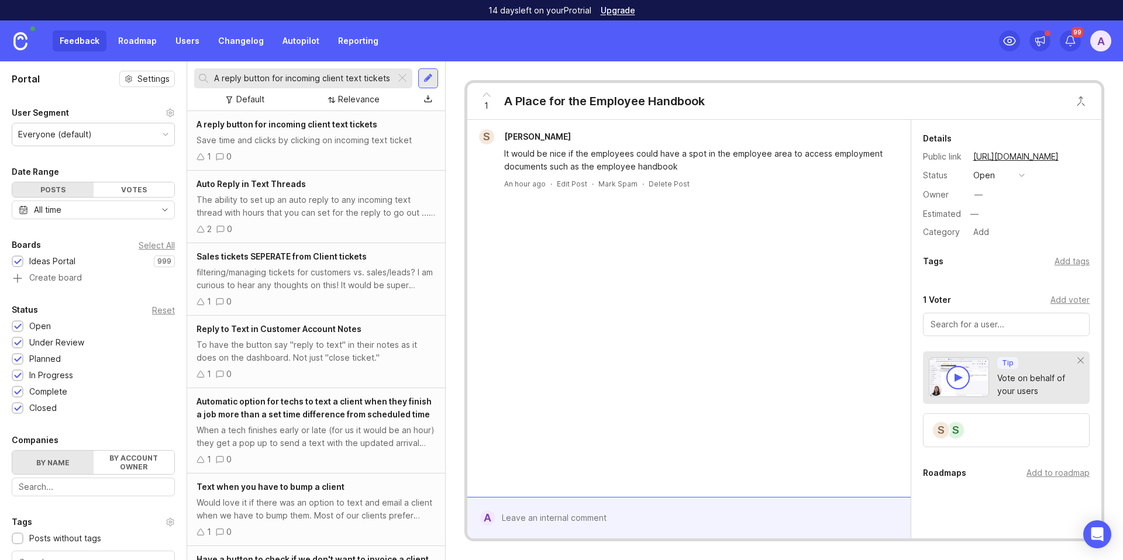
type input "A reply button for incoming client text tickets"
click at [342, 153] on div "1 0" at bounding box center [316, 156] width 239 height 13
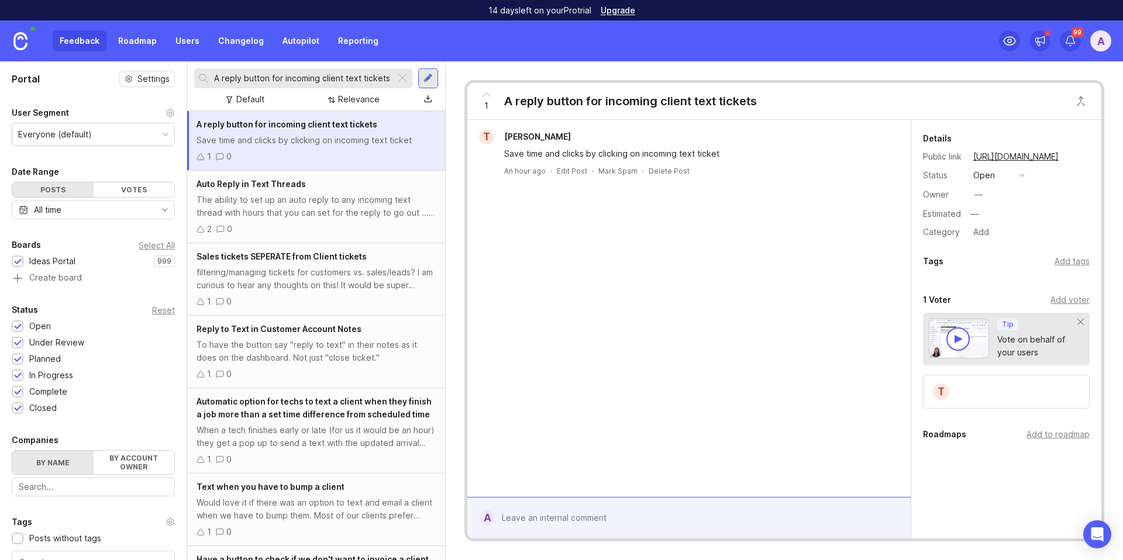
click at [1058, 297] on div "Add voter" at bounding box center [1070, 300] width 39 height 13
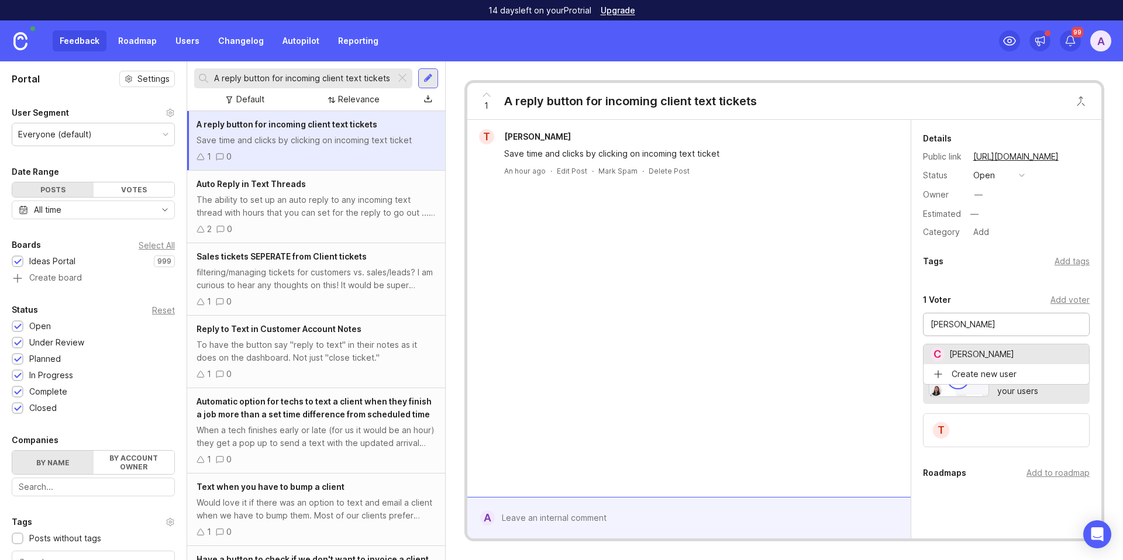
type input "[PERSON_NAME]"
click at [342, 80] on input "A reply button for incoming client text tickets" at bounding box center [302, 78] width 177 height 13
click at [342, 79] on input "A reply button for incoming client text tickets" at bounding box center [302, 78] width 177 height 13
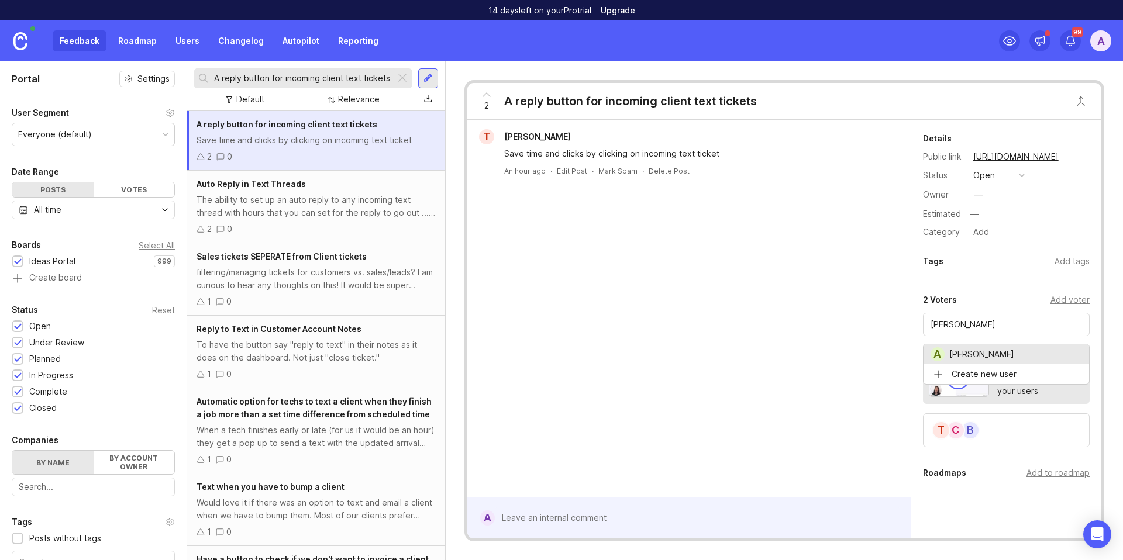
click at [341, 78] on input "A reply button for incoming client text tickets" at bounding box center [302, 78] width 177 height 13
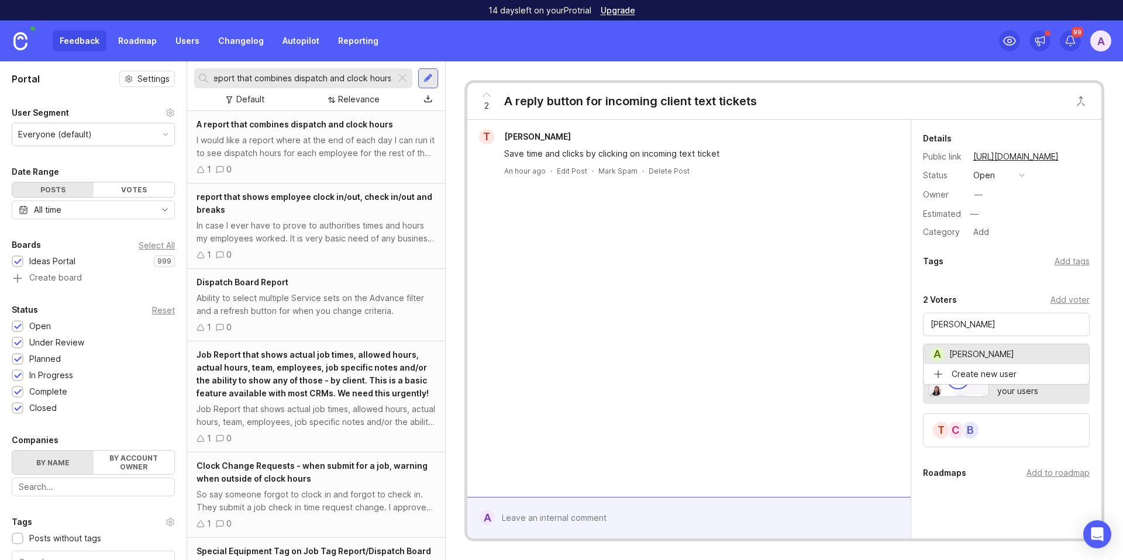
type input "A report that combines dispatch and clock hours"
click at [347, 127] on span "A report that combines dispatch and clock hours" at bounding box center [295, 124] width 197 height 10
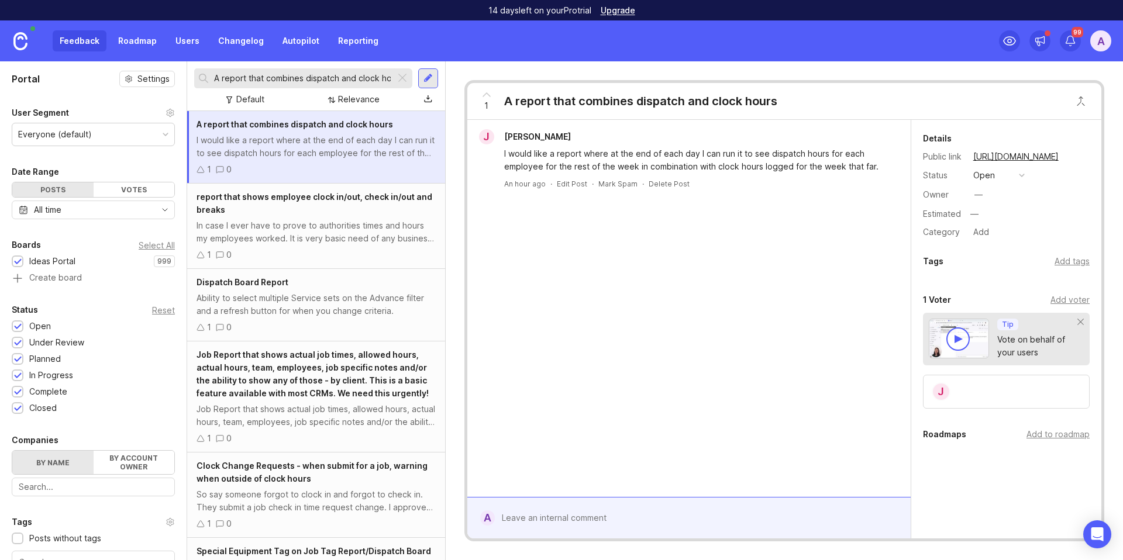
click at [1055, 304] on div "Add voter" at bounding box center [1070, 300] width 39 height 13
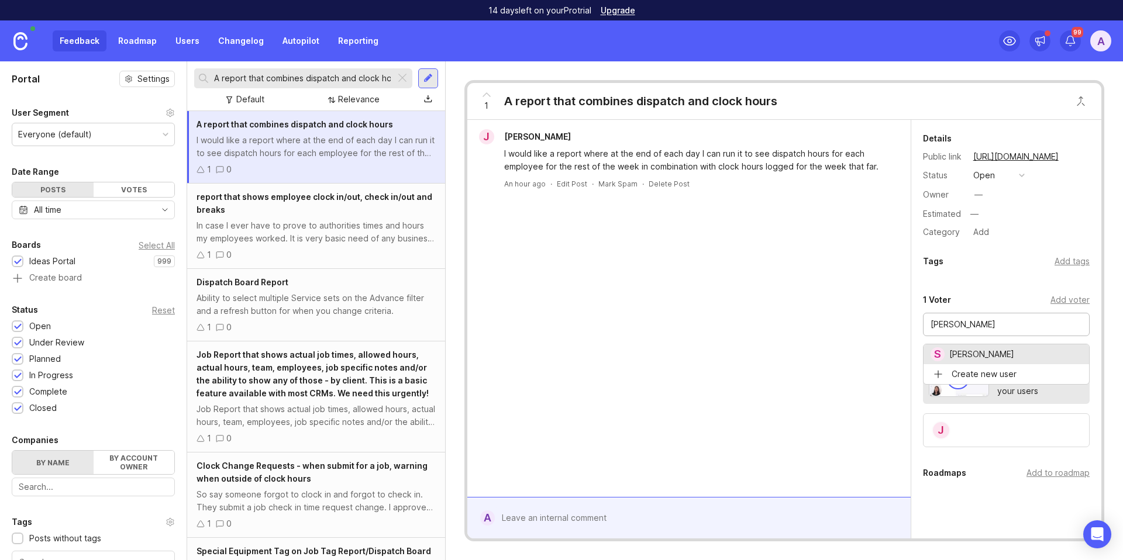
type input "[PERSON_NAME]"
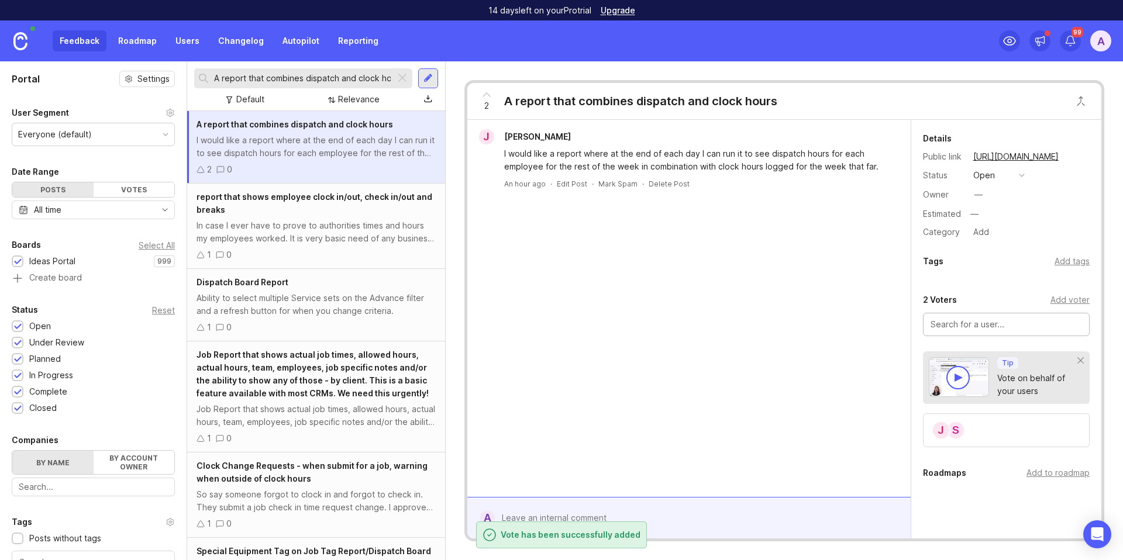
click at [1058, 302] on div "Add voter" at bounding box center [1070, 300] width 39 height 13
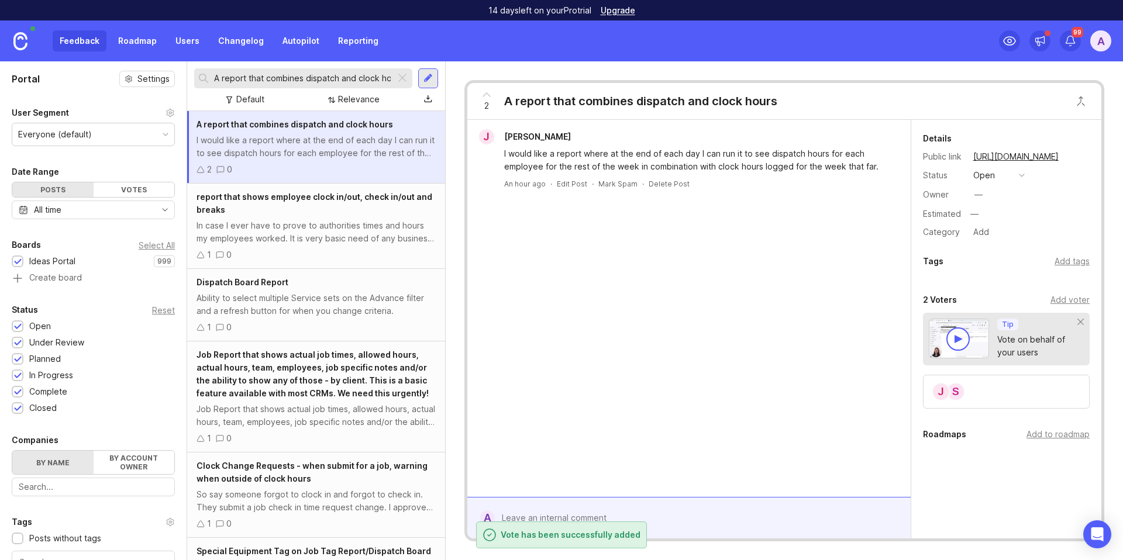
click at [1042, 300] on div "2 Voters Add voter" at bounding box center [1006, 300] width 167 height 14
click at [1051, 301] on div "Add voter" at bounding box center [1070, 300] width 39 height 13
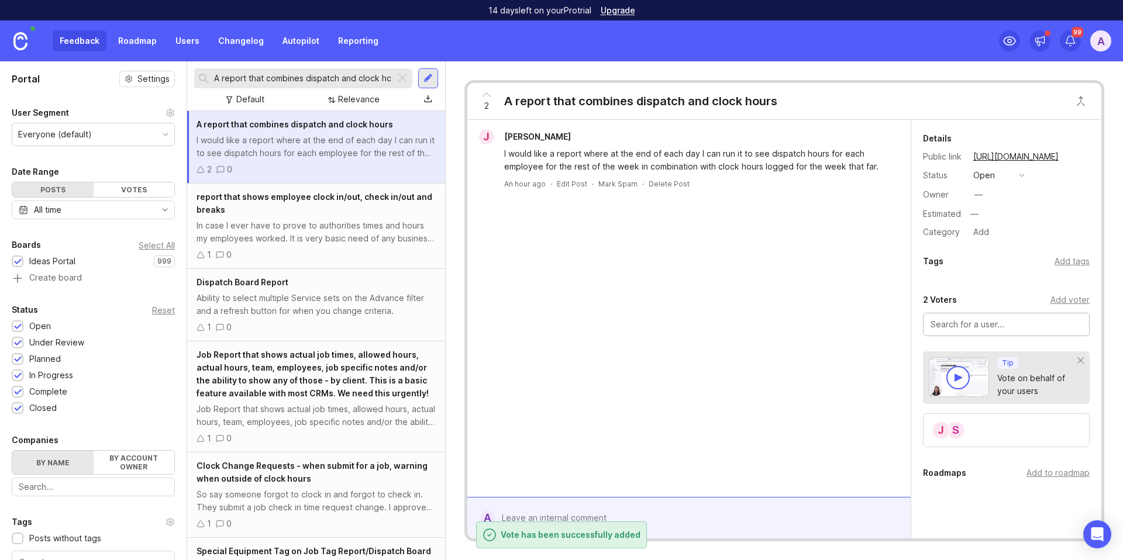
click at [1055, 301] on div "Add voter" at bounding box center [1070, 300] width 39 height 13
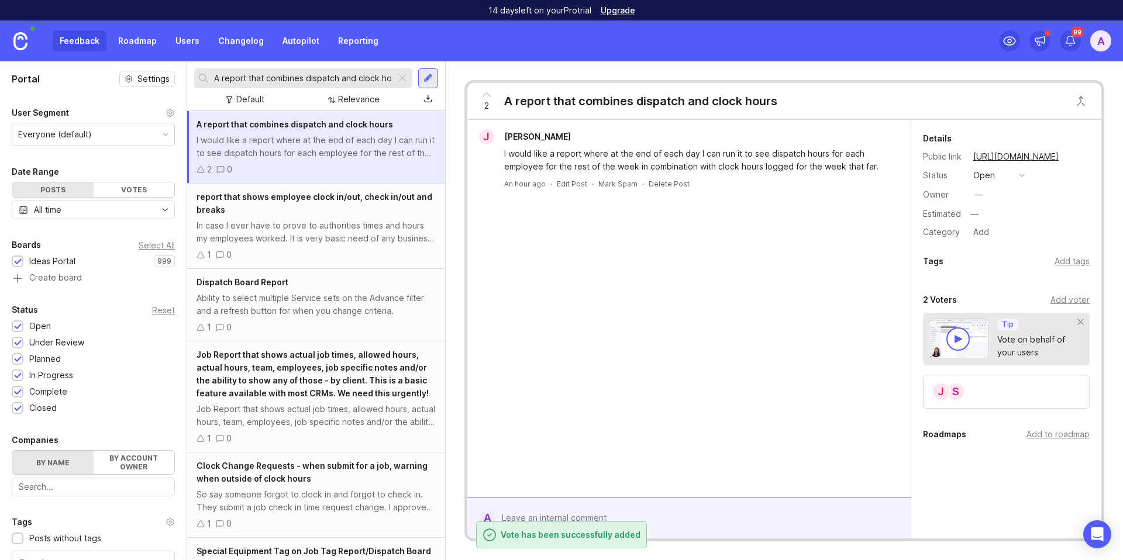
click at [1051, 301] on div "Add voter" at bounding box center [1070, 300] width 39 height 13
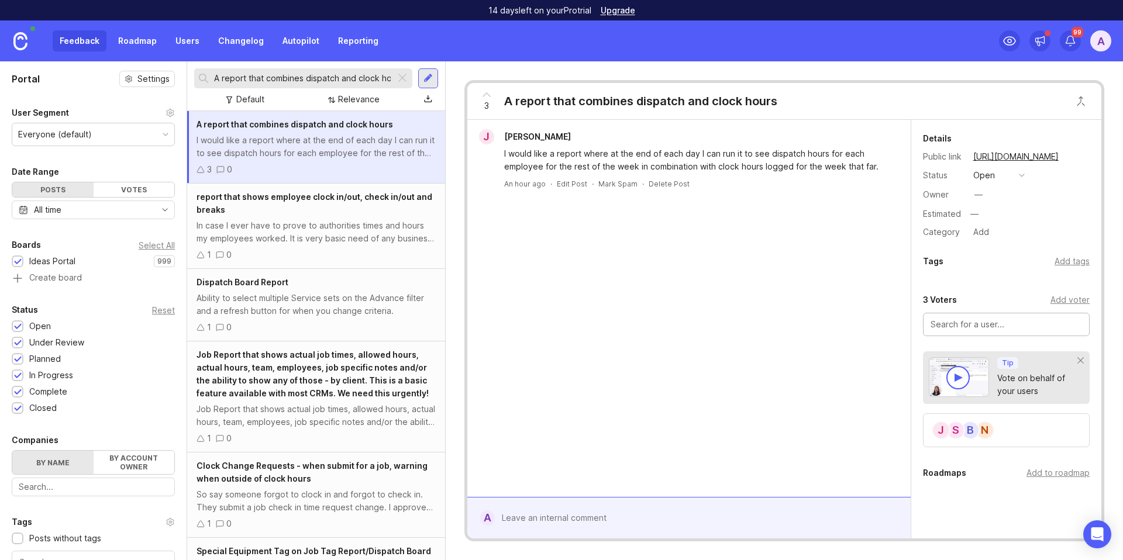
click at [297, 76] on input "A report that combines dispatch and clock hours" at bounding box center [302, 78] width 177 height 13
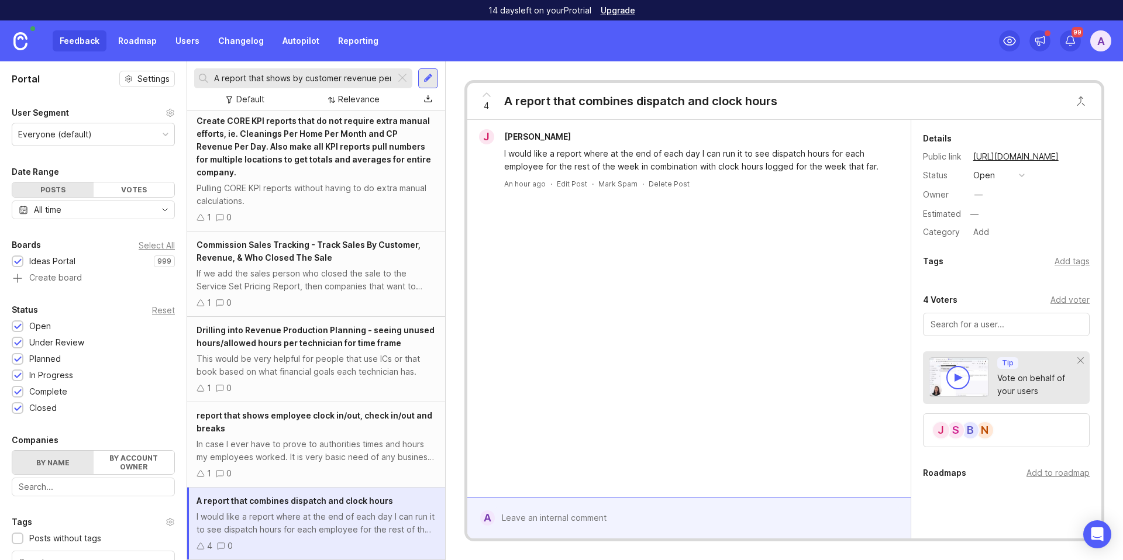
click at [304, 80] on input "A report that shows by customer revenue per maid per hour" at bounding box center [302, 78] width 177 height 13
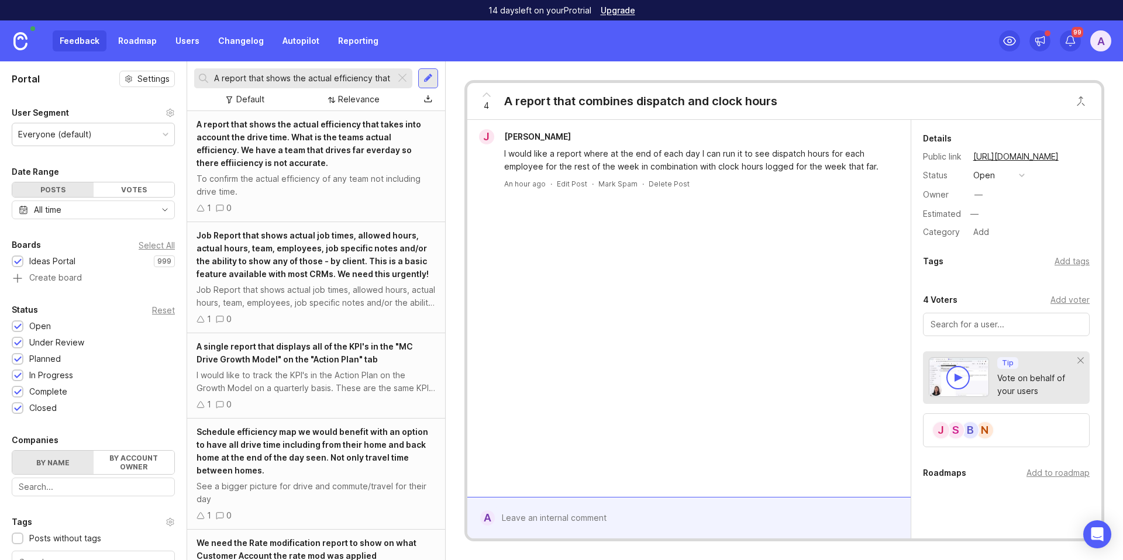
click at [316, 154] on span "A report that shows the actual efficiency that takes into account the drive tim…" at bounding box center [309, 143] width 225 height 49
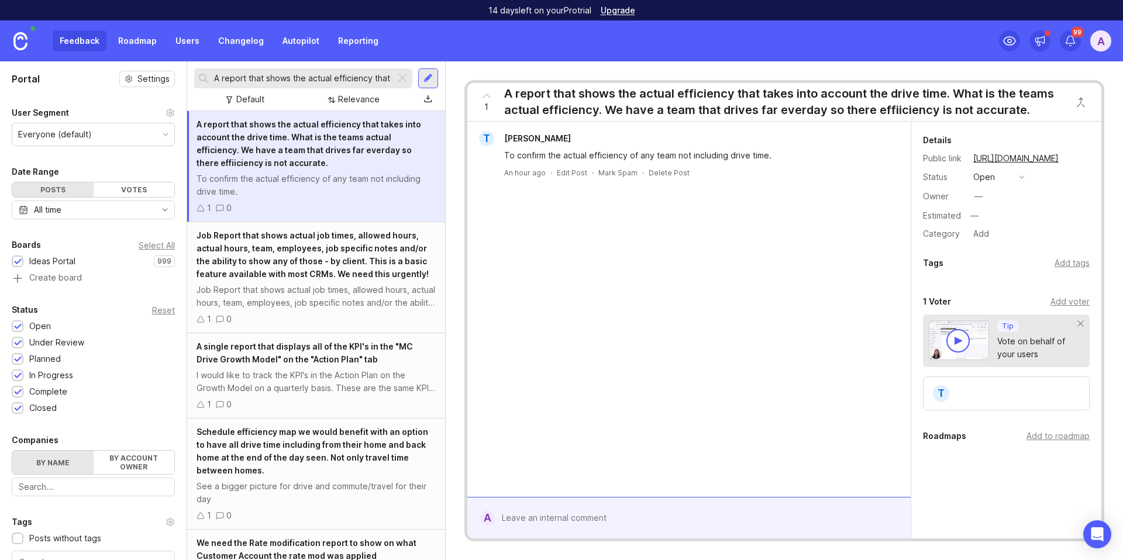
click at [975, 196] on div "—" at bounding box center [979, 196] width 8 height 13
click at [309, 75] on input "A report that shows the actual efficiency that takes into account the drive tim…" at bounding box center [302, 78] width 177 height 13
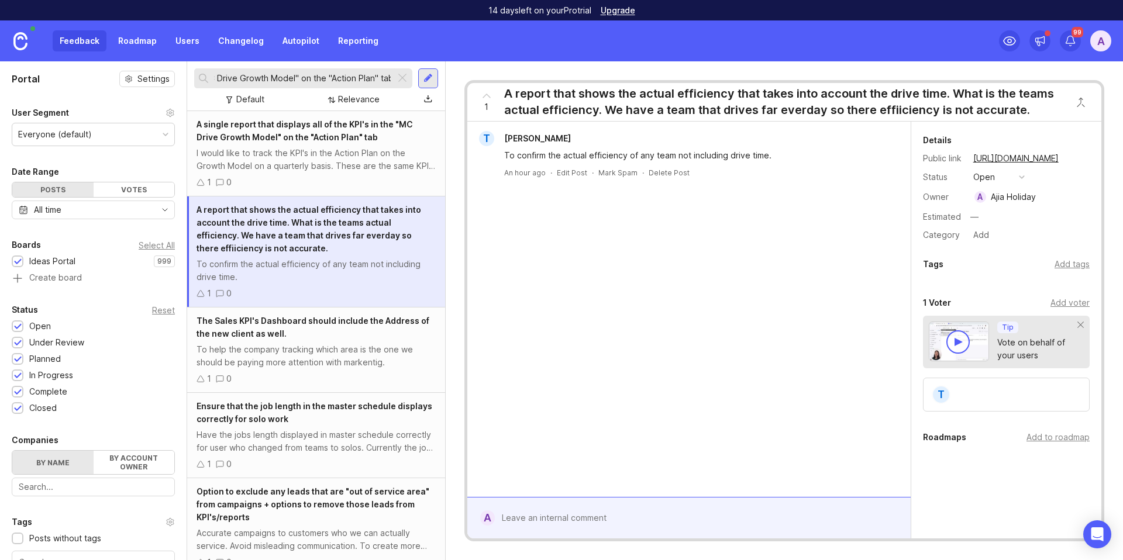
click at [312, 147] on div "I would like to track the KPI's in the Action Plan on the Growth Model on a qua…" at bounding box center [316, 160] width 239 height 26
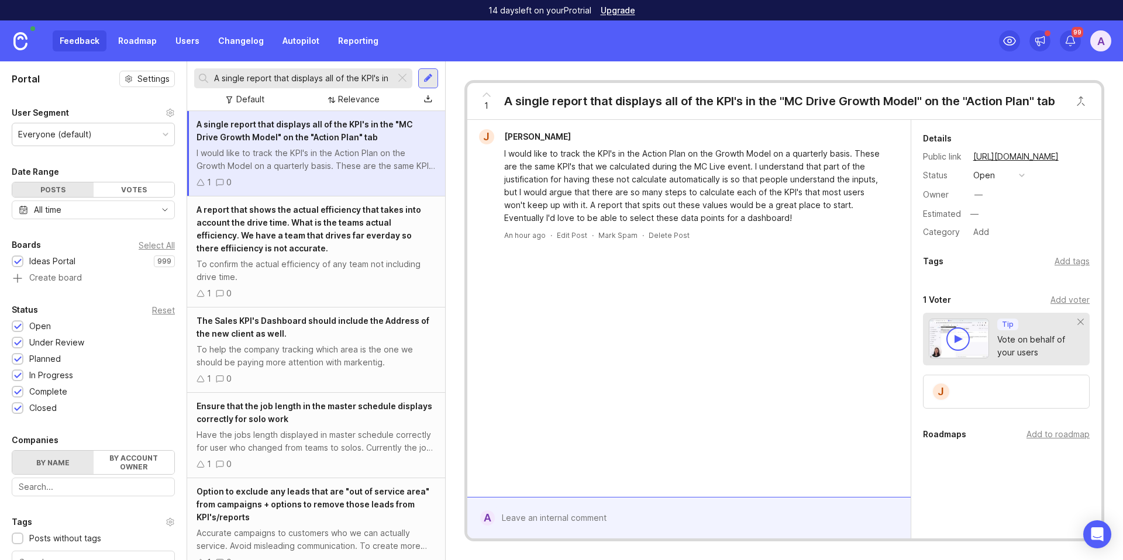
click at [1054, 301] on div "Add voter" at bounding box center [1070, 300] width 39 height 13
click at [1051, 300] on div "Add voter" at bounding box center [1070, 300] width 39 height 13
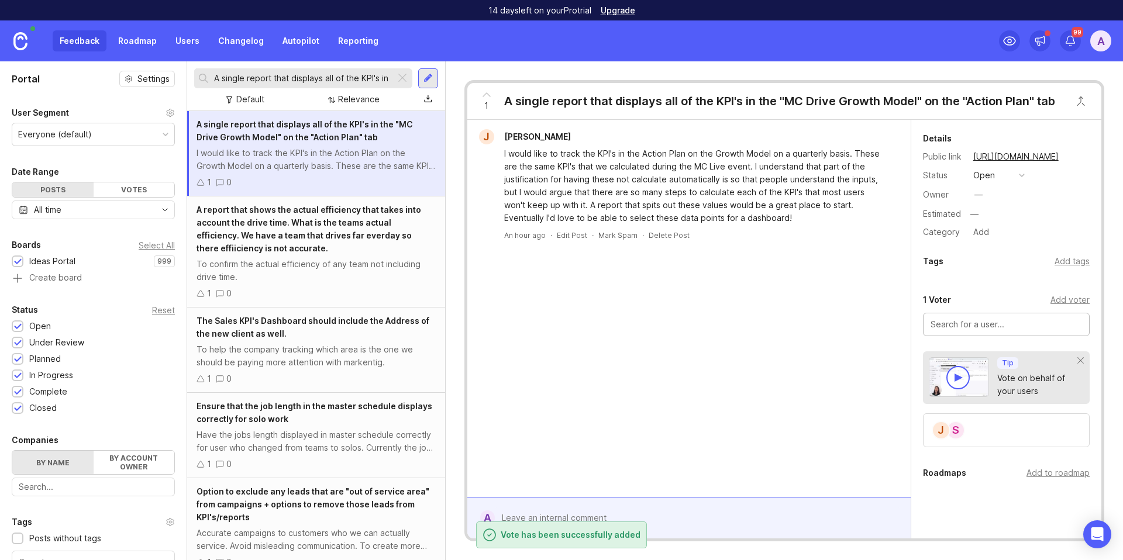
click at [1064, 300] on div "Add voter" at bounding box center [1070, 300] width 39 height 13
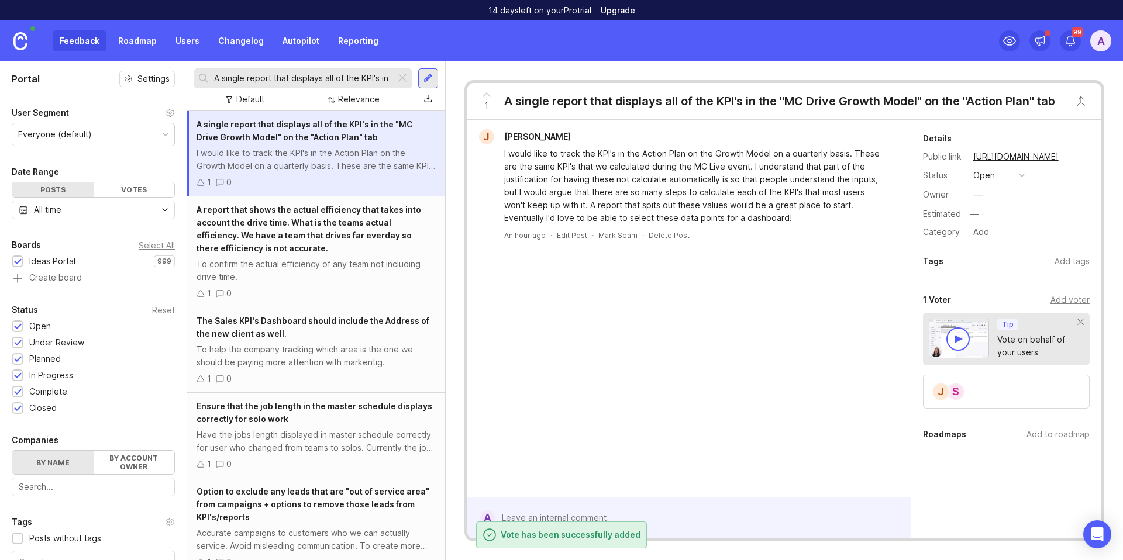
click at [1051, 301] on div "Add voter" at bounding box center [1070, 300] width 39 height 13
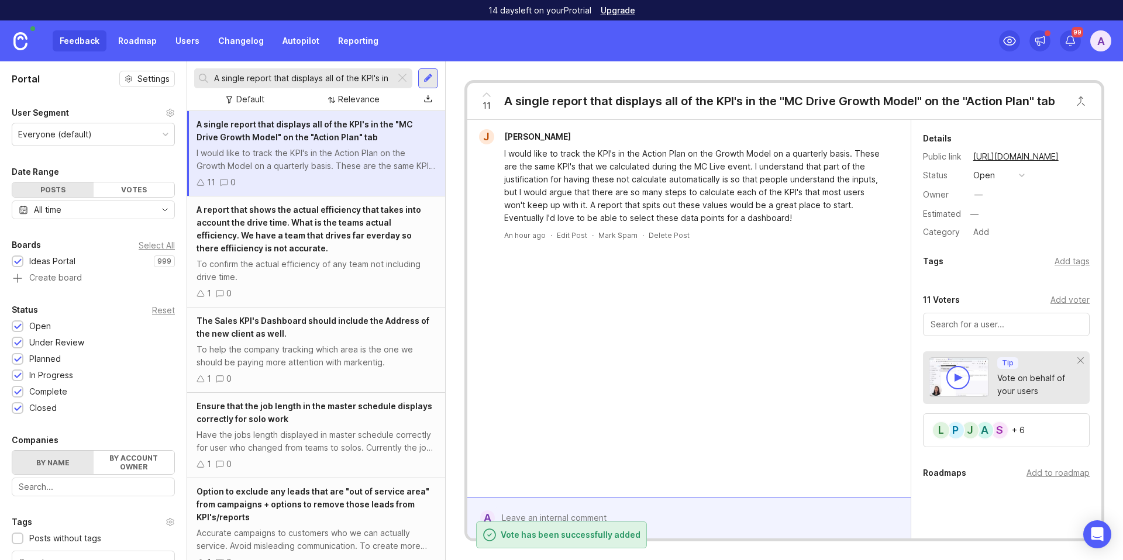
click at [260, 80] on input "A single report that displays all of the KPI's in the "MC Drive Growth Model" o…" at bounding box center [302, 78] width 177 height 13
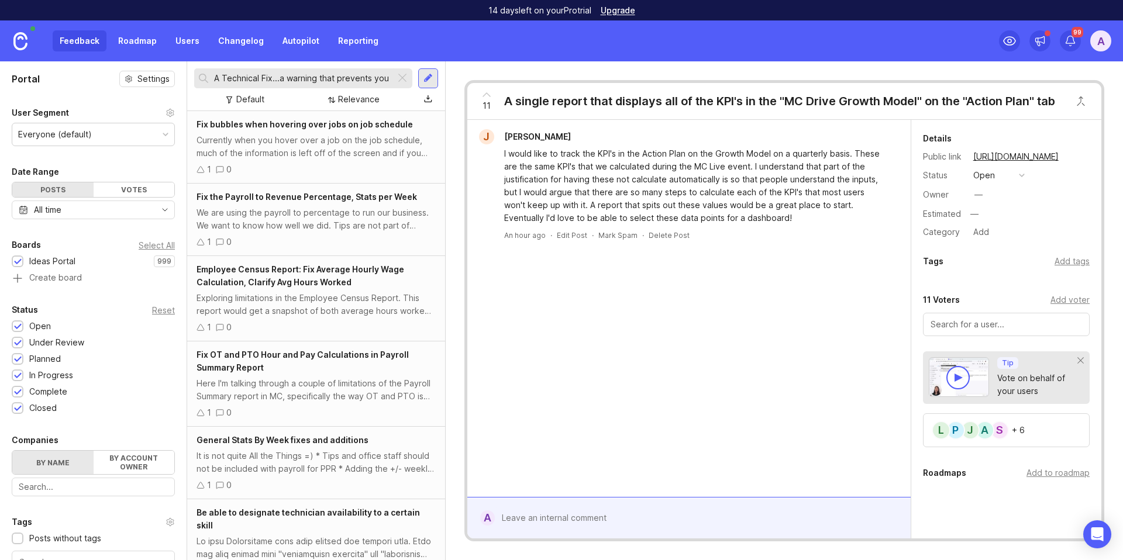
scroll to position [0, 152]
click at [302, 82] on input "A Technical Fix...a warning that prevents you from booking on a day that alread…" at bounding box center [302, 78] width 177 height 13
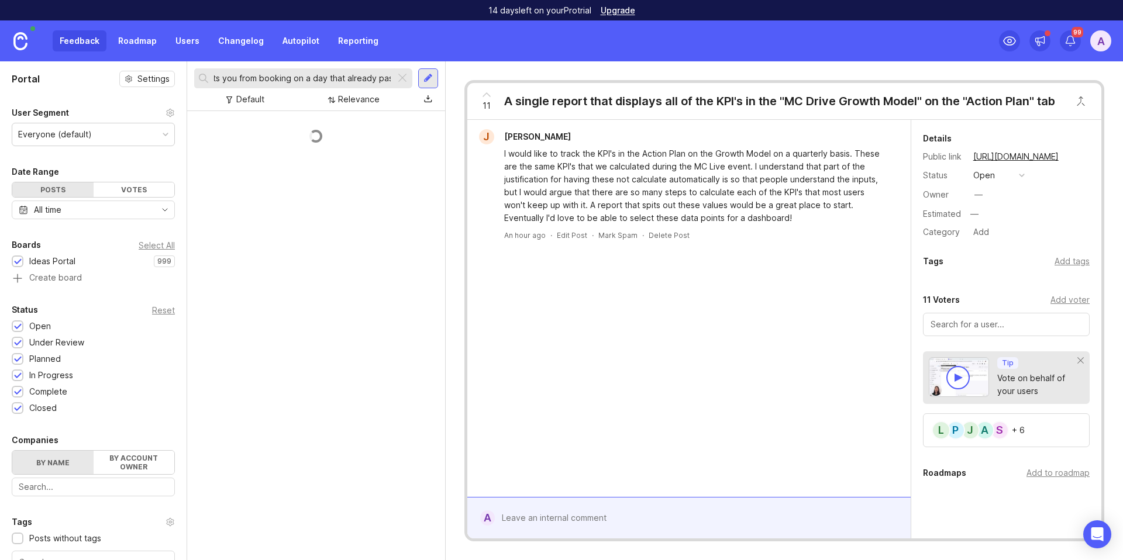
click at [302, 82] on input "A Technical Fix...a warning that prevents you from booking on a day that alread…" at bounding box center [302, 78] width 177 height 13
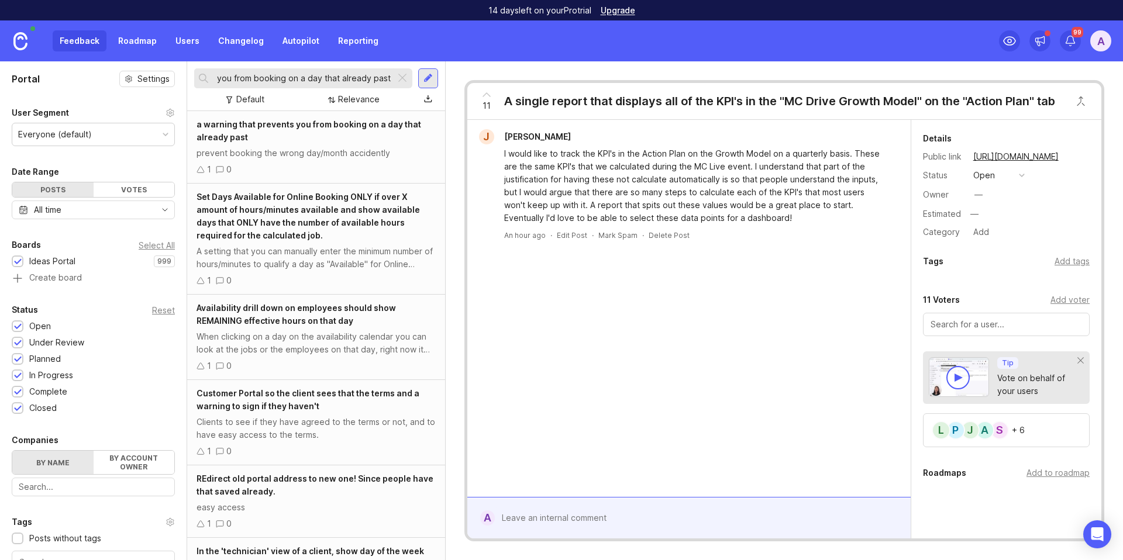
scroll to position [0, 88]
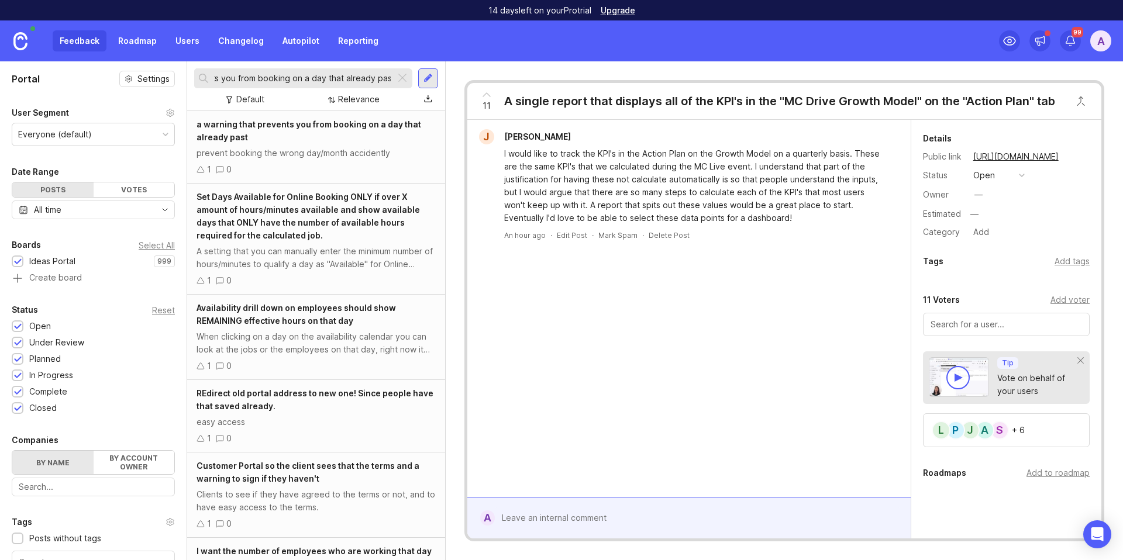
click at [305, 137] on div "a warning that prevents you from booking on a day that already past" at bounding box center [316, 131] width 239 height 26
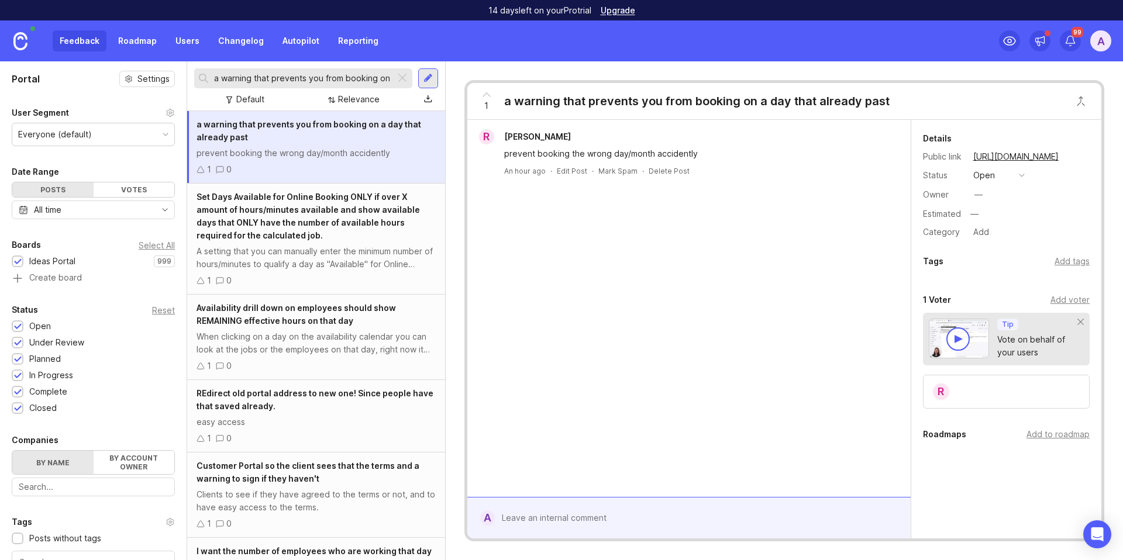
click at [321, 80] on input "a warning that prevents you from booking on a day that already past" at bounding box center [302, 78] width 177 height 13
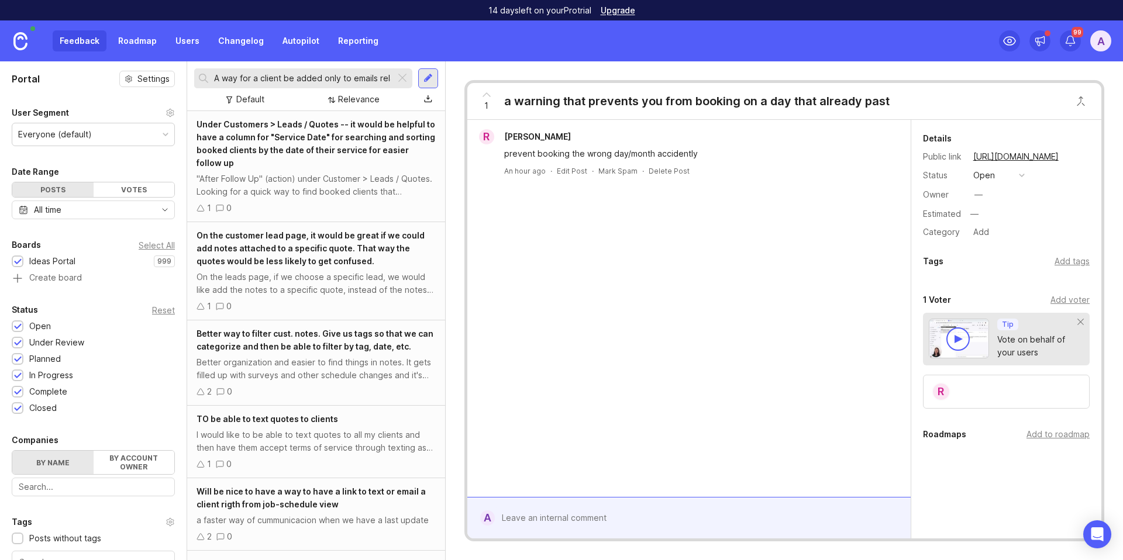
click at [302, 77] on input "A way for a client be added only to emails related to confirmed bookings, quote…" at bounding box center [302, 78] width 177 height 13
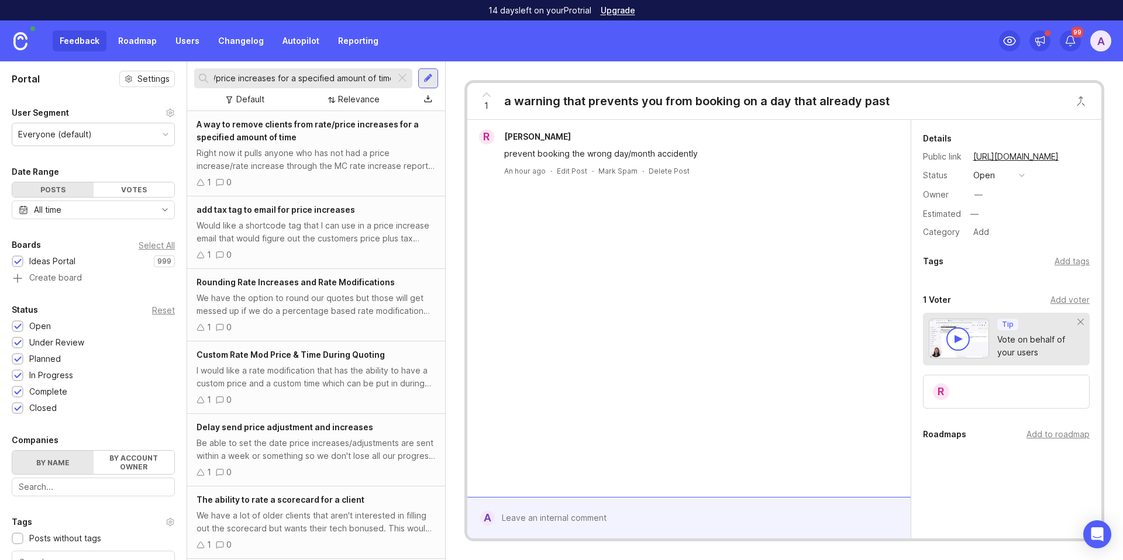
click at [318, 167] on div "Right now it pulls anyone who has not had a price increase/rate increase throug…" at bounding box center [316, 160] width 239 height 26
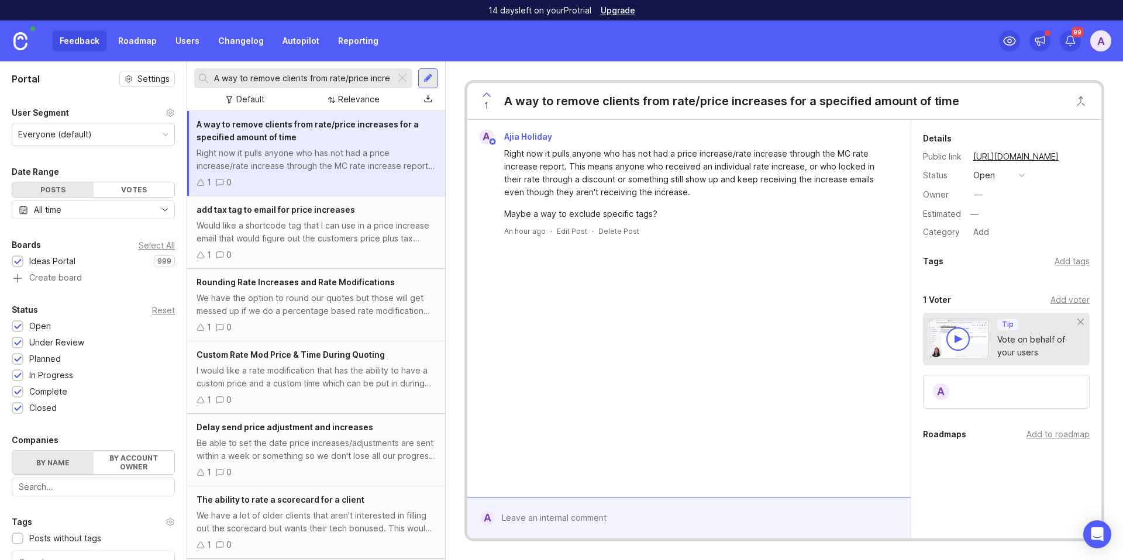
click at [1054, 297] on div "Add voter" at bounding box center [1070, 300] width 39 height 13
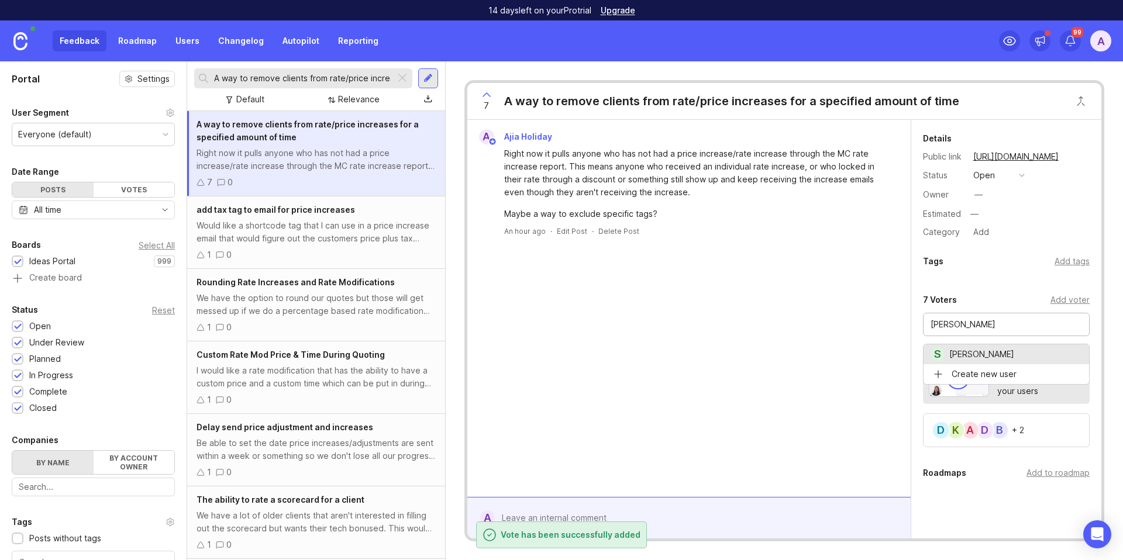
drag, startPoint x: 957, startPoint y: 350, endPoint x: 976, endPoint y: 355, distance: 19.7
click at [289, 76] on input "A way to remove clients from rate/price increases for a specified amount of time" at bounding box center [302, 78] width 177 height 13
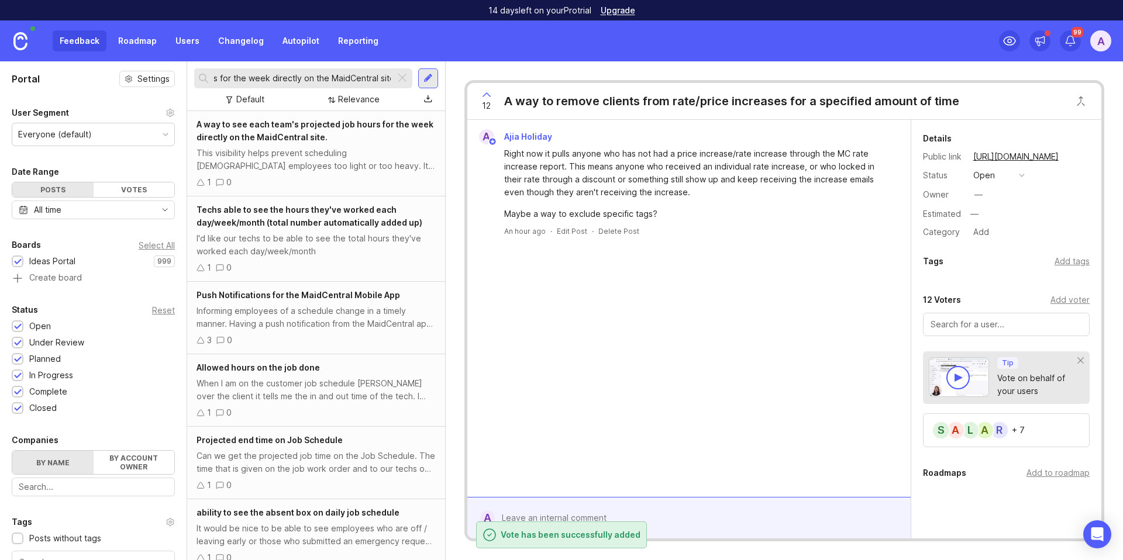
click at [309, 148] on div "This visibility helps prevent scheduling [DEMOGRAPHIC_DATA] employees too light…" at bounding box center [316, 160] width 239 height 26
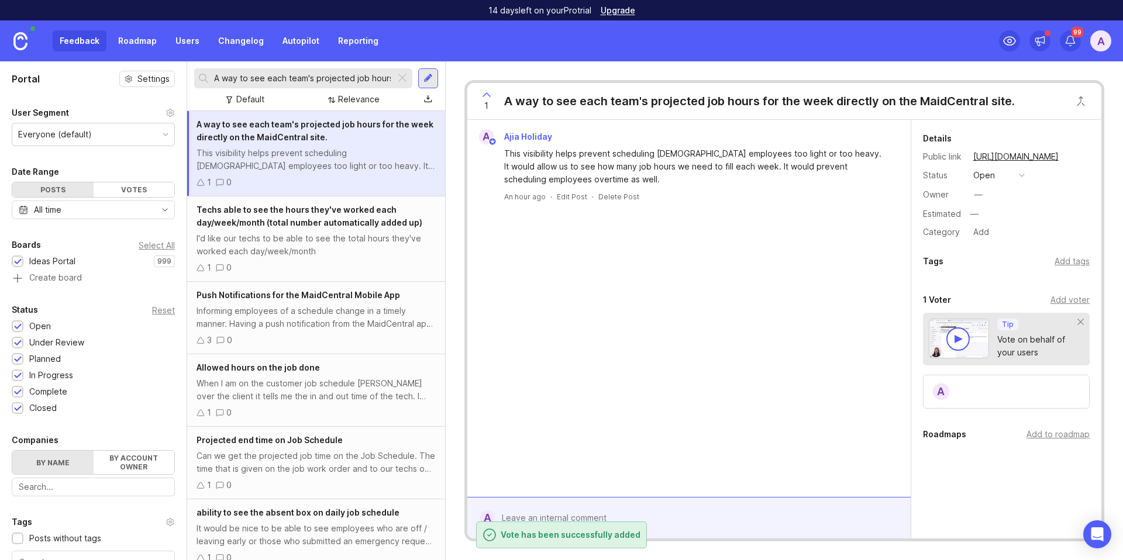
click at [1055, 302] on div "Add voter" at bounding box center [1070, 300] width 39 height 13
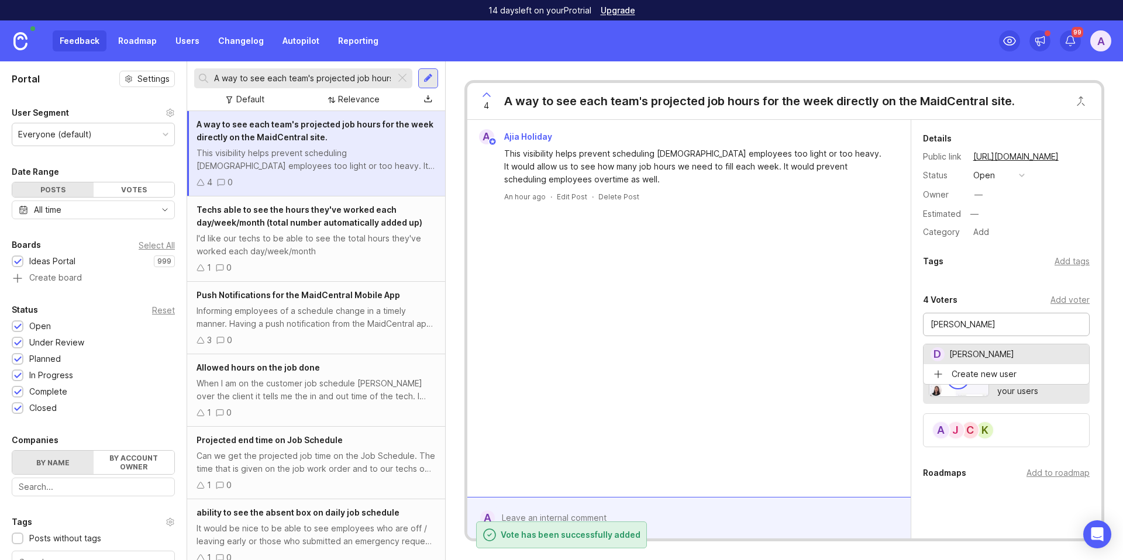
drag, startPoint x: 970, startPoint y: 351, endPoint x: 977, endPoint y: 356, distance: 8.3
click at [993, 355] on div "No users found" at bounding box center [1007, 355] width 166 height 21
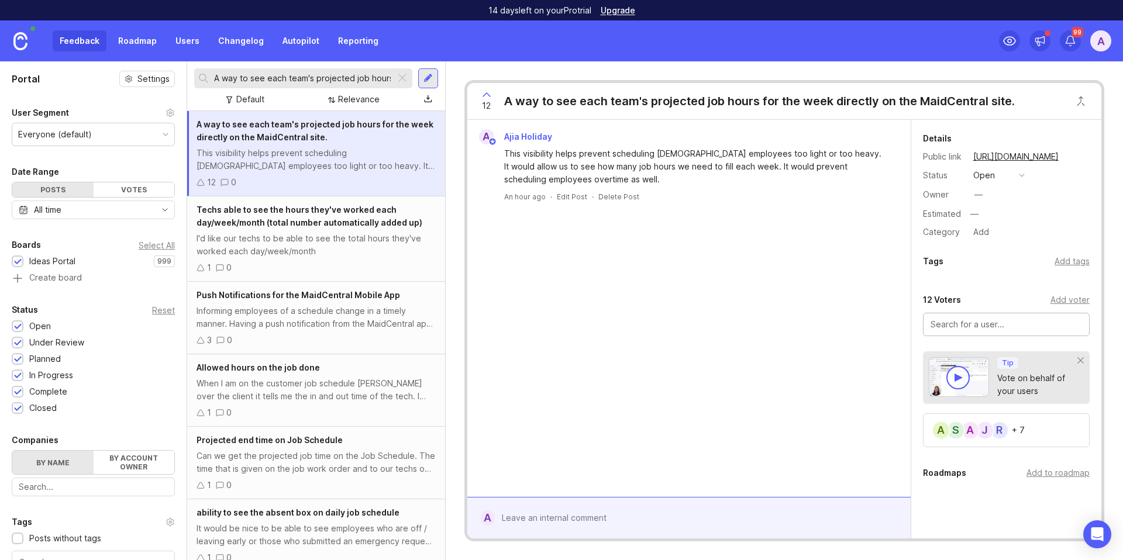
click at [304, 78] on input "A way to see each team's projected job hours for the week directly on the MaidC…" at bounding box center [302, 78] width 177 height 13
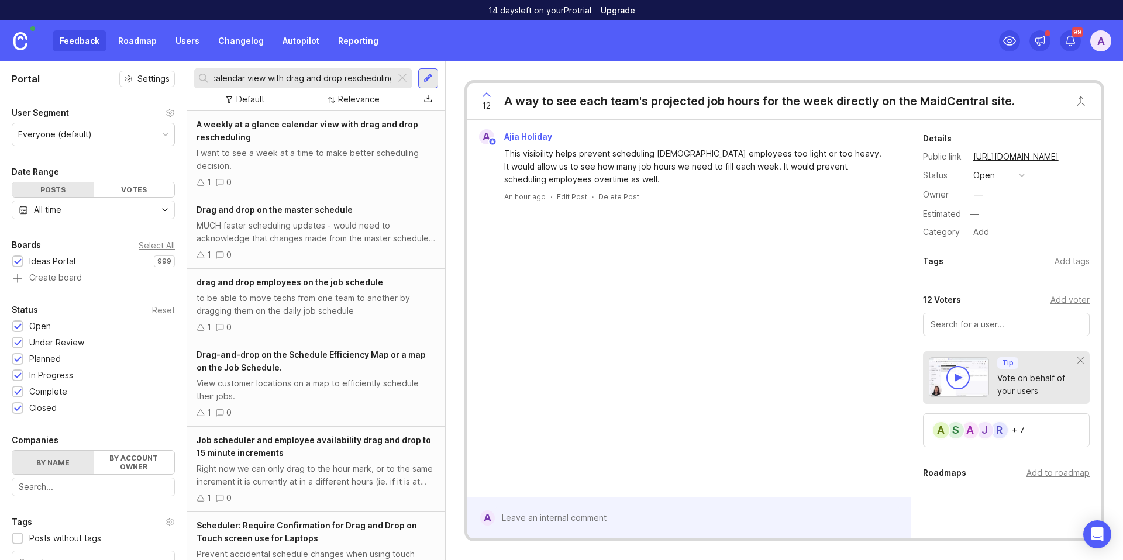
click at [308, 133] on div "A weekly at a glance calendar view with drag and drop rescheduling" at bounding box center [316, 131] width 239 height 26
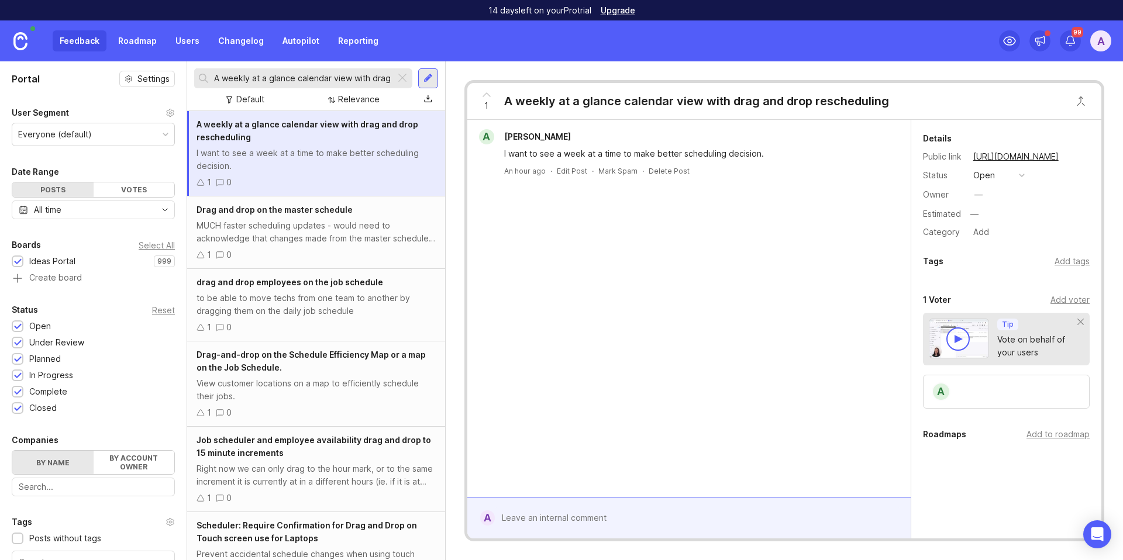
click at [294, 77] on input "A weekly at a glance calendar view with drag and drop rescheduling" at bounding box center [302, 78] width 177 height 13
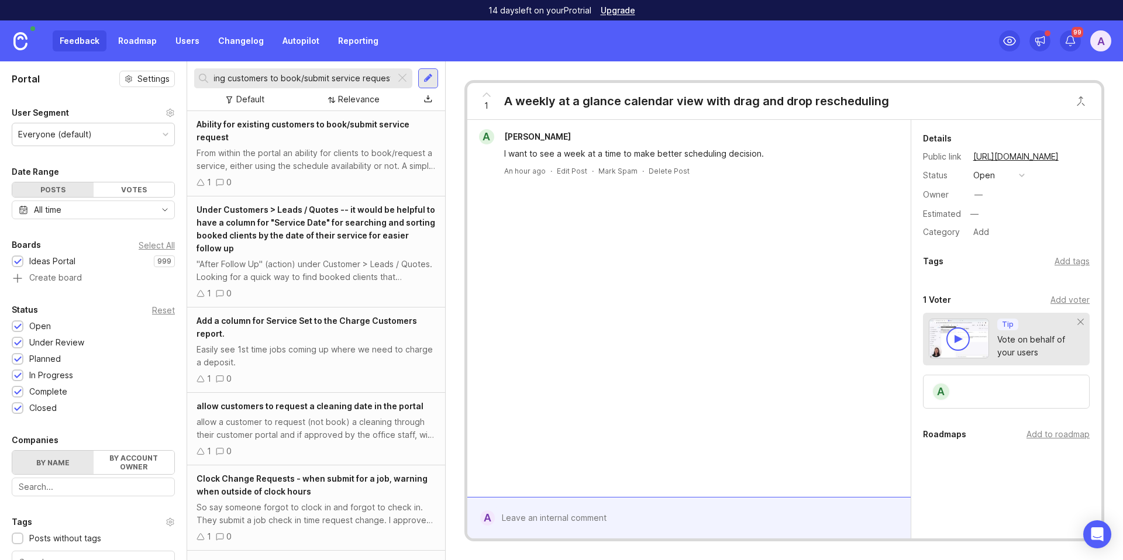
click at [335, 161] on div "From within the portal an ability for clients to book/request a service, either…" at bounding box center [316, 160] width 239 height 26
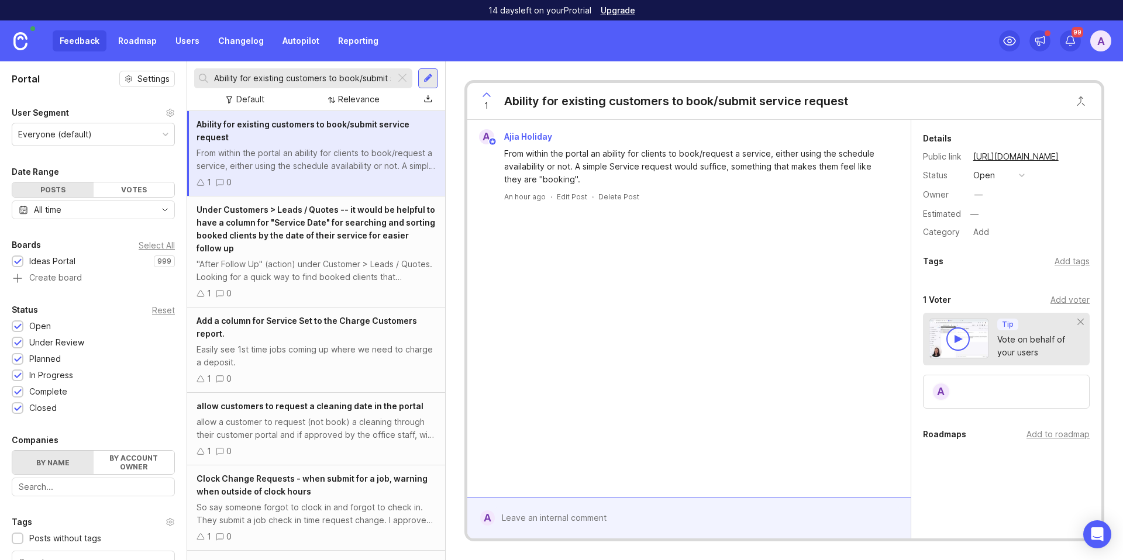
click at [1058, 302] on div "Add voter" at bounding box center [1070, 300] width 39 height 13
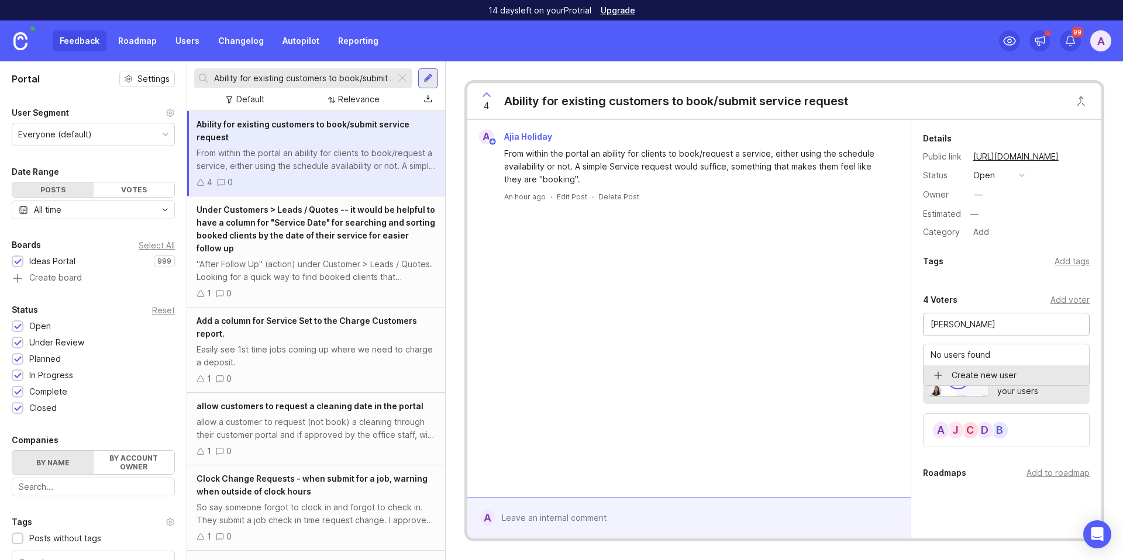
click at [972, 354] on p "No users found" at bounding box center [961, 355] width 60 height 12
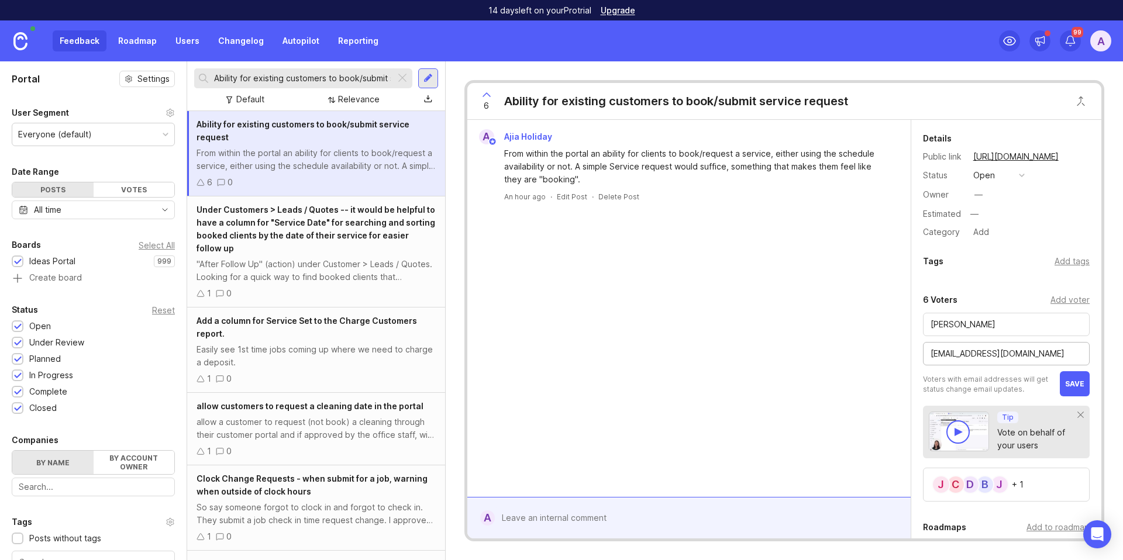
drag, startPoint x: 1057, startPoint y: 383, endPoint x: 1120, endPoint y: 400, distance: 65.4
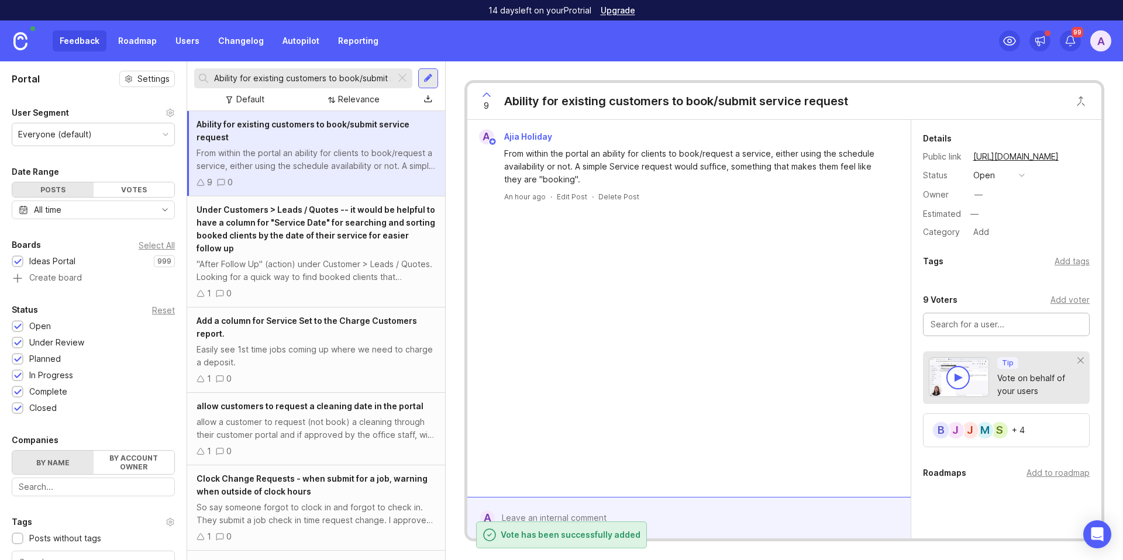
click at [315, 80] on input "Ability for existing customers to book/submit service request" at bounding box center [302, 78] width 177 height 13
click at [316, 80] on input "Ability for existing customers to book/submit service request" at bounding box center [302, 78] width 177 height 13
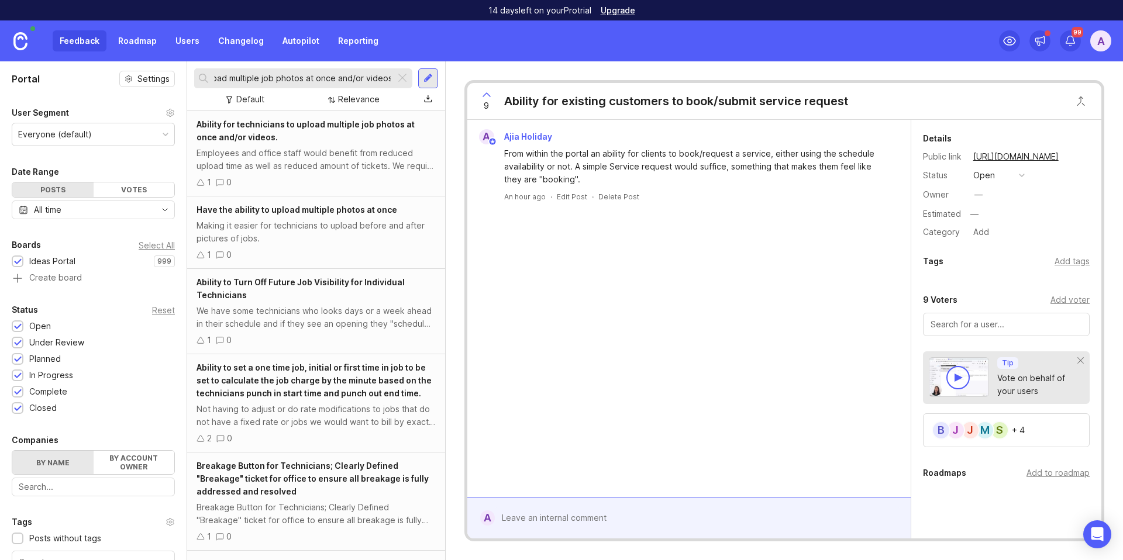
click at [314, 142] on div "Ability for technicians to upload multiple job photos at once and/or videos." at bounding box center [316, 131] width 239 height 26
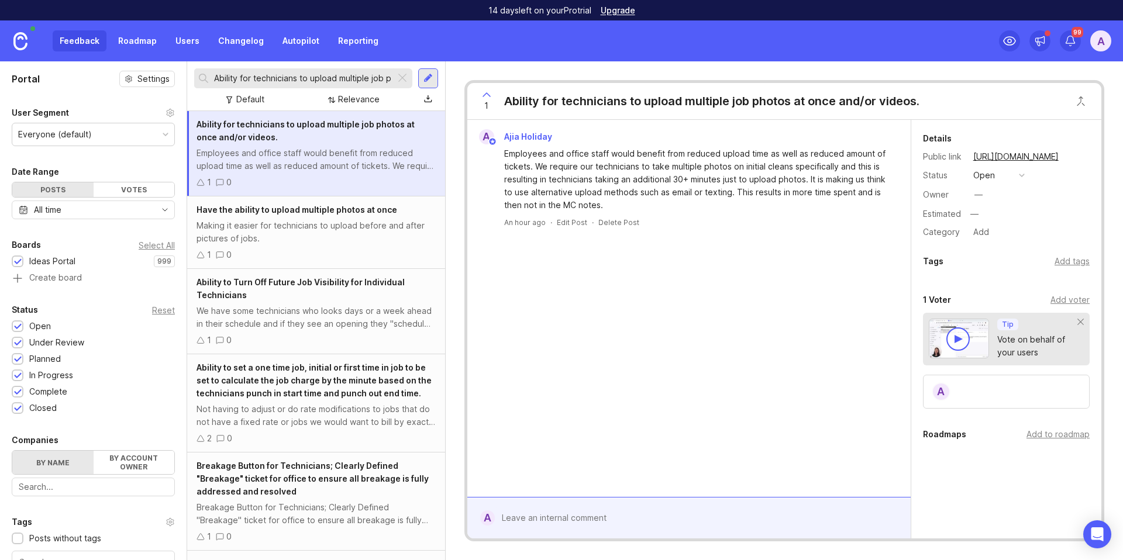
click at [1051, 301] on div "Add voter" at bounding box center [1070, 300] width 39 height 13
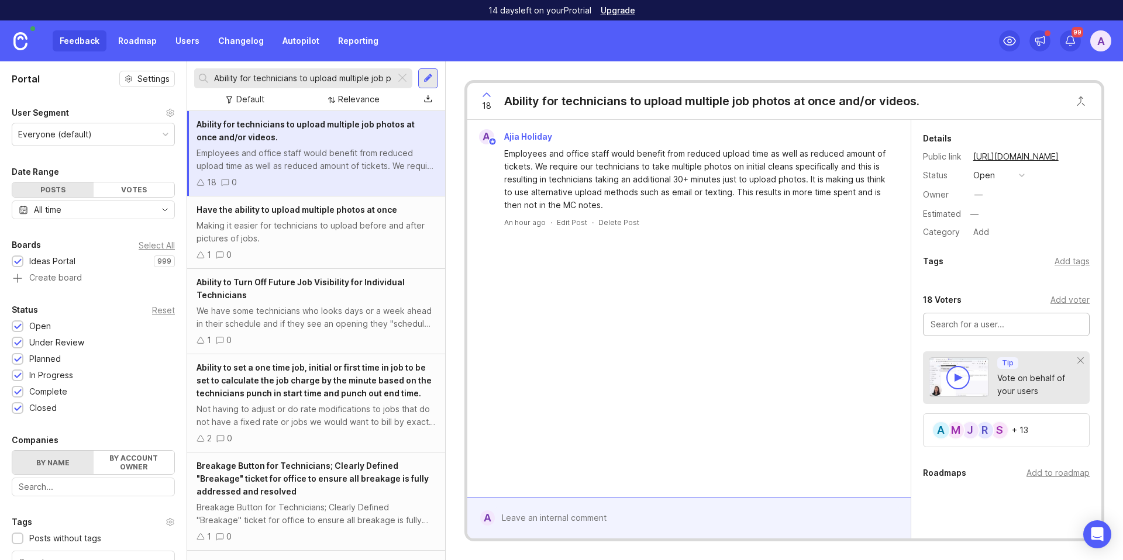
click at [377, 80] on input "Ability for technicians to upload multiple job photos at once and/or videos." at bounding box center [302, 78] width 177 height 13
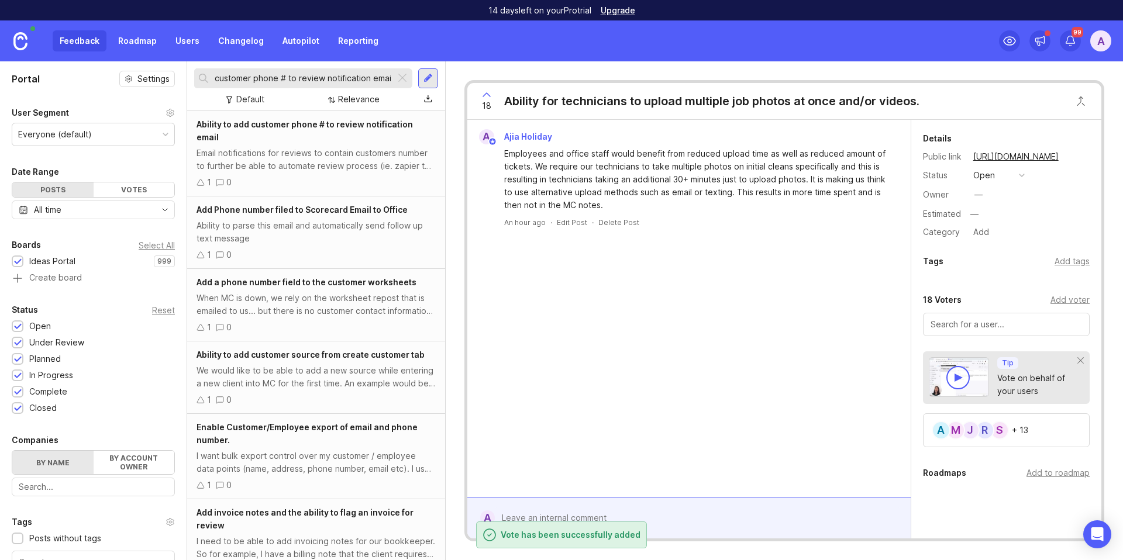
click at [376, 139] on div "Ability to add customer phone # to review notification email" at bounding box center [316, 131] width 239 height 26
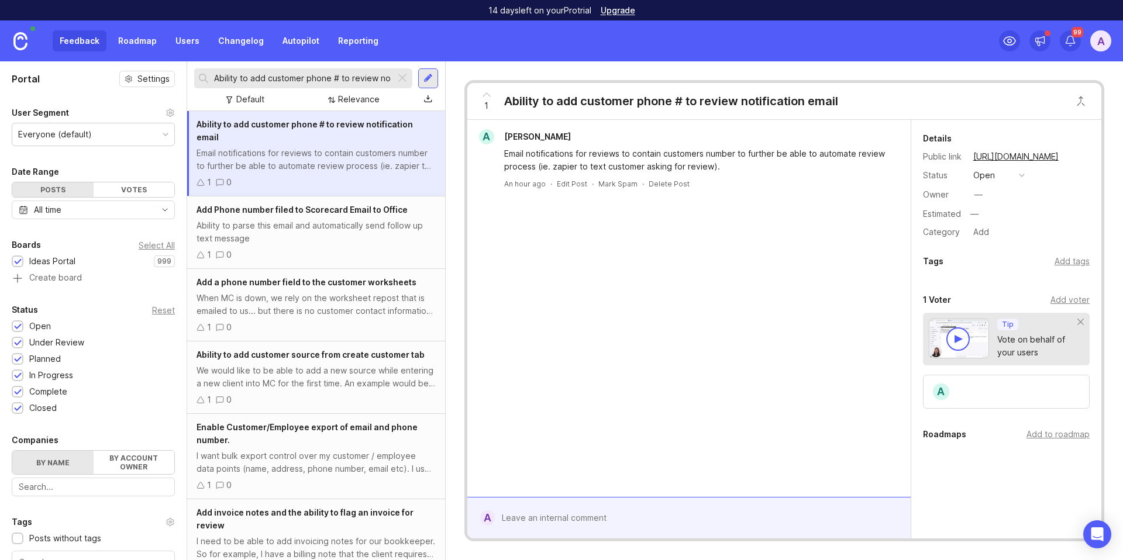
click at [285, 74] on input "Ability to add customer phone # to review notification email" at bounding box center [302, 78] width 177 height 13
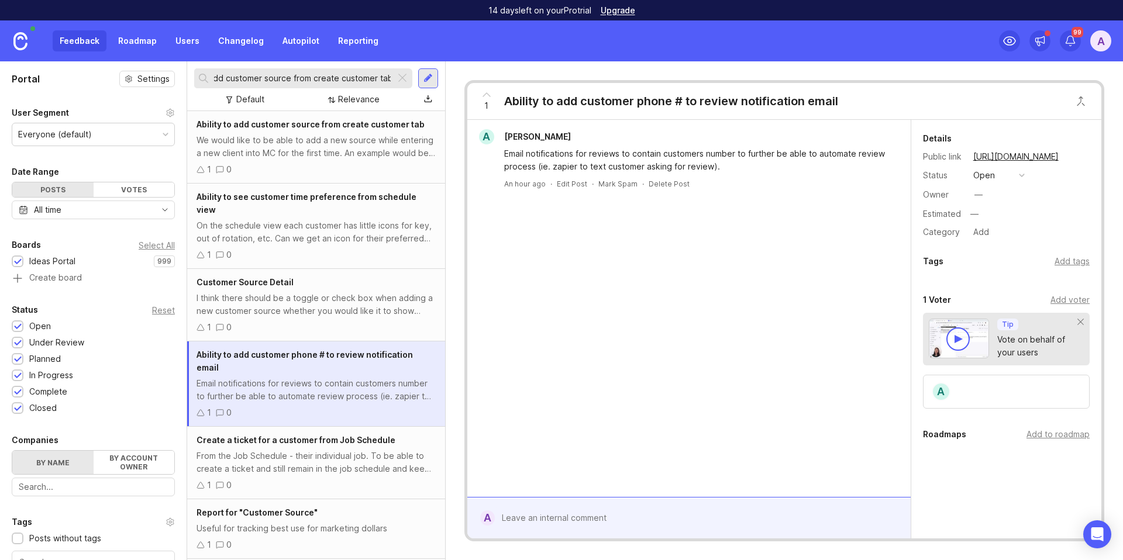
click at [337, 154] on div "We would like to be able to add a new source while entering a new client into M…" at bounding box center [316, 147] width 239 height 26
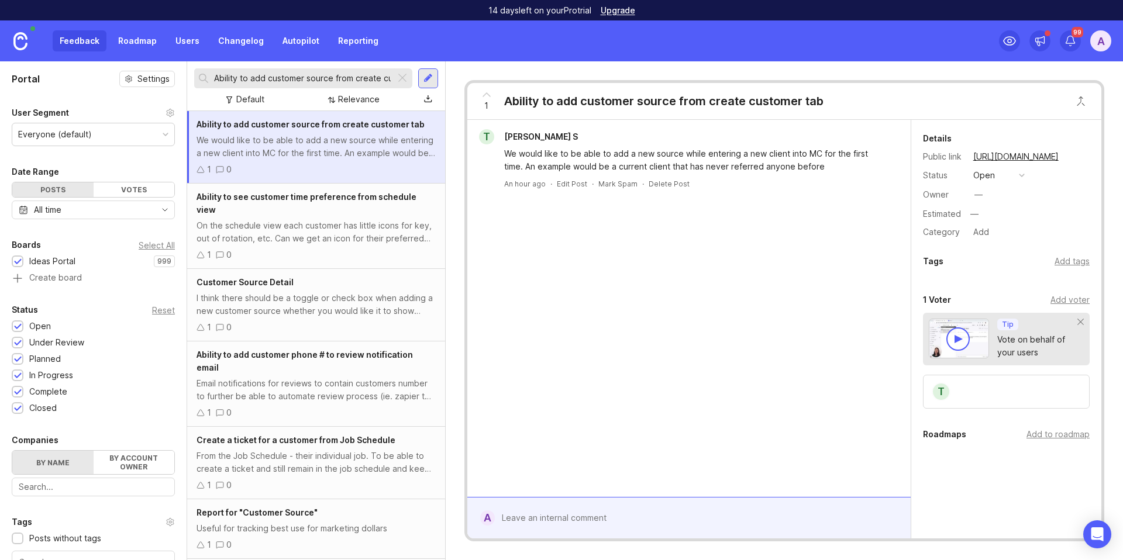
click at [1054, 301] on div "Add voter" at bounding box center [1070, 300] width 39 height 13
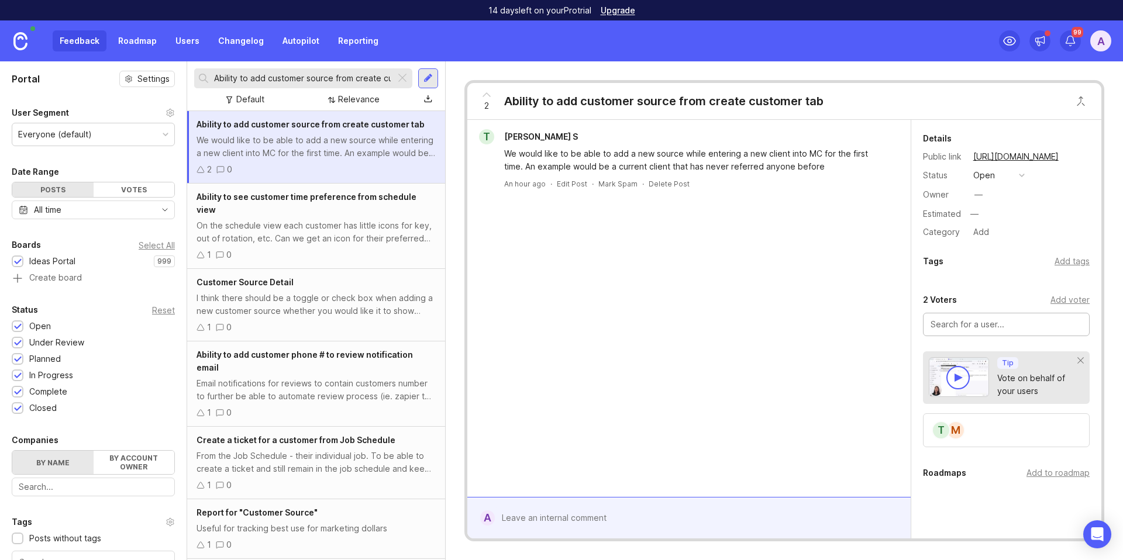
click at [402, 77] on div at bounding box center [402, 78] width 14 height 15
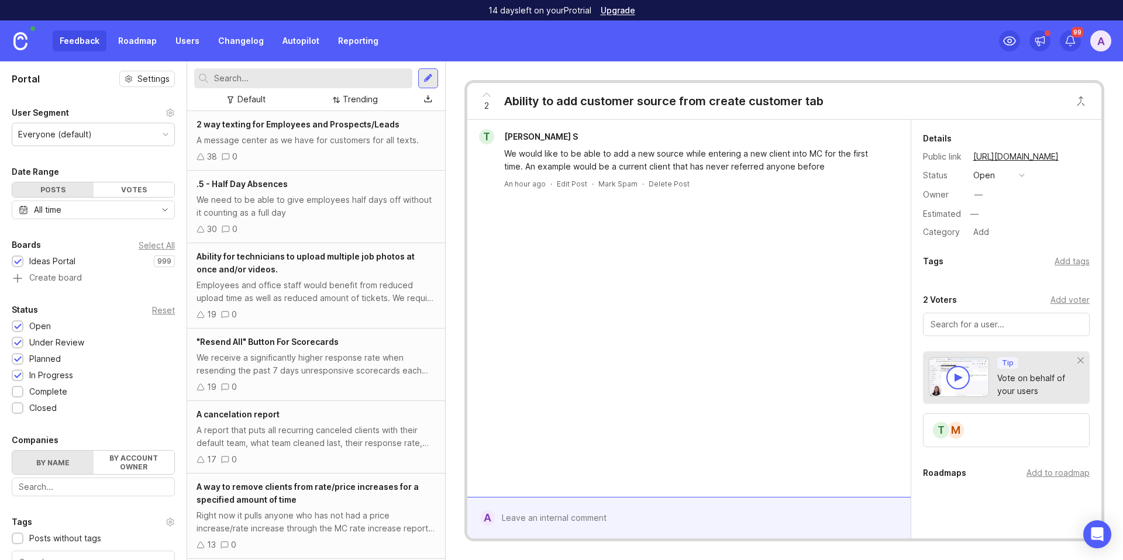
click at [345, 77] on input "text" at bounding box center [311, 78] width 194 height 13
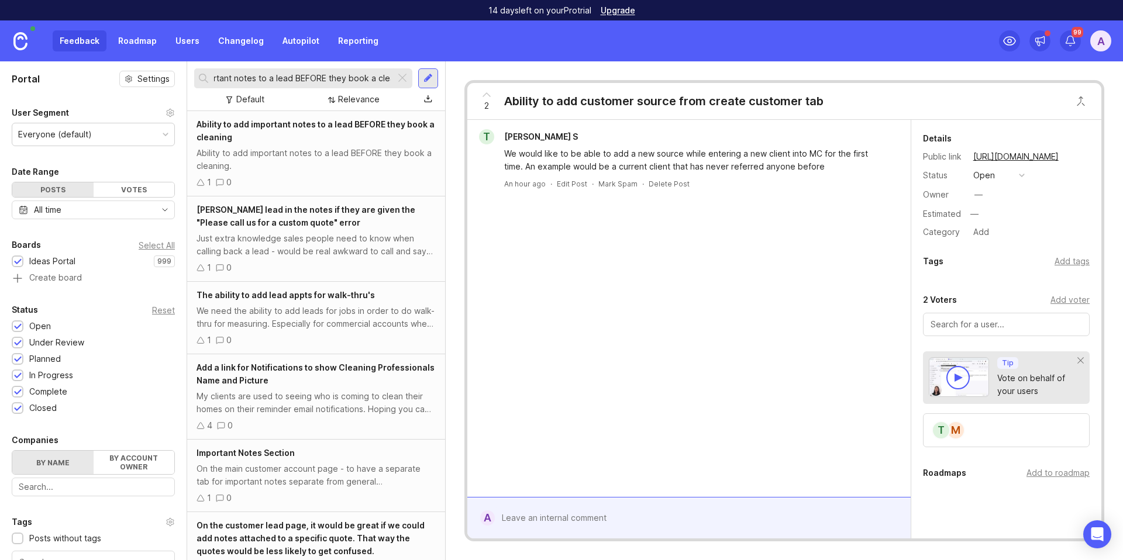
click at [335, 145] on div "Ability to add important notes to a lead BEFORE they book a cleaning Ability to…" at bounding box center [316, 153] width 258 height 85
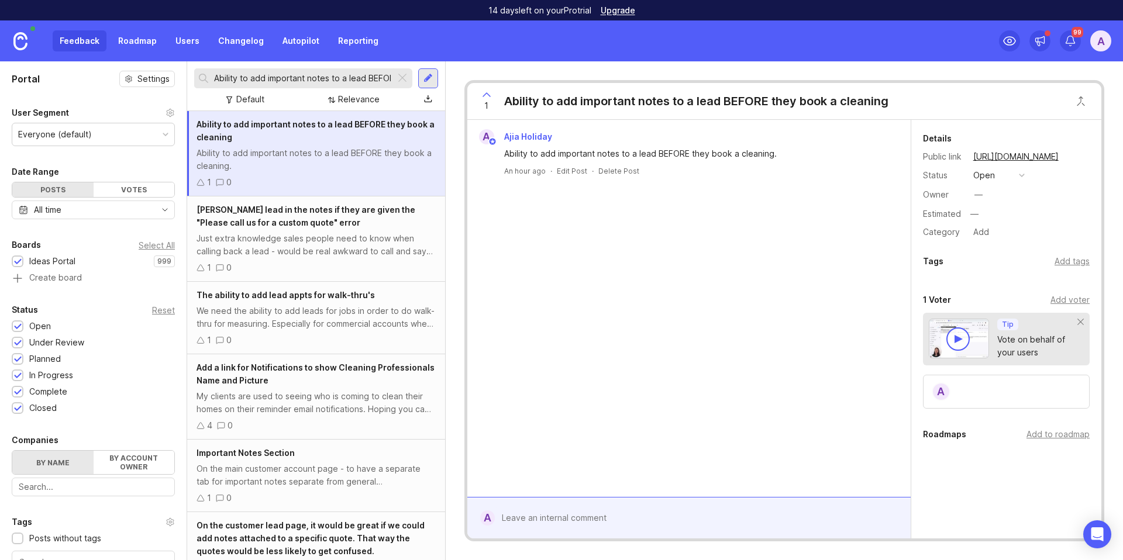
click at [1055, 300] on div "Add voter" at bounding box center [1070, 300] width 39 height 13
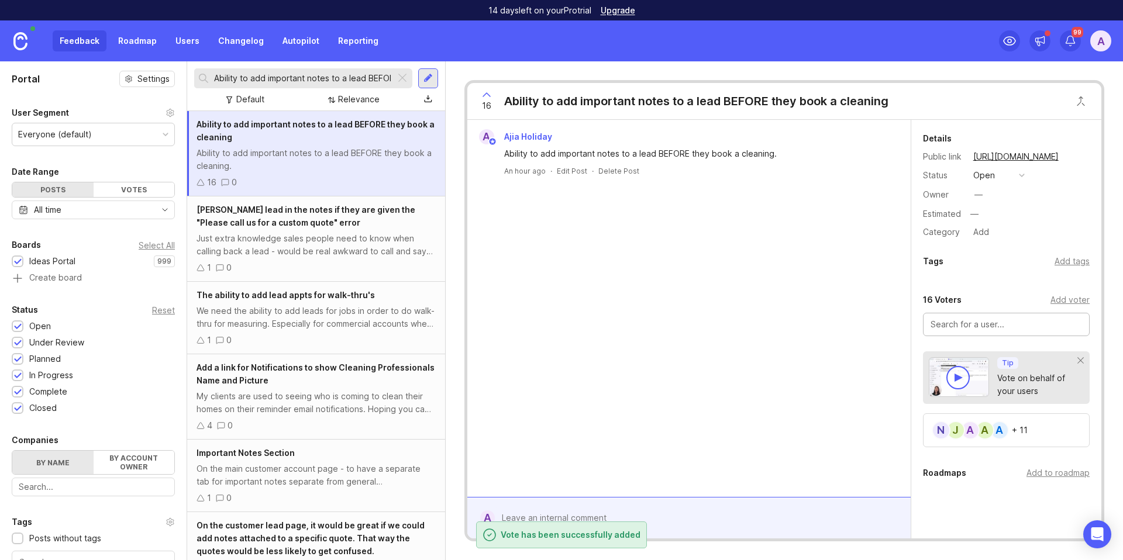
click at [299, 77] on input "Ability to add important notes to a lead BEFORE they book a cleaning" at bounding box center [302, 78] width 177 height 13
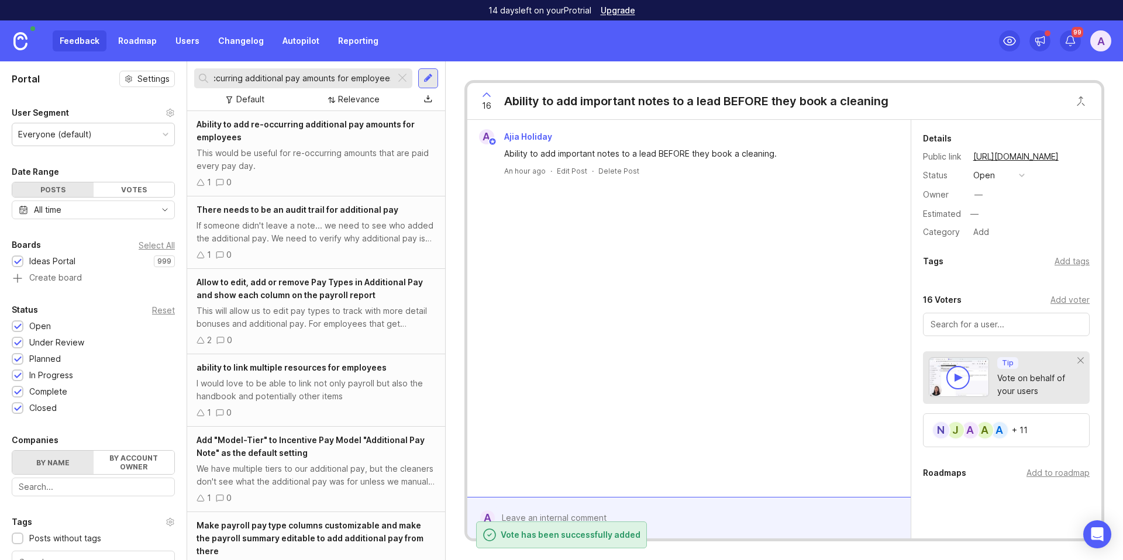
click at [304, 149] on div "This would be useful for re-occurring amounts that are paid every pay day." at bounding box center [316, 160] width 239 height 26
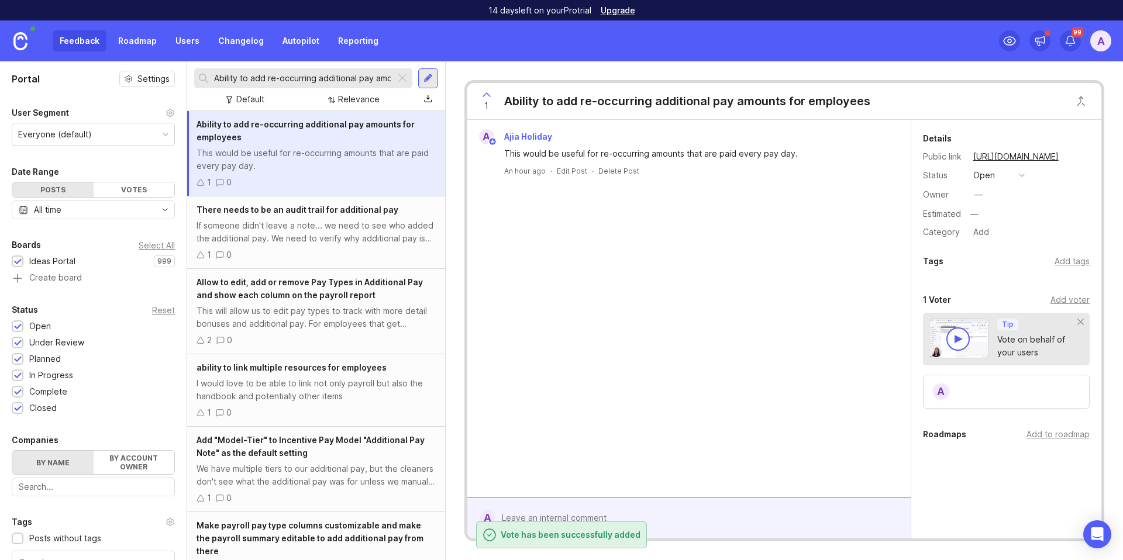
click at [1051, 299] on div "Add voter" at bounding box center [1070, 300] width 39 height 13
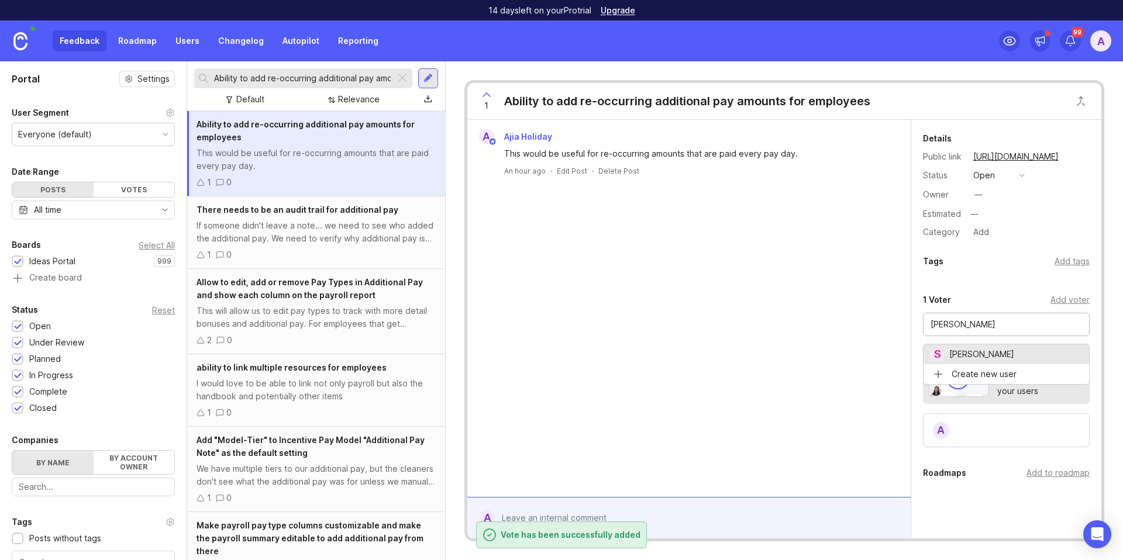
drag, startPoint x: 1012, startPoint y: 348, endPoint x: 1027, endPoint y: 349, distance: 14.6
drag, startPoint x: 1017, startPoint y: 358, endPoint x: 1025, endPoint y: 358, distance: 7.6
drag, startPoint x: 995, startPoint y: 355, endPoint x: 1007, endPoint y: 356, distance: 12.3
click at [273, 79] on input "Ability to add re-occurring additional pay amounts for employees" at bounding box center [302, 78] width 177 height 13
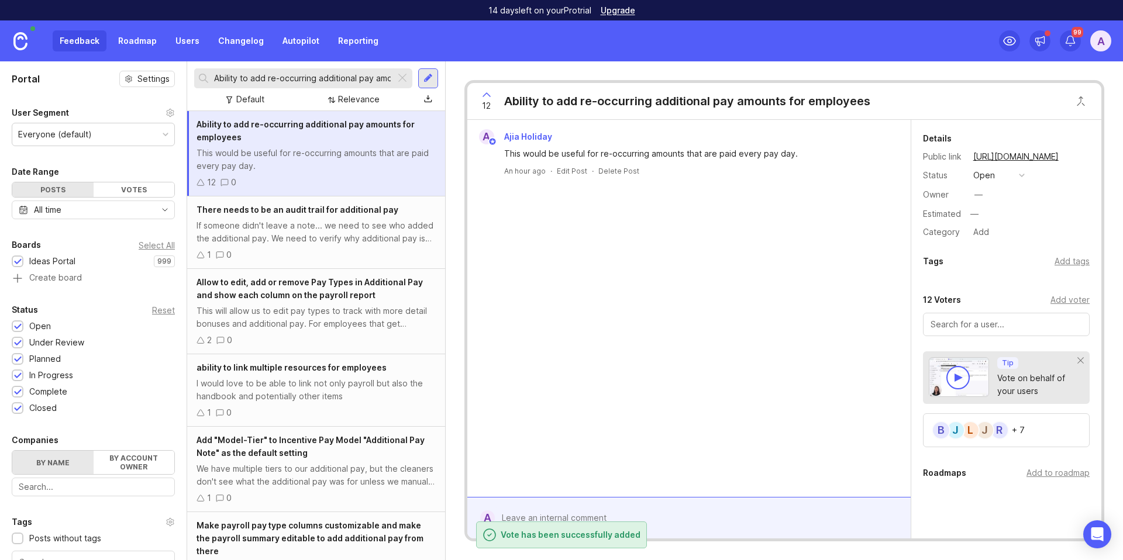
click at [273, 79] on input "Ability to add re-occurring additional pay amounts for employees" at bounding box center [302, 78] width 177 height 13
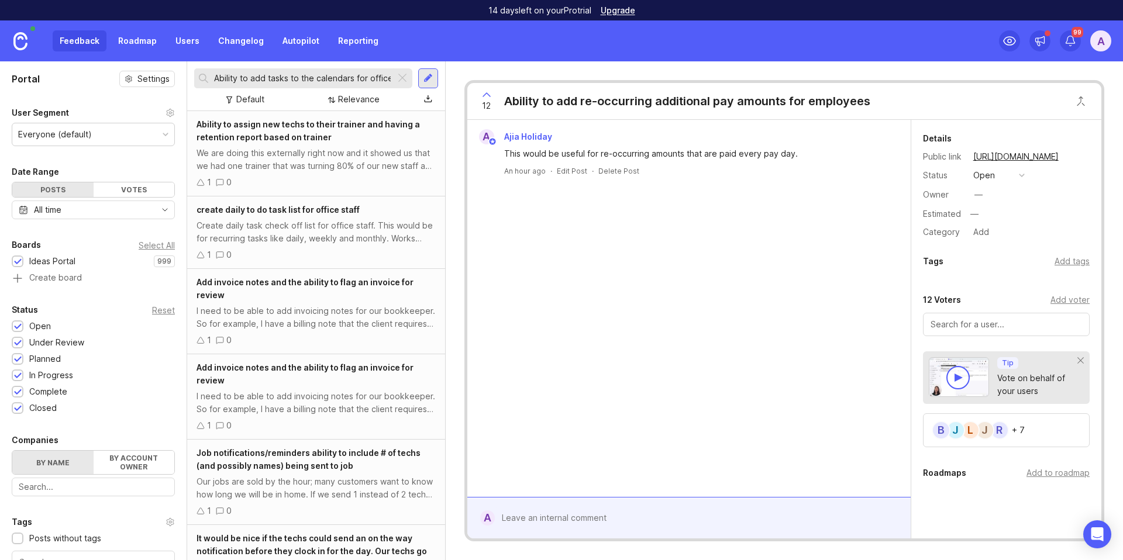
click at [338, 75] on input "Ability to add tasks to the calendars for office staff and techs and run timers…" at bounding box center [302, 78] width 177 height 13
click at [339, 75] on input "Ability to add tasks to the calendars for office staff and techs and run timers…" at bounding box center [302, 78] width 177 height 13
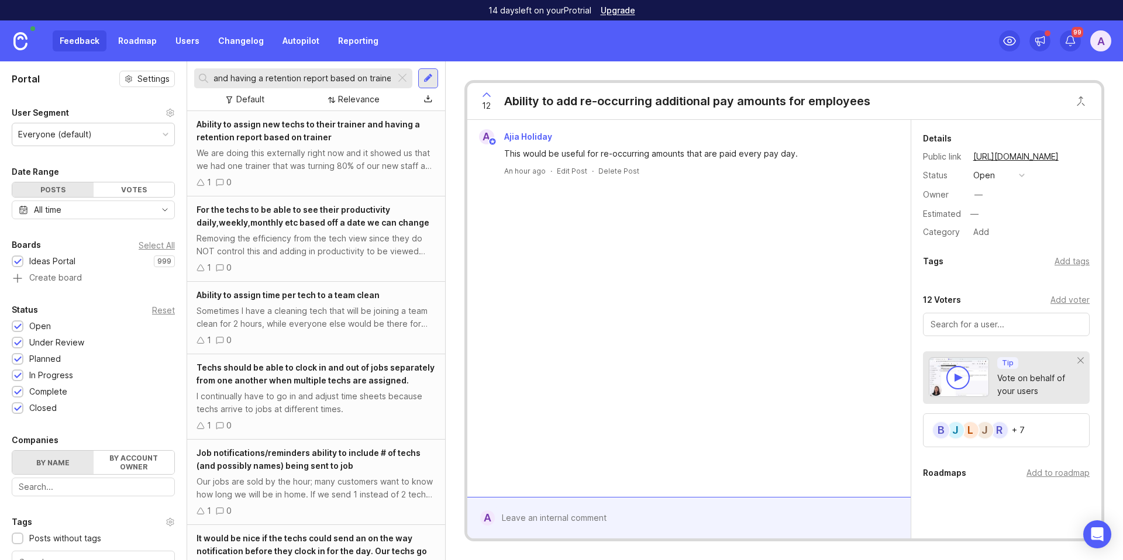
click at [347, 160] on div "We are doing this externally right now and it showed us that we had one trainer…" at bounding box center [316, 160] width 239 height 26
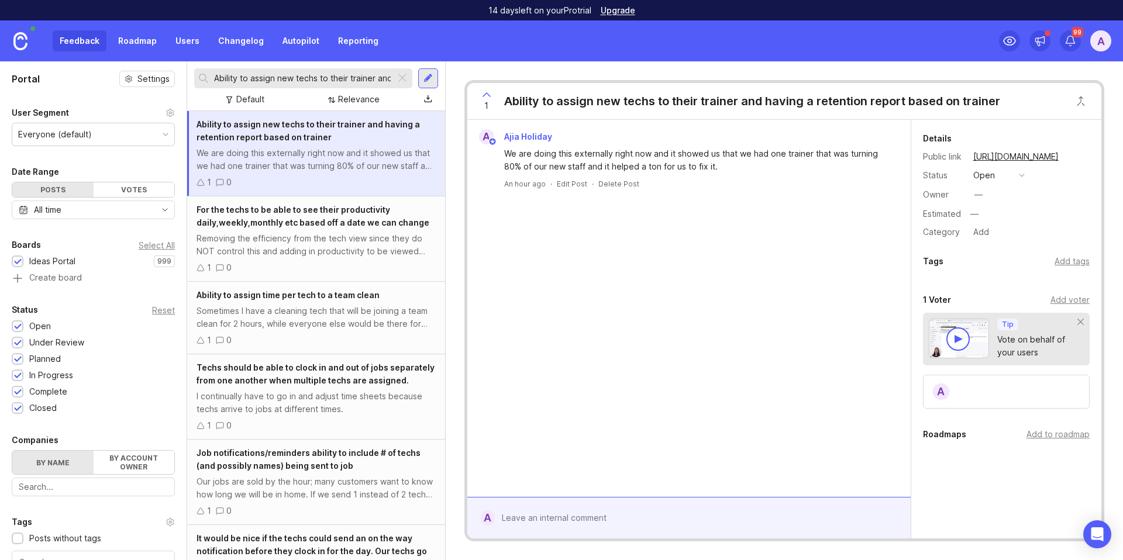
click at [1054, 301] on div "Add voter" at bounding box center [1070, 300] width 39 height 13
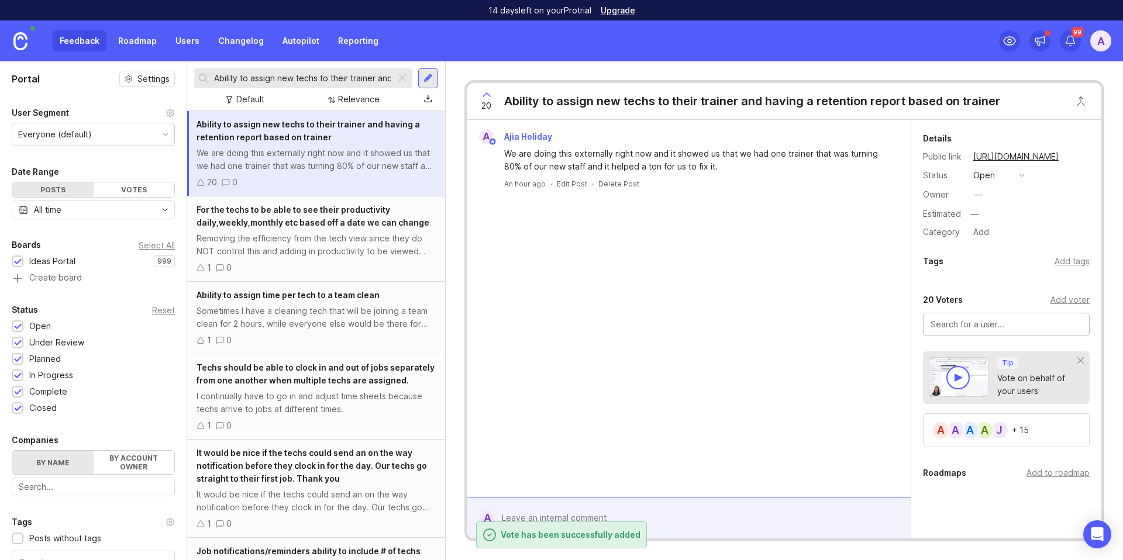
click at [280, 78] on input "Ability to assign new techs to their trainer and having a retention report base…" at bounding box center [302, 78] width 177 height 13
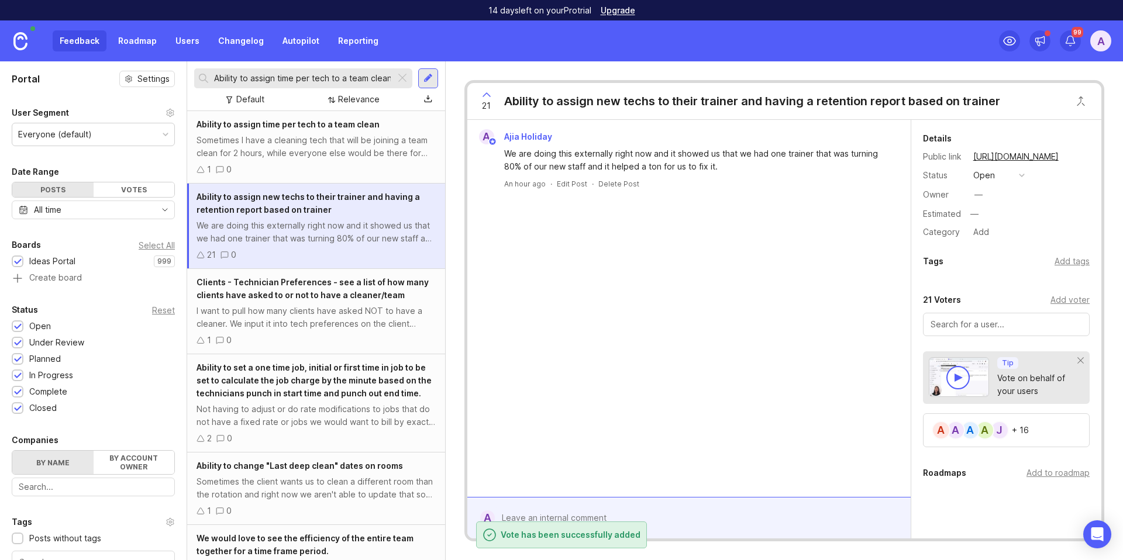
click at [310, 137] on div "Sometimes I have a cleaning tech that will be joining a team clean for 2 hours,…" at bounding box center [316, 147] width 239 height 26
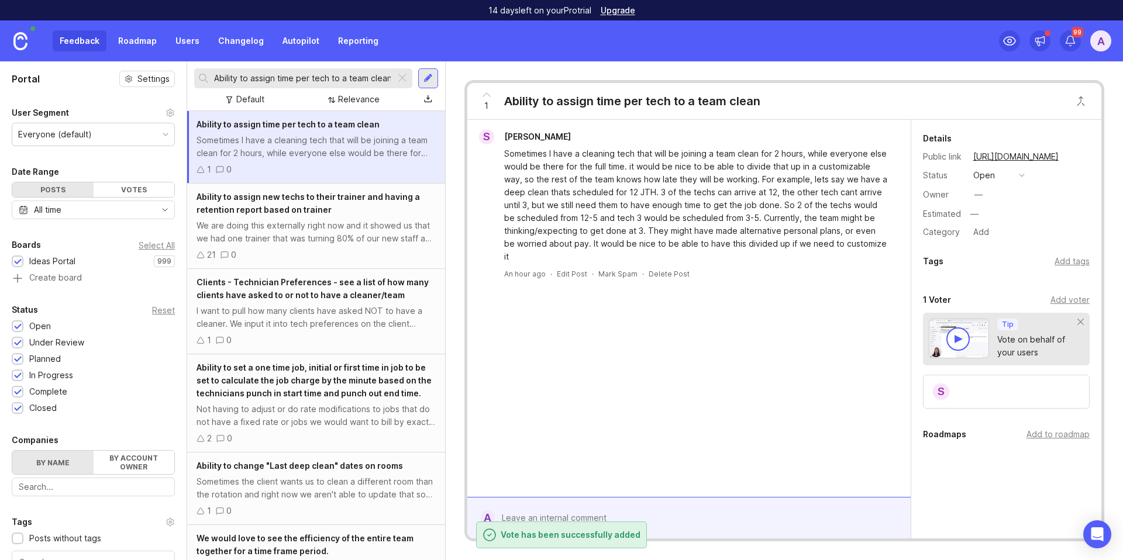
click at [360, 77] on input "Ability to assign time per tech to a team clean" at bounding box center [302, 78] width 177 height 13
click at [359, 76] on input "Ability to assign time per tech to a team clean" at bounding box center [302, 78] width 177 height 13
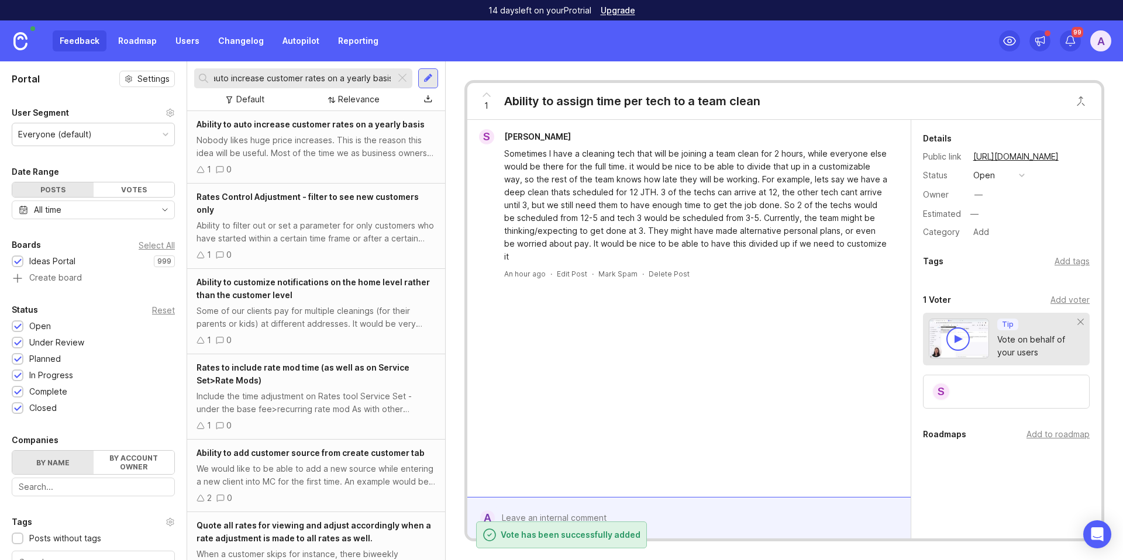
click at [350, 146] on div "Nobody likes huge price increases. This is the reason this idea will be useful.…" at bounding box center [316, 147] width 239 height 26
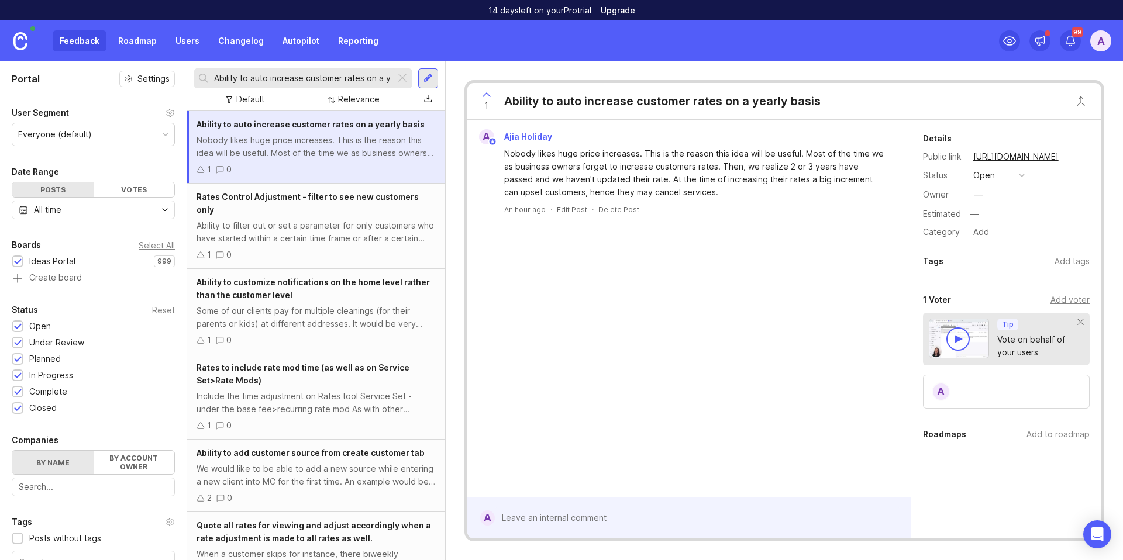
click at [1051, 297] on div "Add voter" at bounding box center [1070, 300] width 39 height 13
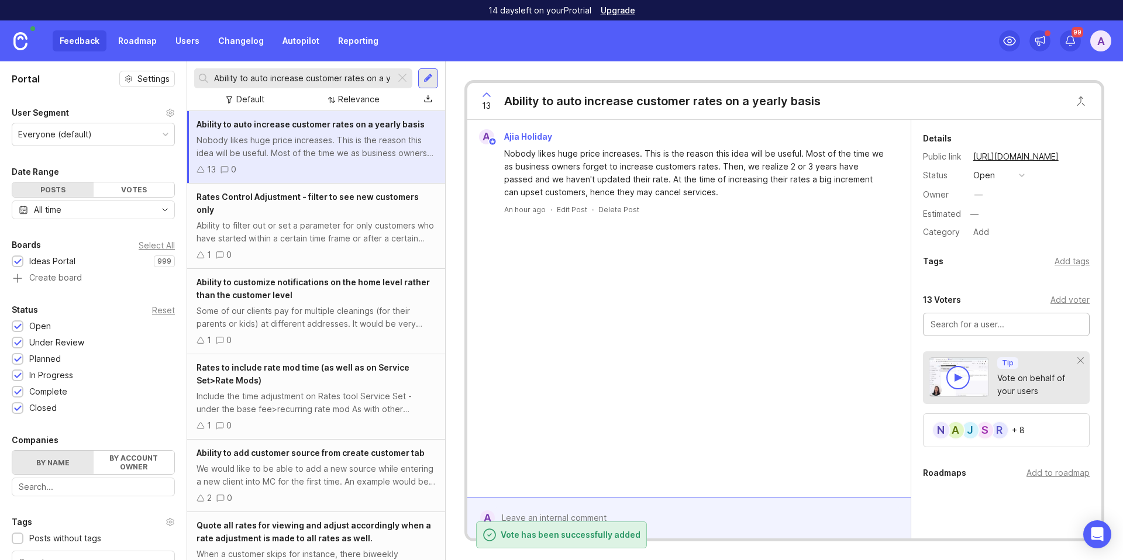
click at [266, 79] on input "Ability to auto increase customer rates on a yearly basis" at bounding box center [302, 78] width 177 height 13
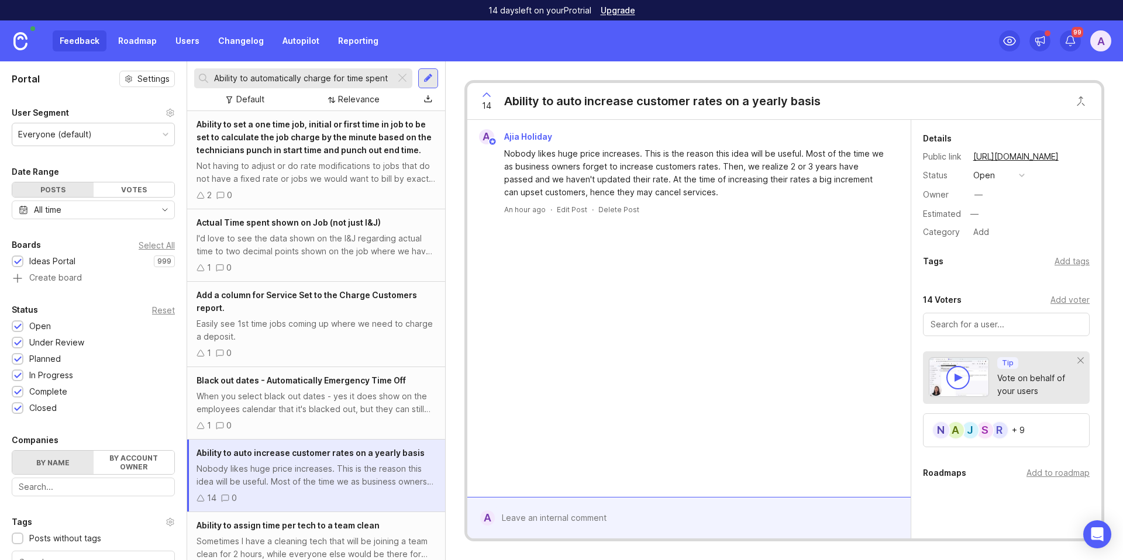
click at [326, 79] on input "Ability to automatically charge for time spent" at bounding box center [302, 78] width 177 height 13
click at [326, 78] on input "Ability to automatically charge for time spent" at bounding box center [302, 78] width 177 height 13
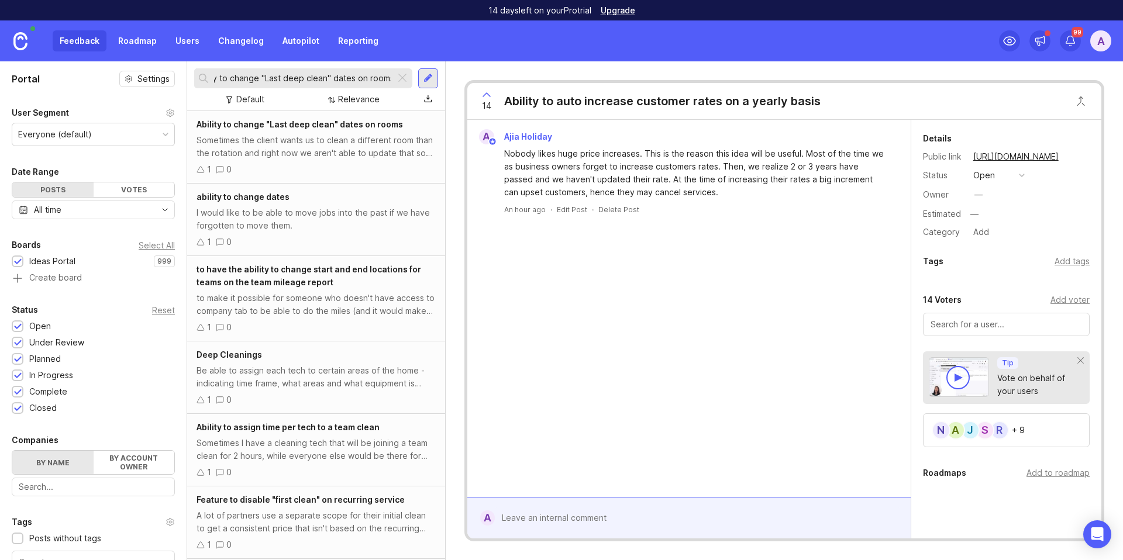
click at [349, 160] on div "Ability to change "Last deep clean" dates on rooms Sometimes the client wants u…" at bounding box center [316, 147] width 258 height 73
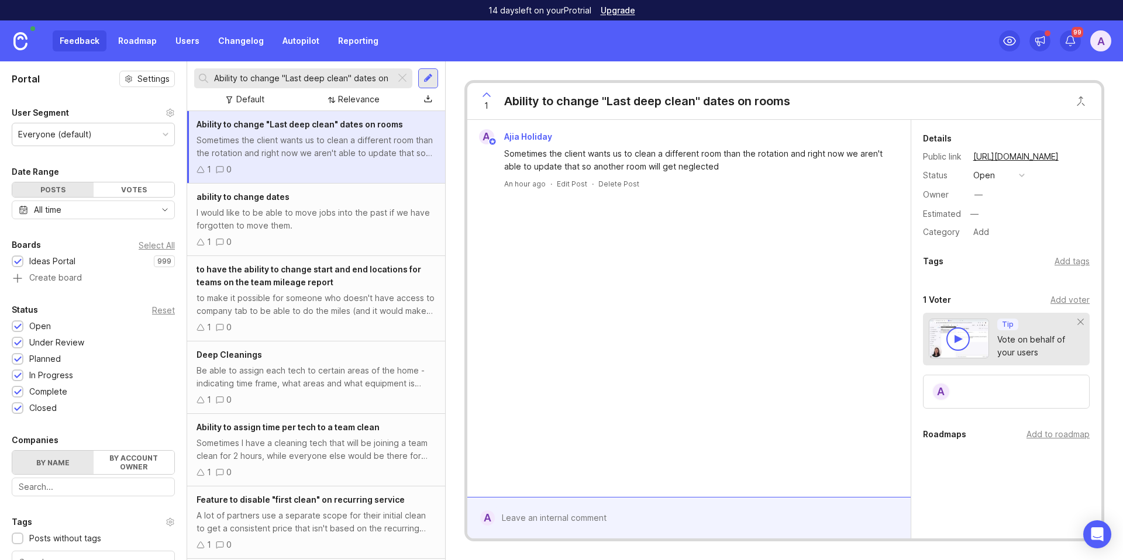
click at [1051, 301] on div "Add voter" at bounding box center [1070, 300] width 39 height 13
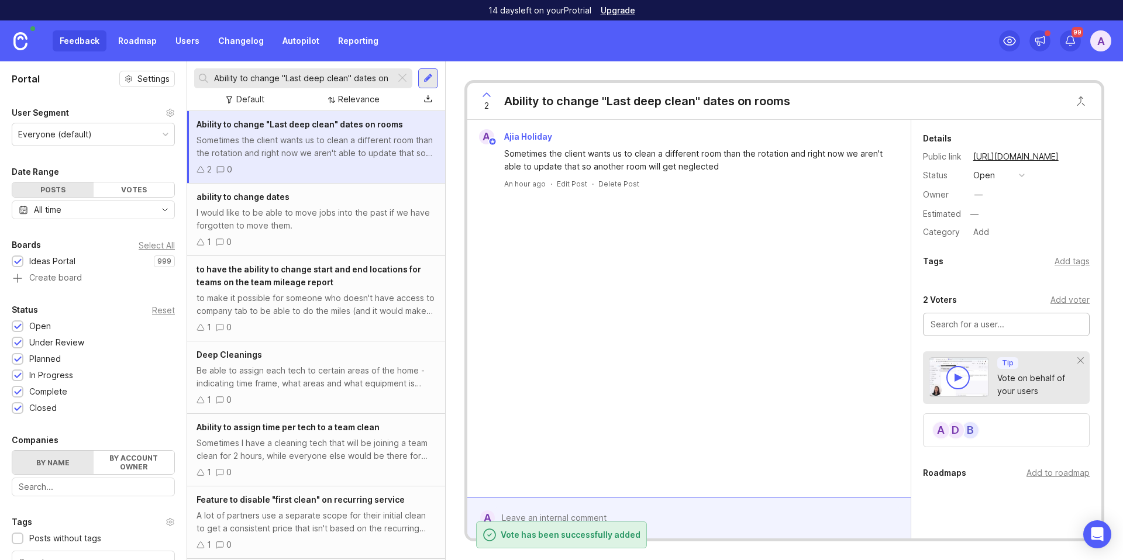
click at [264, 77] on input "Ability to change "Last deep clean" dates on rooms" at bounding box center [302, 78] width 177 height 13
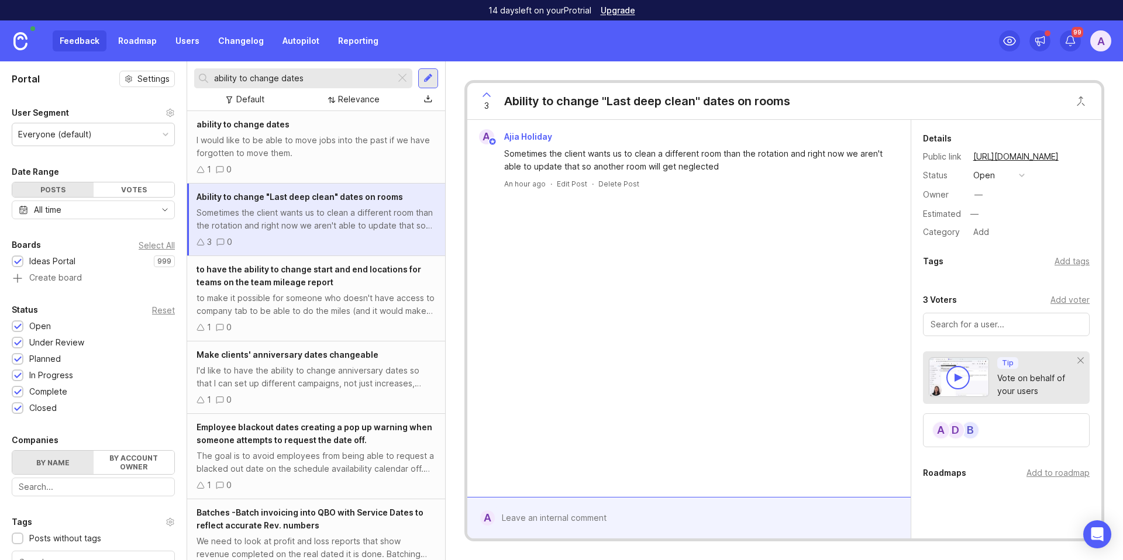
click at [278, 136] on div "I would like to be able to move jobs into the past if we have forgotten to move…" at bounding box center [316, 147] width 239 height 26
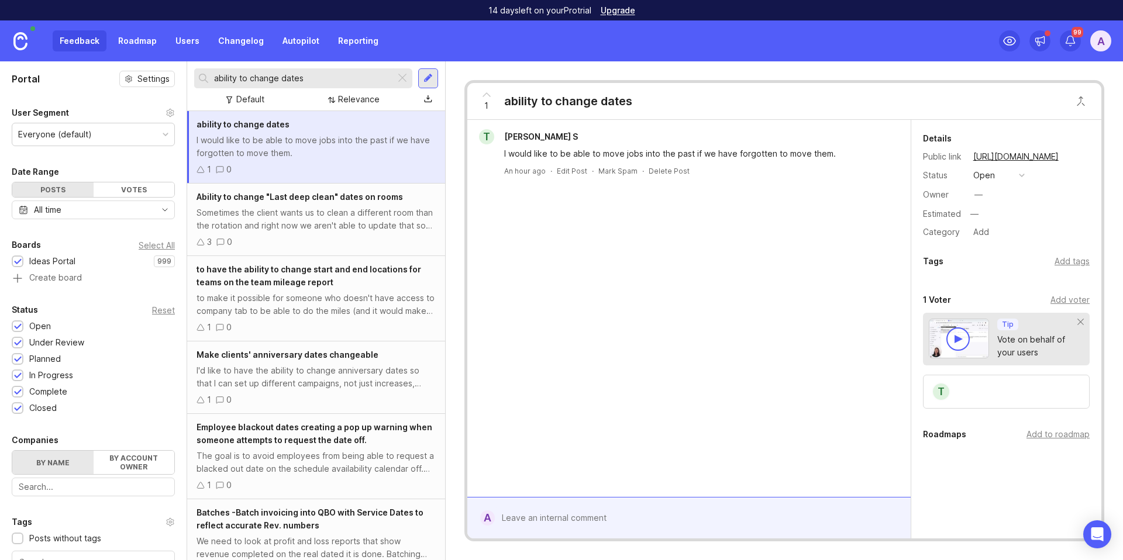
click at [317, 79] on input "ability to change dates" at bounding box center [302, 78] width 177 height 13
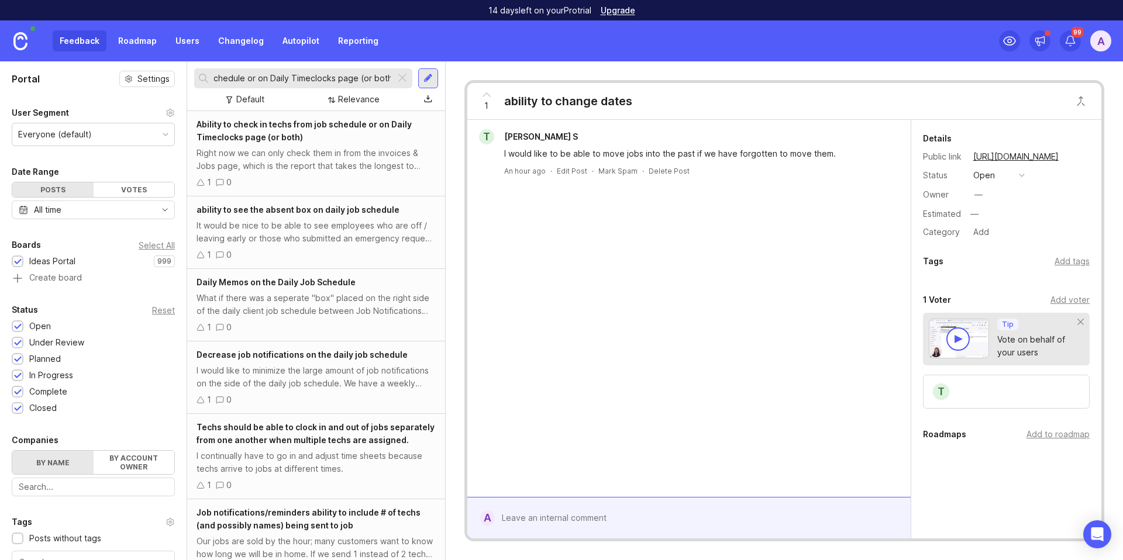
click at [331, 156] on div "Right now we can only check them in from the invoices & Jobs page, which is the…" at bounding box center [316, 160] width 239 height 26
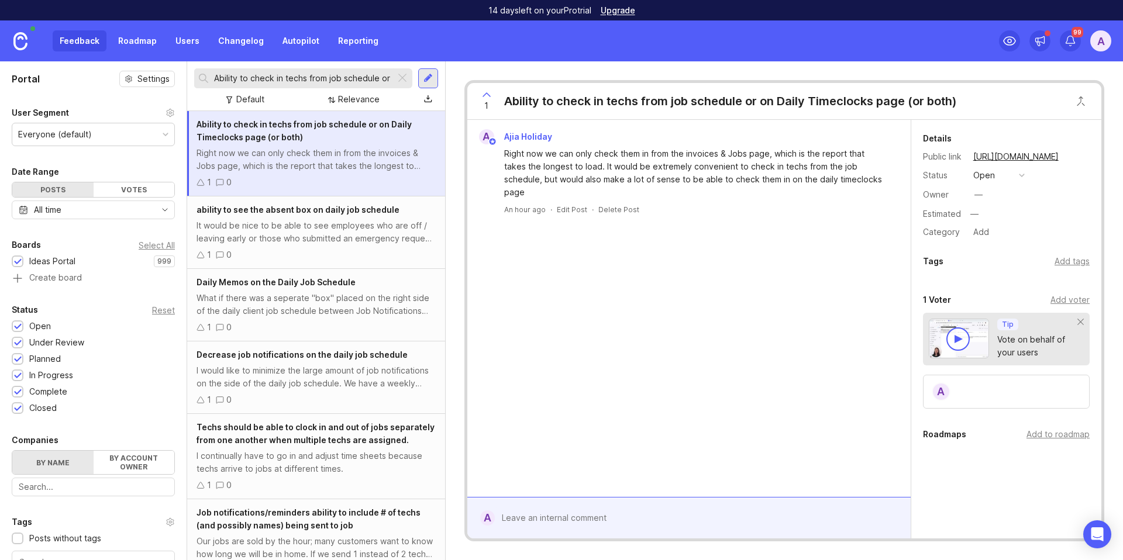
click at [1060, 301] on div "Add voter" at bounding box center [1070, 300] width 39 height 13
